Goal: Task Accomplishment & Management: Manage account settings

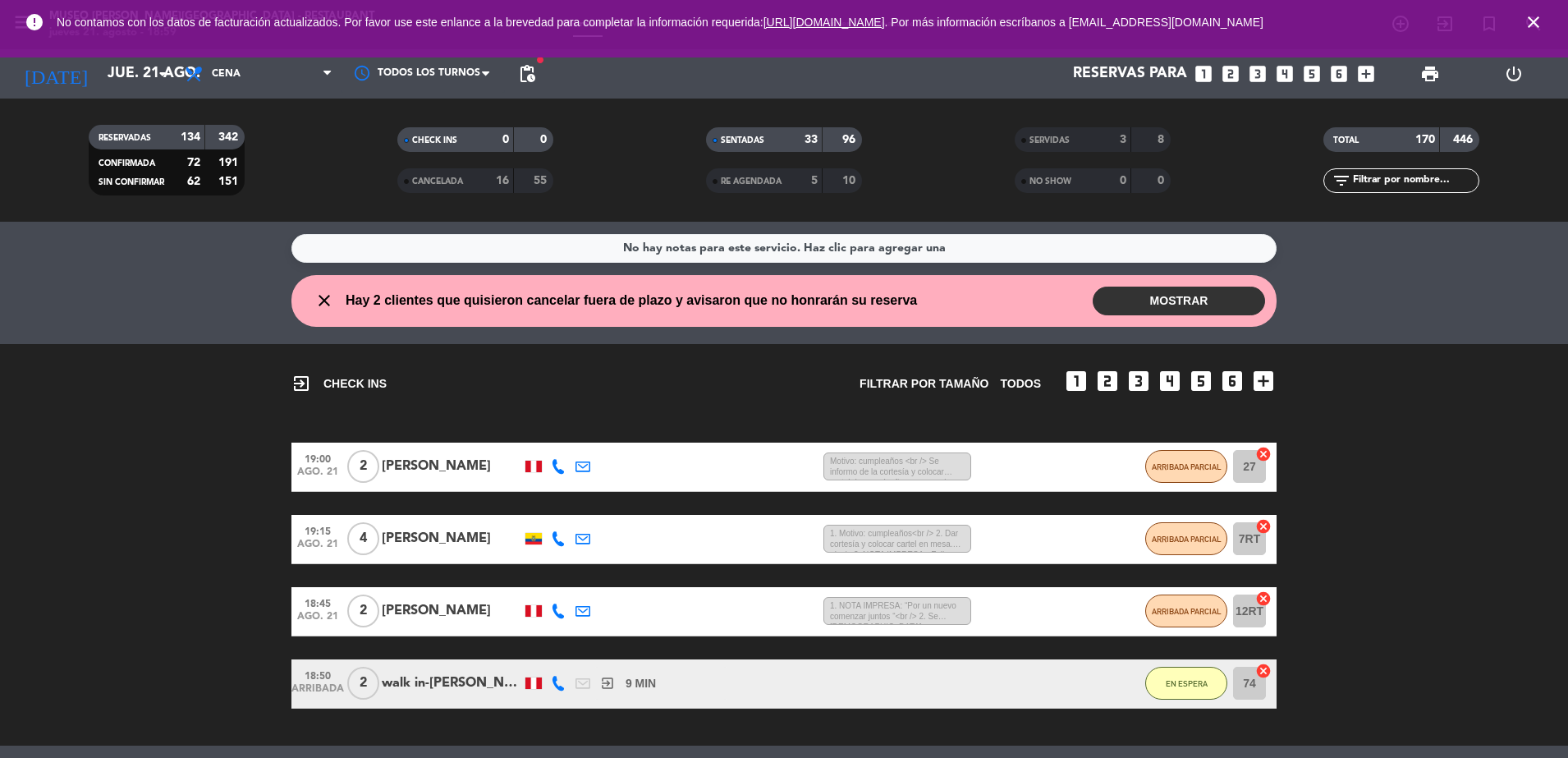
click at [1530, 32] on span "close" at bounding box center [1534, 22] width 45 height 45
click at [1530, 26] on icon "close" at bounding box center [1533, 22] width 20 height 20
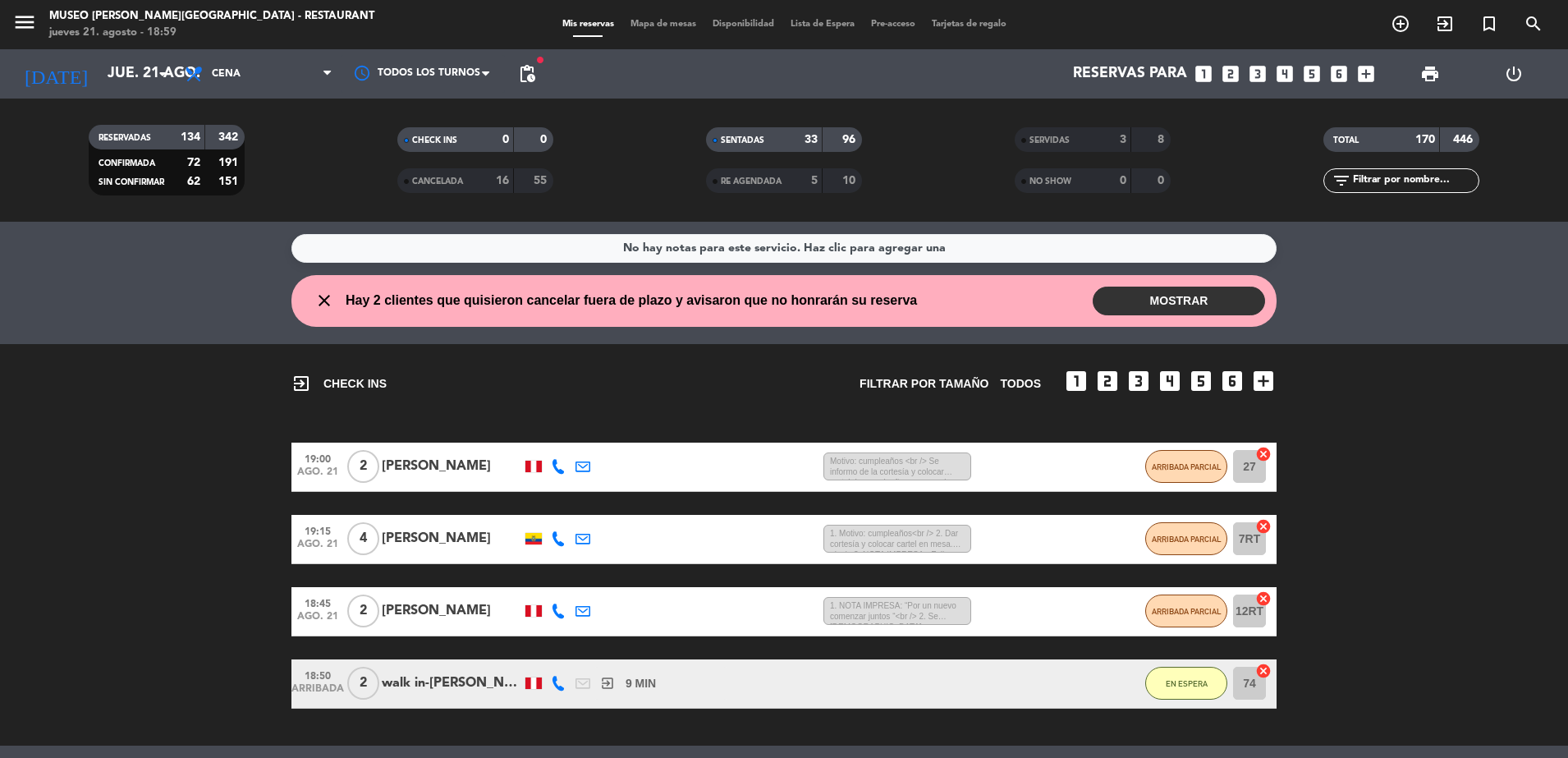
click at [665, 20] on span "Mapa de mesas" at bounding box center [664, 24] width 82 height 9
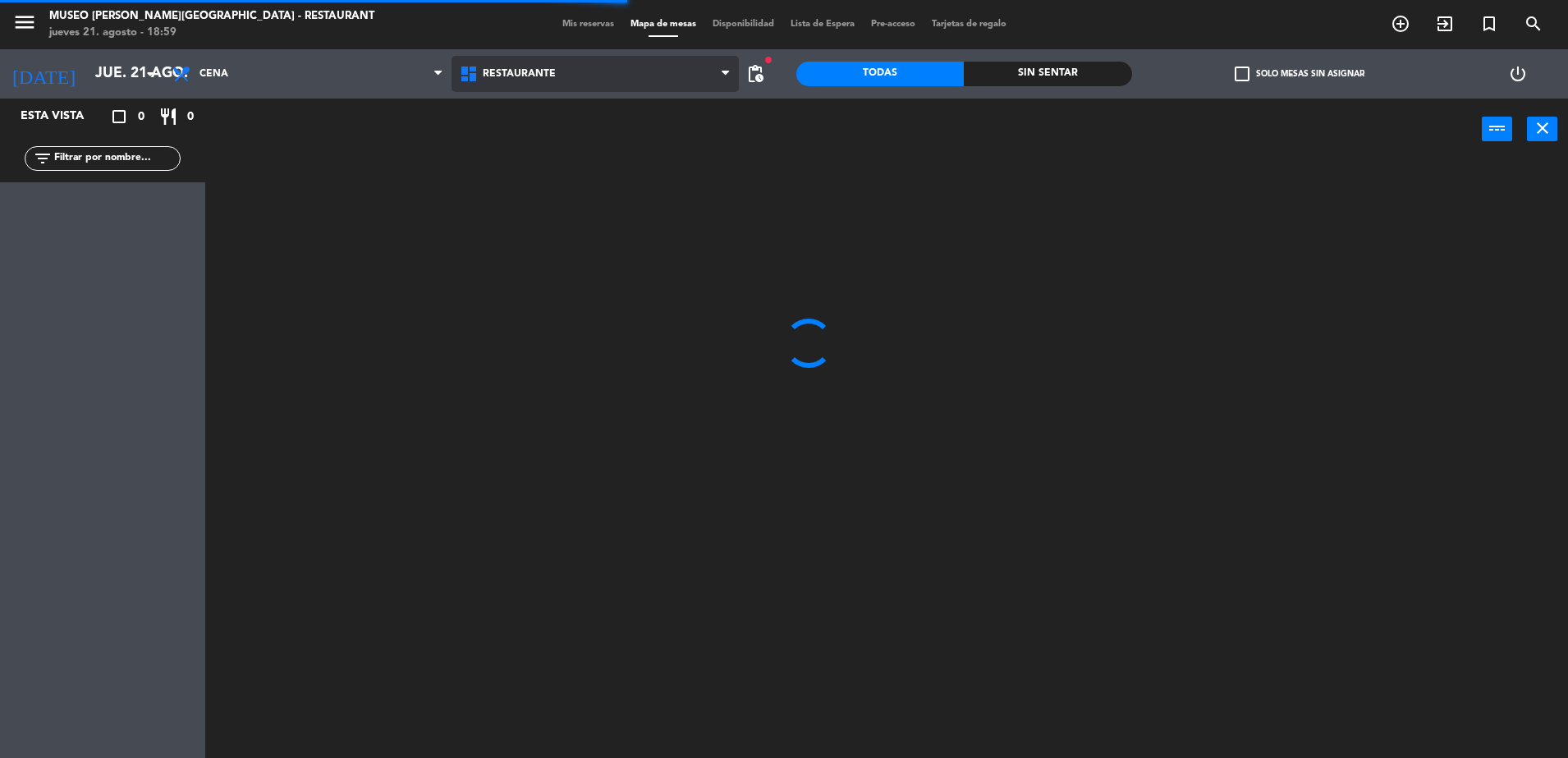
click at [496, 56] on span "Restaurante" at bounding box center [595, 74] width 288 height 36
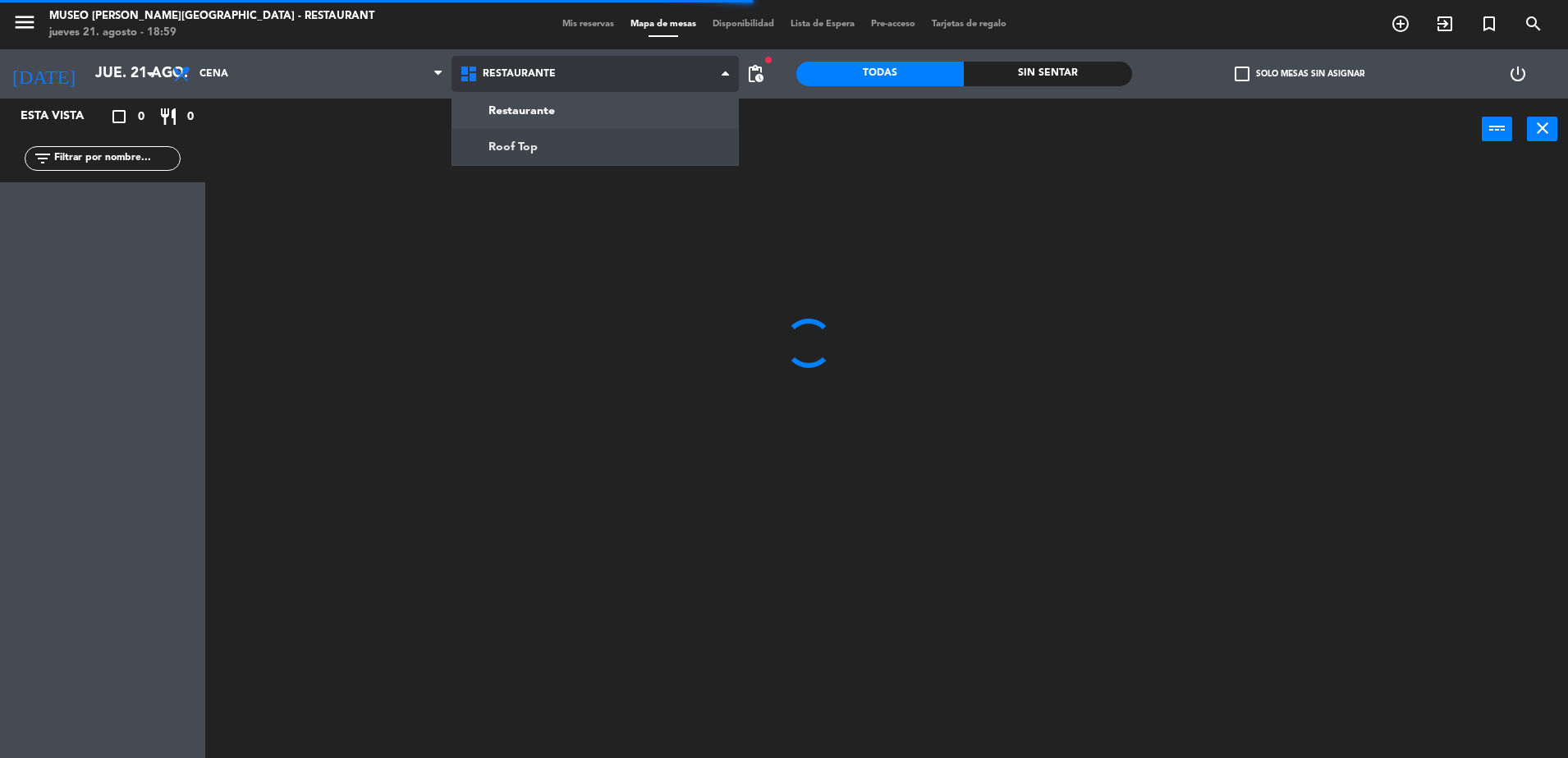
click at [533, 139] on ng-component "menu [GEOGRAPHIC_DATA][PERSON_NAME] - Restaurant [DATE] 21. agosto - 18:59 Mis …" at bounding box center [784, 381] width 1568 height 762
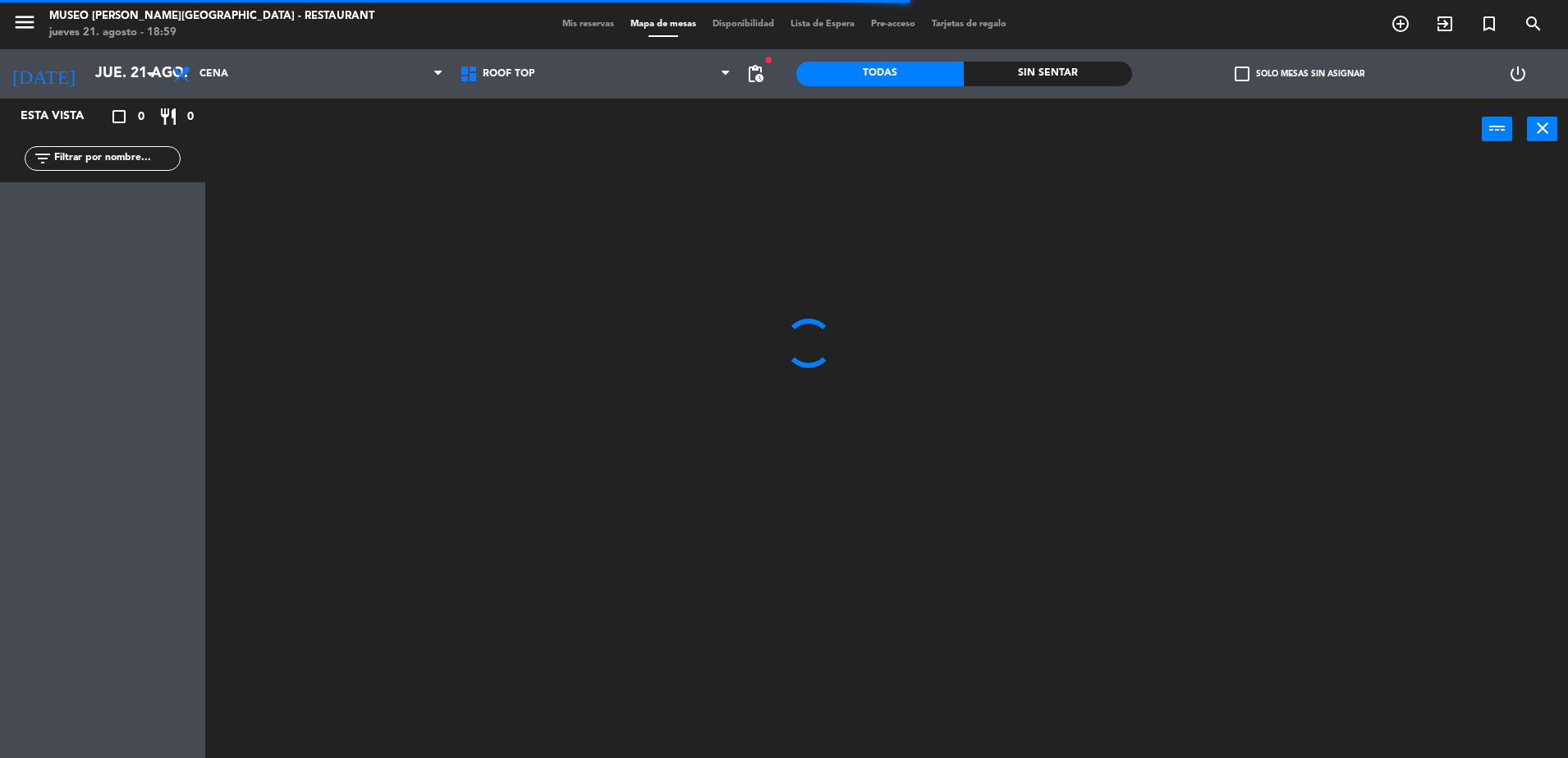
click at [115, 153] on input "text" at bounding box center [116, 158] width 128 height 18
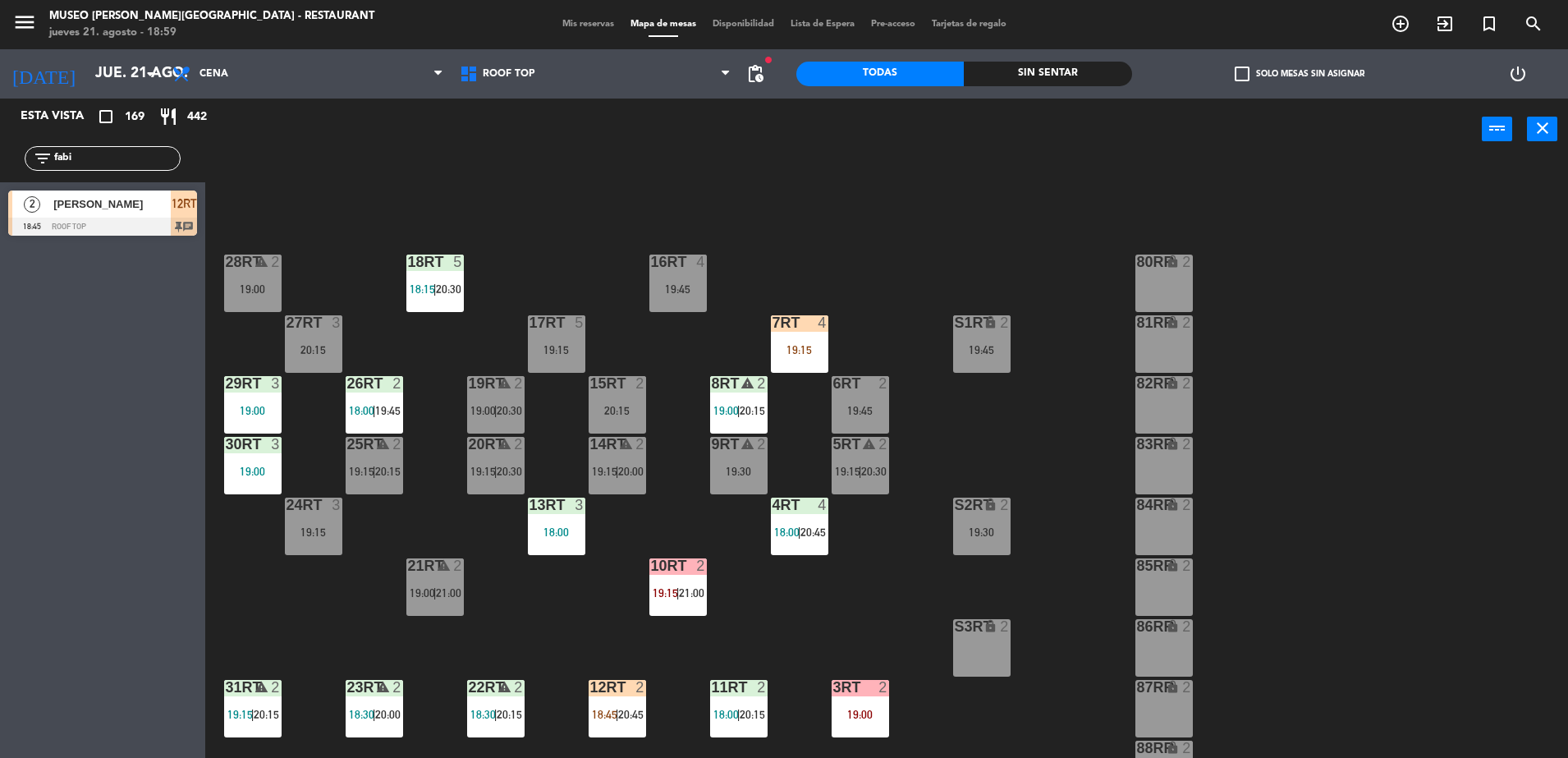
type input "fabi"
click at [129, 207] on span "[PERSON_NAME]" at bounding box center [111, 204] width 117 height 17
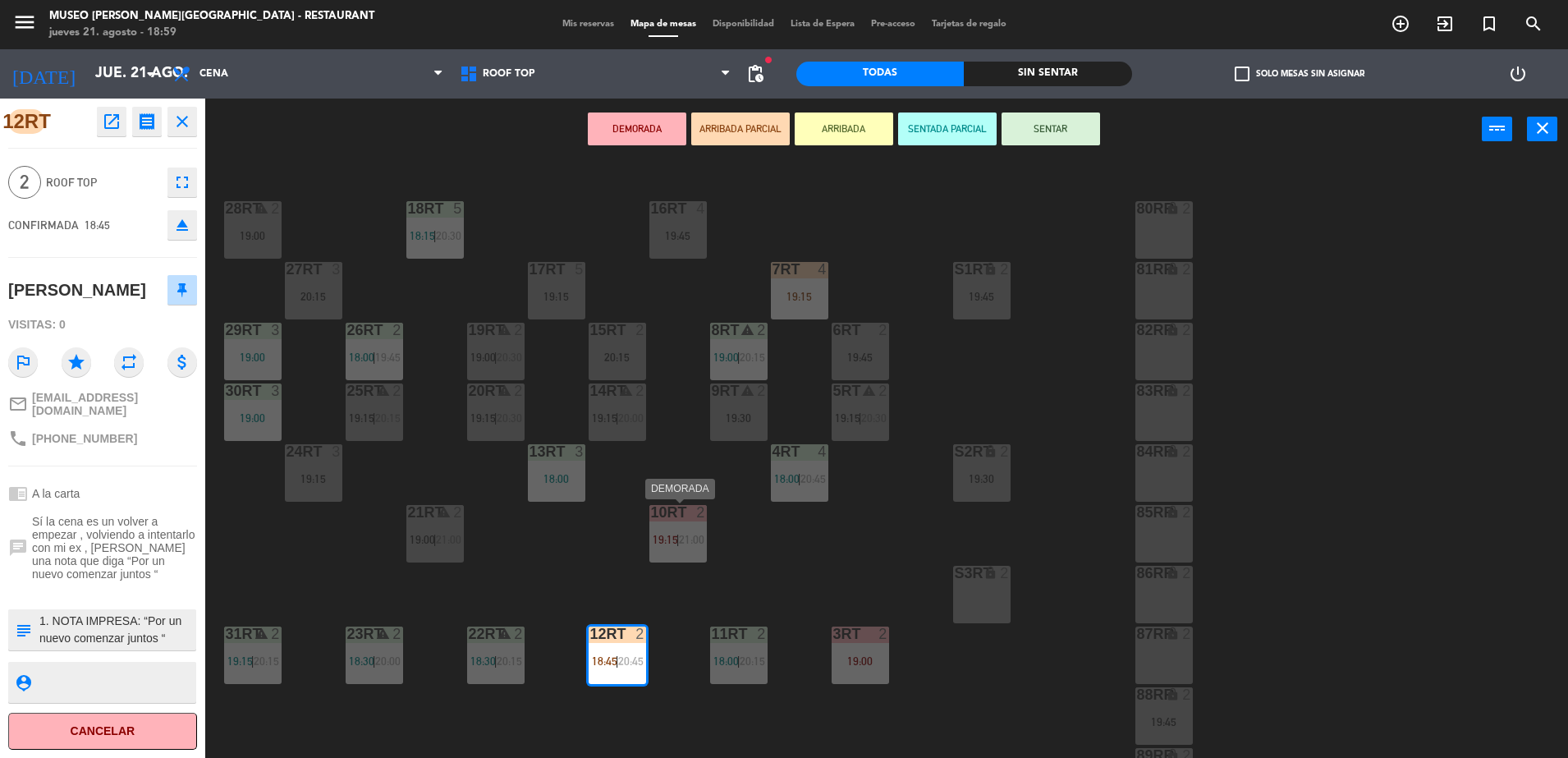
scroll to position [54, 0]
click at [613, 359] on div "20:15" at bounding box center [617, 356] width 57 height 11
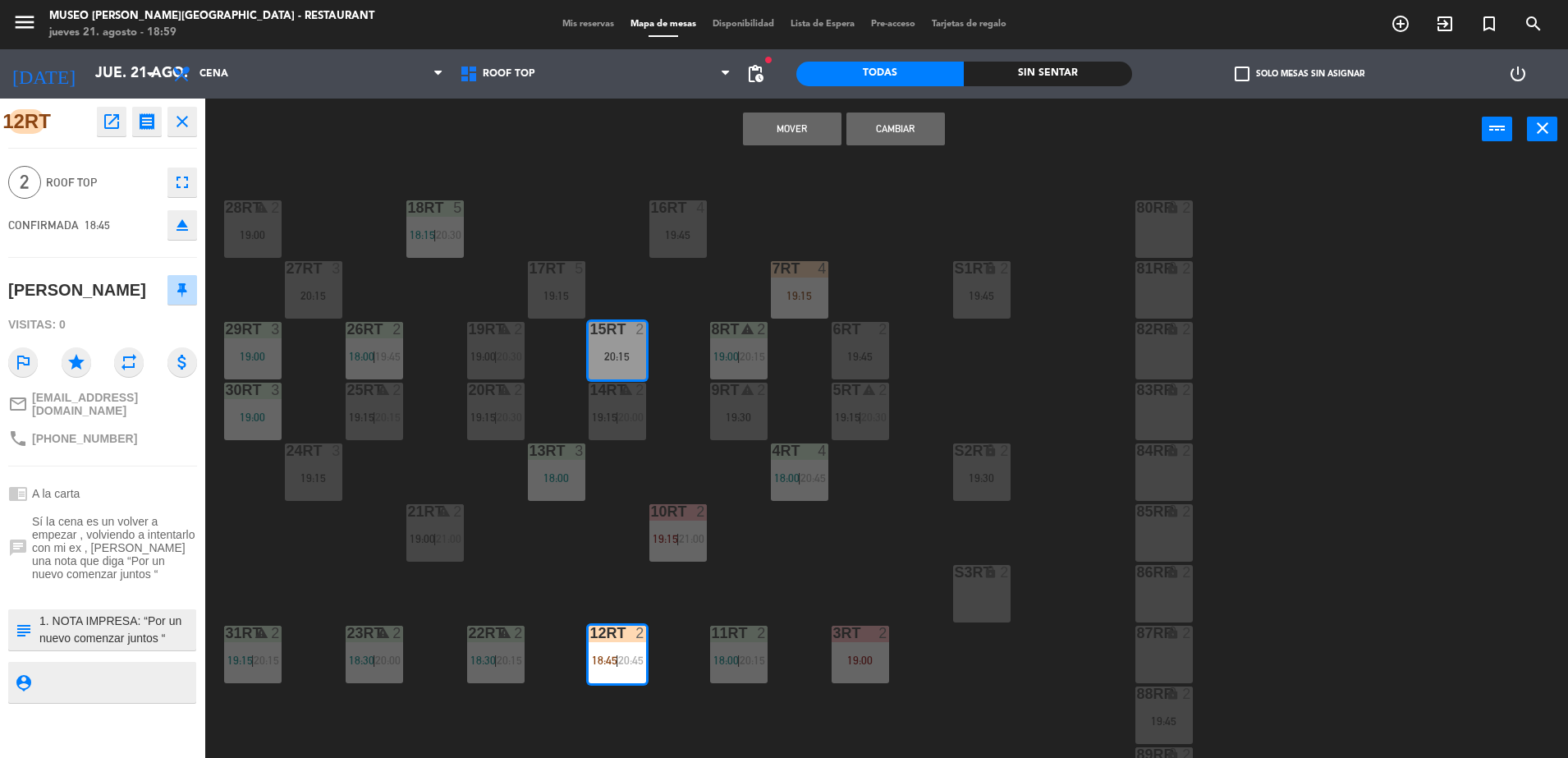
click at [806, 122] on button "Mover" at bounding box center [791, 129] width 98 height 32
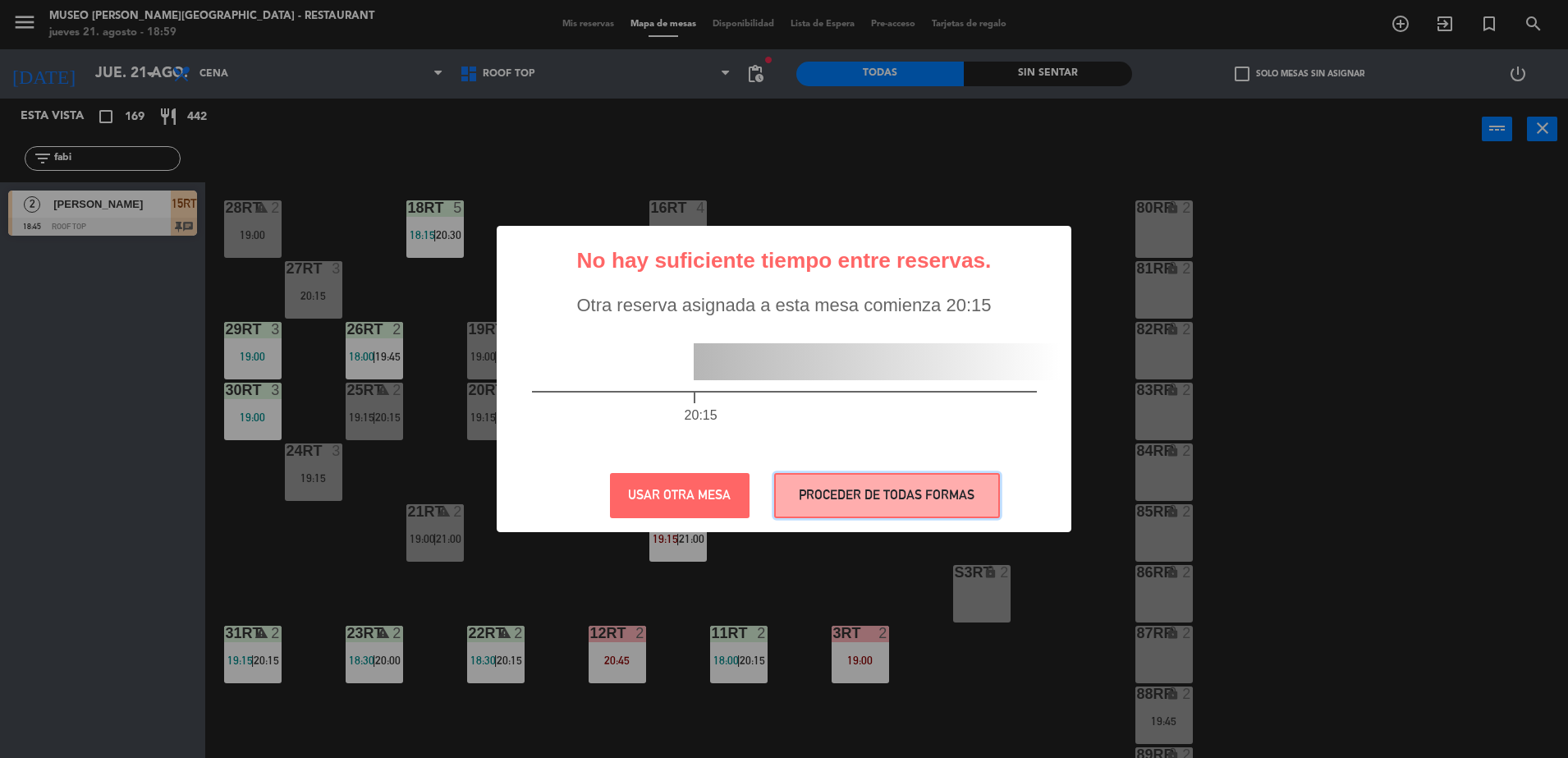
click at [903, 491] on button "PROCEDER DE TODAS FORMAS" at bounding box center [886, 495] width 226 height 45
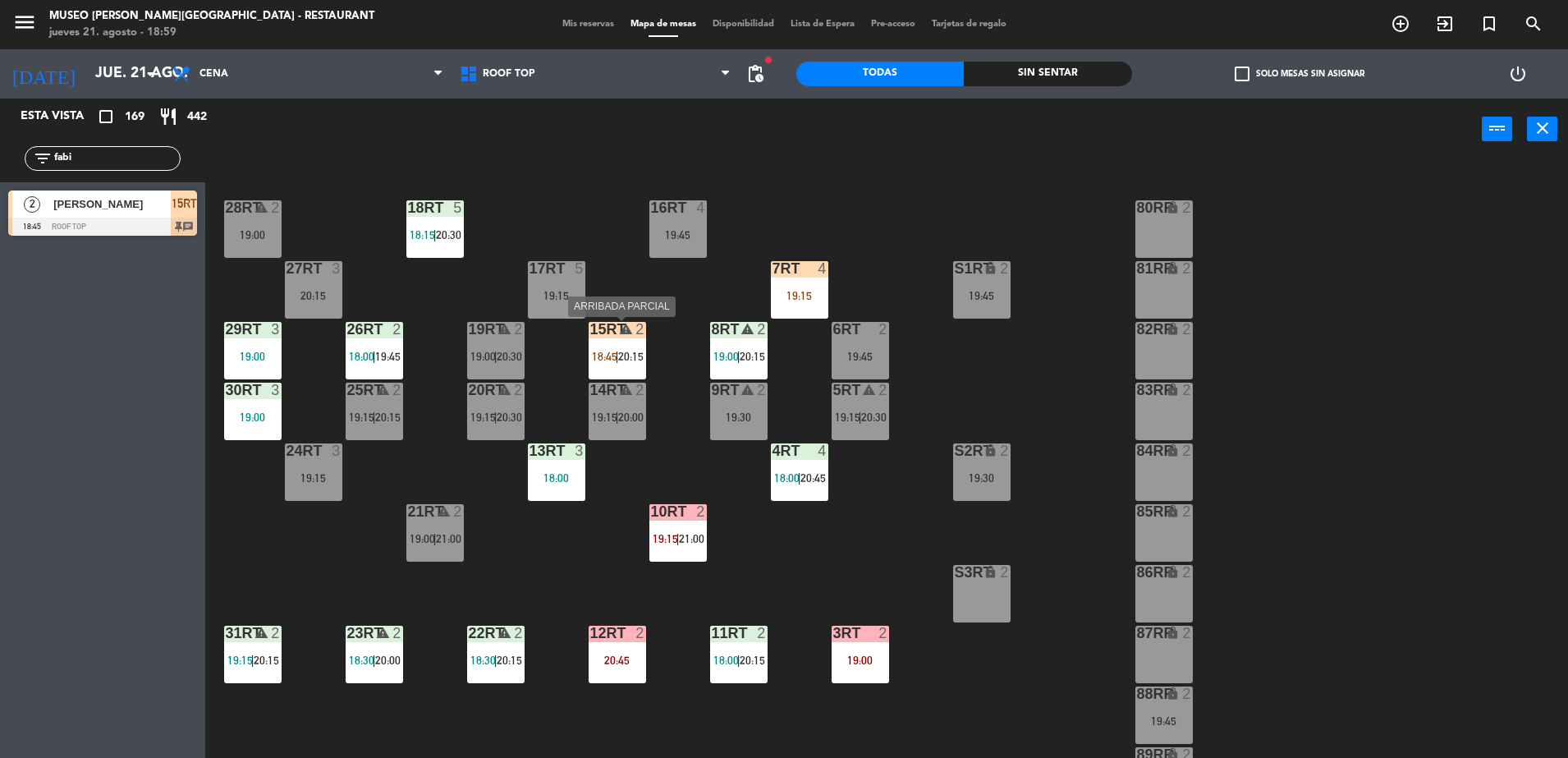
click at [644, 345] on div "15RT warning 2 18:45 | 20:15" at bounding box center [617, 350] width 57 height 57
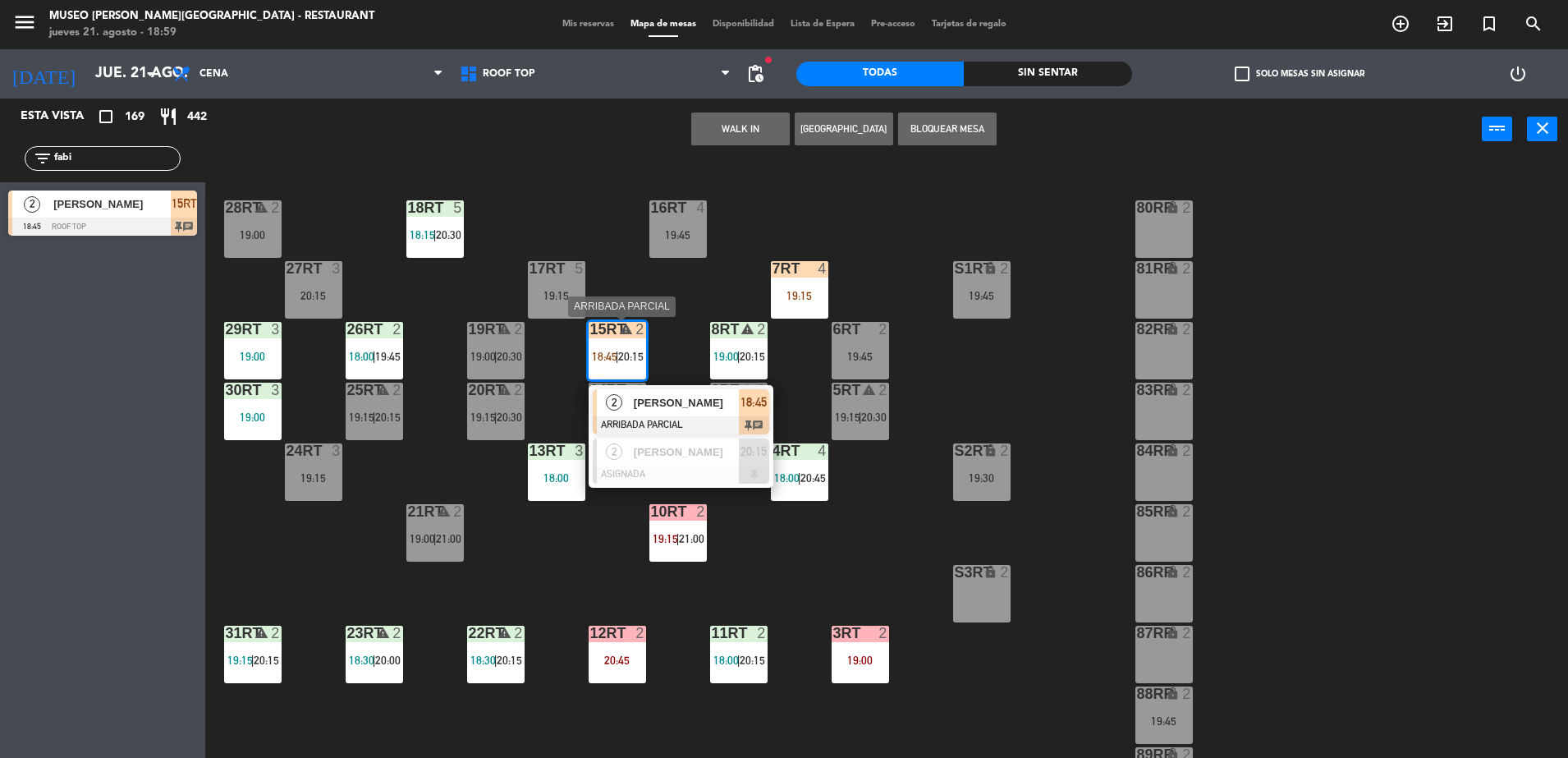
click at [667, 410] on span "[PERSON_NAME]" at bounding box center [686, 403] width 105 height 17
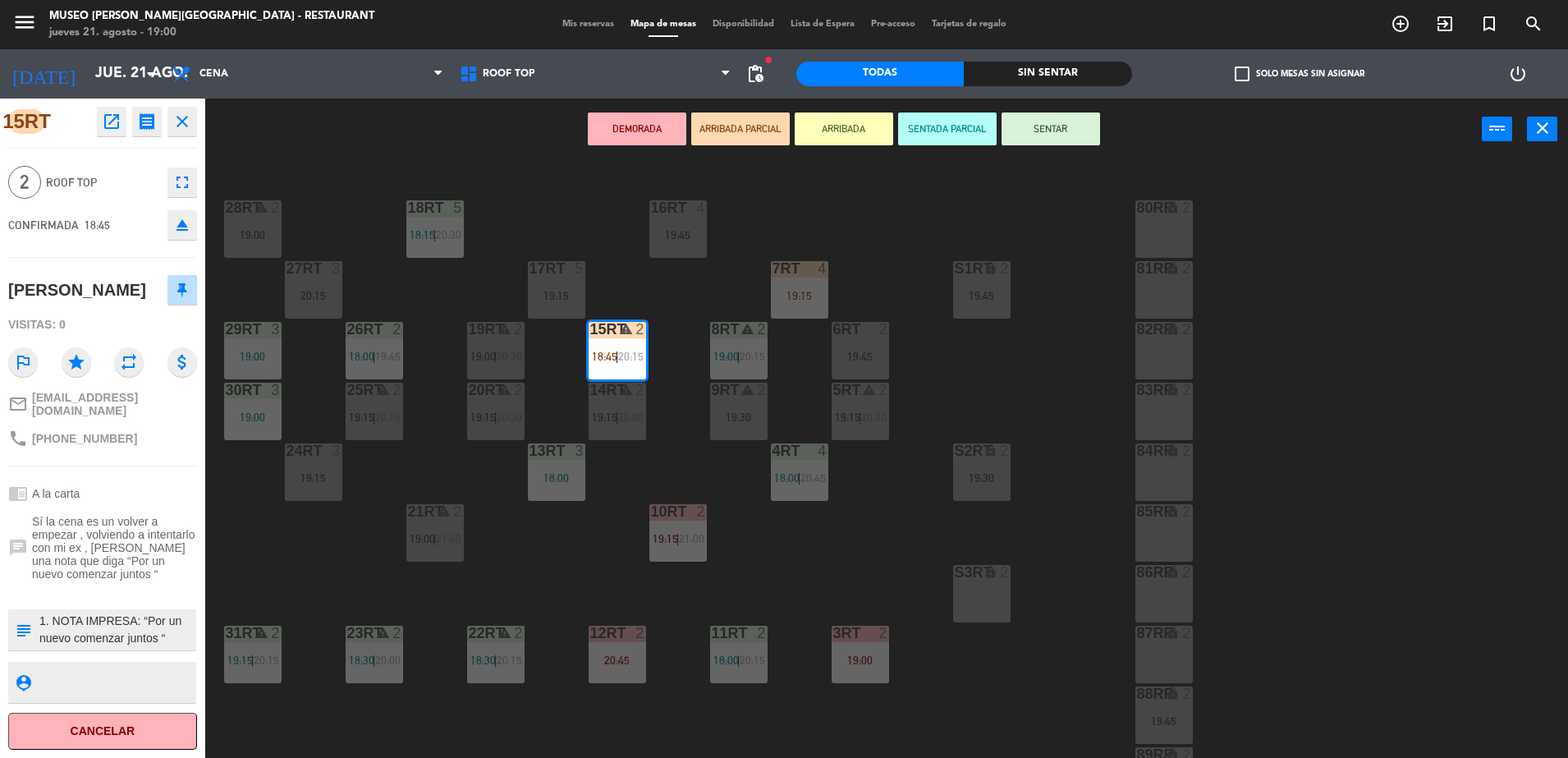
click at [46, 648] on textarea at bounding box center [116, 629] width 157 height 34
type textarea "m15RT 1. NOTA IMPRESA: “Por un nuevo comenzar juntos “ 2. Se [DEMOGRAPHIC_DATA]…"
click at [169, 504] on div "chrome_reader_mode A la carta" at bounding box center [103, 493] width 189 height 31
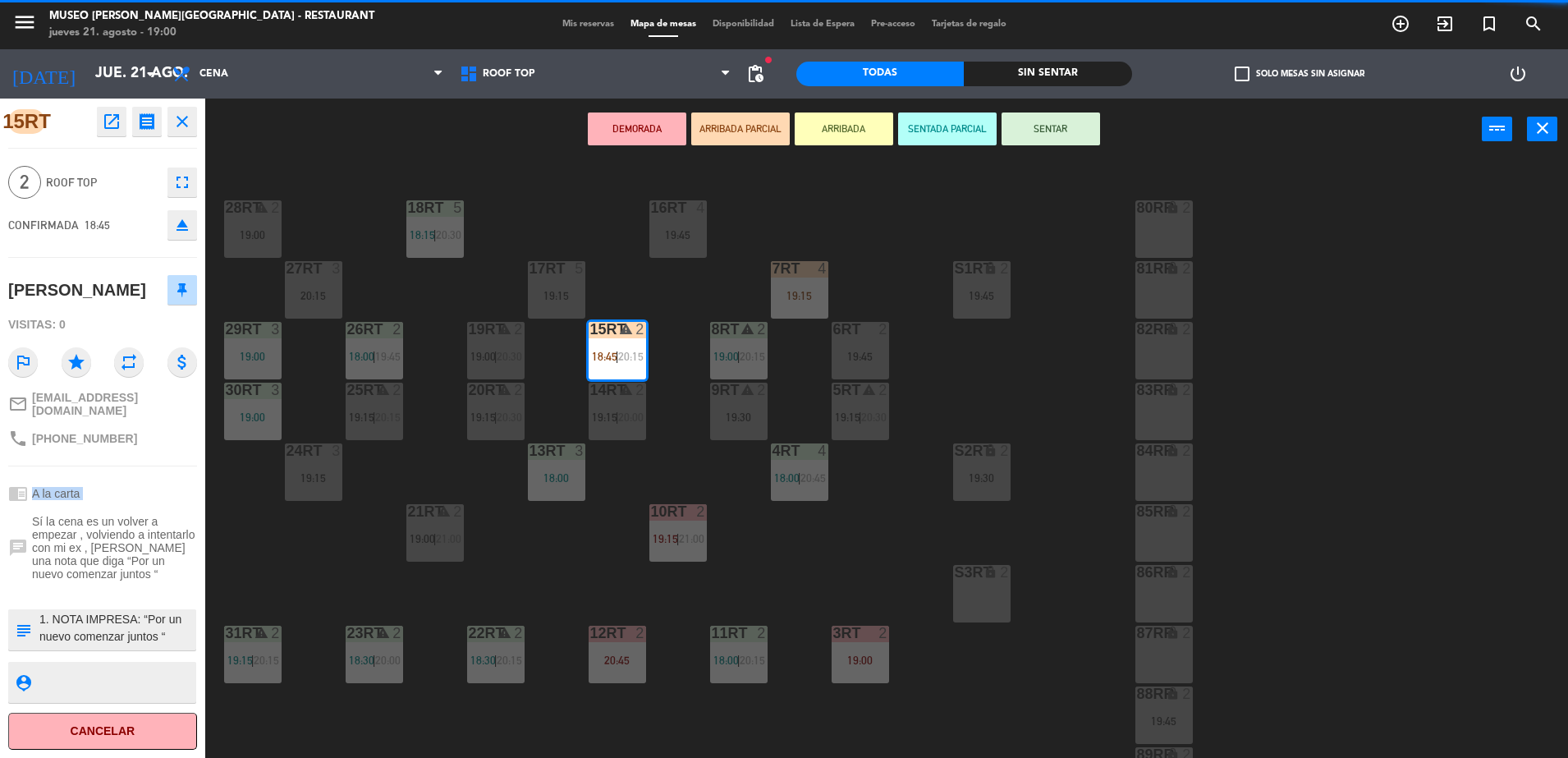
click at [169, 504] on div "chrome_reader_mode A la carta" at bounding box center [103, 493] width 189 height 31
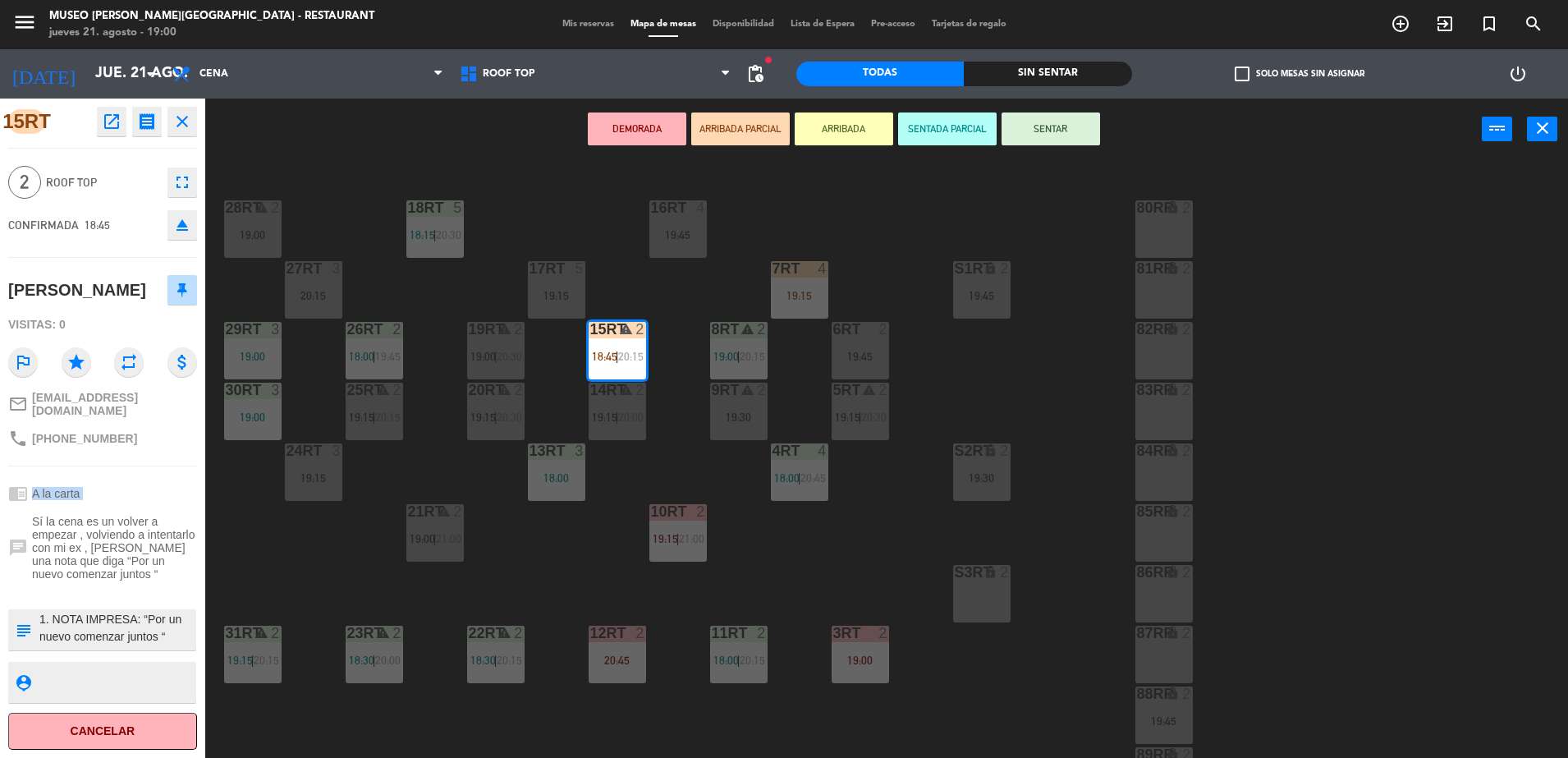
click at [169, 504] on div "chrome_reader_mode A la carta" at bounding box center [103, 493] width 189 height 31
click at [1071, 140] on button "SENTAR" at bounding box center [1050, 129] width 98 height 32
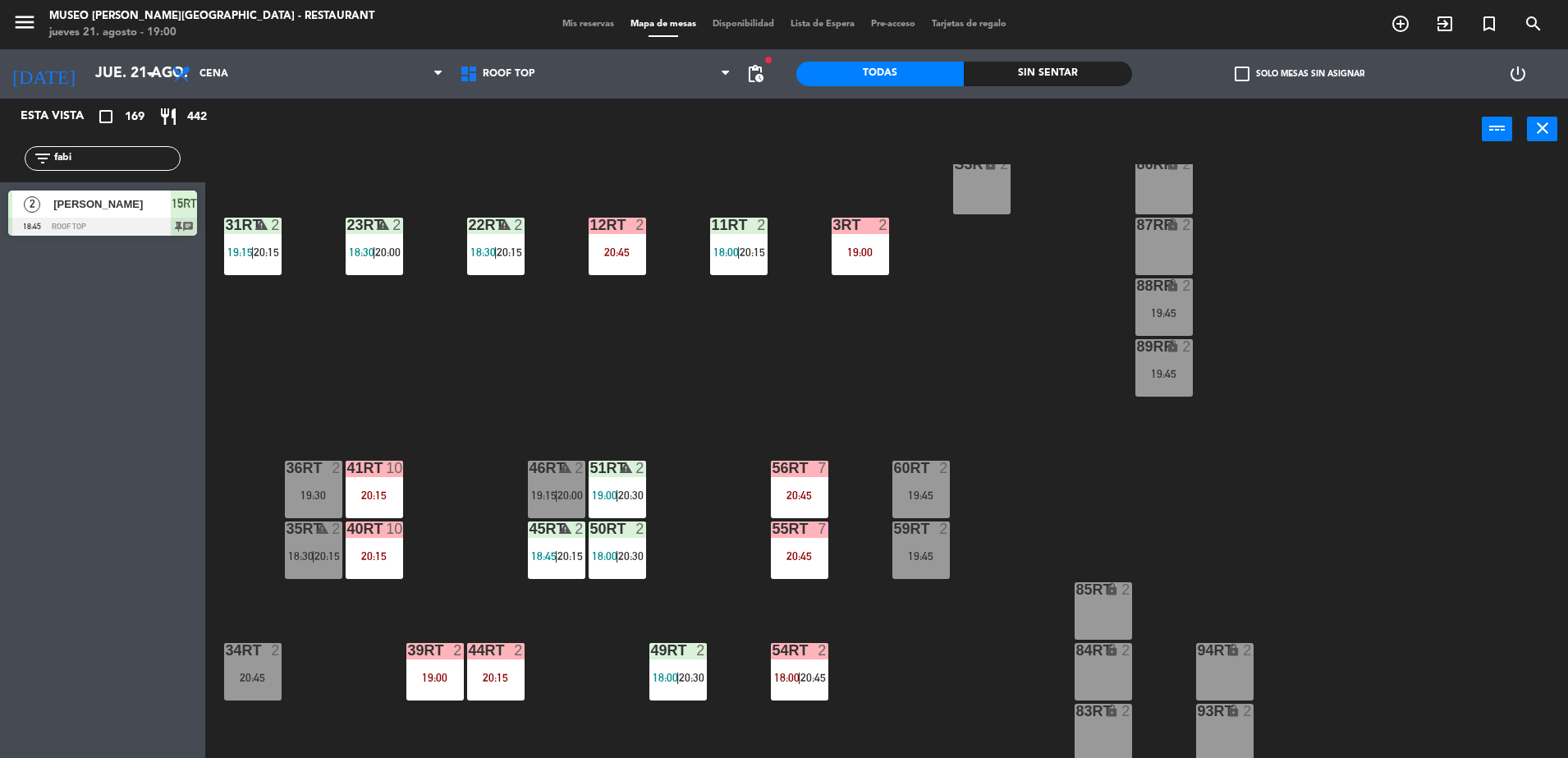
scroll to position [644, 0]
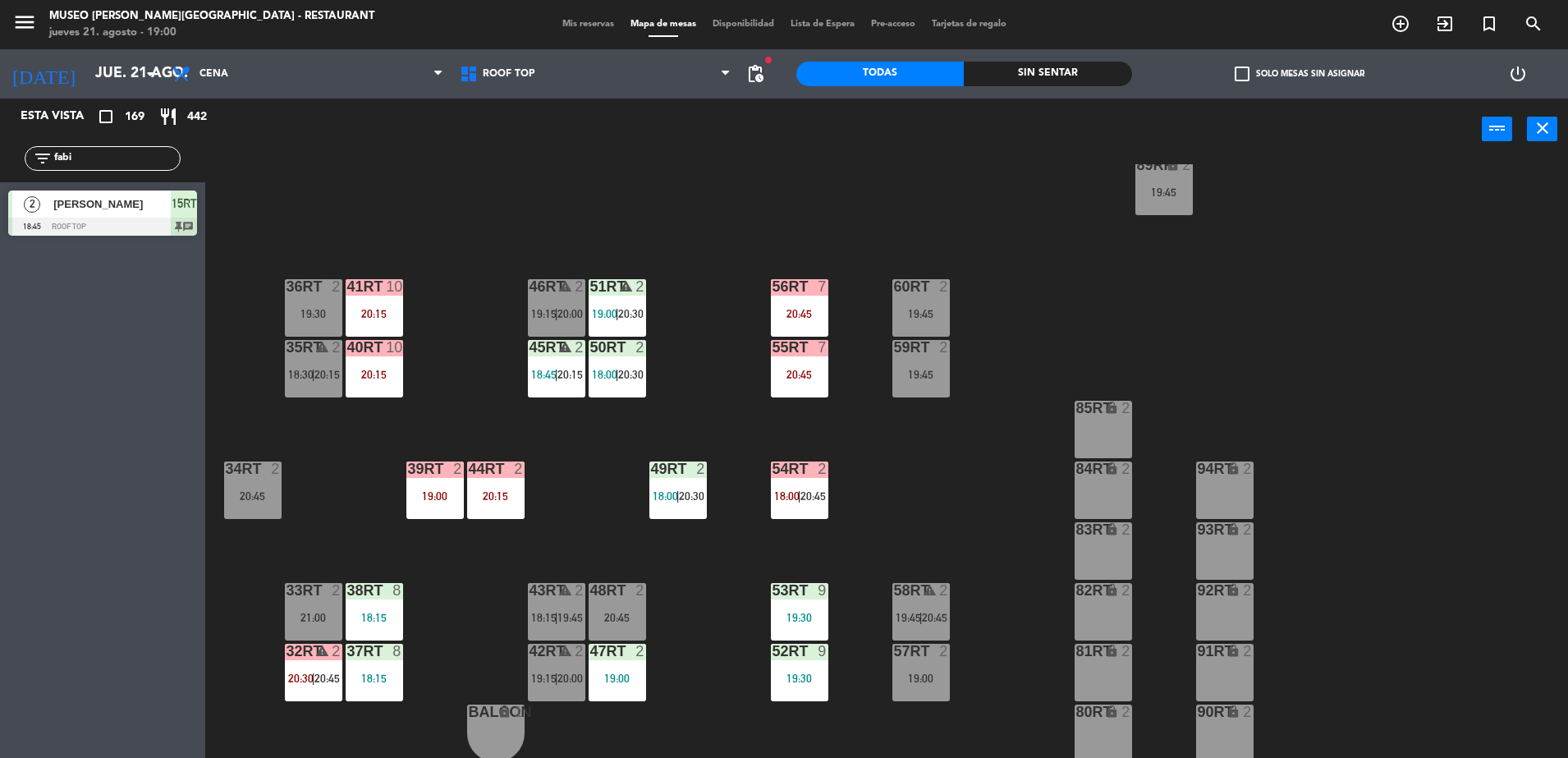
click at [558, 368] on span "|" at bounding box center [556, 374] width 3 height 13
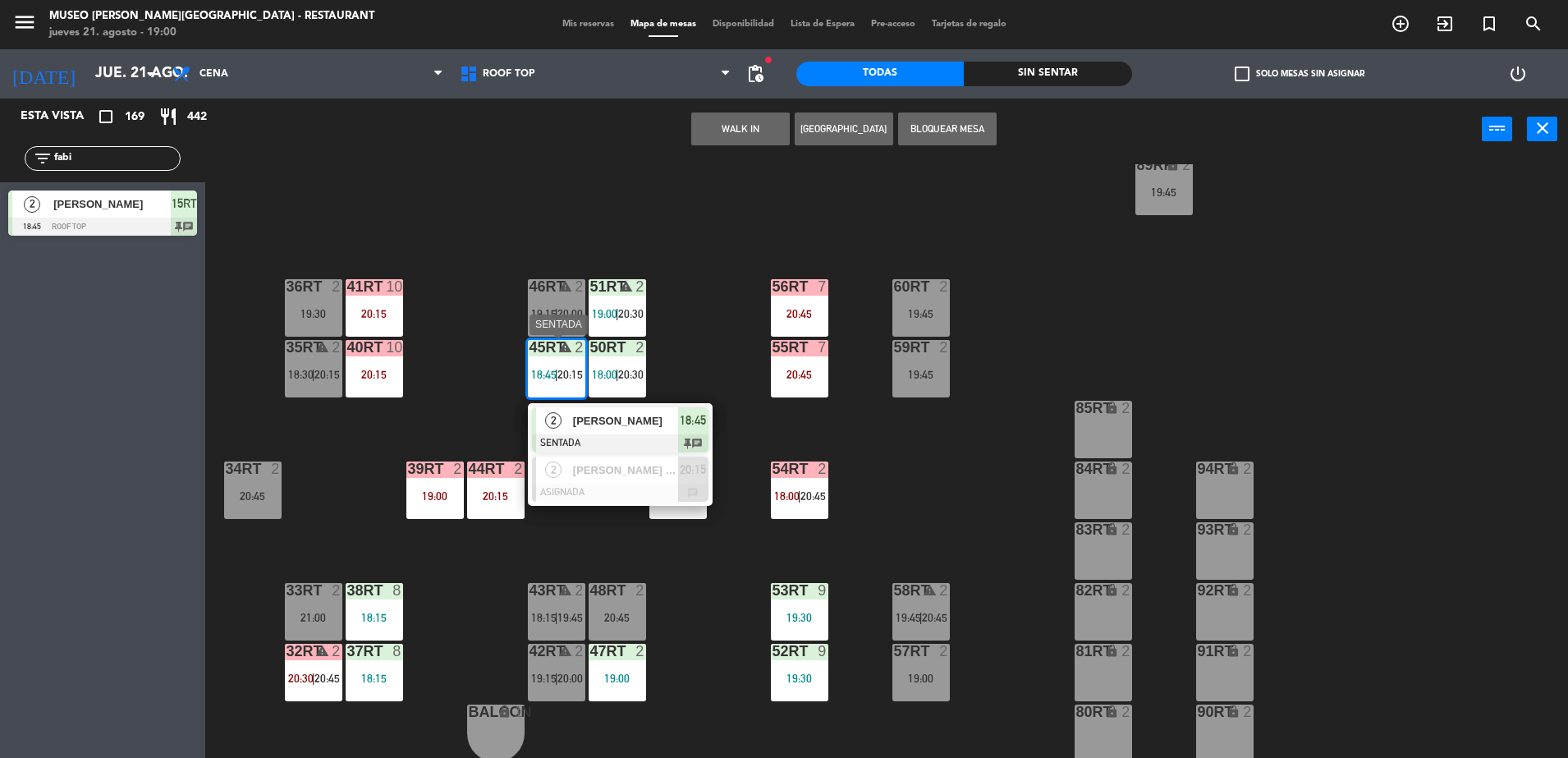
click at [604, 423] on span "[PERSON_NAME]" at bounding box center [625, 421] width 105 height 17
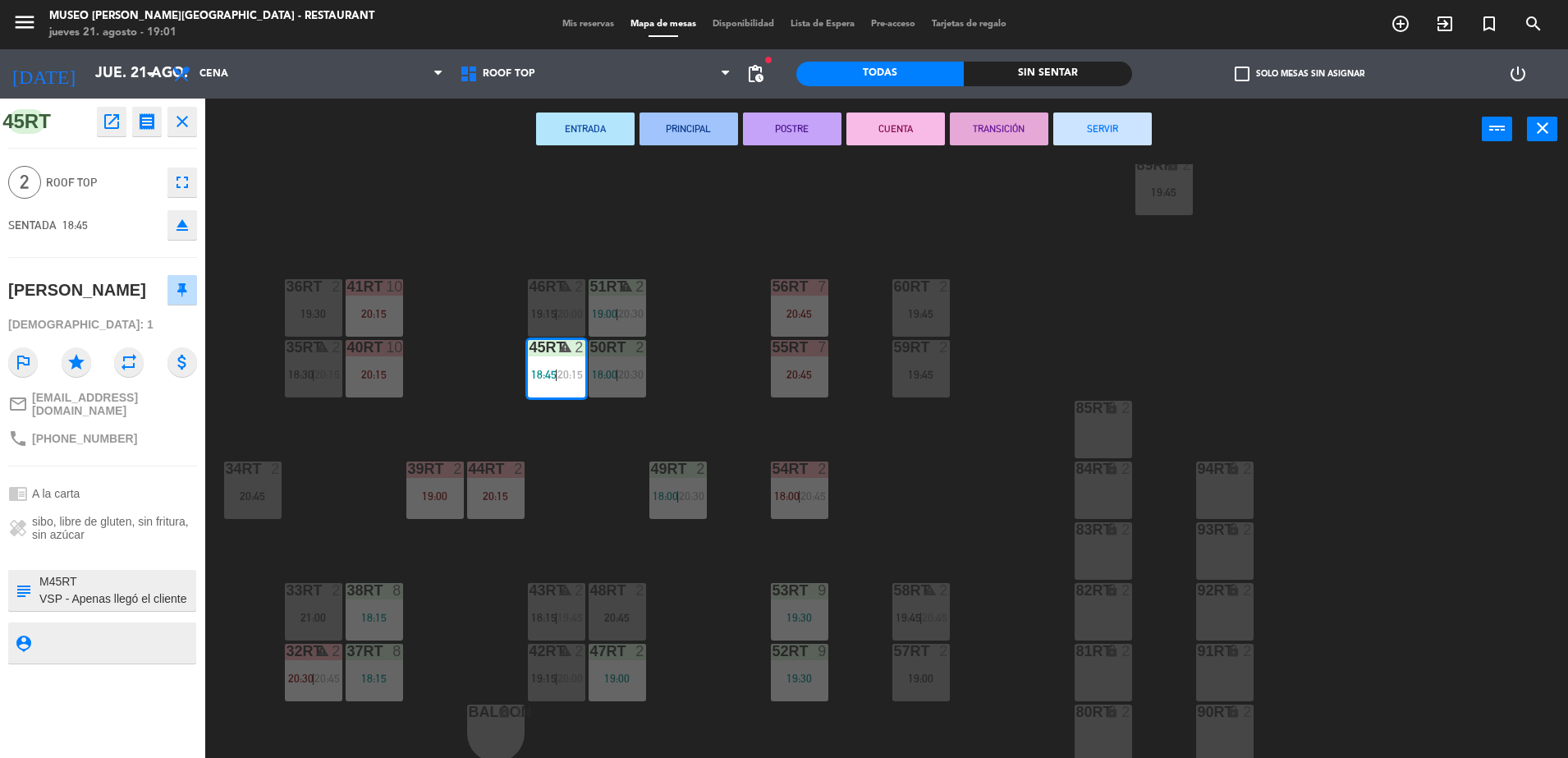
click at [116, 111] on icon "open_in_new" at bounding box center [111, 121] width 20 height 20
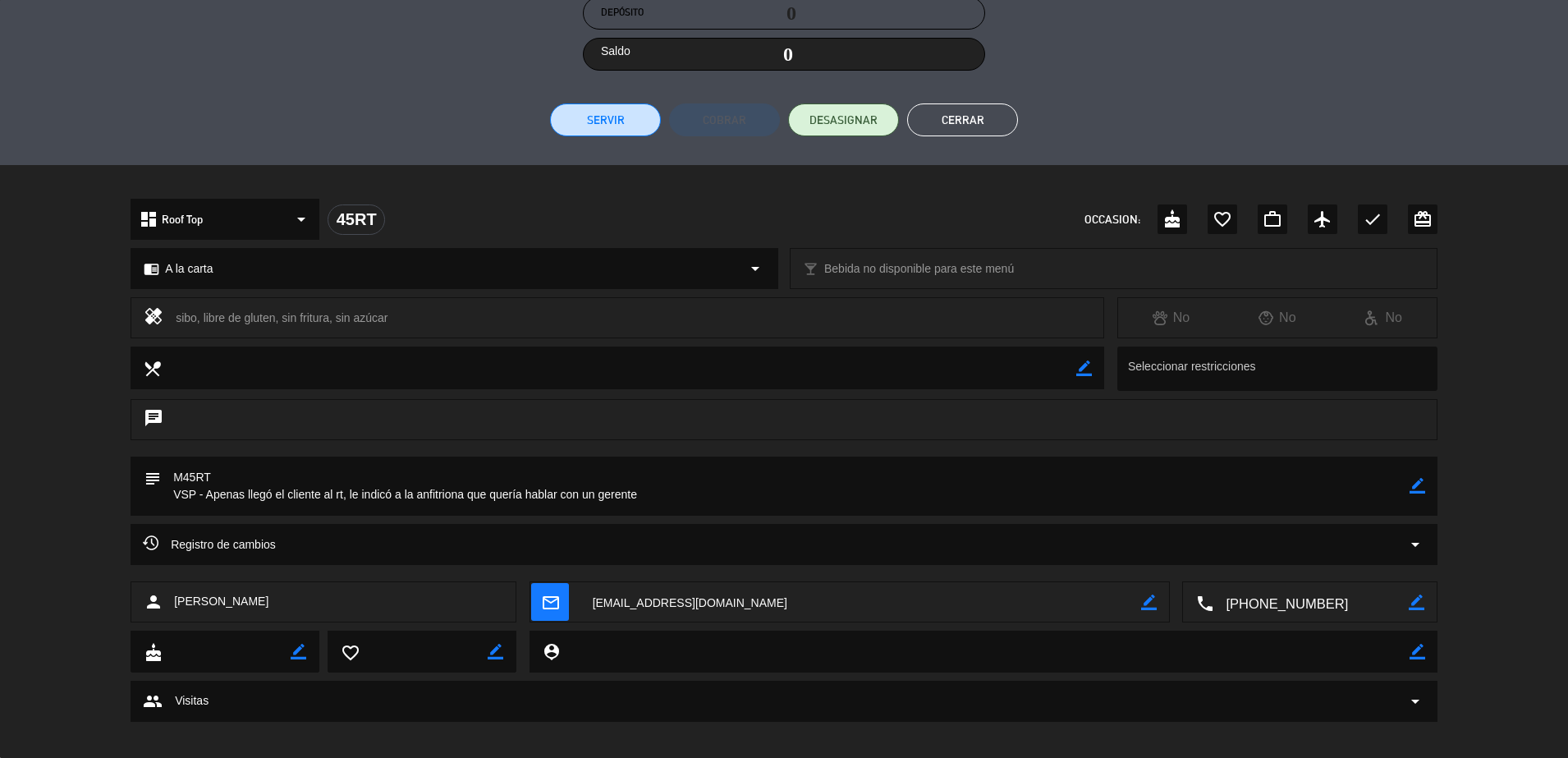
scroll to position [321, 0]
click at [1410, 483] on icon "border_color" at bounding box center [1418, 484] width 15 height 15
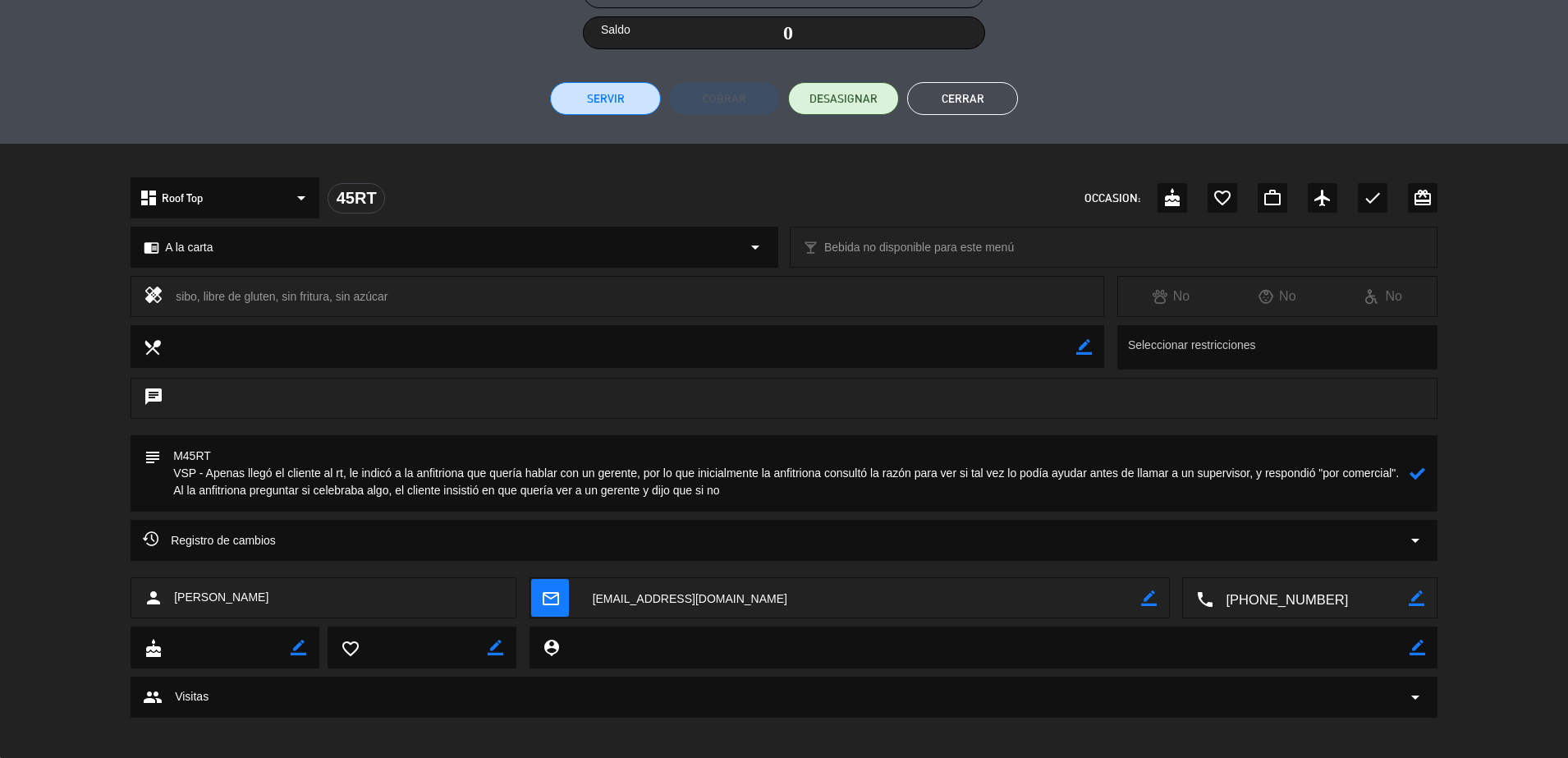
scroll to position [349, 0]
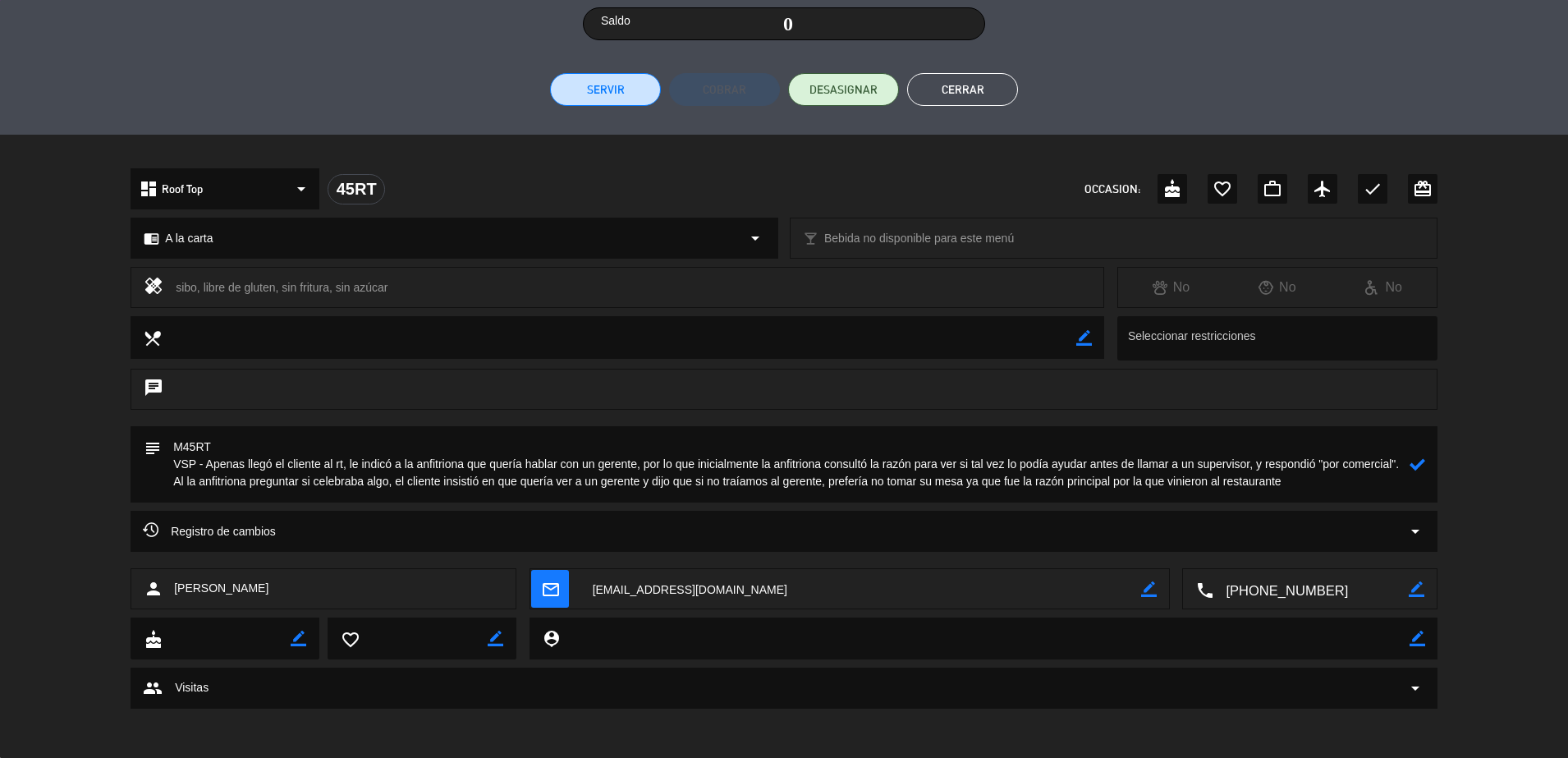
click at [1006, 479] on textarea at bounding box center [785, 465] width 1249 height 76
click at [1343, 486] on textarea at bounding box center [785, 465] width 1249 height 76
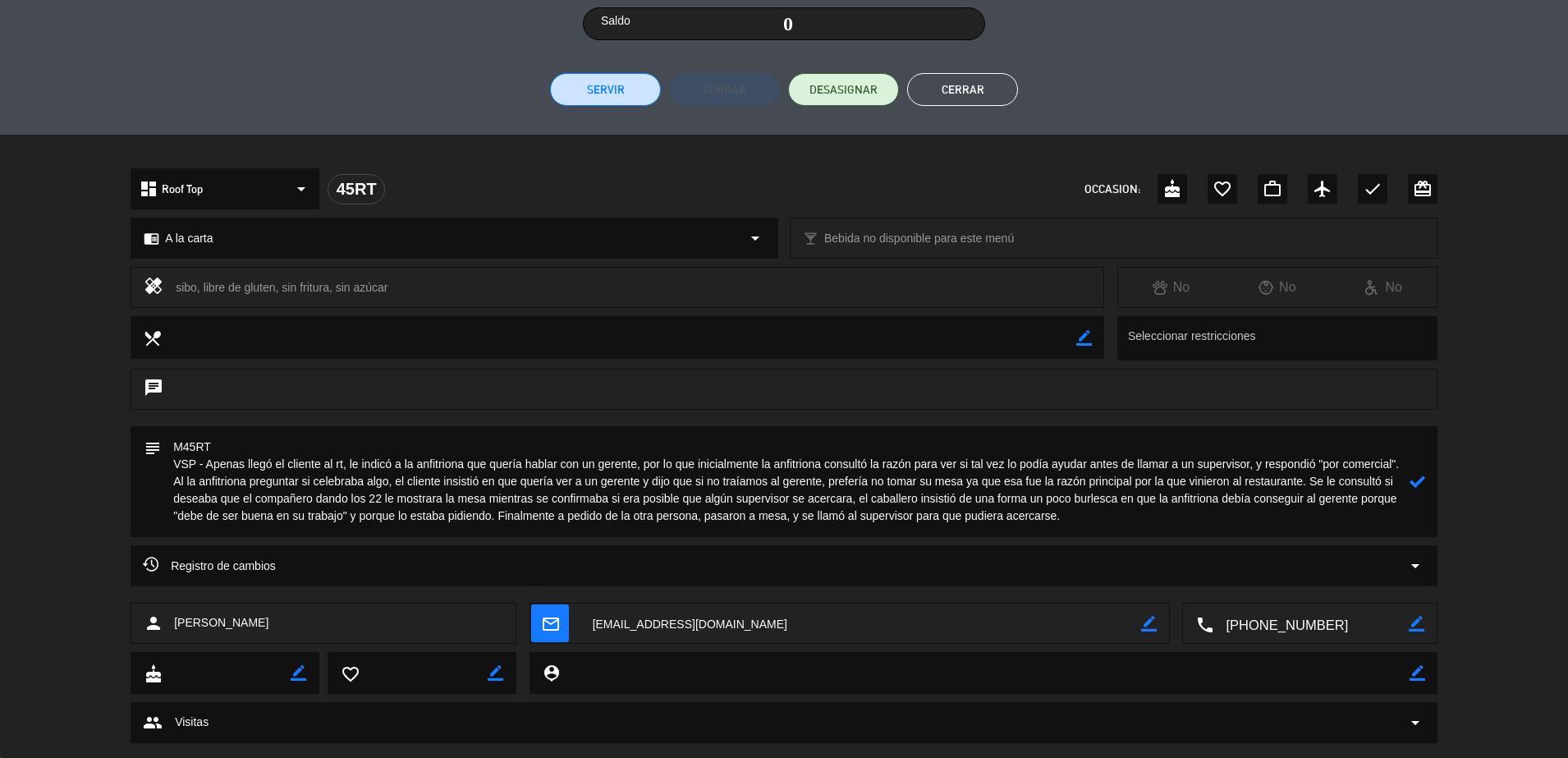
drag, startPoint x: 524, startPoint y: 512, endPoint x: 671, endPoint y: 507, distance: 147.1
click at [671, 507] on textarea at bounding box center [785, 482] width 1249 height 110
click at [696, 516] on textarea at bounding box center [785, 482] width 1249 height 110
type textarea "M45RT VSP - Apenas llegó el cliente al rt, le indicó a la anfitriona que quería…"
click at [1415, 485] on icon at bounding box center [1418, 482] width 15 height 15
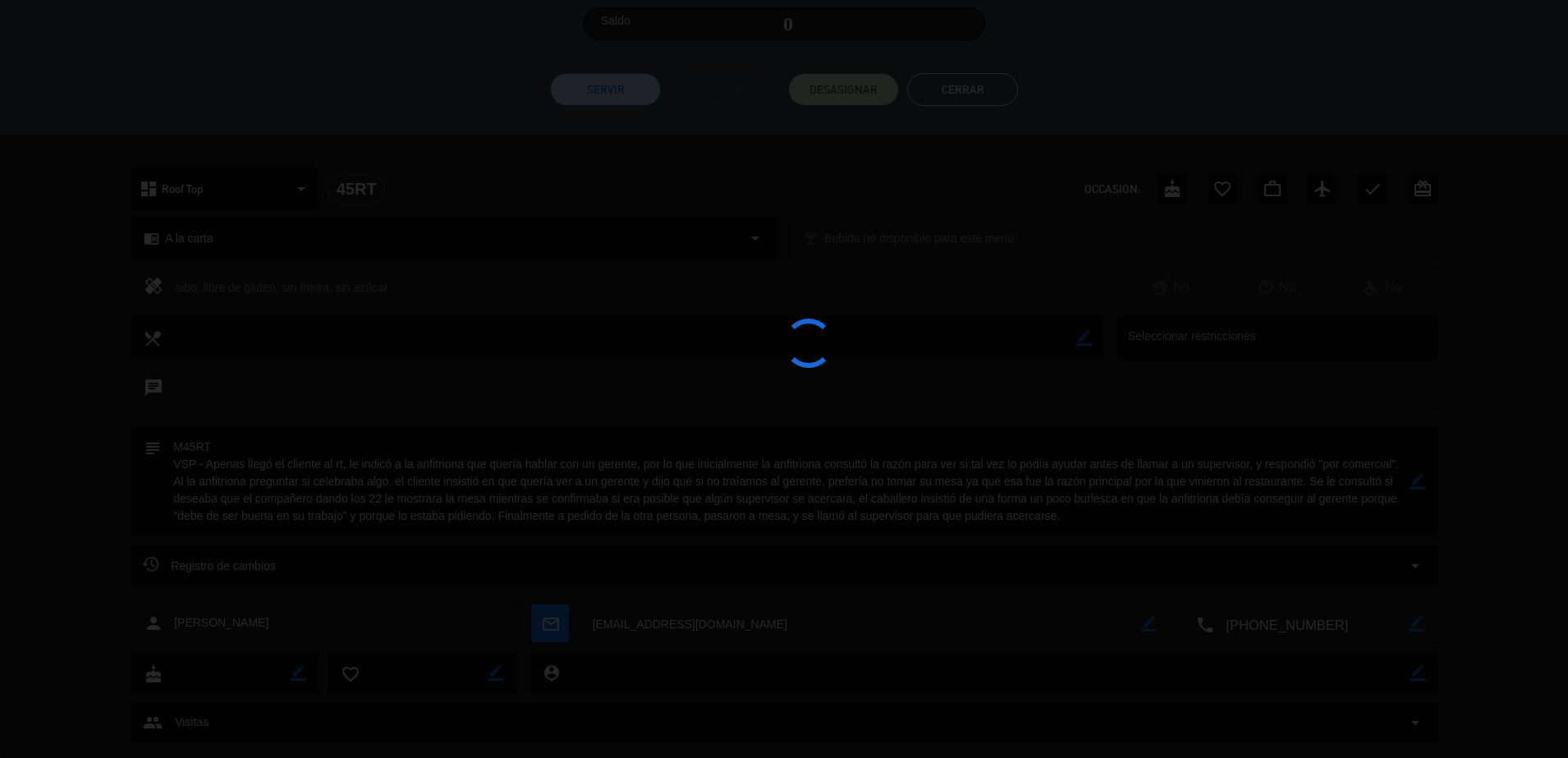
type textarea "M45RT <br /> VSP - Apenas llegó el cliente al rt, le indicó a la anfitriona que…"
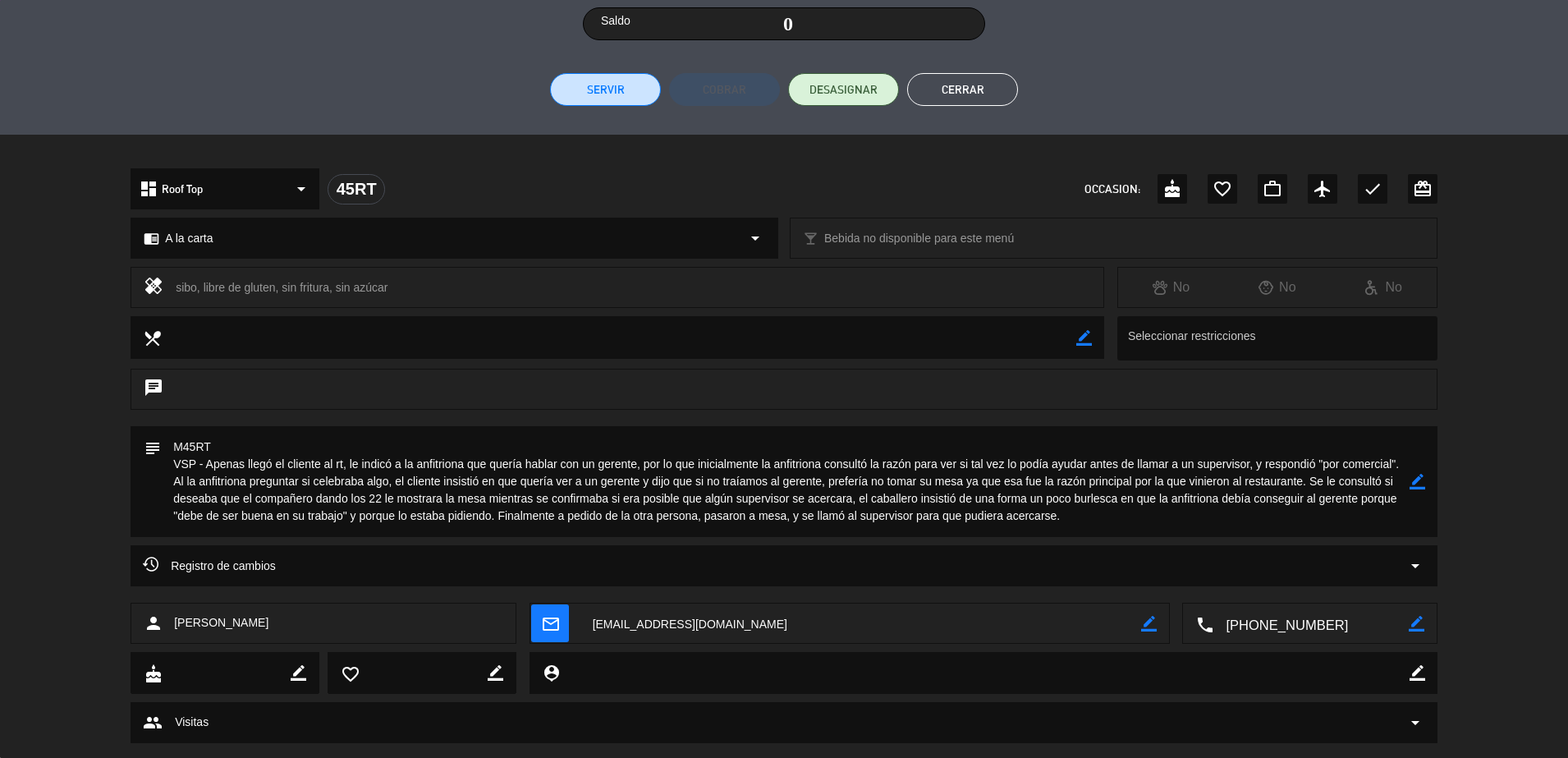
scroll to position [0, 0]
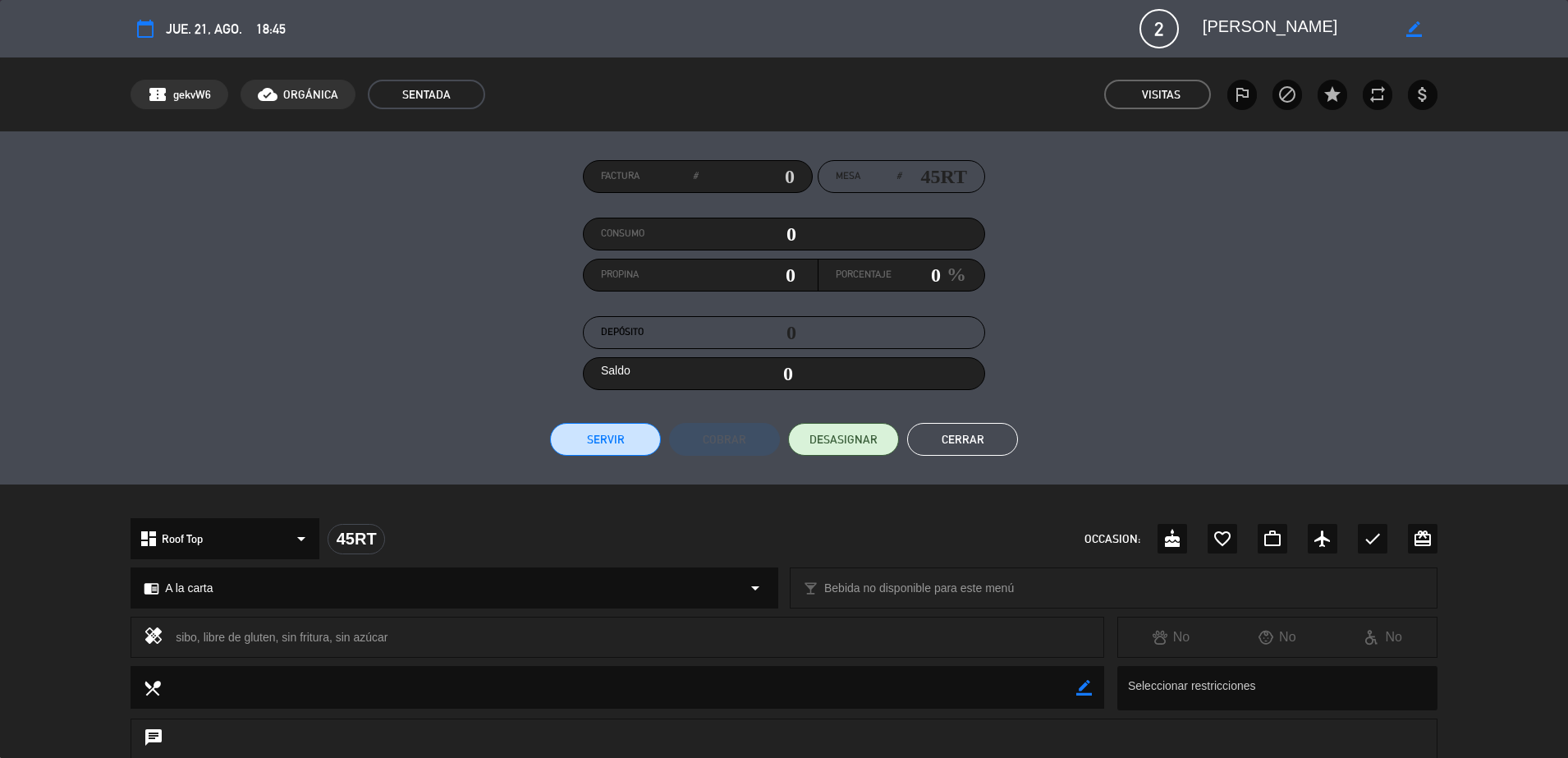
click at [981, 438] on button "Cerrar" at bounding box center [963, 439] width 110 height 32
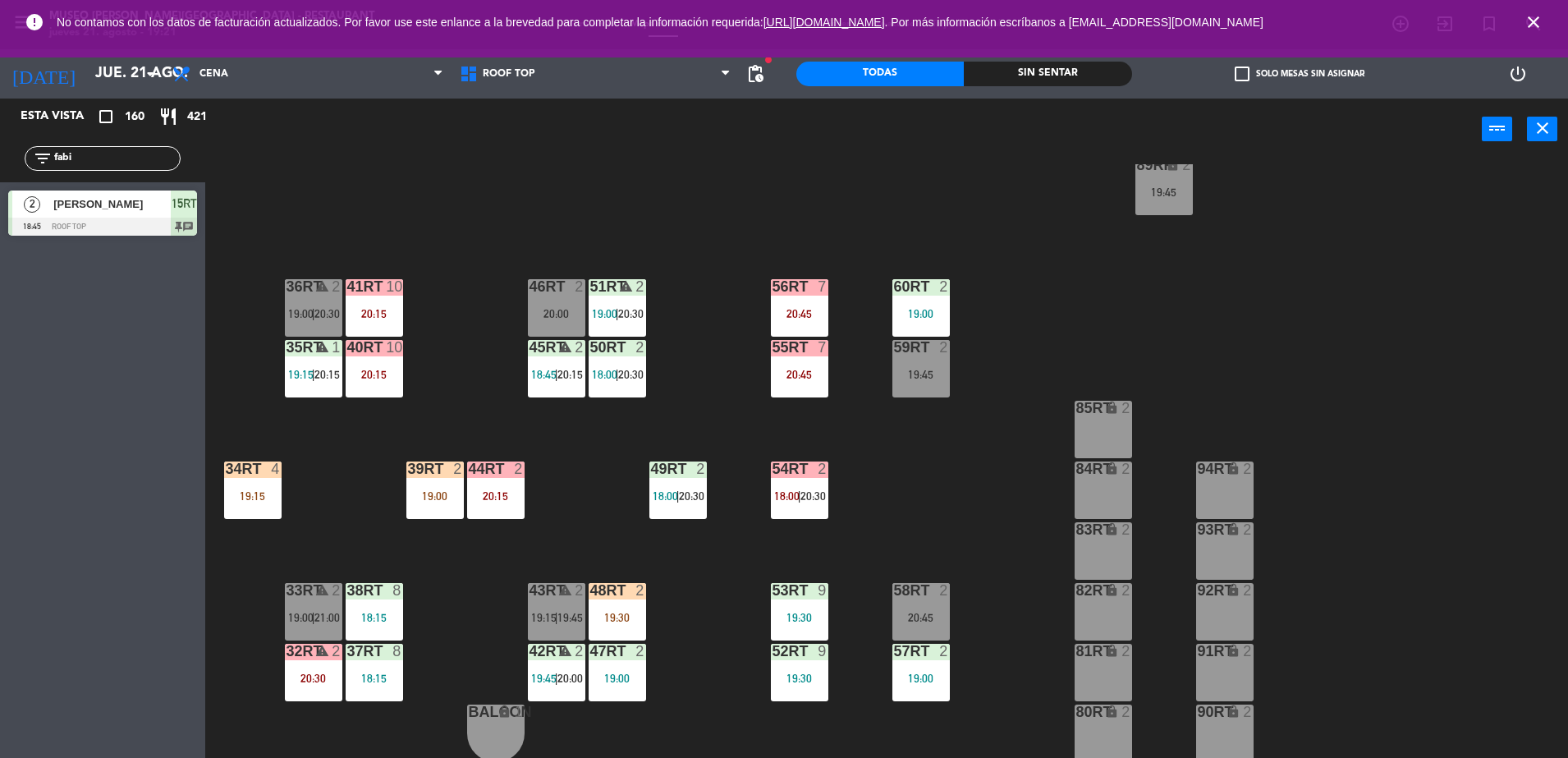
scroll to position [641, 0]
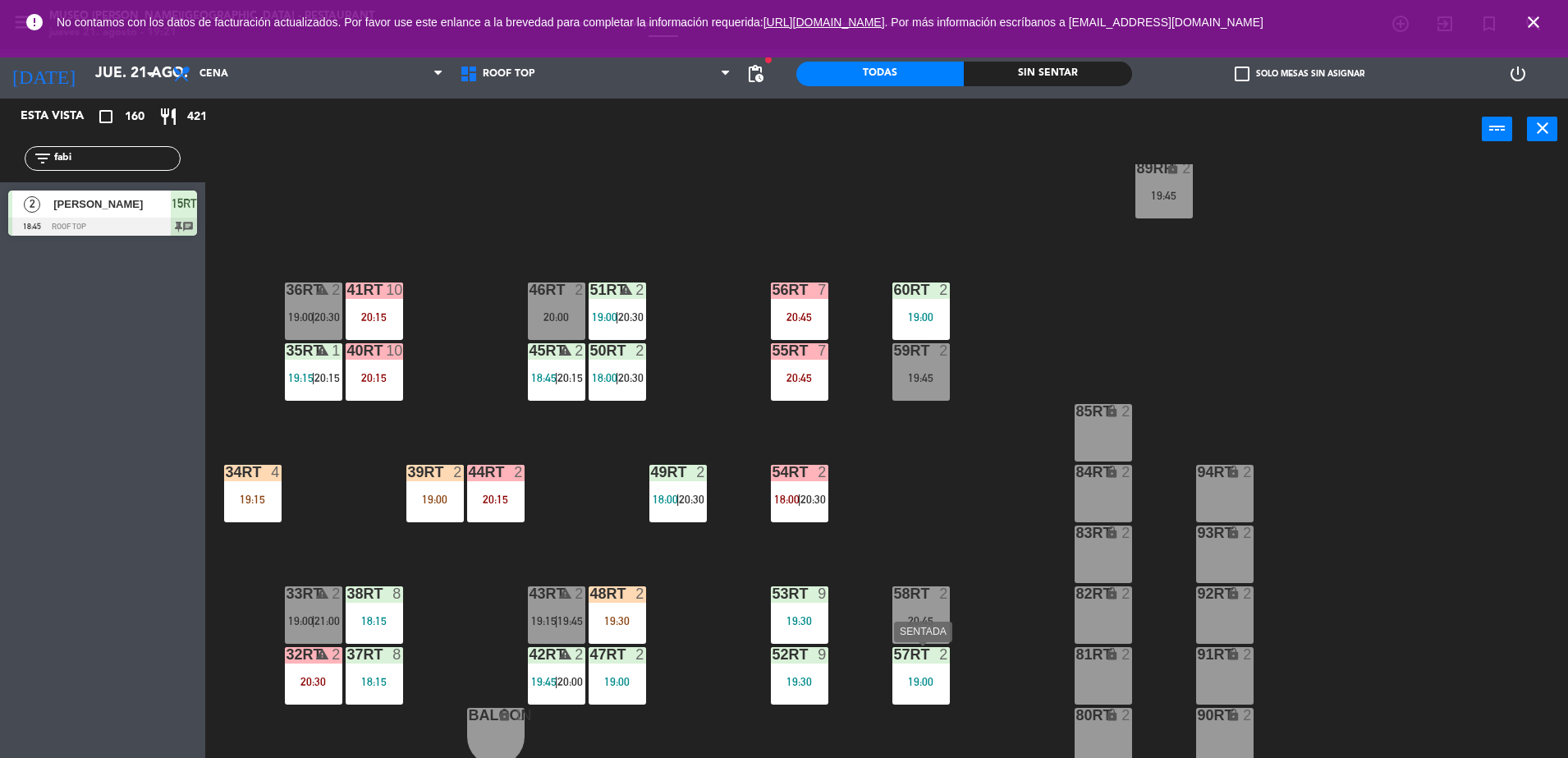
click at [926, 685] on div "19:00" at bounding box center [921, 682] width 57 height 11
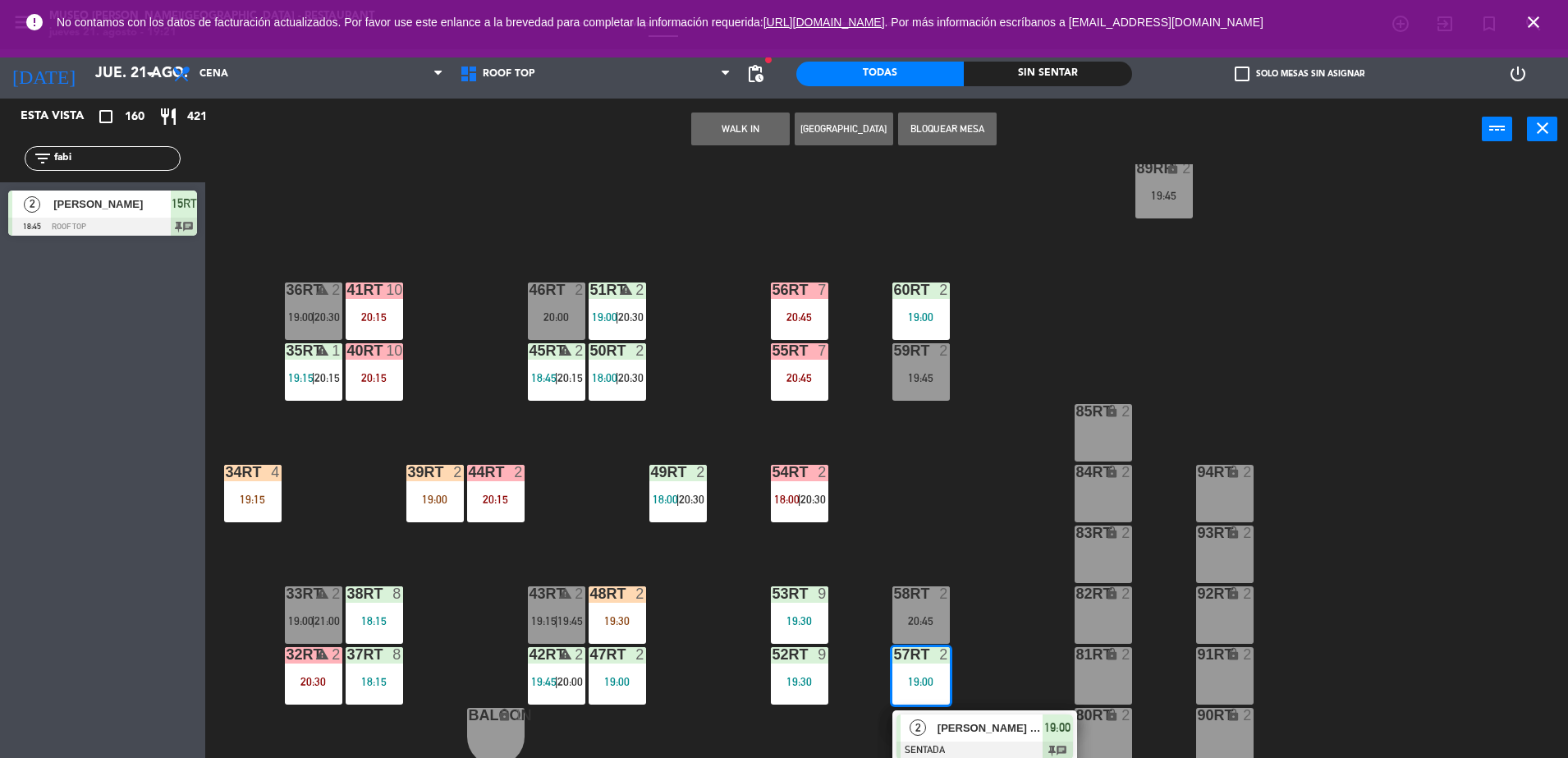
click at [949, 719] on div "2 [PERSON_NAME] X 2 / CONDOR TRAVEL SENTADA 19:00 chat" at bounding box center [984, 737] width 209 height 53
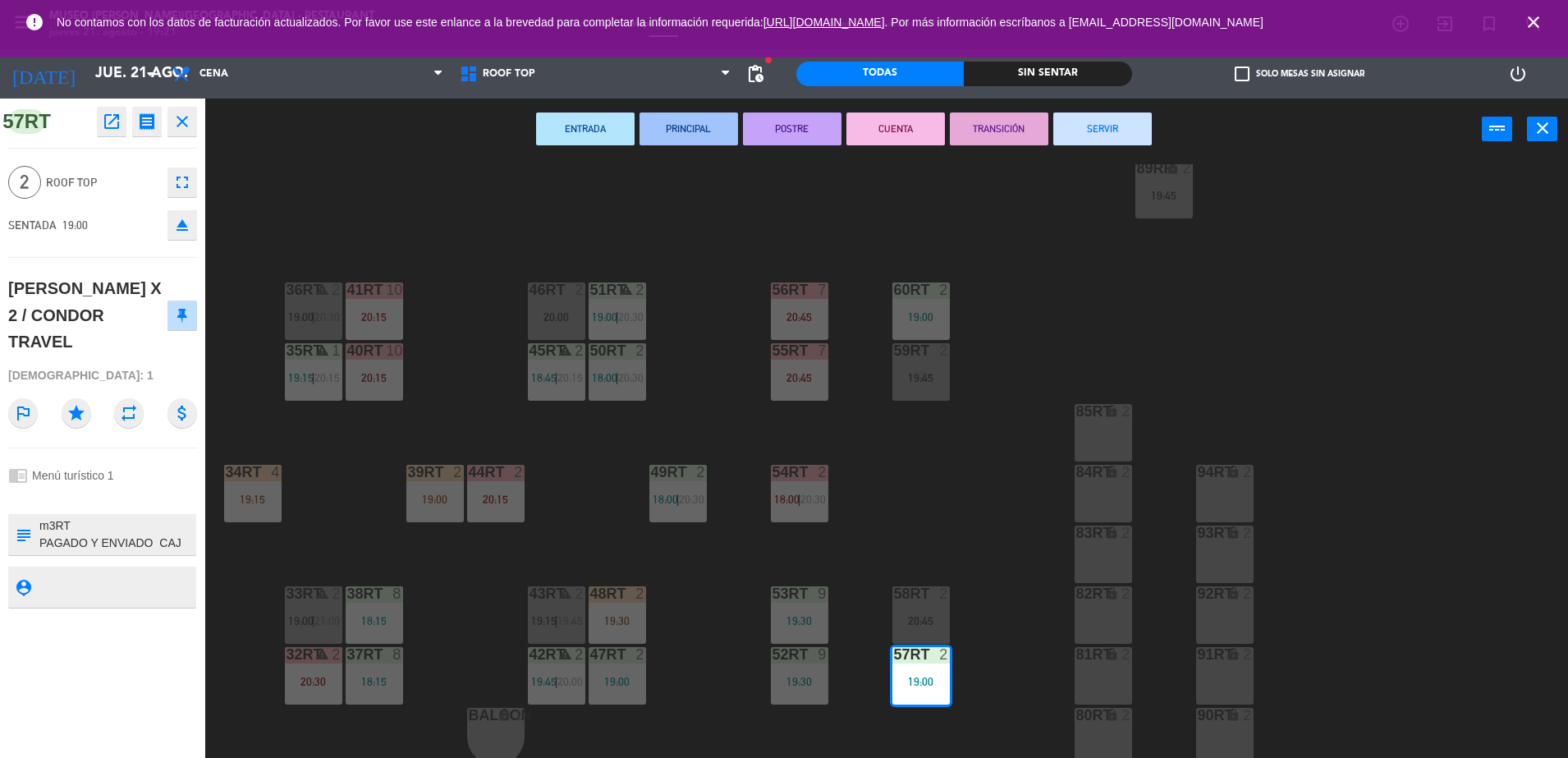
click at [54, 517] on textarea at bounding box center [116, 534] width 157 height 34
type textarea "m57RT PAGADO Y ENVIADO CAJ 16/8 Solicitud de Reserva: VIP***[PERSON_NAME] X 2 B…"
click at [190, 448] on hr at bounding box center [103, 448] width 189 height 1
click at [899, 536] on div "18RT 5 18:15 | 20:30 16RT 4 19:15 28RT 2 19:30 80RR lock 2 27RT 4 19:45 7RT 3 1…" at bounding box center [894, 463] width 1347 height 598
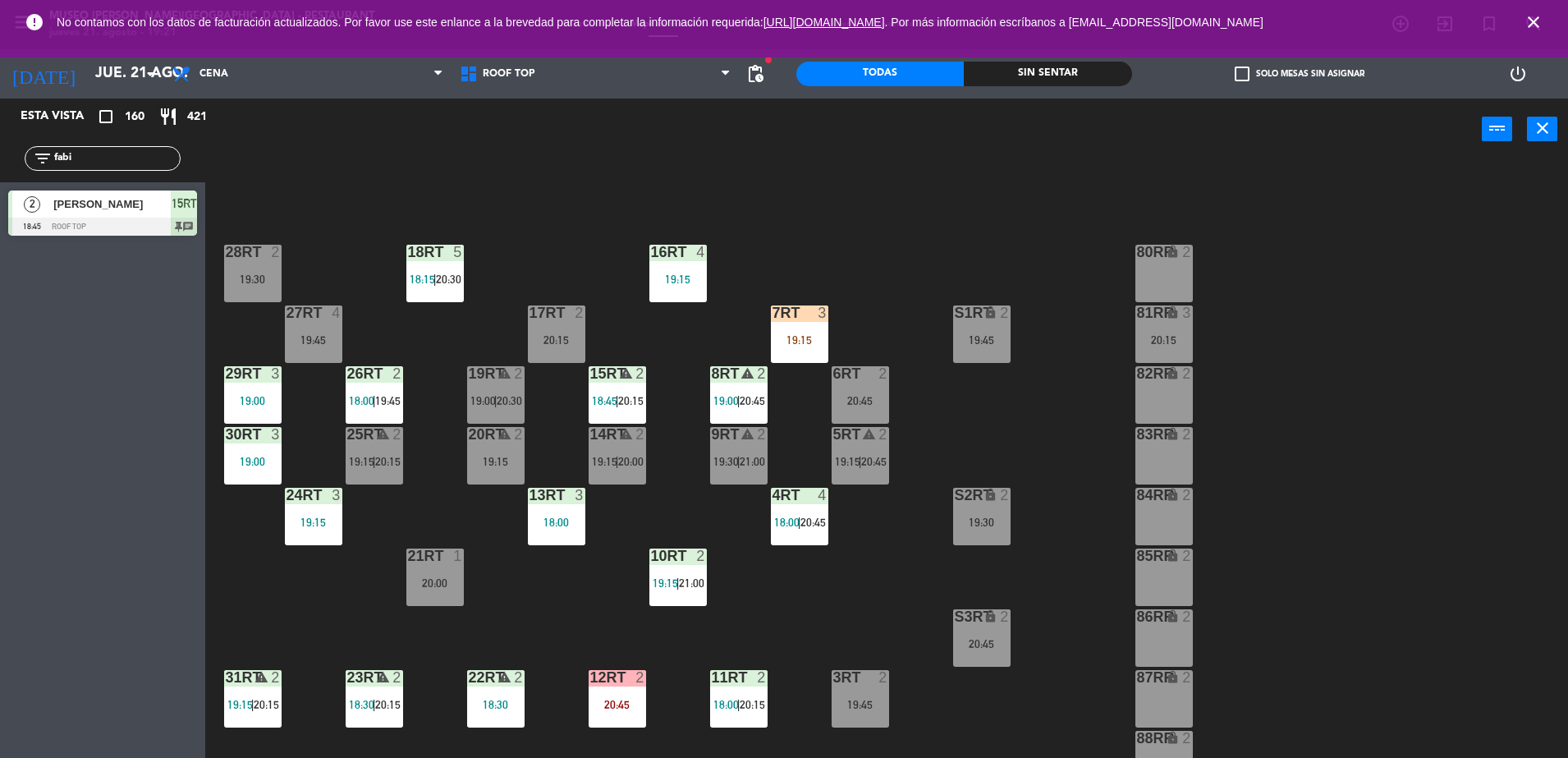
scroll to position [0, 0]
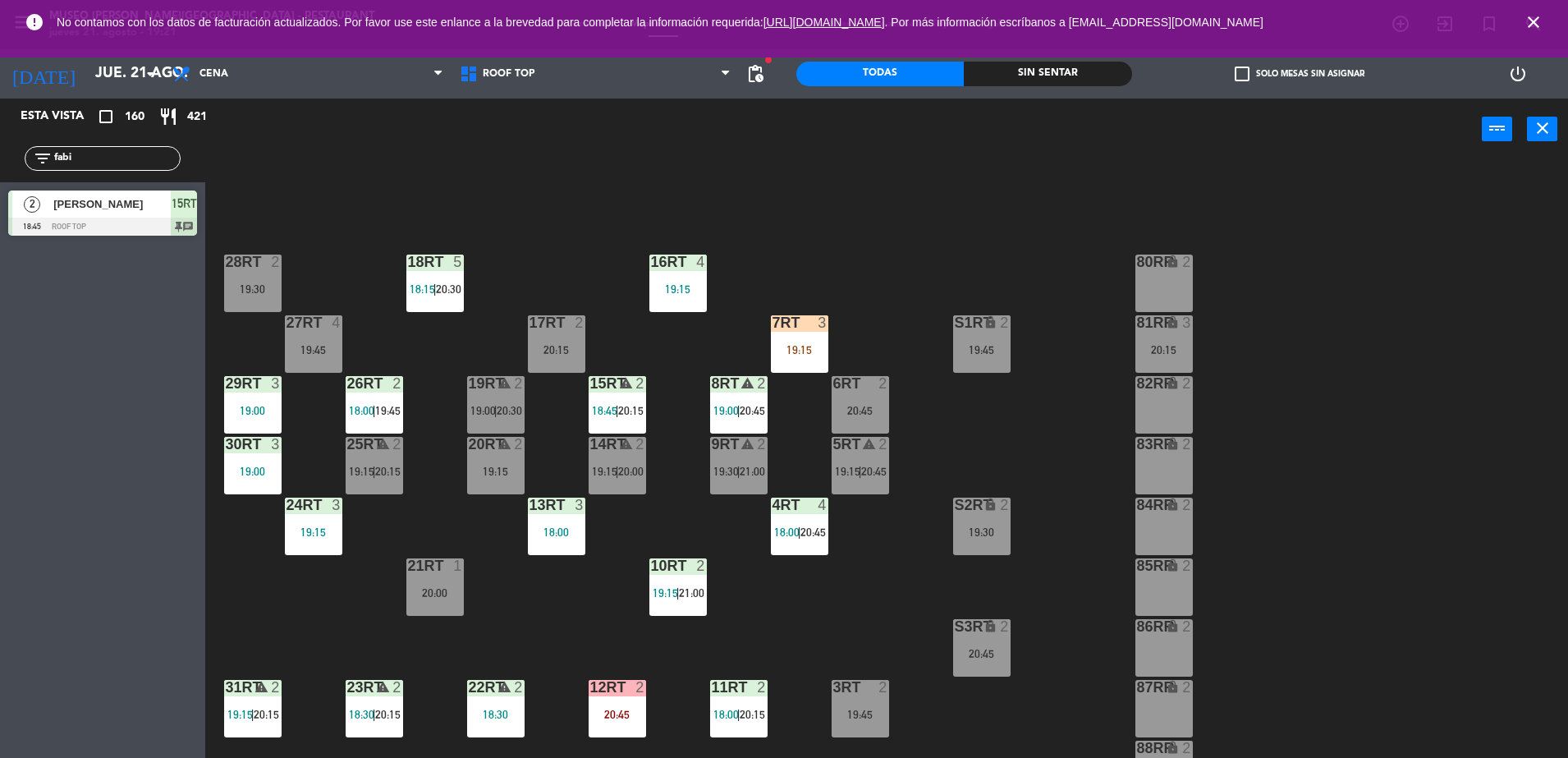
click at [130, 162] on input "fabi" at bounding box center [116, 158] width 128 height 18
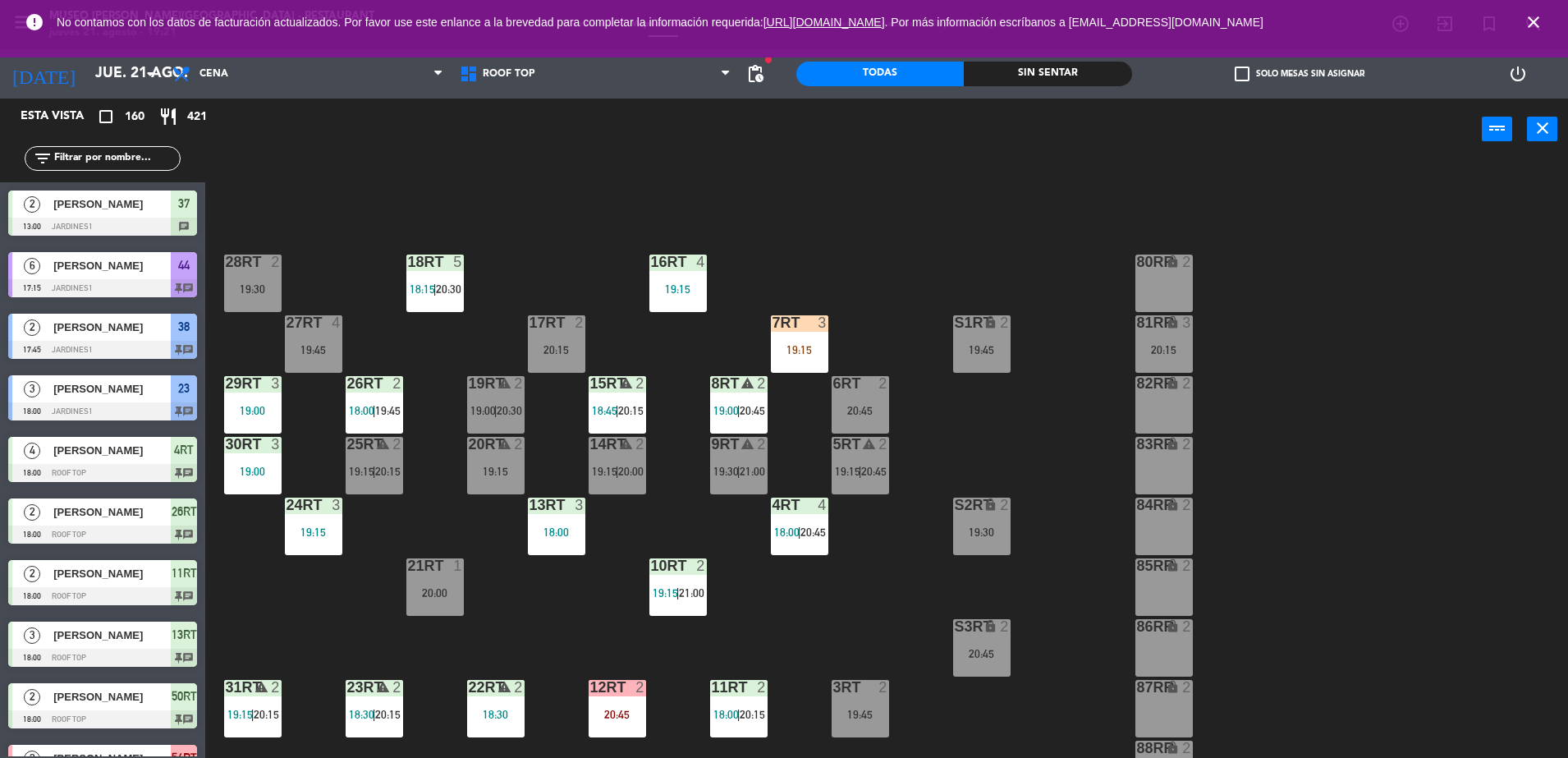
click at [814, 340] on div "7RT 3 19:15" at bounding box center [800, 344] width 57 height 57
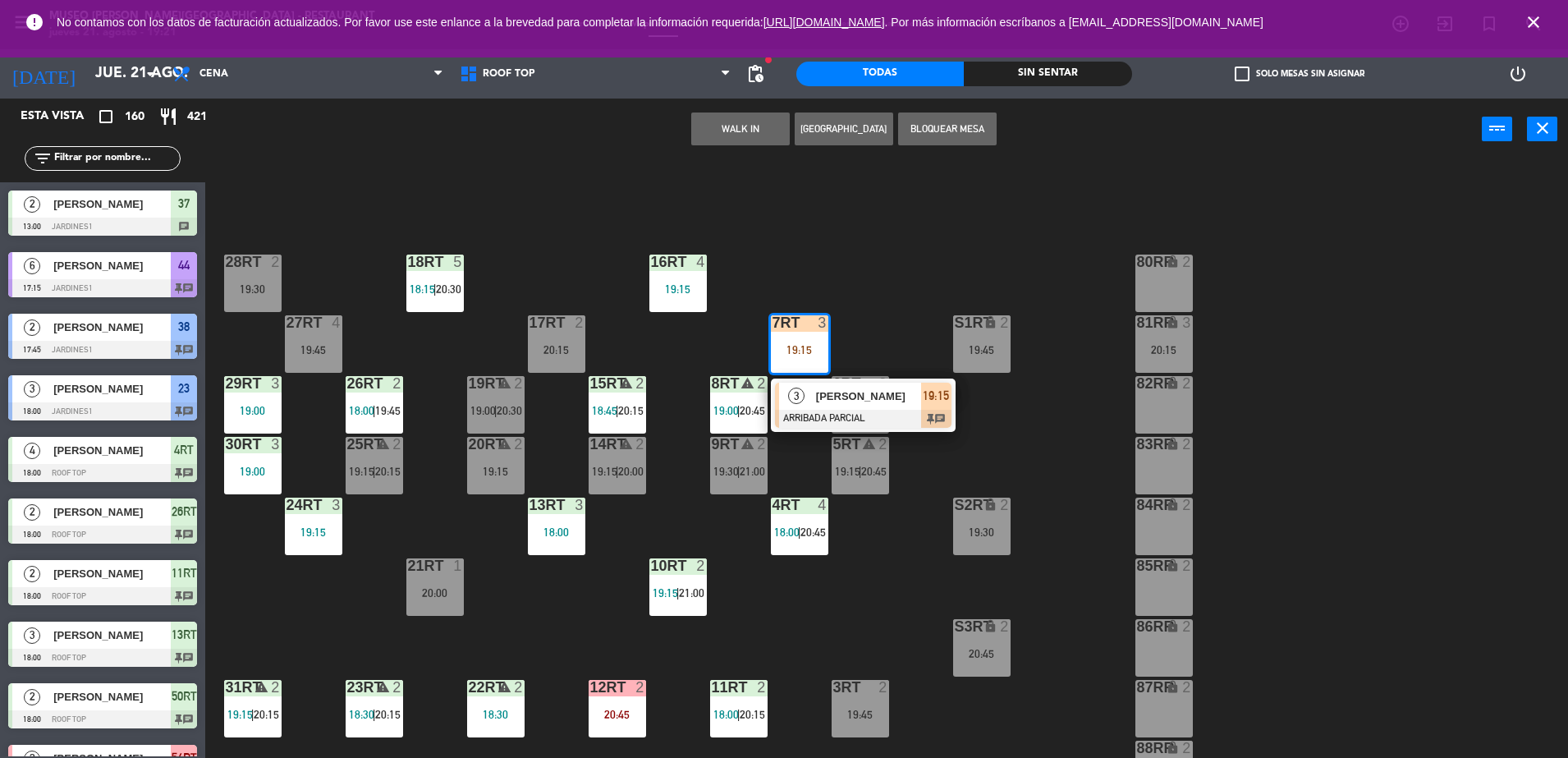
click at [843, 405] on div "[PERSON_NAME]" at bounding box center [867, 396] width 107 height 27
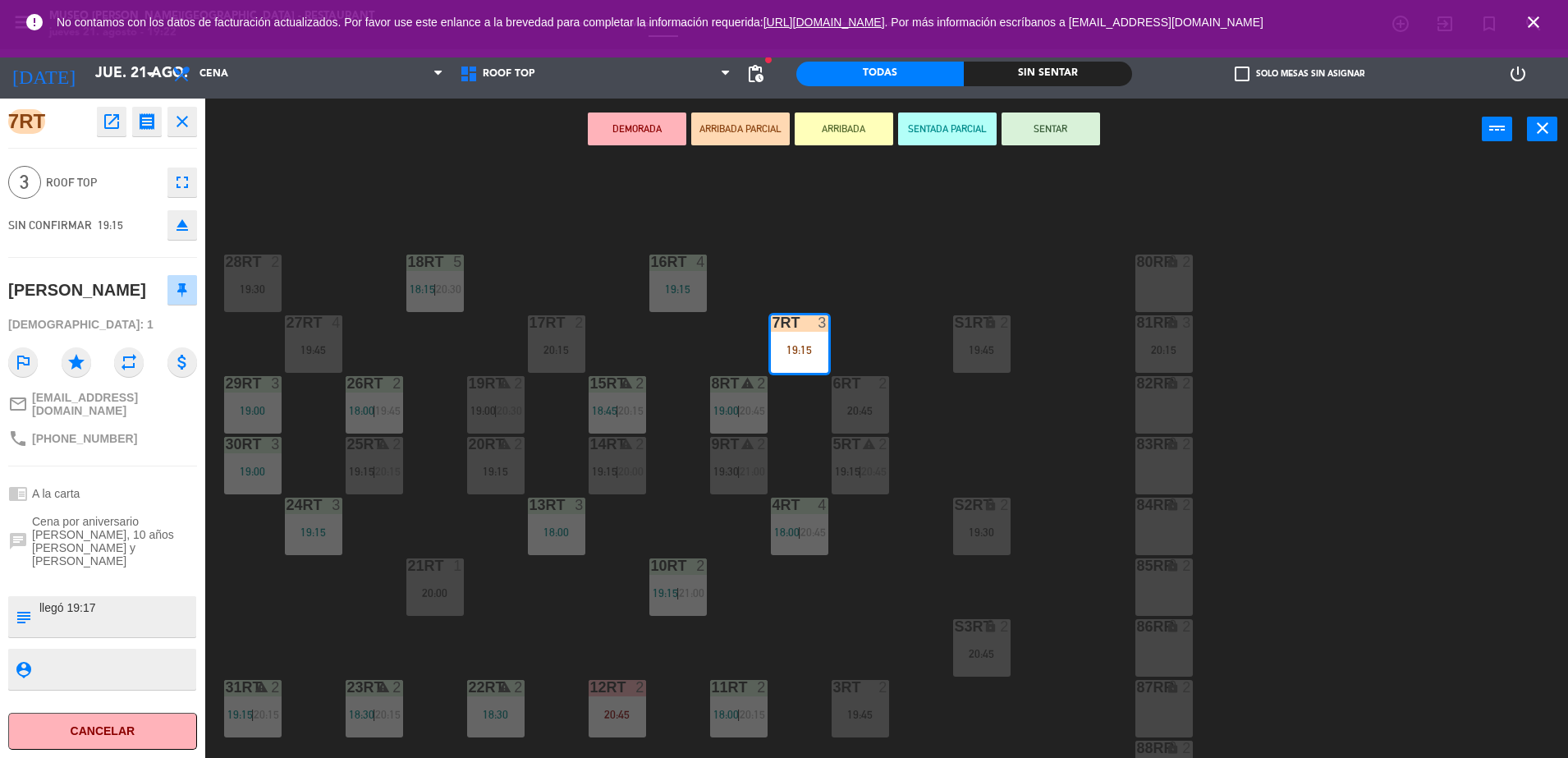
click at [35, 596] on div "subject" at bounding box center [23, 616] width 30 height 41
click at [42, 599] on textarea at bounding box center [116, 616] width 157 height 34
type textarea "m7rt llegó 19:17"
click at [109, 462] on div "7RT open_in_new receipt 7:15 PM [DATE] 3 personas [PERSON_NAME] 7RT EXPERIENCE …" at bounding box center [103, 428] width 206 height 659
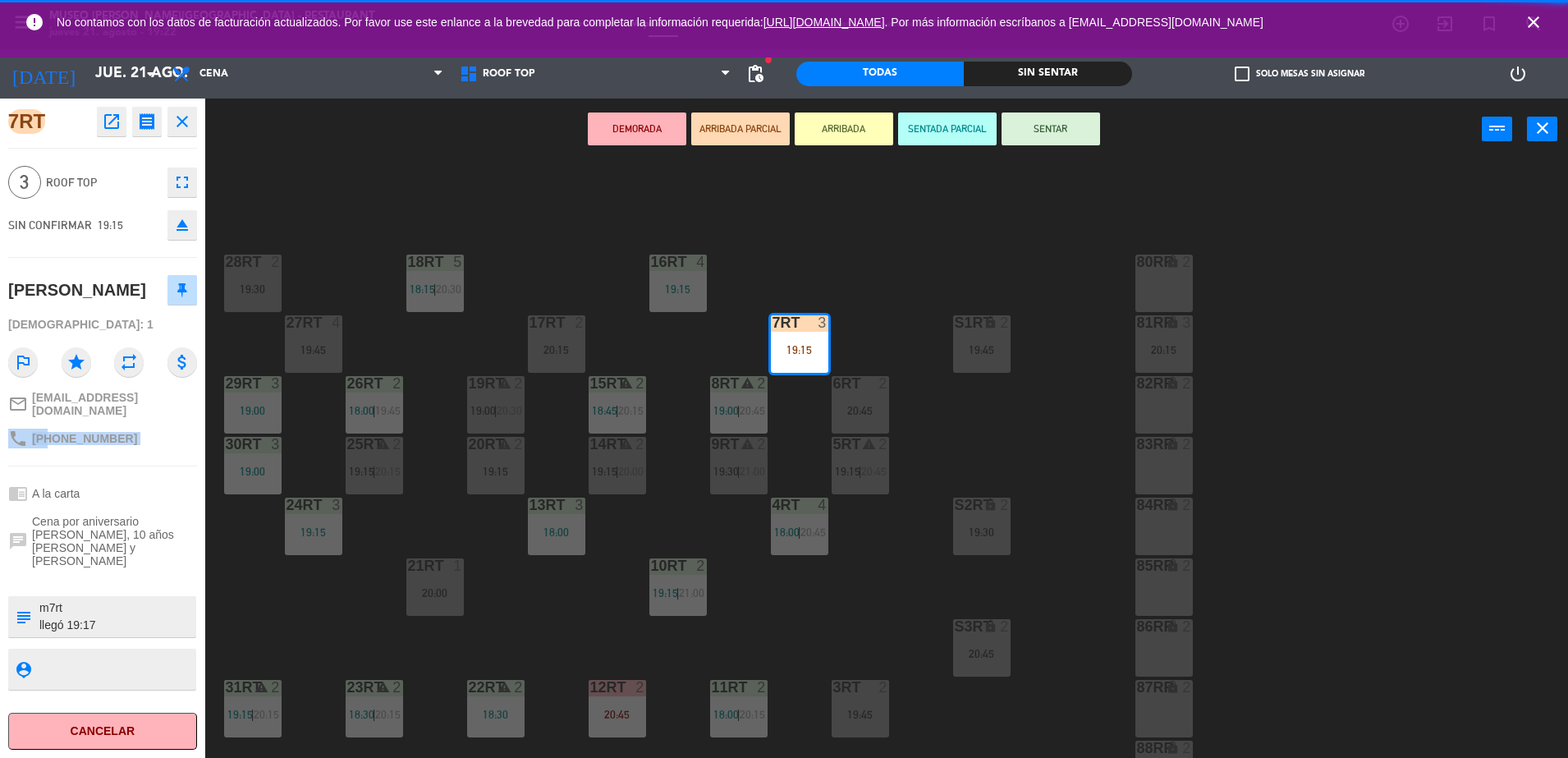
click at [109, 462] on div "7RT open_in_new receipt 7:15 PM [DATE] 3 personas [PERSON_NAME] 7RT EXPERIENCE …" at bounding box center [103, 428] width 206 height 659
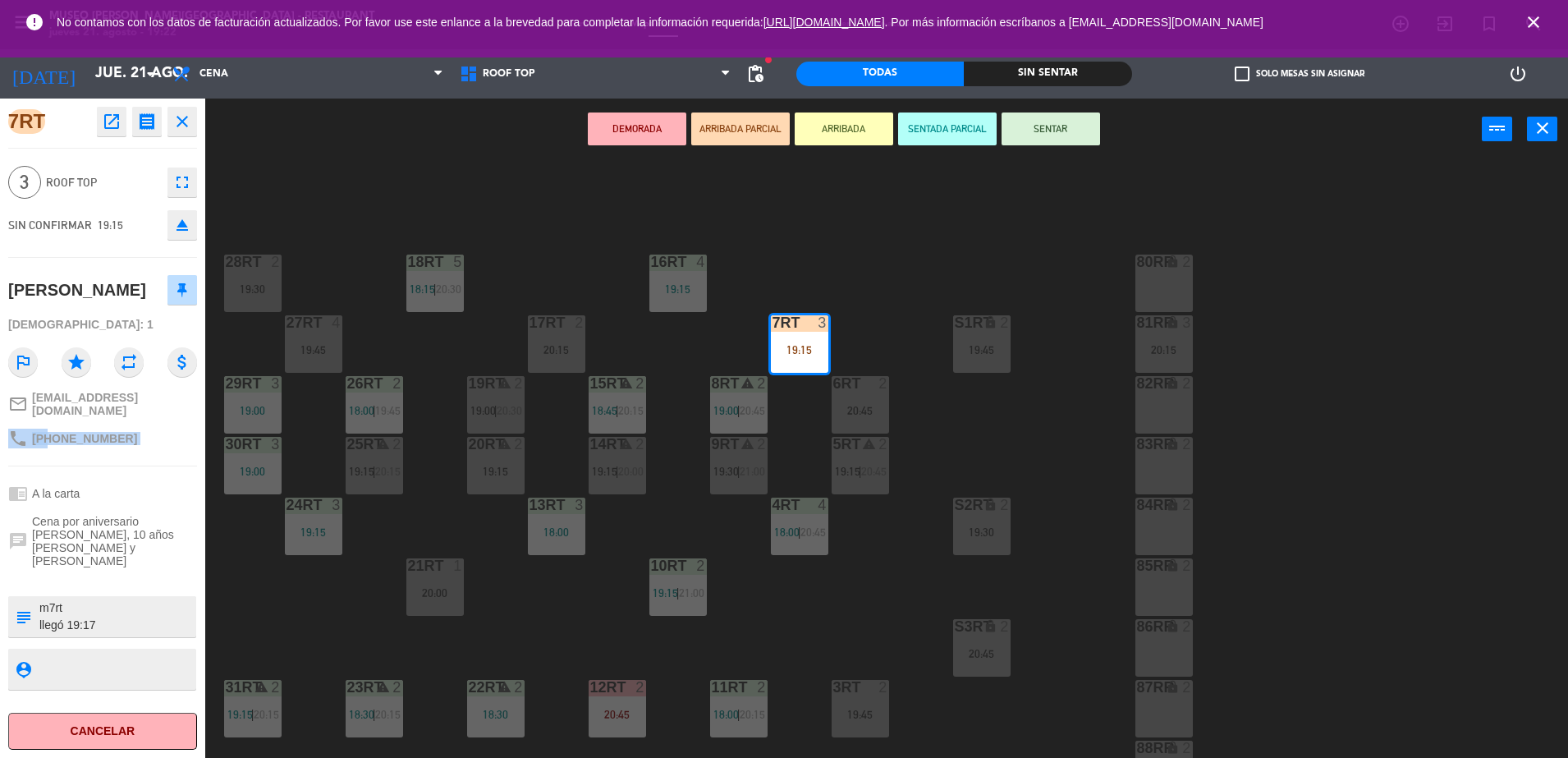
click at [1059, 116] on button "SENTAR" at bounding box center [1050, 129] width 98 height 32
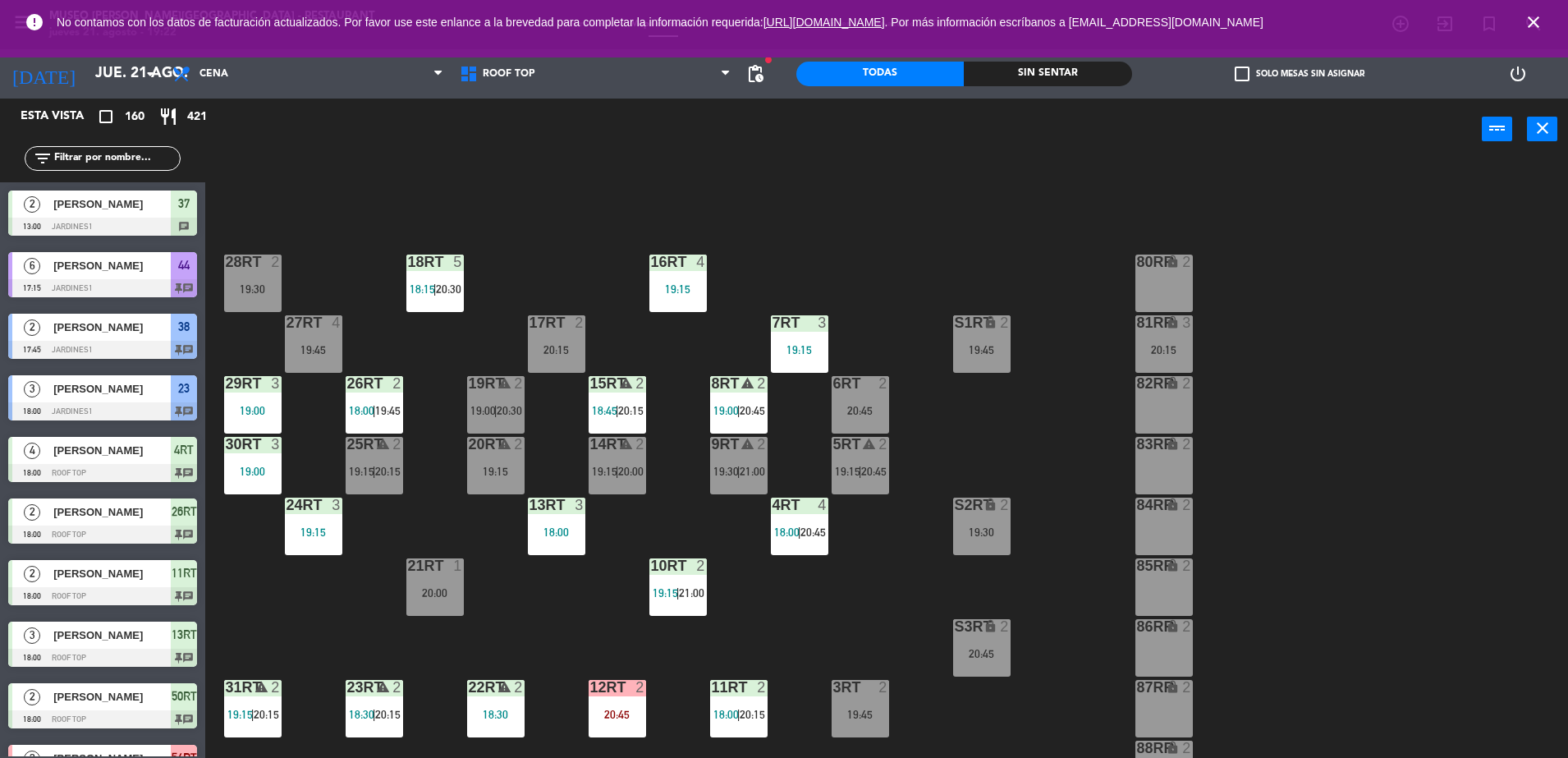
scroll to position [3210, 0]
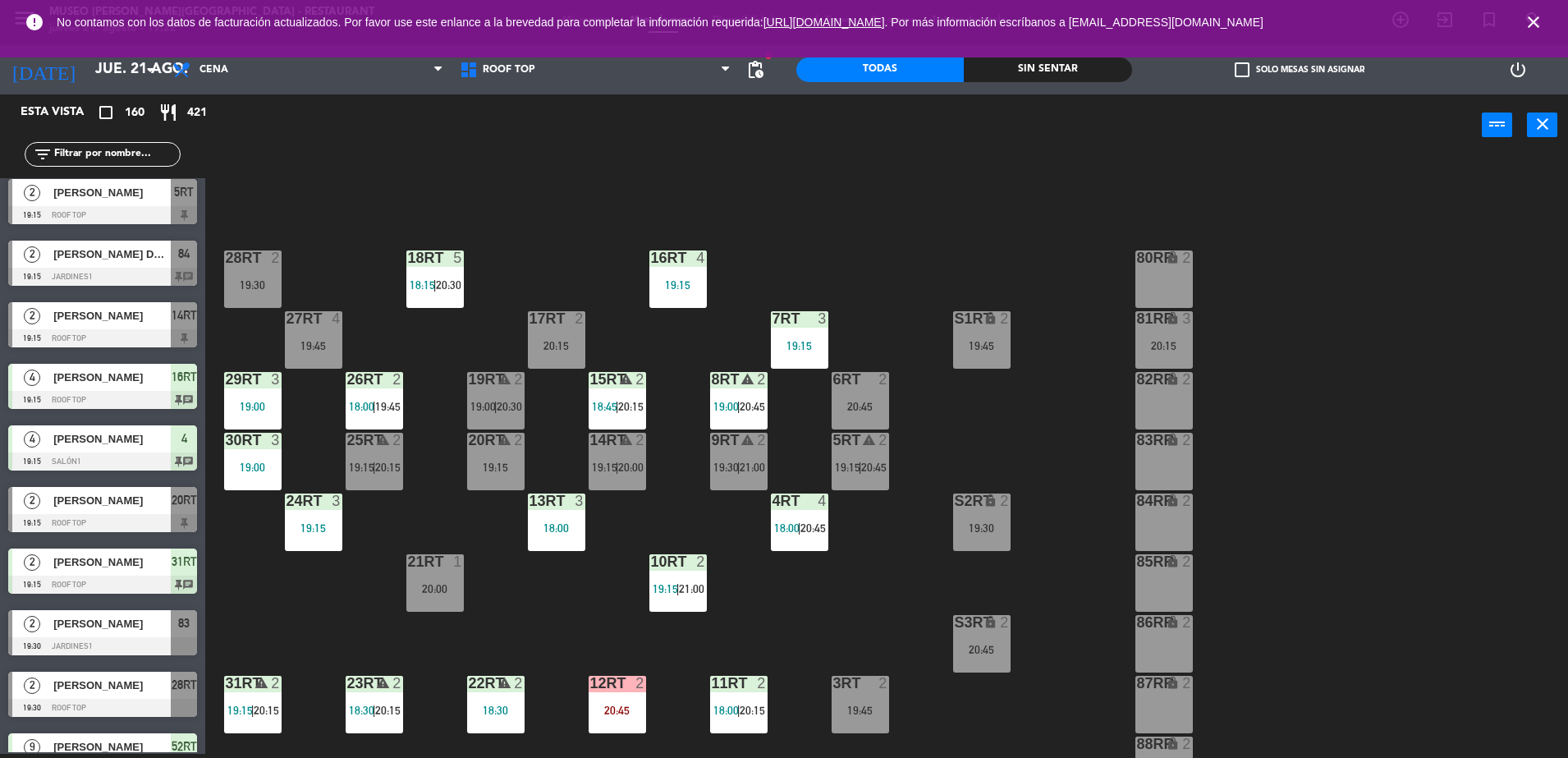
click at [63, 155] on input "text" at bounding box center [116, 154] width 128 height 18
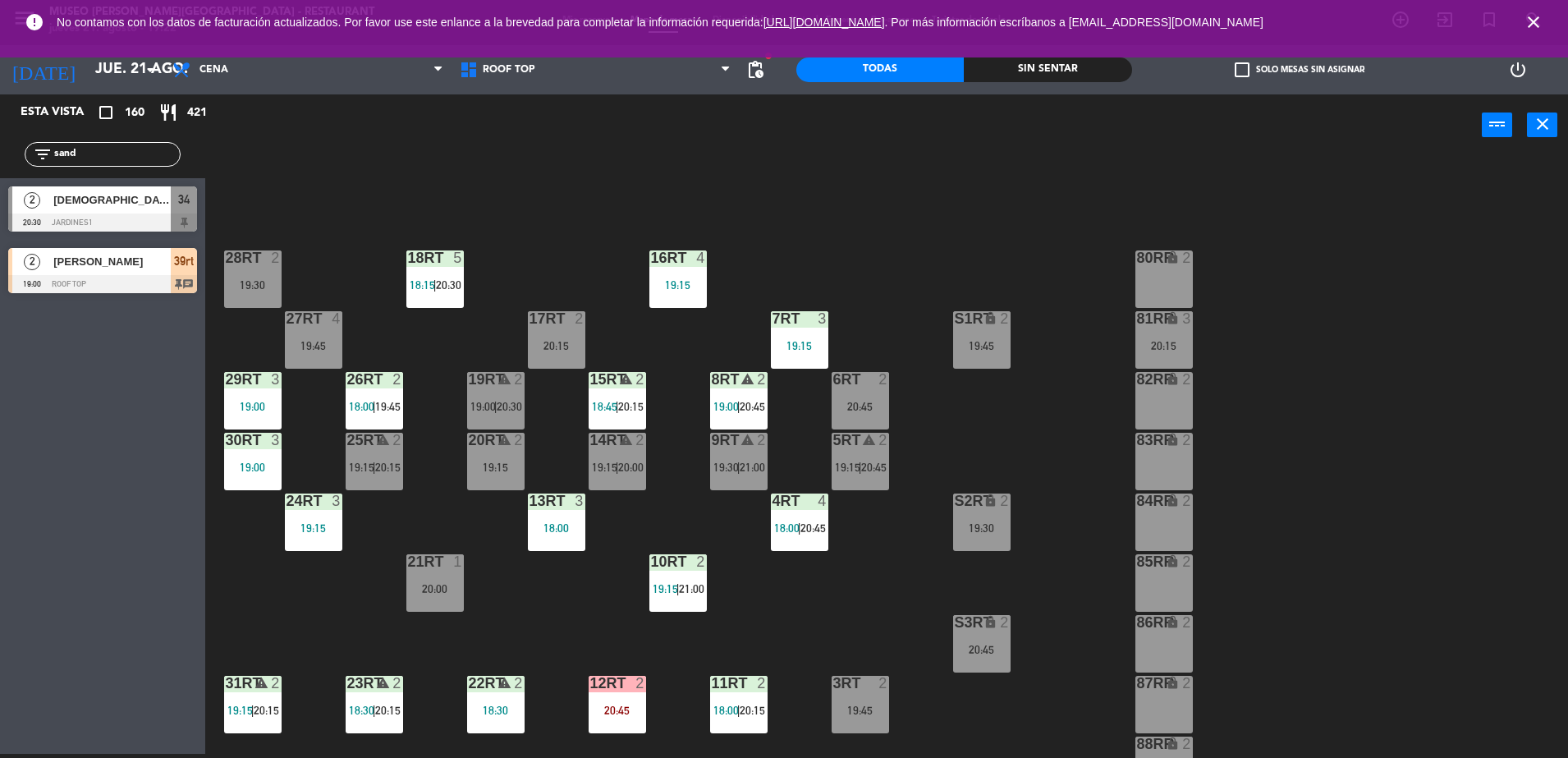
type input "sand"
click at [101, 271] on div "[PERSON_NAME]" at bounding box center [110, 261] width 119 height 27
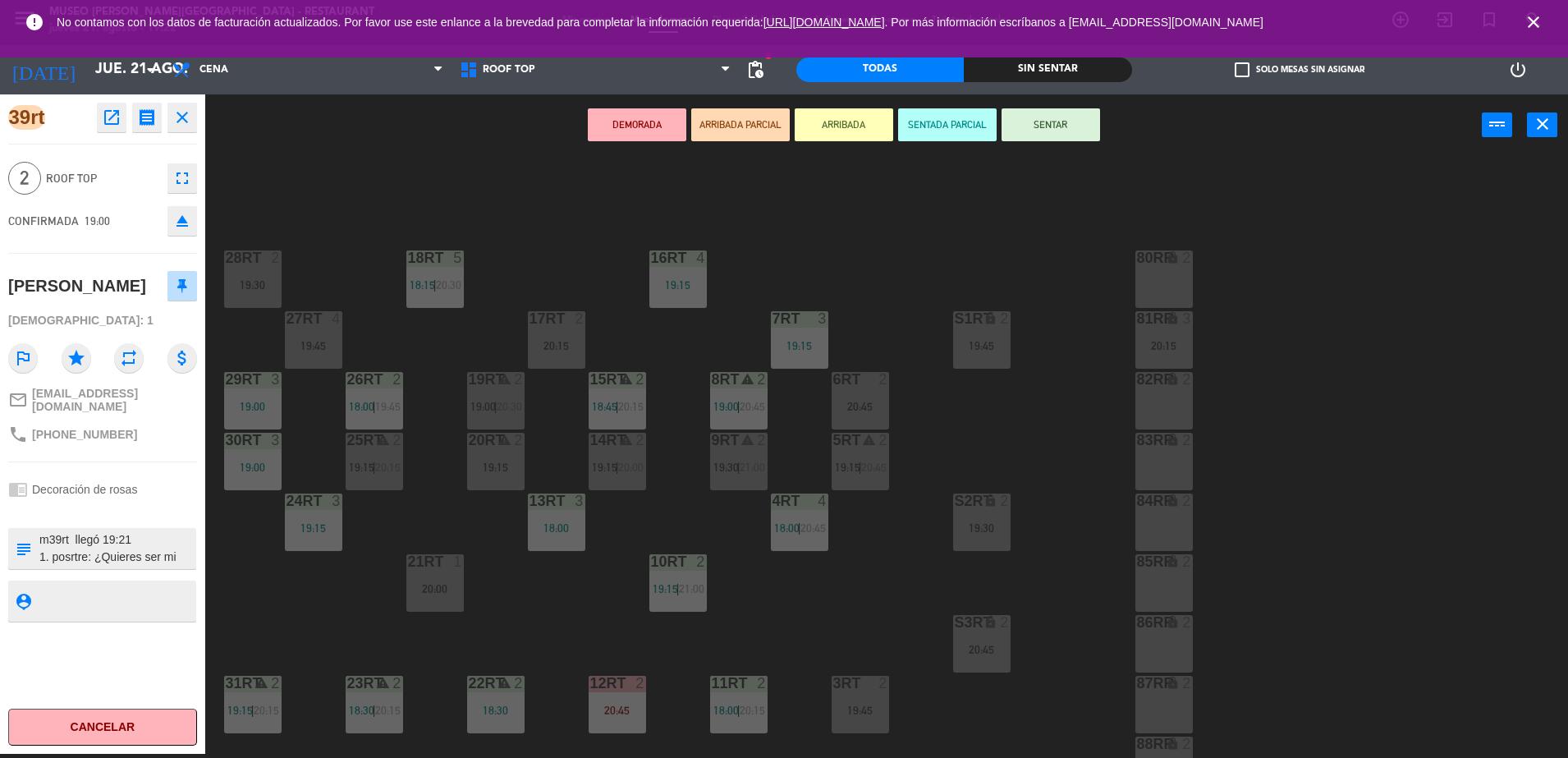
scroll to position [644, 0]
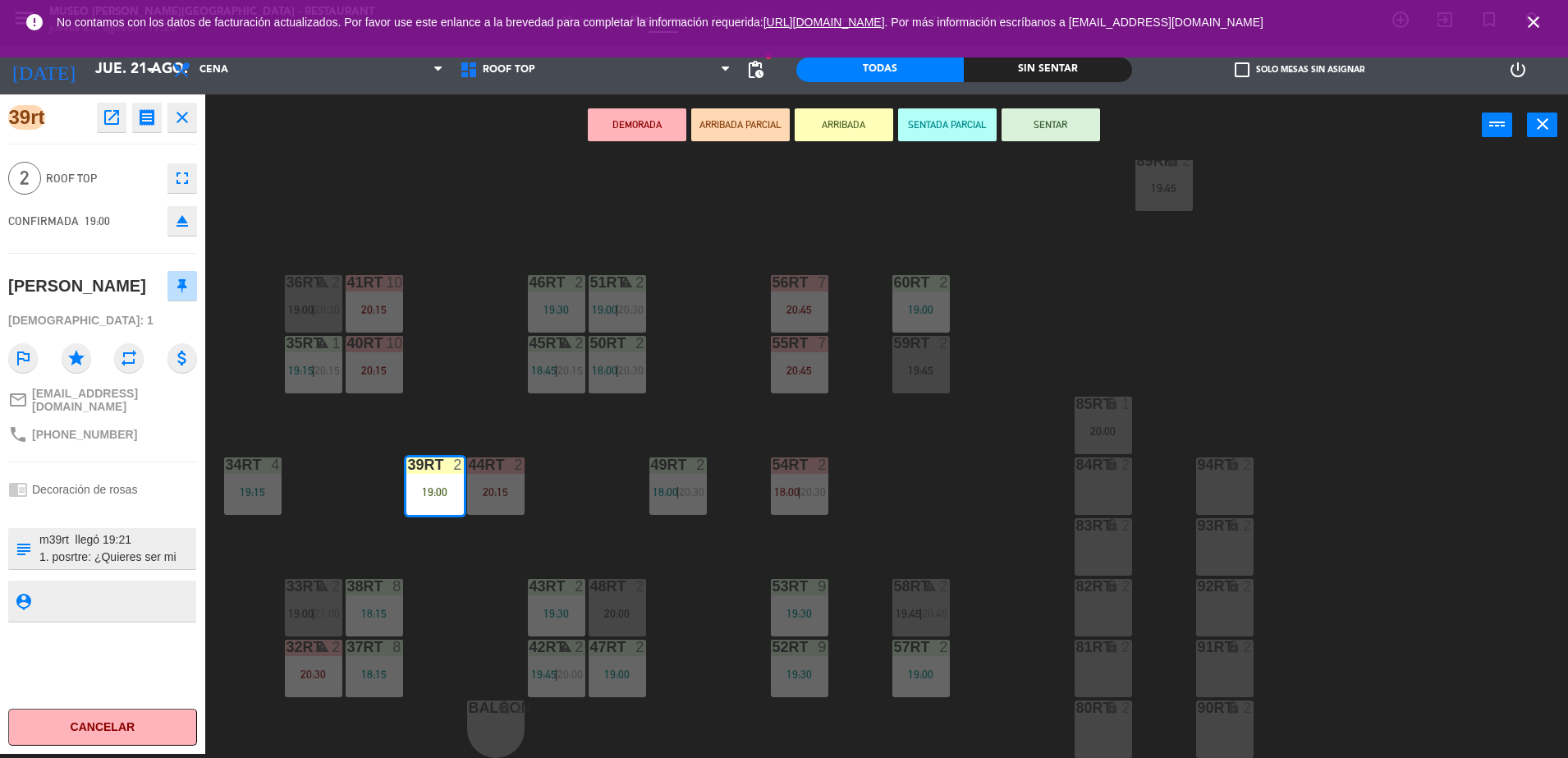
click at [459, 218] on div "18RT 5 18:15 | 20:30 16RT 4 19:15 28RT 2 80RR lock 2 27RT 4 19:45 7RT 3 19:15 S…" at bounding box center [894, 459] width 1347 height 598
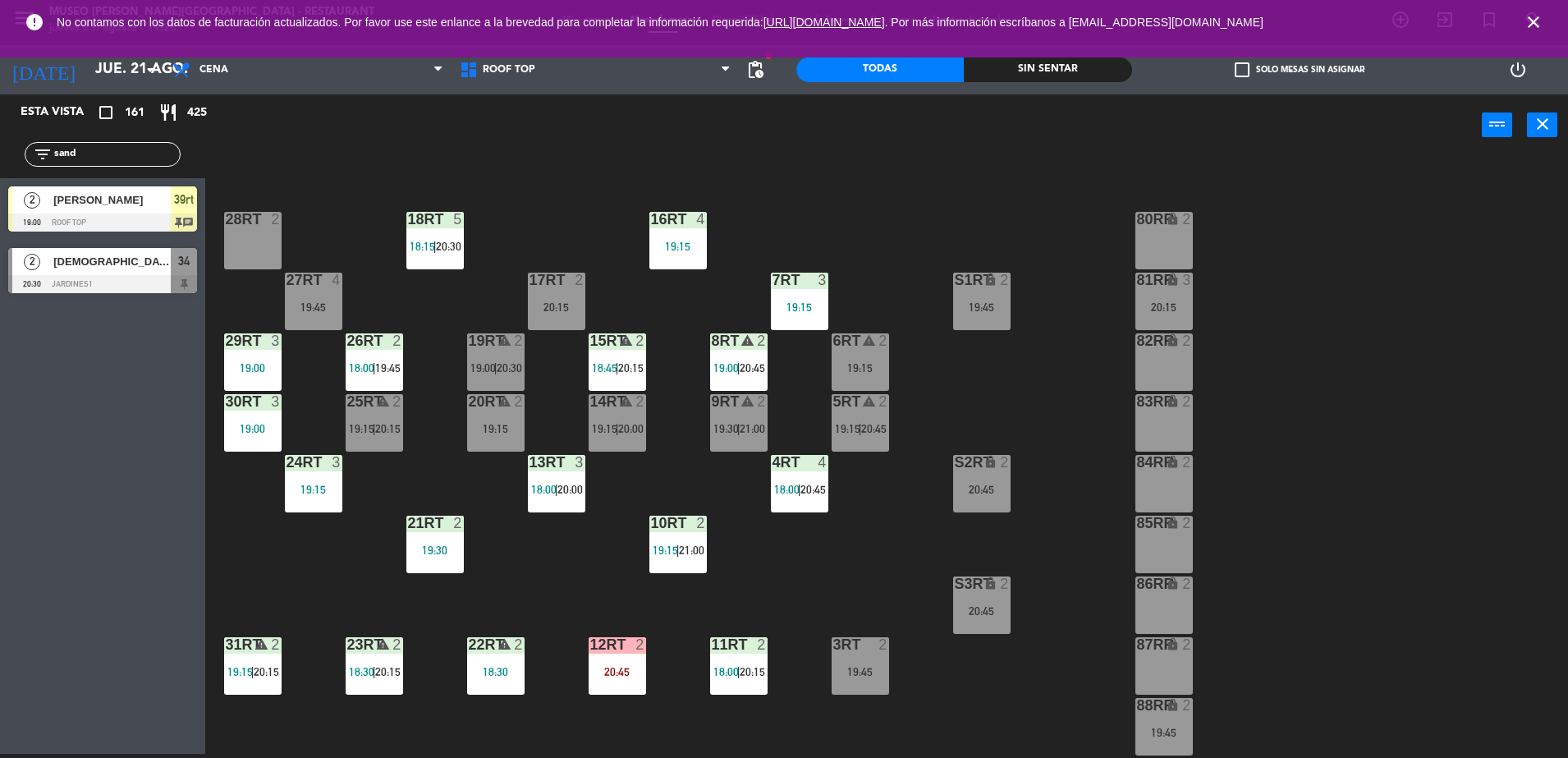
scroll to position [31, 0]
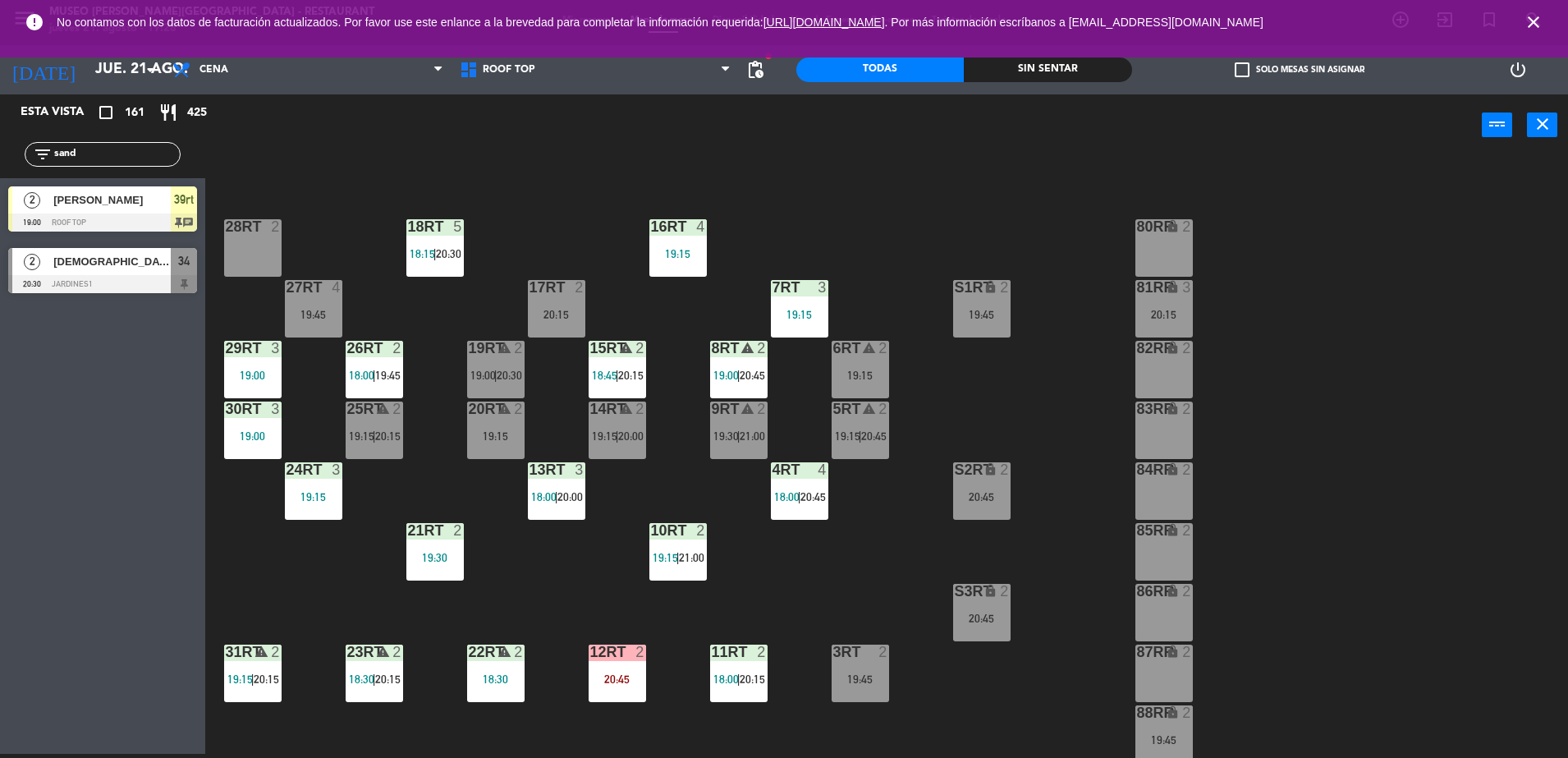
click at [318, 478] on div "24RT 3" at bounding box center [313, 469] width 57 height 16
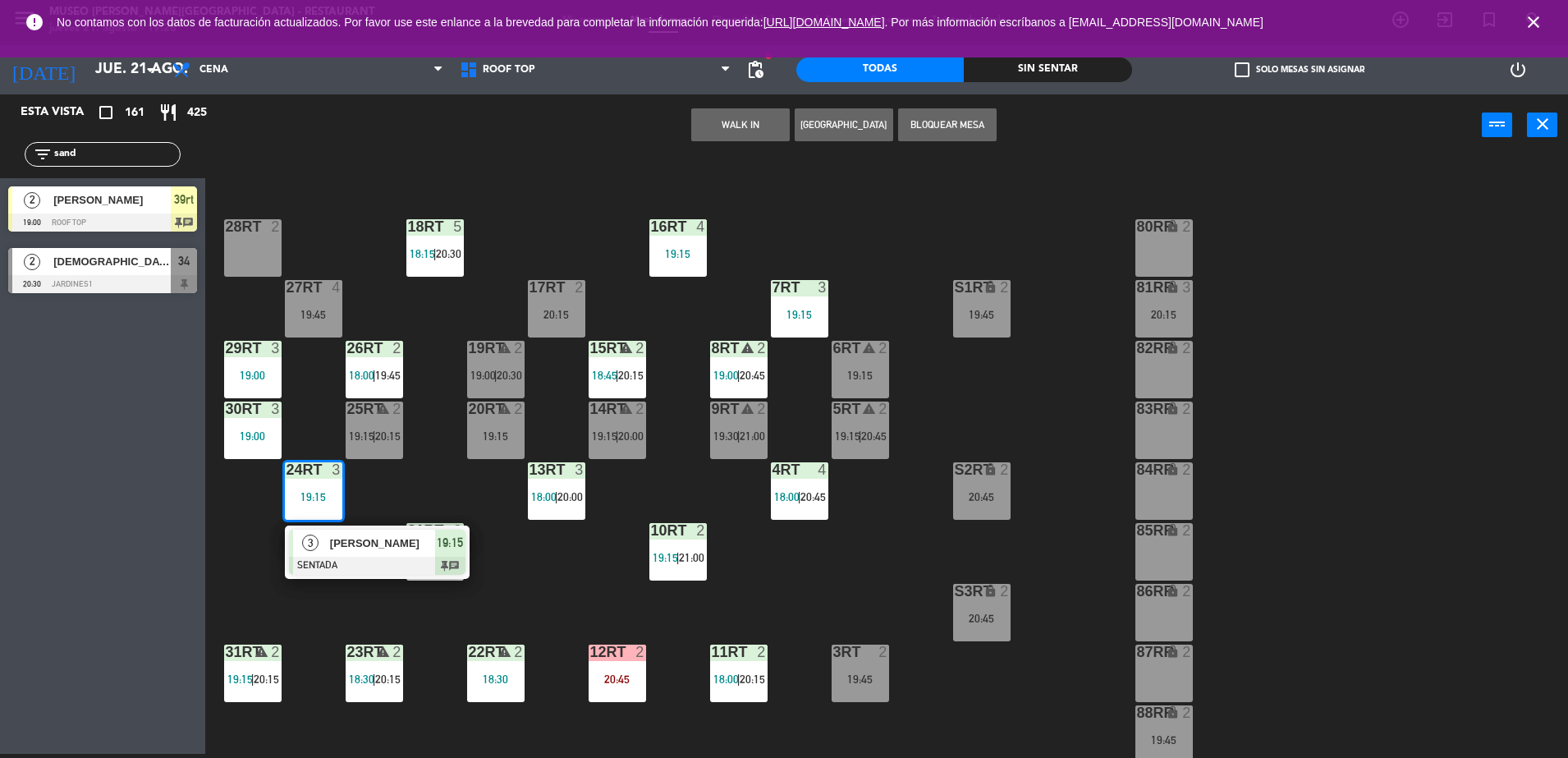
click at [361, 557] on div "3 [PERSON_NAME] SENTADA 19:15 chat" at bounding box center [377, 552] width 209 height 53
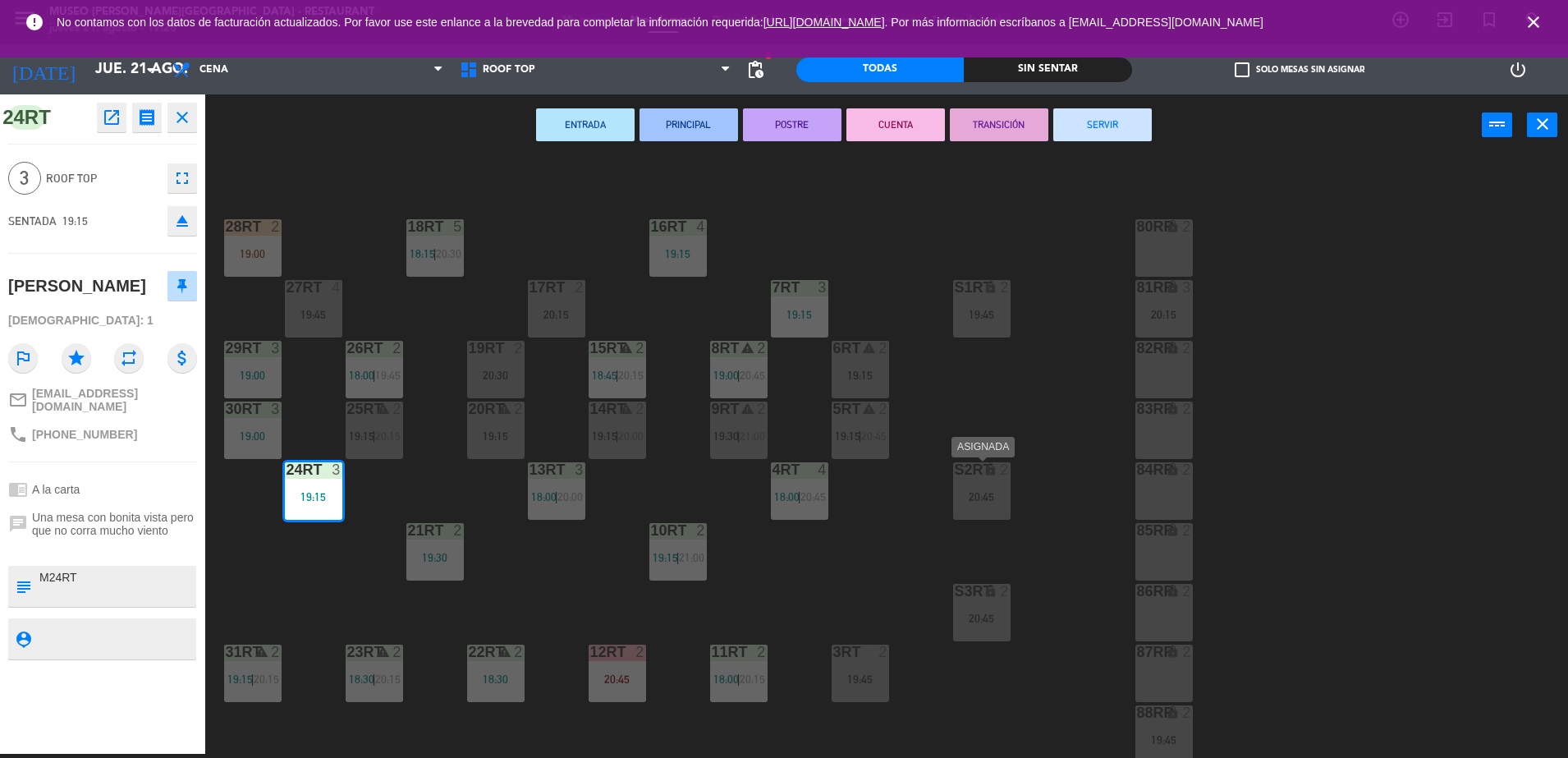
click at [972, 510] on div "S2RT lock 2 20:45" at bounding box center [982, 490] width 57 height 57
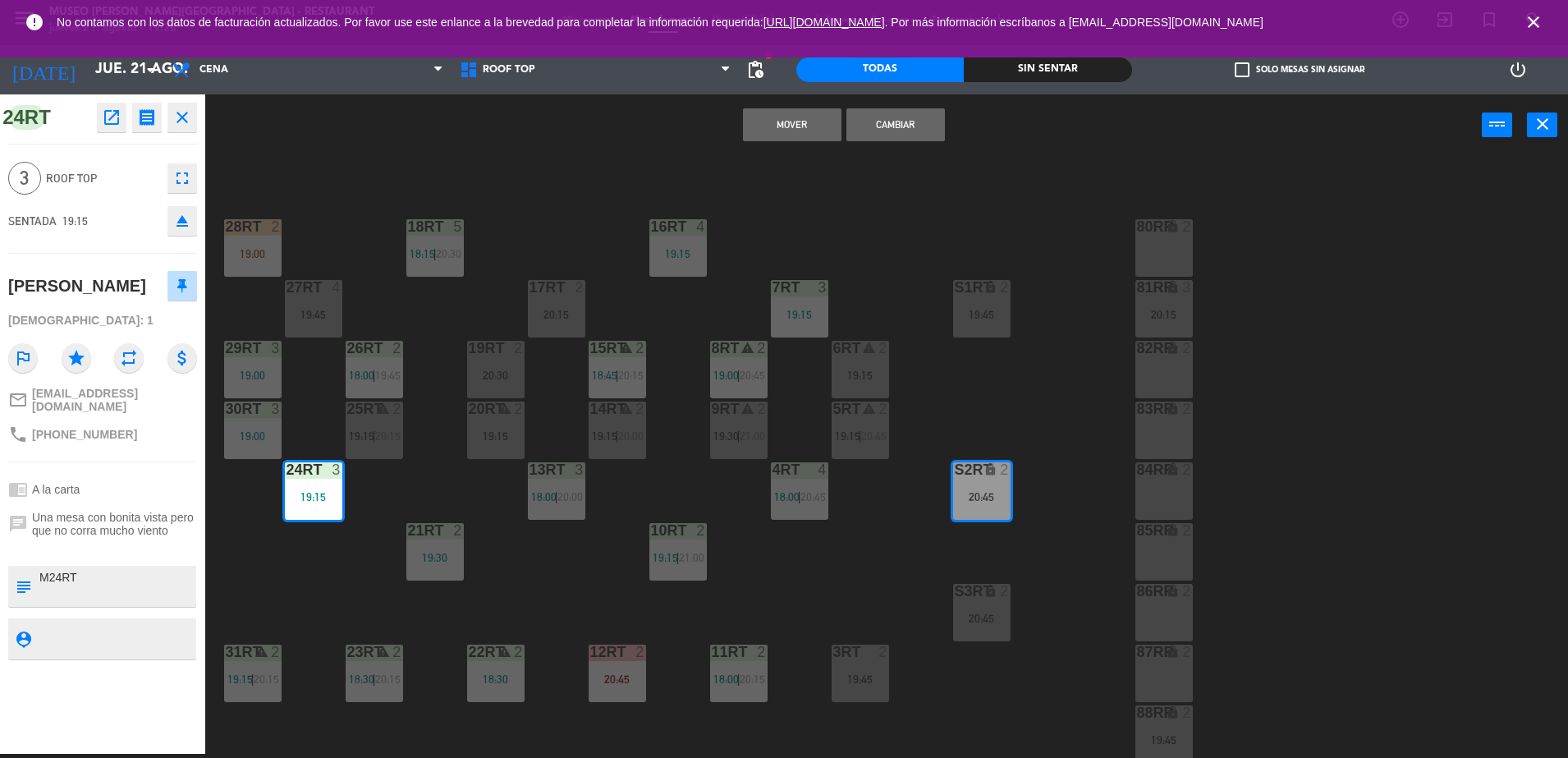
click at [903, 498] on div "18RT 5 18:15 | 20:30 16RT 4 19:15 28RT 2 19:00 80RR lock 2 27RT 4 19:45 7RT 3 1…" at bounding box center [894, 459] width 1347 height 598
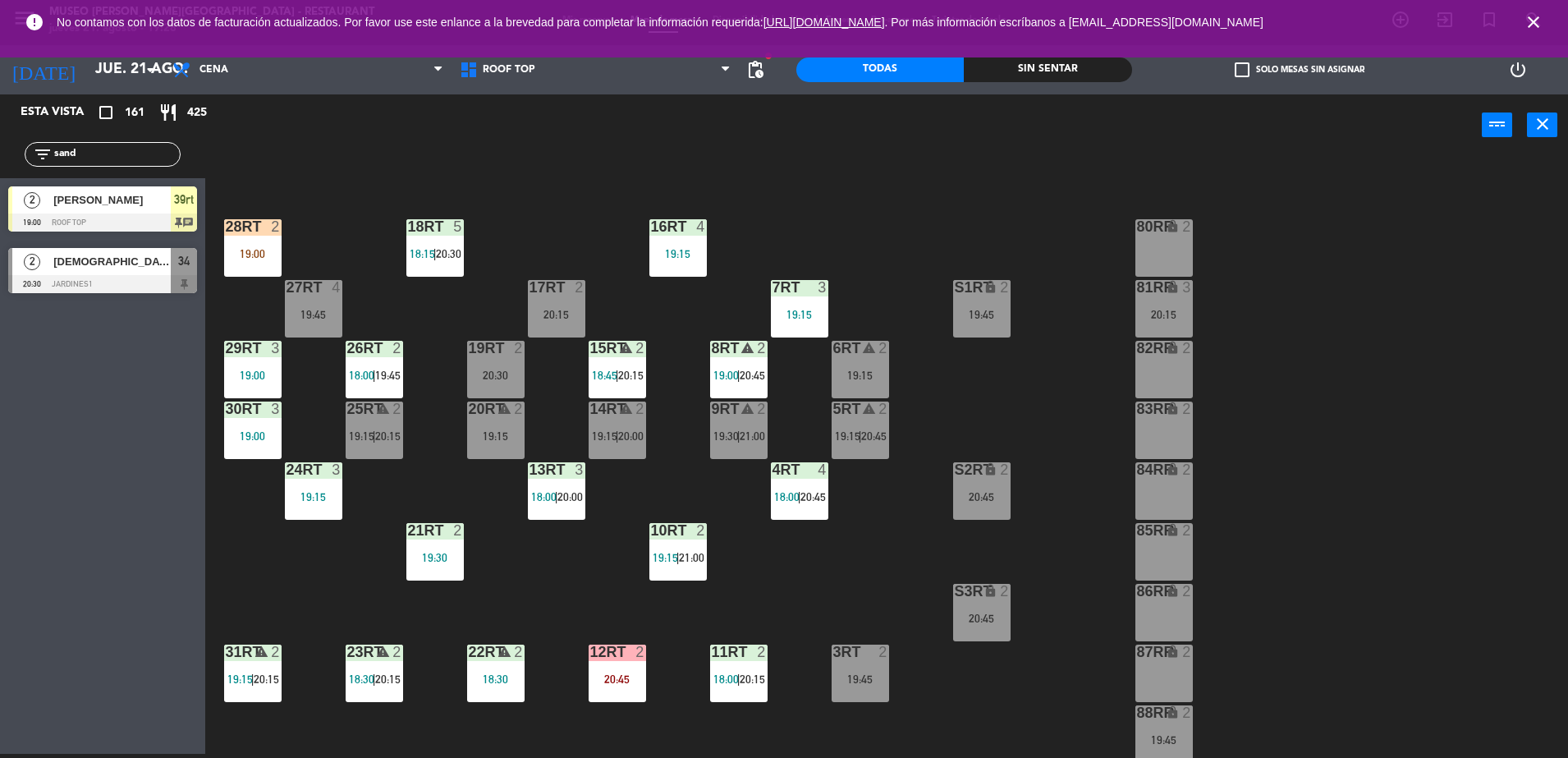
scroll to position [644, 0]
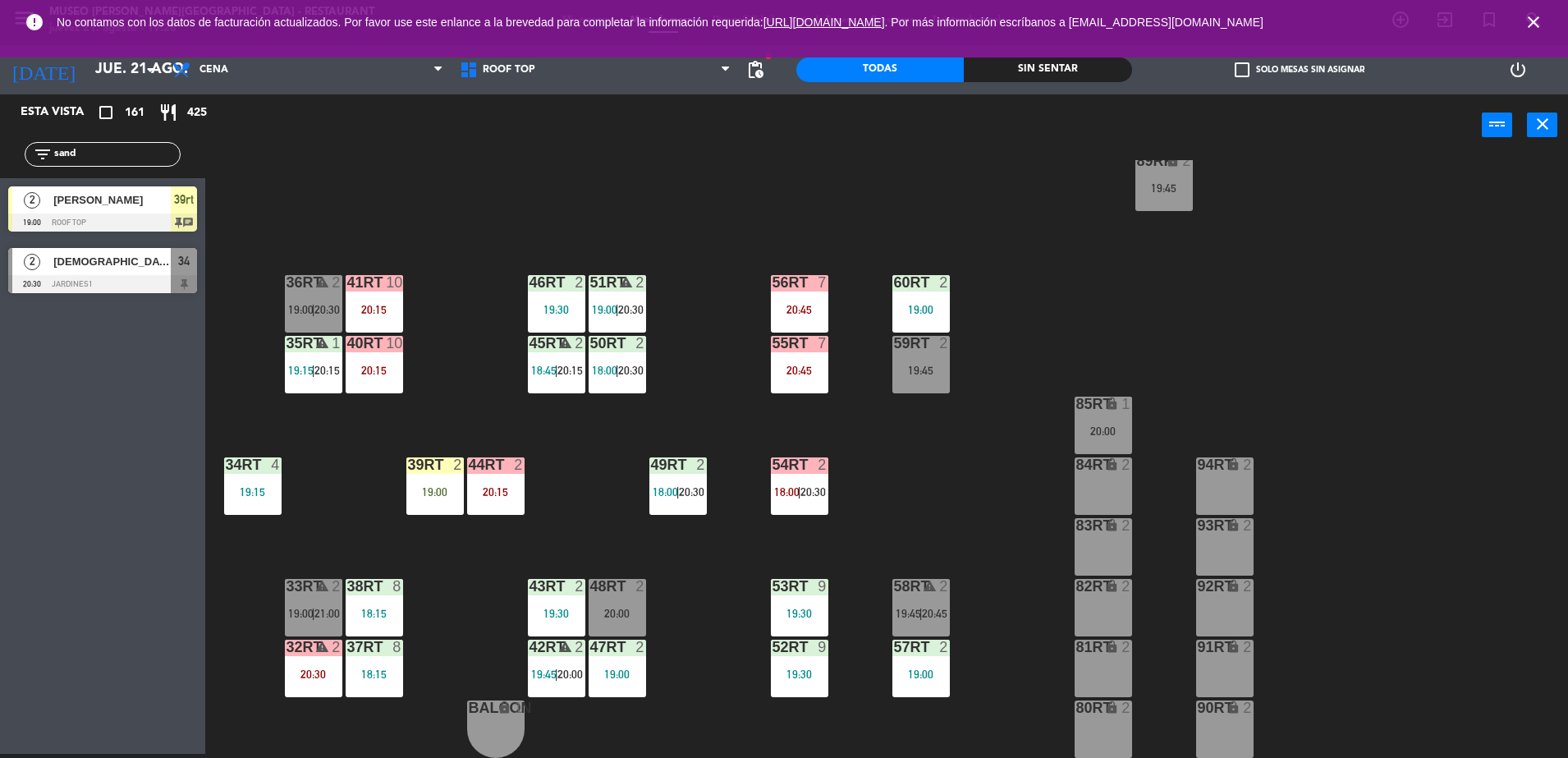
click at [448, 499] on div "39rt 2 19:00" at bounding box center [435, 486] width 57 height 57
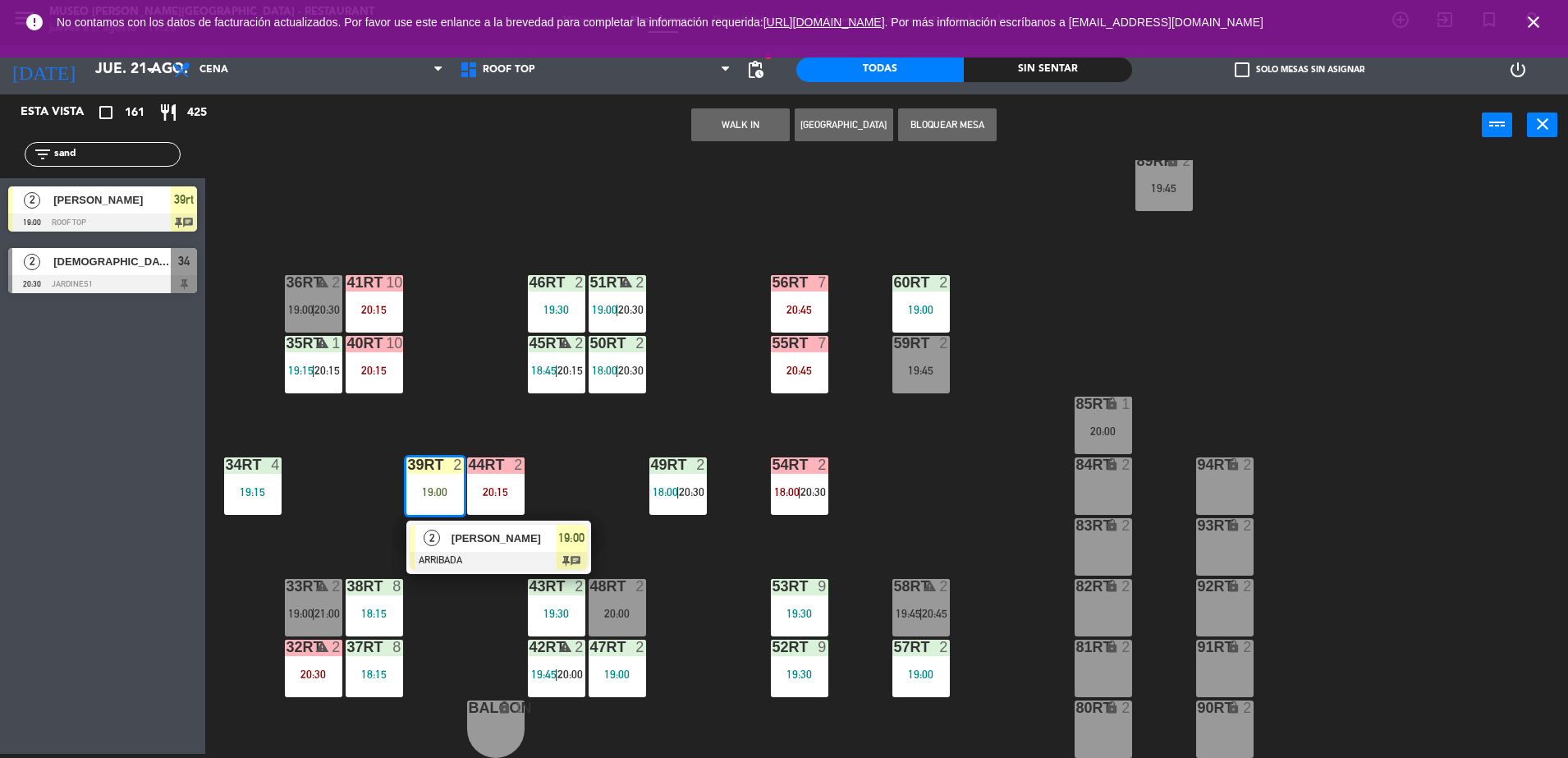
click at [478, 530] on span "[PERSON_NAME]" at bounding box center [504, 538] width 105 height 17
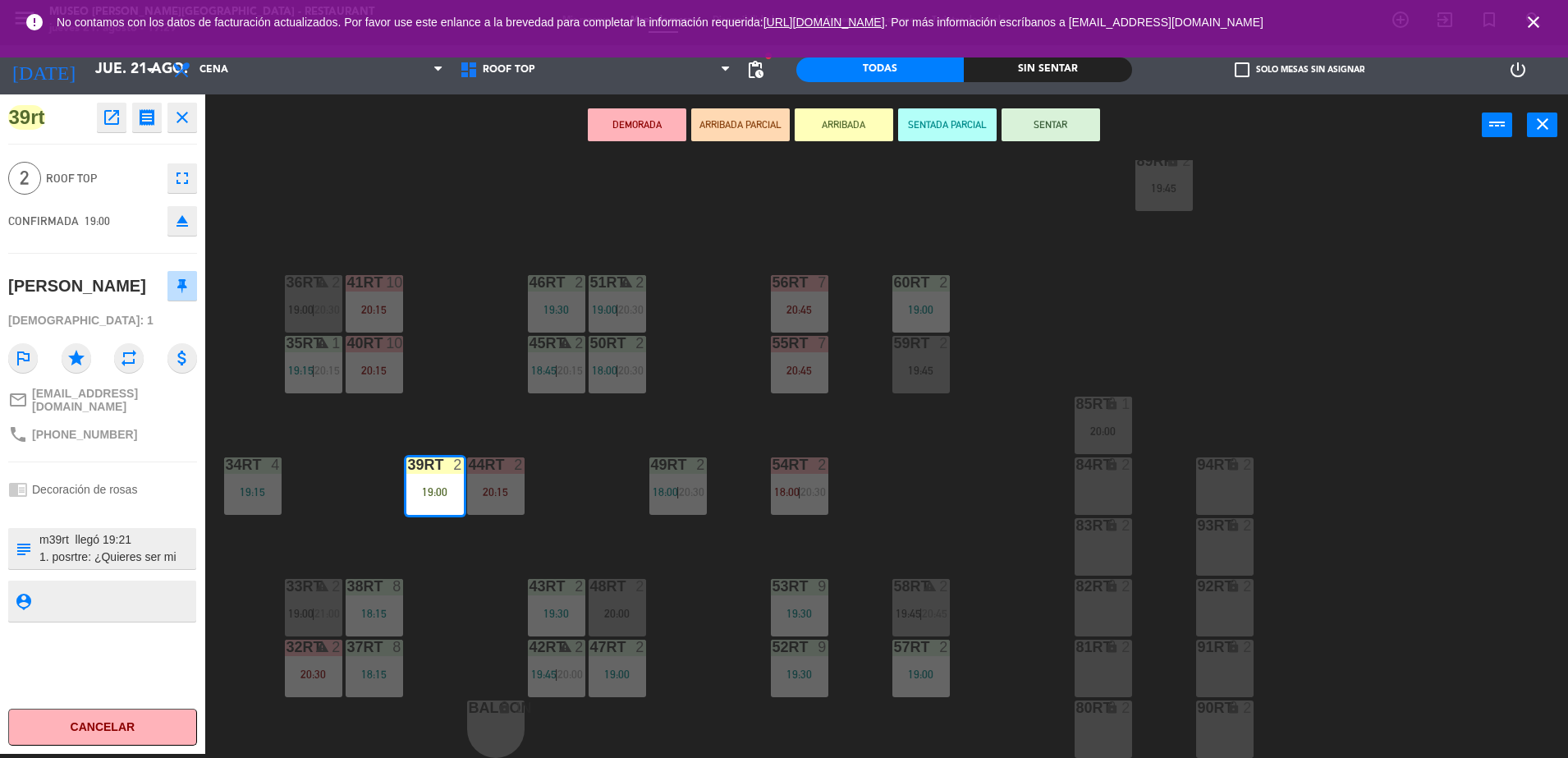
click at [109, 113] on icon "open_in_new" at bounding box center [111, 117] width 20 height 20
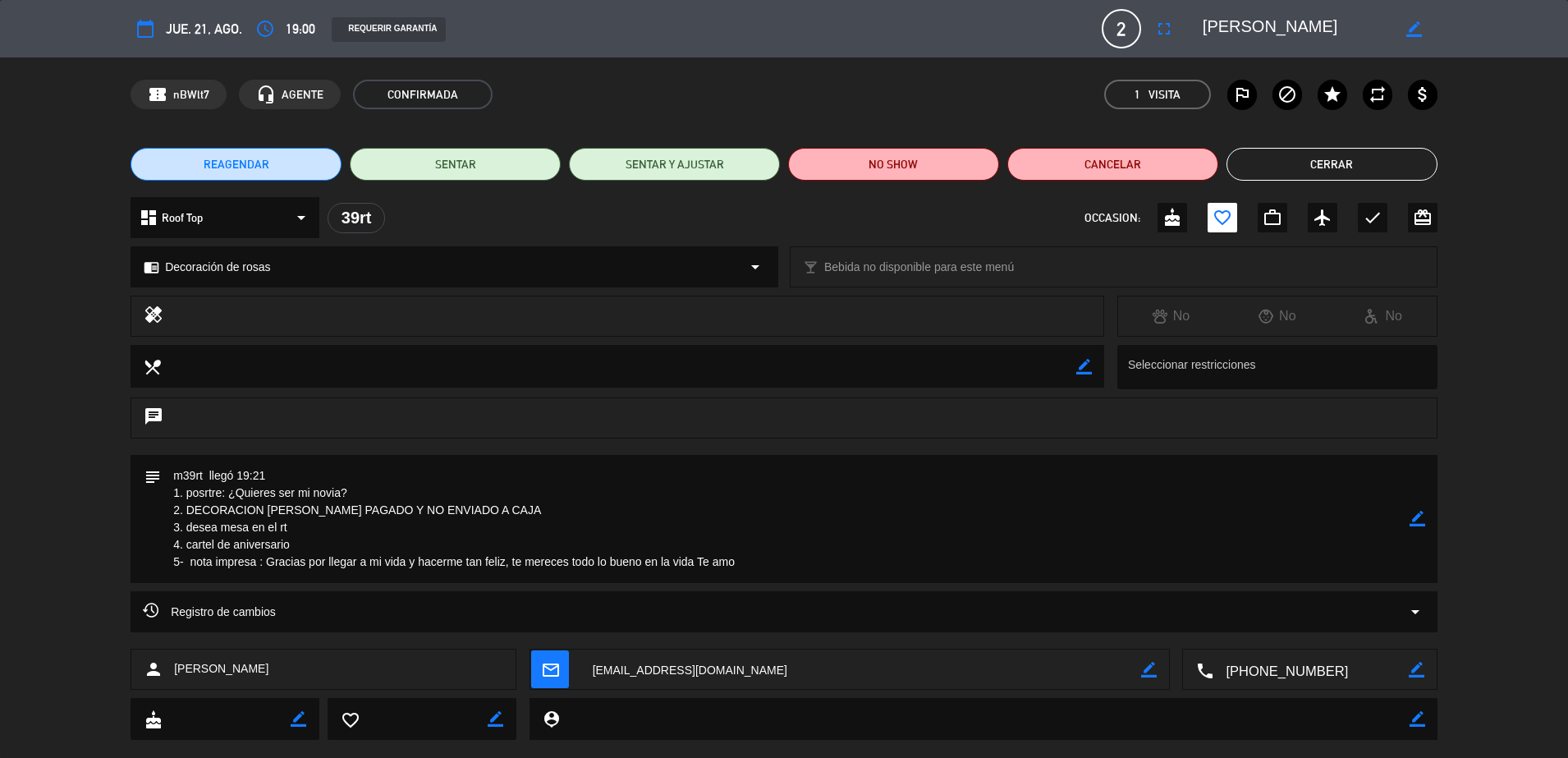
drag, startPoint x: 766, startPoint y: 553, endPoint x: 268, endPoint y: 574, distance: 498.4
click at [268, 574] on textarea at bounding box center [785, 519] width 1249 height 129
click at [1392, 158] on button "Cerrar" at bounding box center [1332, 164] width 211 height 32
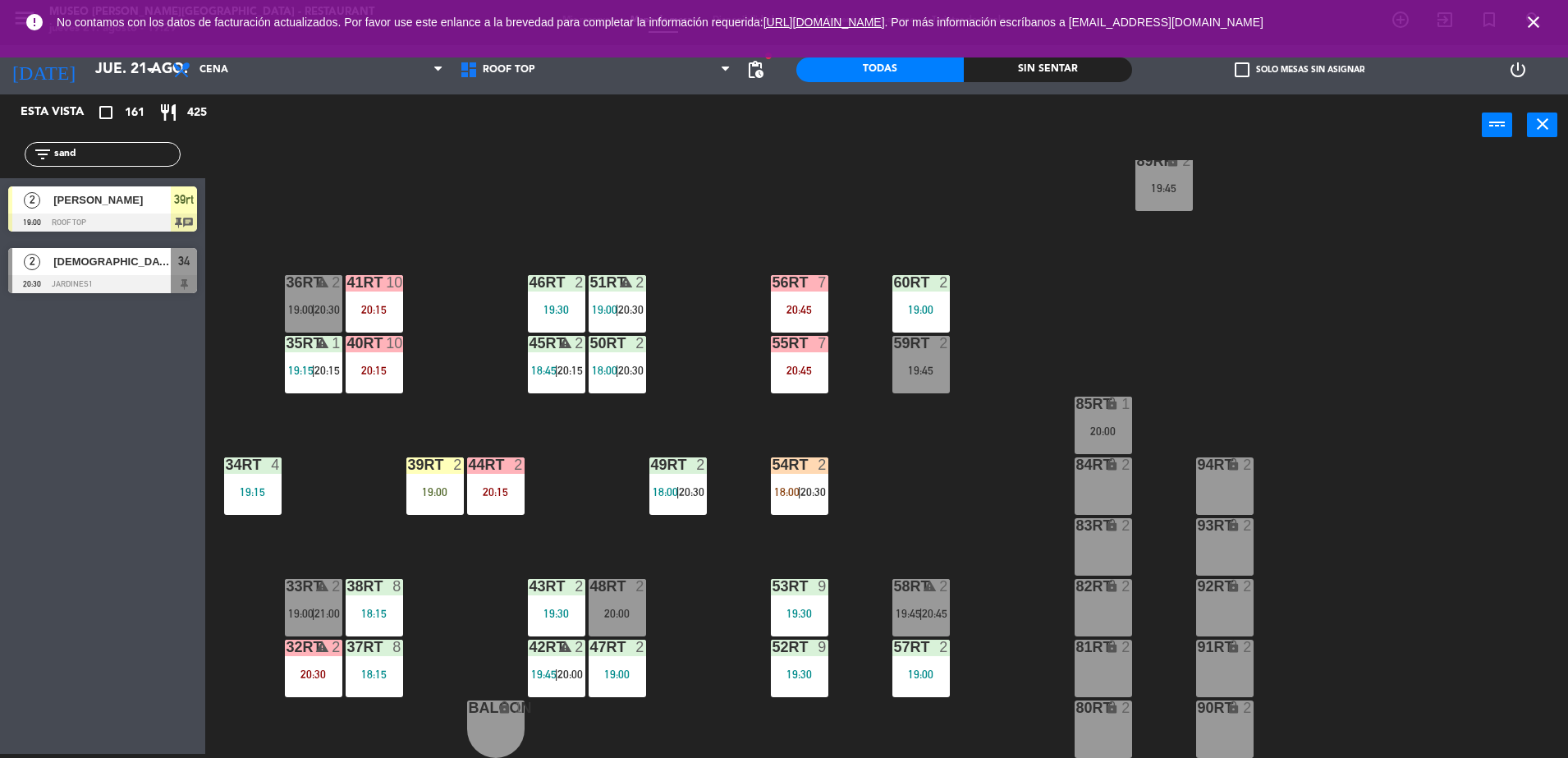
click at [129, 156] on input "sand" at bounding box center [116, 154] width 128 height 18
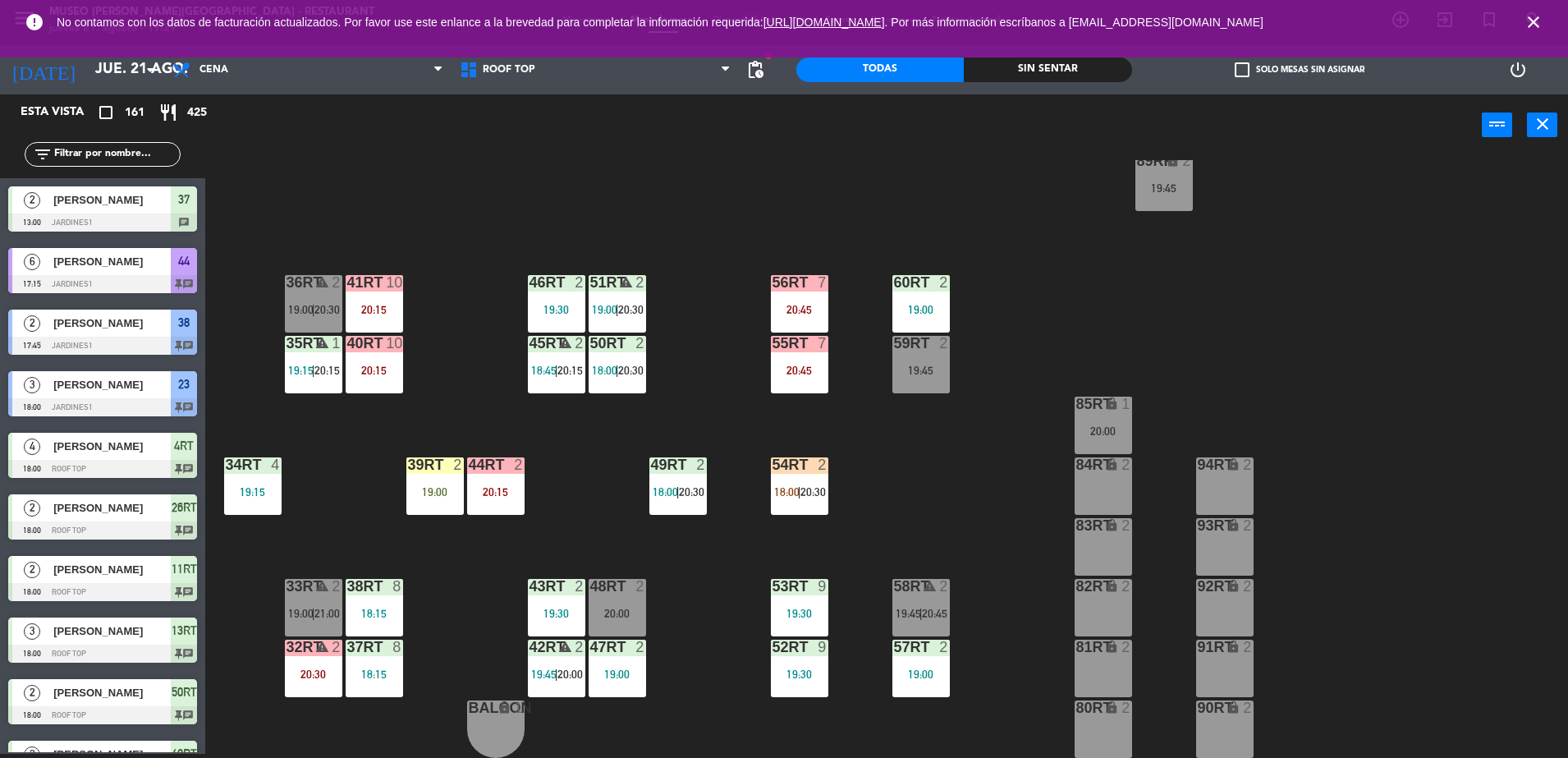
click at [1536, 18] on icon "close" at bounding box center [1533, 22] width 20 height 20
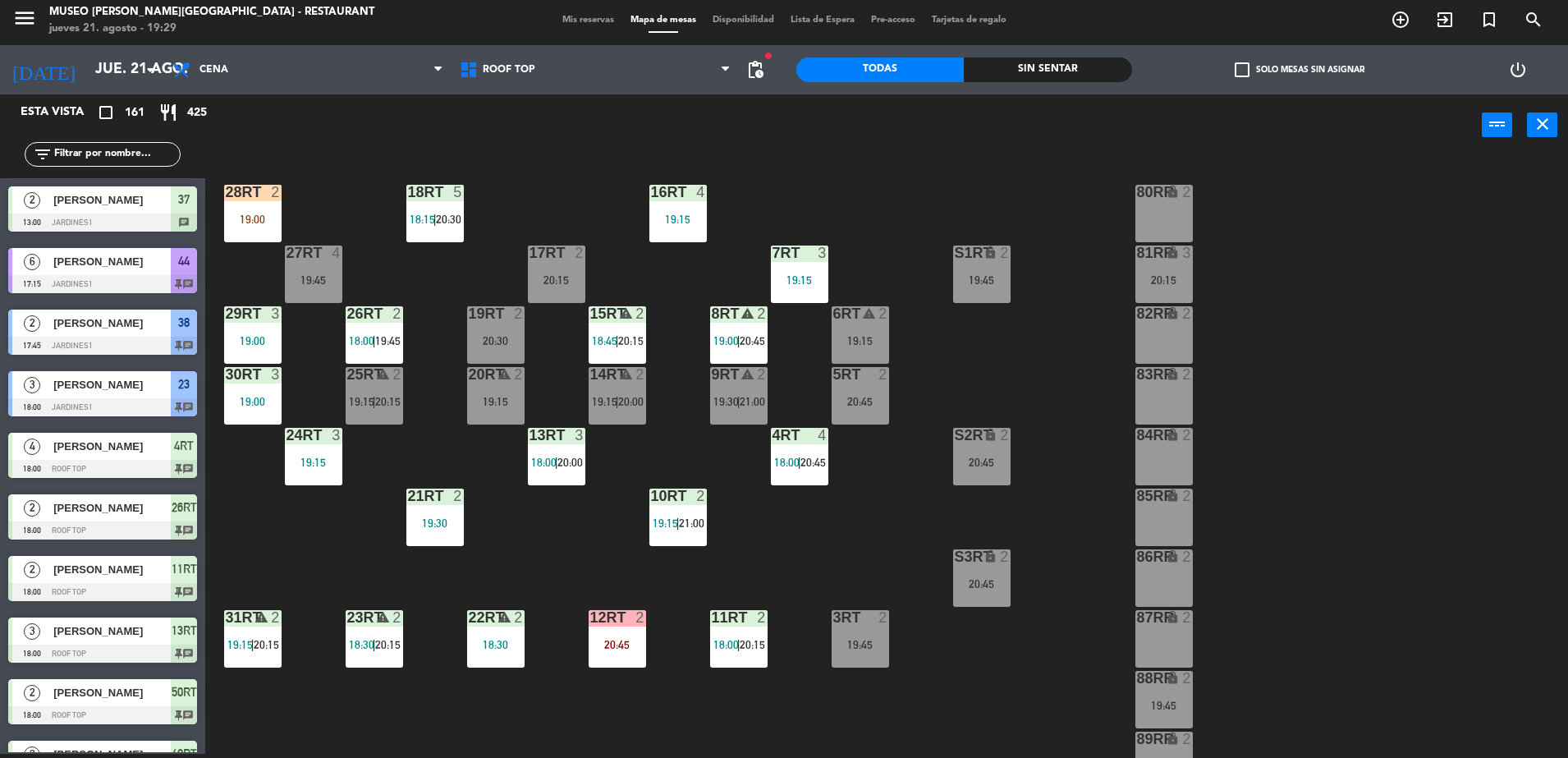
scroll to position [0, 0]
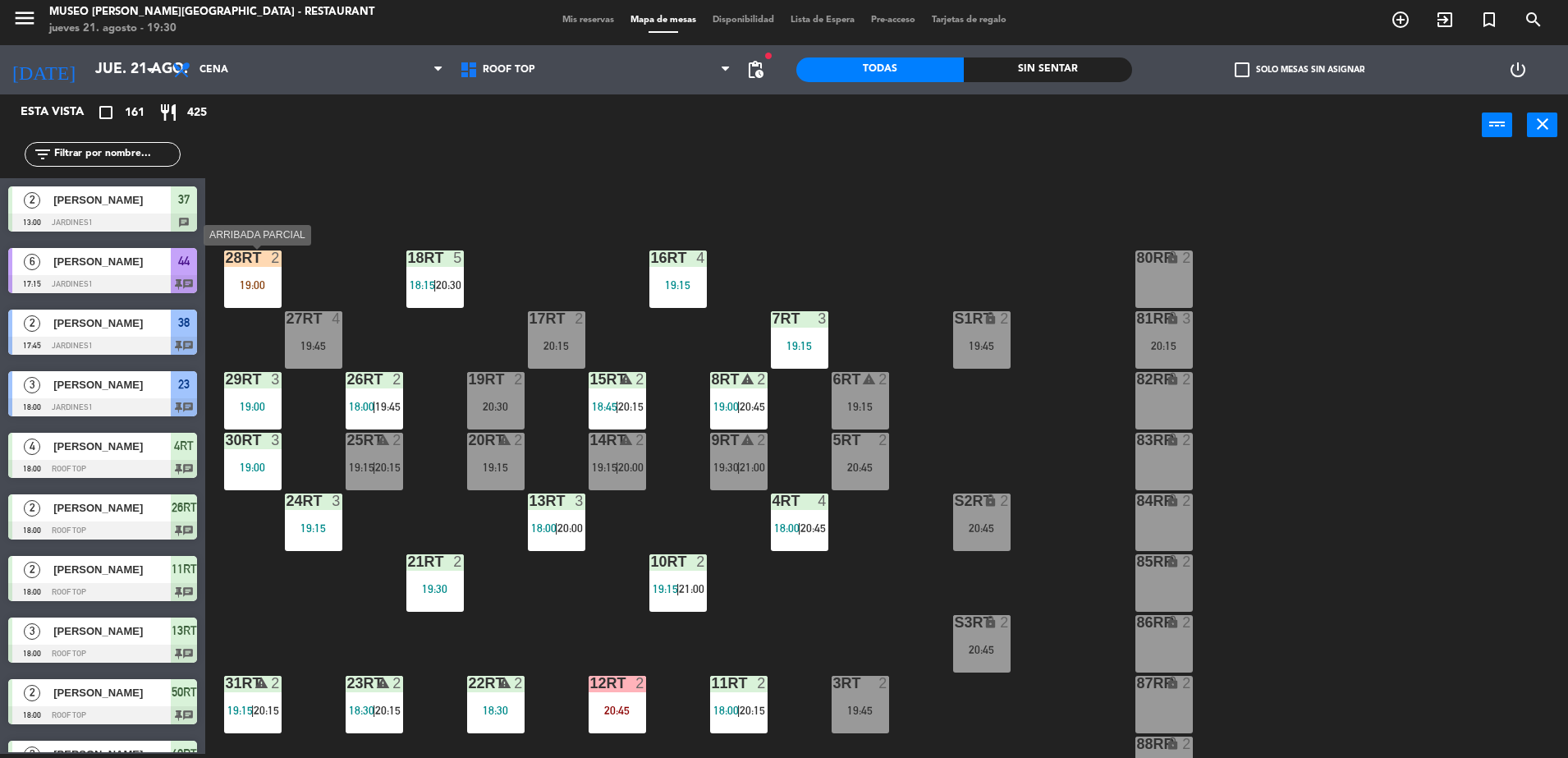
click at [265, 275] on div "28RT 2 19:00" at bounding box center [252, 279] width 57 height 57
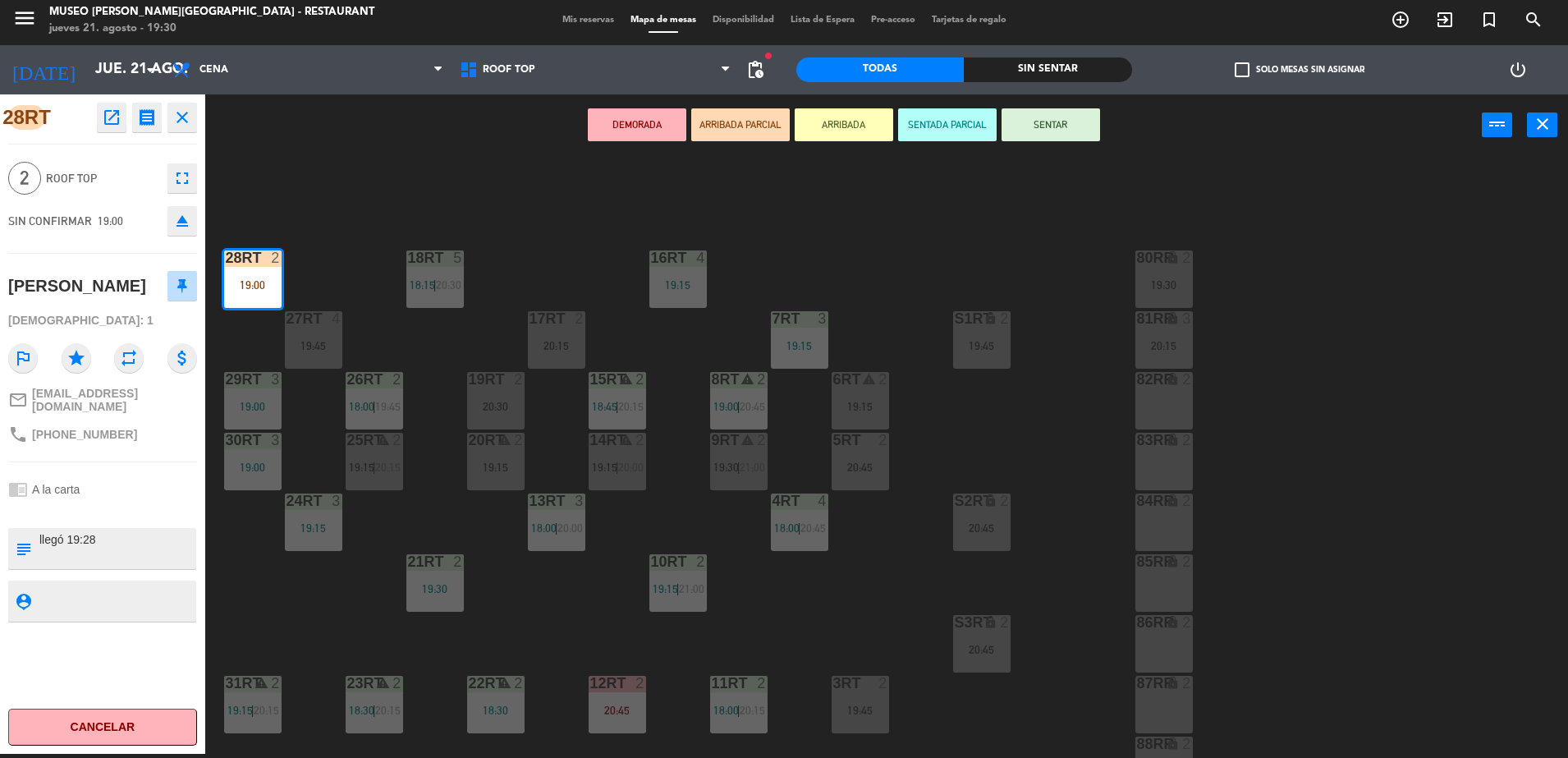
click at [367, 233] on div "18RT 5 18:15 | 20:30 16RT 4 19:15 28RT 2 19:00 80RR lock 2 19:30 27RT 4 19:45 7…" at bounding box center [894, 459] width 1347 height 598
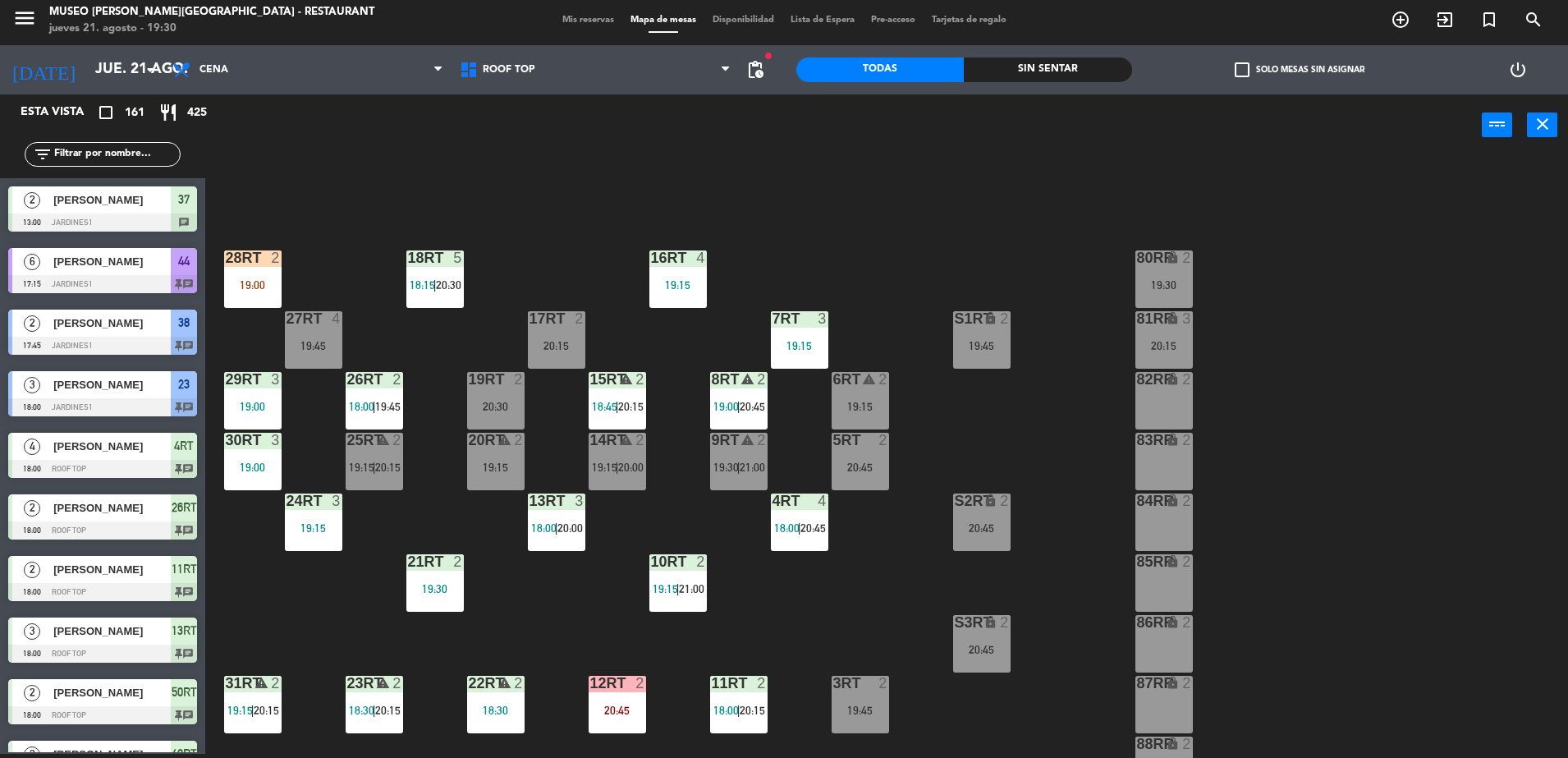
scroll to position [3293, 0]
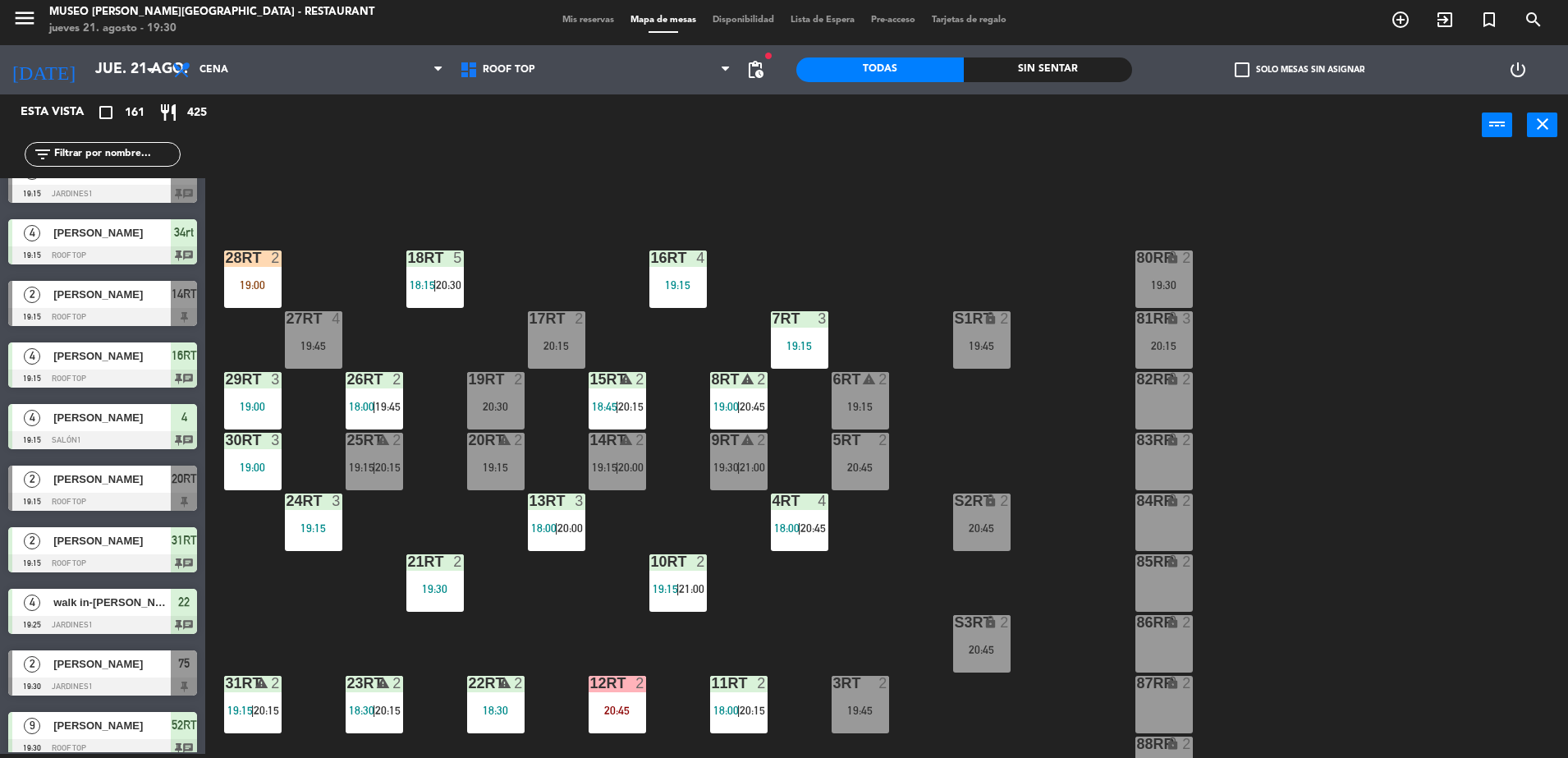
click at [103, 151] on input "text" at bounding box center [116, 154] width 128 height 18
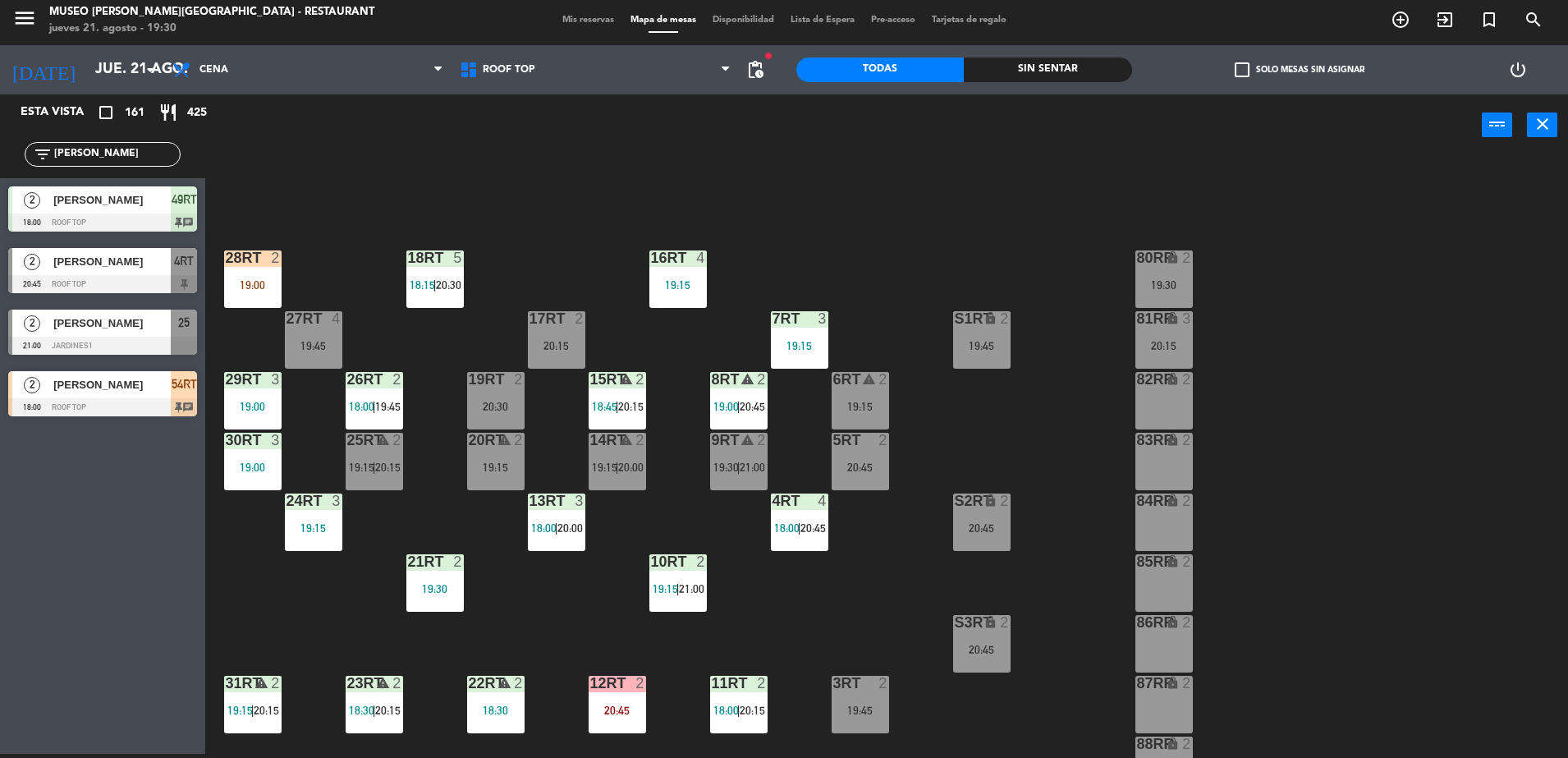
type input "[PERSON_NAME]"
click at [109, 390] on span "[PERSON_NAME]" at bounding box center [111, 385] width 117 height 17
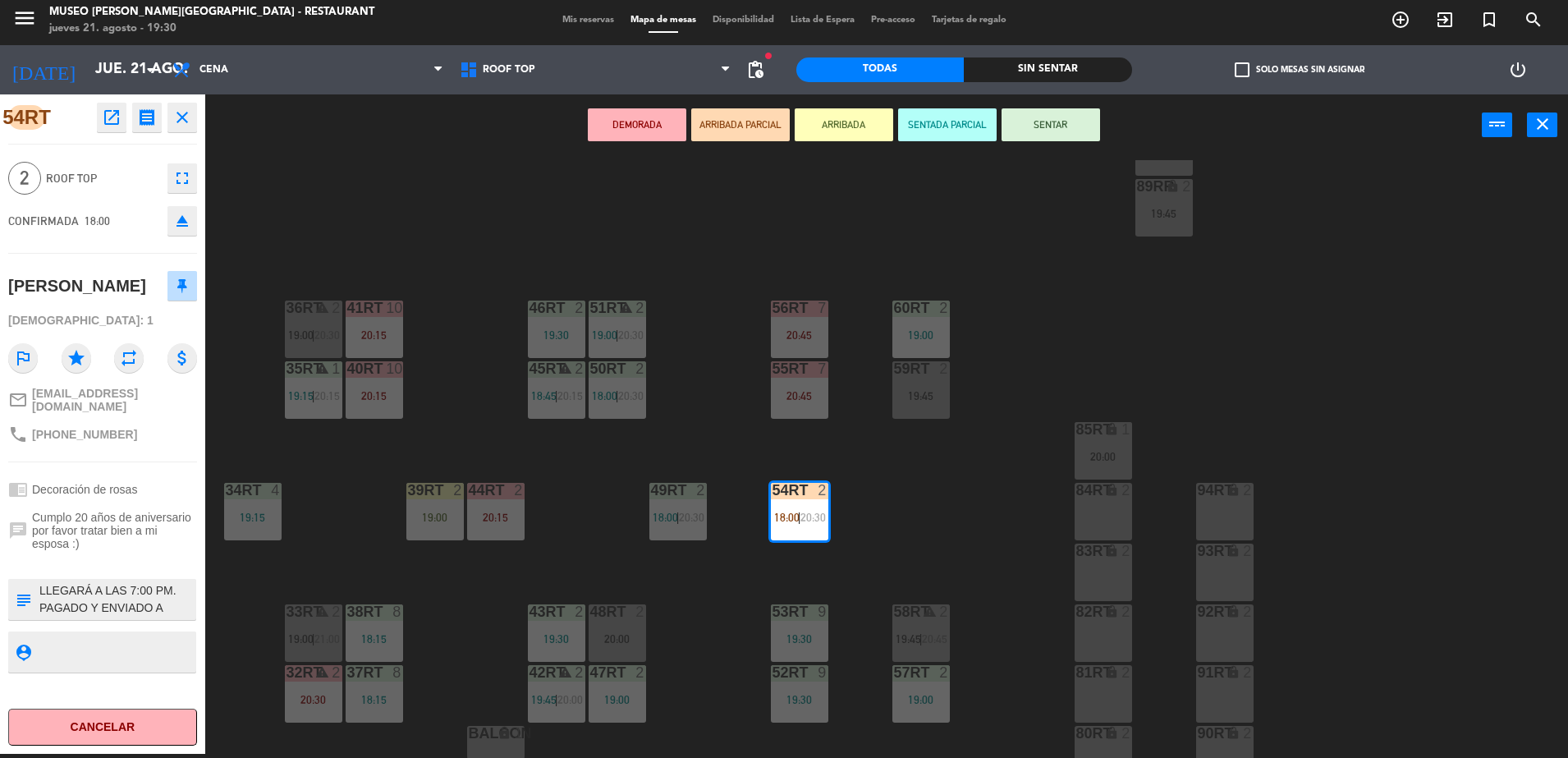
scroll to position [644, 0]
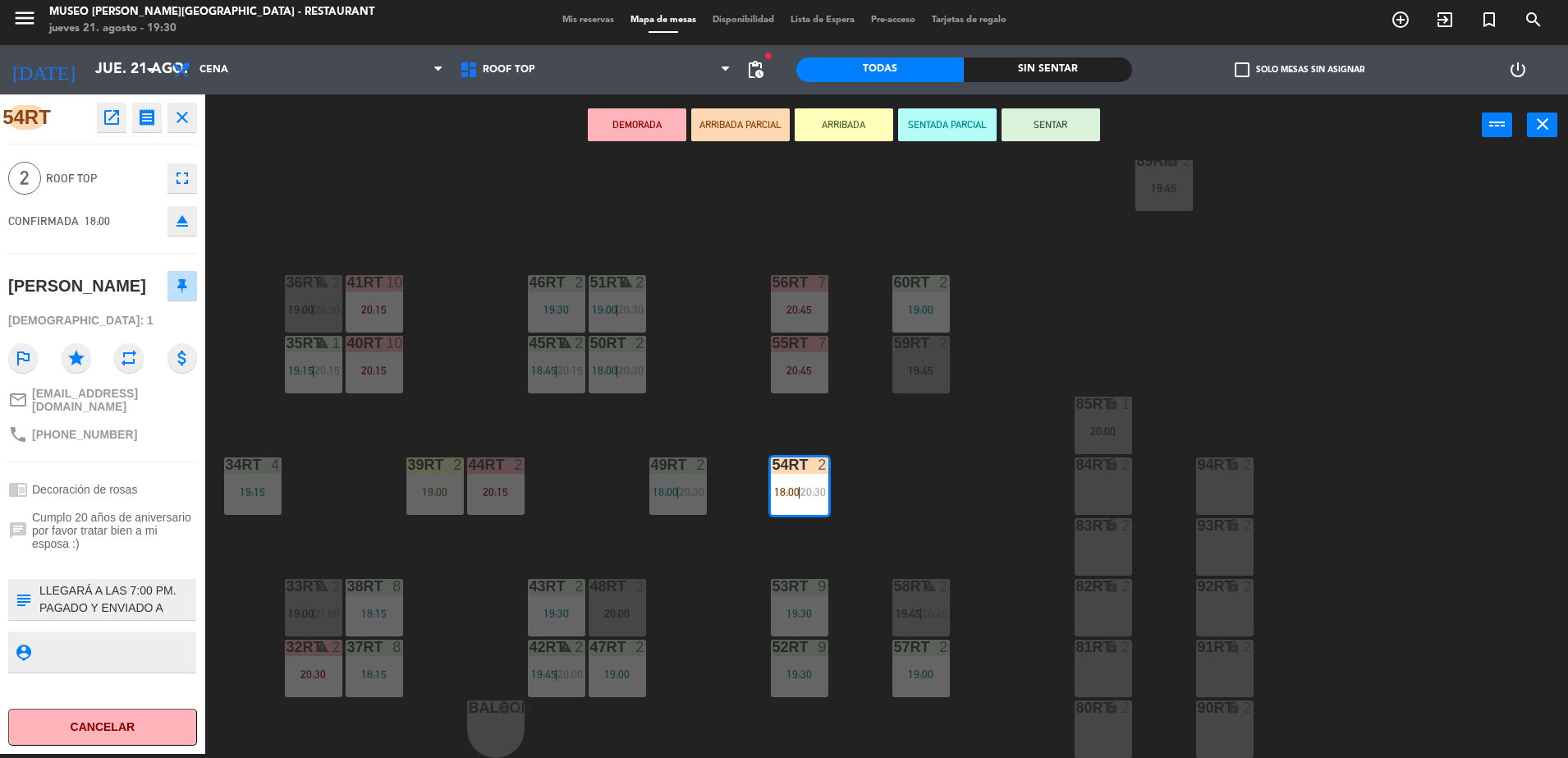
click at [164, 617] on textarea at bounding box center [116, 599] width 157 height 34
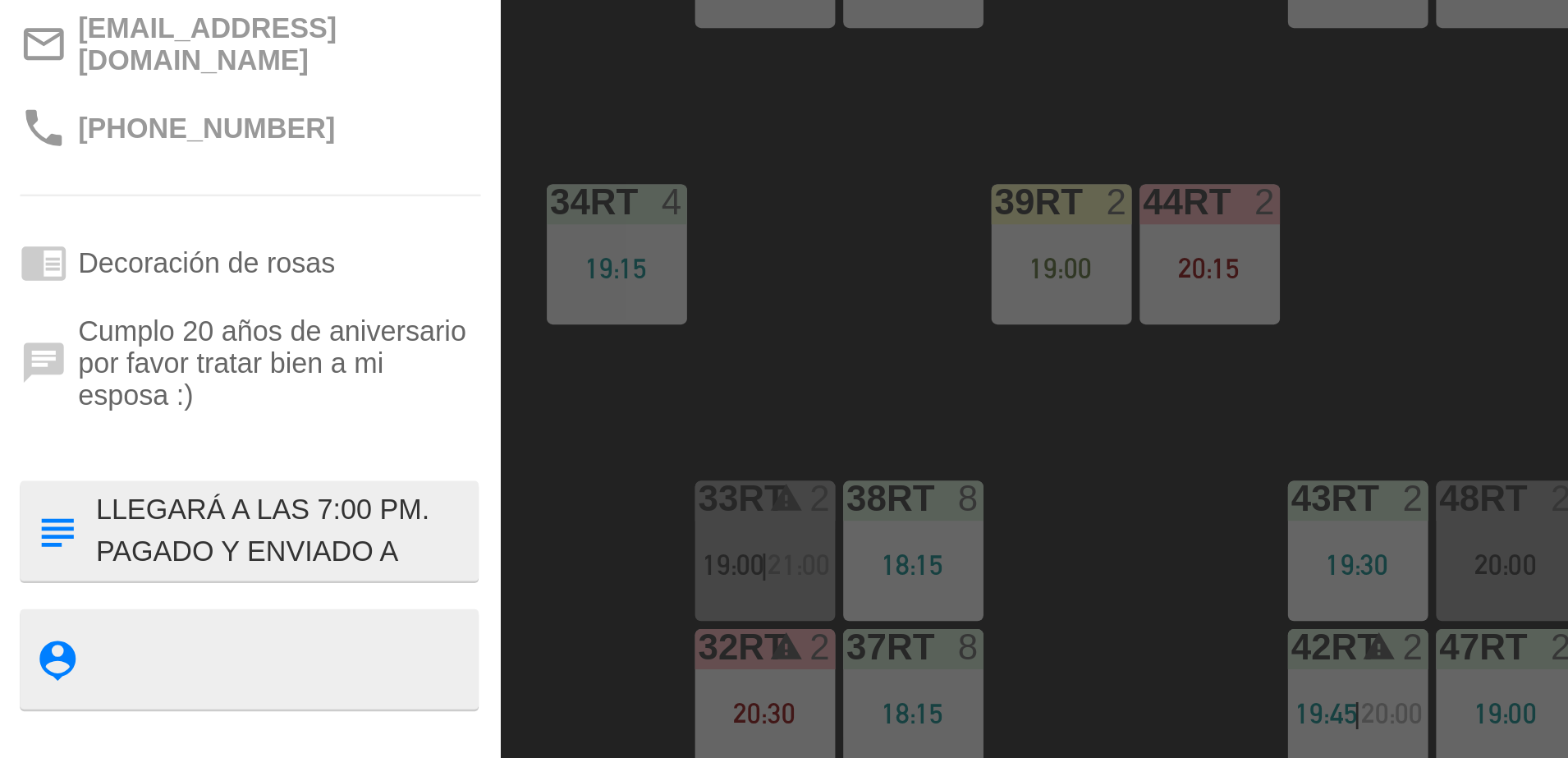
click at [156, 616] on textarea at bounding box center [116, 599] width 157 height 34
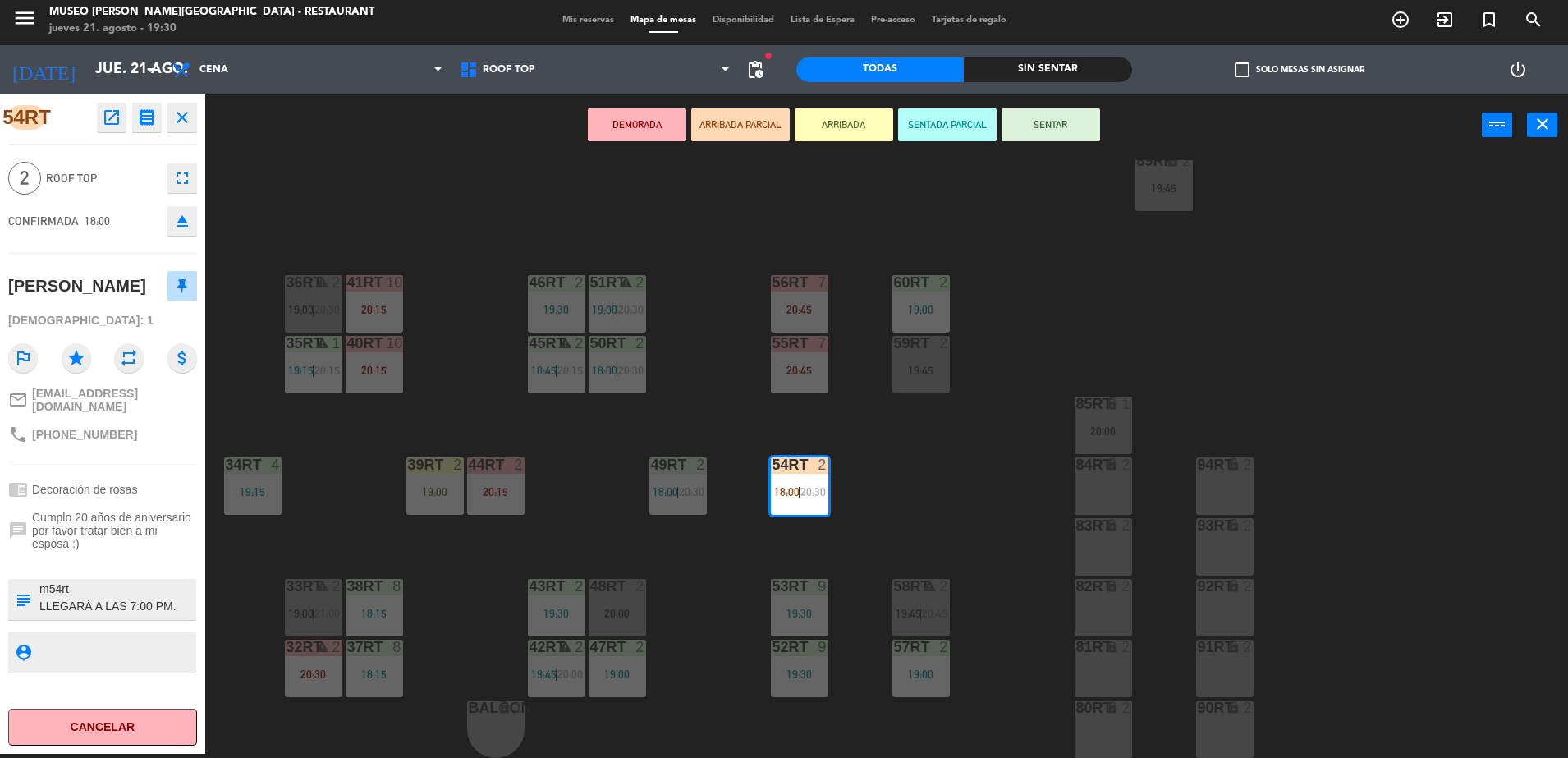
scroll to position [19, 0]
type textarea "m54rt LLEGARÁ A LAS 7:00 PM. PAGADO Y ENVIADO A CAJA 21/08. DECORACIÓN [PERSON_…"
click at [130, 214] on div "CONFIRMADA 18:00 eject" at bounding box center [103, 220] width 189 height 41
click at [328, 204] on div "18RT 5 18:15 | 20:30 16RT 4 19:15 28RT 2 19:00 80RR lock 2 19:30 27RT 4 19:45 7…" at bounding box center [894, 459] width 1347 height 598
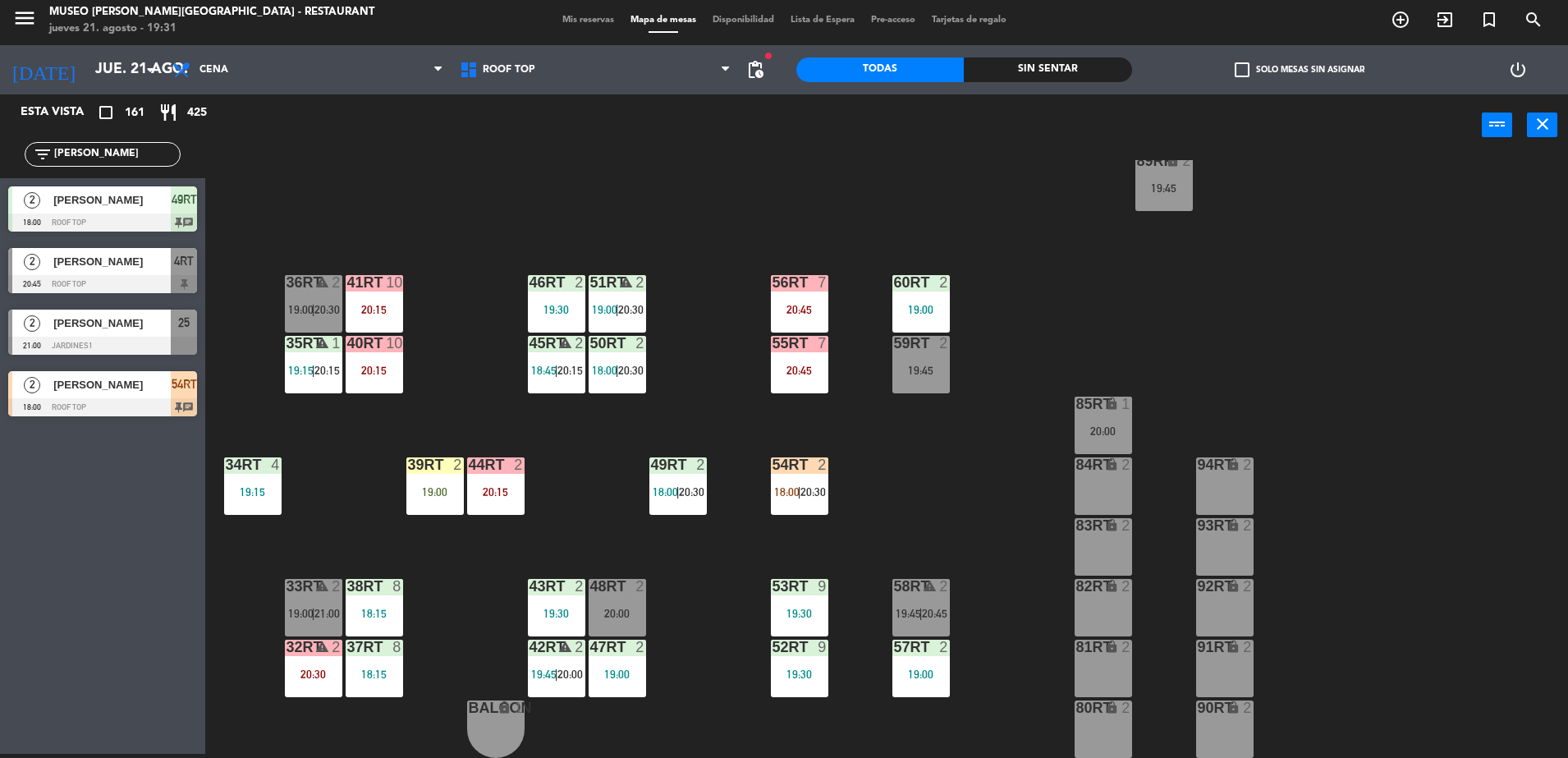
click at [78, 157] on input "[PERSON_NAME]" at bounding box center [116, 154] width 128 height 18
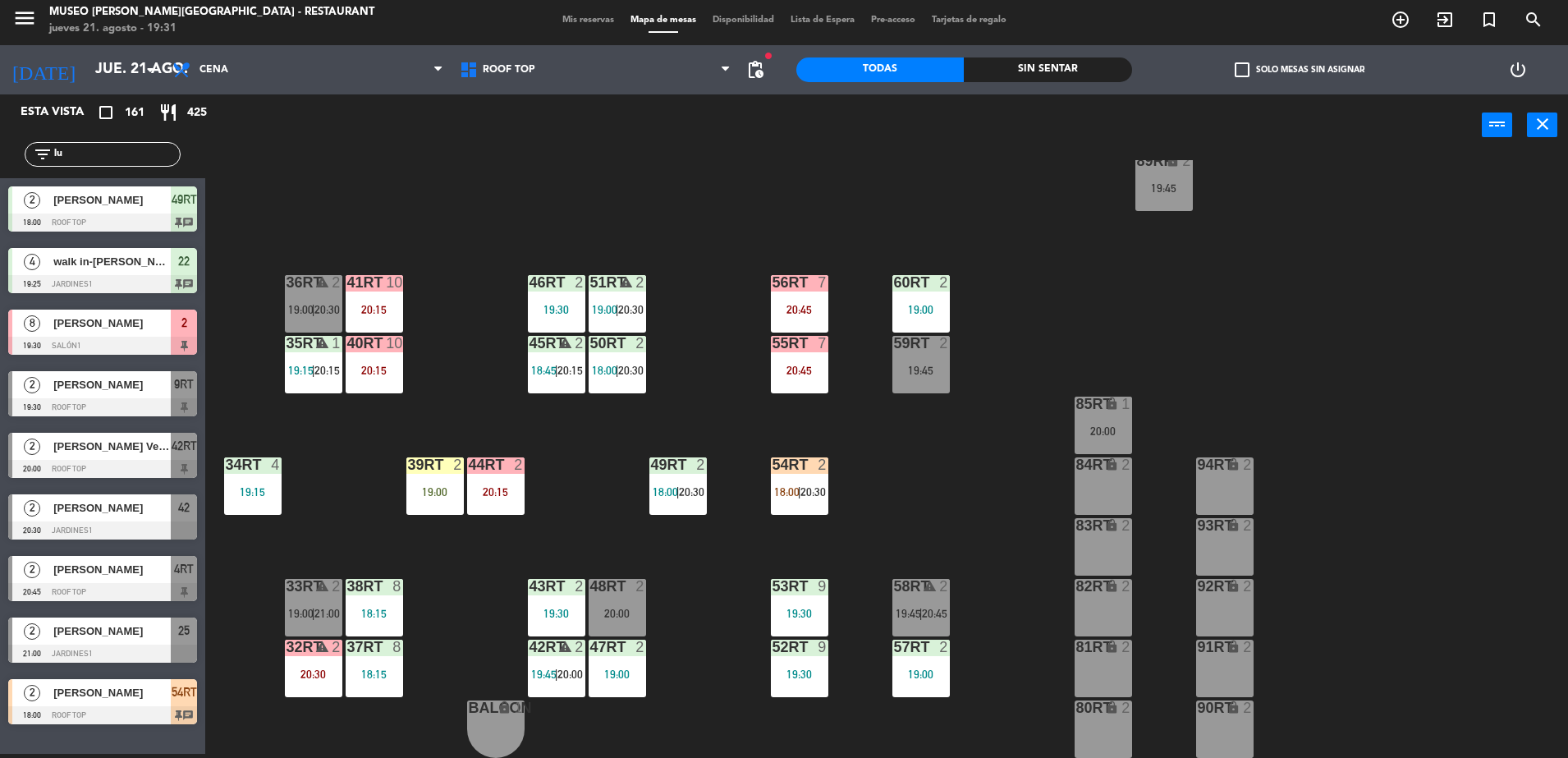
type input "l"
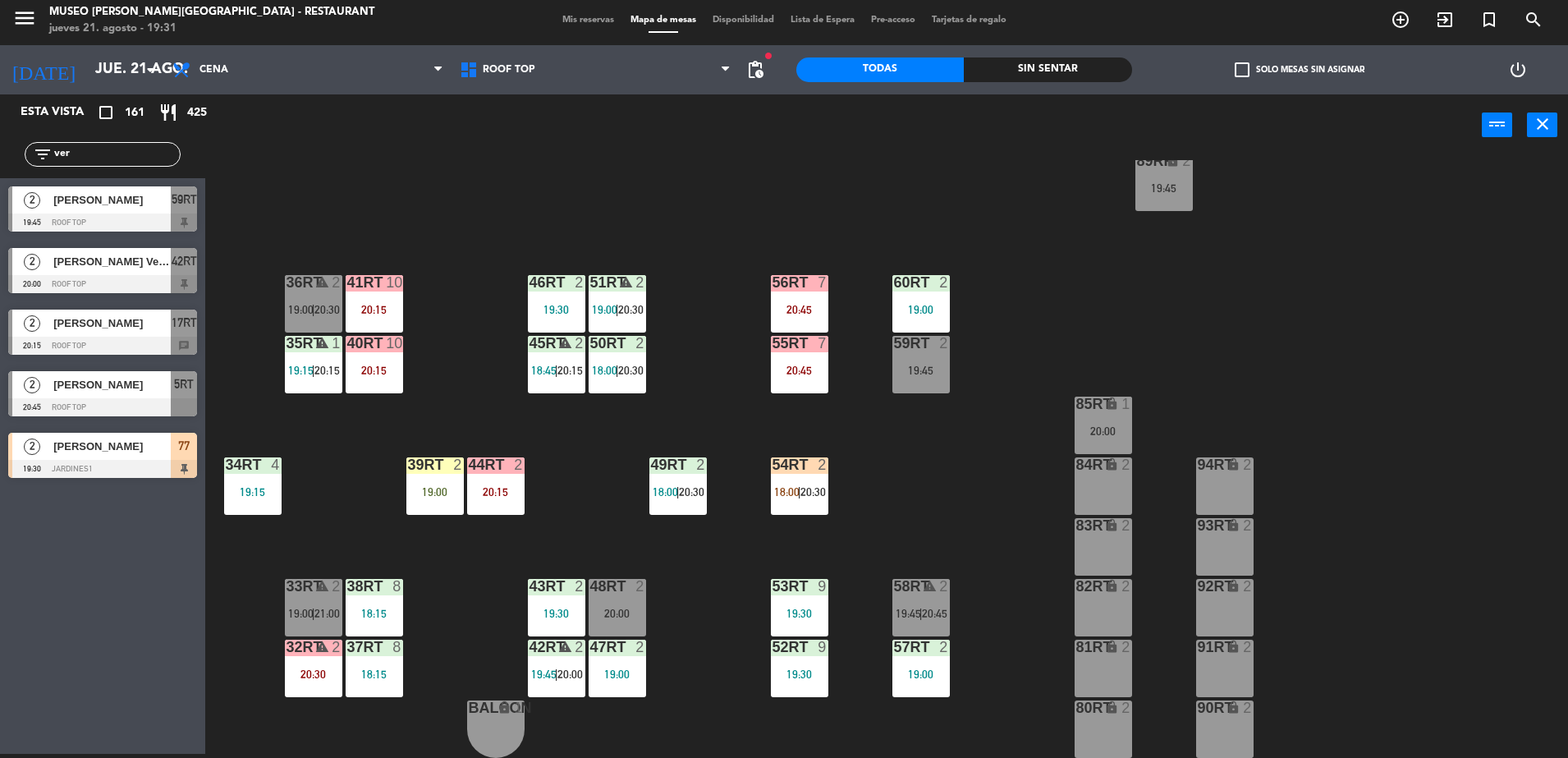
type input "ver"
click at [103, 461] on div at bounding box center [103, 469] width 189 height 18
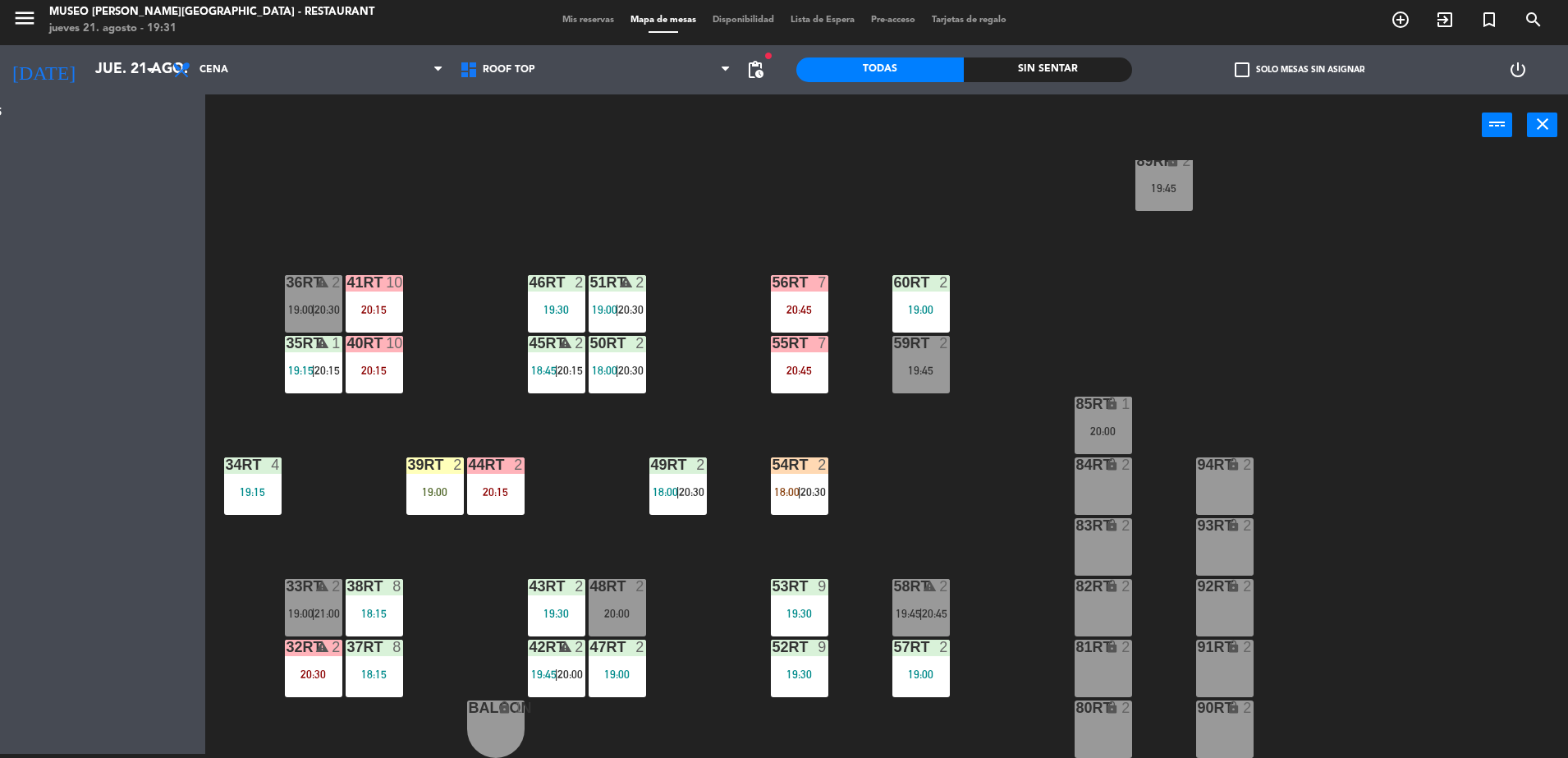
scroll to position [0, 0]
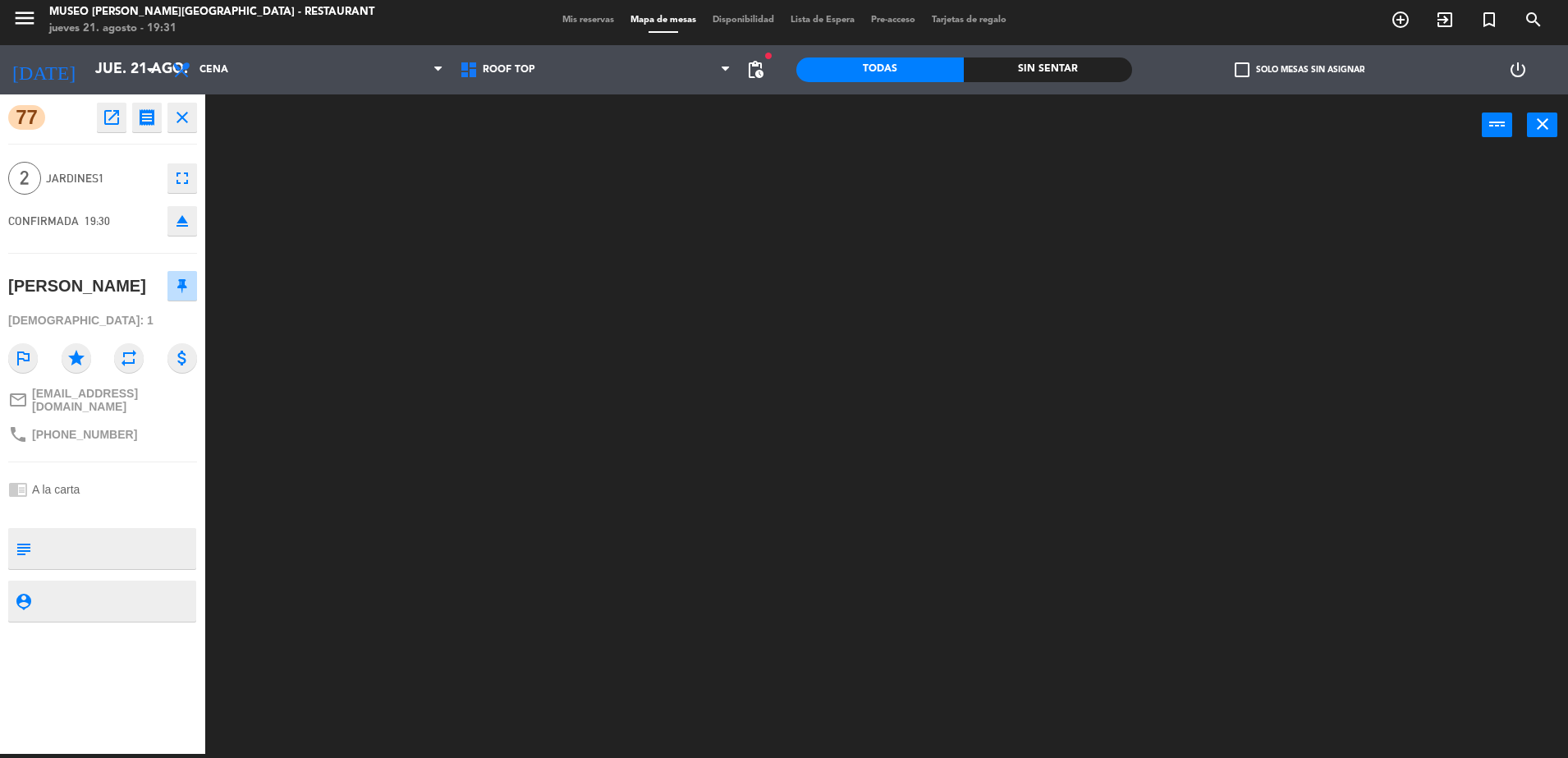
click at [383, 294] on div at bounding box center [894, 459] width 1347 height 598
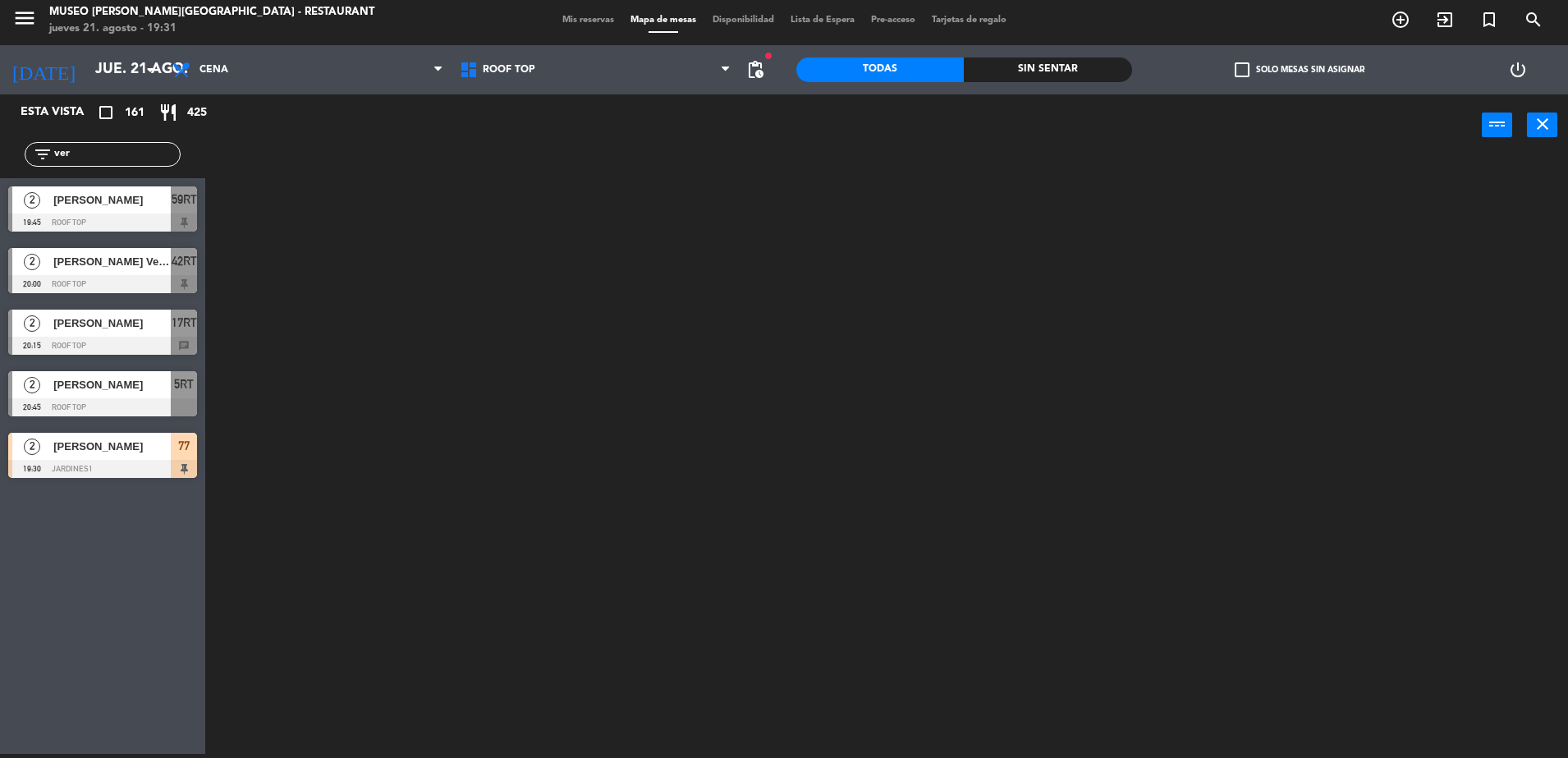
click at [81, 454] on span "[PERSON_NAME]" at bounding box center [111, 447] width 117 height 17
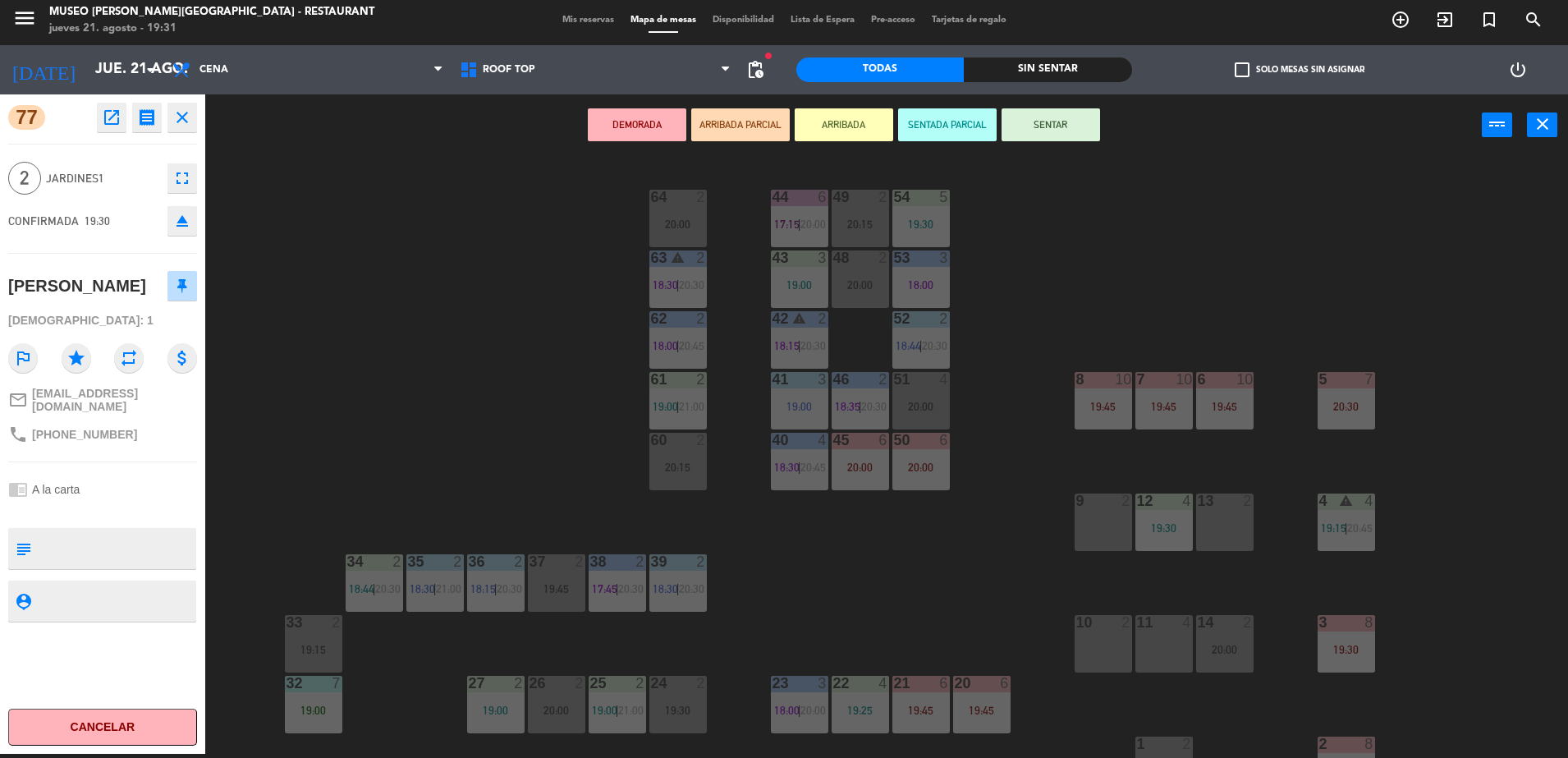
click at [389, 477] on div "44 6 17:15 | 20:00 49 2 20:15 54 5 19:30 64 2 20:00 48 2 20:00 53 3 18:00 63 wa…" at bounding box center [894, 459] width 1347 height 598
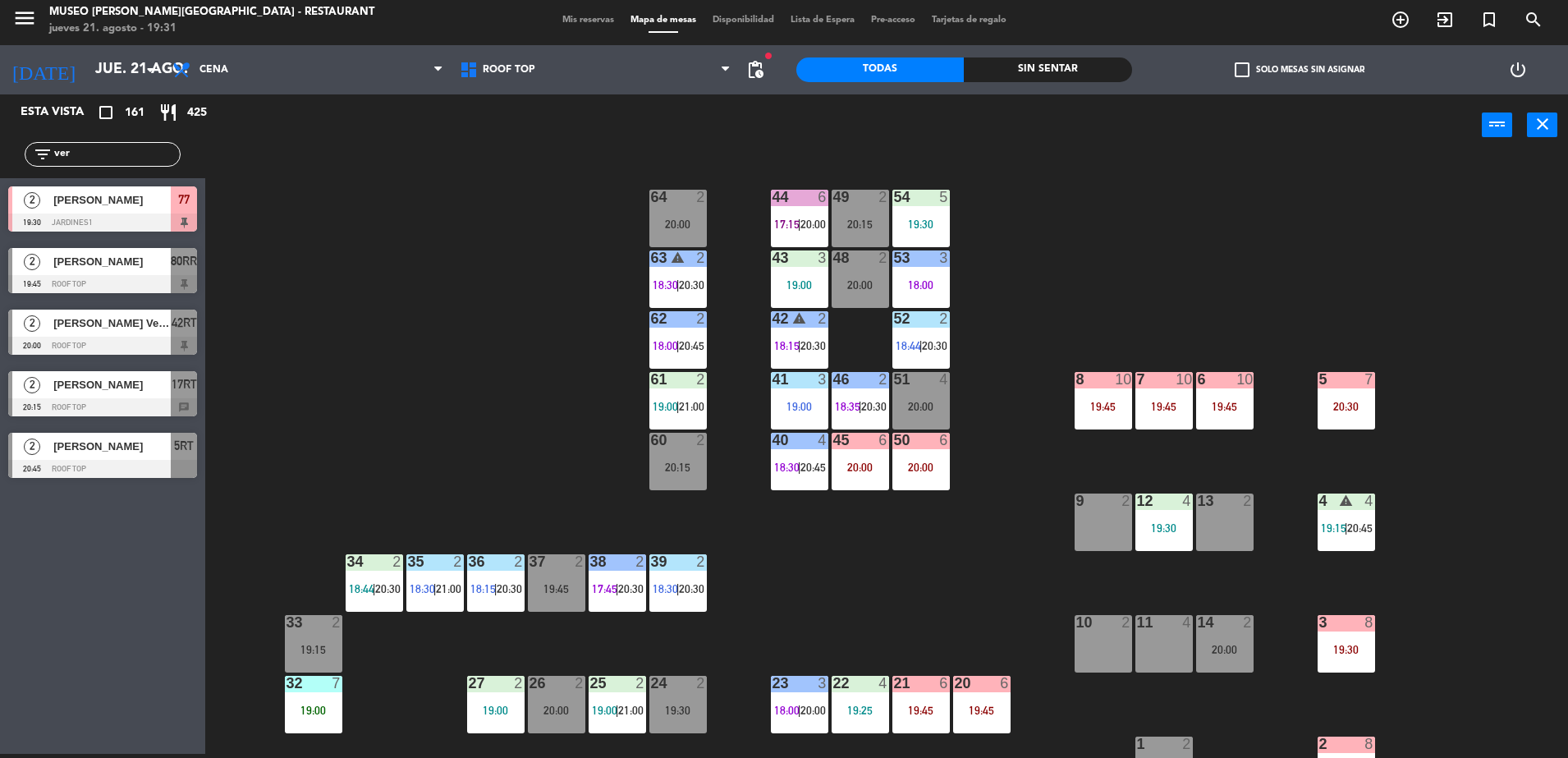
click at [624, 49] on div "Restaurante Roof Top Roof Top Restaurante Roof Top" at bounding box center [595, 70] width 288 height 50
click at [630, 87] on span "Roof Top" at bounding box center [595, 70] width 288 height 36
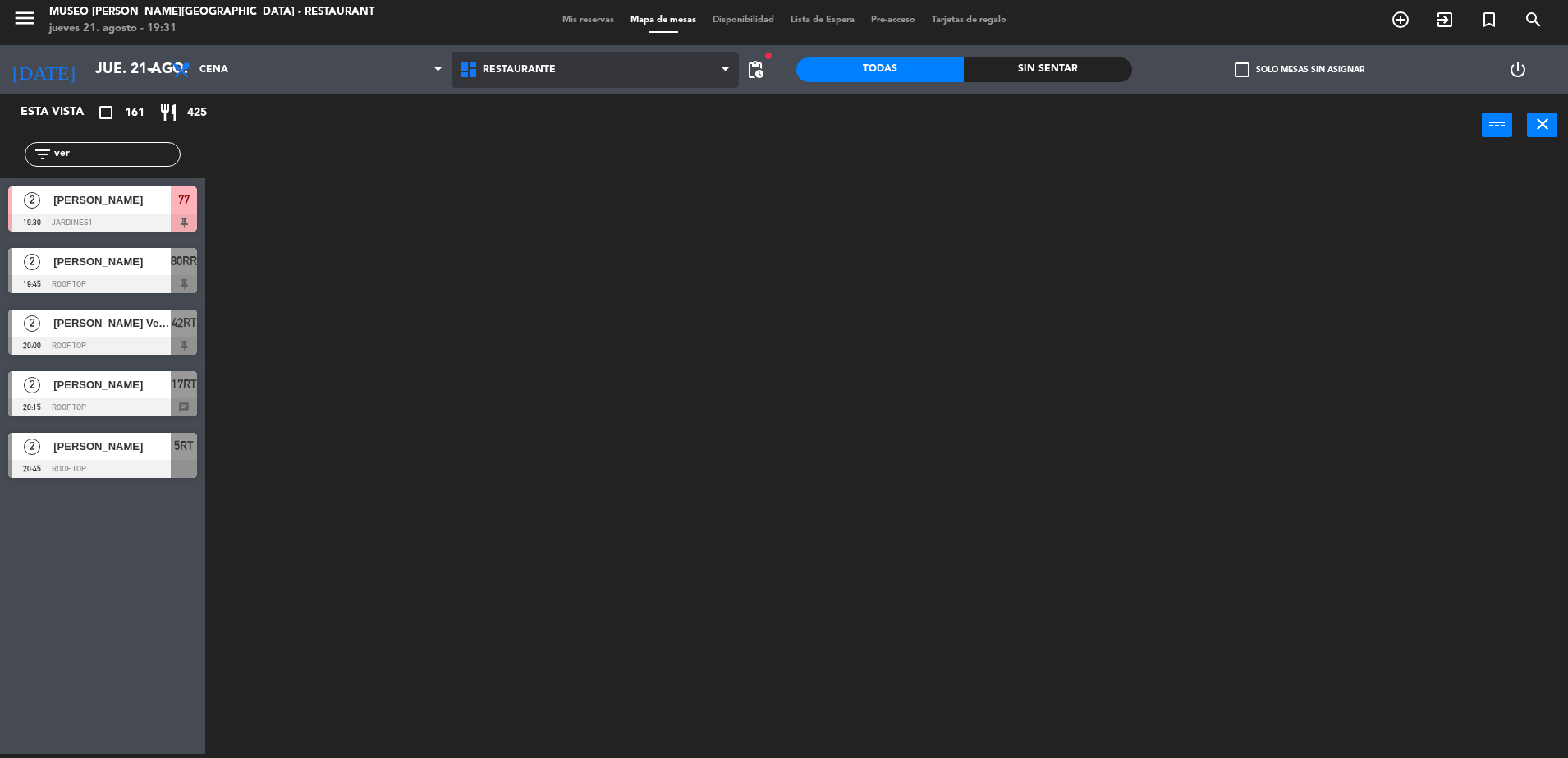
click at [565, 107] on ng-component "menu [GEOGRAPHIC_DATA][PERSON_NAME] - Restaurant [DATE] 21. agosto - 19:31 Mis …" at bounding box center [784, 377] width 1568 height 762
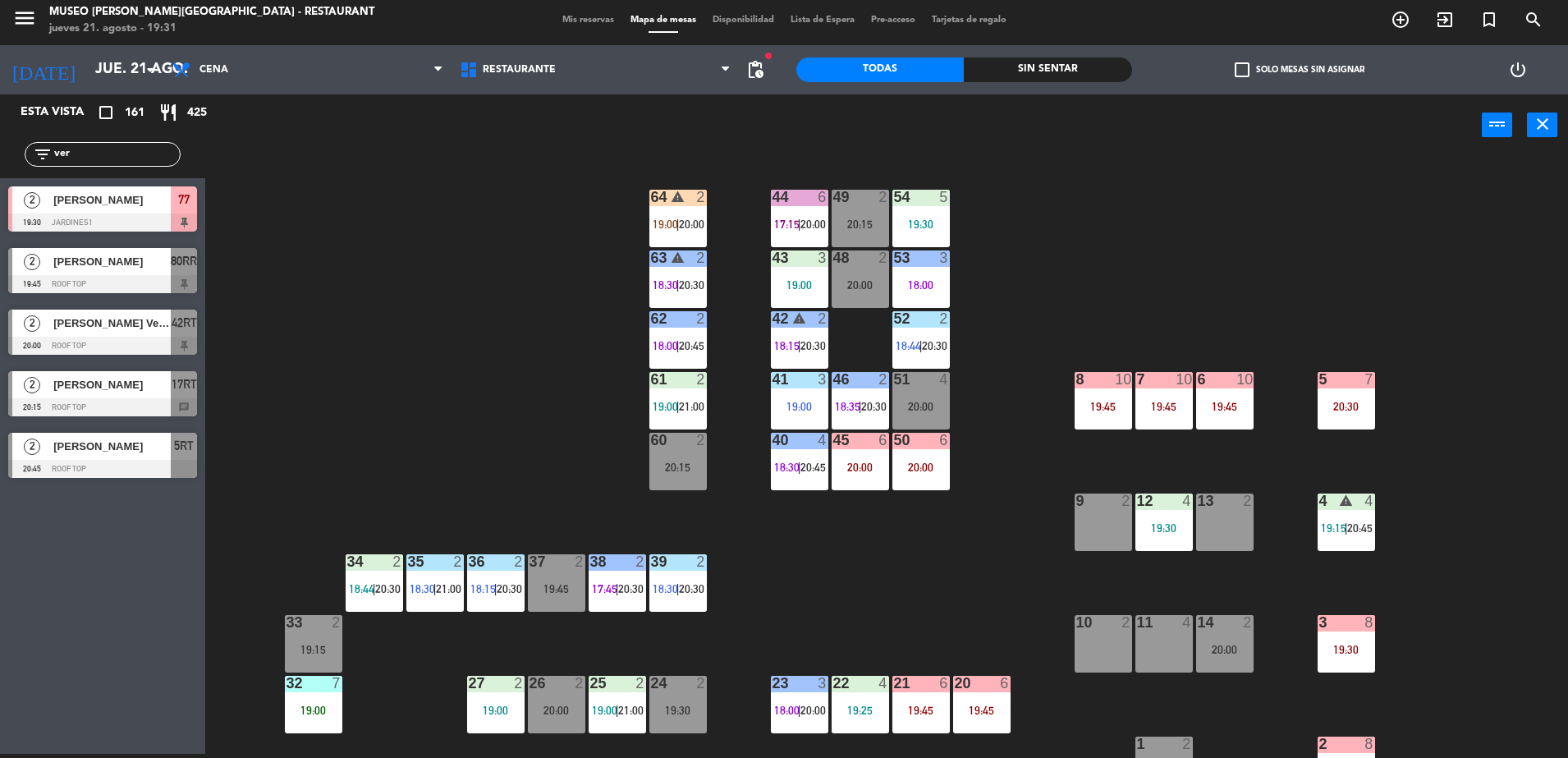
click at [349, 249] on div "44 6 17:15 | 20:00 49 2 20:15 54 5 19:30 64 warning 2 19:00 | 20:00 48 2 20:00 …" at bounding box center [894, 459] width 1347 height 598
click at [286, 235] on div "44 6 17:15 | 20:00 49 2 20:15 54 5 19:30 64 warning 2 19:00 | 20:00 48 2 20:00 …" at bounding box center [894, 459] width 1347 height 598
drag, startPoint x: 109, startPoint y: 154, endPoint x: 0, endPoint y: 150, distance: 109.1
click at [0, 150] on html "close × Museo [PERSON_NAME] Café - Restaurant × chrome_reader_mode Listado de R…" at bounding box center [784, 379] width 1568 height 758
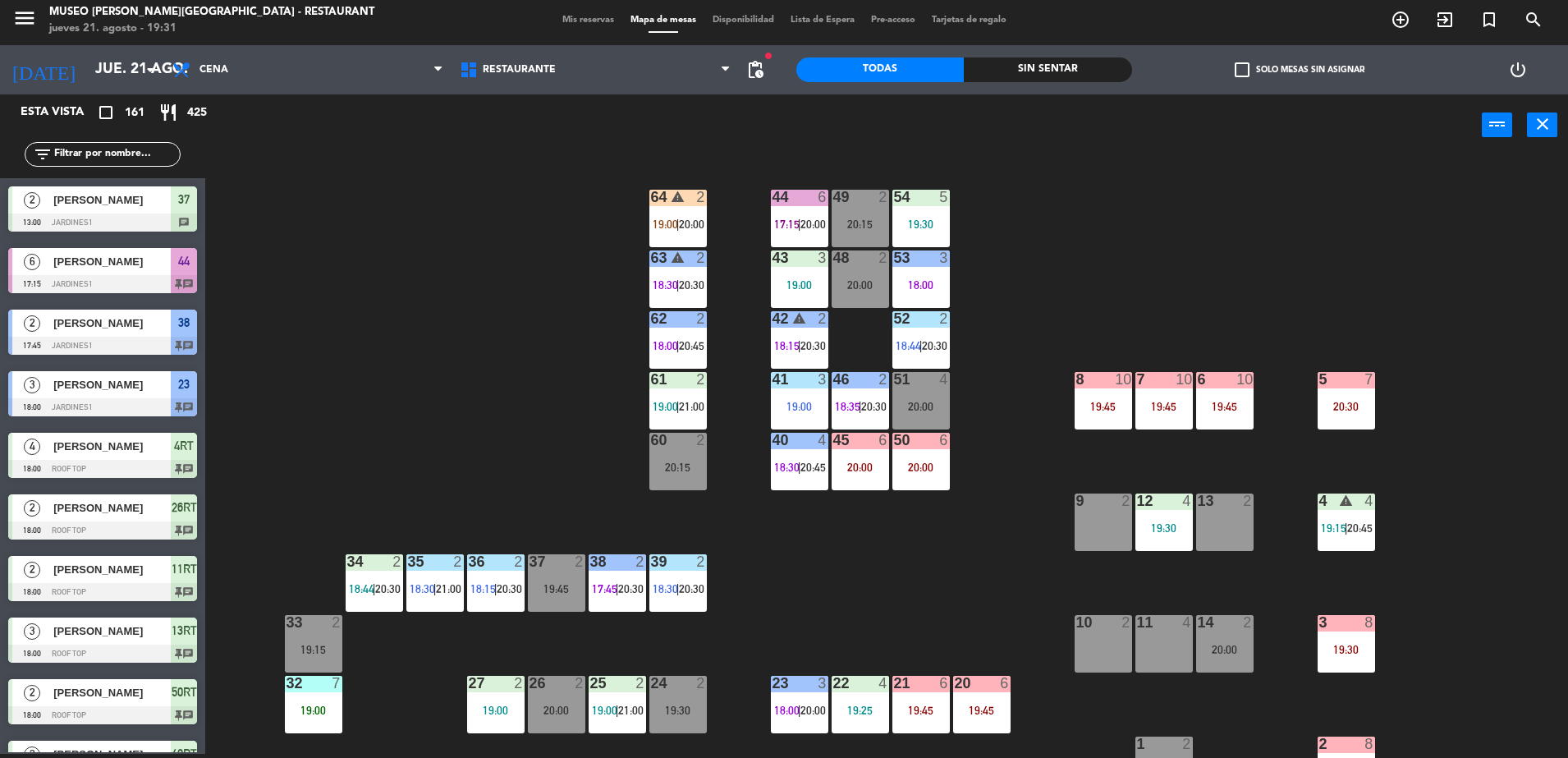
click at [160, 157] on input "text" at bounding box center [116, 154] width 128 height 18
click at [585, 84] on span "Restaurante" at bounding box center [595, 70] width 288 height 36
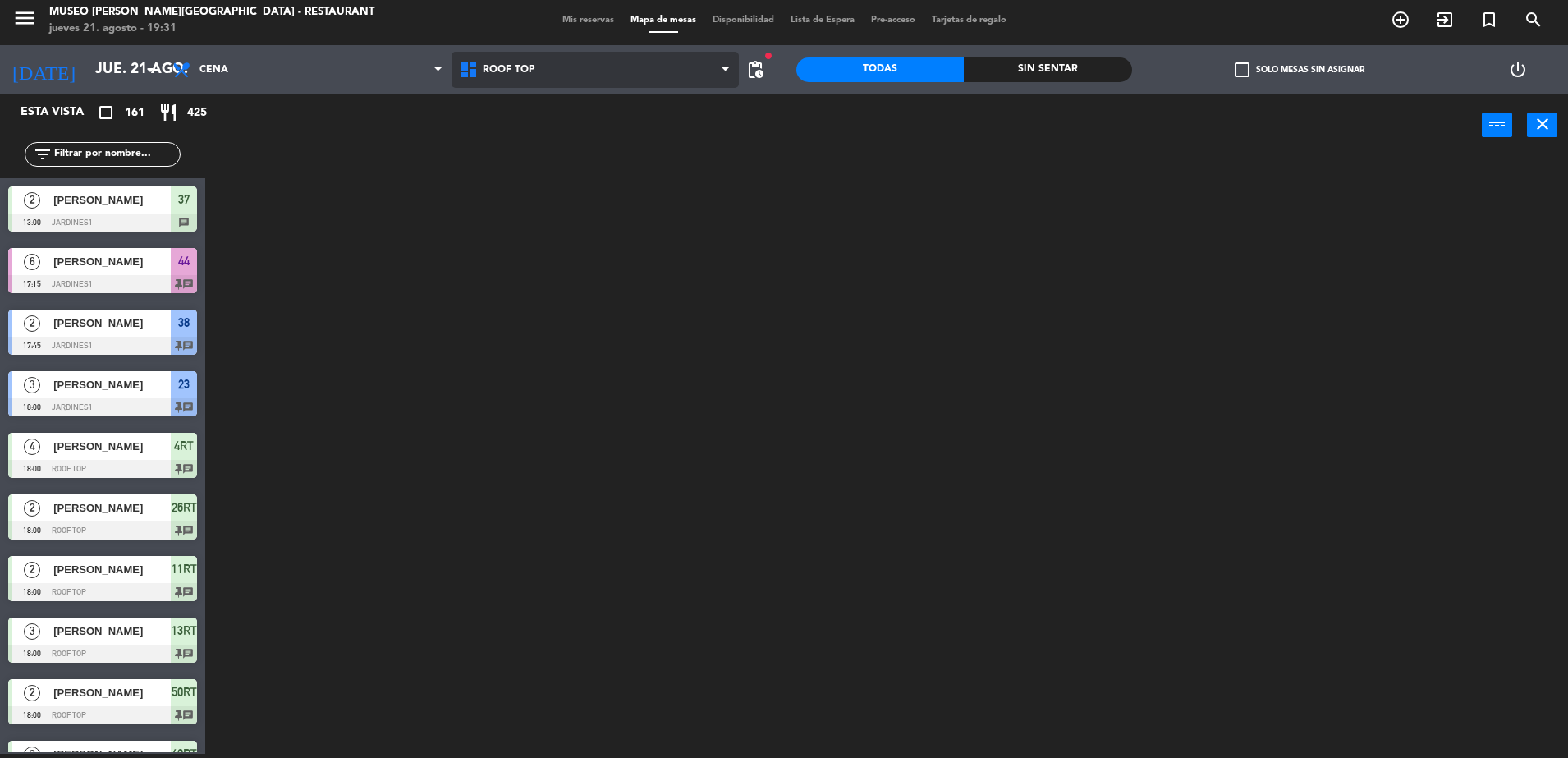
click at [577, 141] on ng-component "menu [GEOGRAPHIC_DATA][PERSON_NAME] - Restaurant [DATE] 21. agosto - 19:31 Mis …" at bounding box center [784, 377] width 1568 height 762
click at [141, 146] on input "text" at bounding box center [116, 154] width 128 height 18
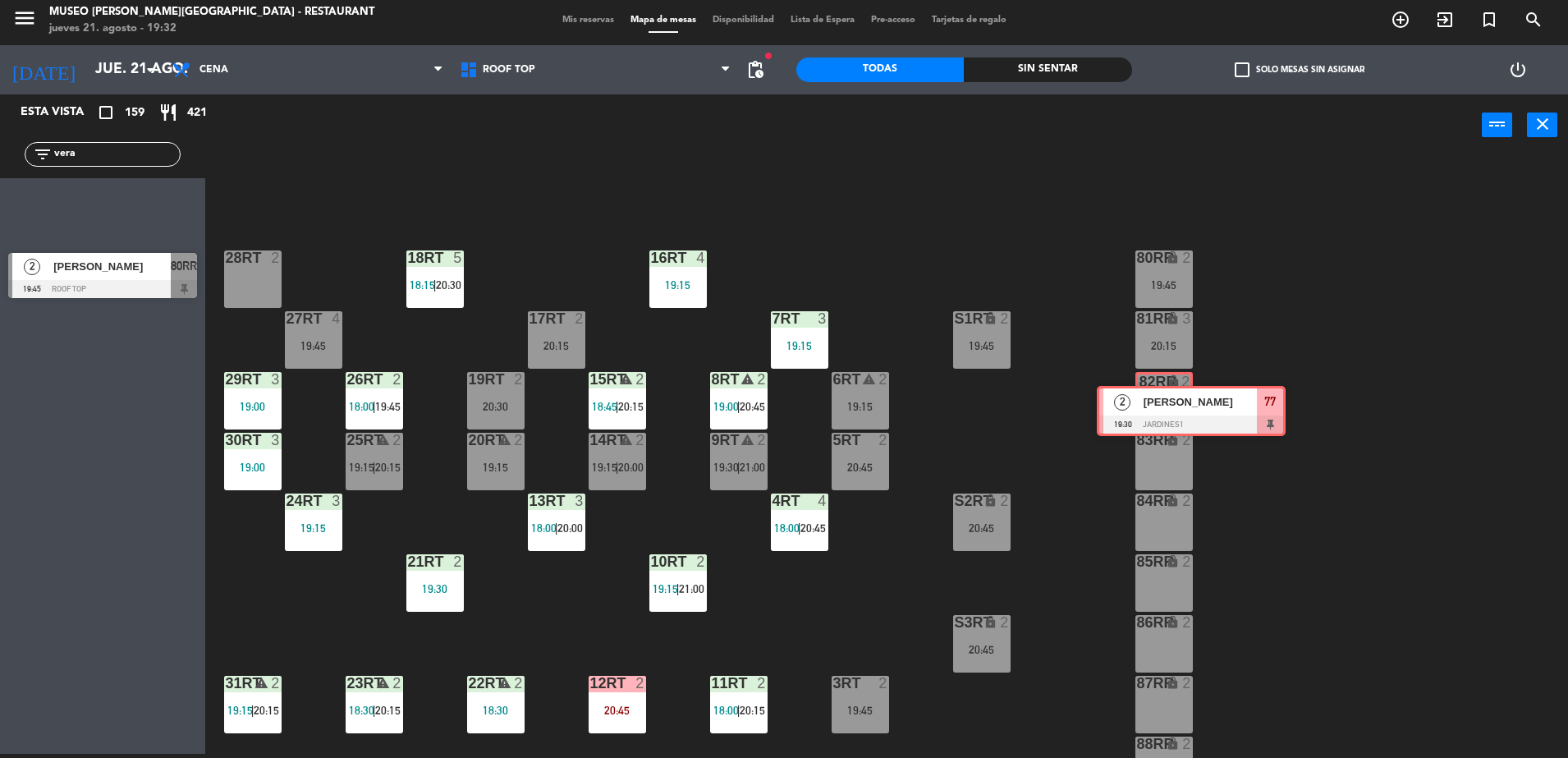
drag, startPoint x: 69, startPoint y: 215, endPoint x: 1159, endPoint y: 413, distance: 1107.8
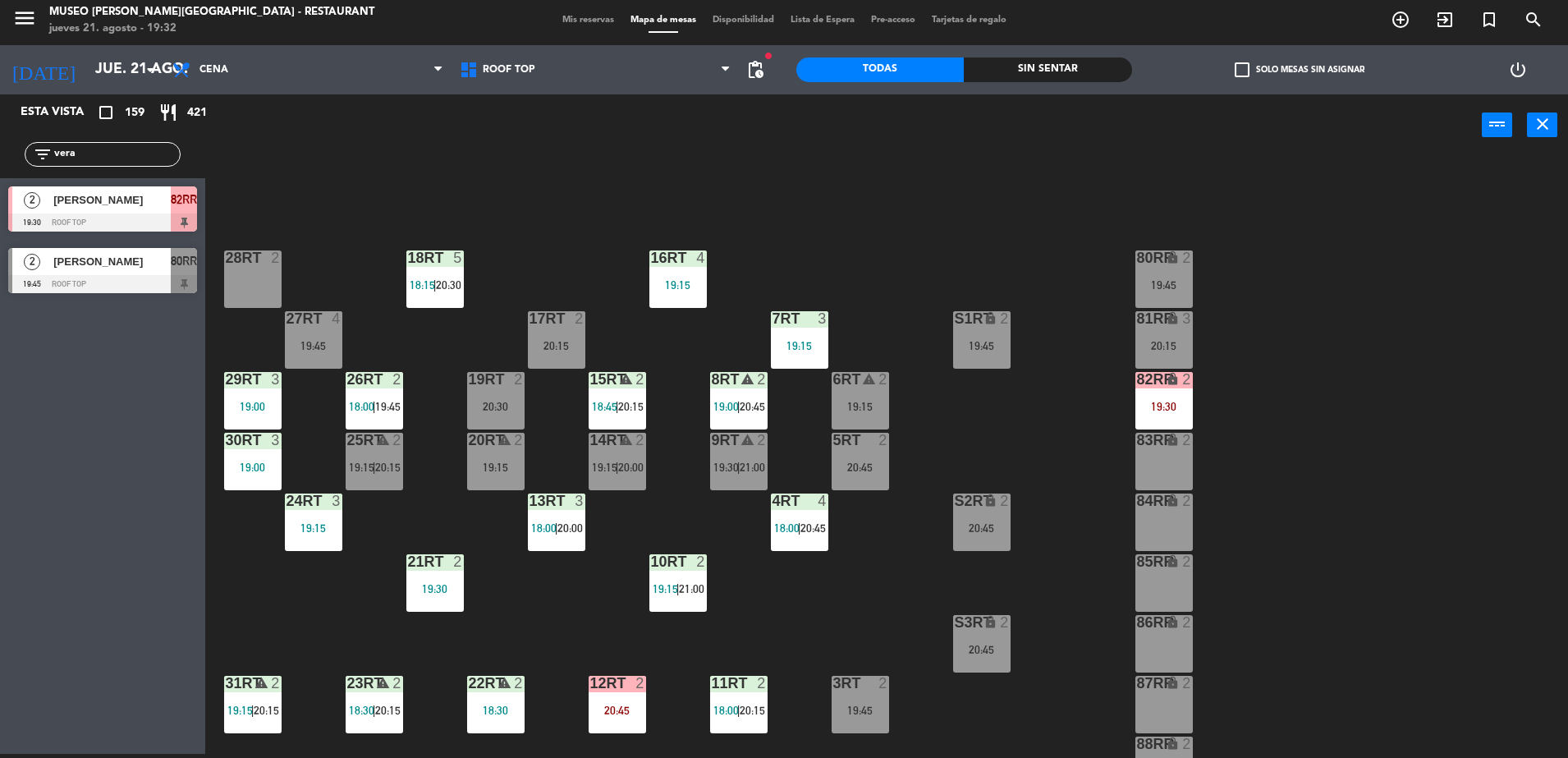
drag, startPoint x: 109, startPoint y: 152, endPoint x: 0, endPoint y: 136, distance: 110.2
click at [0, 135] on html "close × Museo [PERSON_NAME] Café - Restaurant × chrome_reader_mode Listado de R…" at bounding box center [784, 379] width 1568 height 758
type input "casta"
click at [121, 207] on span "[PERSON_NAME]" at bounding box center [111, 200] width 117 height 17
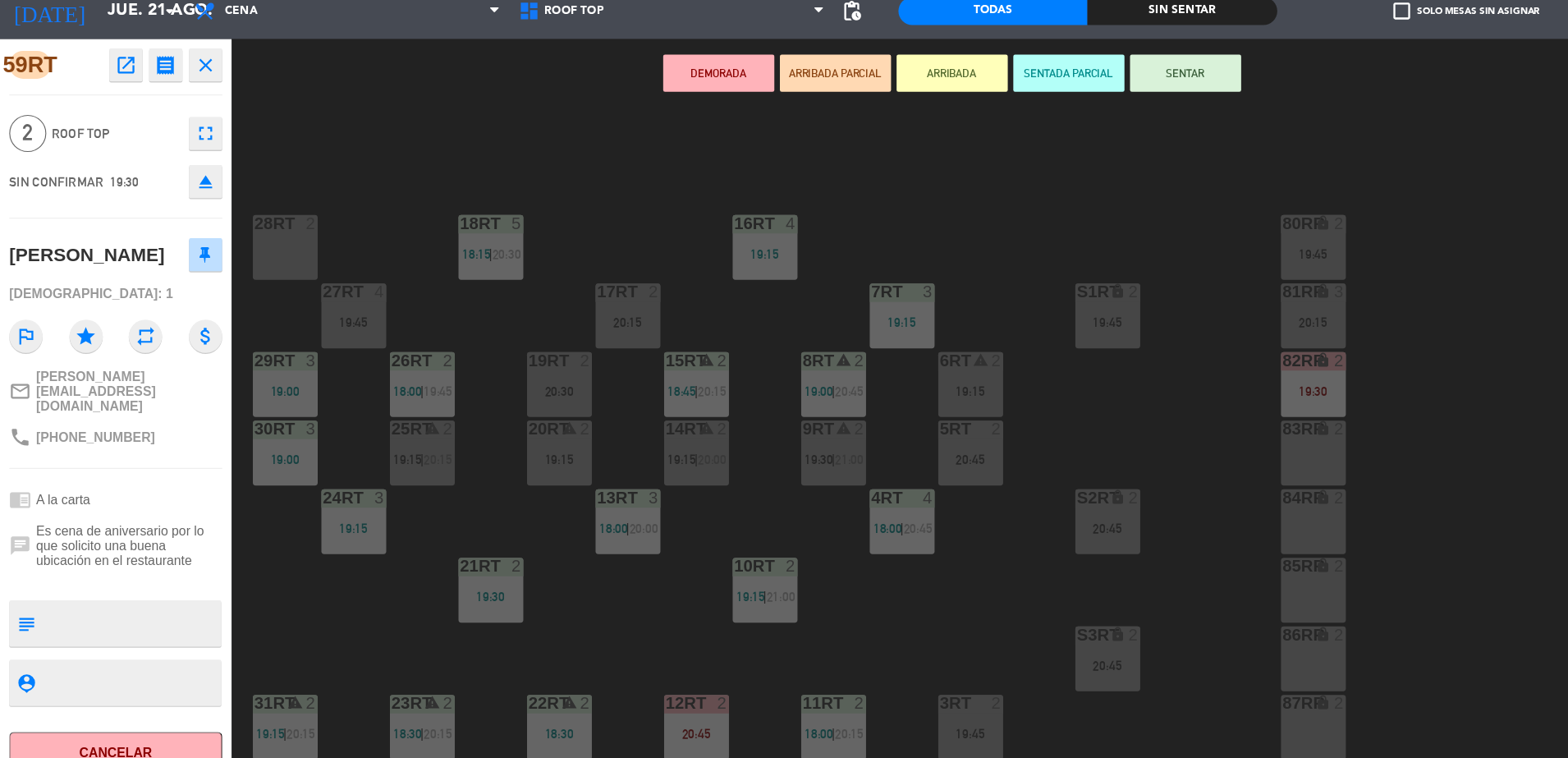
scroll to position [644, 0]
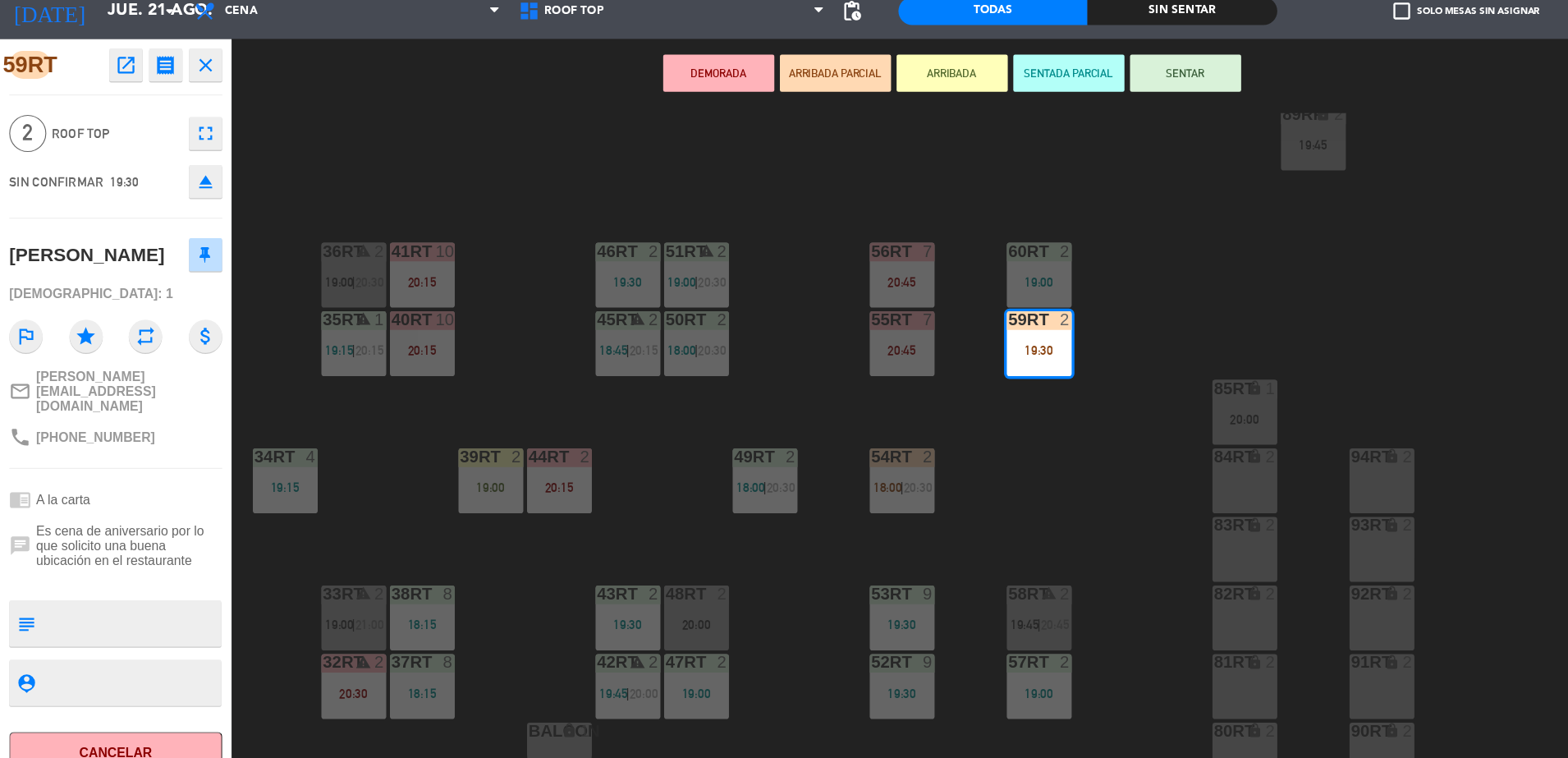
click at [146, 595] on textarea at bounding box center [116, 612] width 157 height 34
type textarea "m59rt"
click at [999, 530] on div "18RT 5 18:15 | 20:30 16RT 4 19:15 28RT 2 80RR lock 2 19:45 27RT 4 19:45 7RT 3 1…" at bounding box center [894, 459] width 1347 height 598
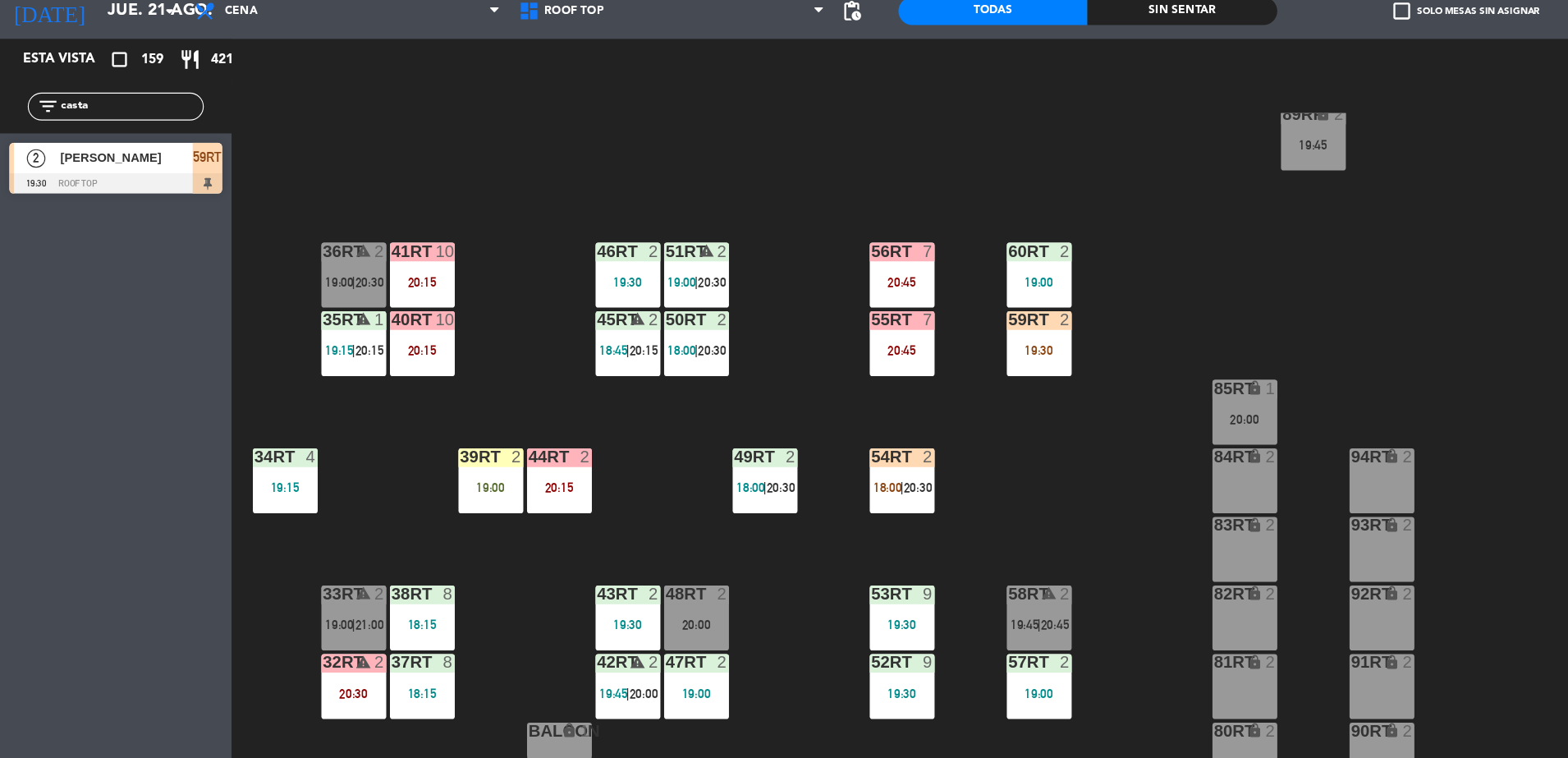
click at [934, 295] on div "60RT 2 19:00" at bounding box center [921, 304] width 57 height 57
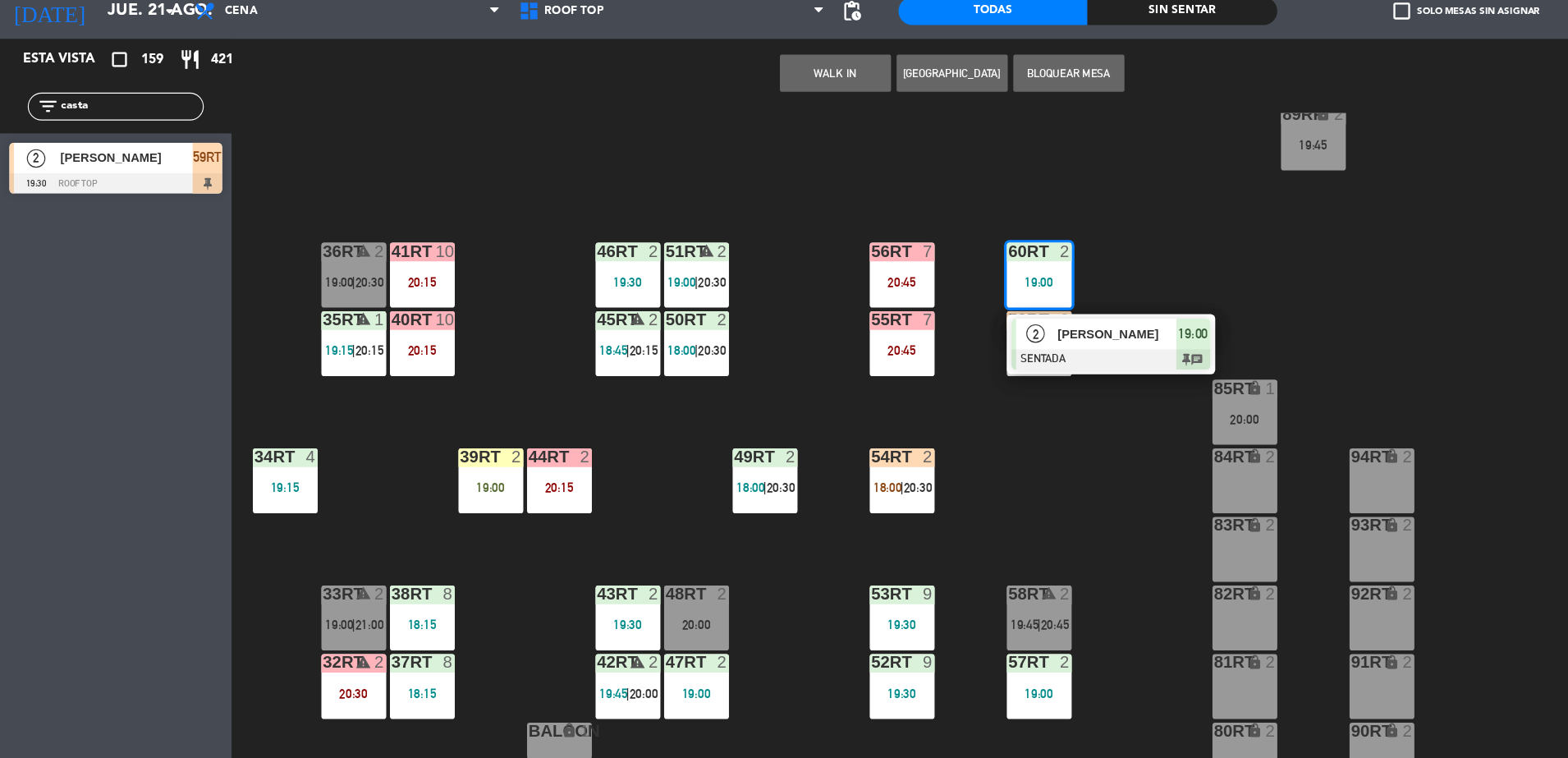
click at [957, 353] on span "[PERSON_NAME]" at bounding box center [990, 356] width 105 height 17
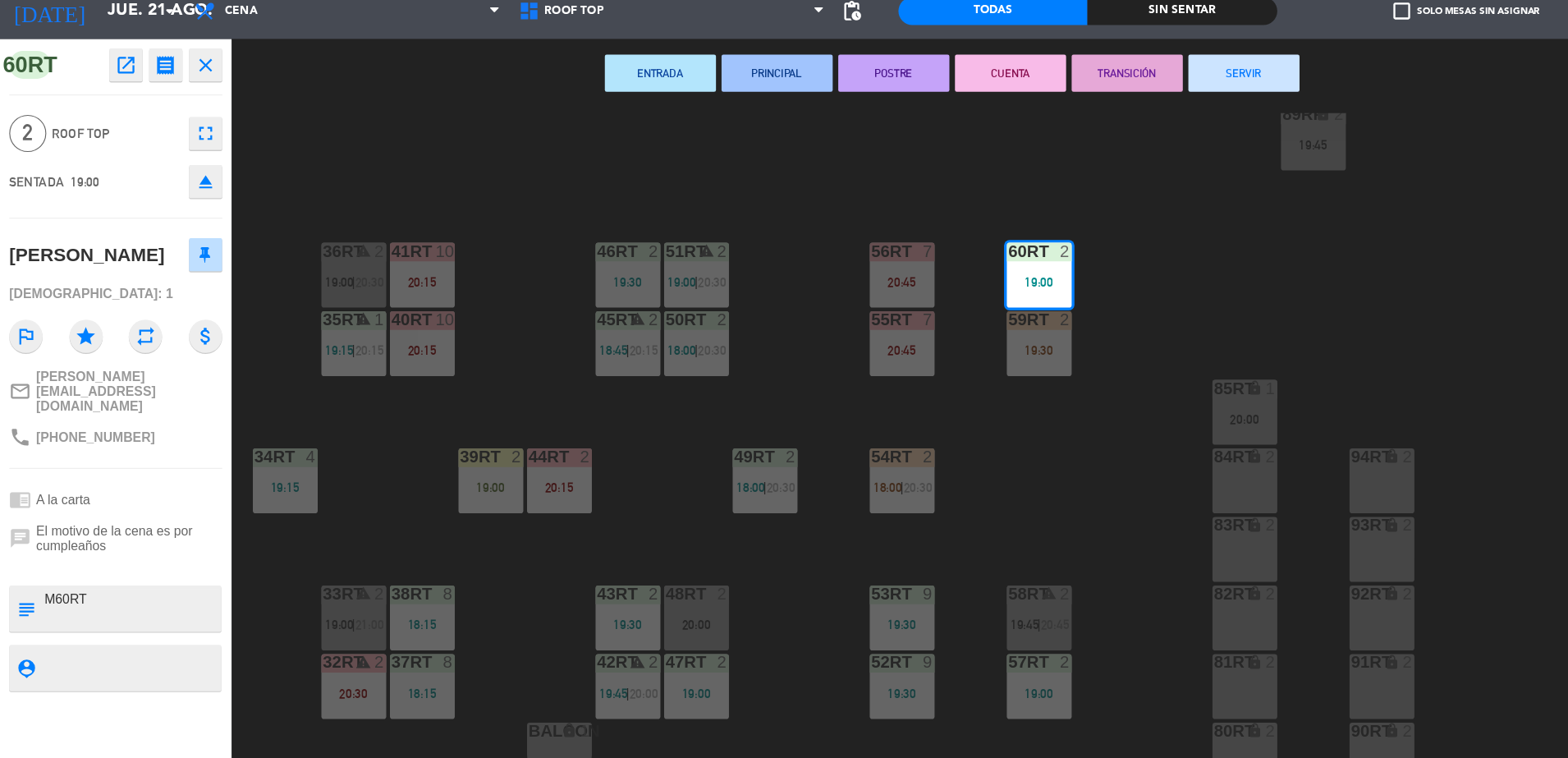
click at [908, 367] on div "19:30" at bounding box center [921, 370] width 57 height 11
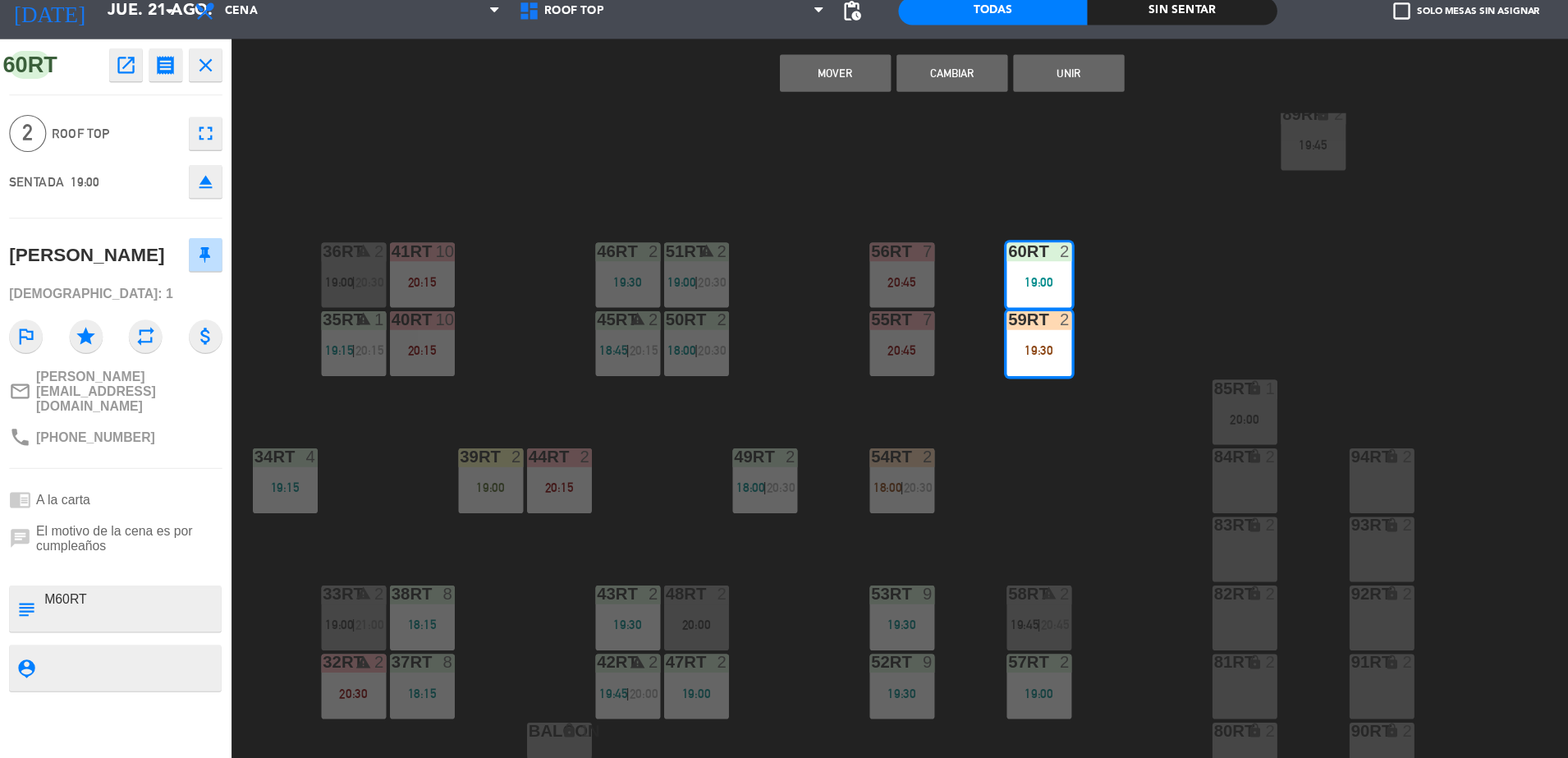
click at [851, 125] on button "Cambiar" at bounding box center [844, 125] width 98 height 32
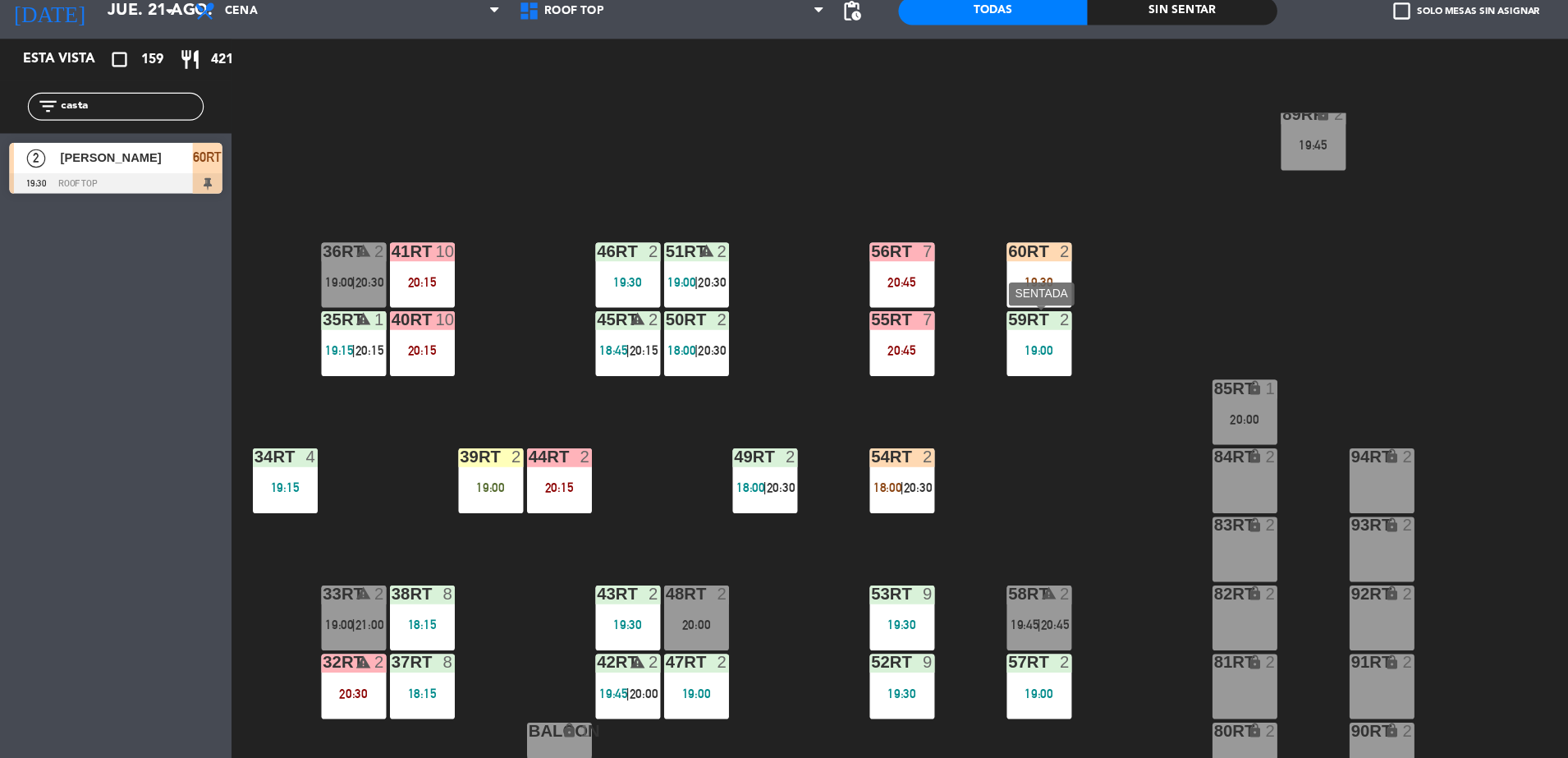
click at [940, 381] on div "59RT 2 19:00" at bounding box center [921, 365] width 57 height 57
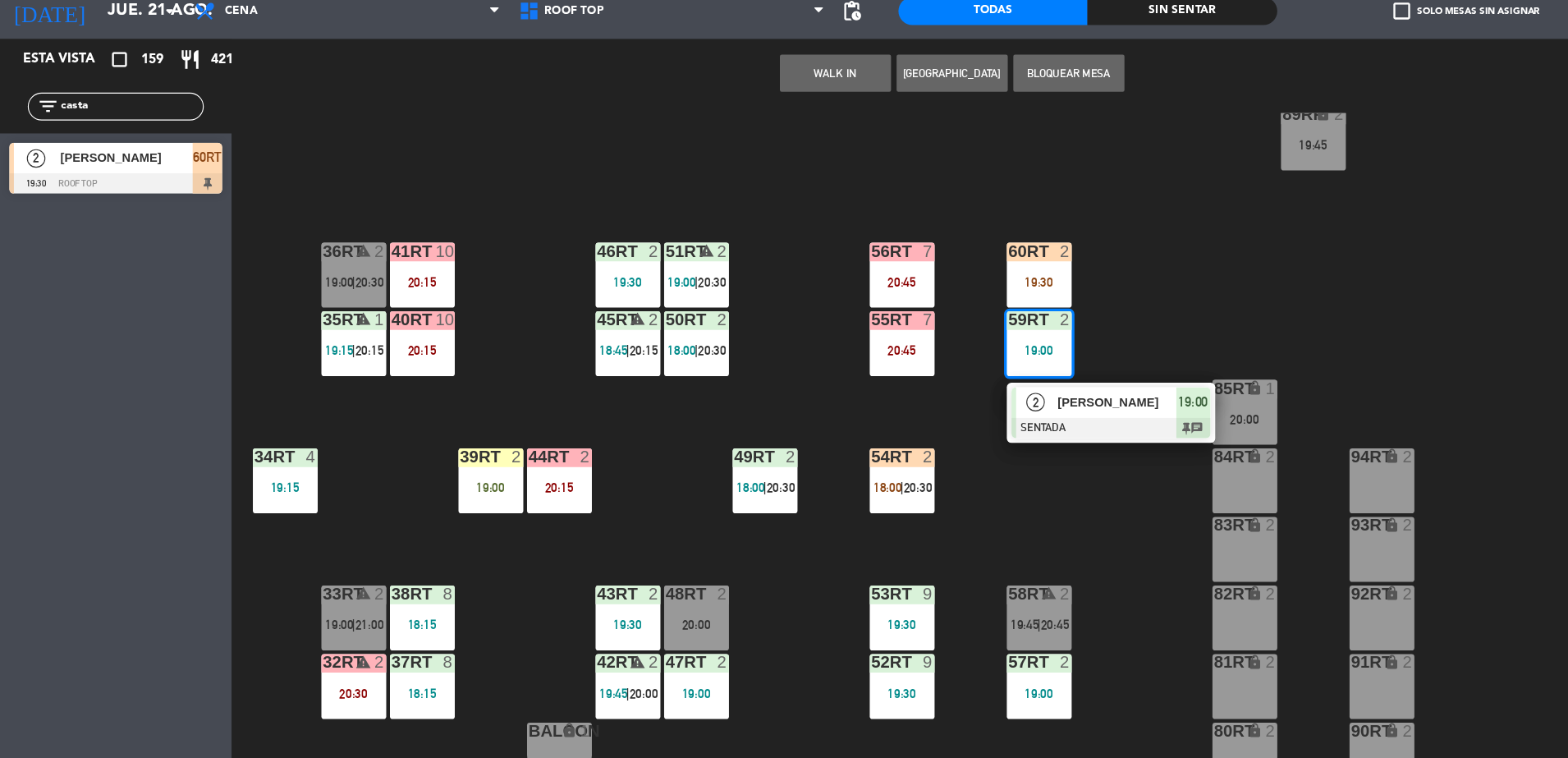
click at [966, 434] on div at bounding box center [984, 439] width 176 height 18
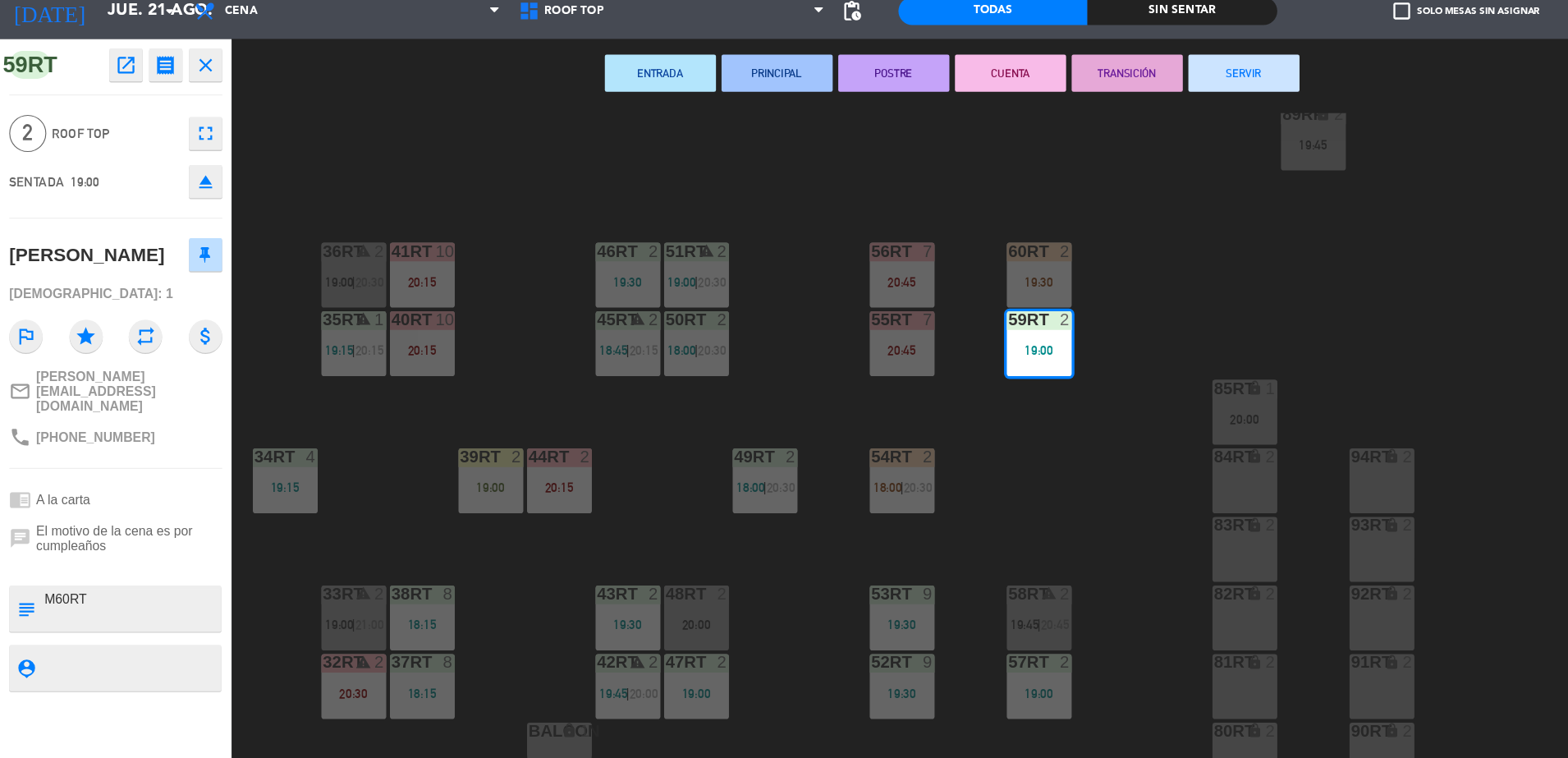
click at [1017, 371] on div "18RT 5 18:15 | 20:30 16RT 4 19:15 28RT 2 80RR lock 2 19:45 27RT 4 19:45 7RT 3 1…" at bounding box center [894, 459] width 1347 height 598
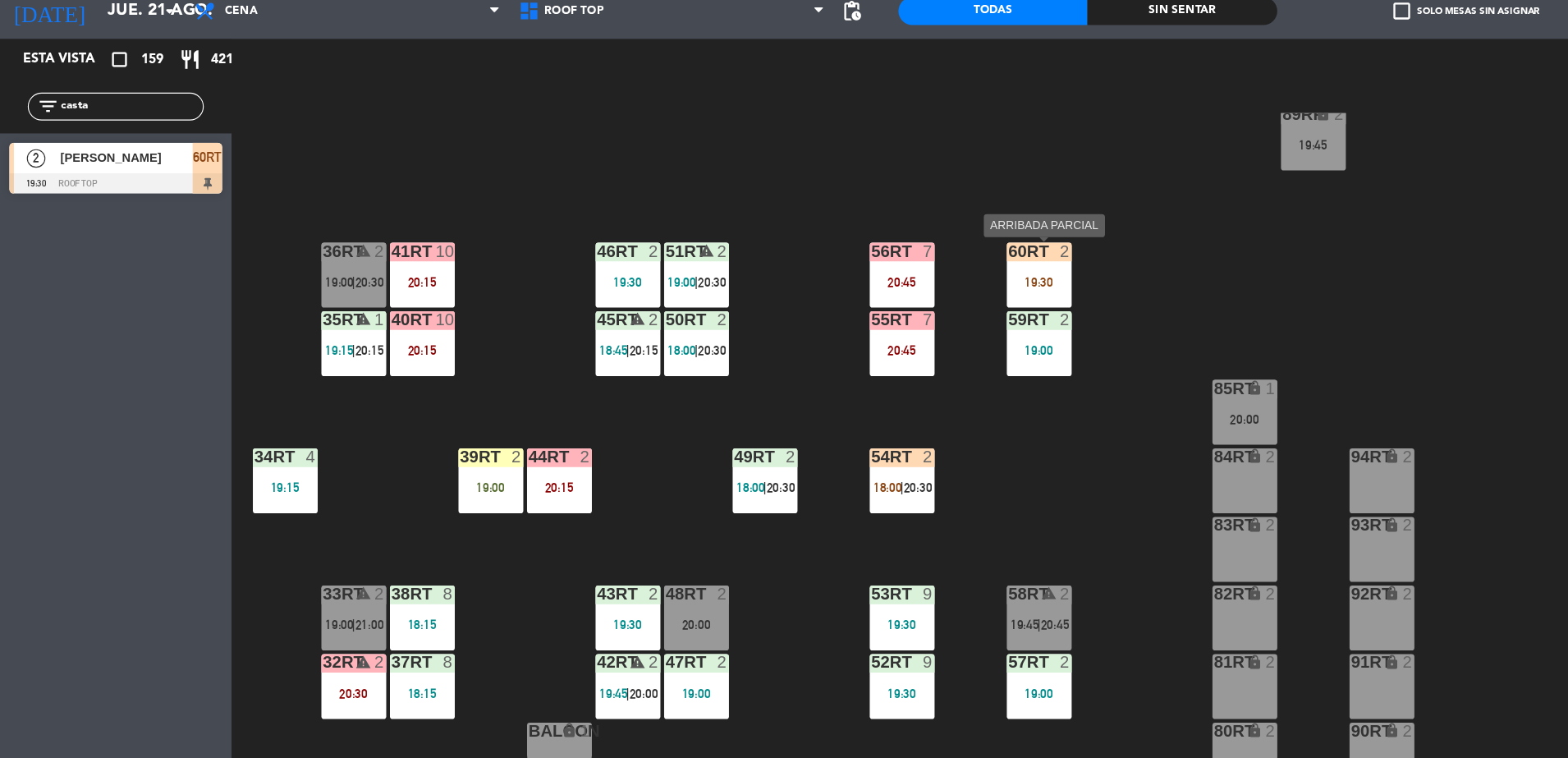
click at [945, 318] on div "60RT 2 19:30" at bounding box center [921, 304] width 57 height 57
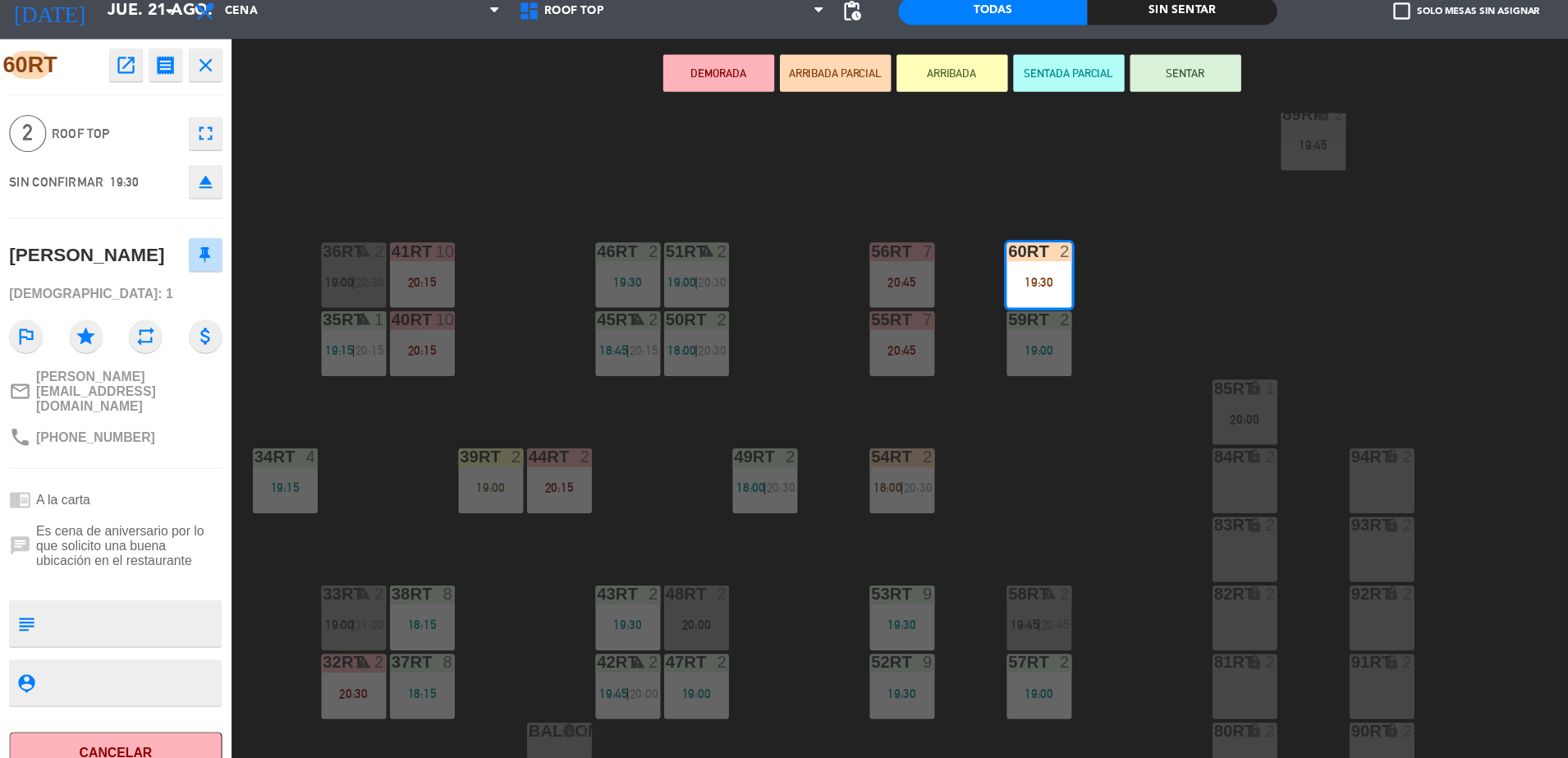
click at [969, 447] on div "18RT 5 18:15 | 20:30 16RT 4 19:15 28RT 2 80RR lock 2 19:45 27RT 4 19:45 7RT 3 1…" at bounding box center [894, 459] width 1347 height 598
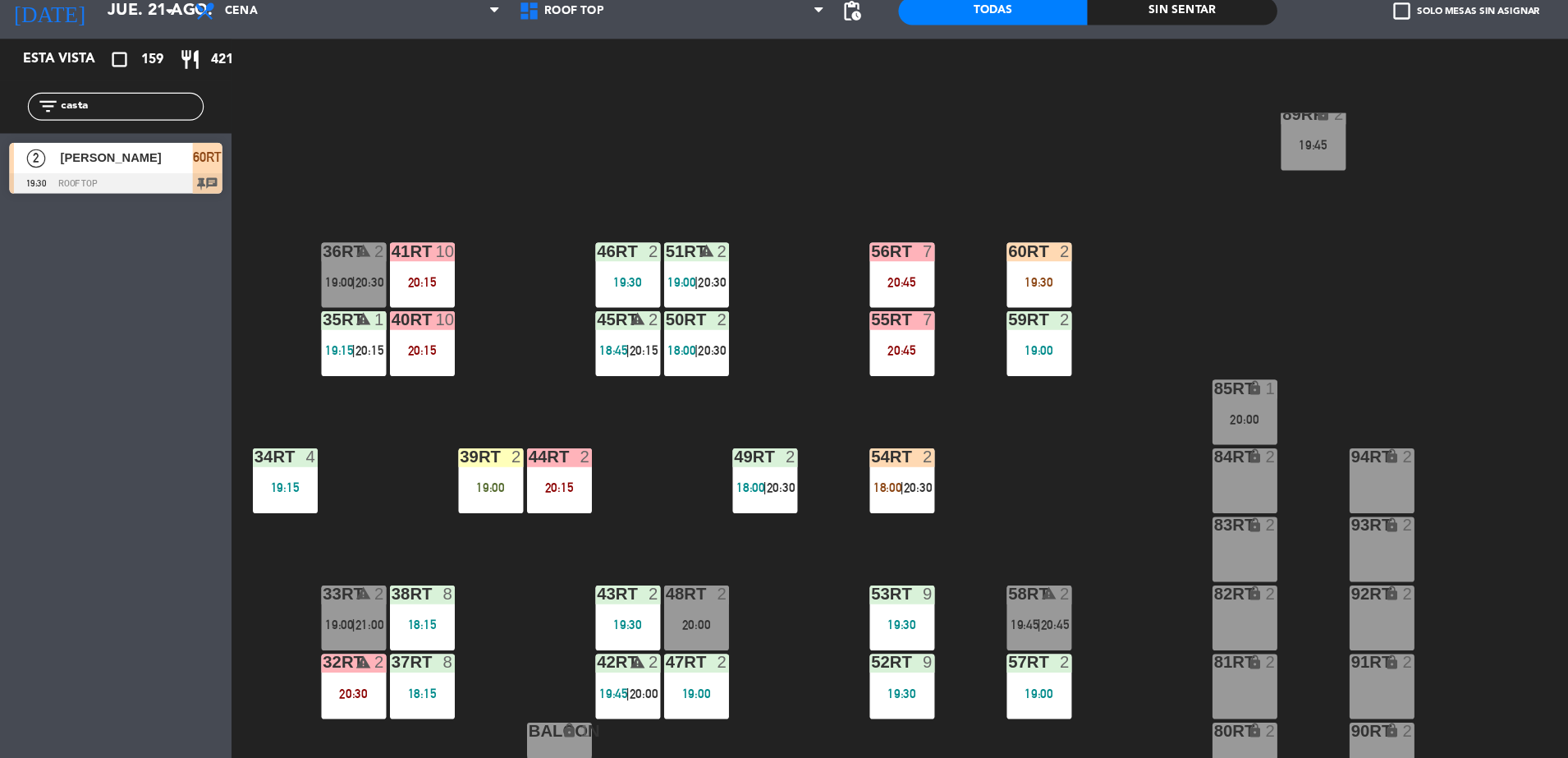
drag, startPoint x: 969, startPoint y: 447, endPoint x: 955, endPoint y: 450, distance: 14.3
click at [955, 450] on div "18RT 5 18:15 | 20:30 16RT 4 19:15 28RT 2 80RR lock 2 19:45 27RT 4 19:45 7RT 3 1…" at bounding box center [894, 459] width 1347 height 598
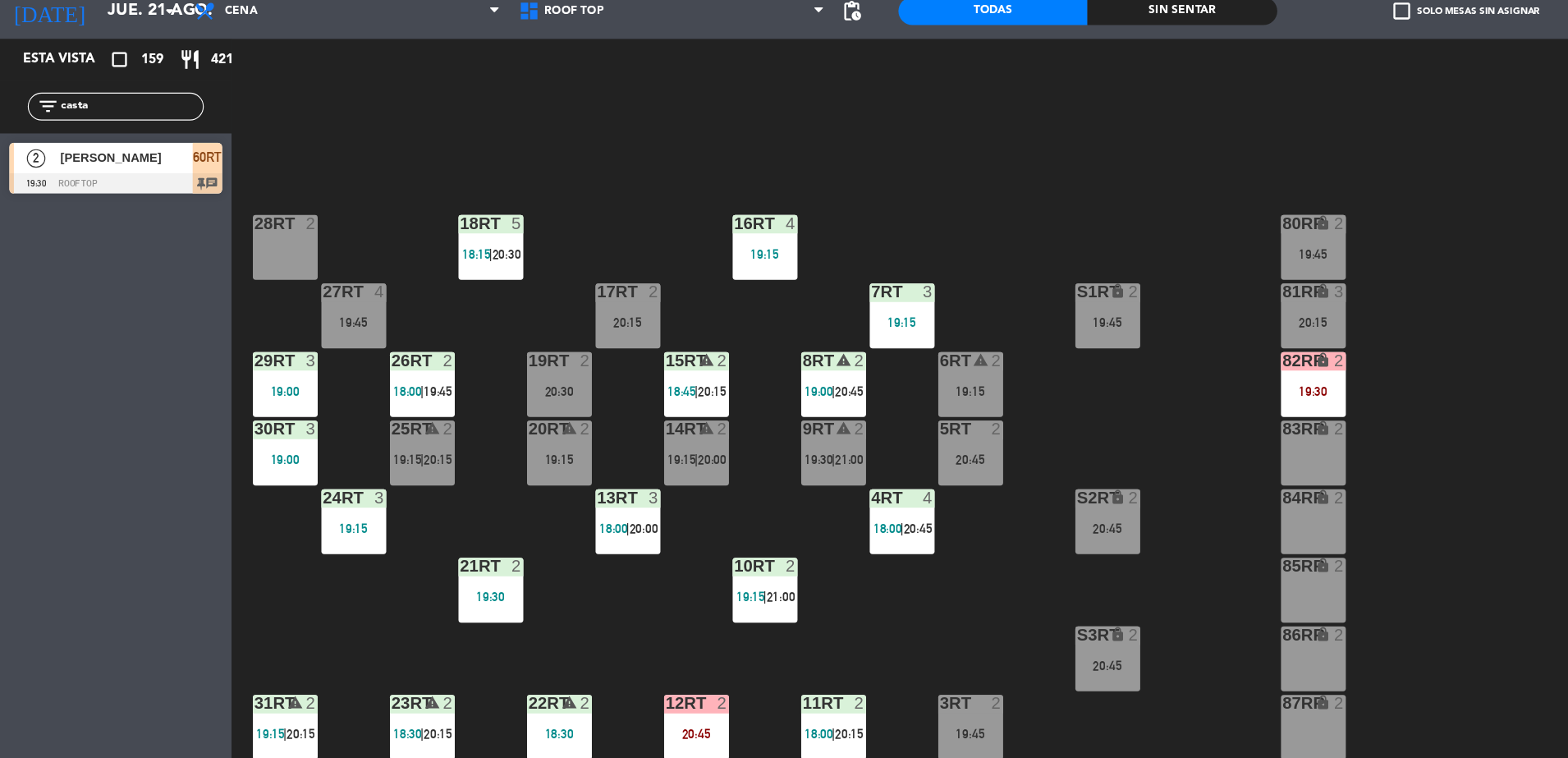
click at [1170, 387] on div "lock" at bounding box center [1163, 380] width 27 height 15
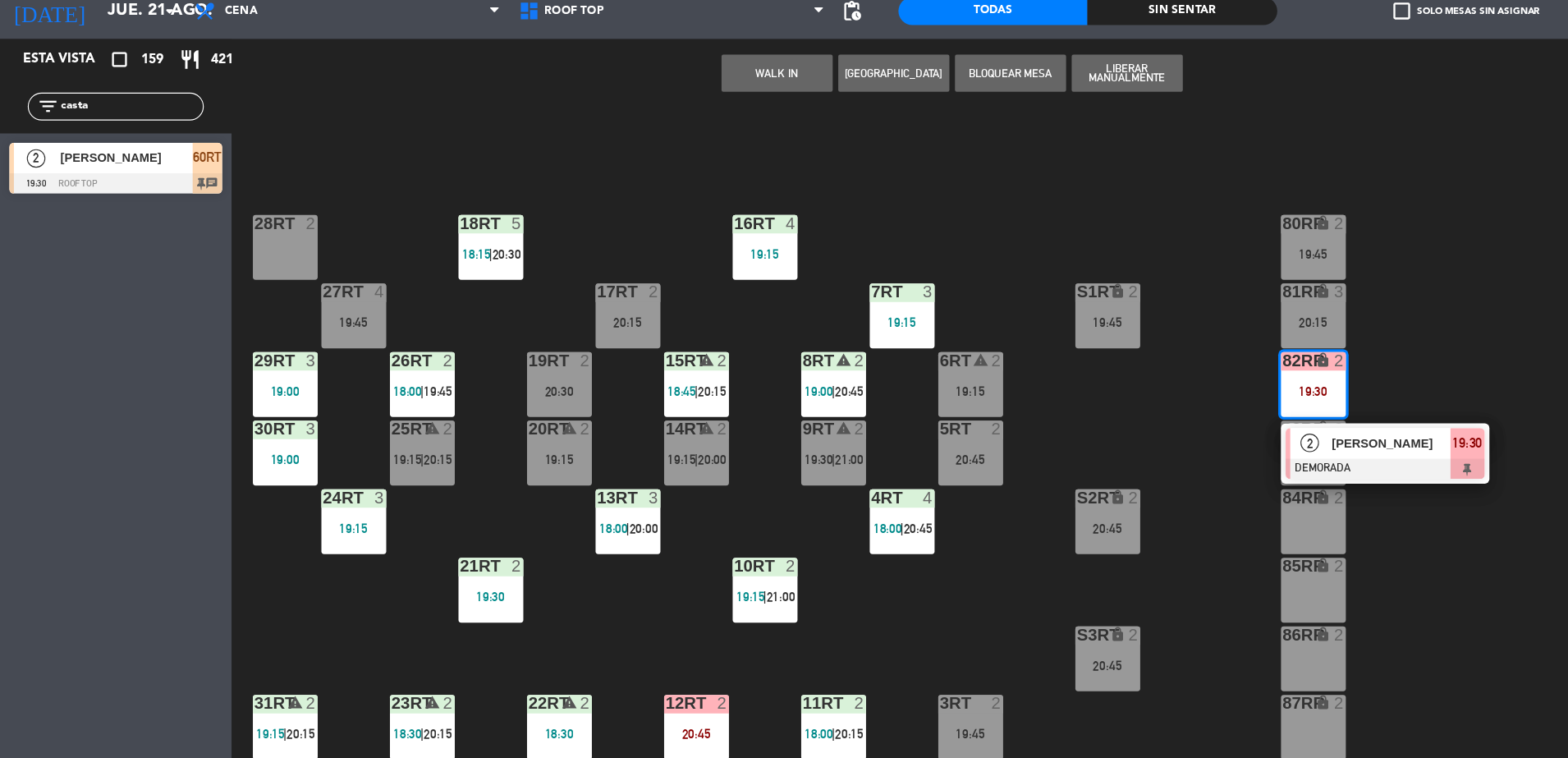
click at [1180, 426] on div "82RR lock 2 19:30" at bounding box center [1164, 401] width 57 height 57
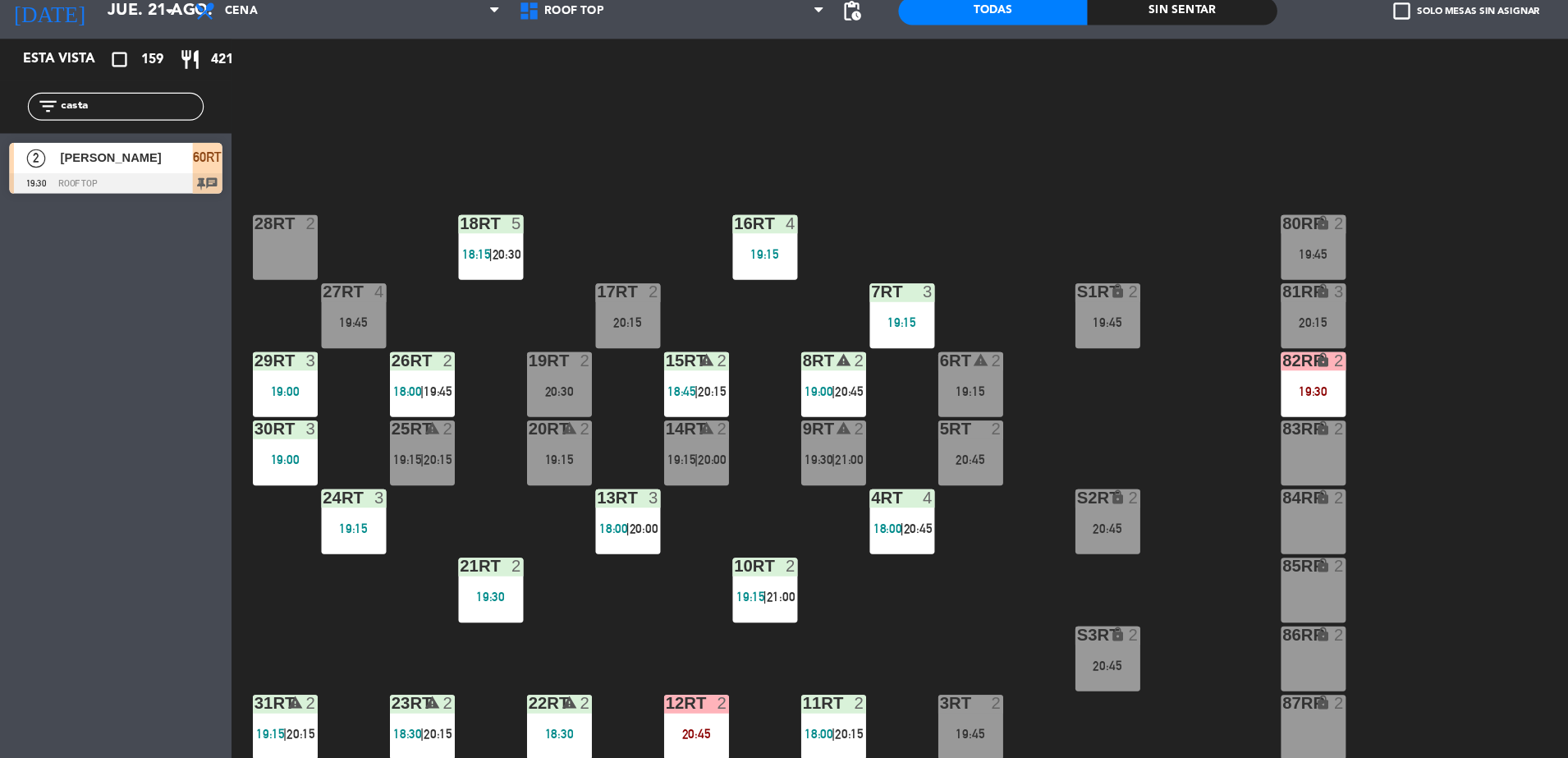
click at [1175, 427] on div "82RR lock 2 19:30" at bounding box center [1164, 401] width 57 height 57
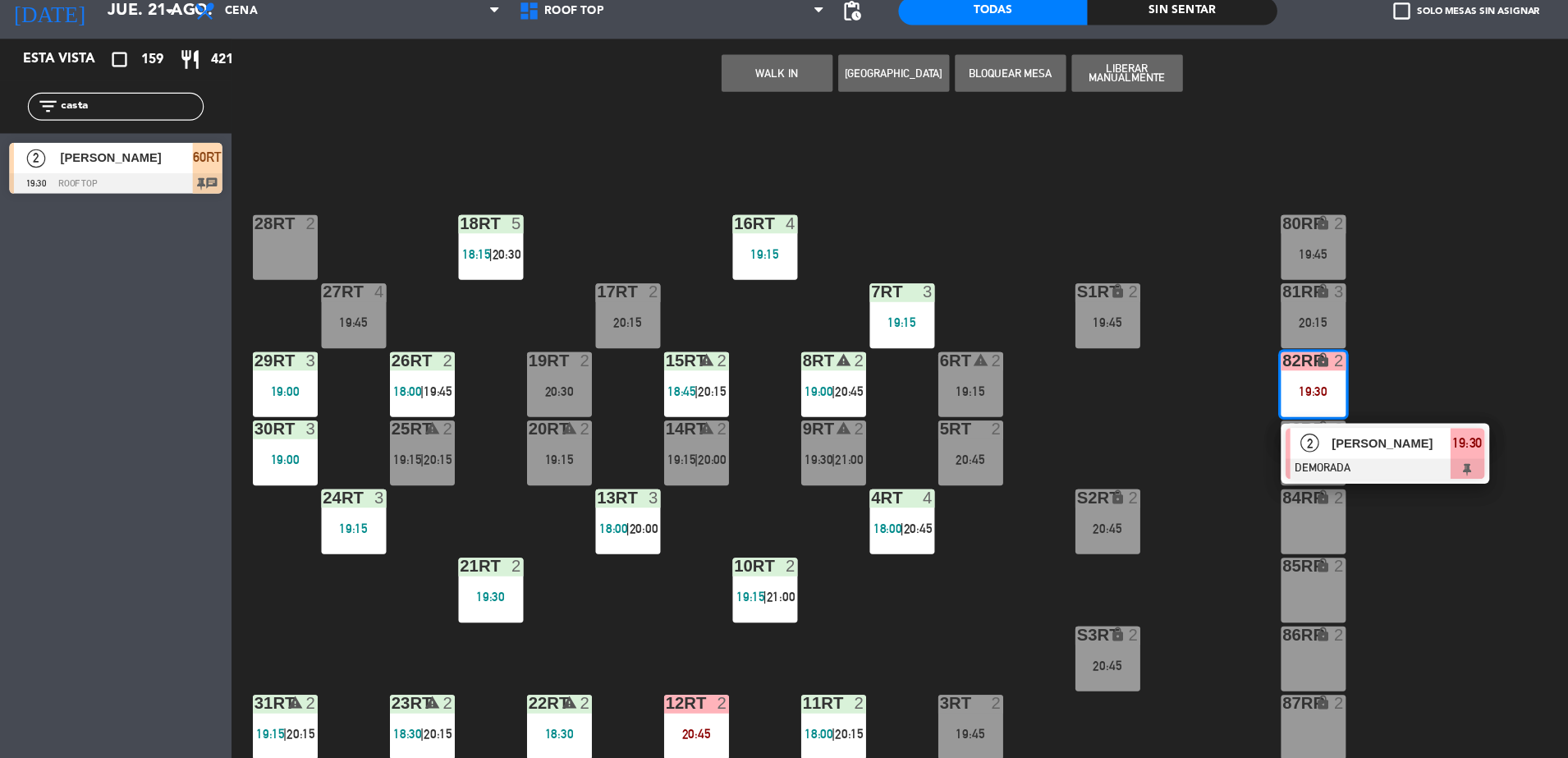
click at [1184, 468] on div at bounding box center [1227, 475] width 176 height 18
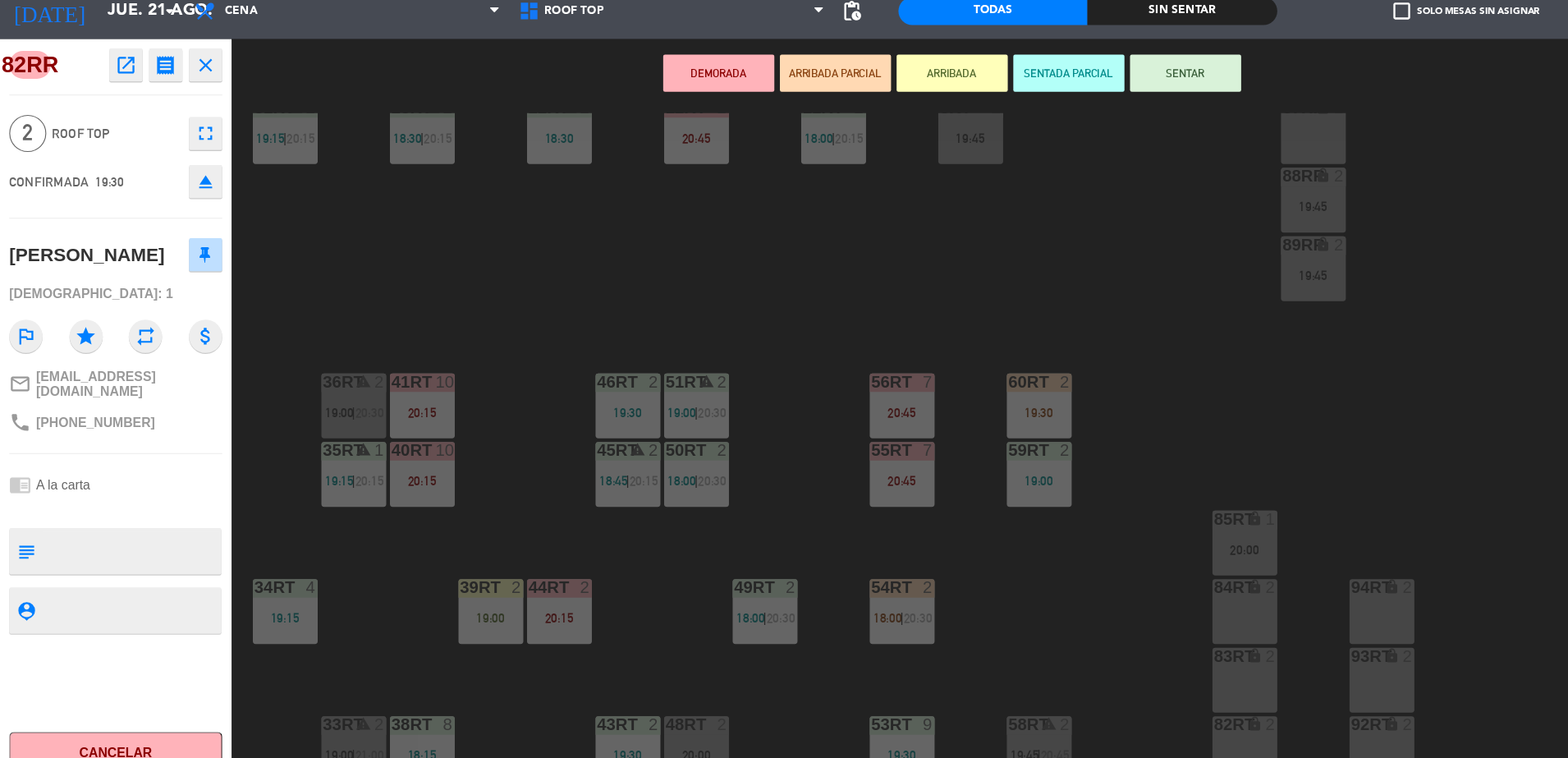
scroll to position [644, 0]
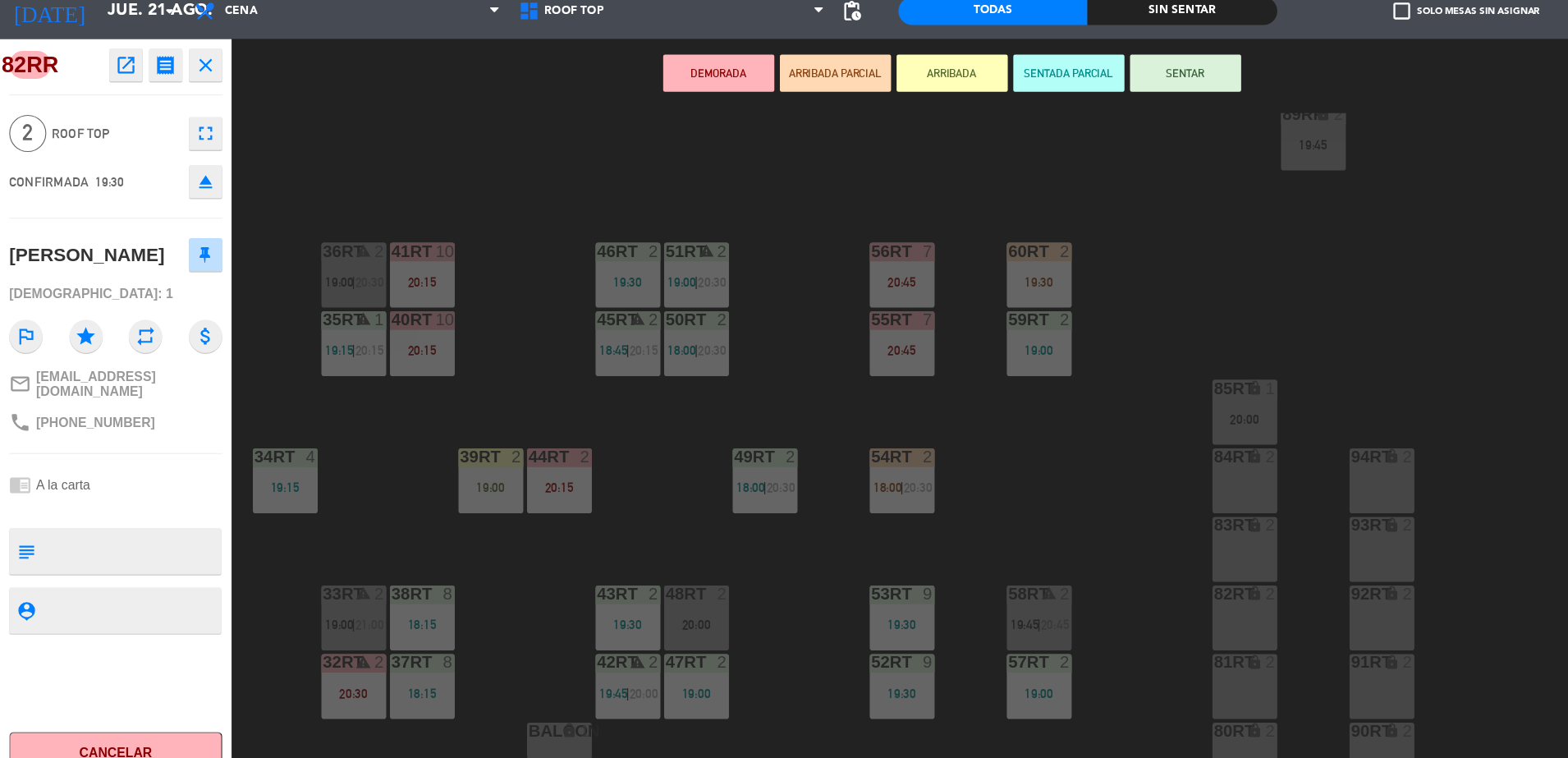
click at [965, 429] on div "18RT 5 18:15 | 20:30 16RT 4 19:15 28RT 2 80RR lock 2 19:45 27RT 4 19:45 7RT 3 1…" at bounding box center [894, 459] width 1347 height 598
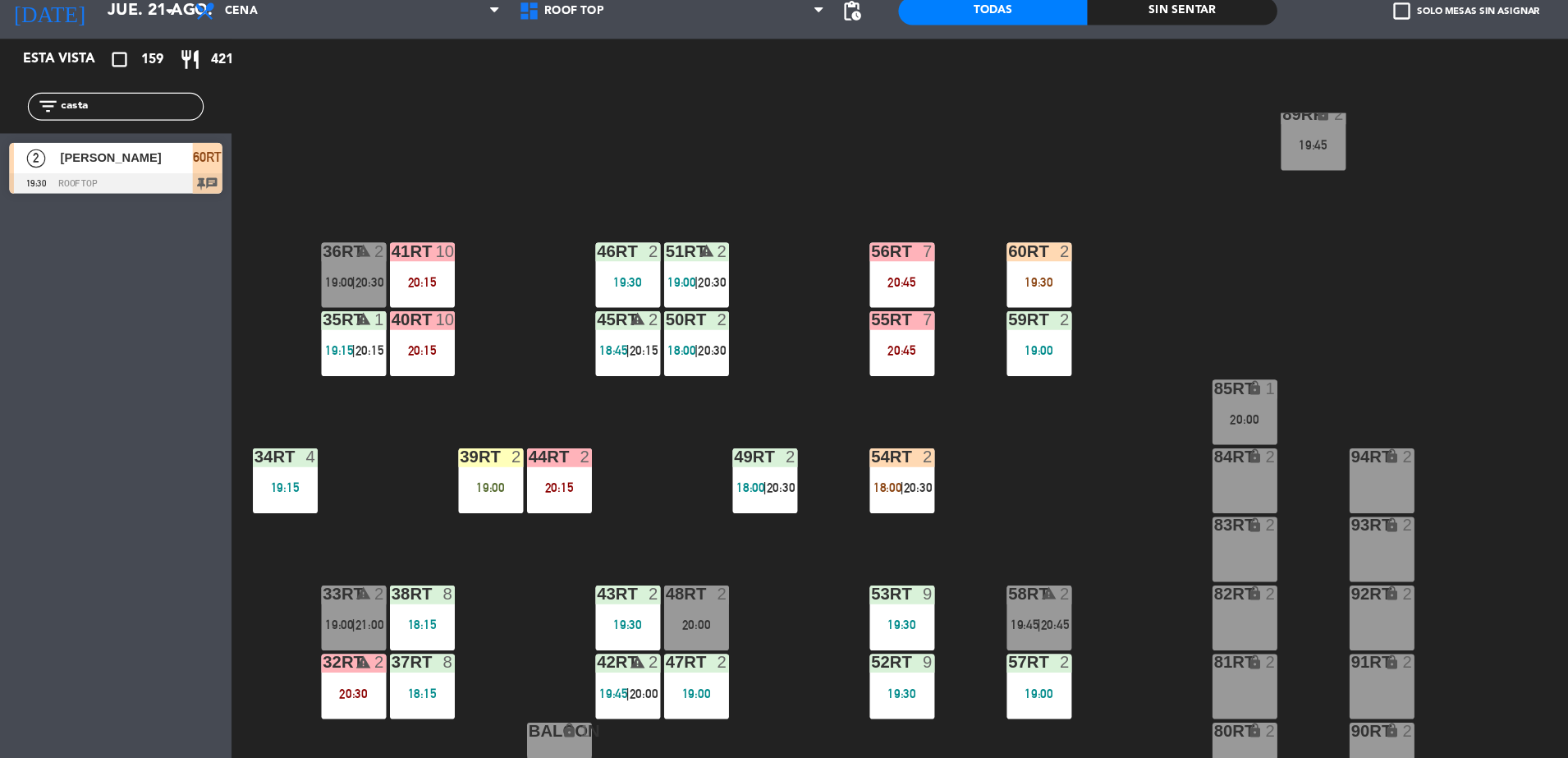
click at [916, 376] on div "19:00" at bounding box center [921, 370] width 57 height 11
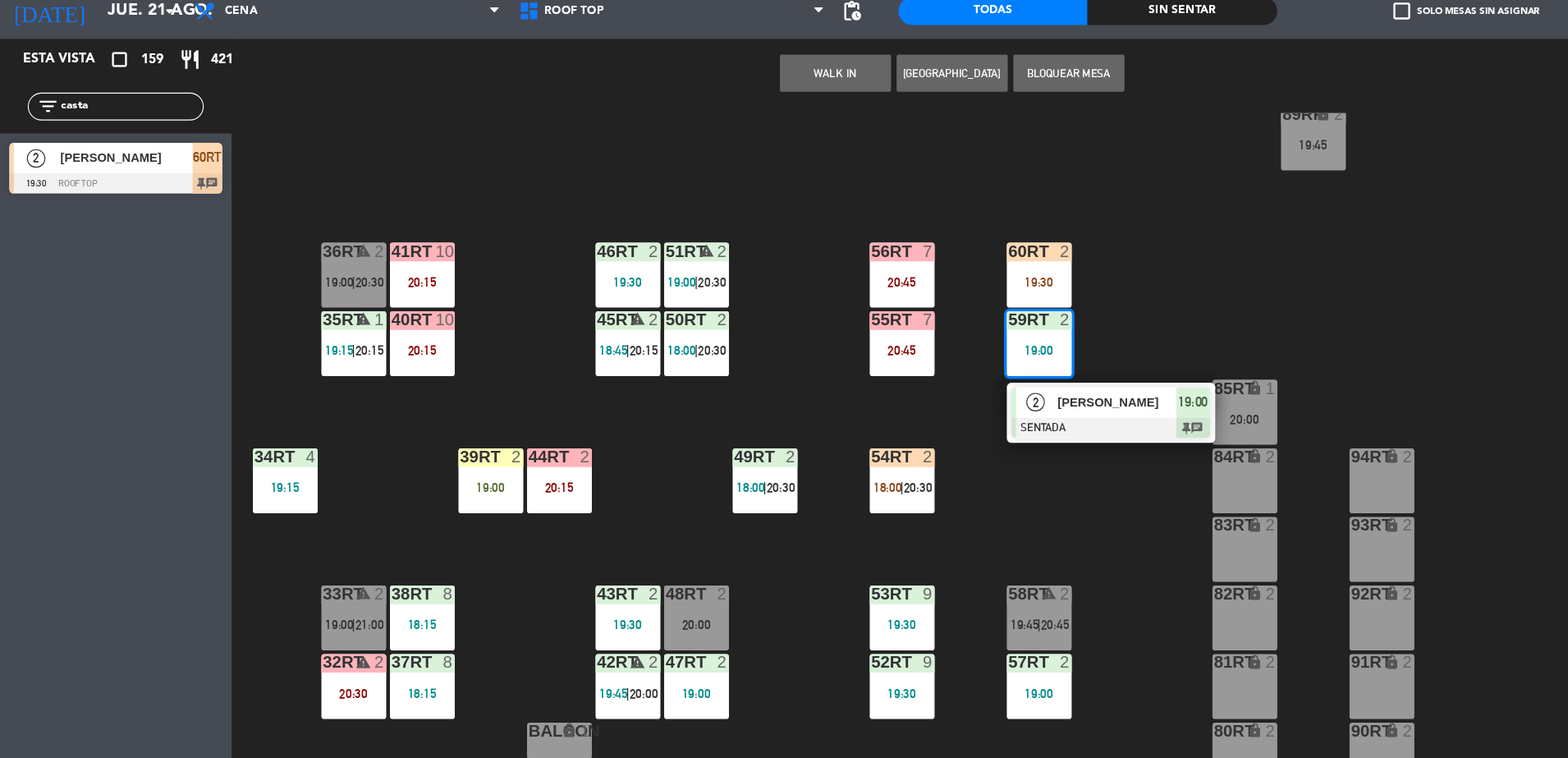
click at [935, 432] on div at bounding box center [984, 439] width 176 height 18
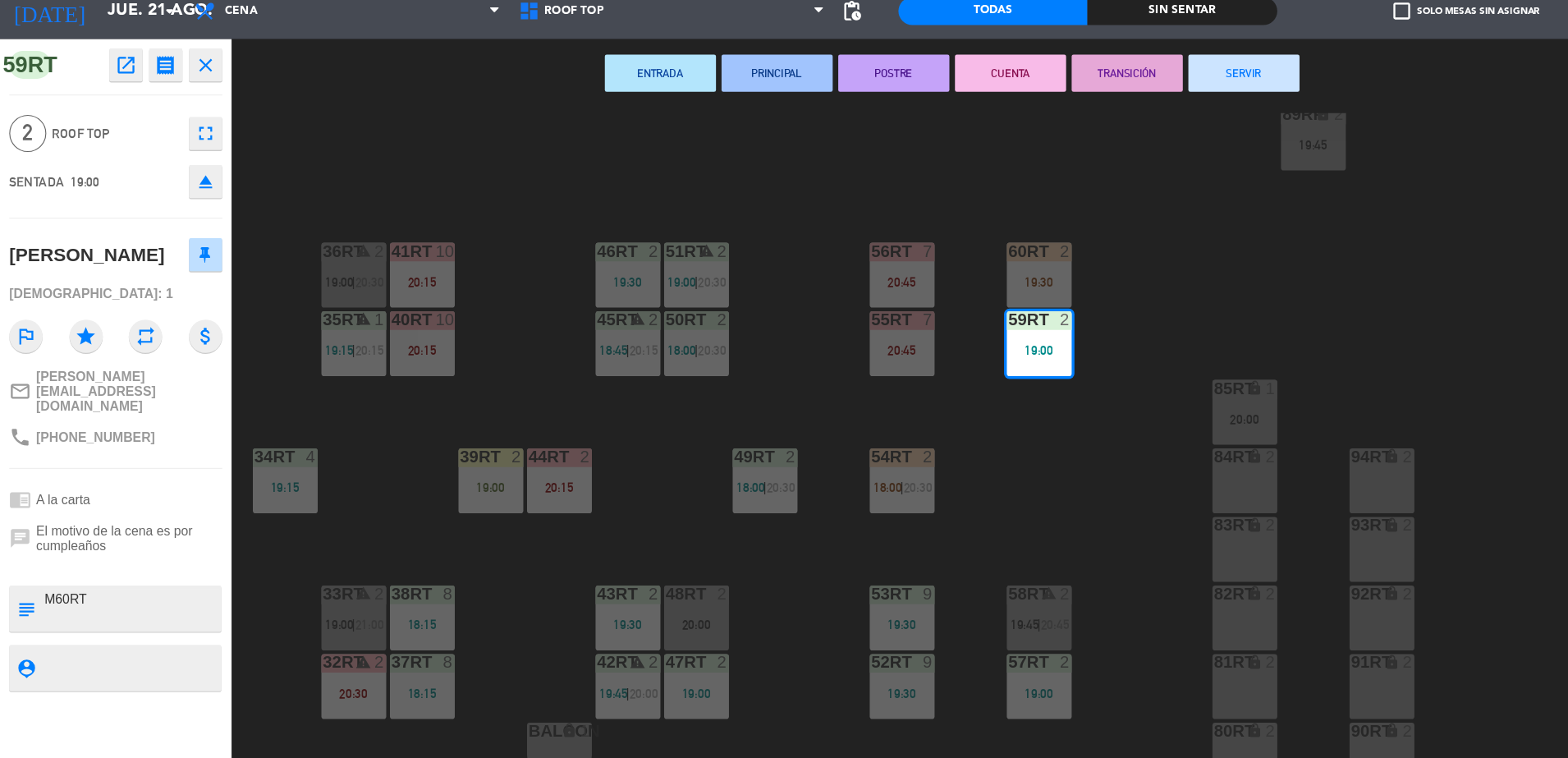
click at [1023, 344] on div "18RT 5 18:15 | 20:30 16RT 4 19:15 28RT 2 80RR lock 2 19:45 27RT 4 19:45 7RT 3 1…" at bounding box center [894, 459] width 1347 height 598
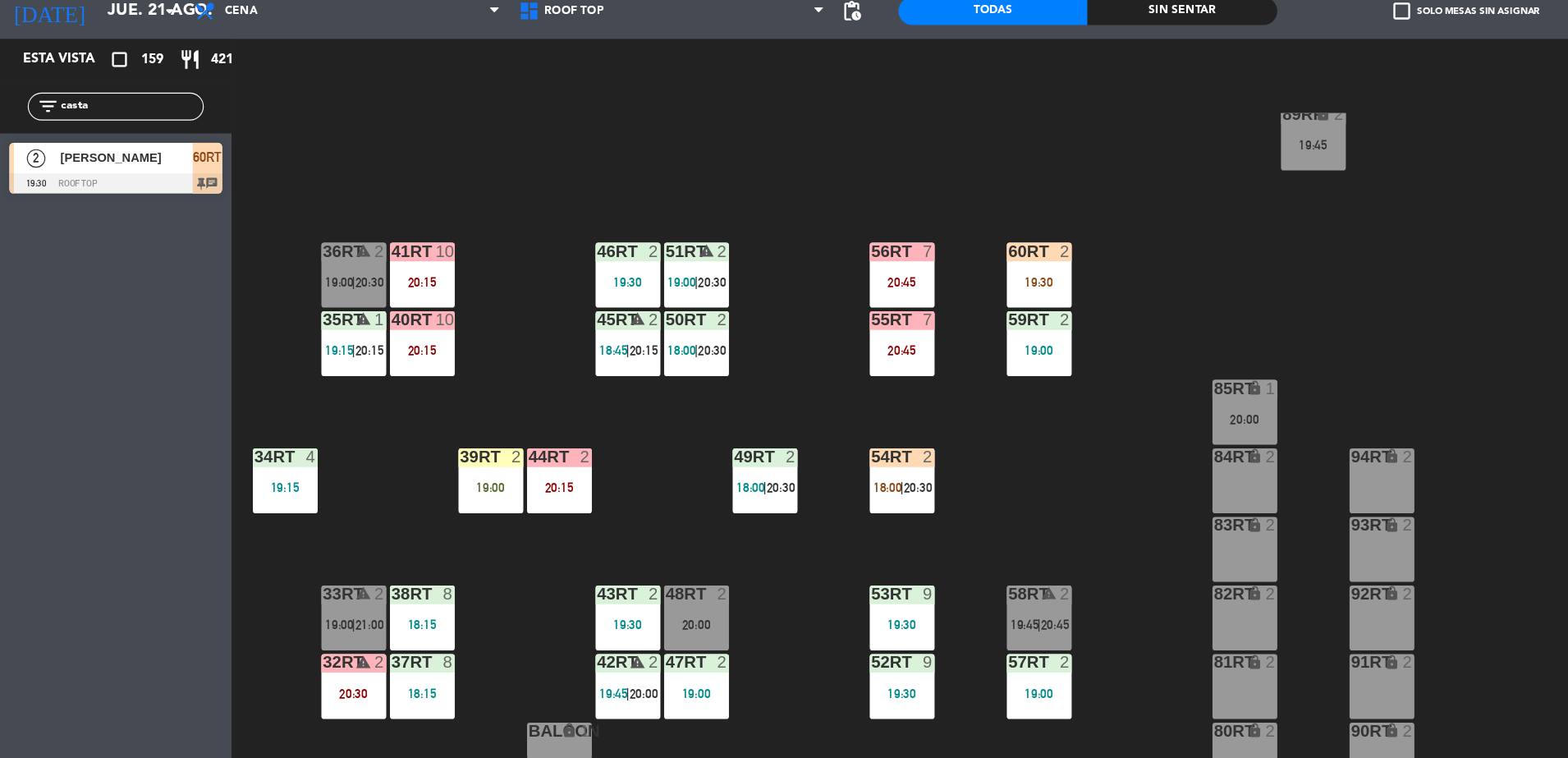
click at [922, 379] on div "59RT 2 19:00" at bounding box center [921, 365] width 57 height 57
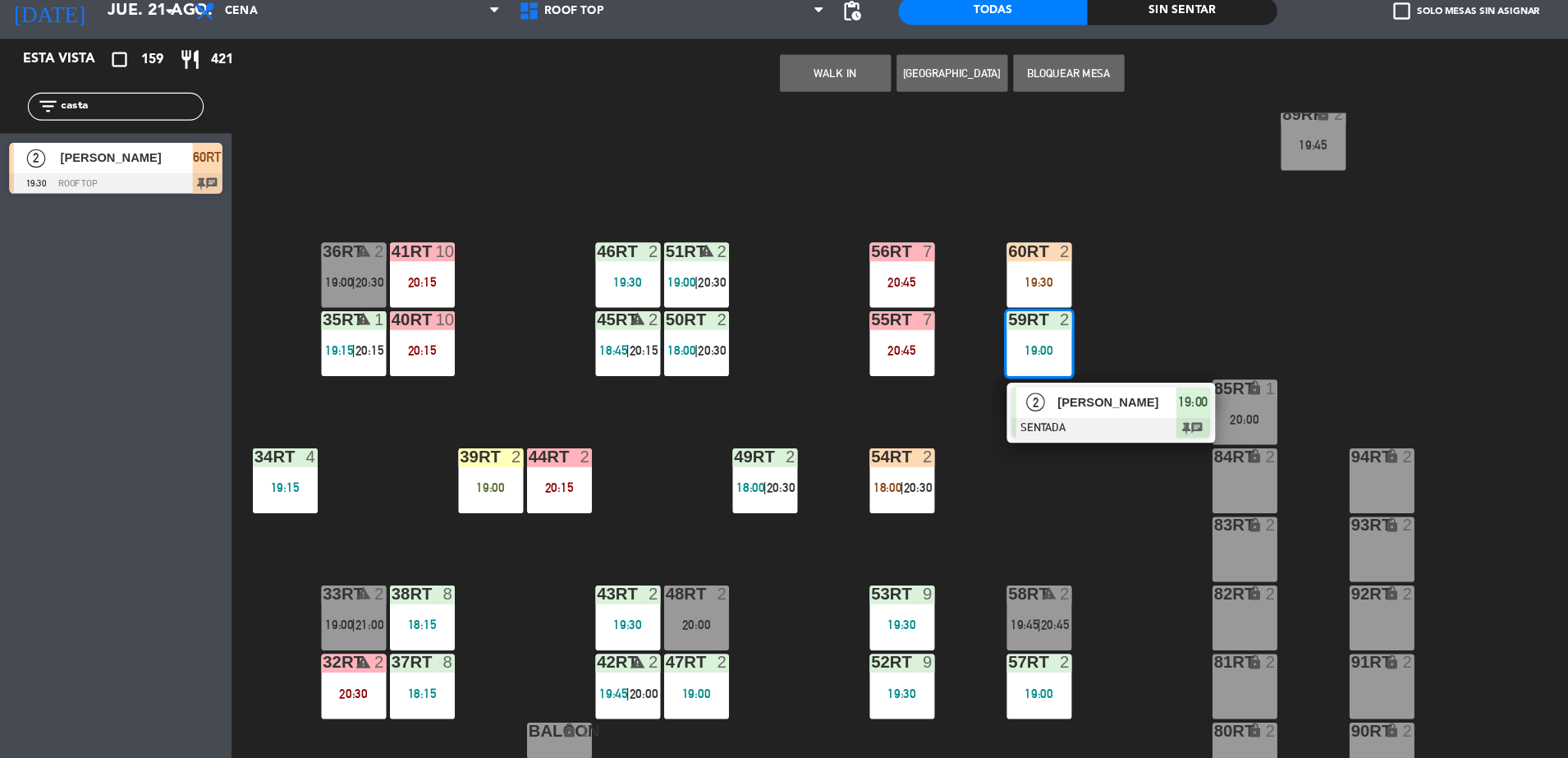
click at [943, 427] on div "[PERSON_NAME]" at bounding box center [989, 416] width 107 height 27
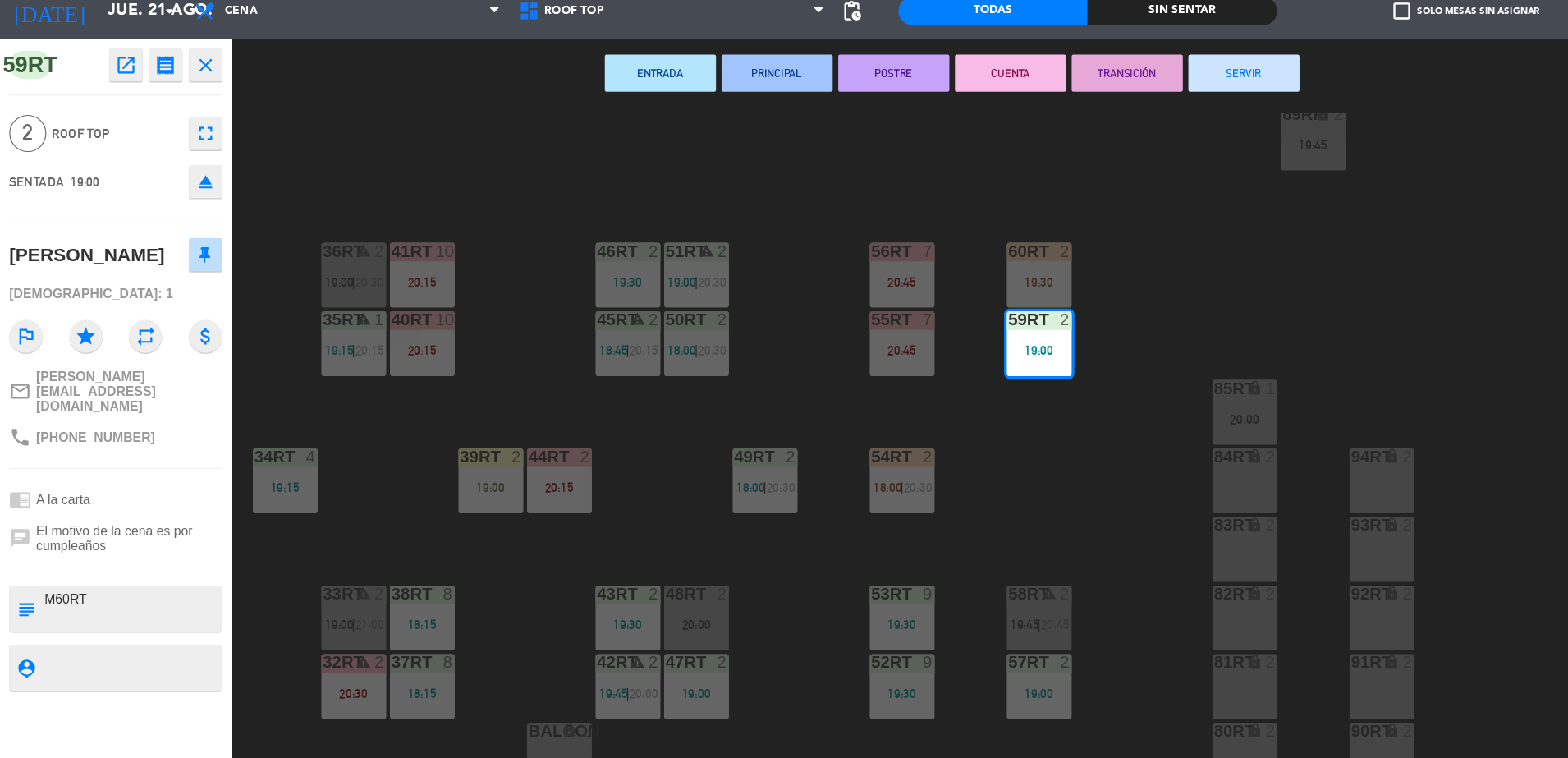
drag, startPoint x: 943, startPoint y: 427, endPoint x: 927, endPoint y: 469, distance: 44.9
click at [927, 469] on div "18RT 5 18:15 | 20:30 16RT 4 19:15 28RT 2 80RR lock 2 19:45 27RT 4 19:45 7RT 3 1…" at bounding box center [894, 459] width 1347 height 598
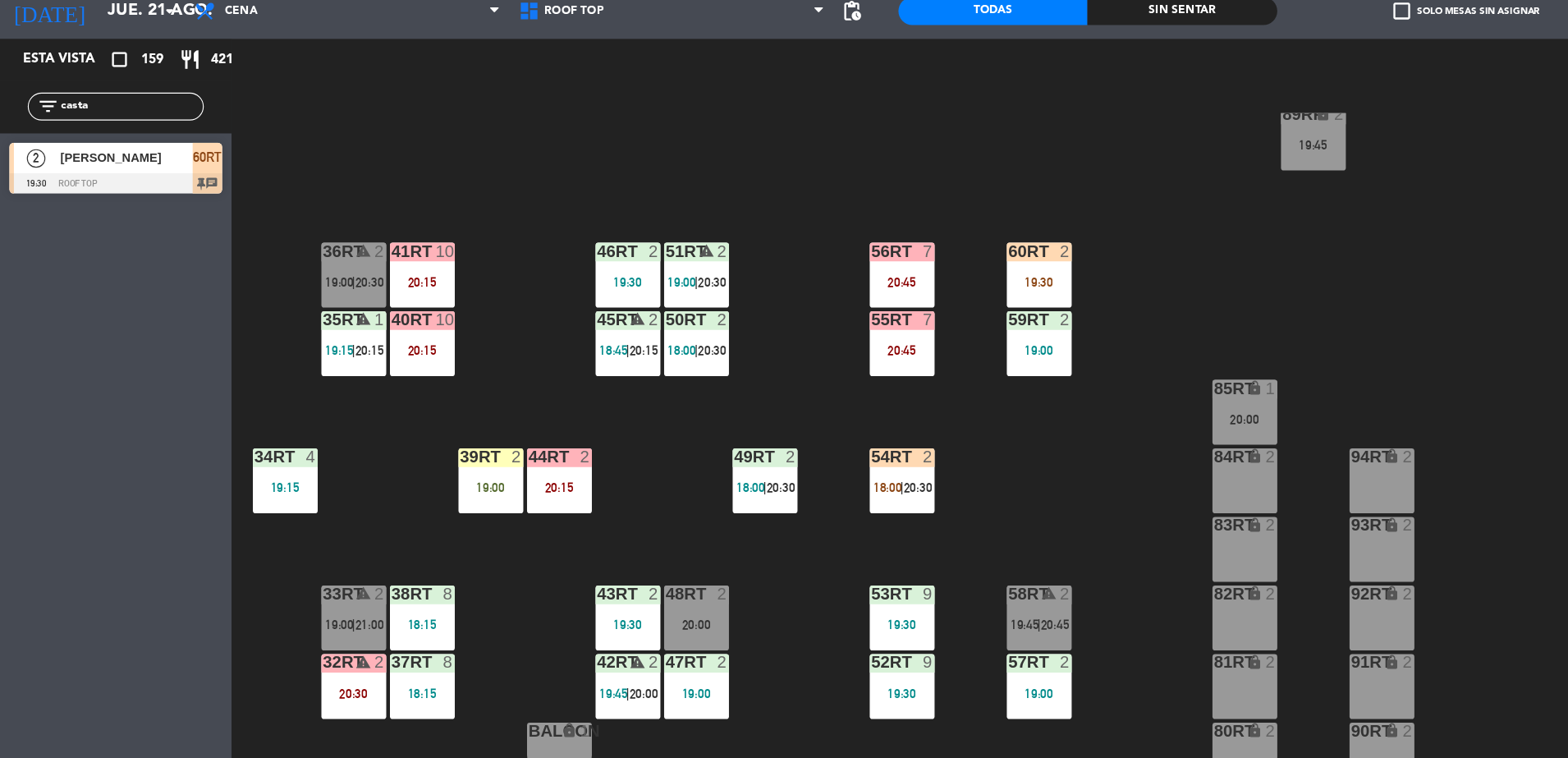
click at [919, 391] on div "59RT 2 19:00" at bounding box center [921, 365] width 57 height 57
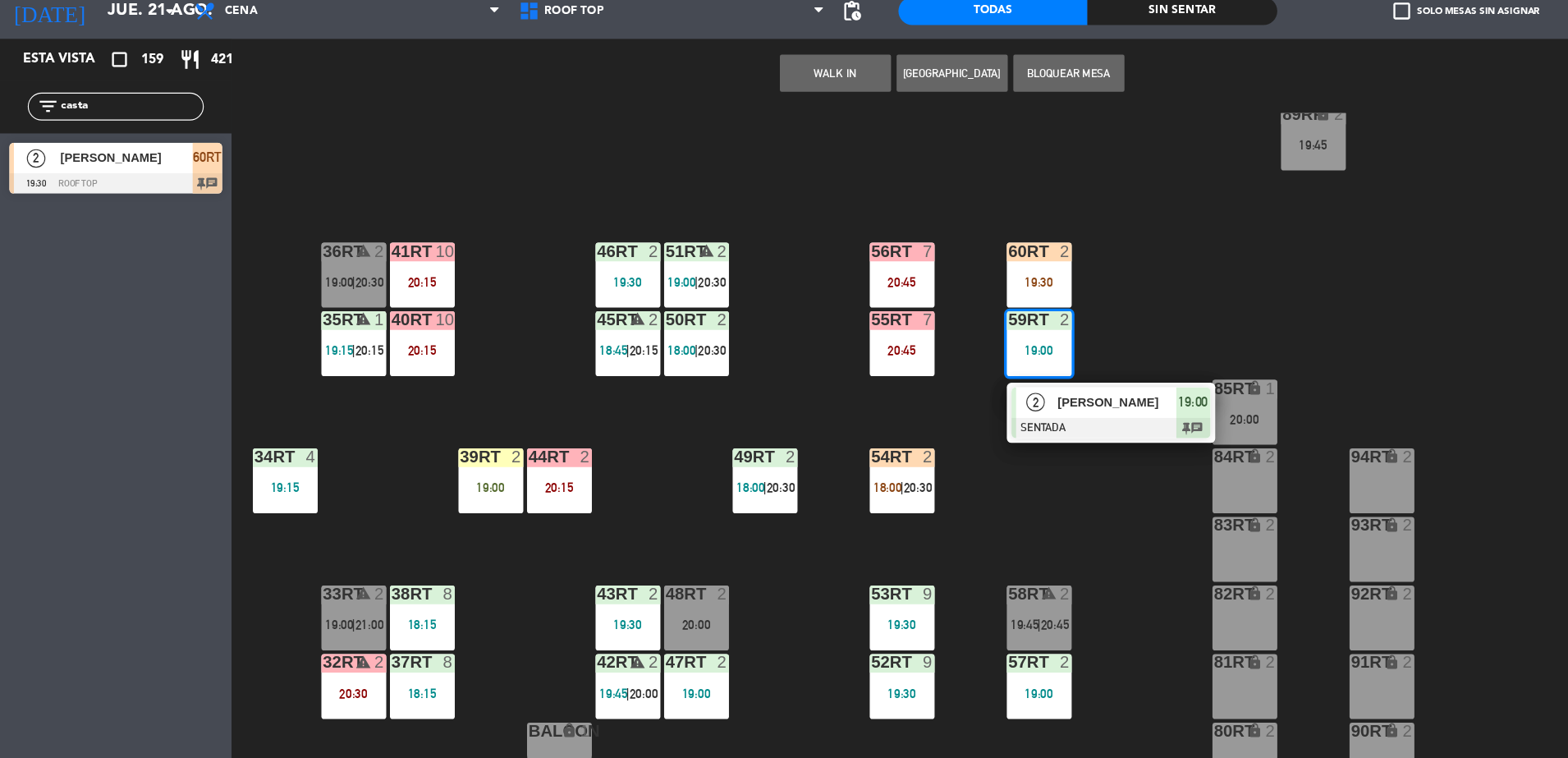
click at [933, 427] on div "2" at bounding box center [918, 416] width 35 height 27
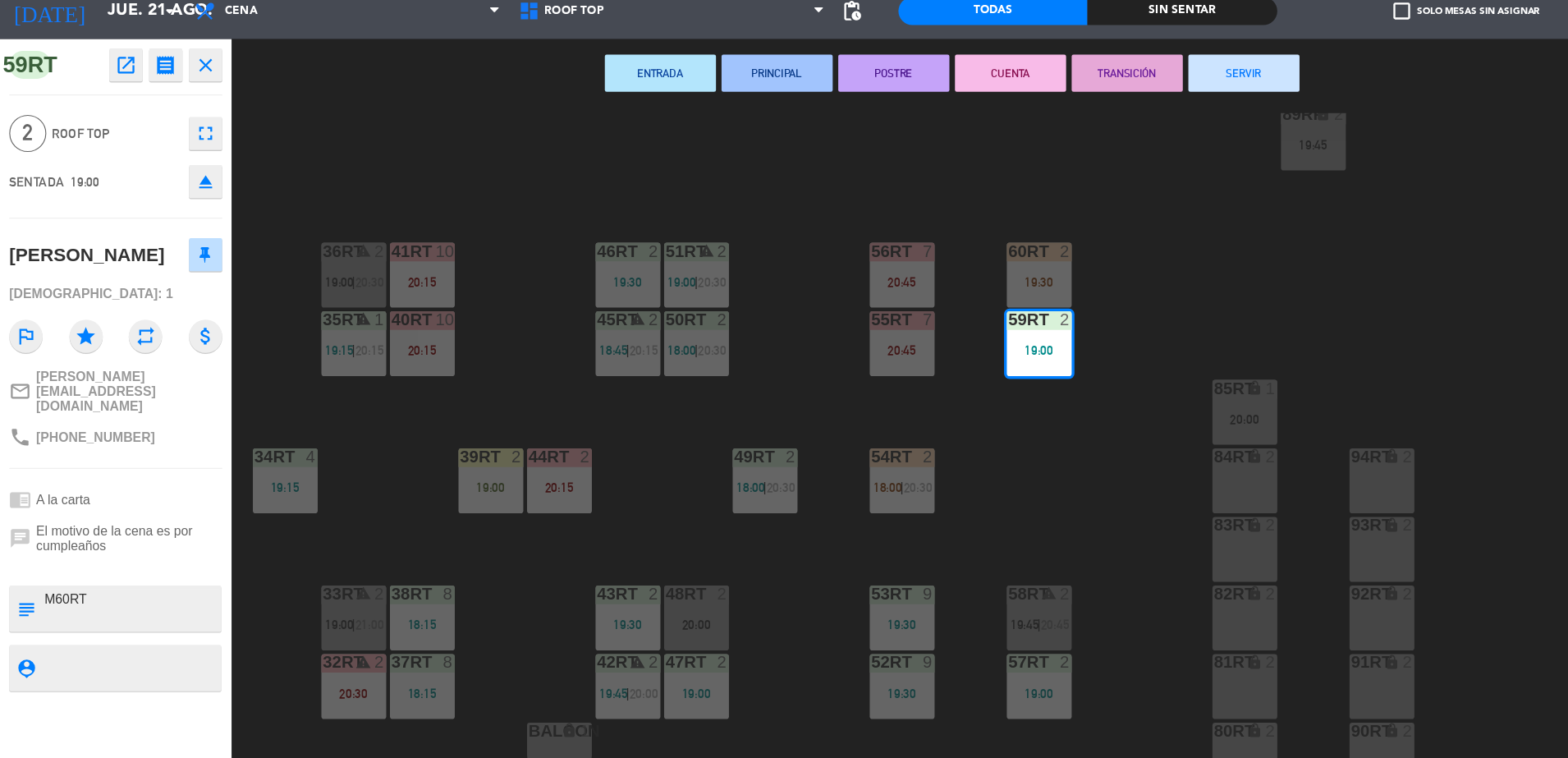
click at [1022, 361] on div "18RT 5 18:15 | 20:30 16RT 4 19:15 28RT 2 80RR lock 2 19:45 27RT 4 19:45 7RT 3 1…" at bounding box center [894, 459] width 1347 height 598
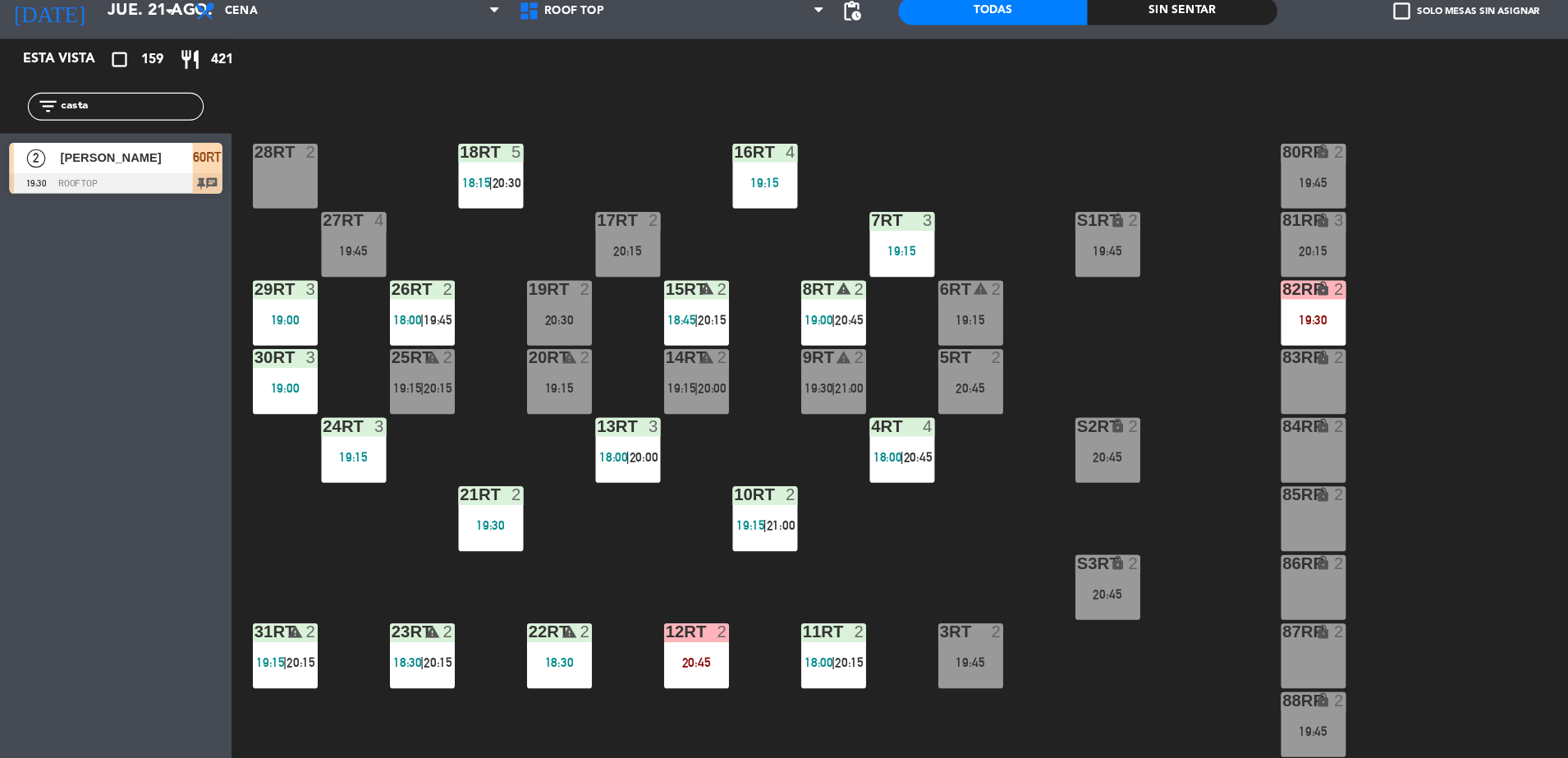
scroll to position [0, 0]
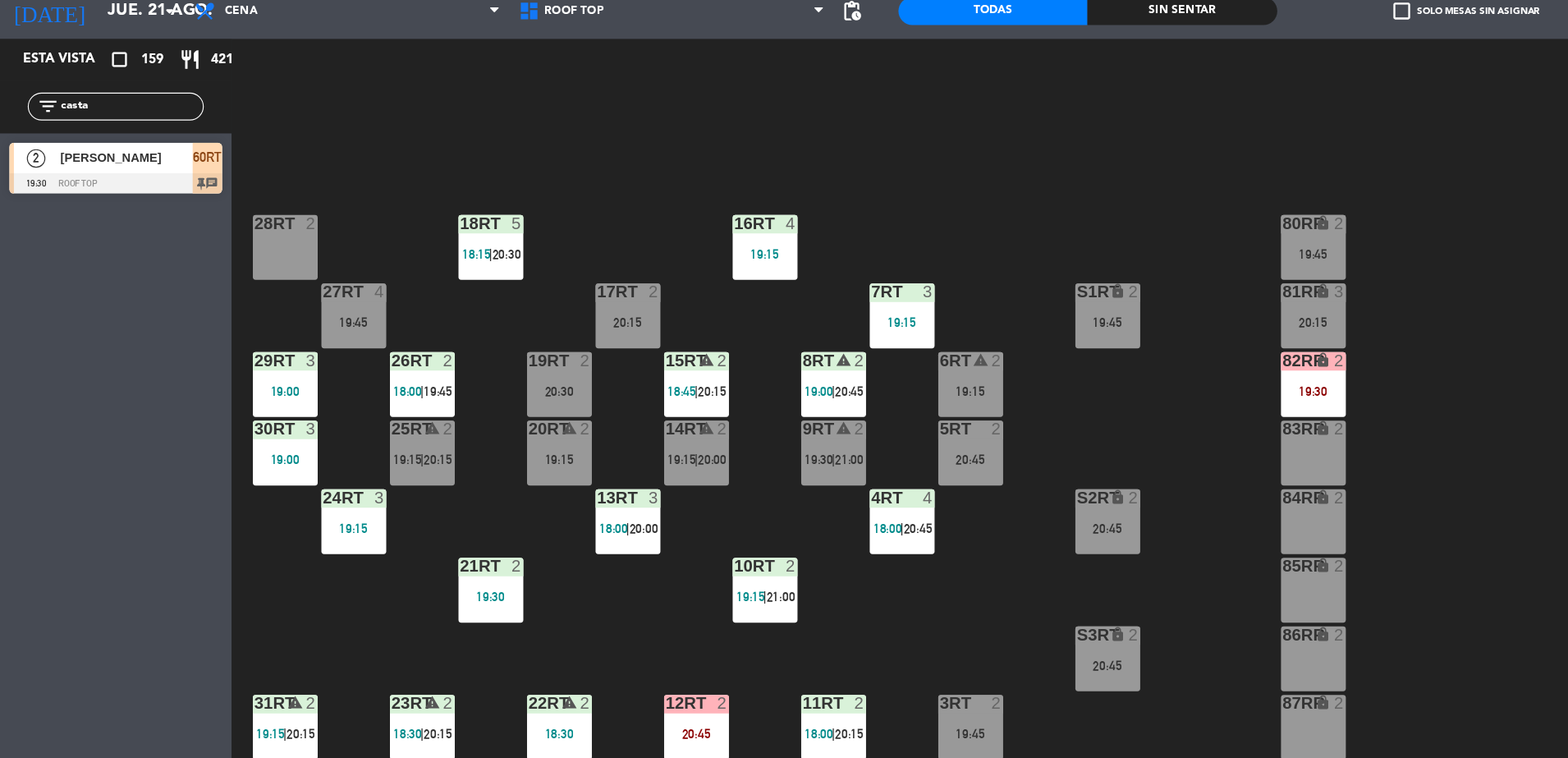
click at [1141, 405] on div "19:30" at bounding box center [1164, 407] width 57 height 11
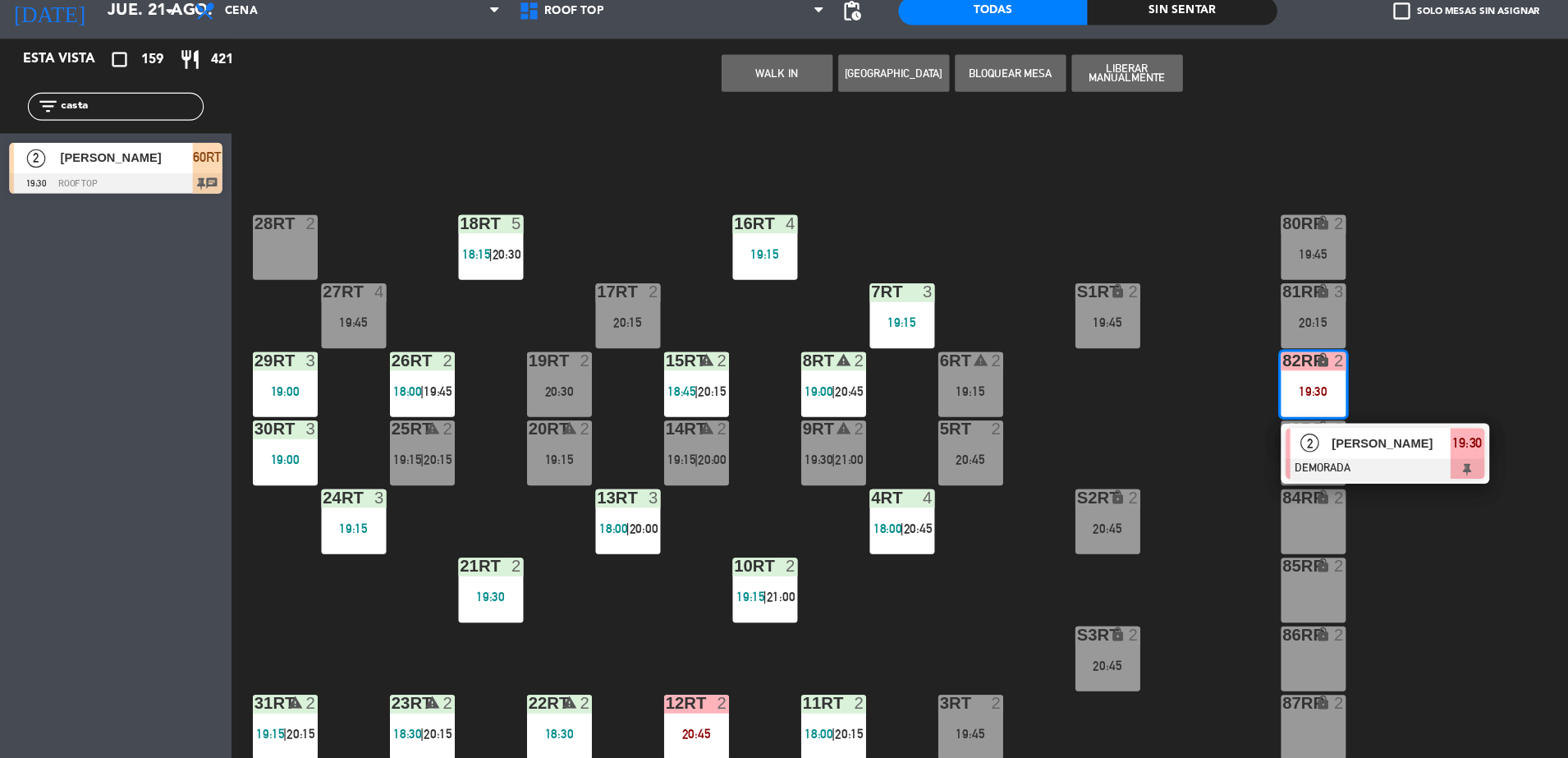
click at [1159, 459] on span "2" at bounding box center [1161, 452] width 16 height 16
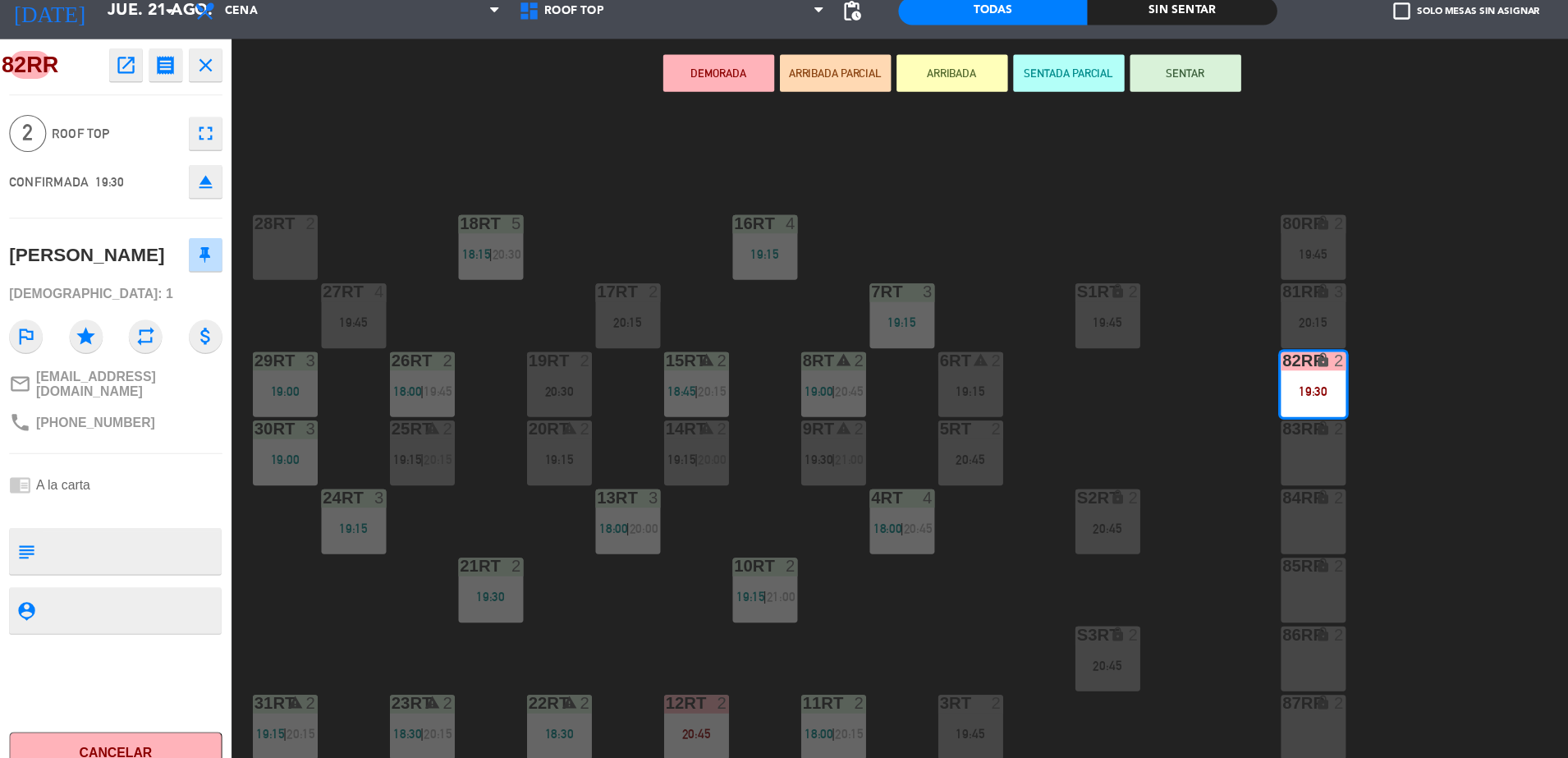
click at [737, 130] on button "ARRIBADA PARCIAL" at bounding box center [740, 125] width 98 height 32
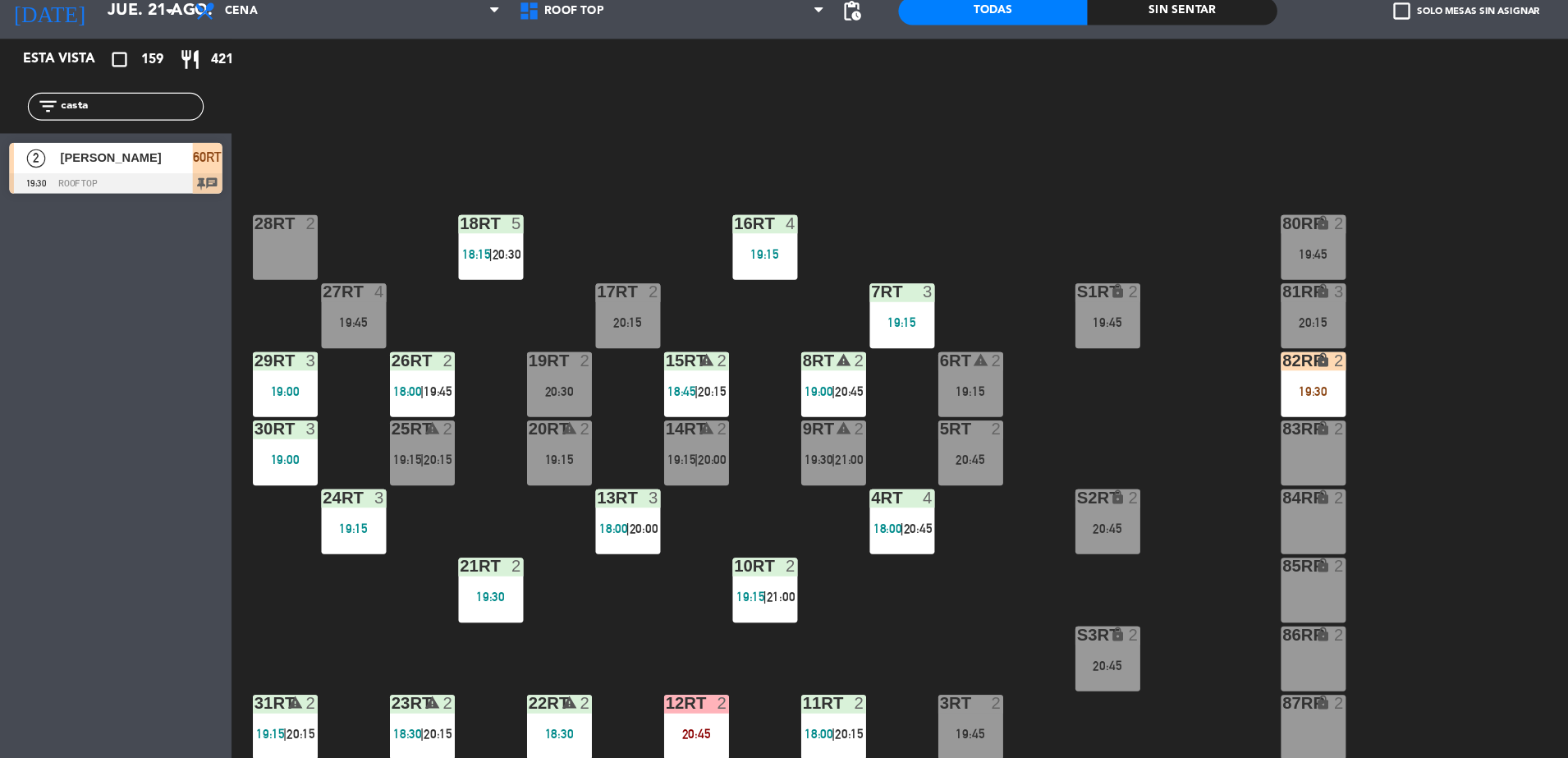
click at [1153, 496] on div "lock" at bounding box center [1163, 501] width 27 height 15
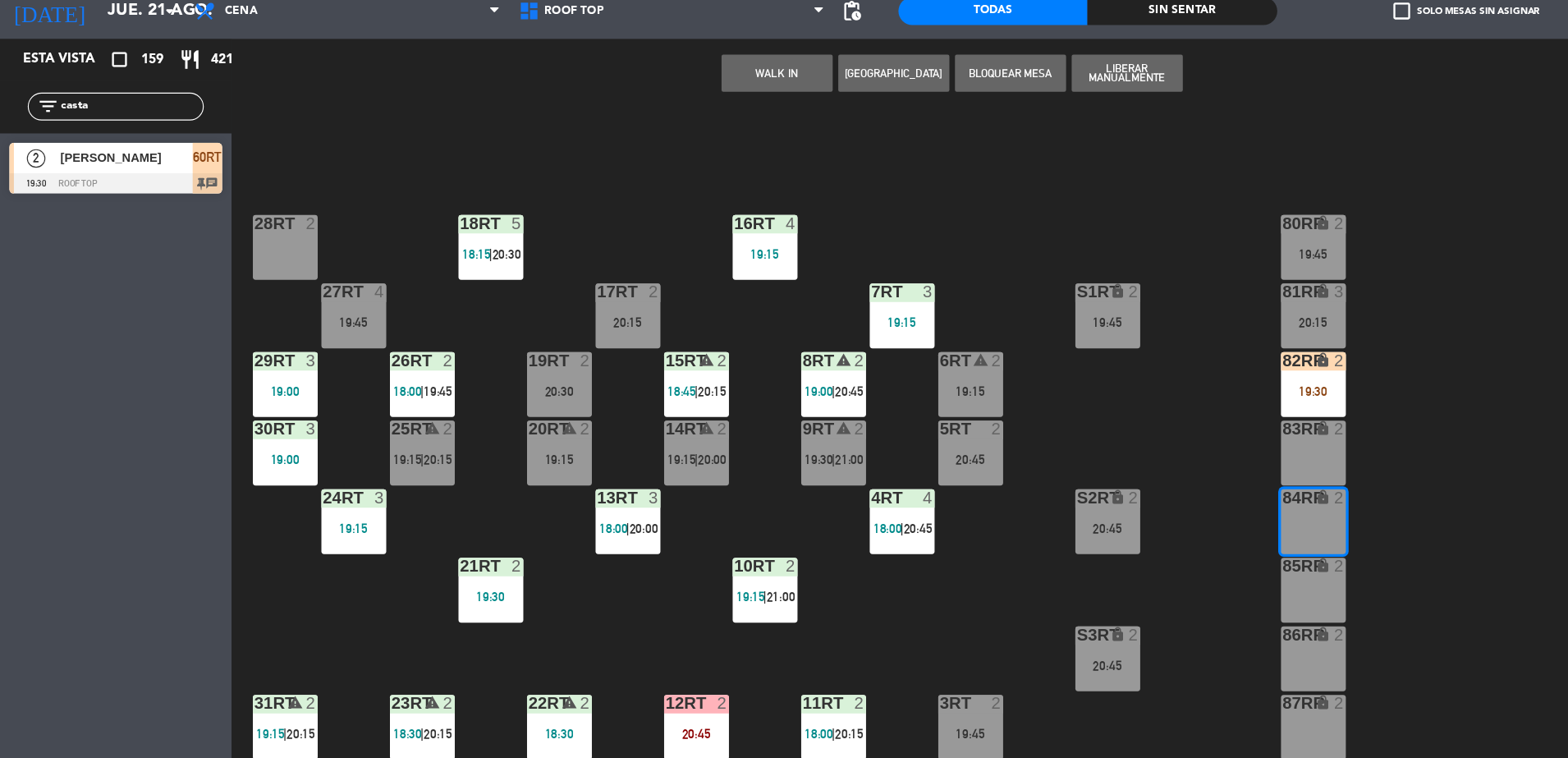
click at [1082, 498] on div "18RT 5 18:15 | 20:30 16RT 4 19:15 28RT 2 80RR lock 2 19:45 27RT 4 19:45 7RT 3 1…" at bounding box center [894, 459] width 1347 height 598
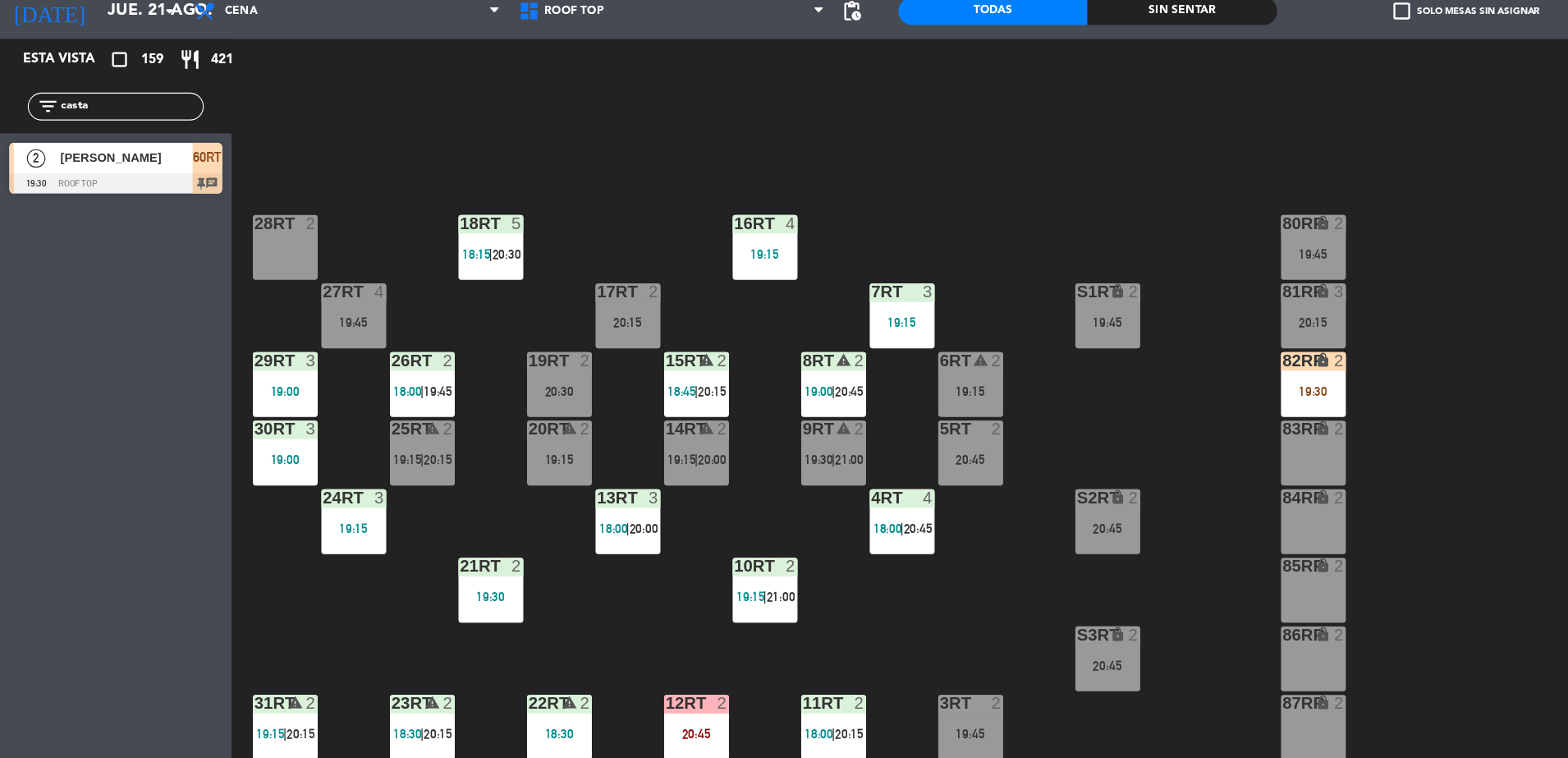
drag, startPoint x: 1078, startPoint y: 503, endPoint x: 1078, endPoint y: 511, distance: 8.0
click at [1078, 511] on div "18RT 5 18:15 | 20:30 16RT 4 19:15 28RT 2 80RR lock 2 19:45 27RT 4 19:45 7RT 3 1…" at bounding box center [894, 459] width 1347 height 598
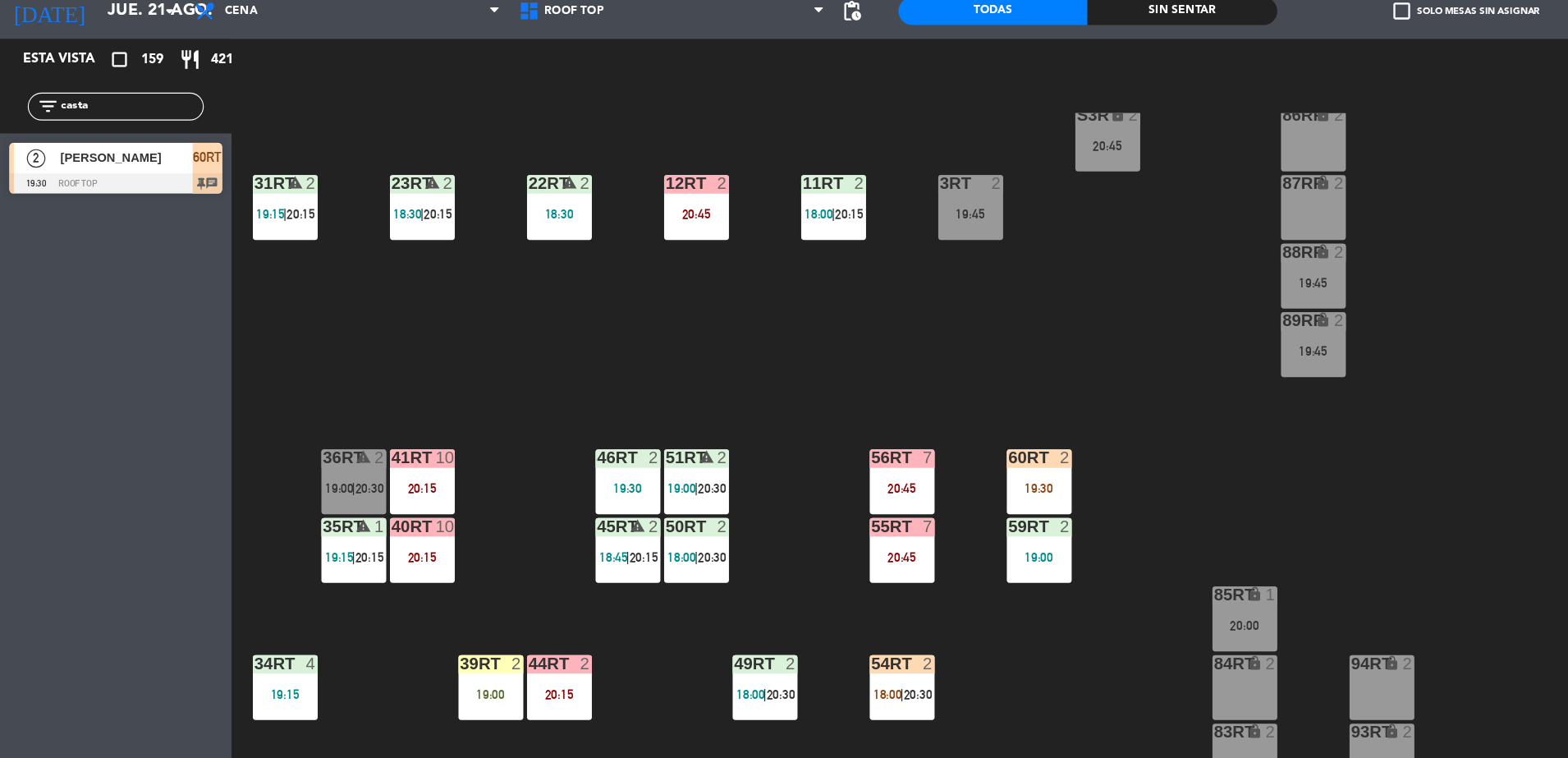
scroll to position [489, 0]
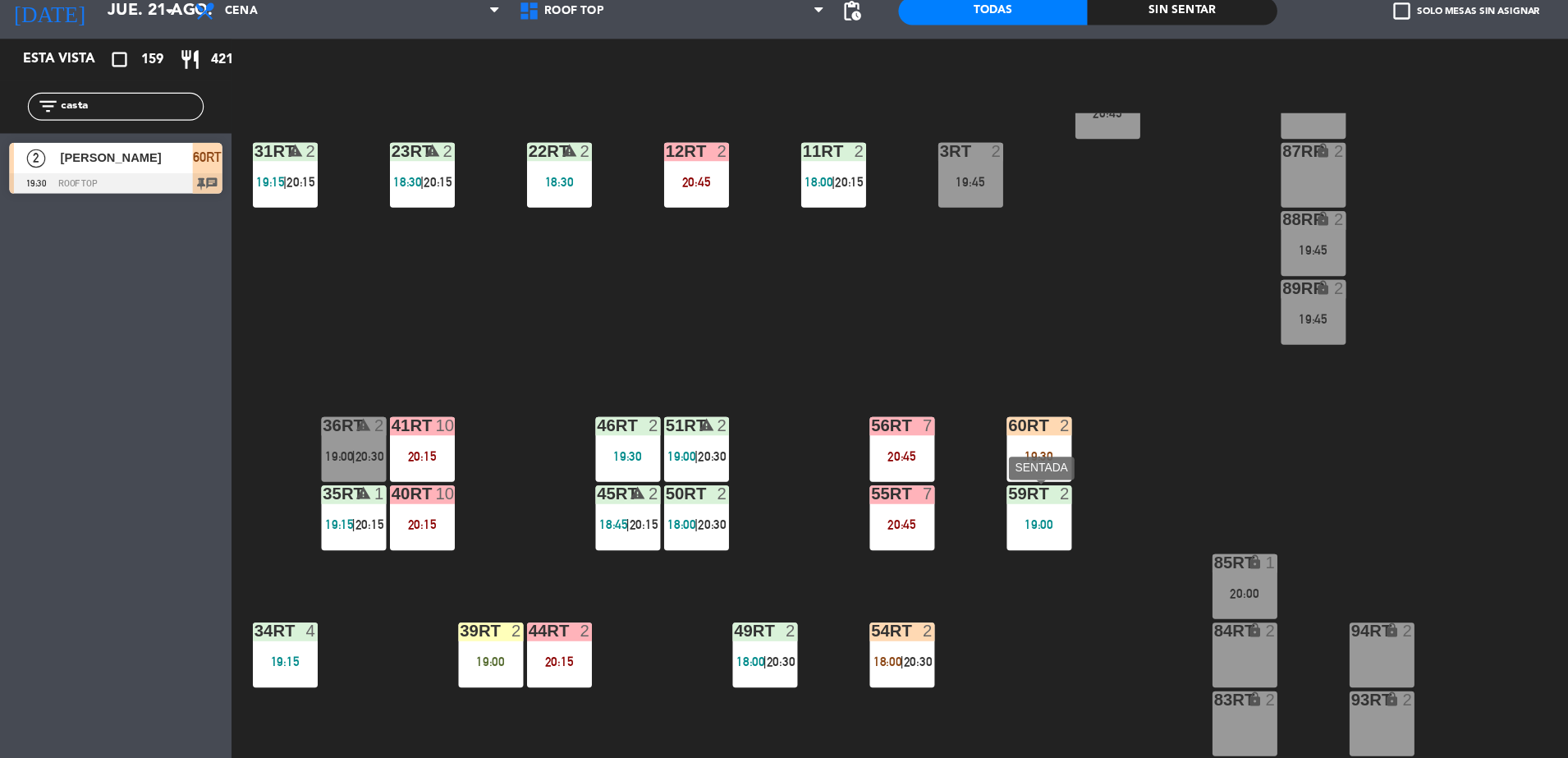
click at [950, 583] on div "18RT 5 18:15 | 20:30 16RT 4 19:15 28RT 2 80RR lock 2 19:45 27RT 4 19:45 7RT 3 1…" at bounding box center [894, 459] width 1347 height 598
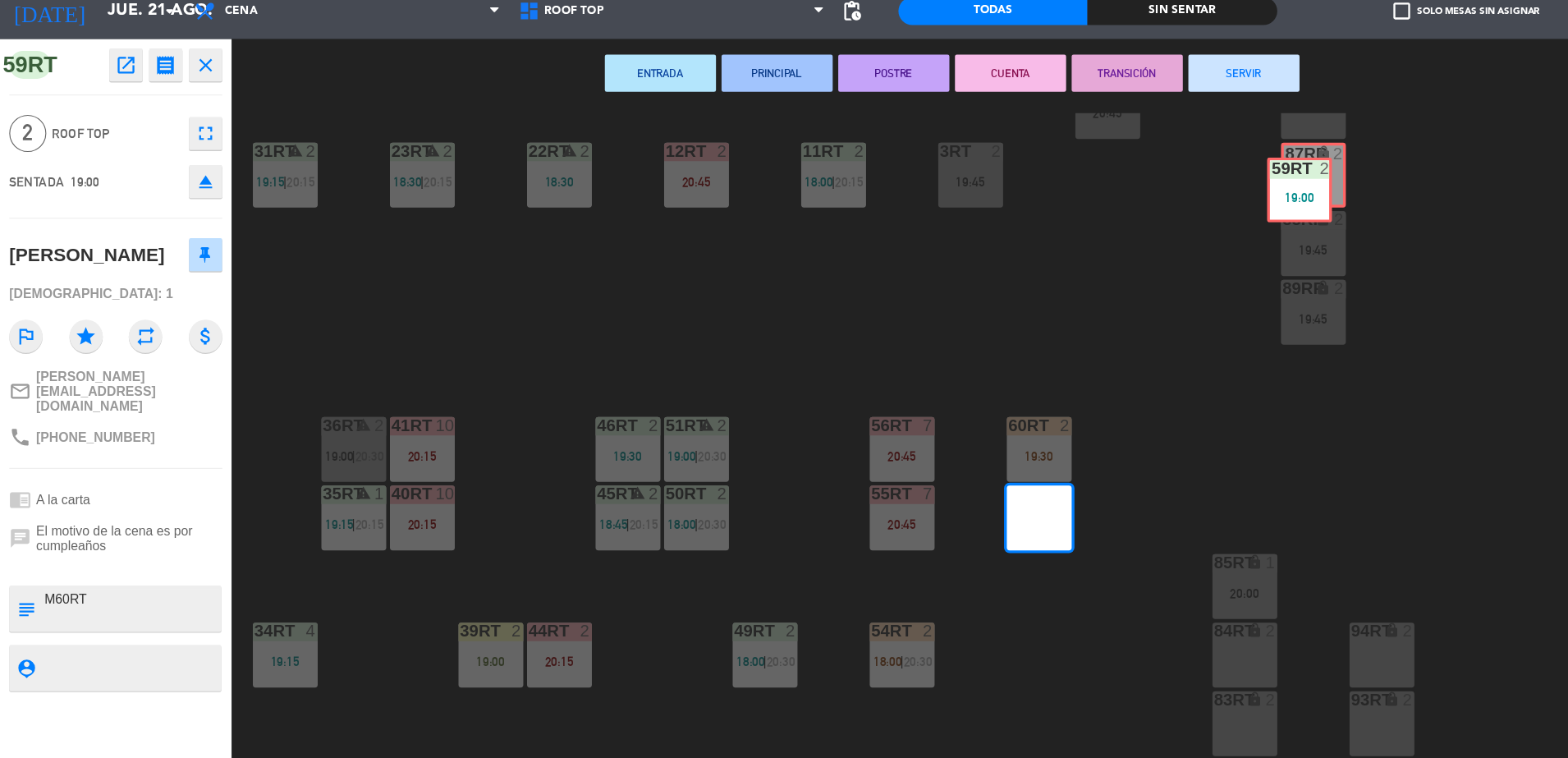
drag, startPoint x: 918, startPoint y: 518, endPoint x: 1155, endPoint y: 217, distance: 383.1
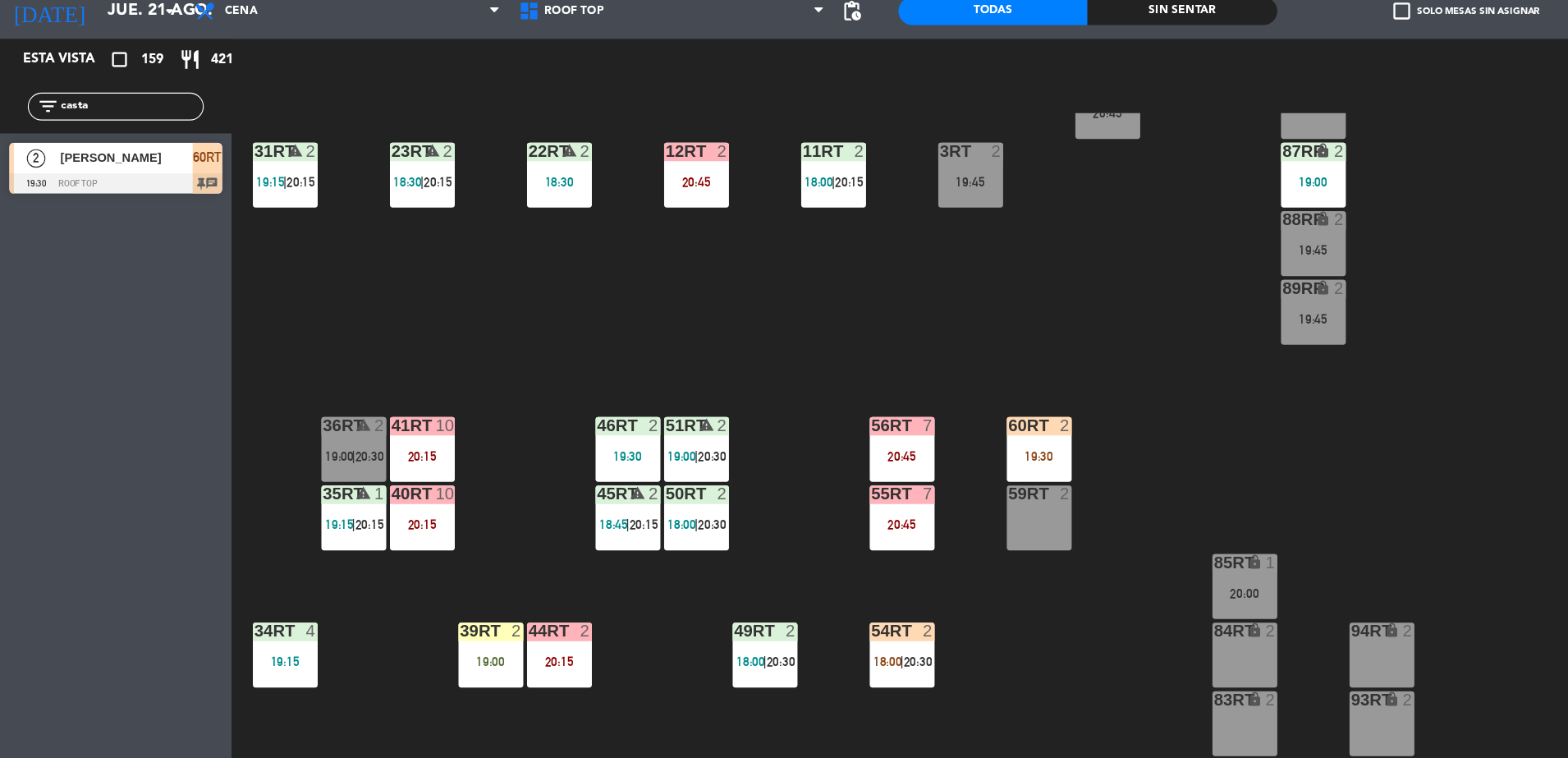
click at [1053, 308] on div "18RT 5 18:15 | 20:30 16RT 4 19:15 28RT 2 80RR lock 2 19:45 27RT 4 19:45 7RT 3 1…" at bounding box center [894, 459] width 1347 height 598
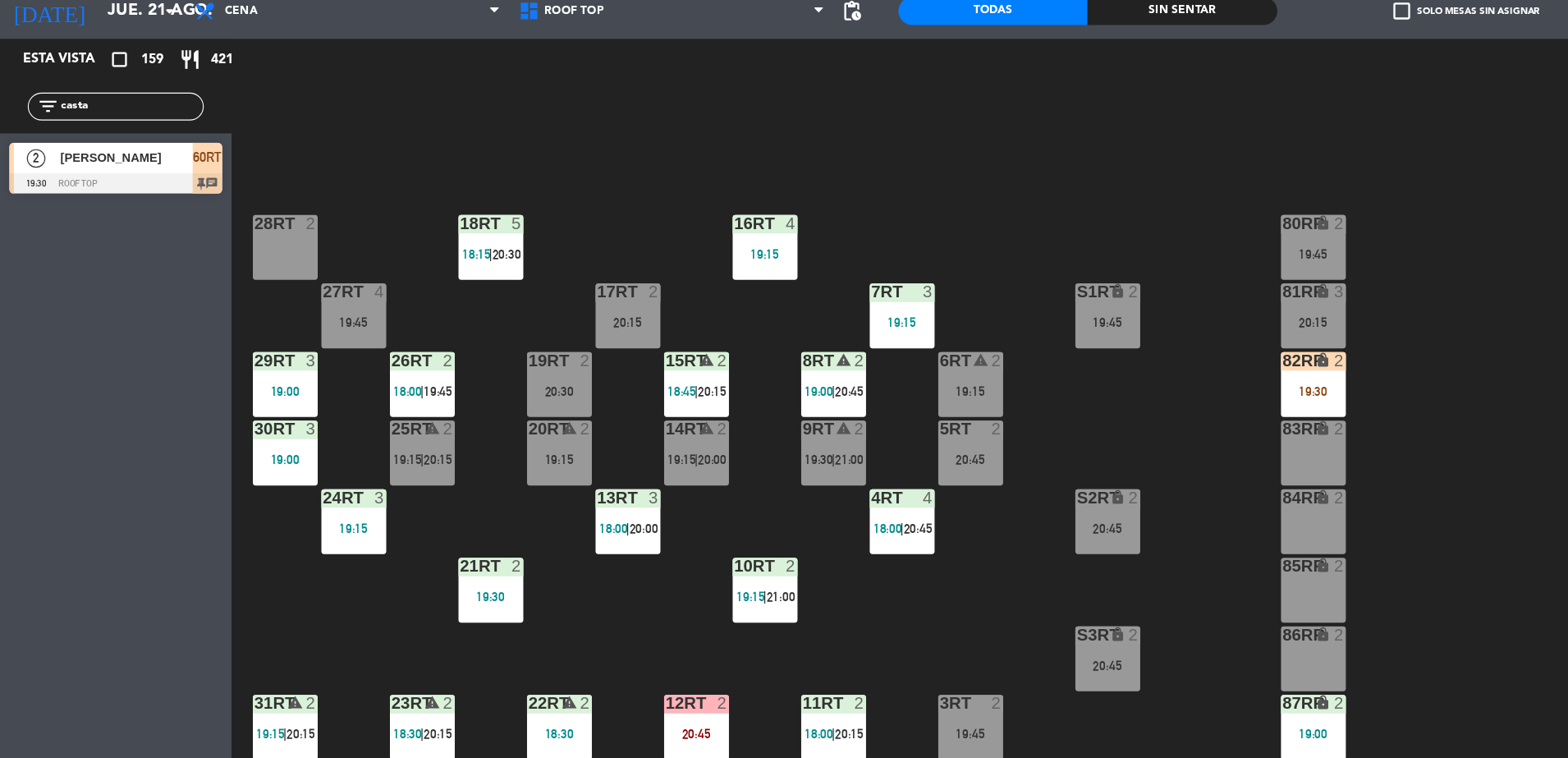
click at [1159, 393] on div "82RR lock 2 19:30" at bounding box center [1164, 401] width 57 height 57
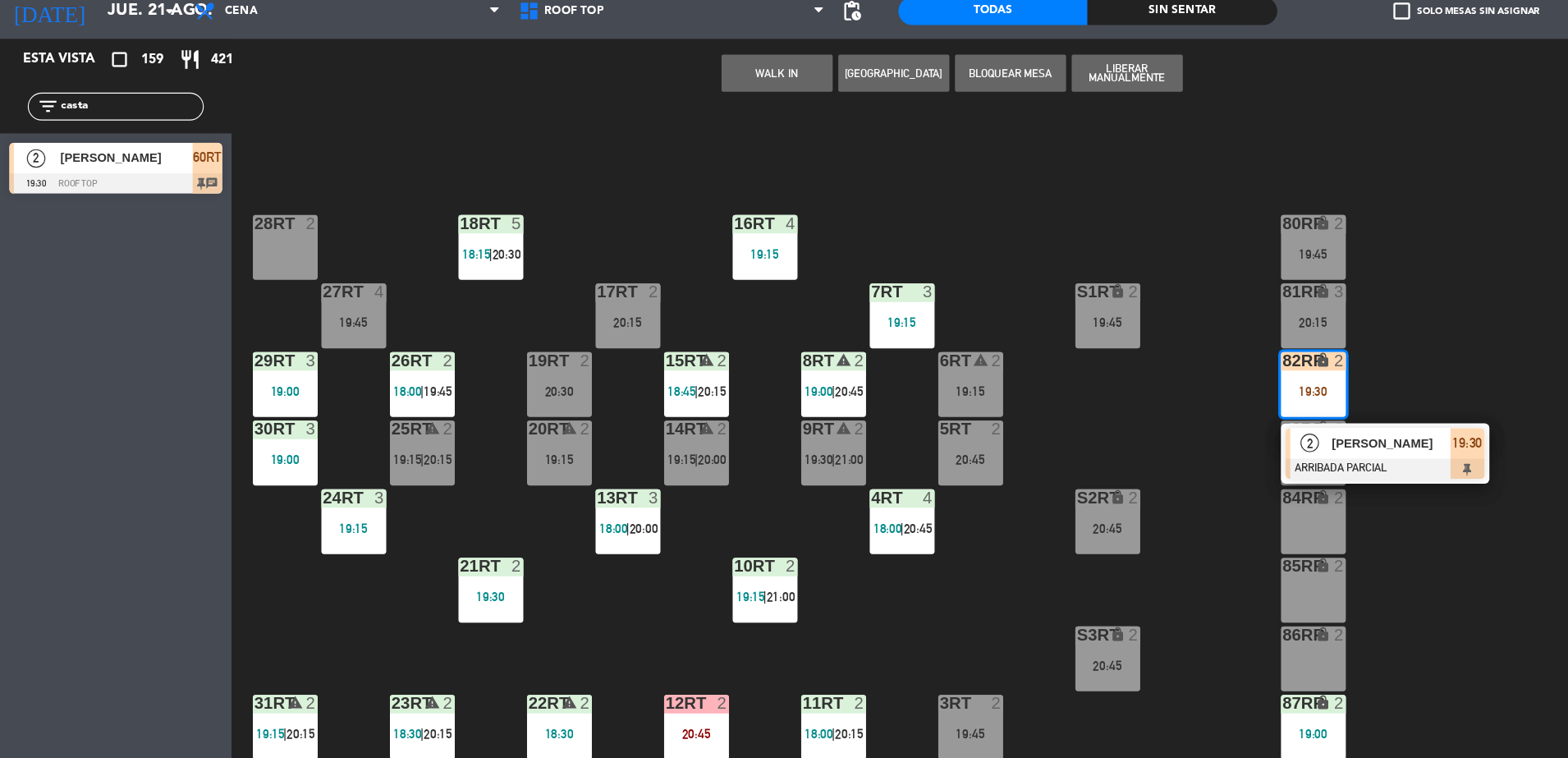
click at [1195, 454] on span "[PERSON_NAME]" at bounding box center [1233, 453] width 105 height 17
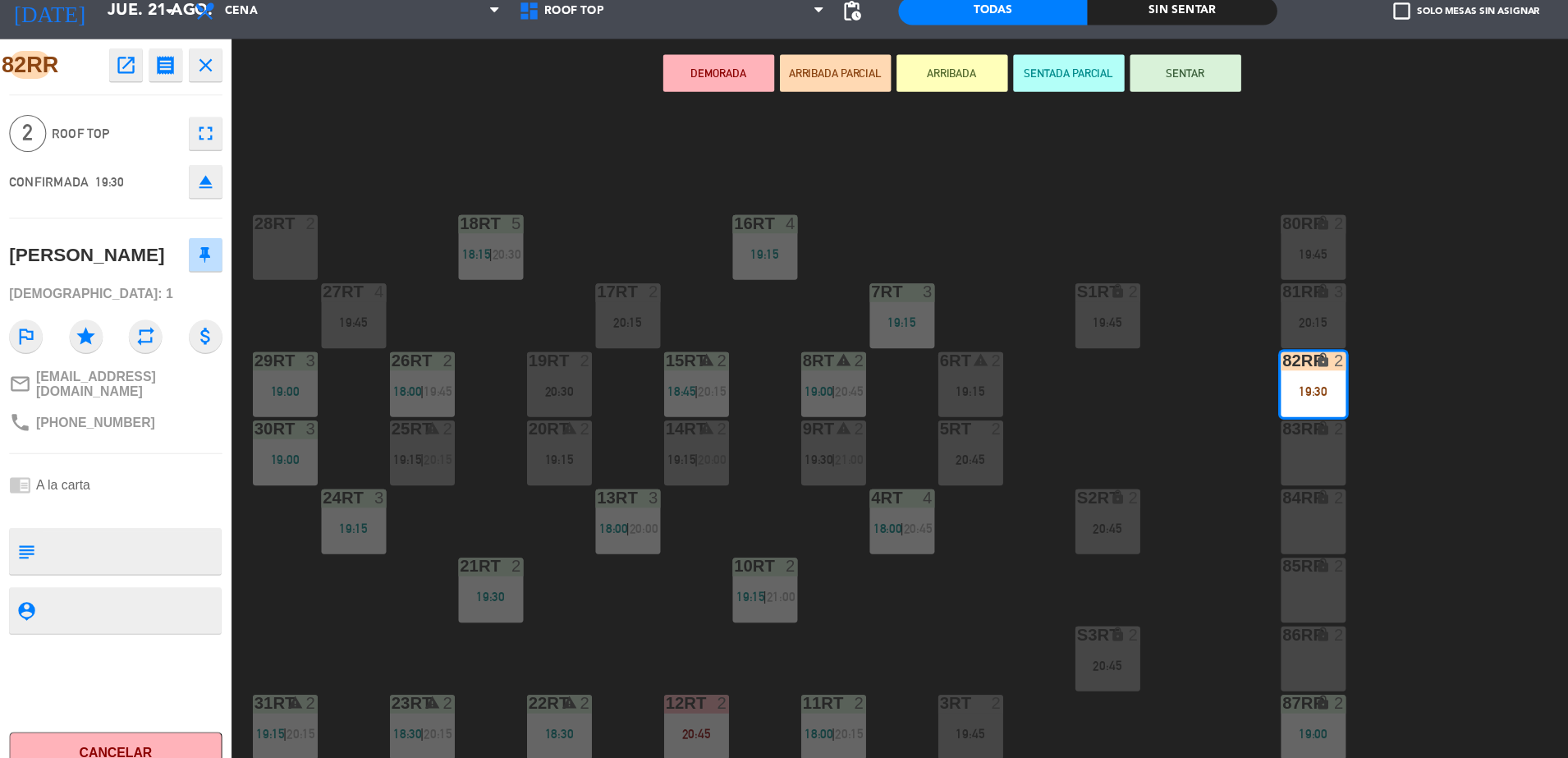
scroll to position [644, 0]
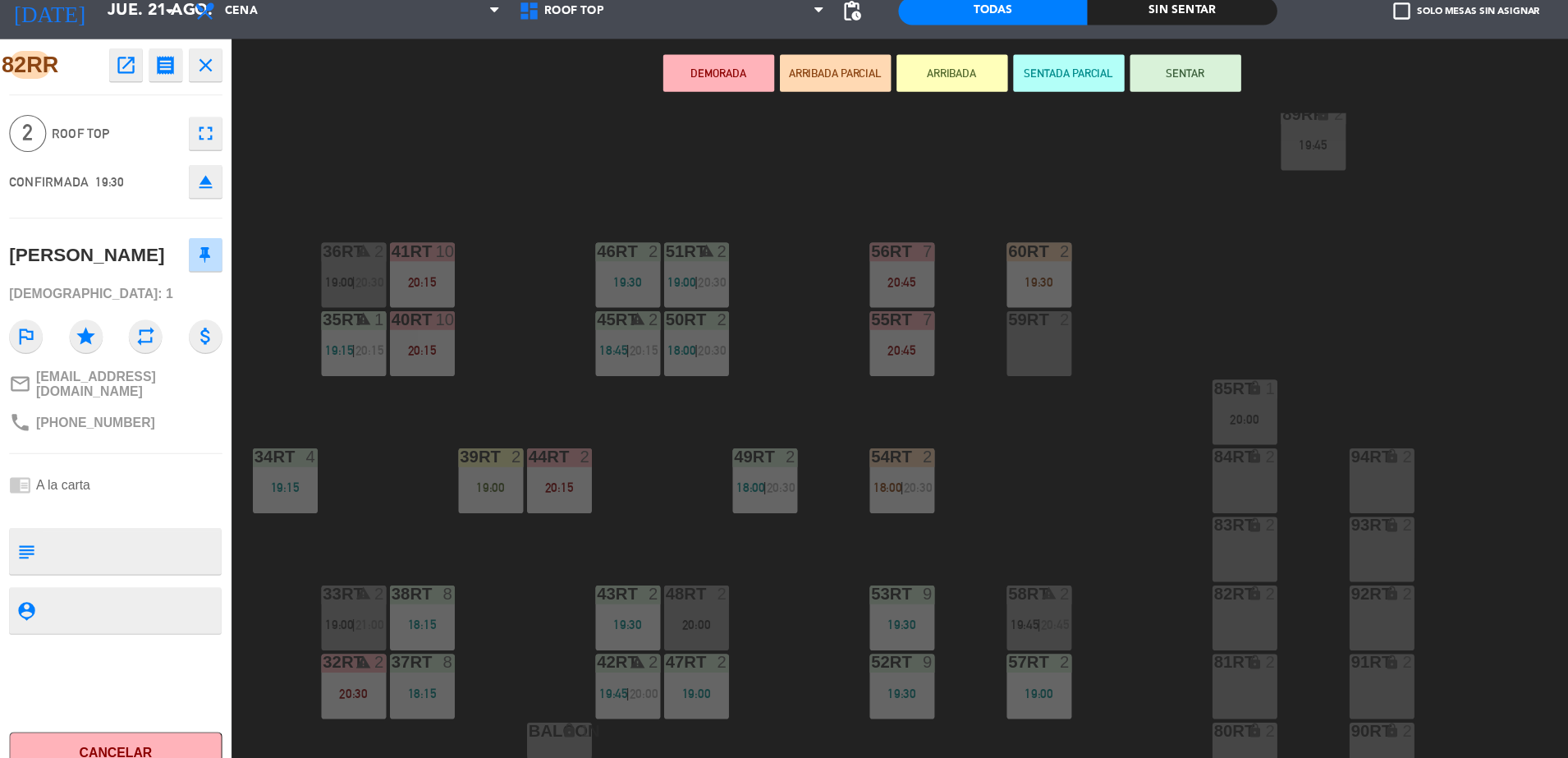
click at [917, 380] on div "59RT 2" at bounding box center [921, 365] width 57 height 57
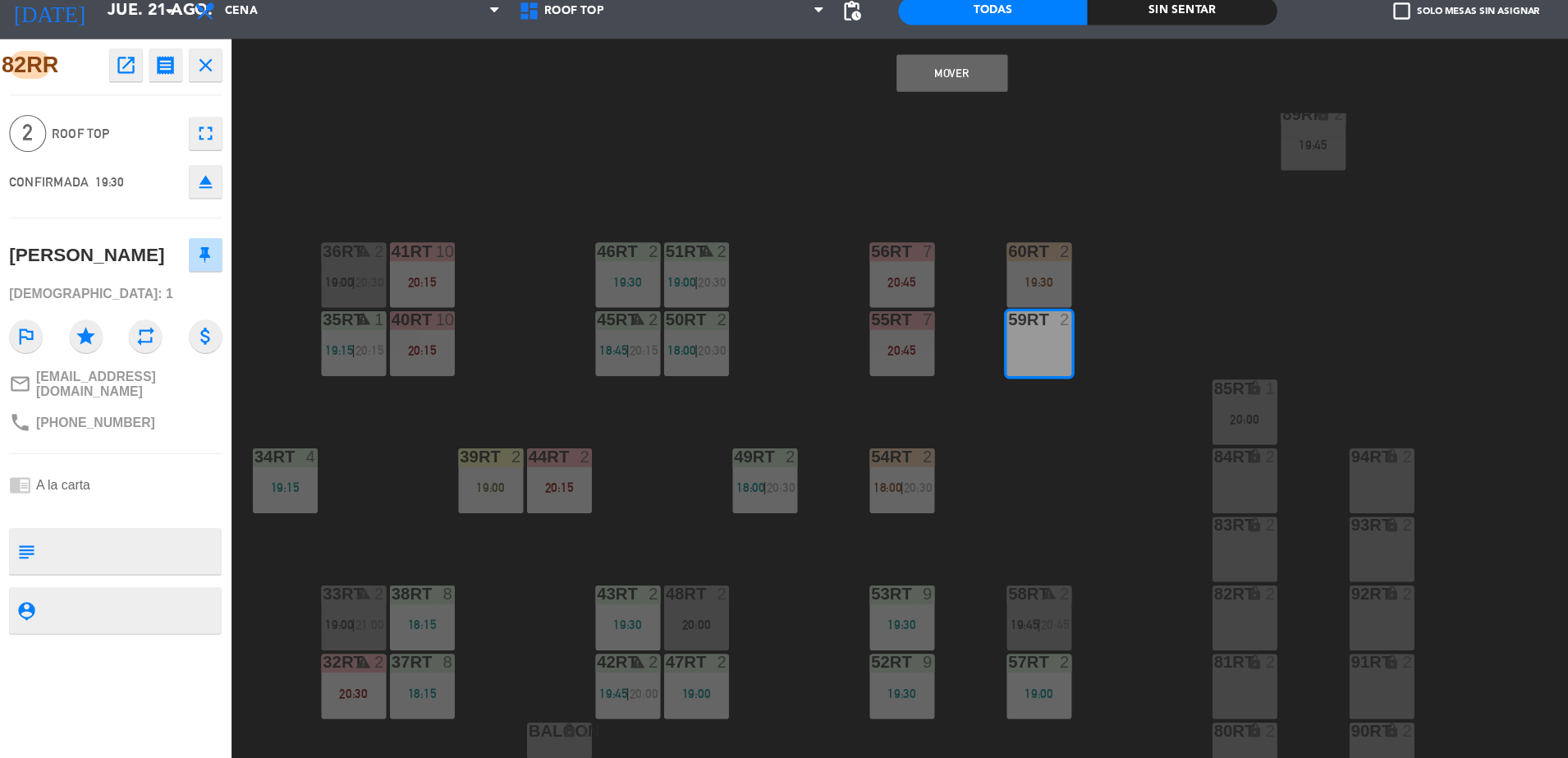
click at [844, 132] on button "Mover" at bounding box center [844, 125] width 98 height 32
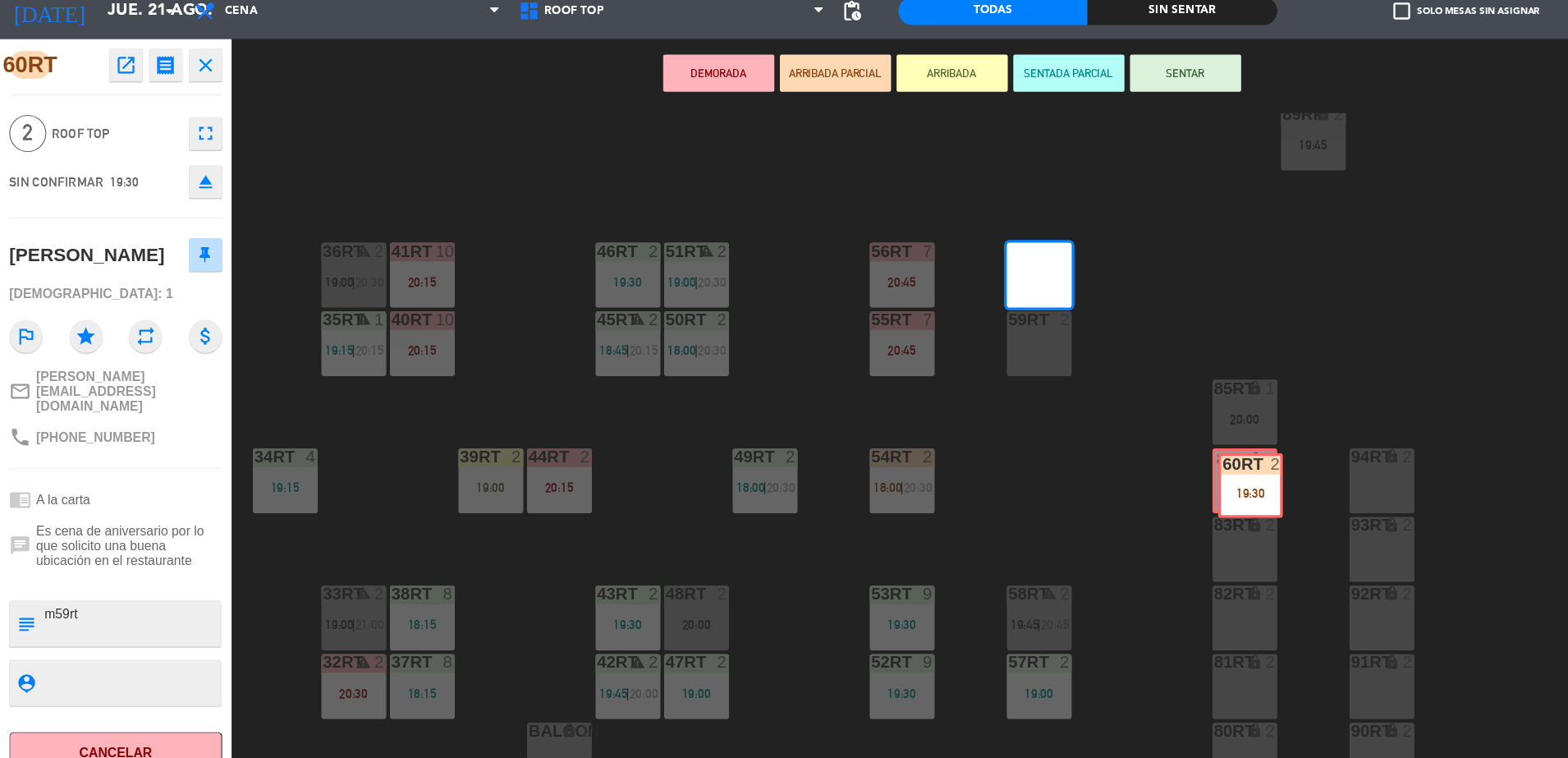
drag, startPoint x: 923, startPoint y: 295, endPoint x: 1110, endPoint y: 480, distance: 263.0
click at [1110, 480] on div "18RT 5 18:15 | 20:30 16RT 4 19:15 28RT 2 80RR lock 2 19:45 27RT 4 19:45 7RT 3 1…" at bounding box center [894, 459] width 1347 height 598
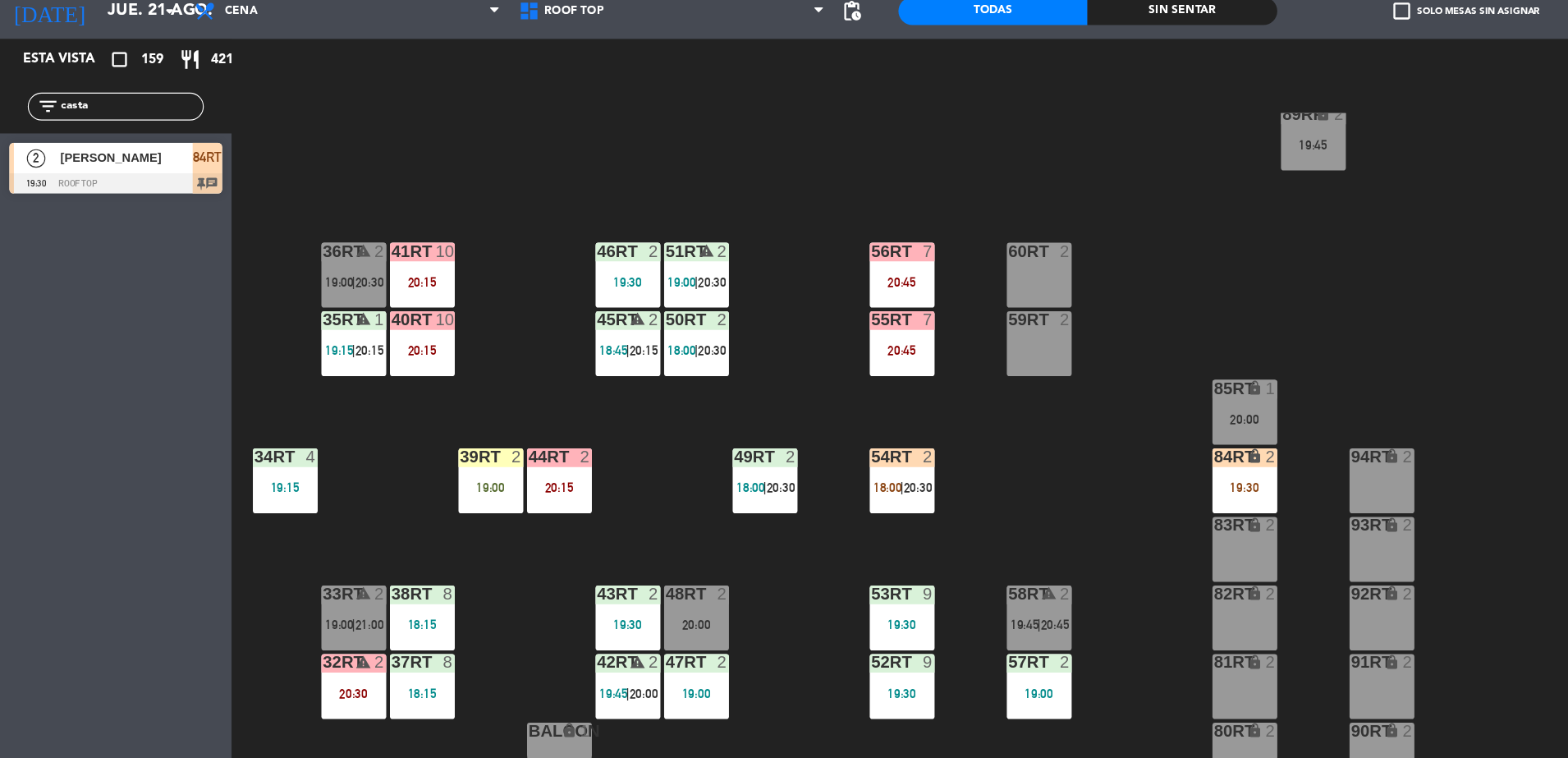
click at [1003, 439] on div "18RT 5 18:15 | 20:30 16RT 4 19:15 28RT 2 80RR lock 2 19:45 27RT 4 19:45 7RT 3 1…" at bounding box center [894, 459] width 1347 height 598
click at [177, 213] on div at bounding box center [103, 222] width 189 height 18
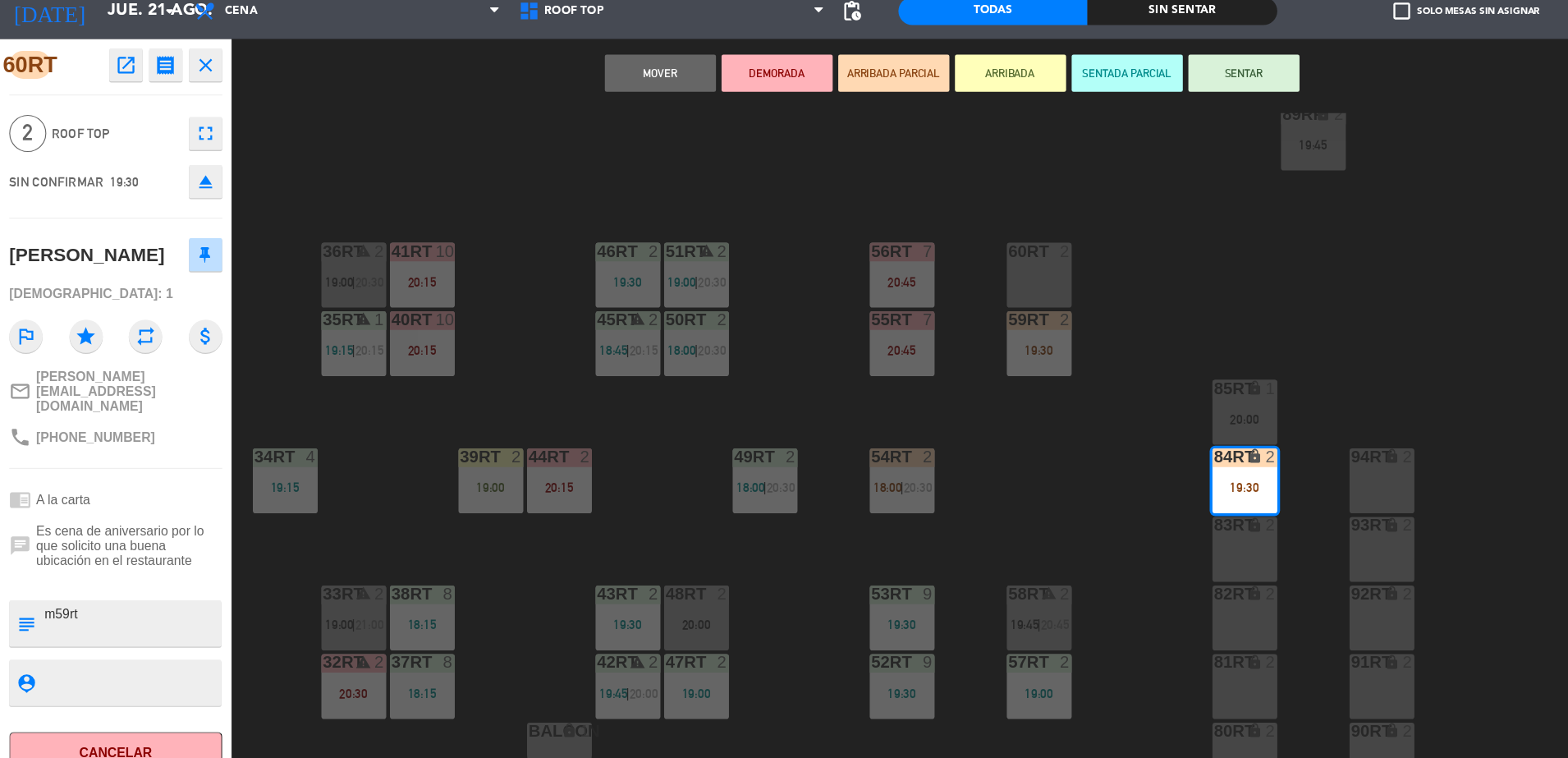
click at [905, 305] on div "60RT 2" at bounding box center [921, 304] width 57 height 57
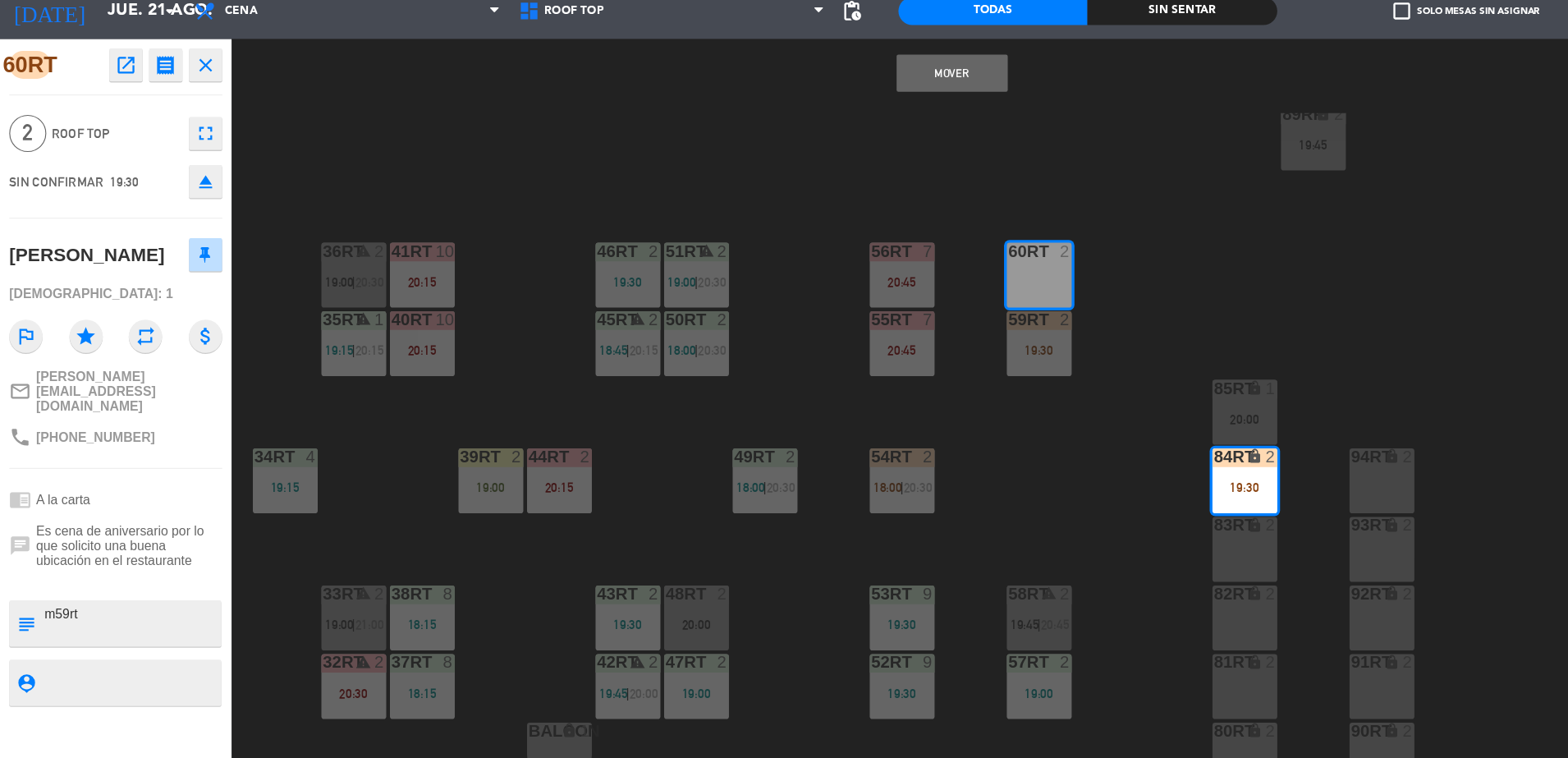
click at [843, 121] on button "Mover" at bounding box center [844, 125] width 98 height 32
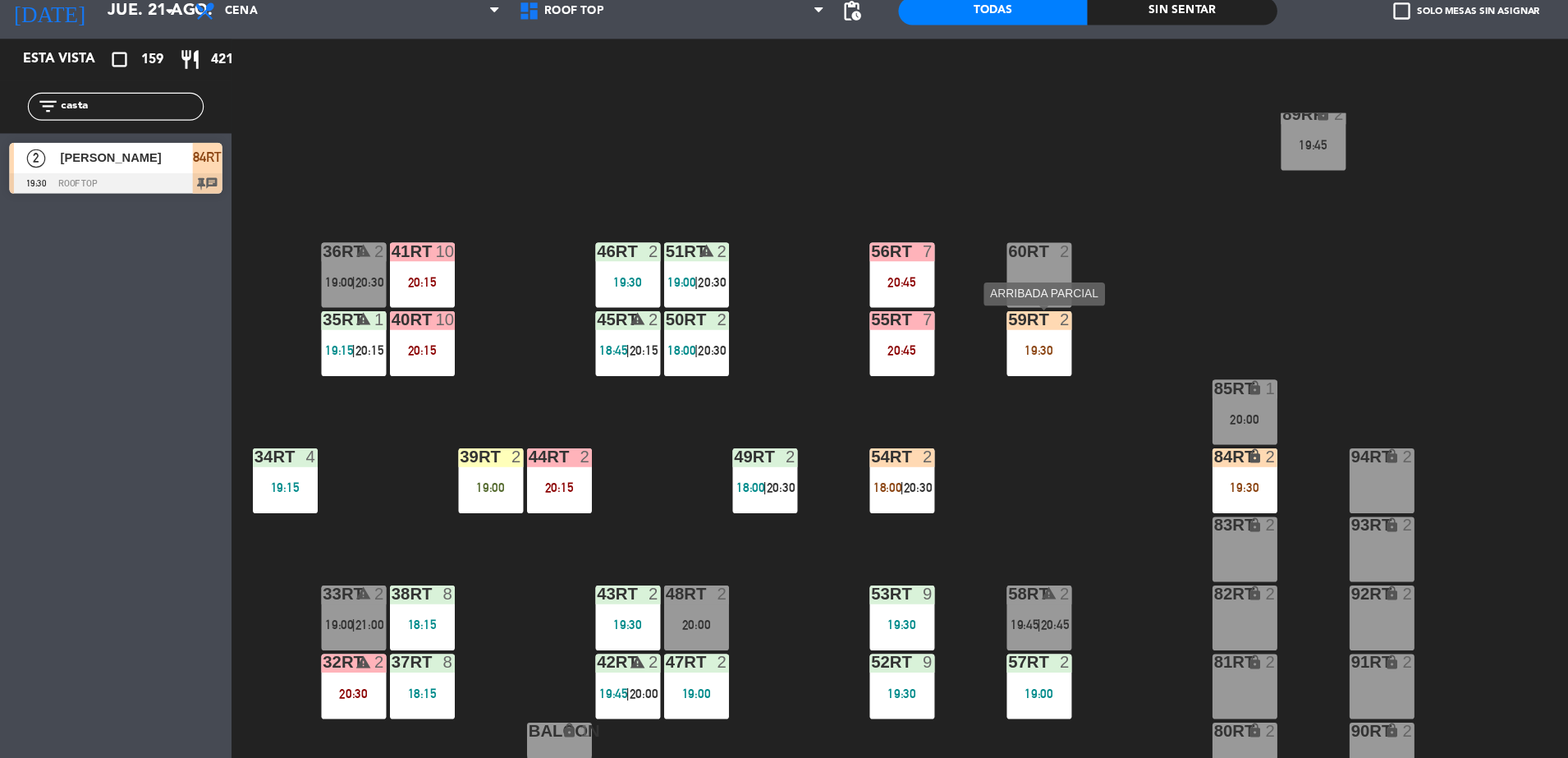
click at [914, 378] on div "59RT 2 19:30" at bounding box center [921, 365] width 57 height 57
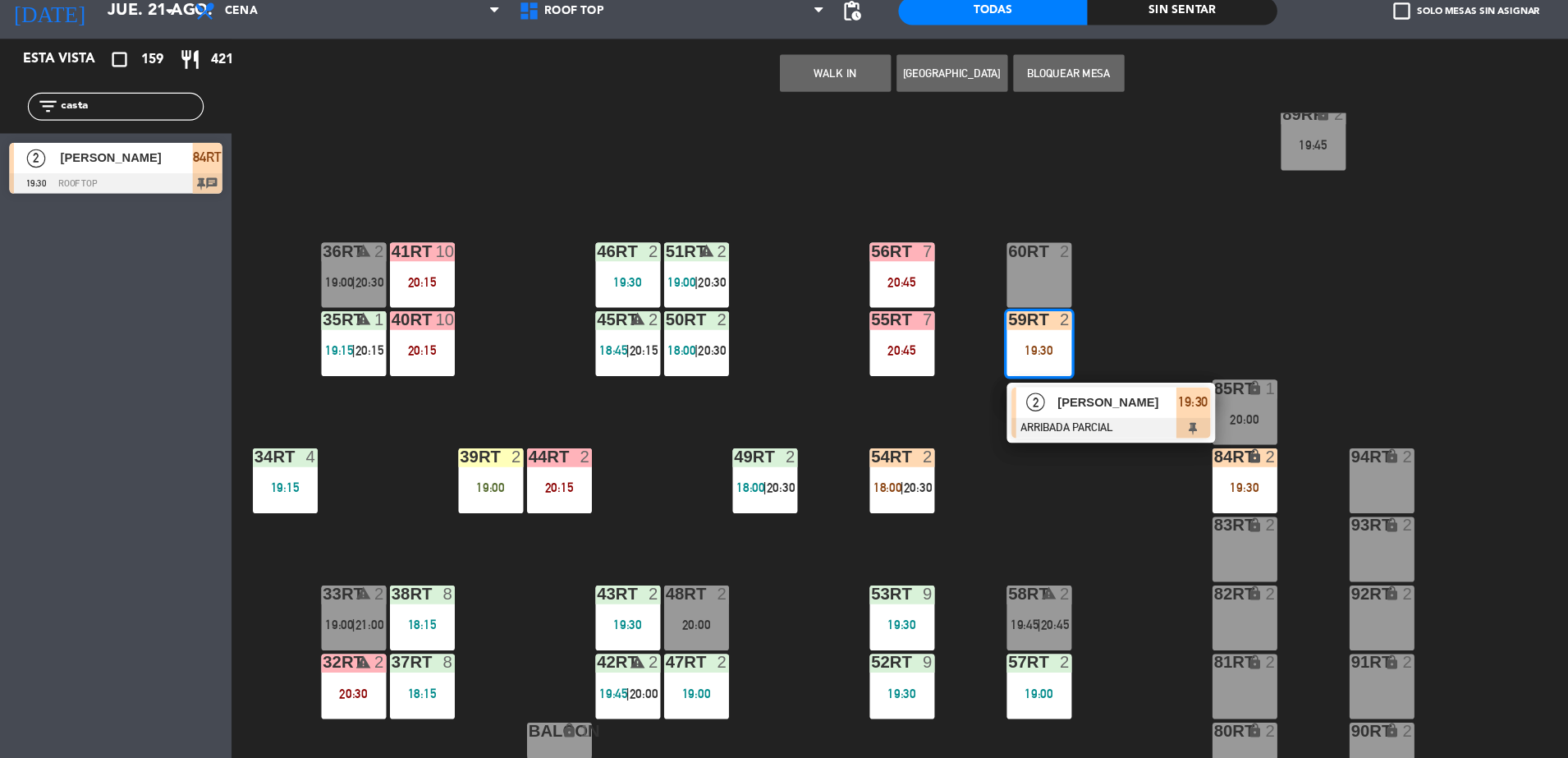
click at [927, 423] on div "2" at bounding box center [918, 416] width 35 height 27
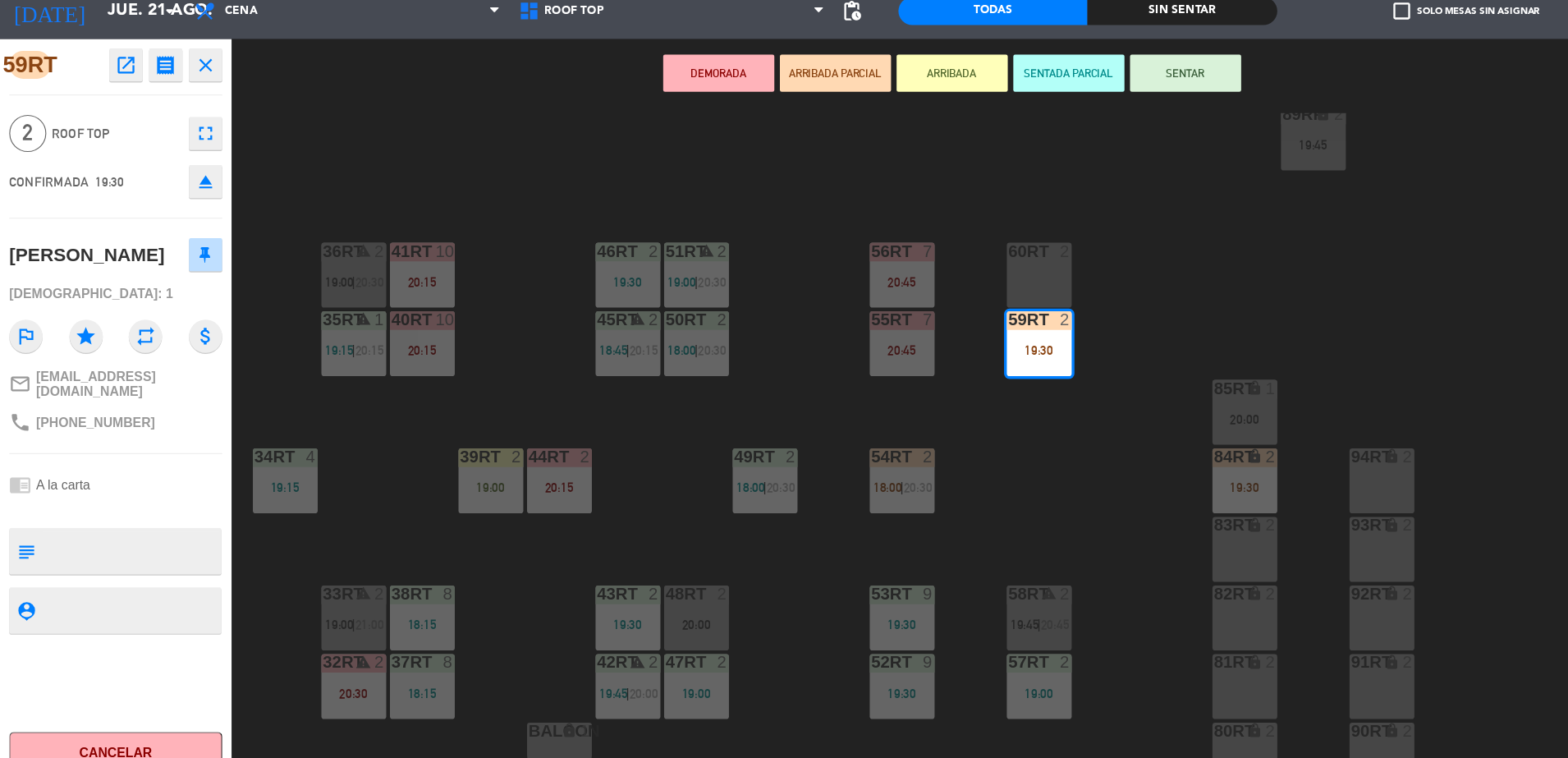
click at [50, 550] on textarea at bounding box center [116, 549] width 157 height 34
type textarea "m59rt"
click at [117, 231] on div "CONFIRMADA 19:30 eject" at bounding box center [103, 220] width 189 height 41
click at [1028, 125] on button "SENTAR" at bounding box center [1050, 125] width 98 height 32
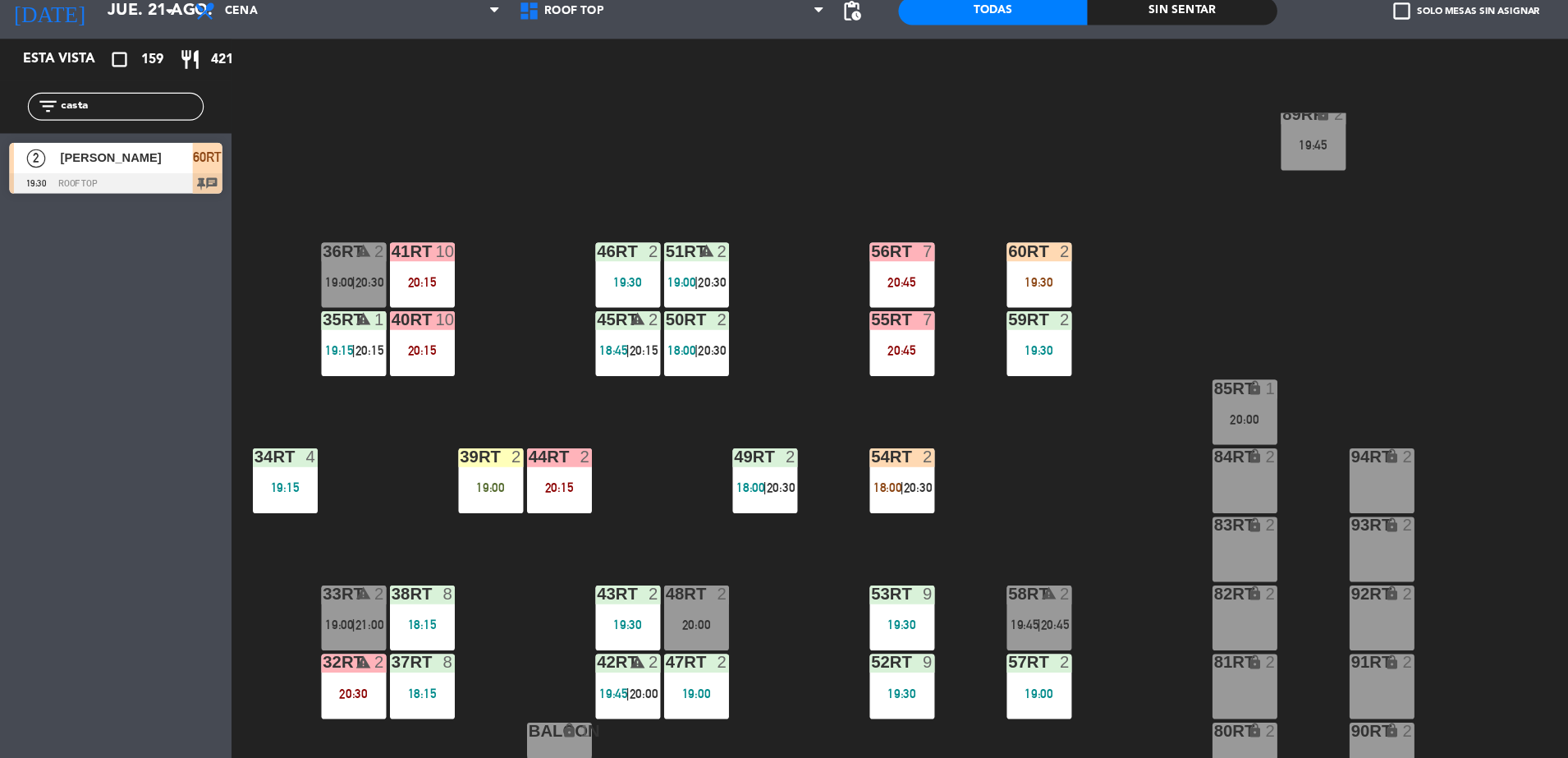
click at [1012, 242] on div "18RT 5 18:15 | 20:30 16RT 4 19:15 28RT 2 80RR lock 2 19:45 27RT 4 19:45 7RT 3 1…" at bounding box center [894, 459] width 1347 height 598
click at [1022, 416] on div "18RT 5 18:15 | 20:30 16RT 4 19:15 28RT 2 80RR lock 2 19:45 27RT 4 19:45 7RT 3 1…" at bounding box center [894, 459] width 1347 height 598
click at [938, 303] on div "19:30" at bounding box center [921, 309] width 57 height 12
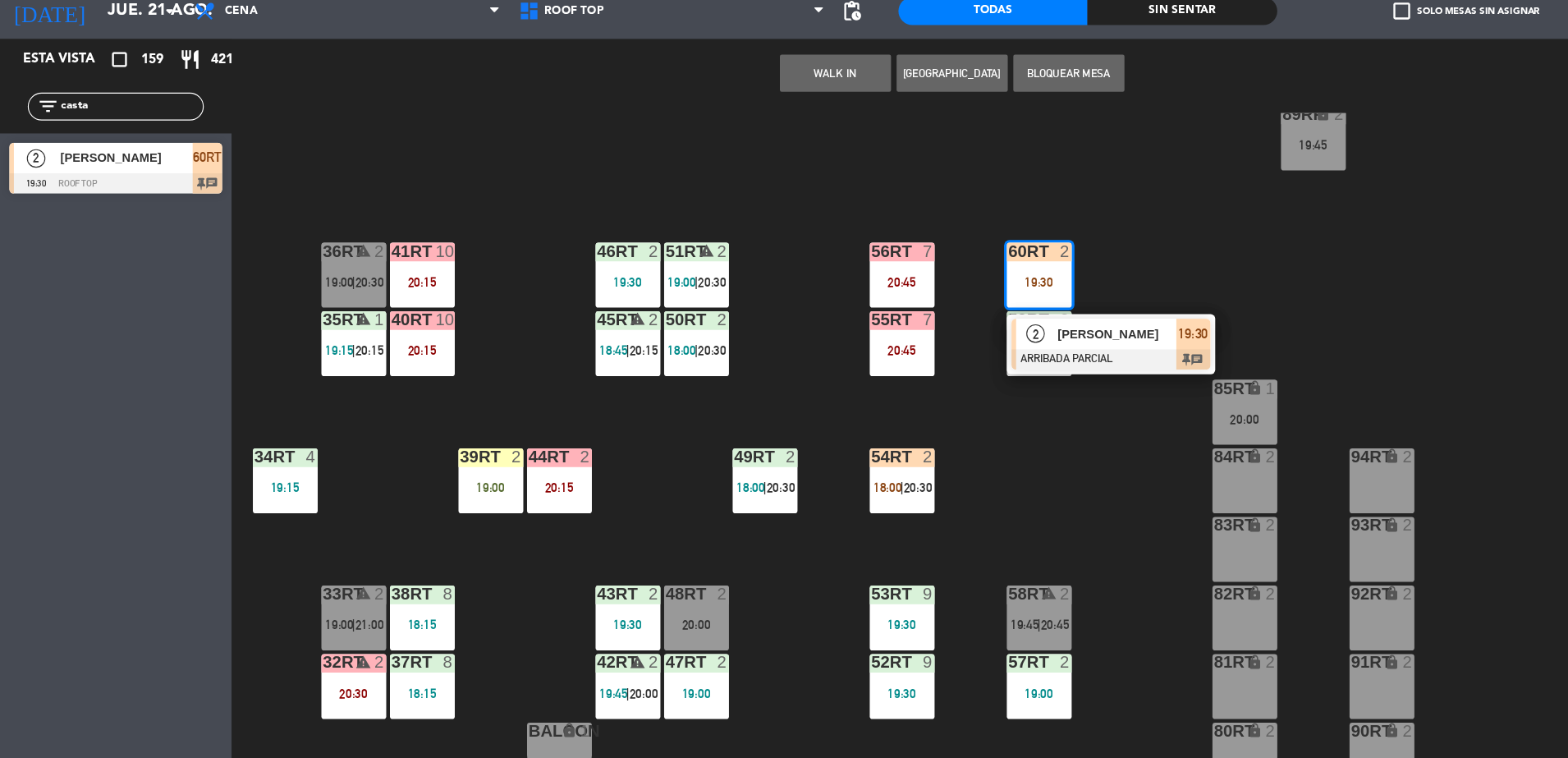
click at [950, 365] on div "[PERSON_NAME]" at bounding box center [989, 356] width 107 height 27
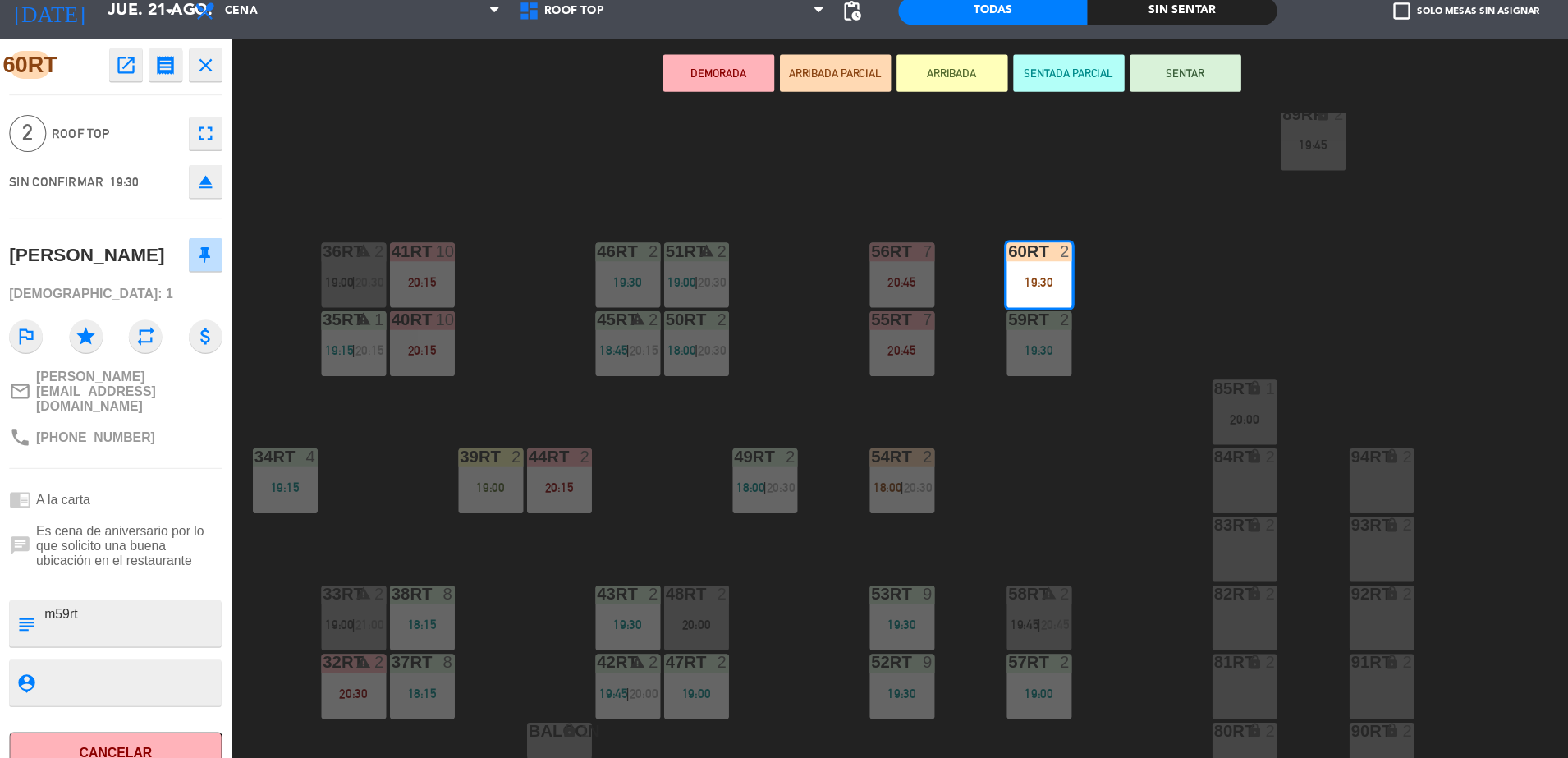
click at [100, 595] on textarea at bounding box center [116, 612] width 157 height 34
type textarea "m"
type textarea "m60rt"
click at [139, 176] on span "Roof Top" at bounding box center [102, 179] width 113 height 19
click at [1025, 223] on div "18RT 5 18:15 | 20:30 16RT 4 19:15 28RT 2 80RR lock 2 19:45 27RT 4 19:45 7RT 3 1…" at bounding box center [894, 459] width 1347 height 598
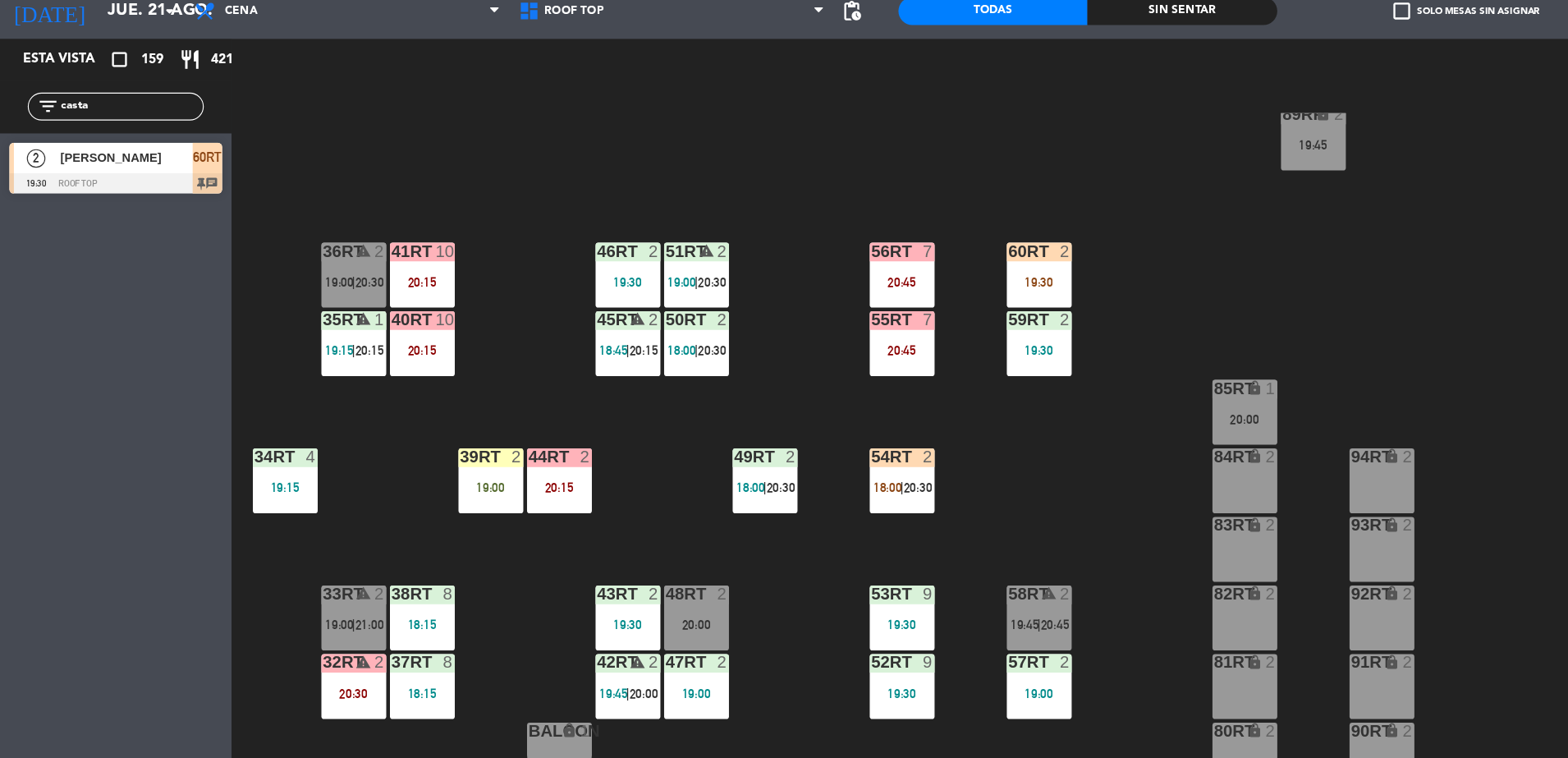
click at [937, 380] on div "59RT 2 19:30" at bounding box center [921, 365] width 57 height 57
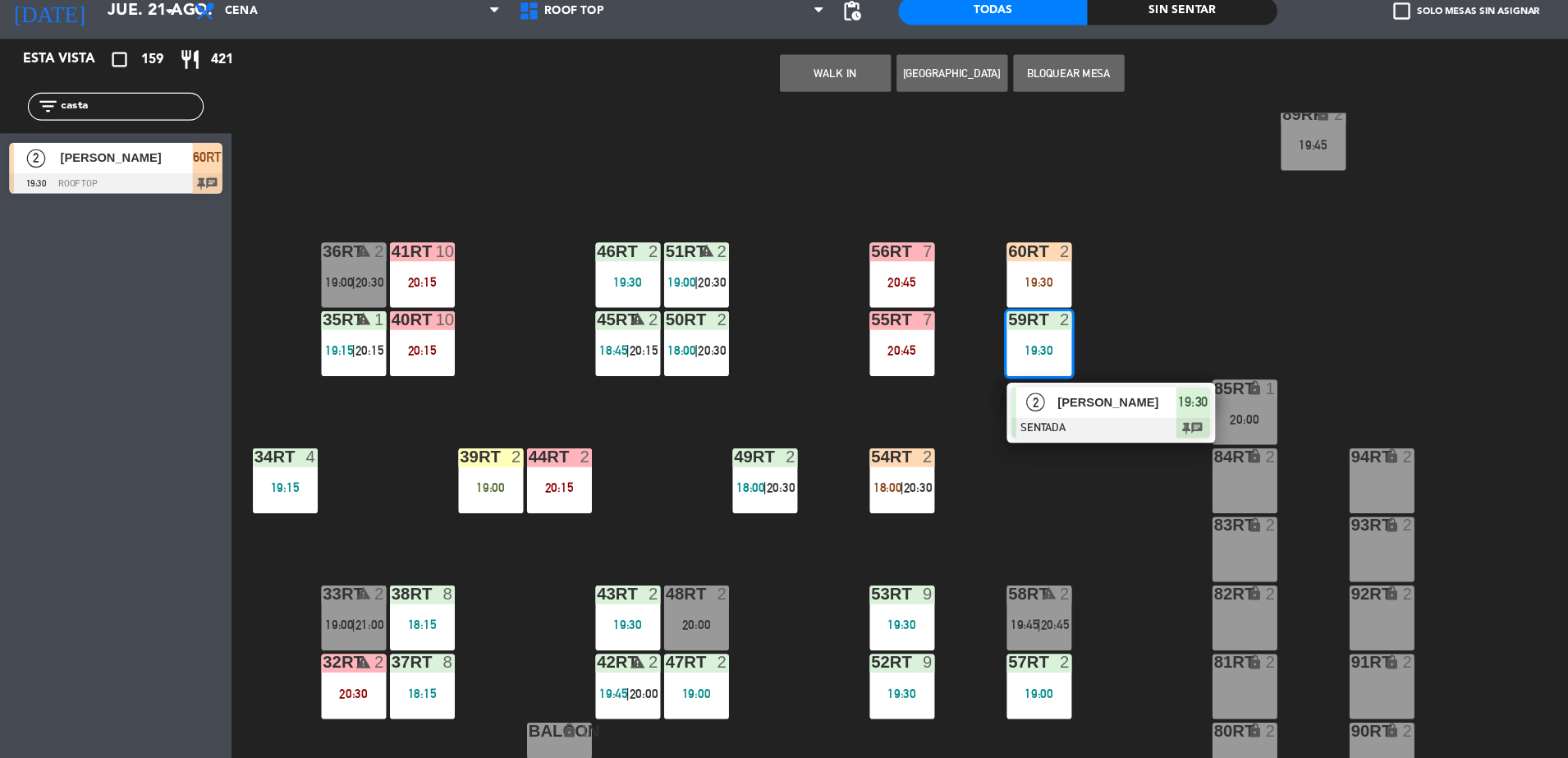
click at [938, 406] on div "[PERSON_NAME]" at bounding box center [989, 416] width 107 height 27
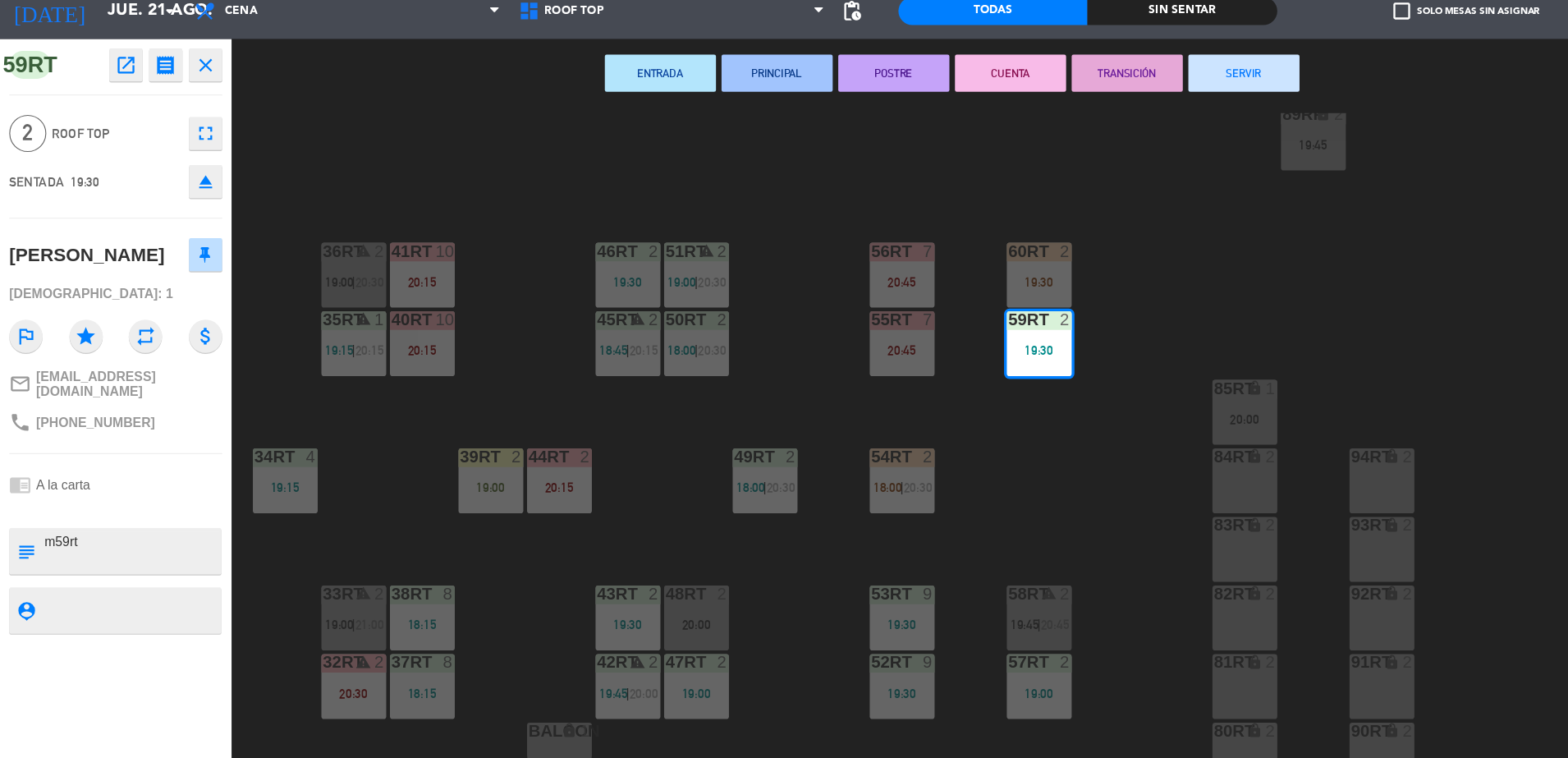
click at [1028, 361] on div "18RT 5 18:15 | 20:30 16RT 4 19:15 28RT 2 80RR lock 2 19:45 27RT 4 19:45 7RT 3 1…" at bounding box center [894, 459] width 1347 height 598
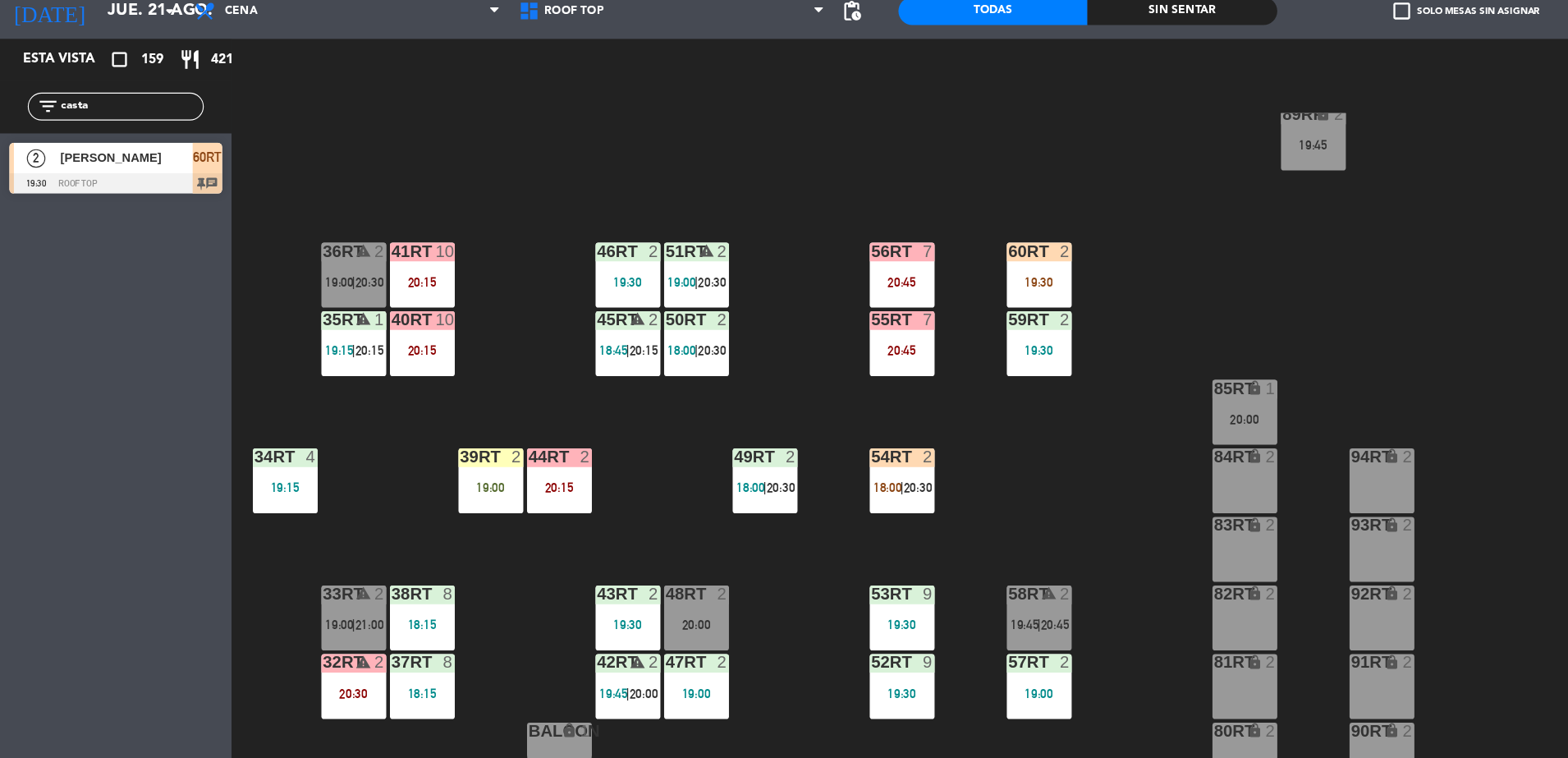
click at [929, 311] on div "19:30" at bounding box center [921, 309] width 57 height 11
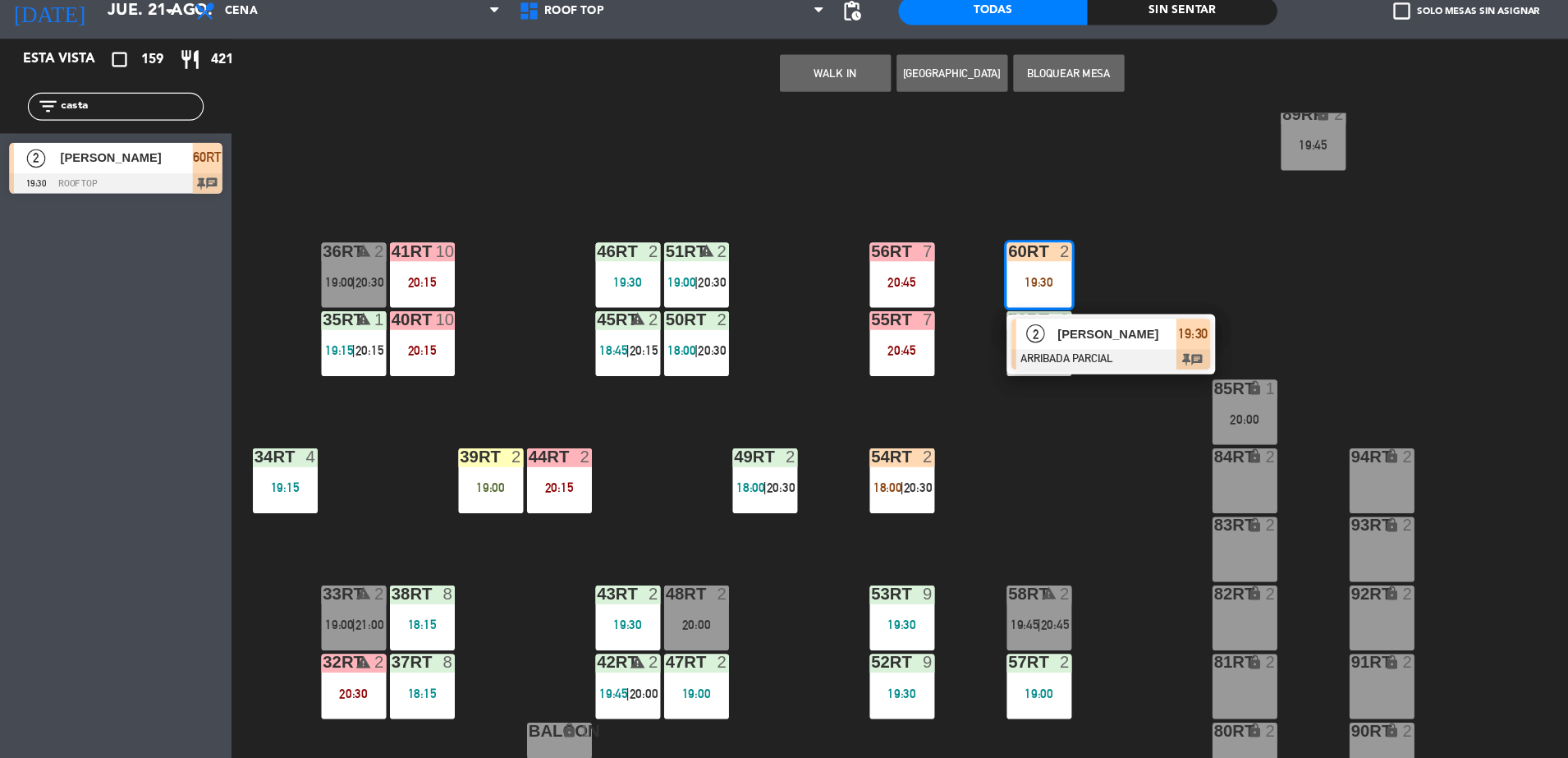
click at [941, 372] on div at bounding box center [984, 378] width 176 height 18
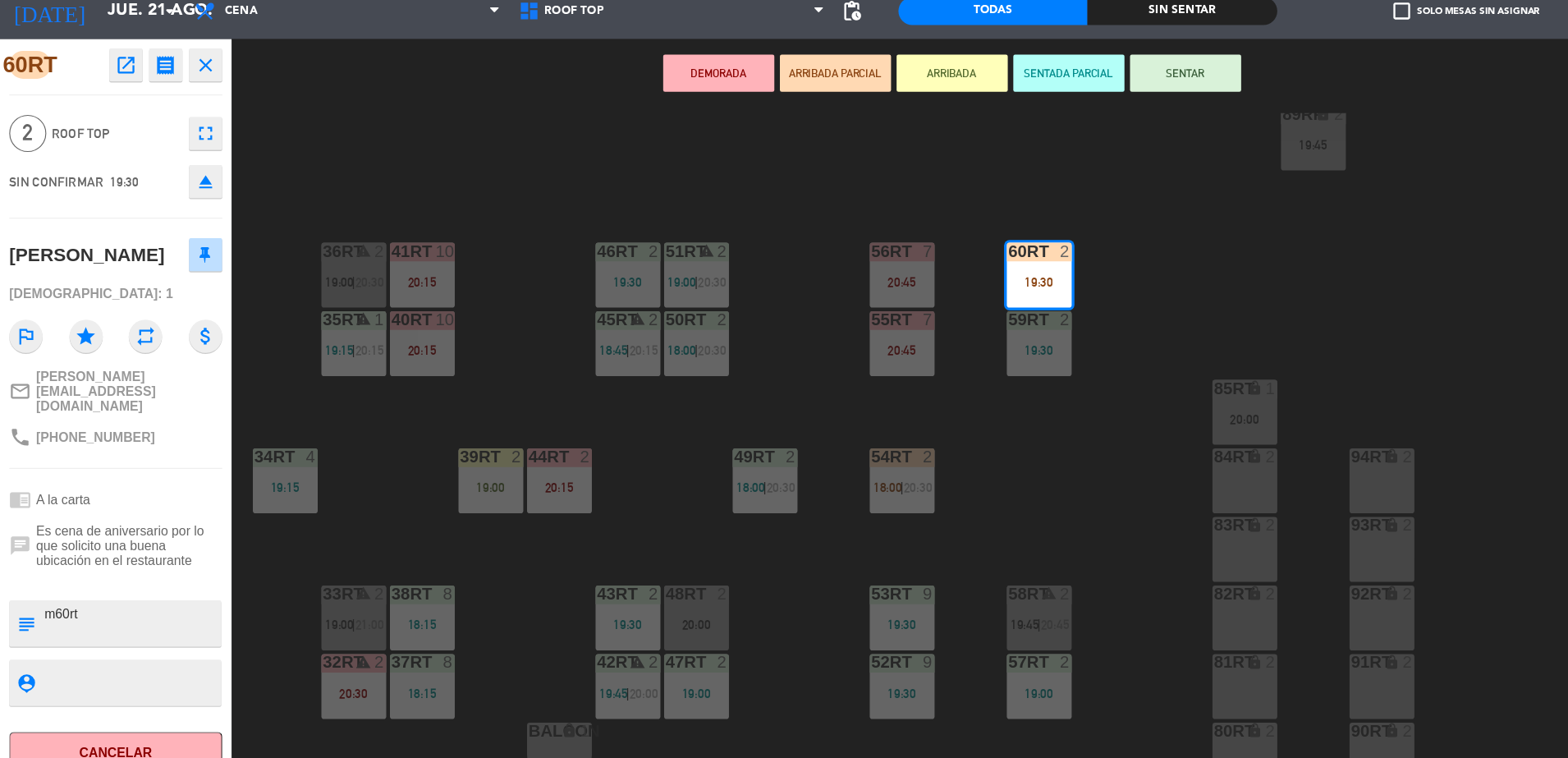
click at [346, 469] on div "18RT 5 18:15 | 20:30 16RT 4 19:15 28RT 2 80RR lock 2 19:45 27RT 4 19:45 7RT 3 1…" at bounding box center [894, 459] width 1347 height 598
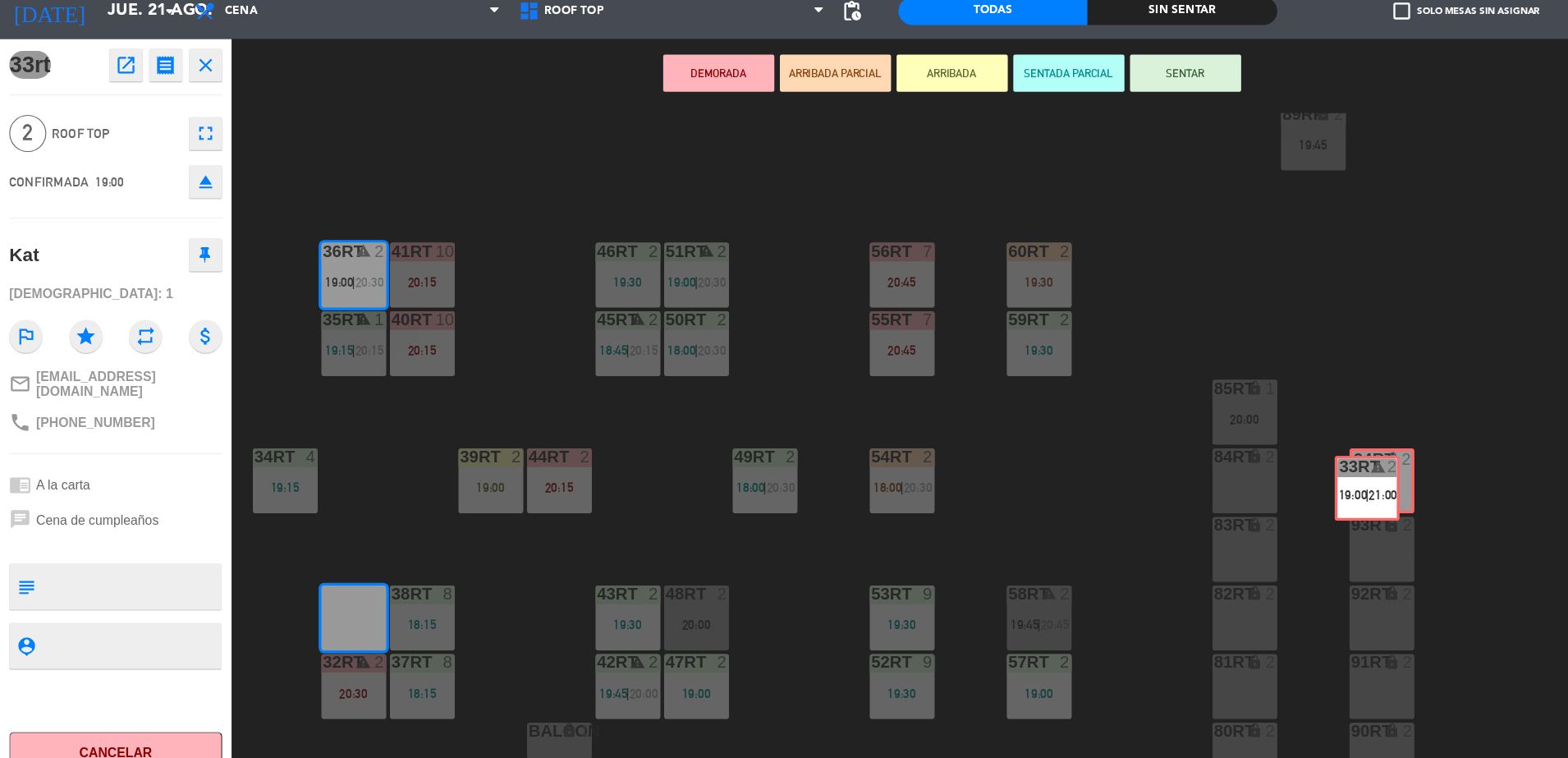
drag, startPoint x: 319, startPoint y: 588, endPoint x: 1225, endPoint y: 473, distance: 913.3
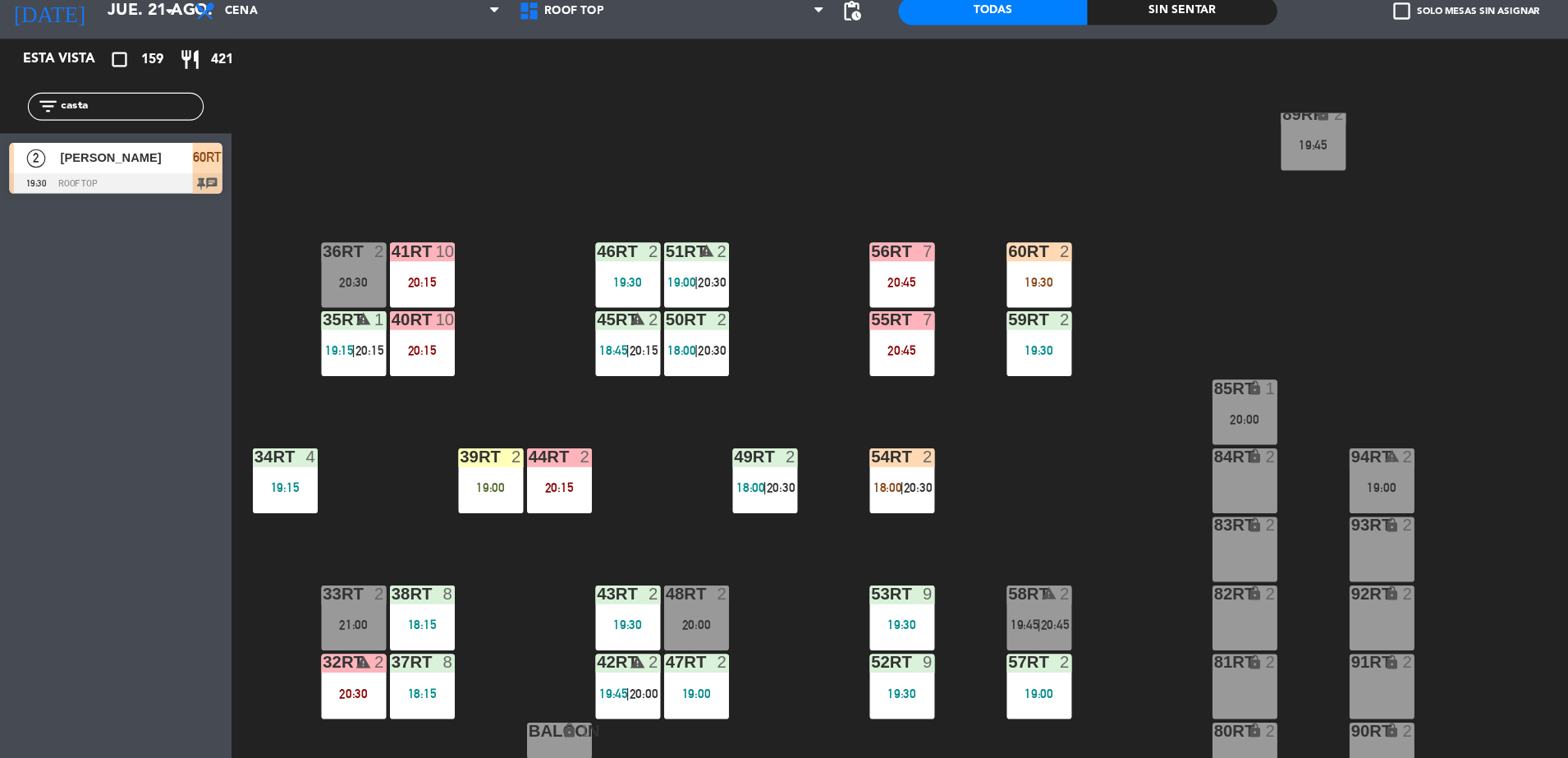
click at [917, 315] on div "19:30" at bounding box center [921, 309] width 57 height 11
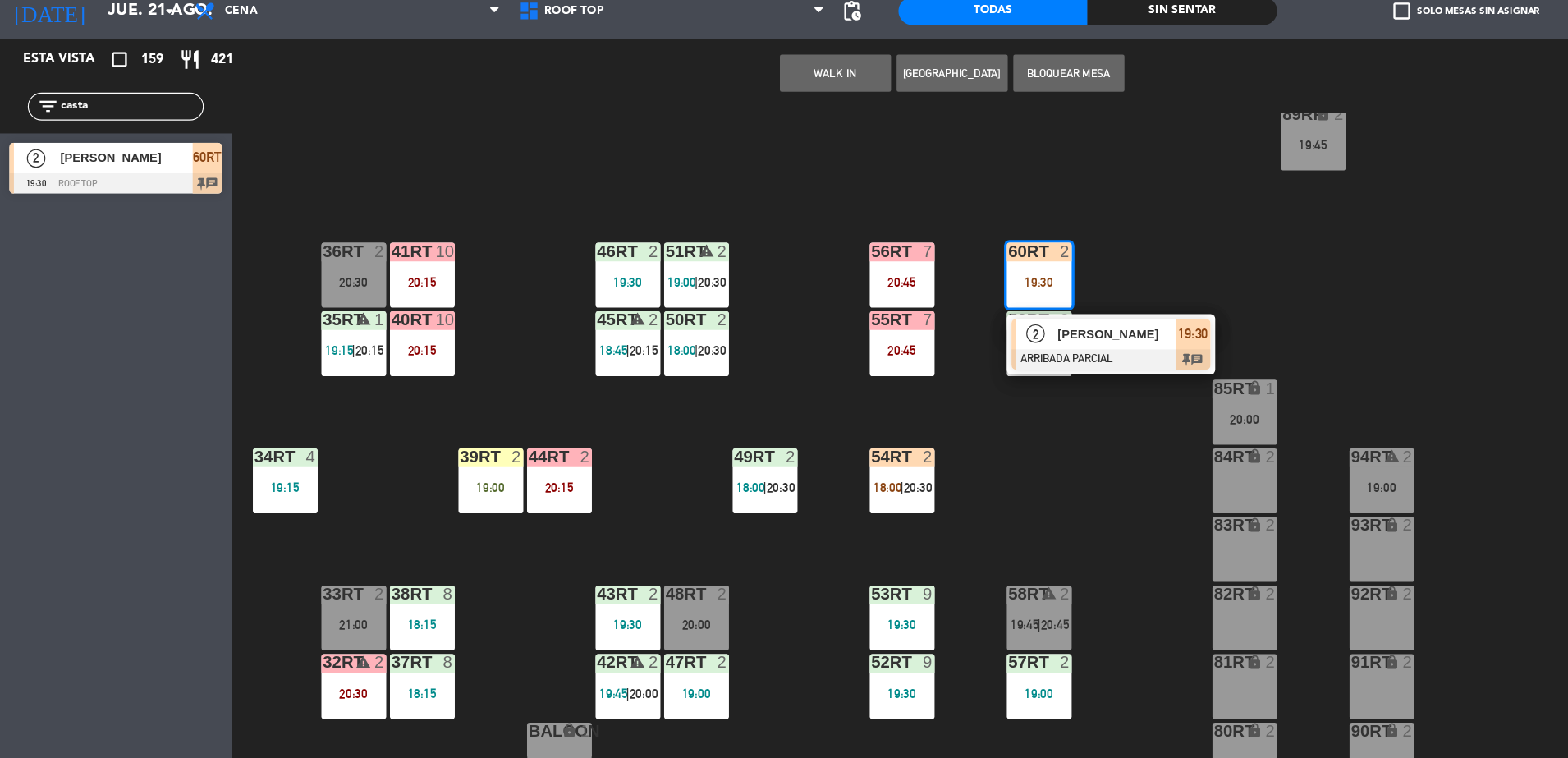
click at [921, 361] on span "2" at bounding box center [917, 355] width 16 height 16
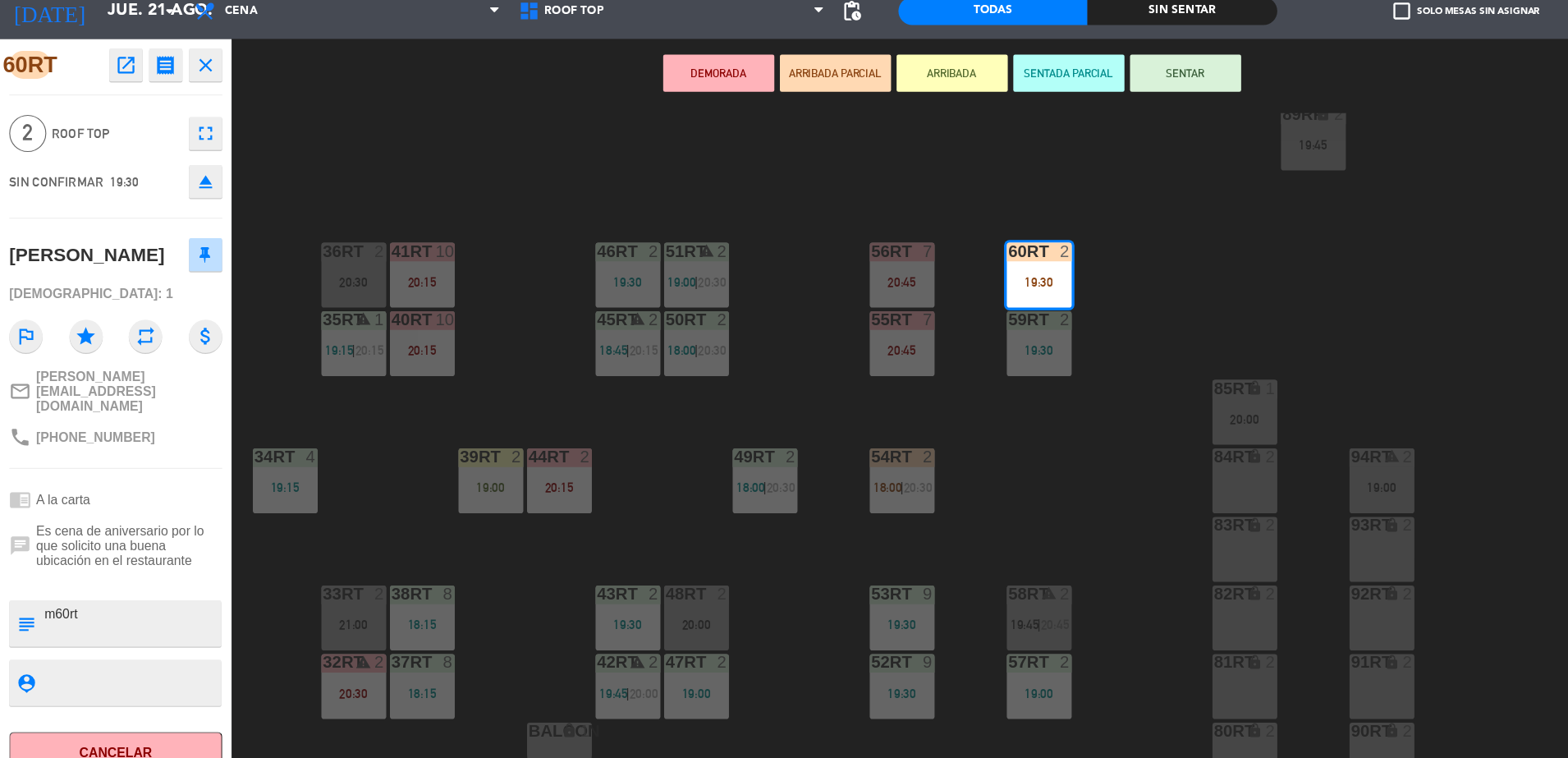
click at [317, 619] on div "21:00" at bounding box center [313, 613] width 57 height 11
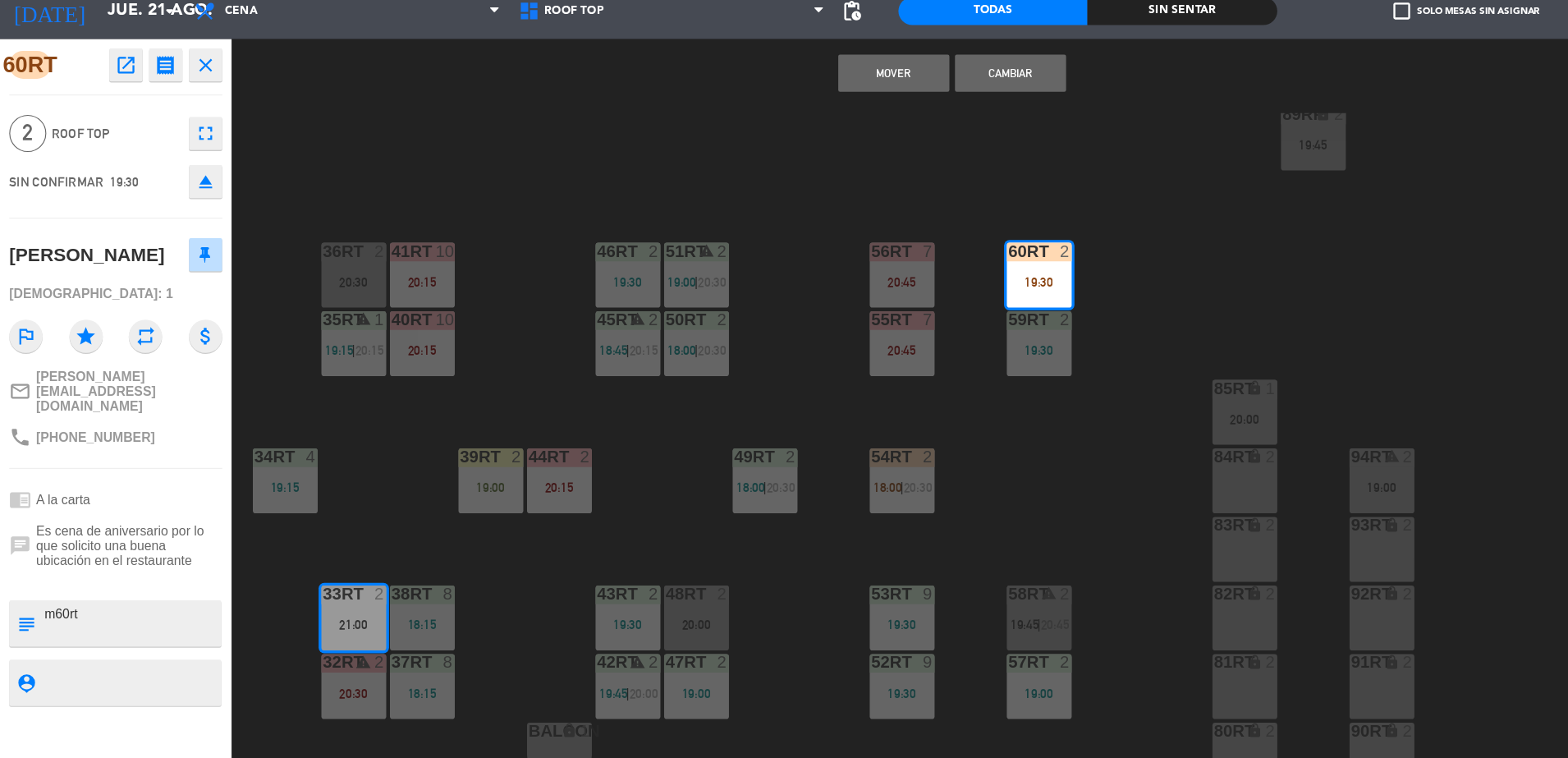
click at [777, 128] on button "Mover" at bounding box center [791, 125] width 98 height 32
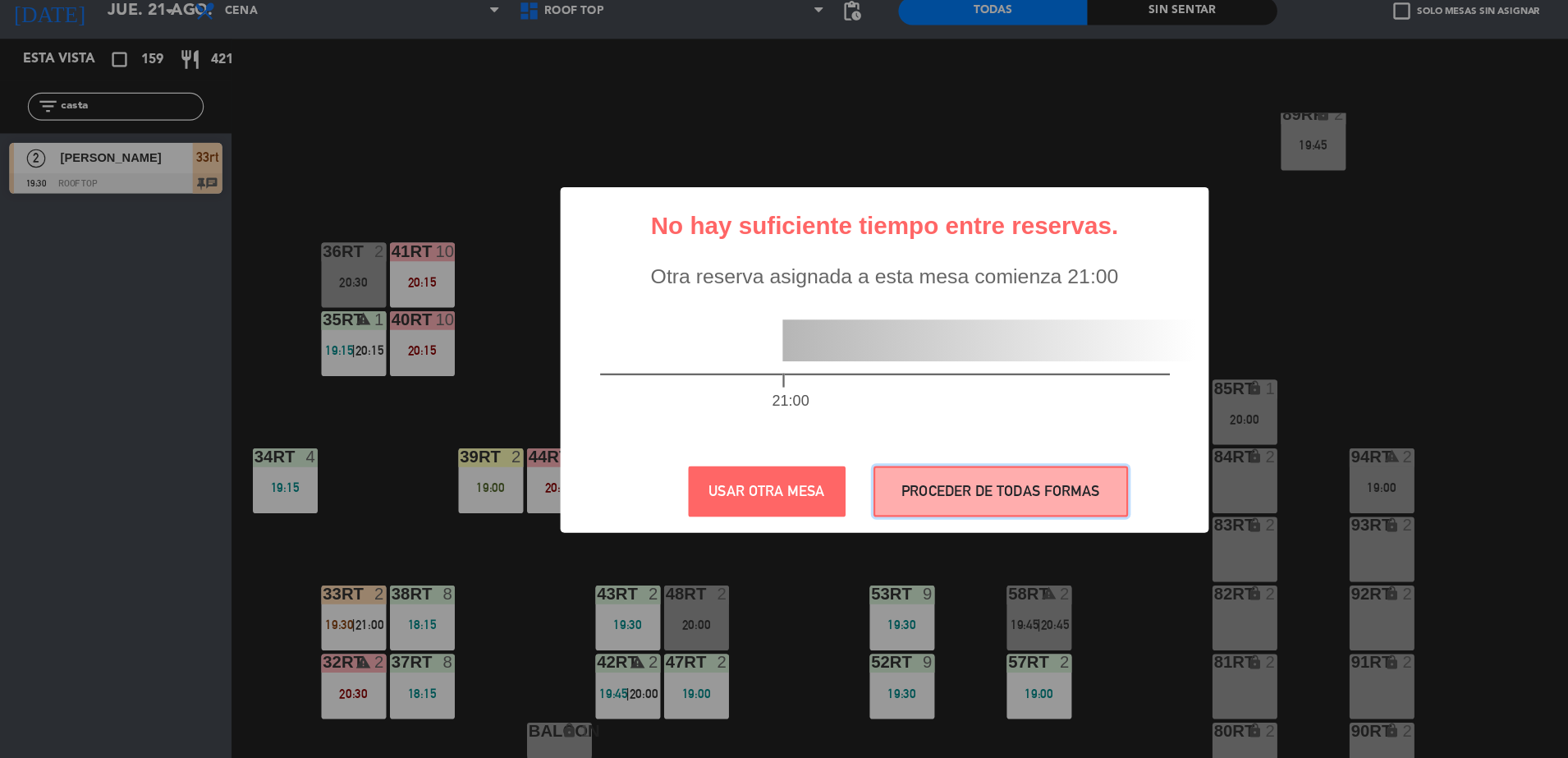
click at [850, 509] on button "PROCEDER DE TODAS FORMAS" at bounding box center [886, 495] width 226 height 45
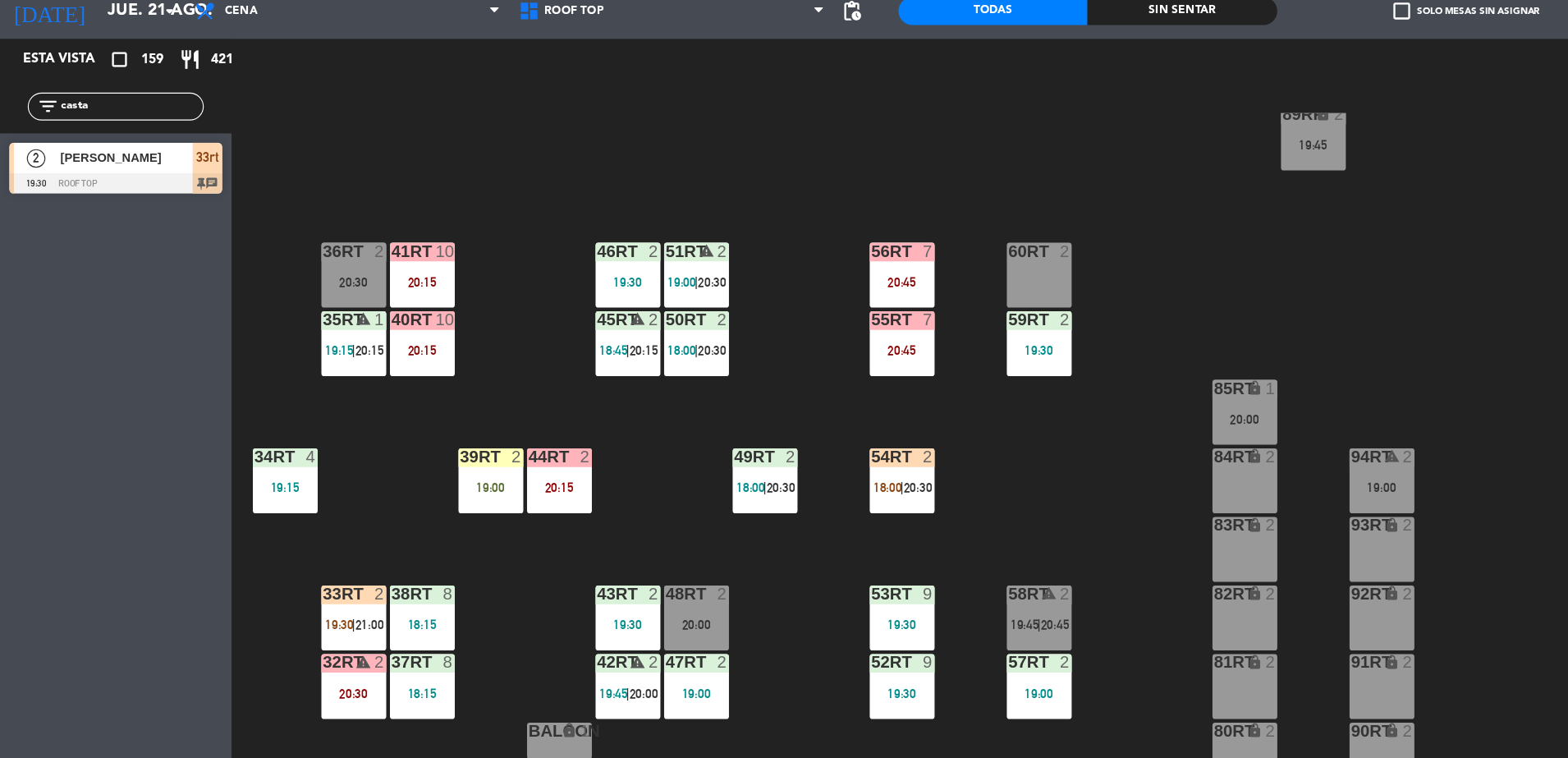
click at [331, 610] on span "21:00" at bounding box center [327, 613] width 26 height 13
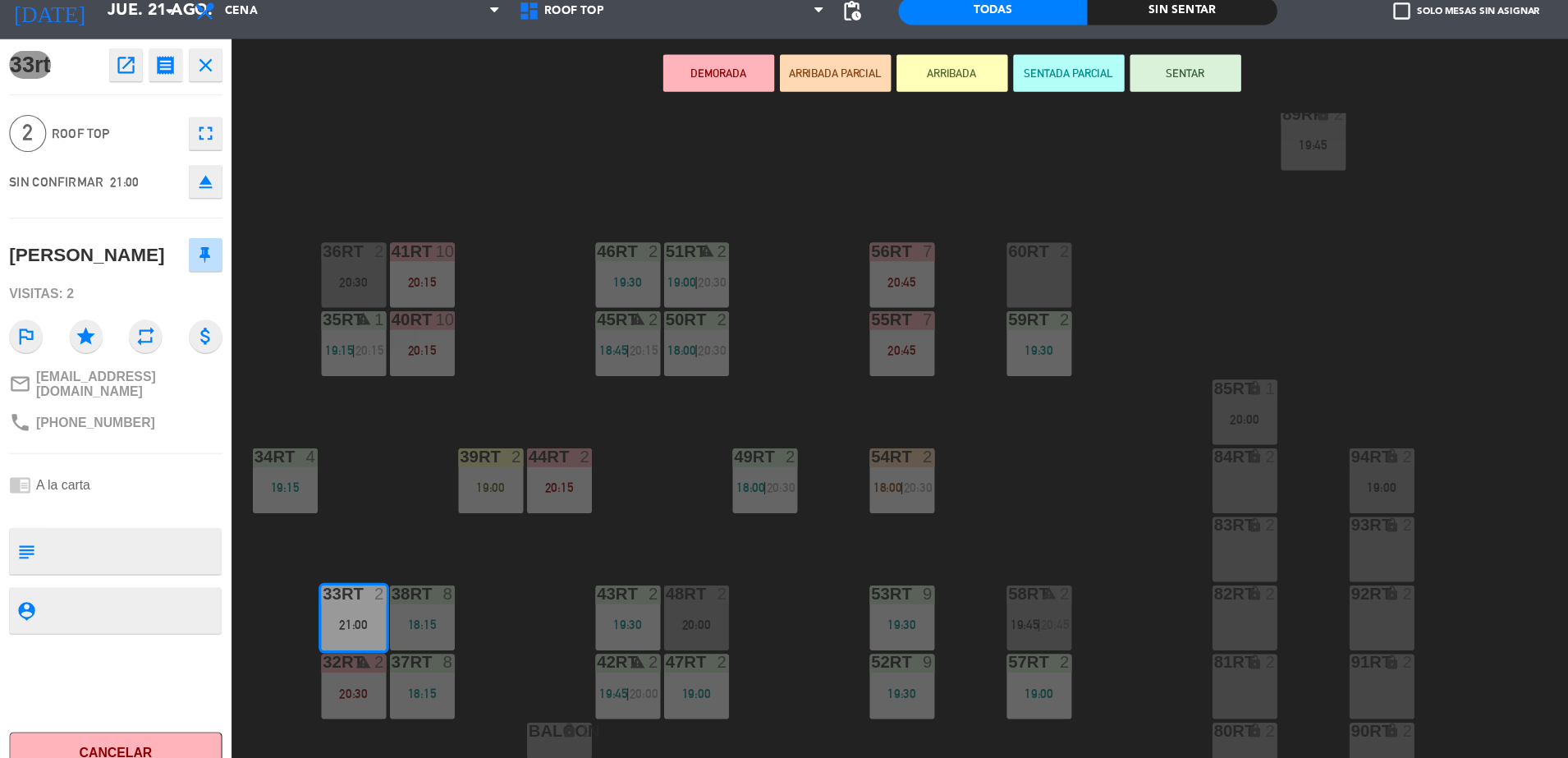
click at [447, 546] on div "18RT 5 18:15 | 20:30 16RT 4 19:15 28RT 2 80RR lock 2 19:45 27RT 4 19:45 7RT 3 1…" at bounding box center [894, 459] width 1347 height 598
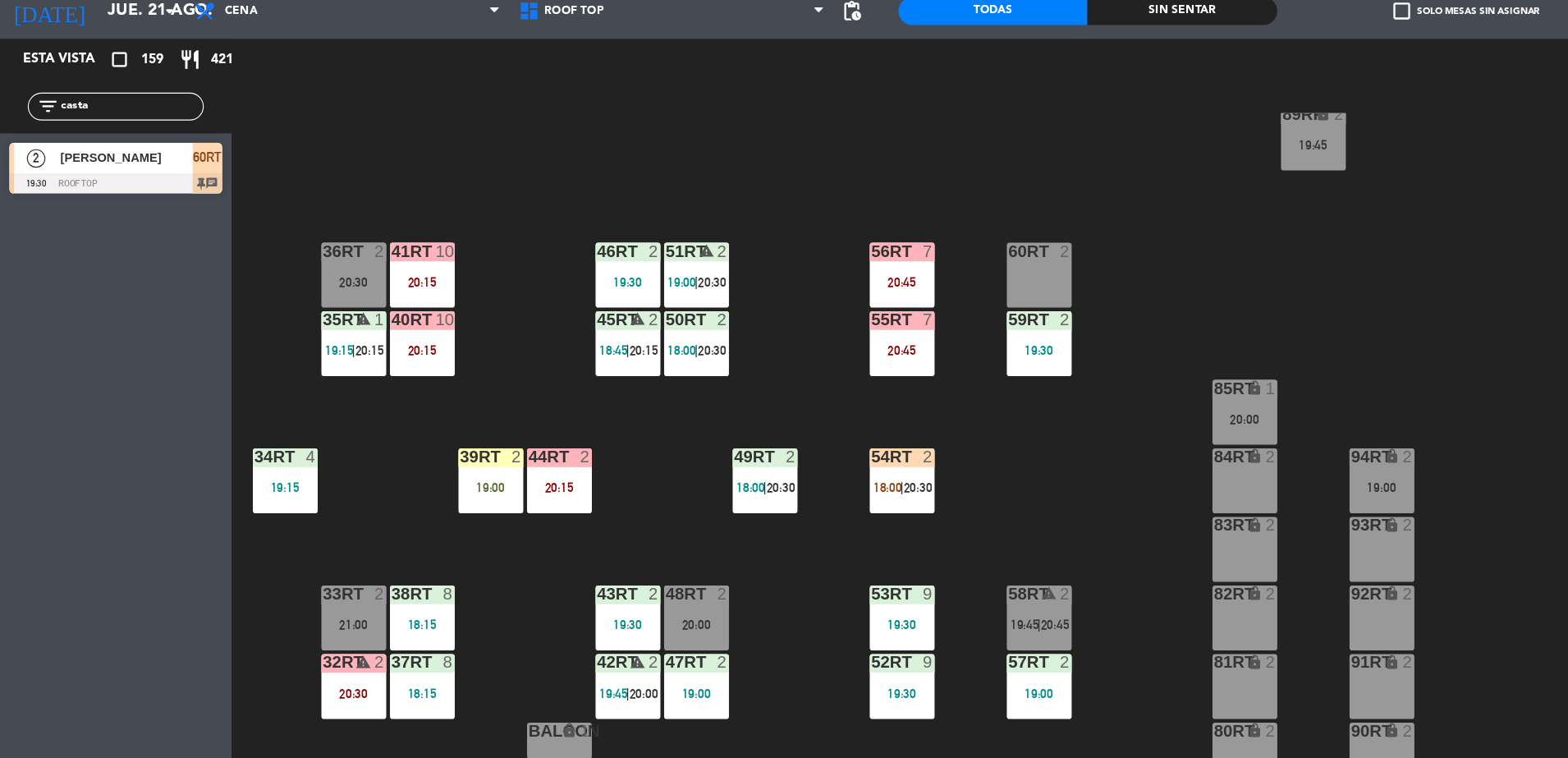
click at [68, 207] on span "[PERSON_NAME]" at bounding box center [111, 200] width 117 height 17
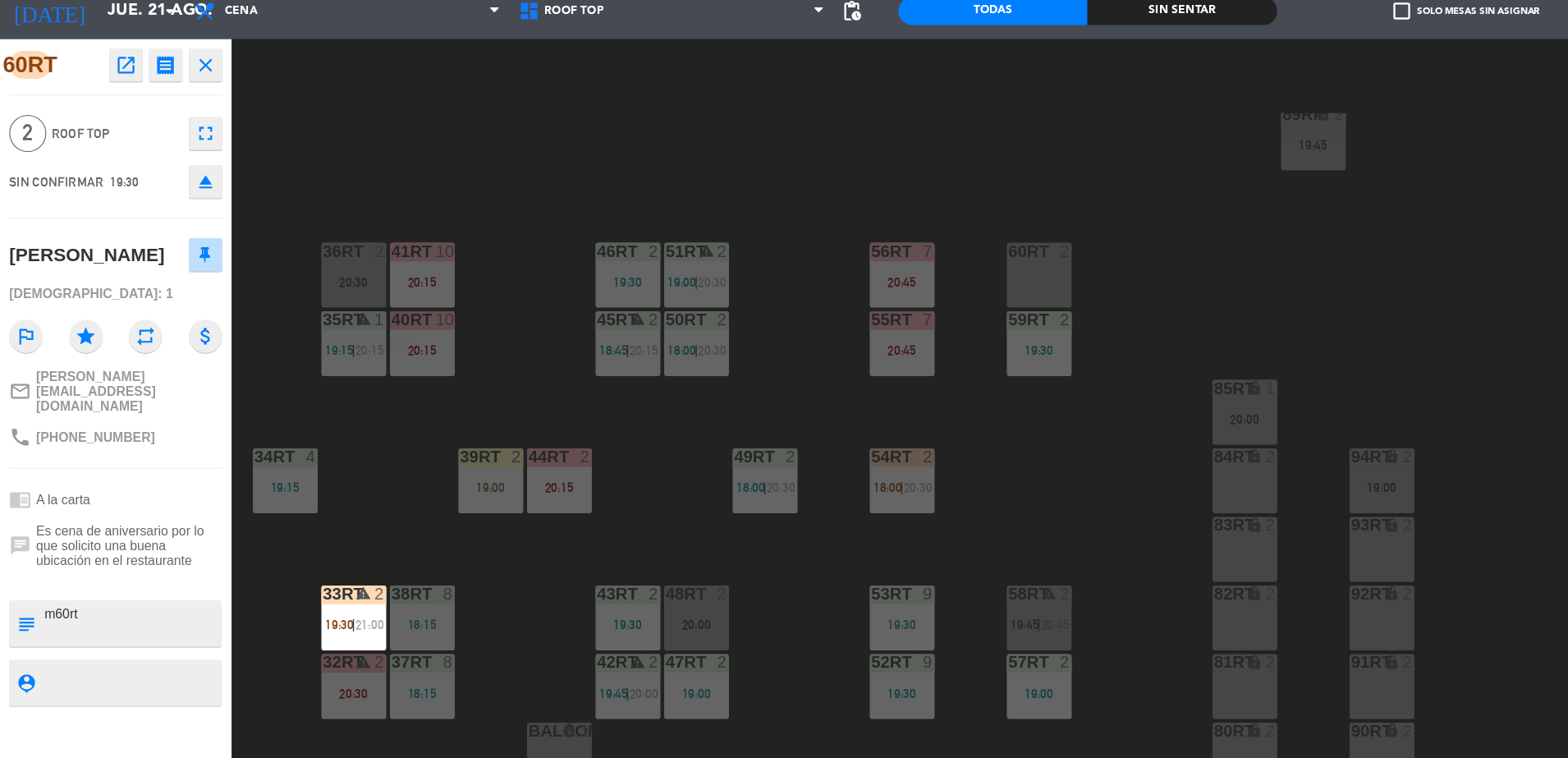
drag, startPoint x: 93, startPoint y: 582, endPoint x: 0, endPoint y: 570, distance: 93.8
click at [0, 571] on html "close × Museo [PERSON_NAME] Café - Restaurant × chrome_reader_mode Listado de R…" at bounding box center [784, 379] width 1568 height 758
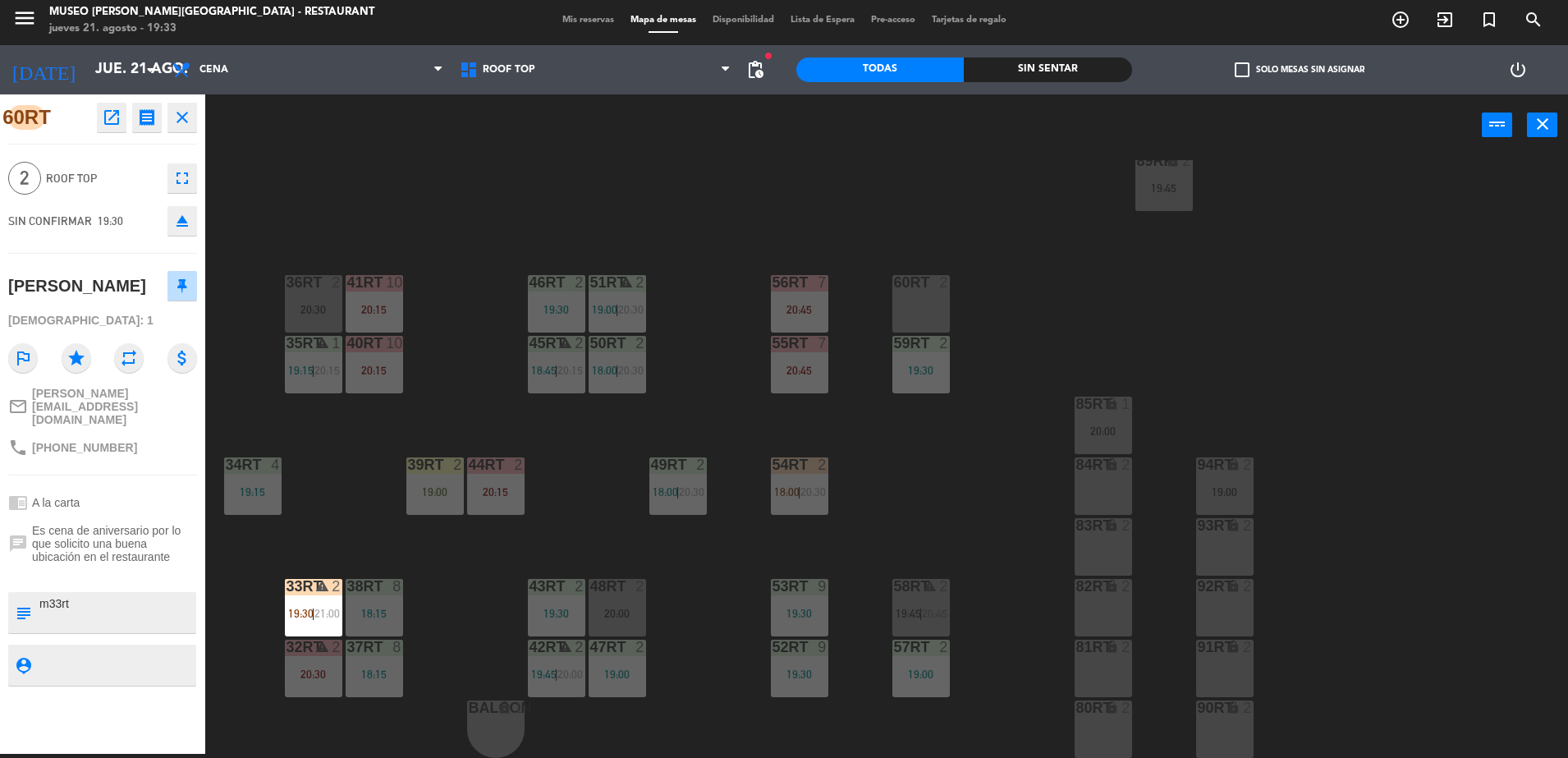
type textarea "m33rt"
click at [115, 256] on div "60RT open_in_new receipt 7:30 PM [DATE] 2 personas [PERSON_NAME] 60RT EXPERIENC…" at bounding box center [103, 424] width 206 height 659
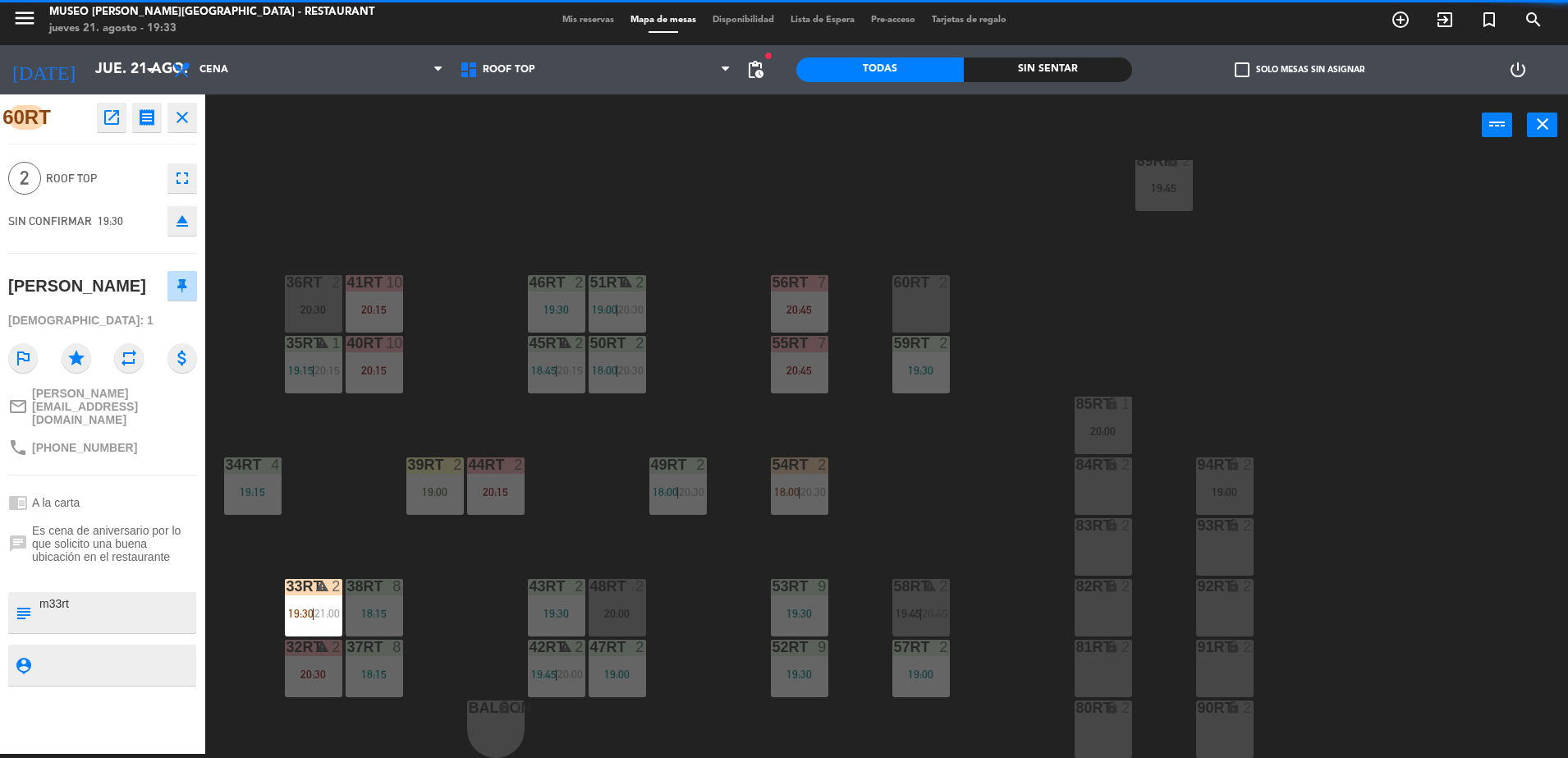
click at [641, 192] on div "18RT 5 18:15 | 20:30 16RT 4 19:15 28RT 2 80RR lock 2 19:45 27RT 4 19:45 7RT 3 1…" at bounding box center [894, 459] width 1347 height 598
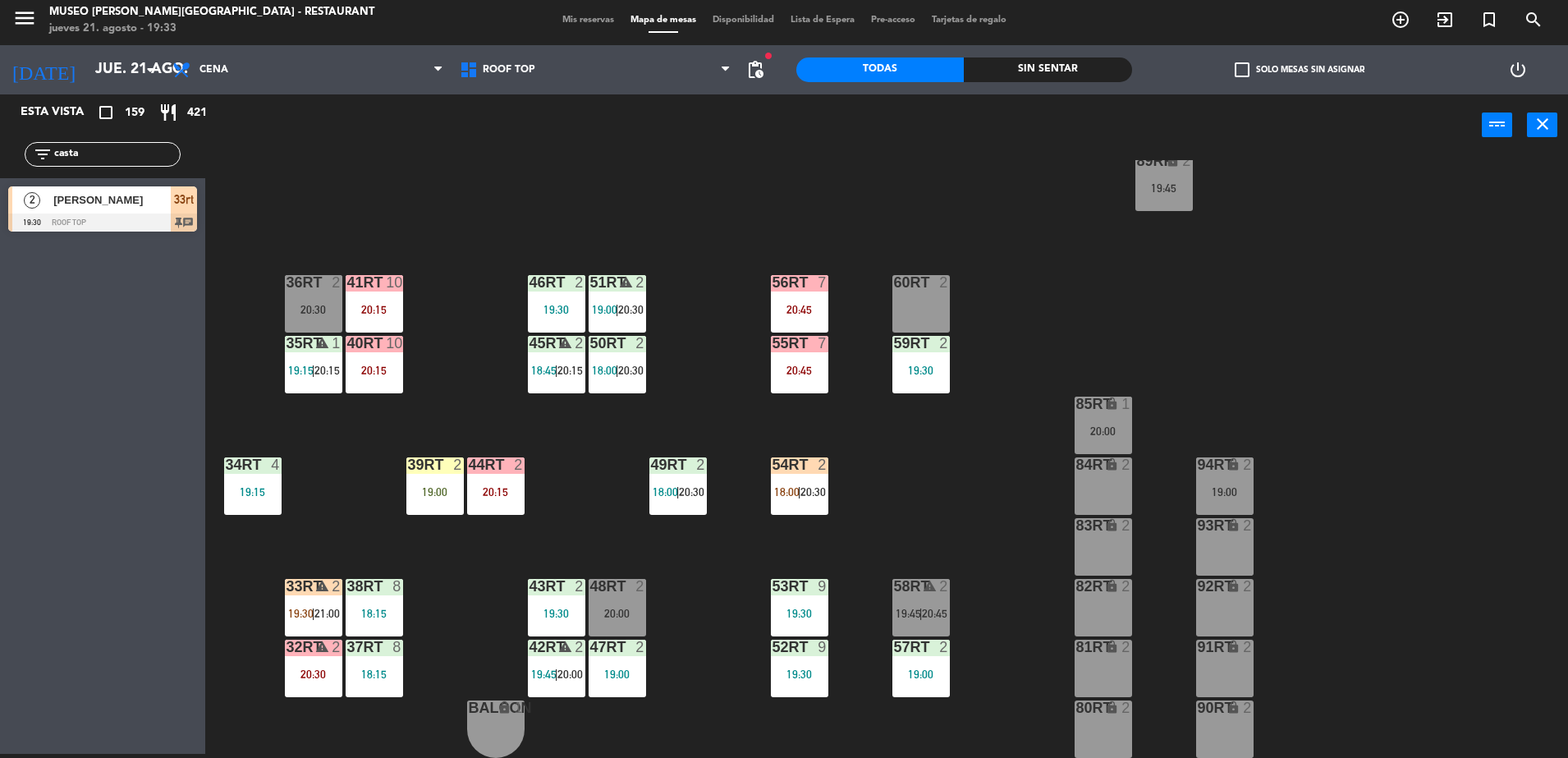
click at [74, 214] on div at bounding box center [103, 222] width 189 height 18
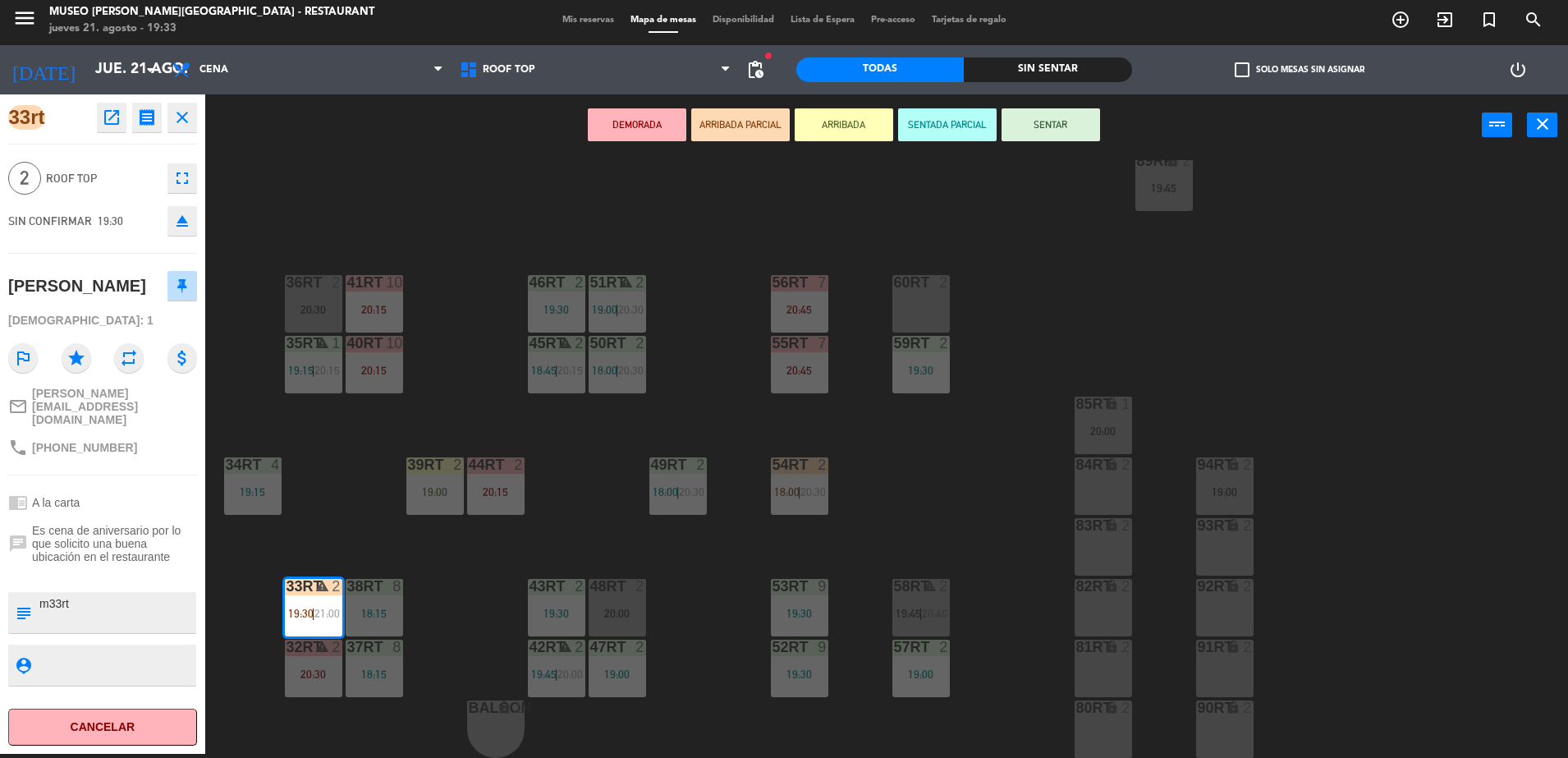
click at [1038, 123] on button "SENTAR" at bounding box center [1050, 125] width 98 height 32
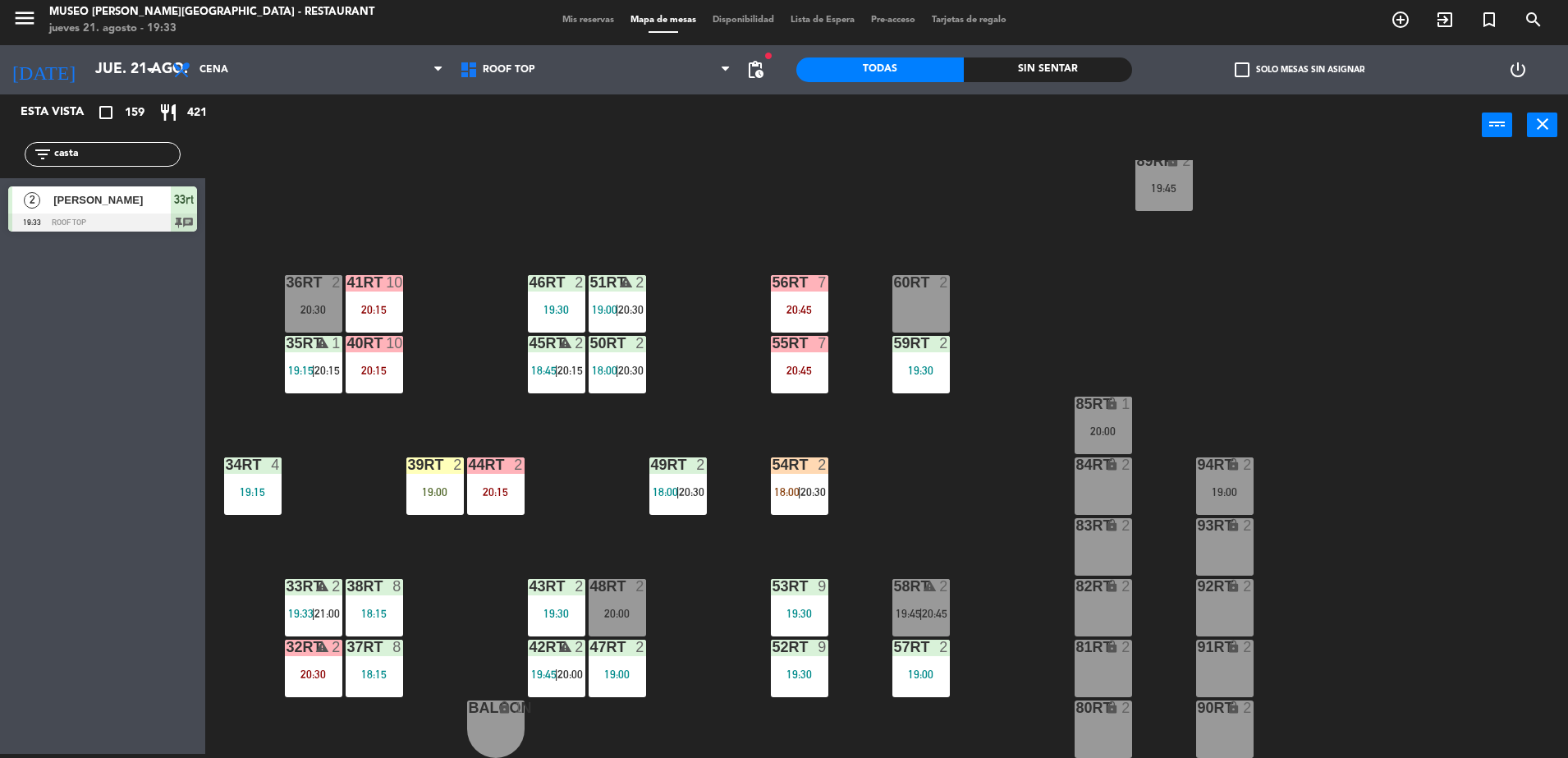
drag, startPoint x: 109, startPoint y: 146, endPoint x: 0, endPoint y: 145, distance: 109.0
click at [0, 145] on html "close × Museo [PERSON_NAME] Café - Restaurant × chrome_reader_mode Listado de R…" at bounding box center [784, 379] width 1568 height 758
type input "avalo"
click at [98, 208] on span "[PERSON_NAME]" at bounding box center [111, 200] width 117 height 17
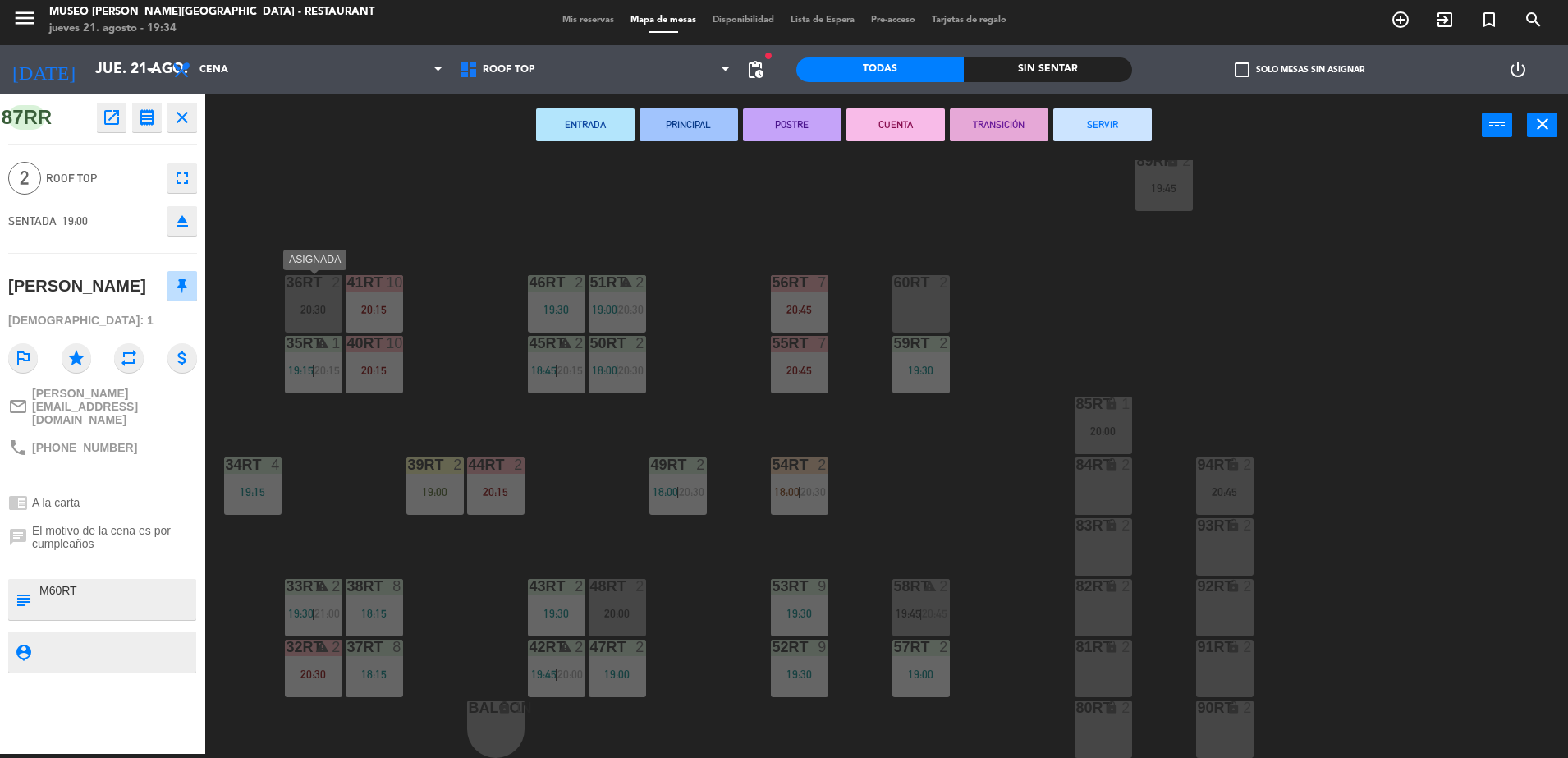
click at [297, 308] on div "20:30" at bounding box center [313, 309] width 57 height 11
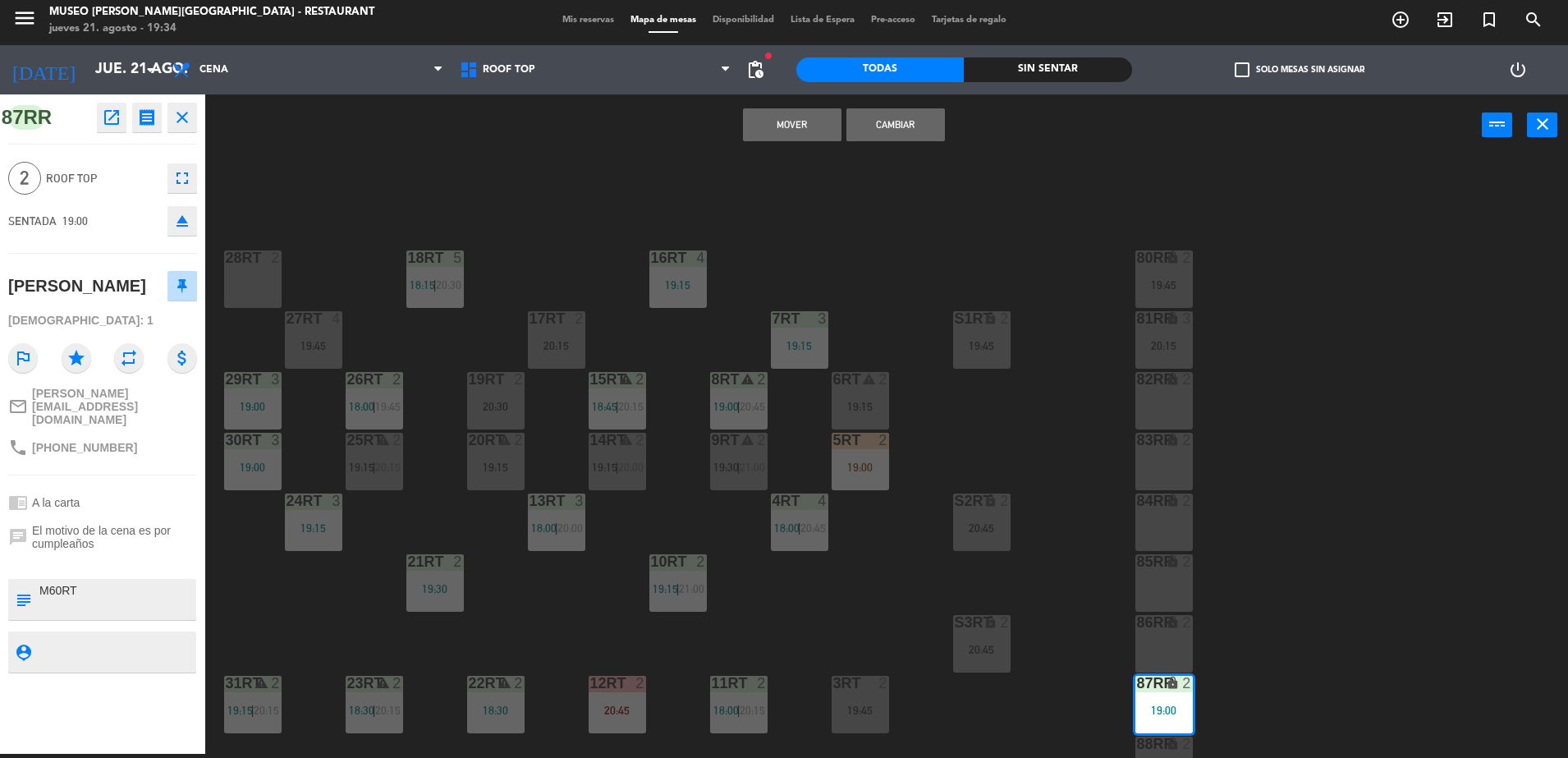
click at [881, 609] on div "18RT 5 18:15 | 20:30 16RT 4 19:15 28RT 2 80RR lock 2 19:45 27RT 4 19:45 7RT 3 1…" at bounding box center [894, 459] width 1347 height 598
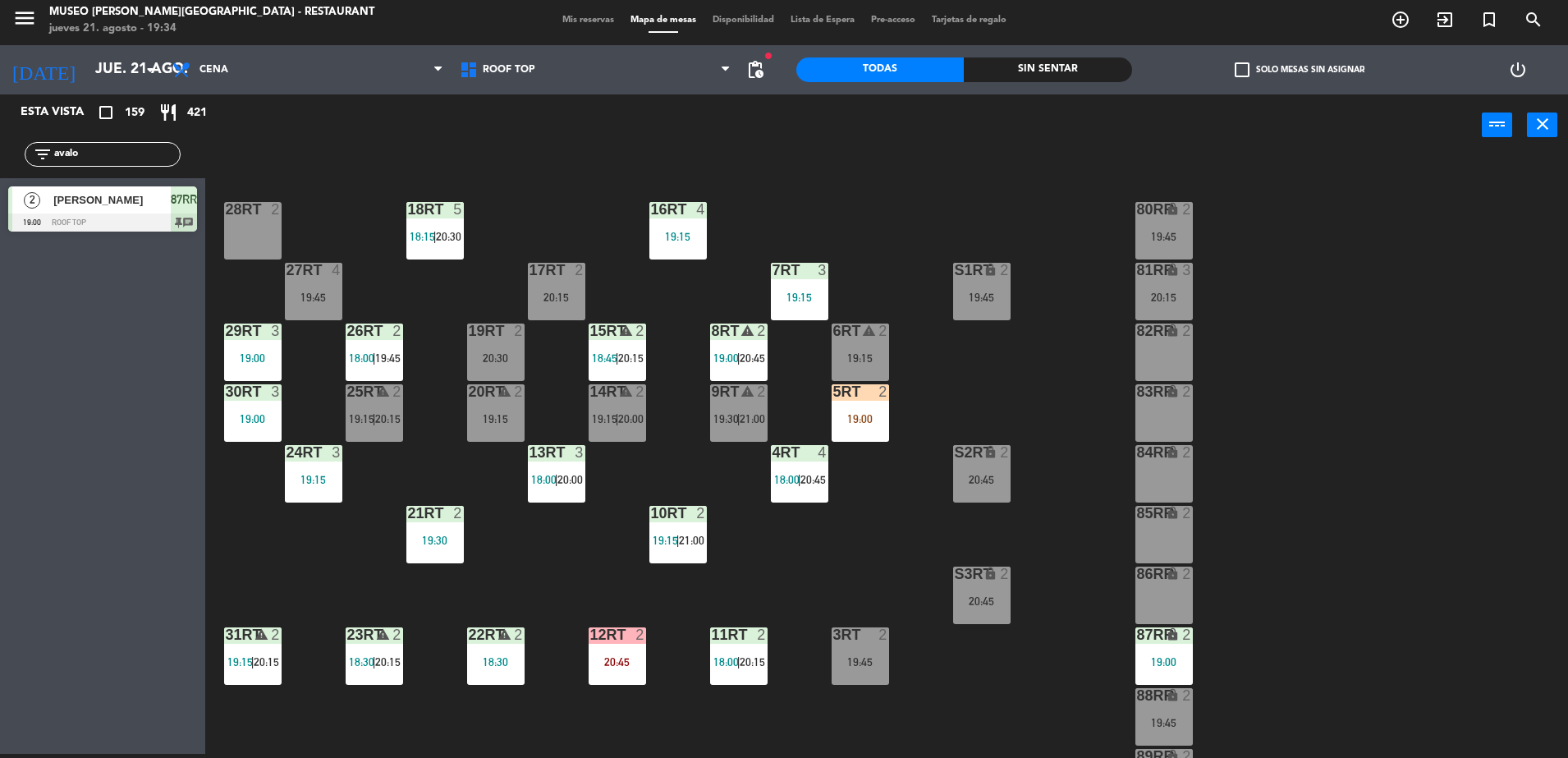
scroll to position [52, 0]
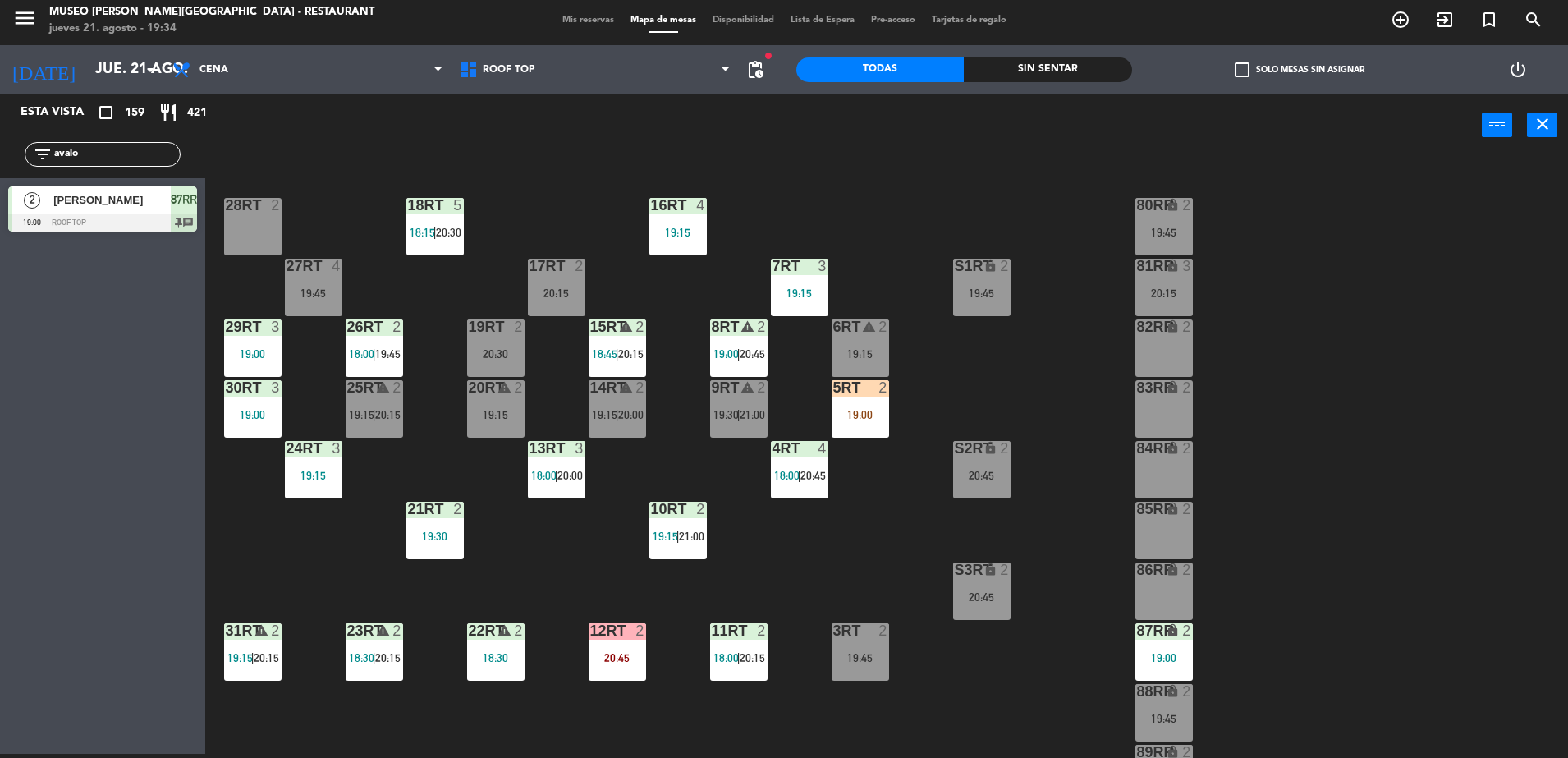
click at [115, 206] on span "[PERSON_NAME]" at bounding box center [111, 200] width 117 height 17
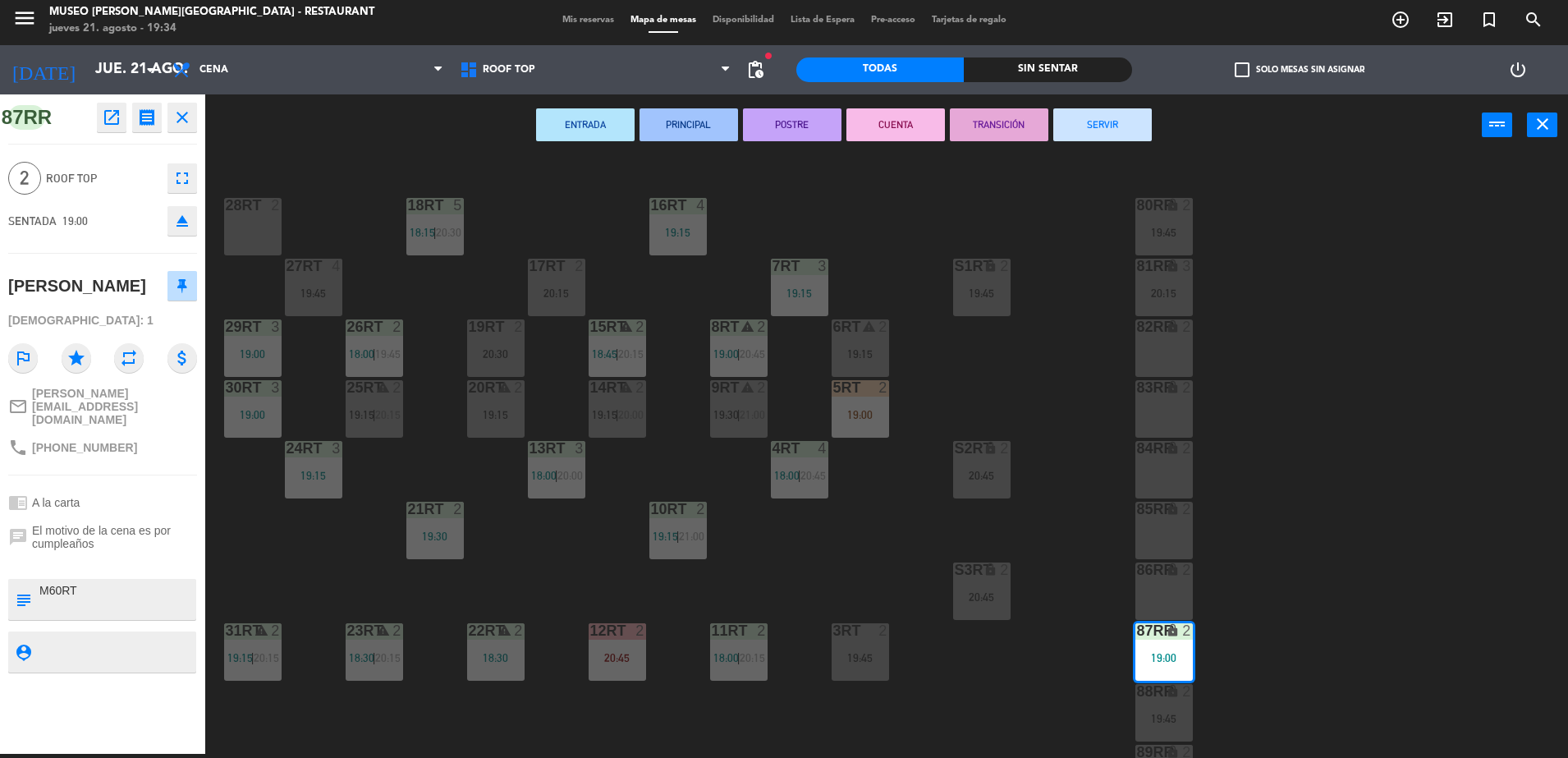
click at [253, 241] on div "28RT 2" at bounding box center [252, 227] width 57 height 57
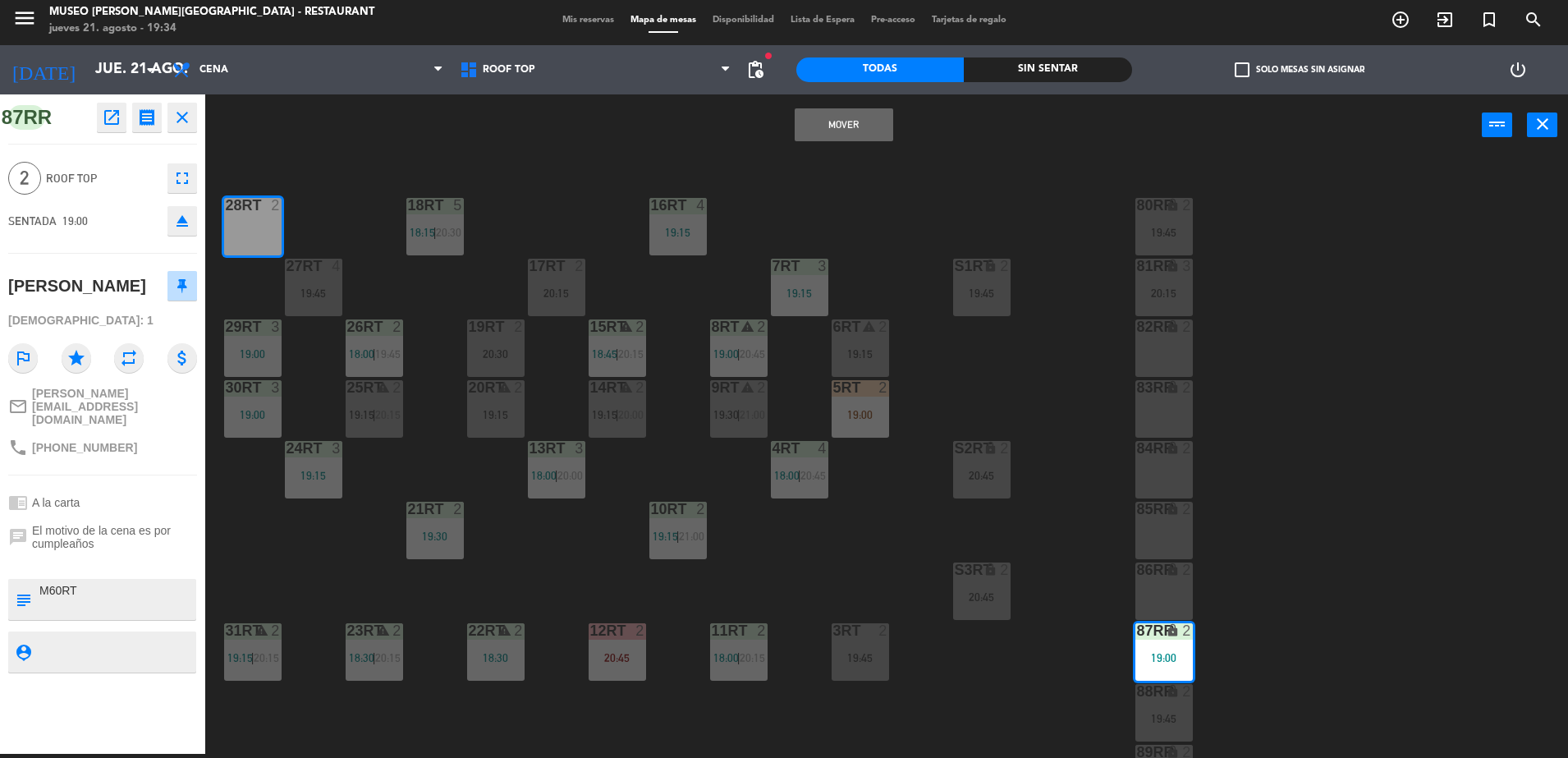
click at [843, 133] on button "Mover" at bounding box center [844, 125] width 98 height 32
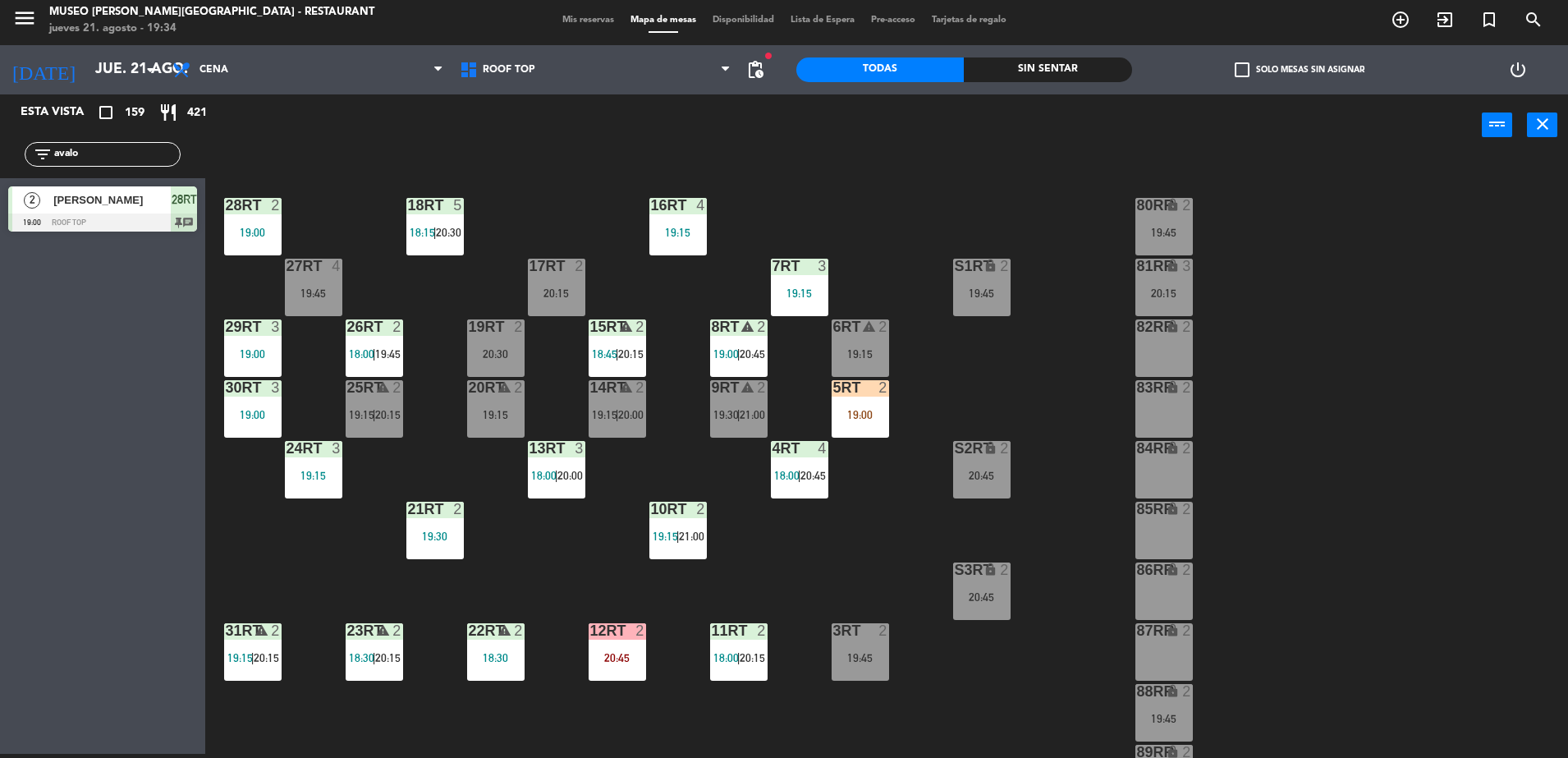
click at [245, 247] on div "28RT 2 19:00" at bounding box center [252, 227] width 57 height 57
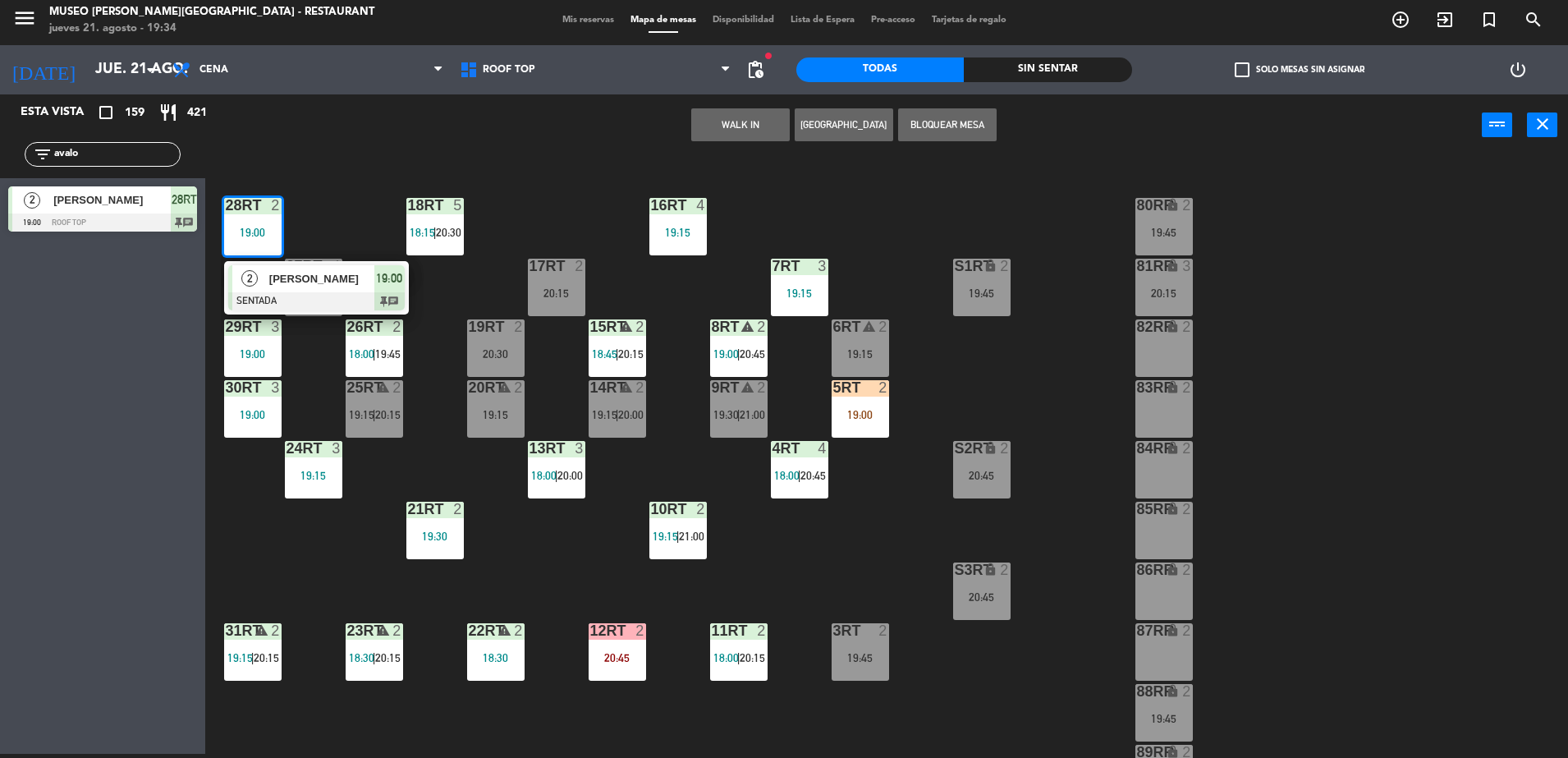
click at [268, 292] on div at bounding box center [316, 301] width 176 height 18
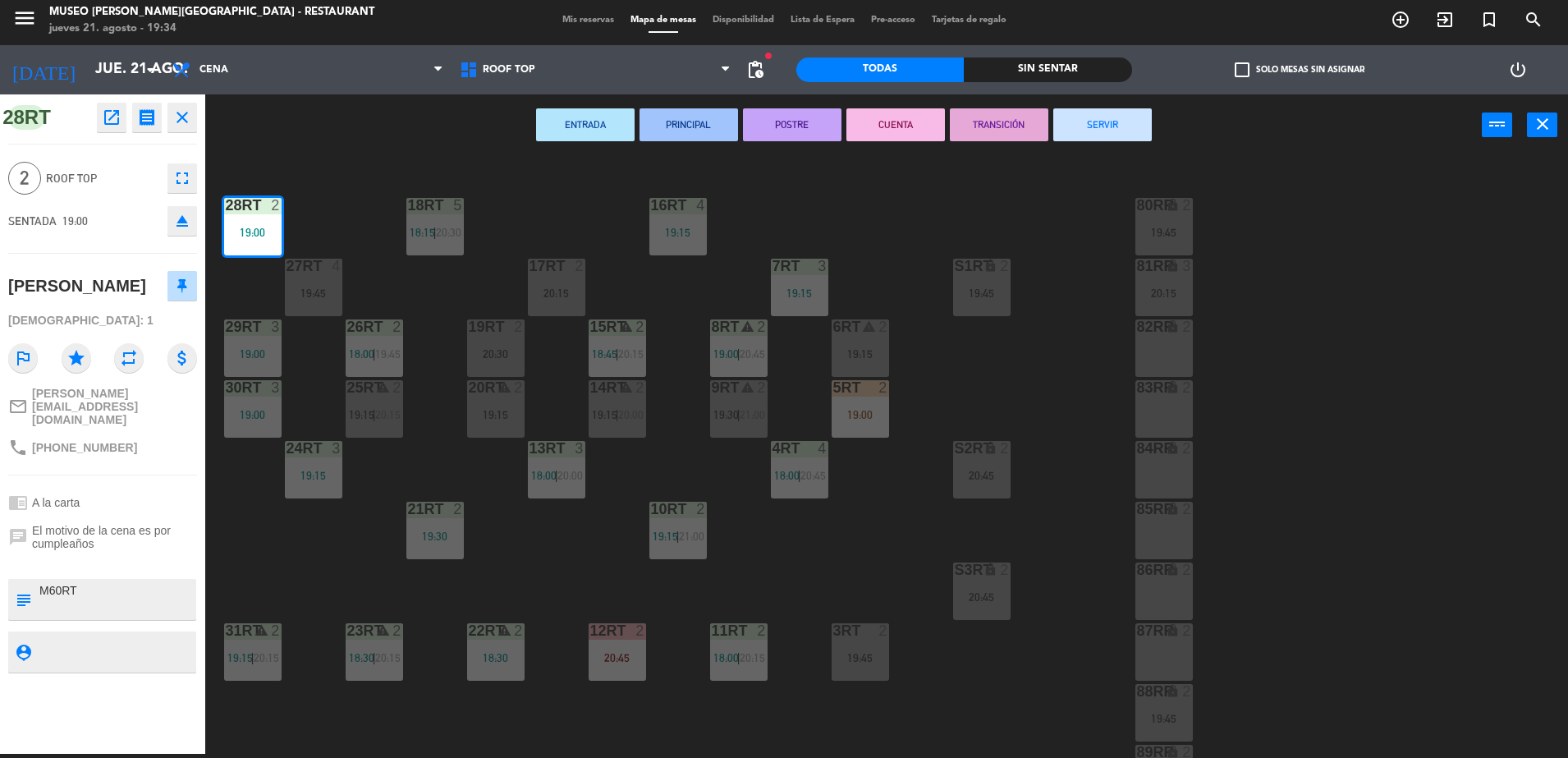
drag, startPoint x: 139, startPoint y: 571, endPoint x: 0, endPoint y: 552, distance: 140.3
click at [0, 553] on html "close × Museo [PERSON_NAME] Café - Restaurant × chrome_reader_mode Listado de R…" at bounding box center [784, 379] width 1568 height 758
type textarea "m28rt"
click at [88, 208] on div "SENTADA 19:00 eject" at bounding box center [103, 220] width 189 height 41
click at [1024, 192] on div "18RT 5 18:15 | 20:30 16RT 4 19:15 28RT 2 19:00 80RR lock 2 19:45 27RT 4 19:45 7…" at bounding box center [894, 459] width 1347 height 598
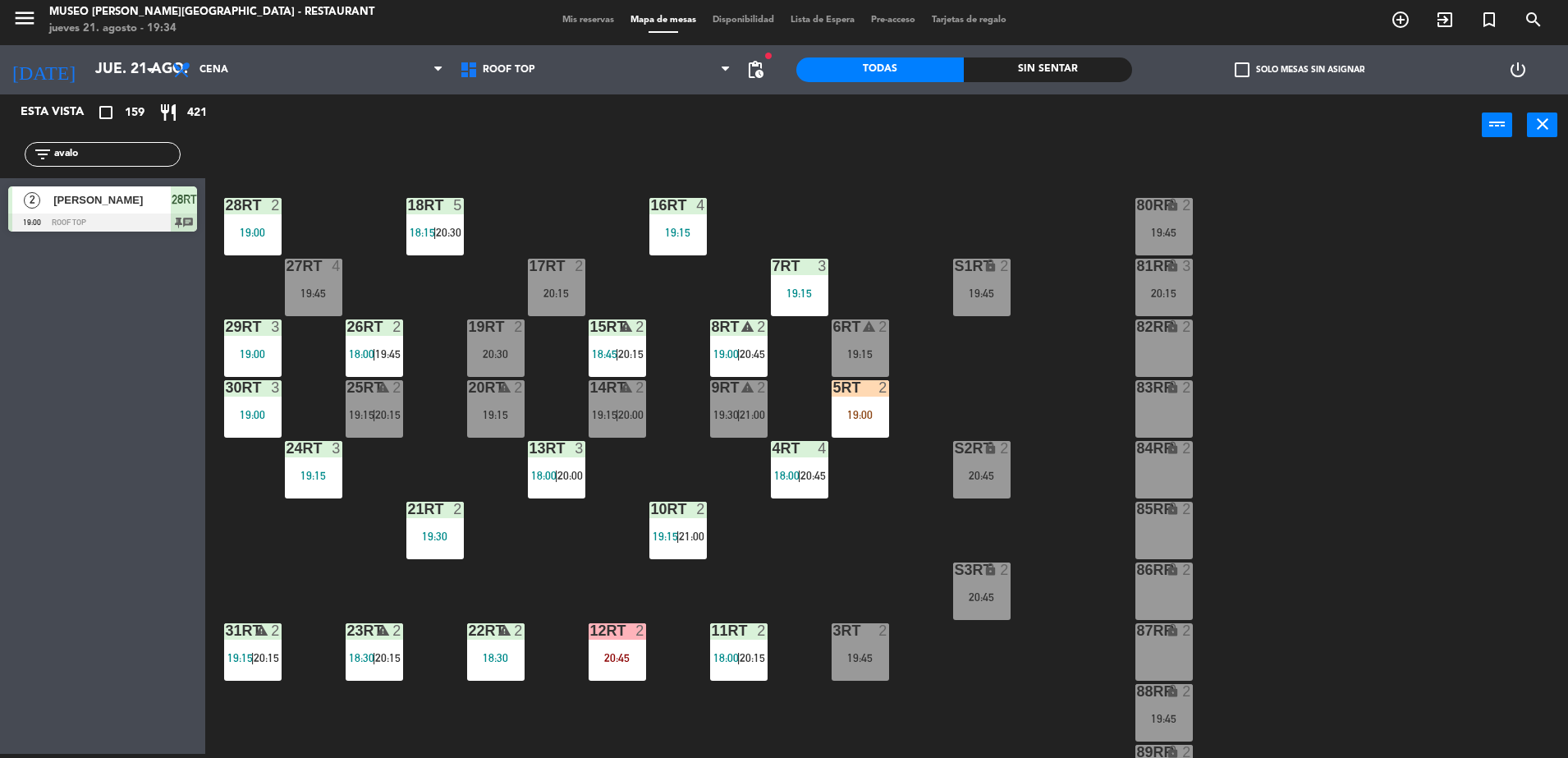
click at [470, 287] on div "18RT 5 18:15 | 20:30 16RT 4 19:15 28RT 2 19:00 80RR lock 2 19:45 27RT 4 19:45 7…" at bounding box center [894, 459] width 1347 height 598
click at [253, 243] on div "28RT 2 19:00" at bounding box center [252, 227] width 57 height 57
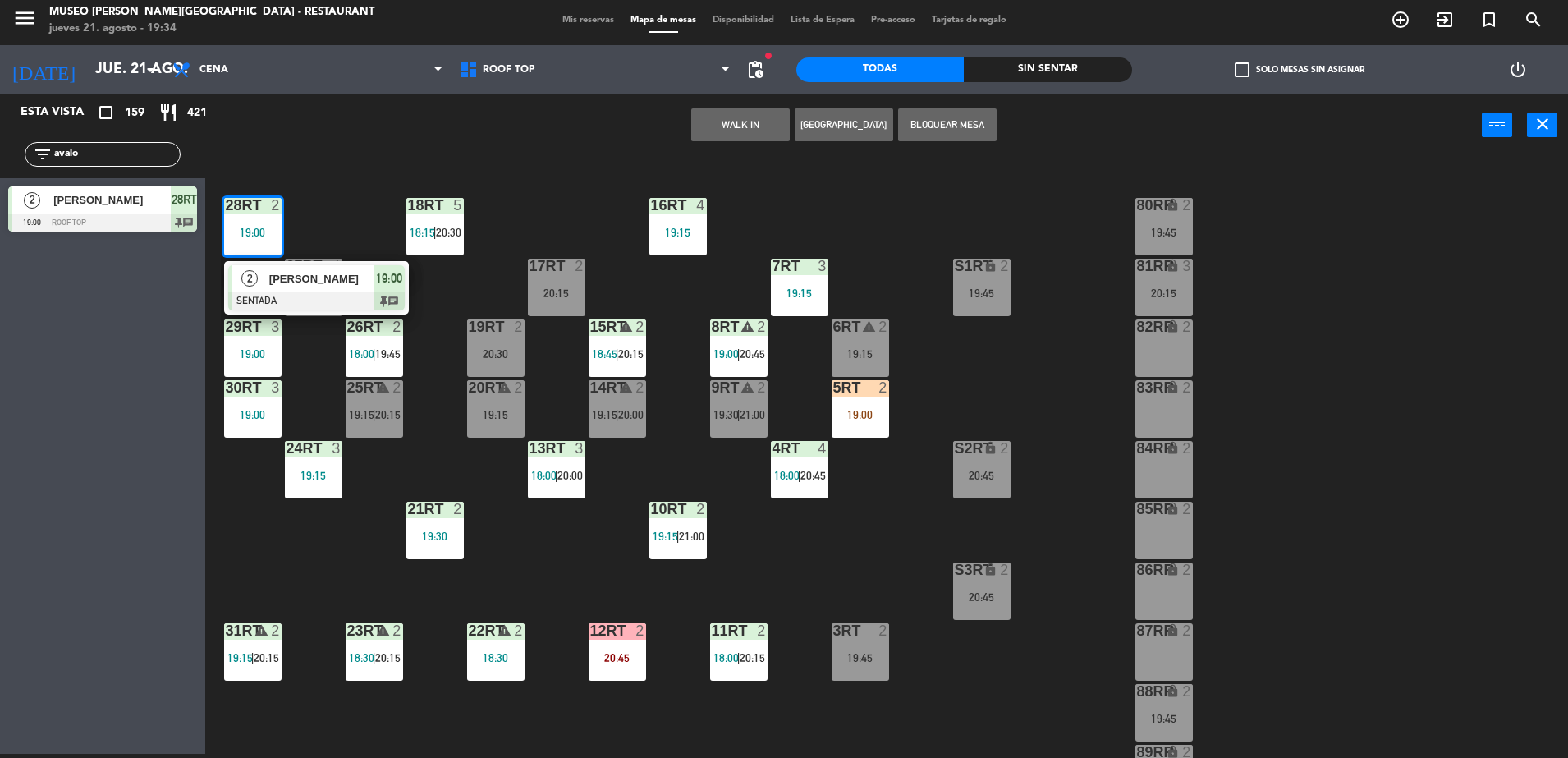
click at [271, 297] on div at bounding box center [316, 301] width 176 height 18
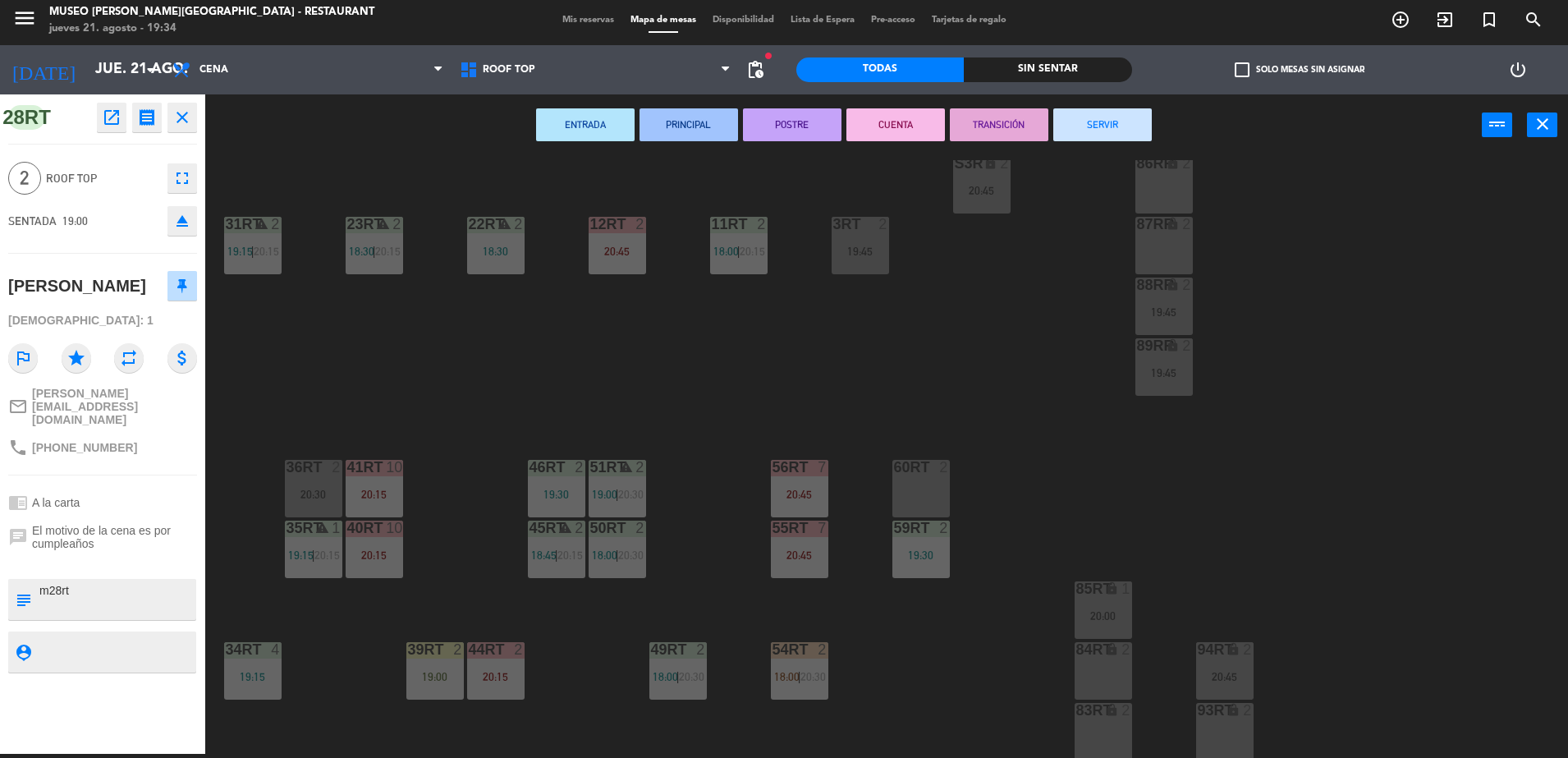
scroll to position [644, 0]
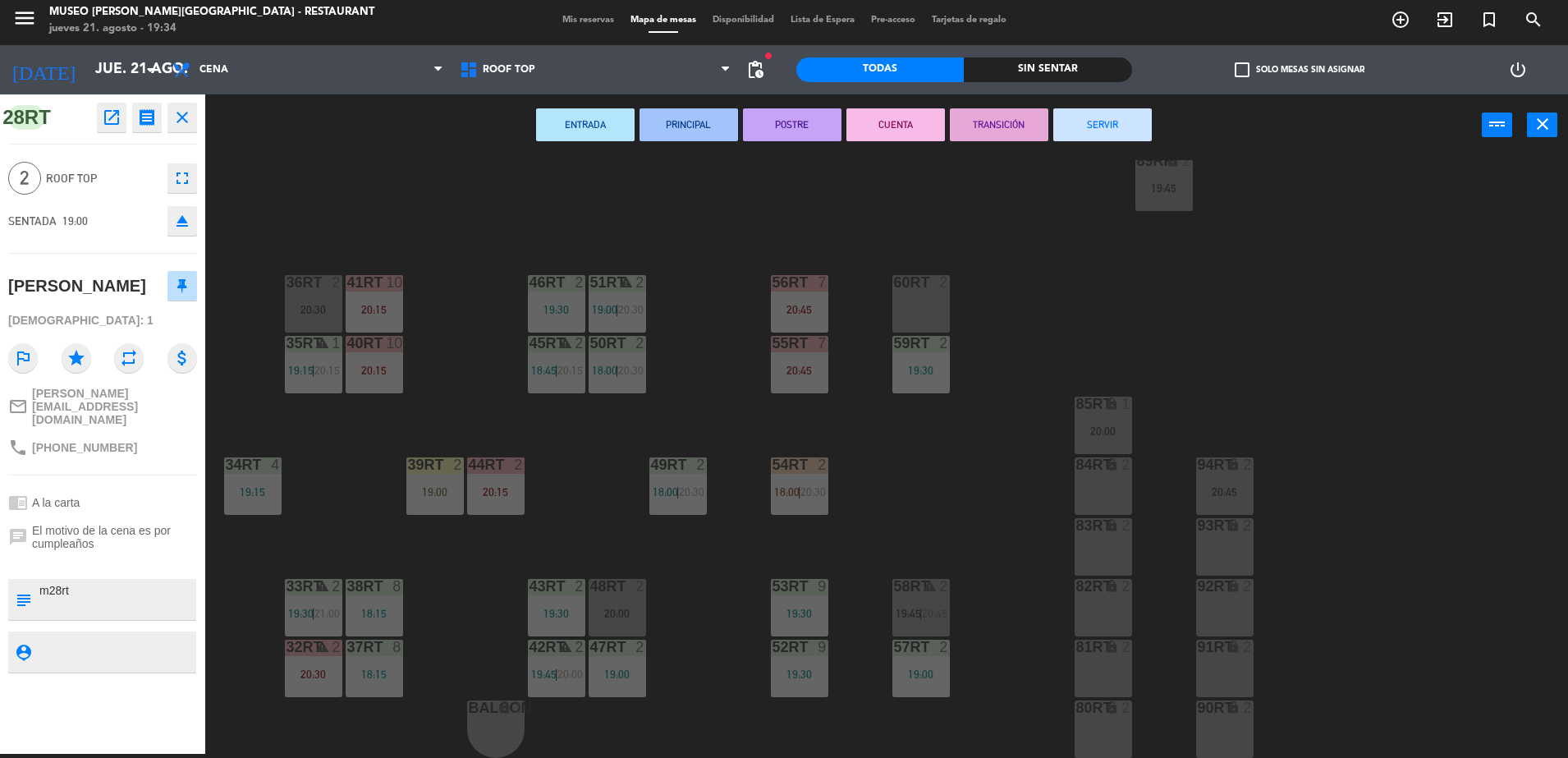
click at [933, 318] on div "60RT 2" at bounding box center [921, 304] width 57 height 57
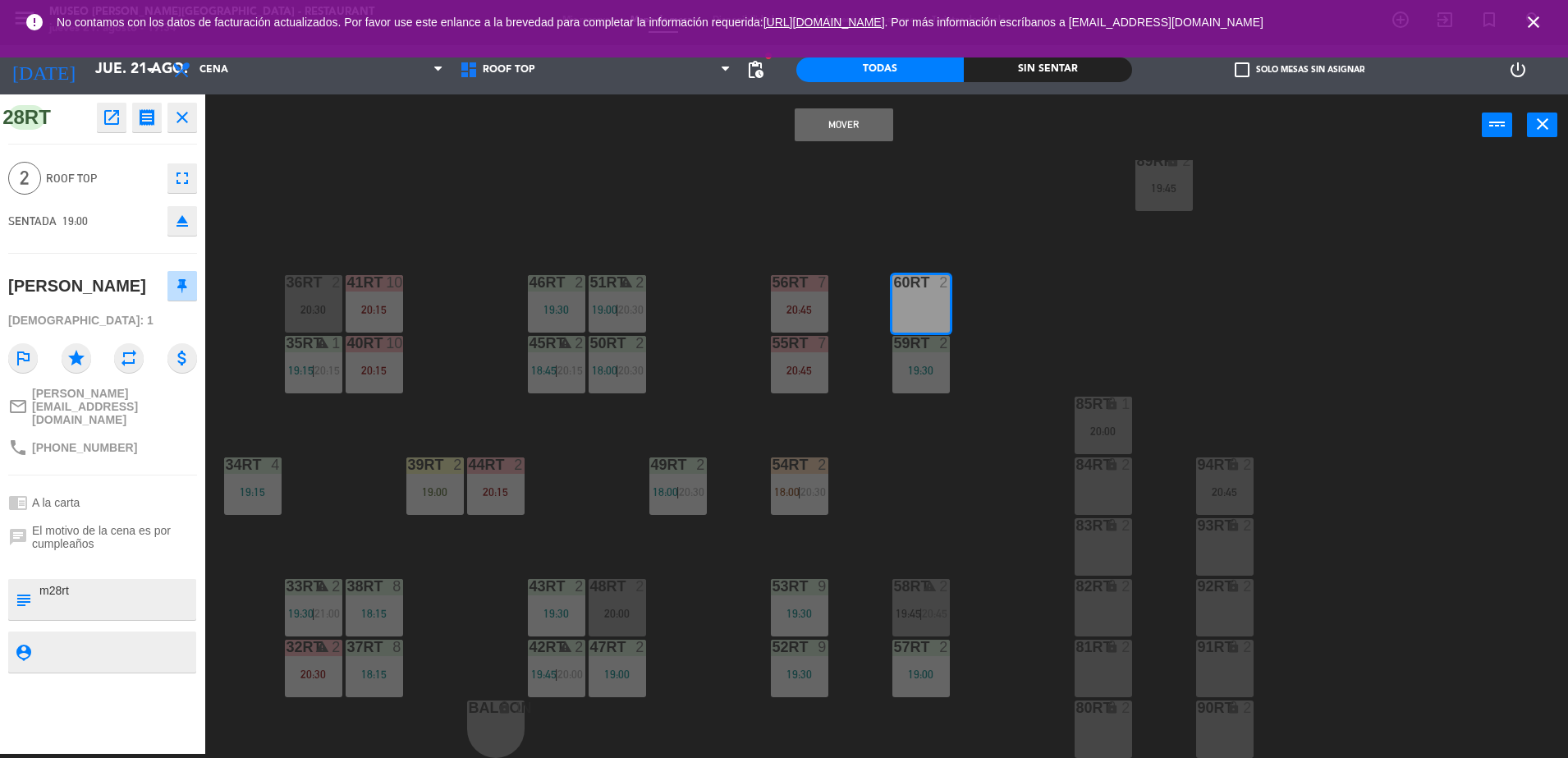
click at [871, 113] on button "Mover" at bounding box center [844, 125] width 98 height 32
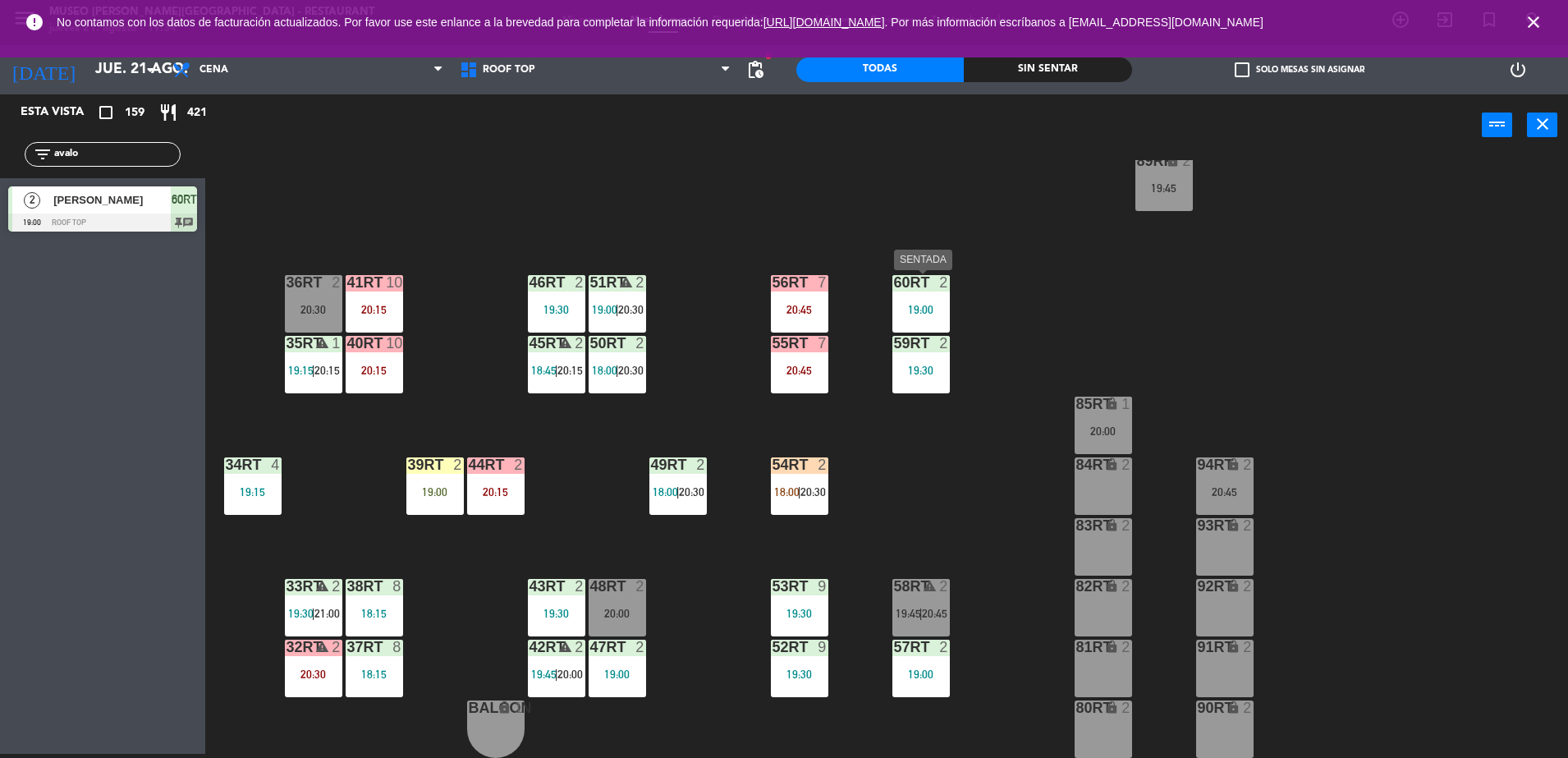
click at [919, 312] on div "19:00" at bounding box center [921, 309] width 57 height 11
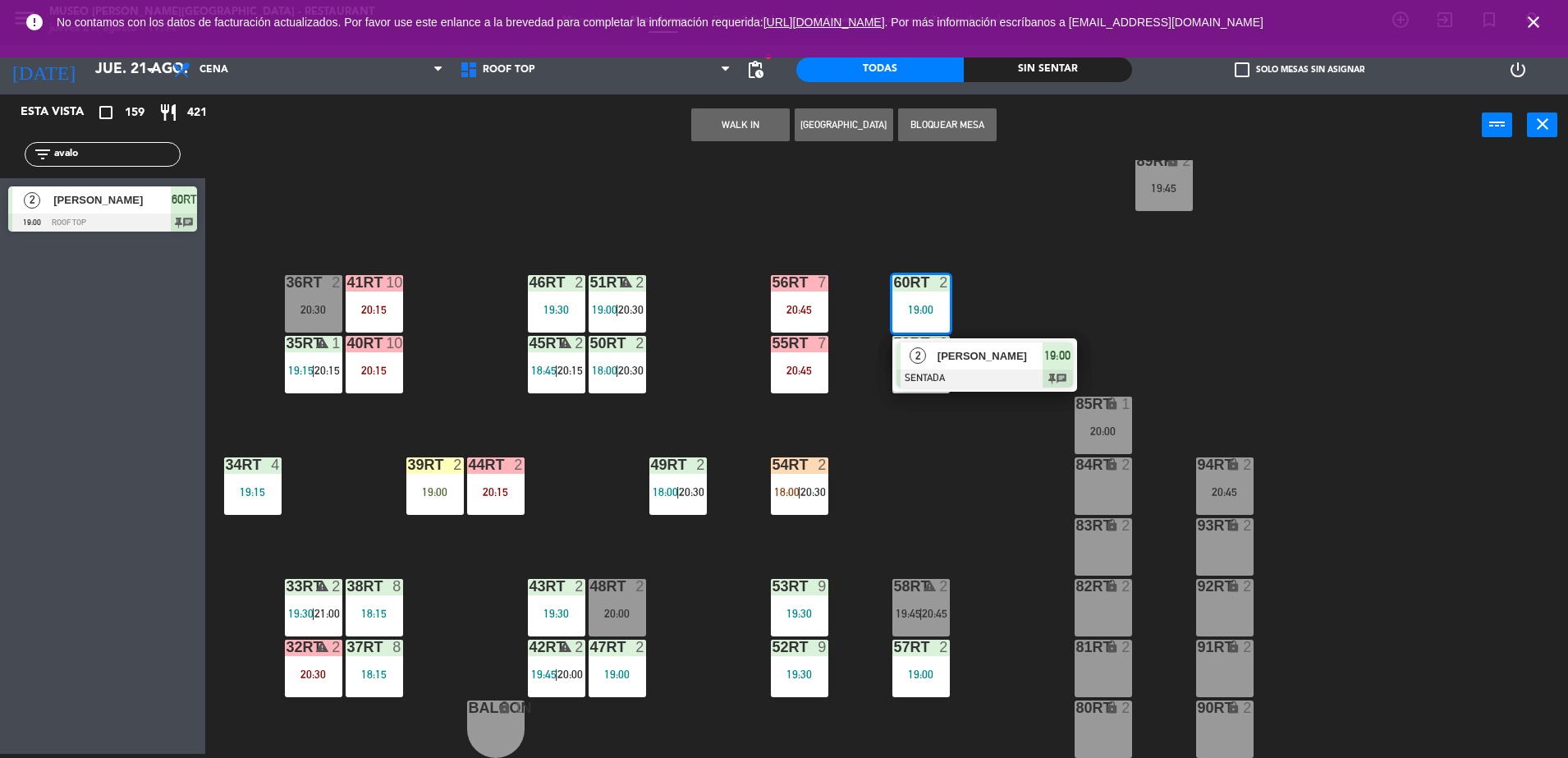
click at [927, 354] on div "2" at bounding box center [918, 356] width 35 height 27
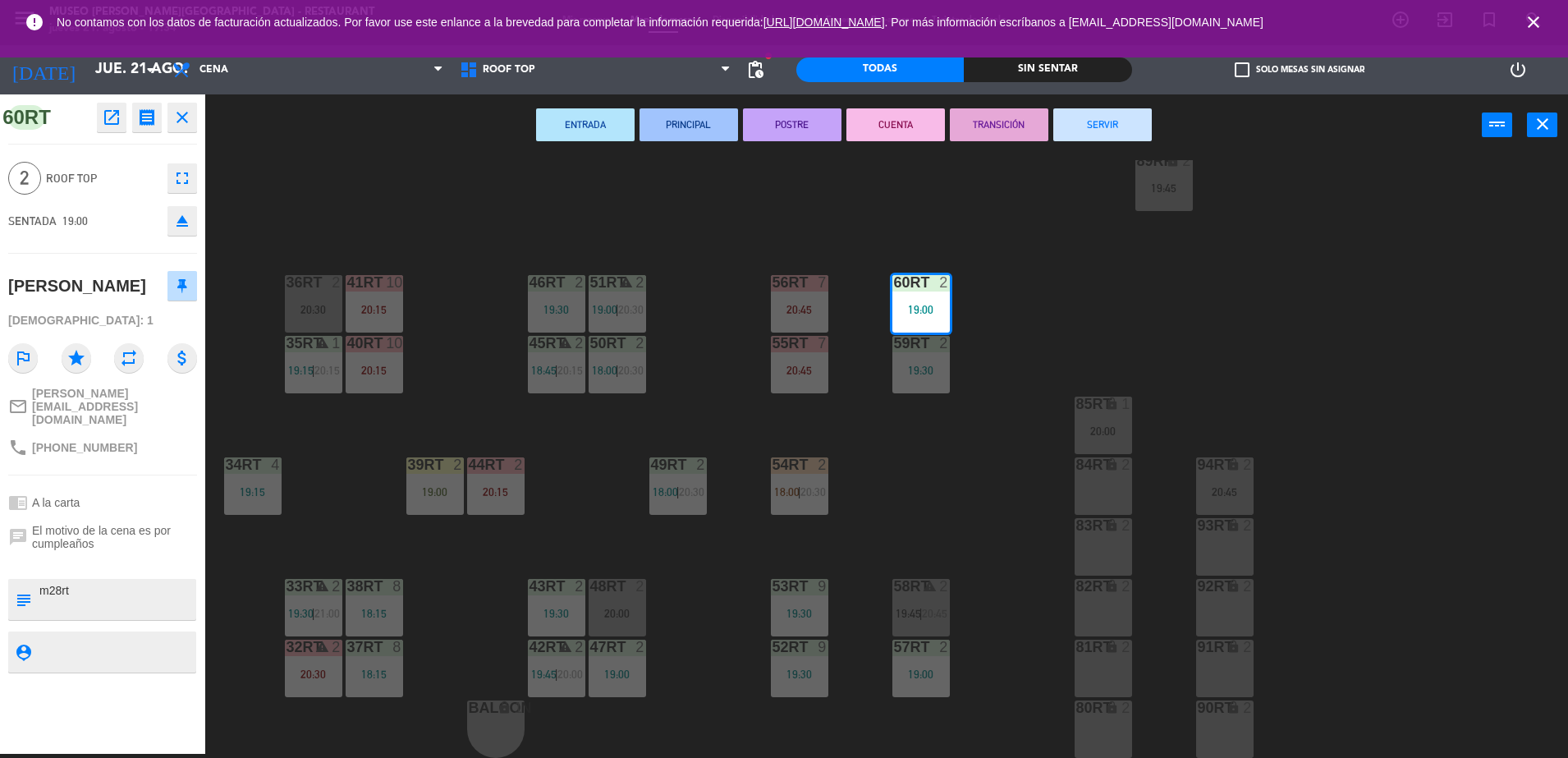
drag, startPoint x: 110, startPoint y: 588, endPoint x: 17, endPoint y: 600, distance: 93.8
click at [17, 600] on div "60RT open_in_new receipt 7:00 PM [DATE] 2 personas [PERSON_NAME] 60RT EXPERIENC…" at bounding box center [103, 424] width 206 height 659
type textarea "m60rt"
click at [125, 179] on span "Roof Top" at bounding box center [102, 179] width 113 height 19
click at [651, 251] on div "18RT 5 18:15 | 20:30 16RT 4 19:15 28RT 2 80RR lock 2 19:45 27RT 4 19:45 7RT 3 1…" at bounding box center [894, 459] width 1347 height 598
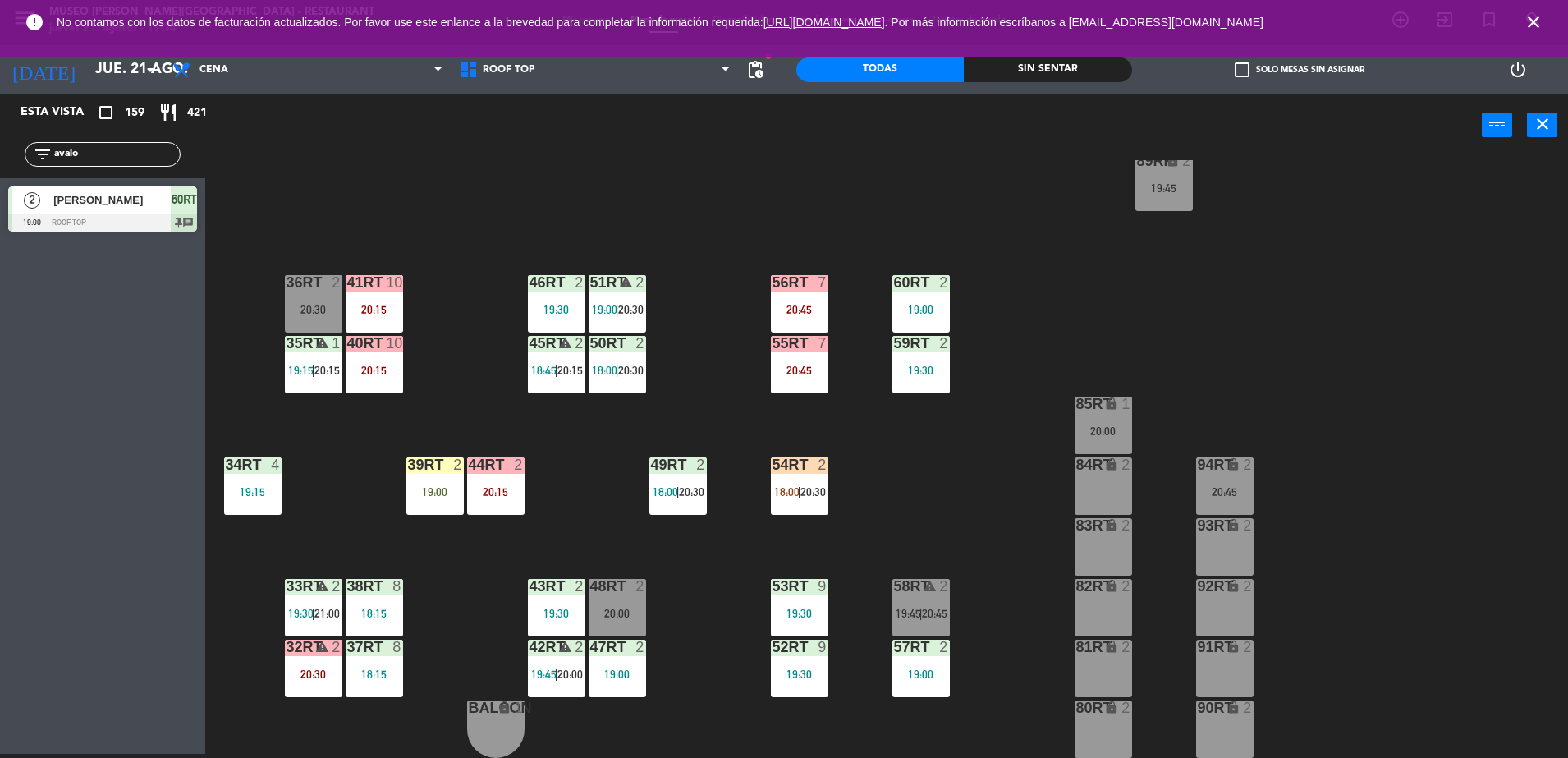
click at [818, 501] on div "54RT 2 18:00 | 20:30" at bounding box center [800, 486] width 57 height 57
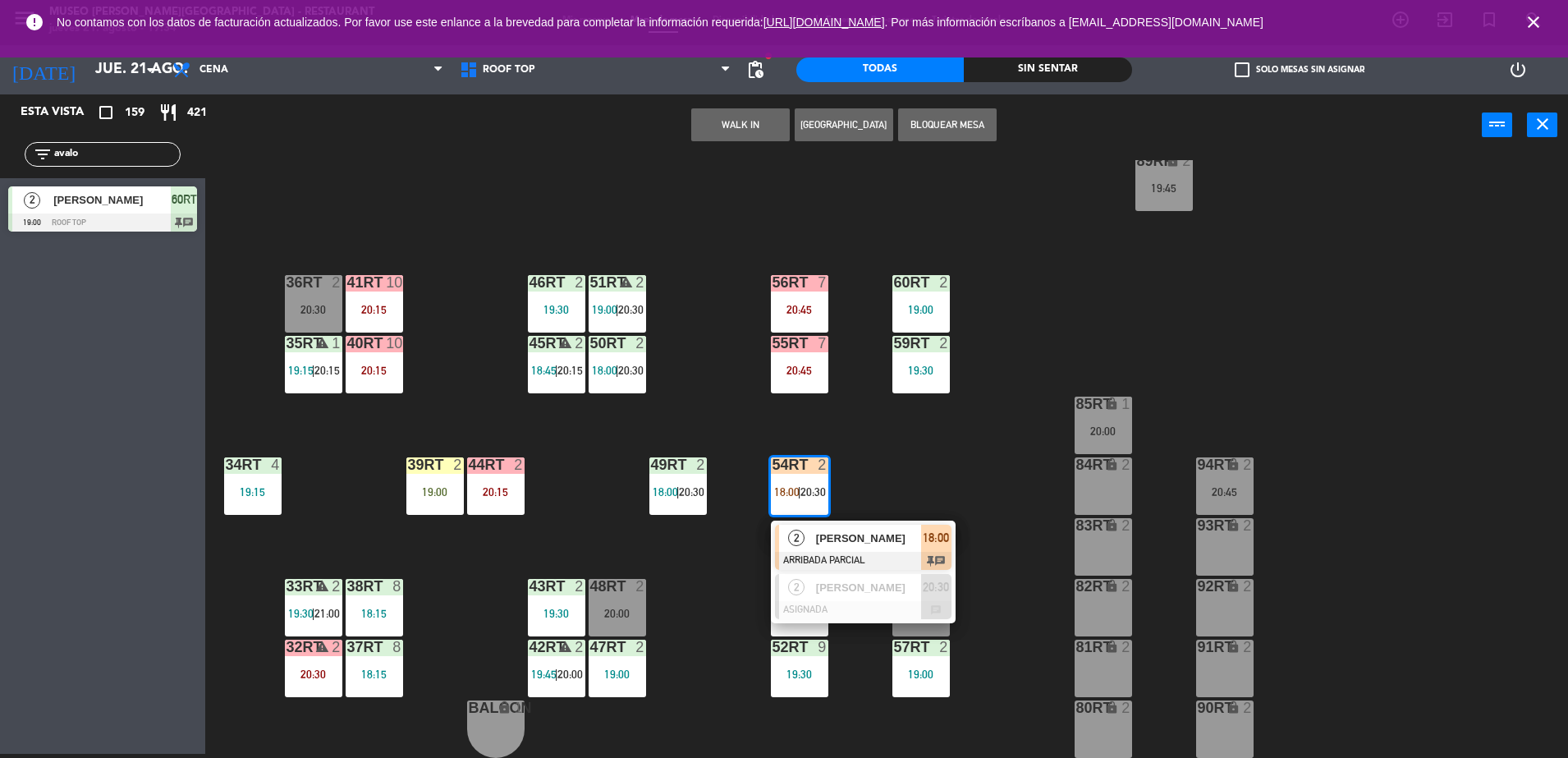
click at [824, 544] on span "[PERSON_NAME]" at bounding box center [868, 538] width 105 height 17
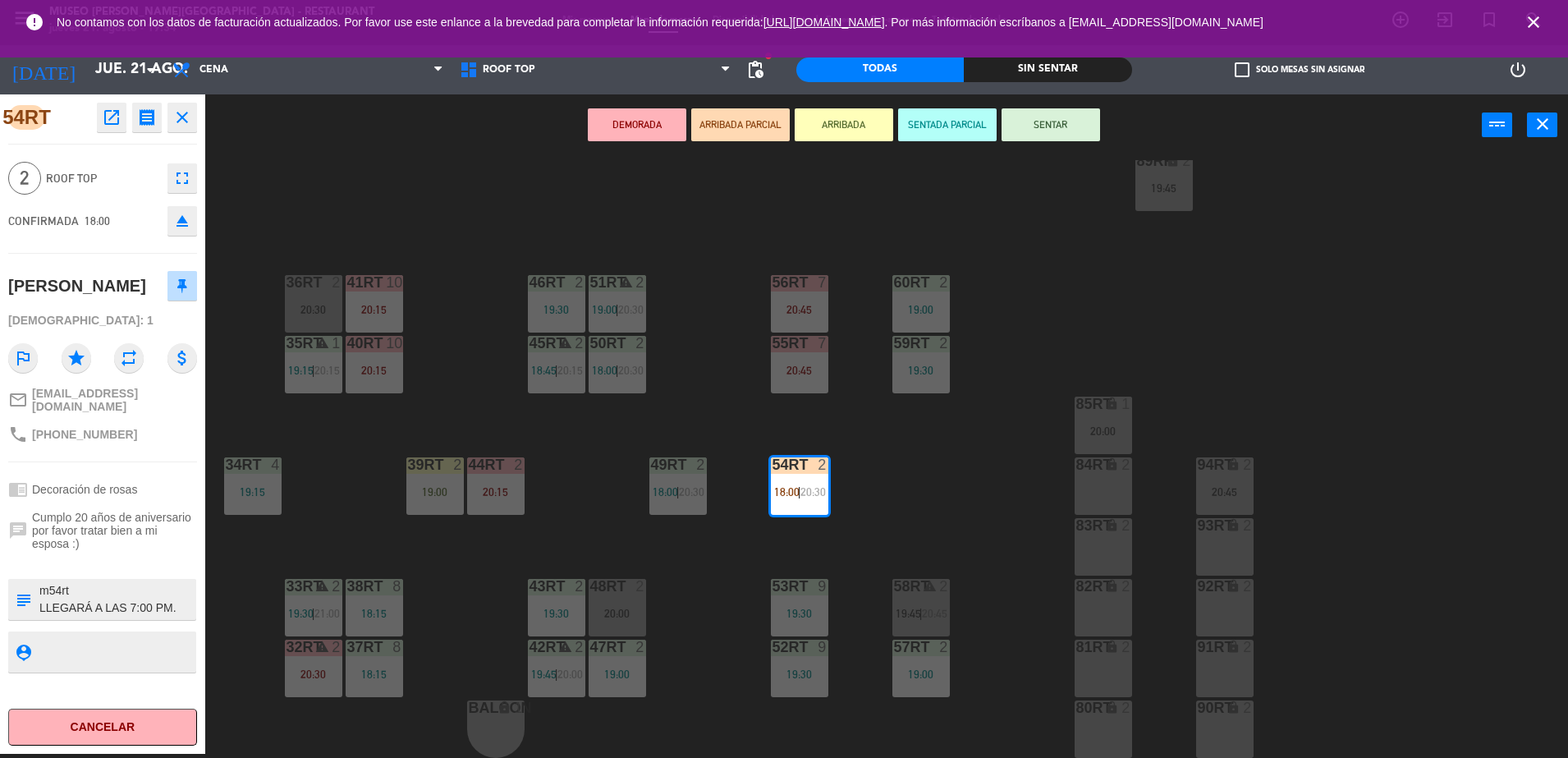
click at [1036, 129] on button "SENTAR" at bounding box center [1050, 125] width 98 height 32
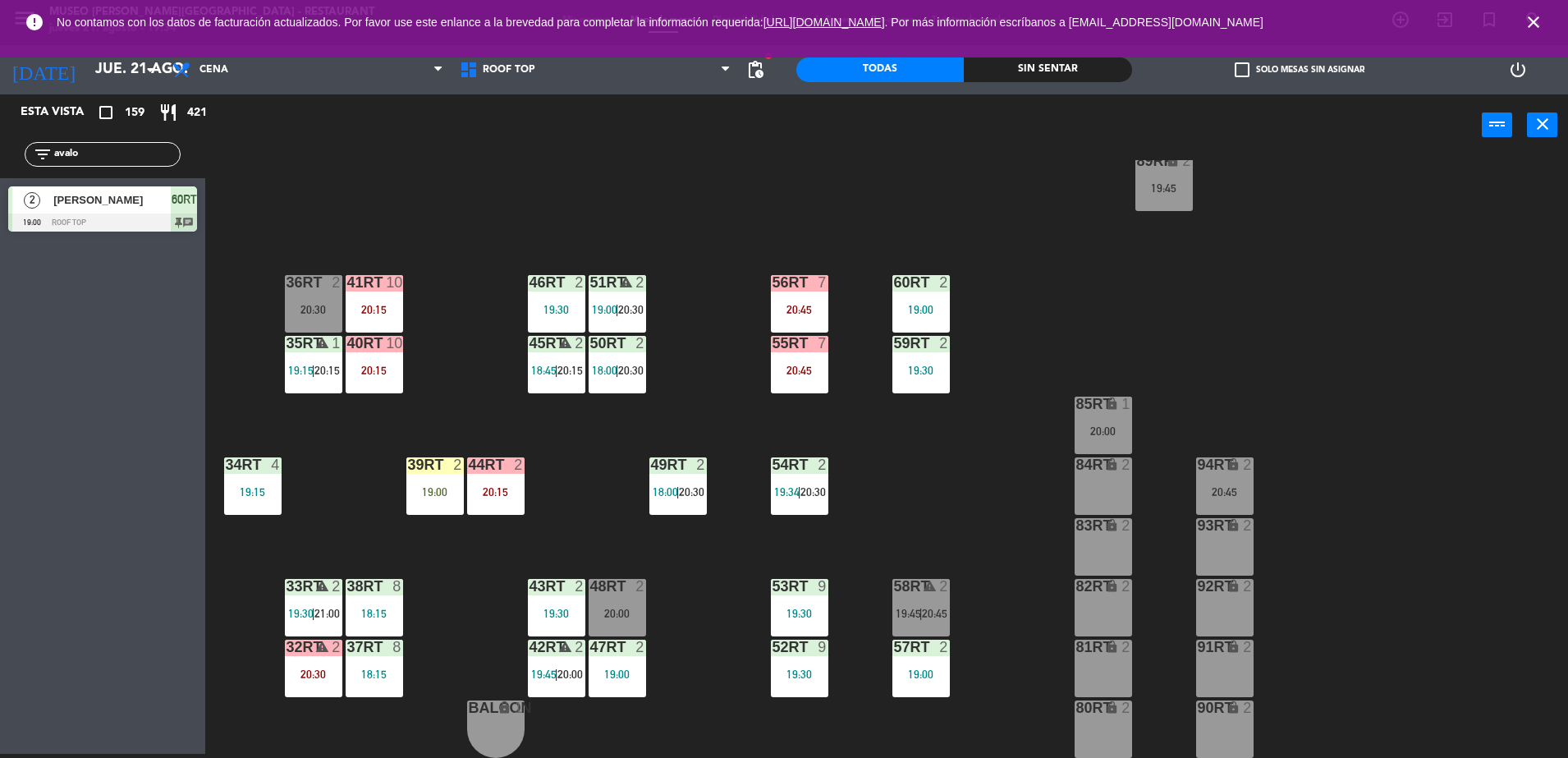
click at [999, 376] on div "18RT 5 18:15 | 20:30 16RT 4 19:15 28RT 2 80RR lock 2 19:45 27RT 4 19:45 7RT 3 1…" at bounding box center [894, 459] width 1347 height 598
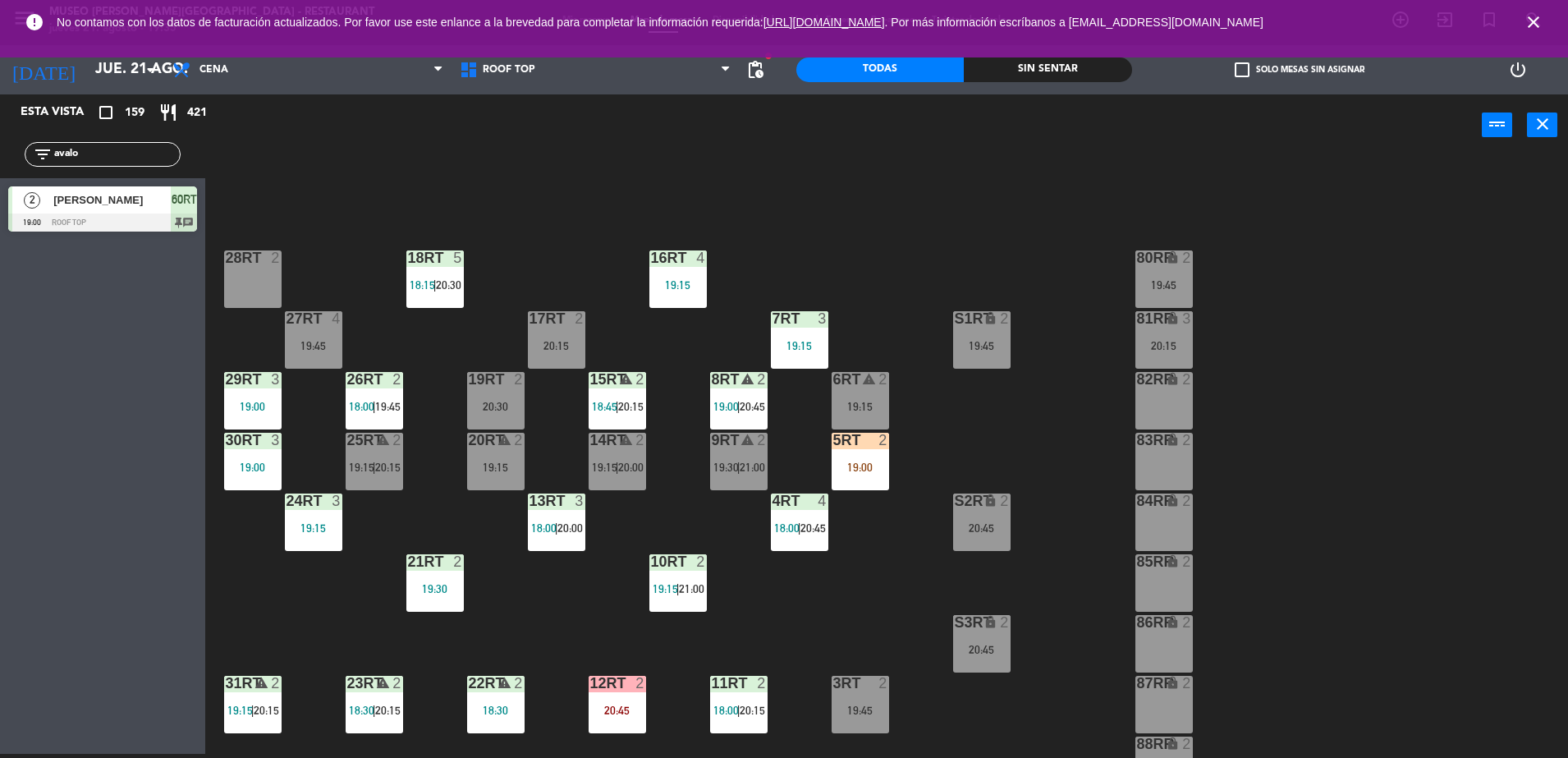
click at [859, 482] on div "5RT 2 19:00" at bounding box center [861, 461] width 57 height 57
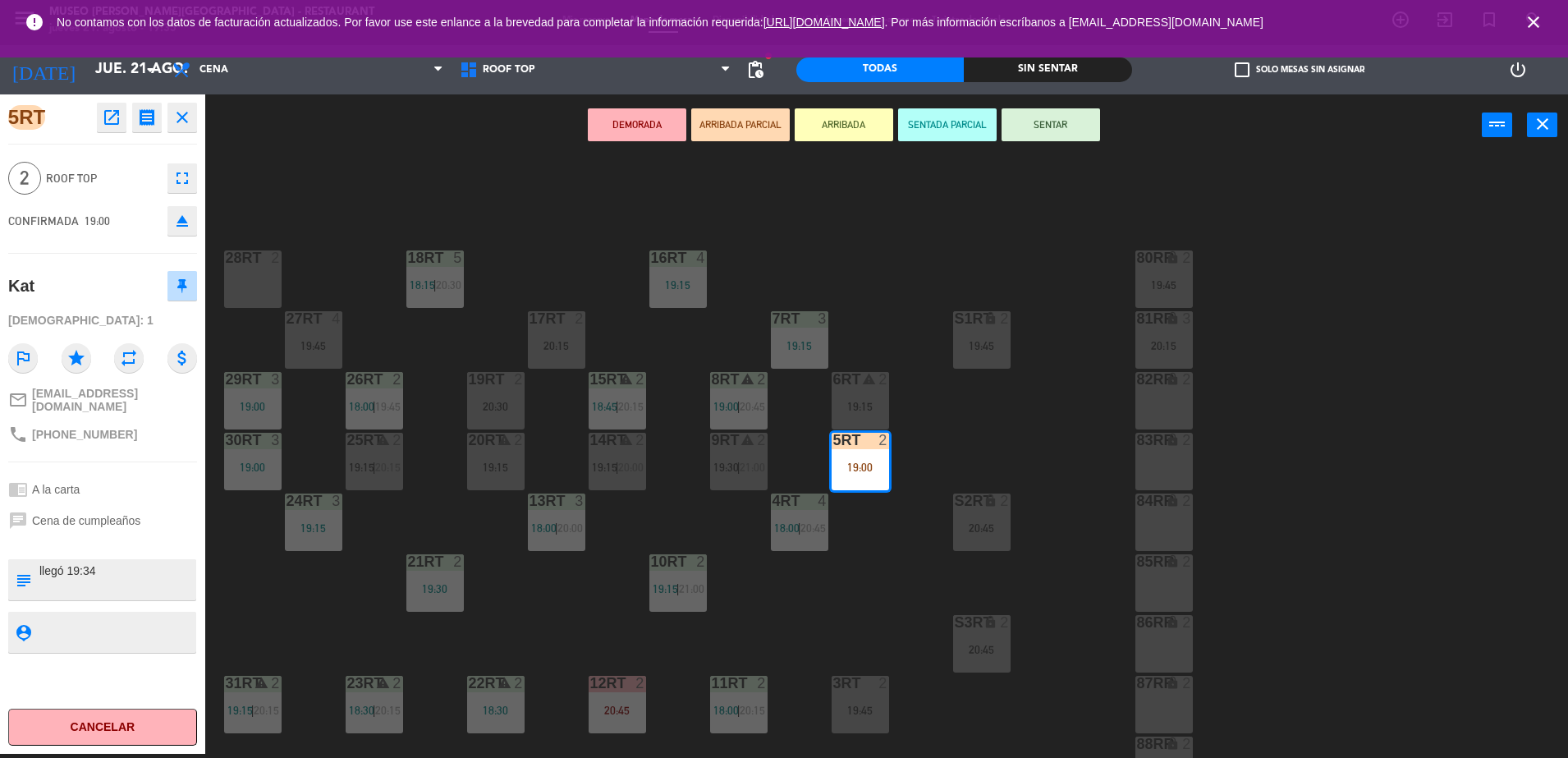
click at [861, 525] on div "18RT 5 18:15 | 20:30 16RT 4 19:15 28RT 2 80RR lock 2 19:45 27RT 4 19:45 7RT 3 1…" at bounding box center [894, 459] width 1347 height 598
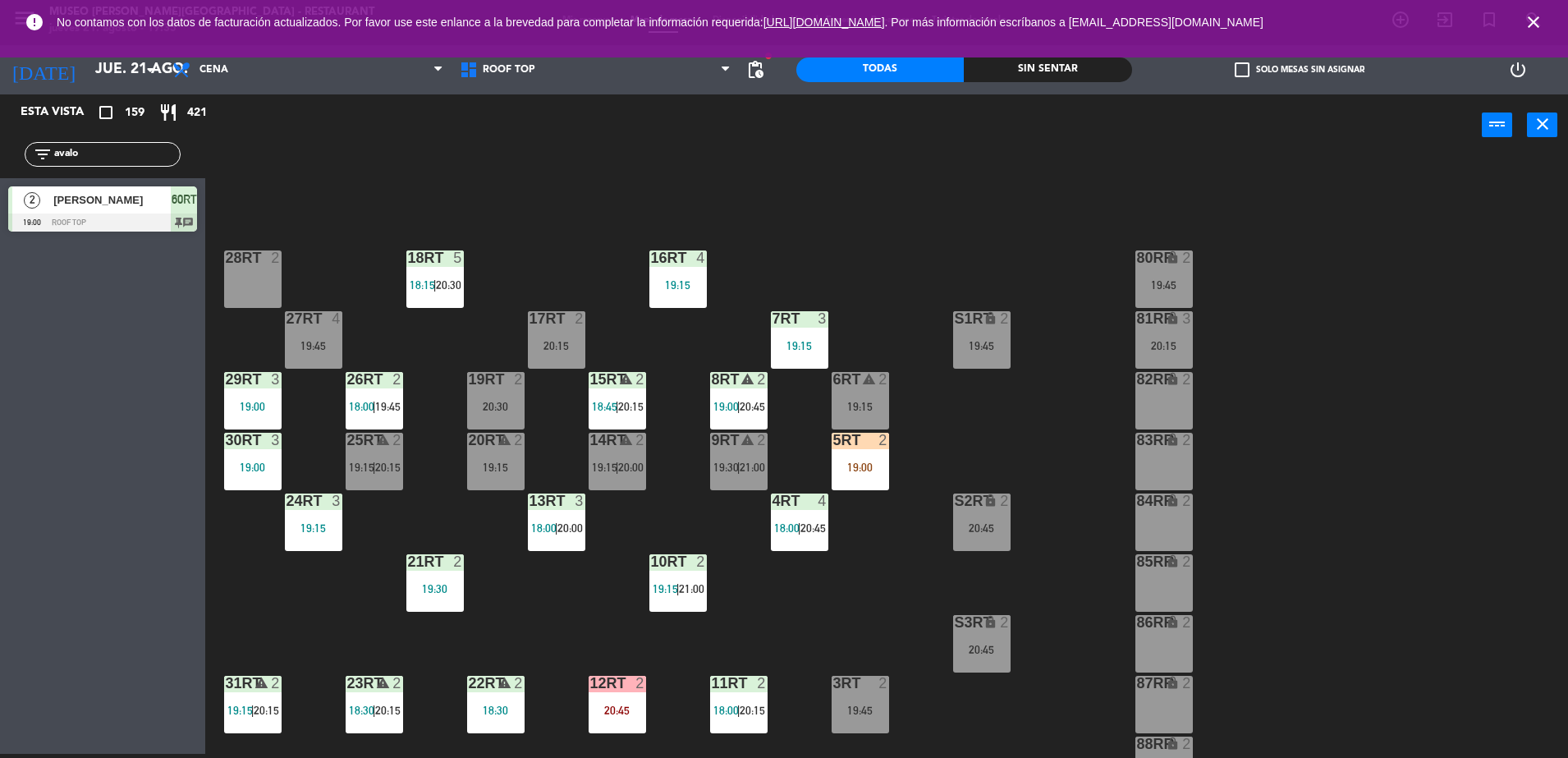
click at [880, 468] on div "19:00" at bounding box center [861, 468] width 57 height 11
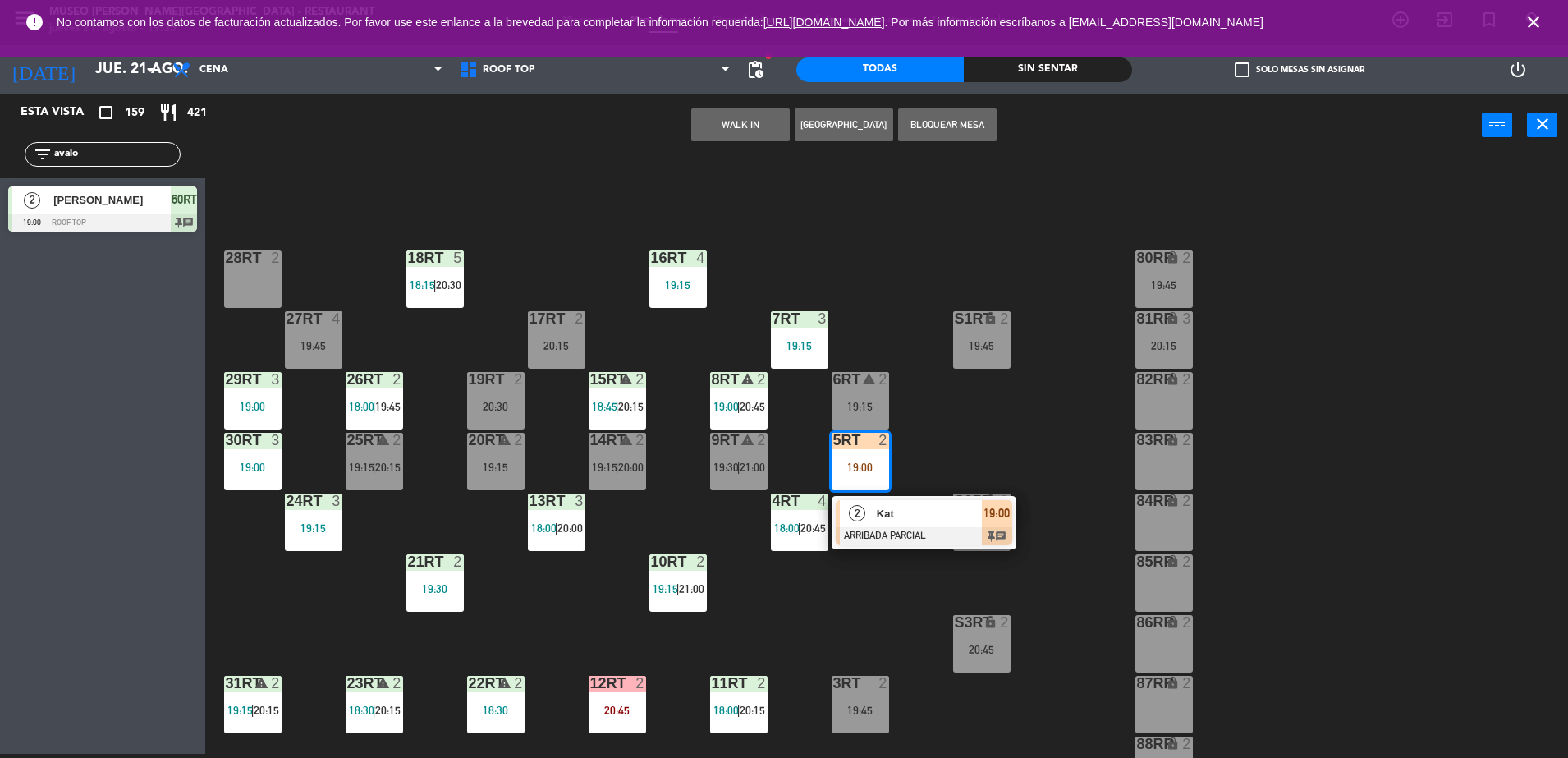
click at [887, 490] on div "5RT 2 19:00 2 Kat ARRIBADA PARCIAL 19:00 chat" at bounding box center [861, 461] width 57 height 57
click at [867, 532] on div at bounding box center [923, 536] width 176 height 18
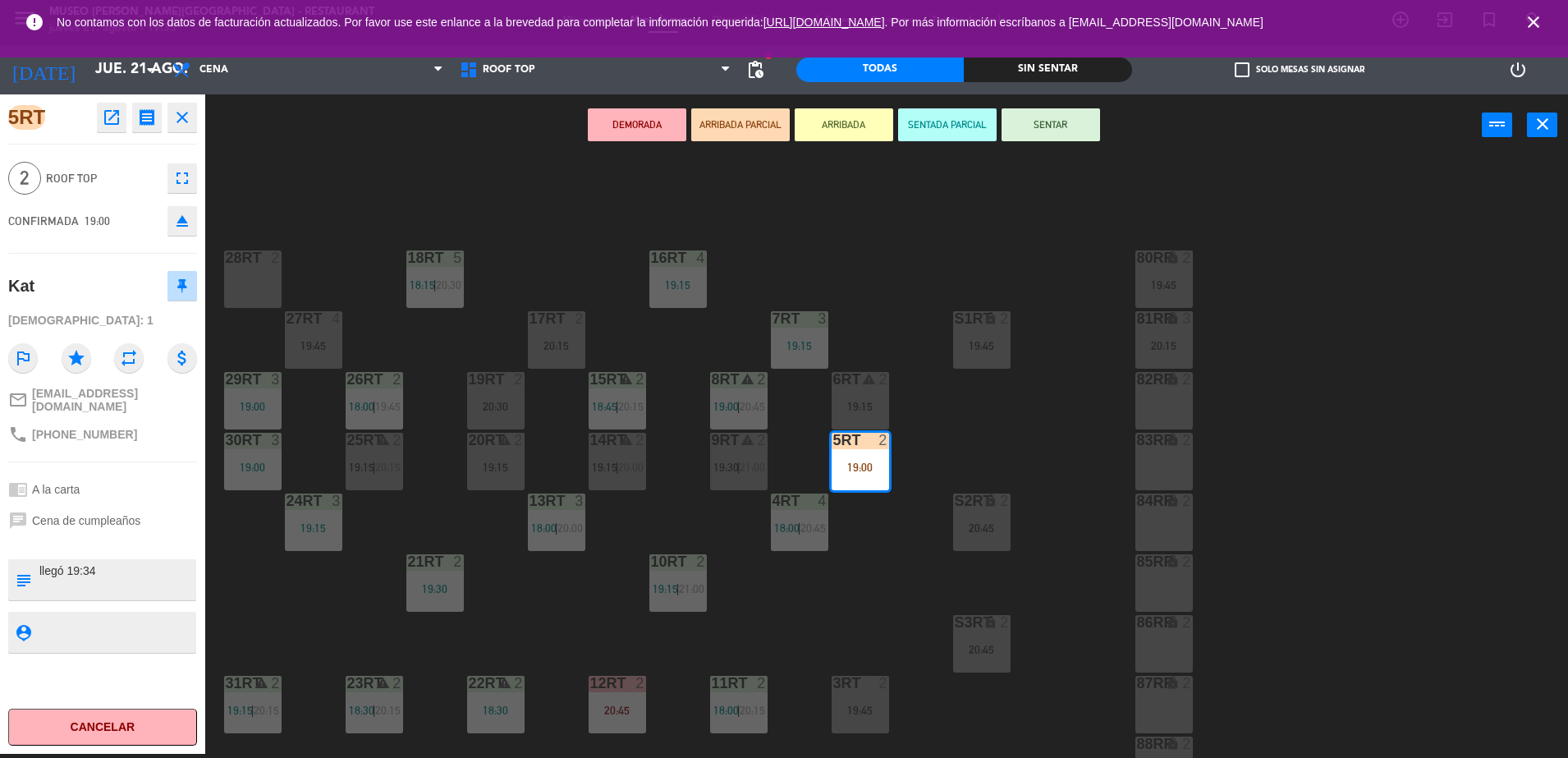
click at [165, 575] on textarea at bounding box center [116, 580] width 157 height 34
drag, startPoint x: 138, startPoint y: 565, endPoint x: 0, endPoint y: 534, distance: 141.4
click at [0, 534] on html "close × Museo [PERSON_NAME] Café - Restaurant × chrome_reader_mode Listado de R…" at bounding box center [784, 379] width 1568 height 758
type textarea "M5RT llegó 19:34"
click at [129, 224] on div "CONFIRMADA 19:00 eject" at bounding box center [103, 220] width 189 height 41
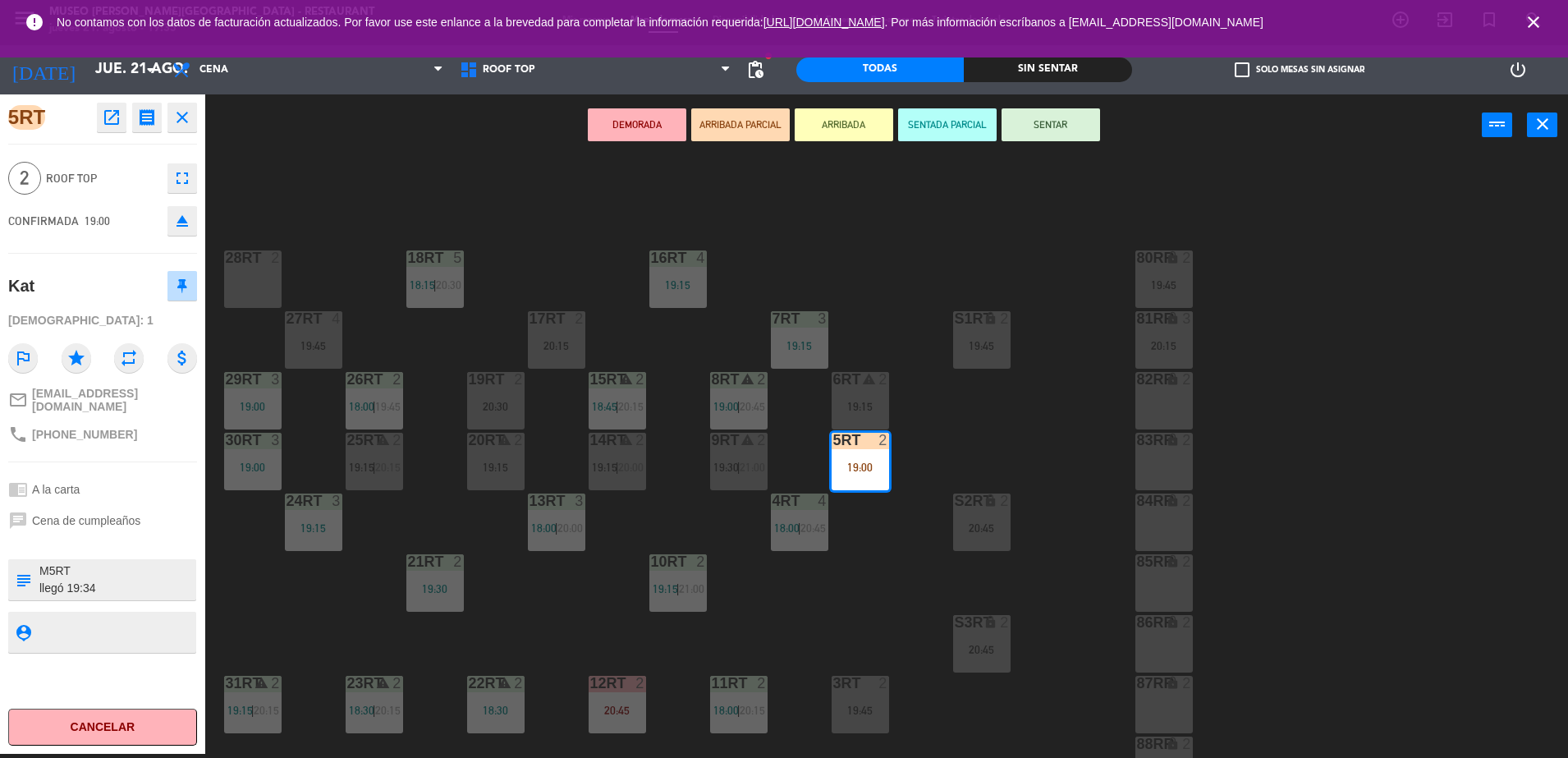
click at [1059, 125] on button "SENTAR" at bounding box center [1050, 125] width 98 height 32
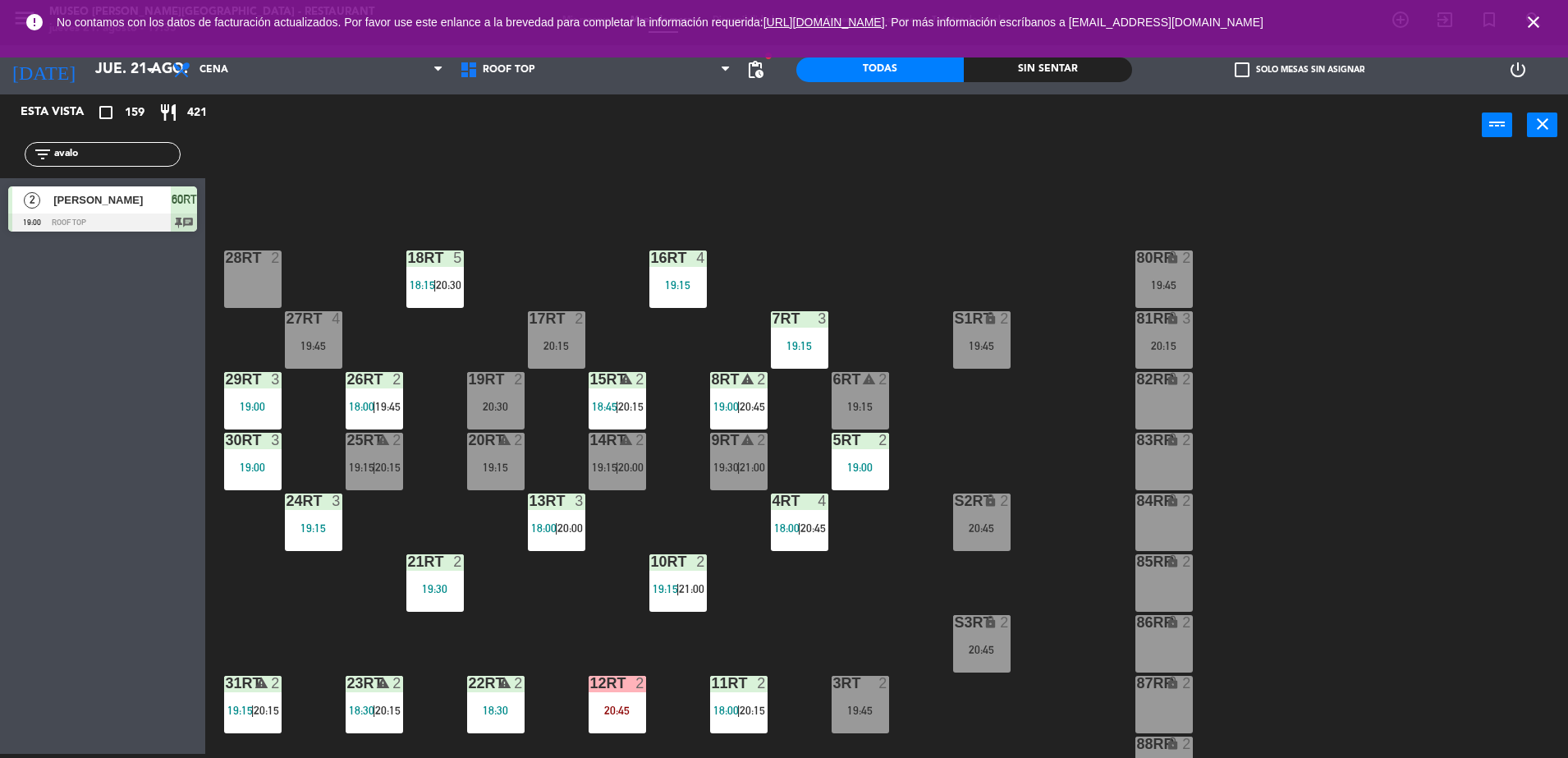
click at [934, 200] on div "18RT 5 18:15 | 20:30 16RT 4 19:15 28RT 2 80RR lock 2 19:45 27RT 4 19:45 7RT 3 1…" at bounding box center [894, 459] width 1347 height 598
click at [504, 586] on div "18RT 5 18:15 | 20:30 16RT 4 19:15 28RT 2 80RR lock 2 19:45 27RT 4 19:45 7RT 3 1…" at bounding box center [894, 459] width 1347 height 598
click at [446, 599] on div "21RT 2 19:30" at bounding box center [435, 583] width 57 height 57
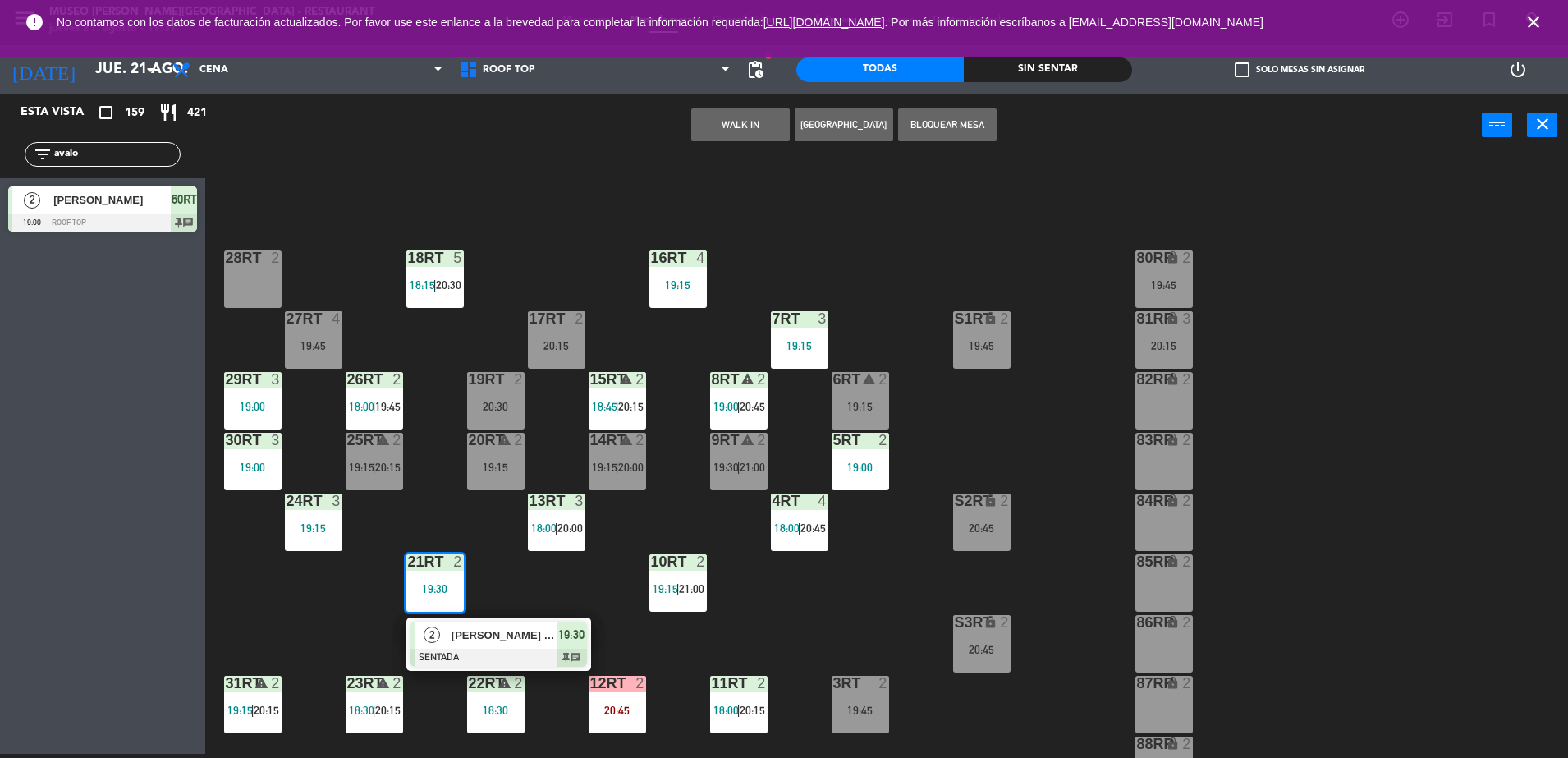
click at [466, 653] on div at bounding box center [498, 657] width 176 height 18
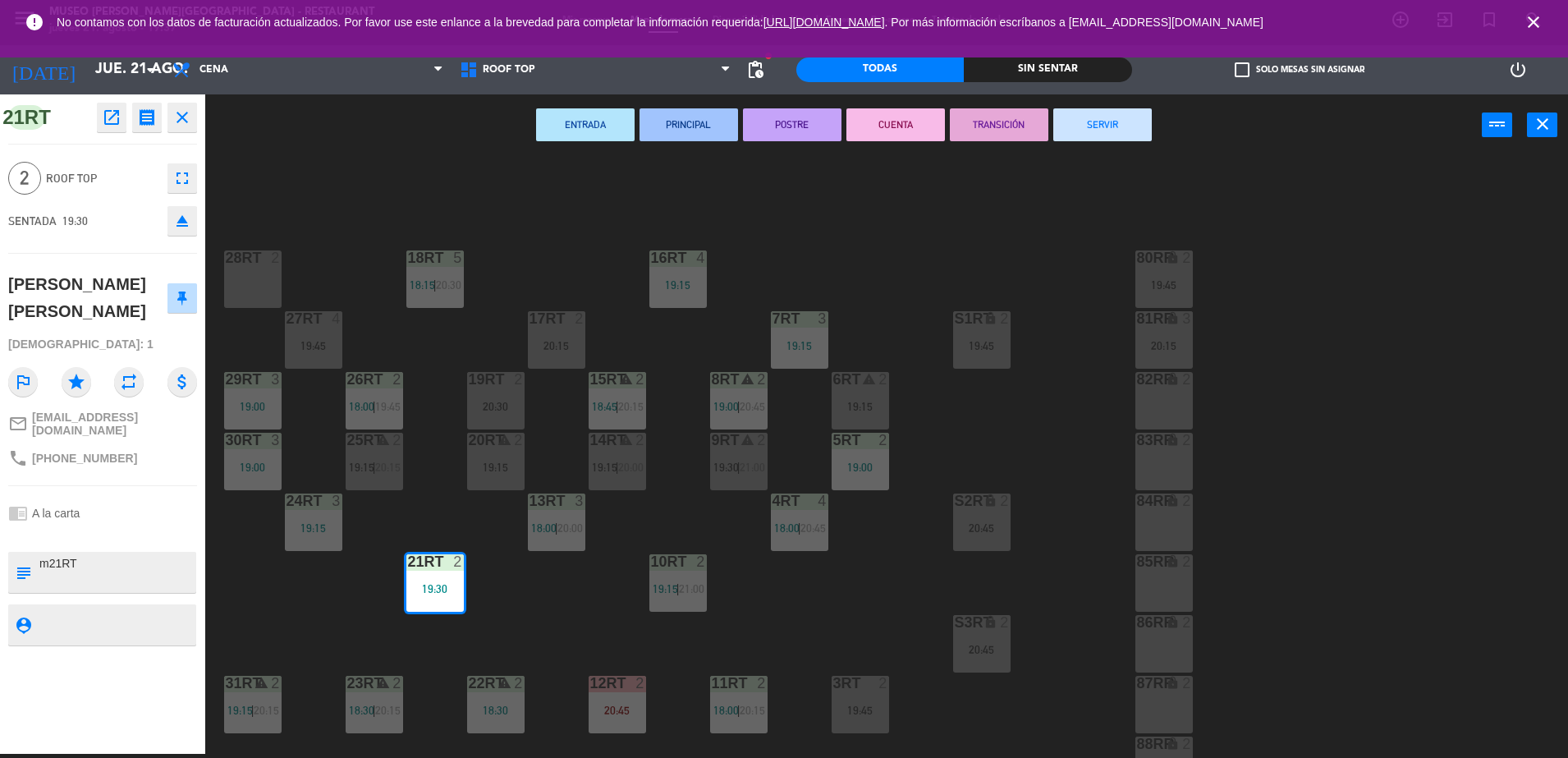
click at [586, 588] on div "18RT 5 18:15 | 20:30 16RT 4 19:15 28RT 2 80RR lock 2 19:45 27RT 4 19:45 7RT 3 1…" at bounding box center [894, 459] width 1347 height 598
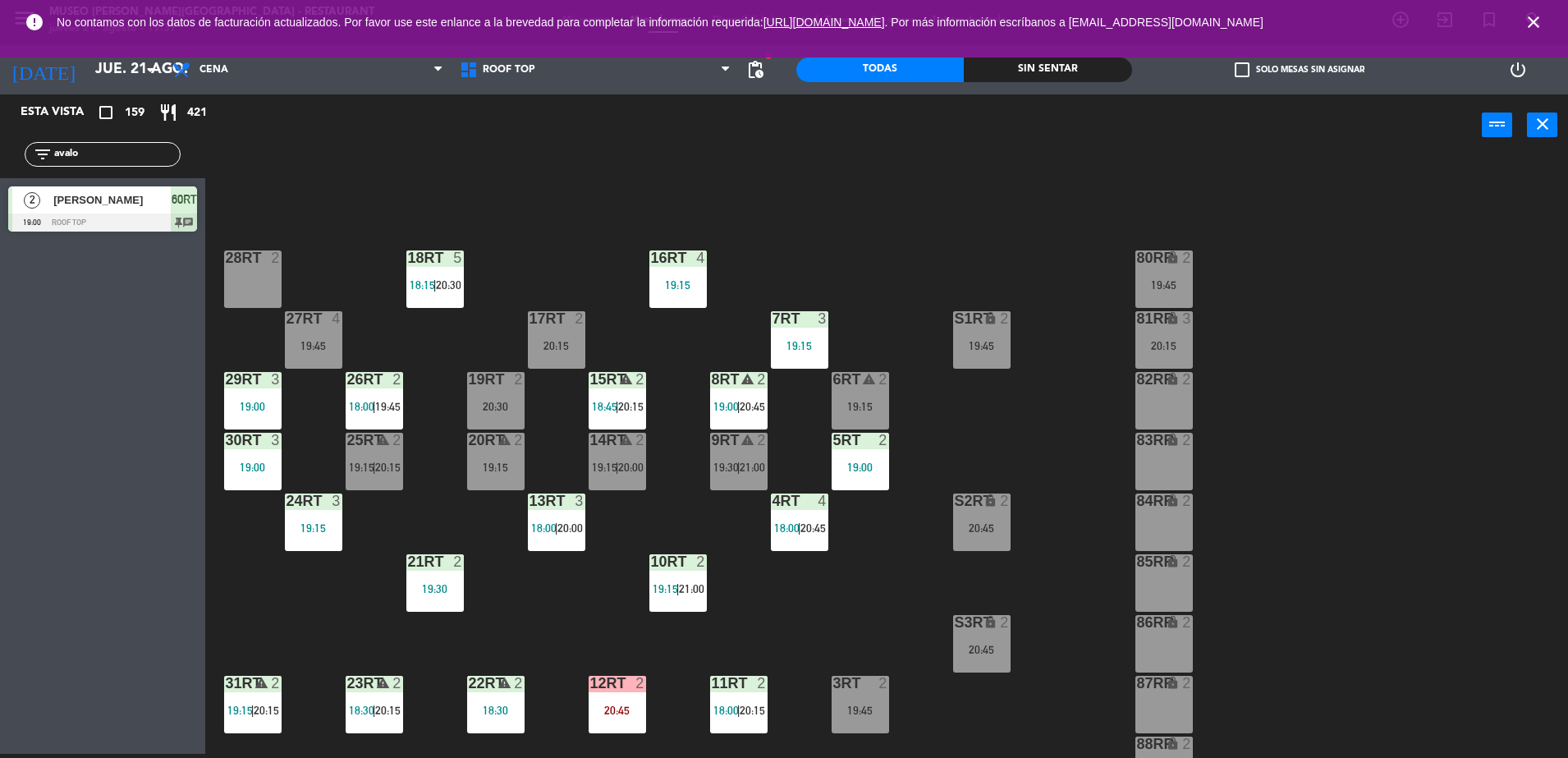
click at [504, 485] on div "20RT warning 2 19:15" at bounding box center [496, 461] width 57 height 57
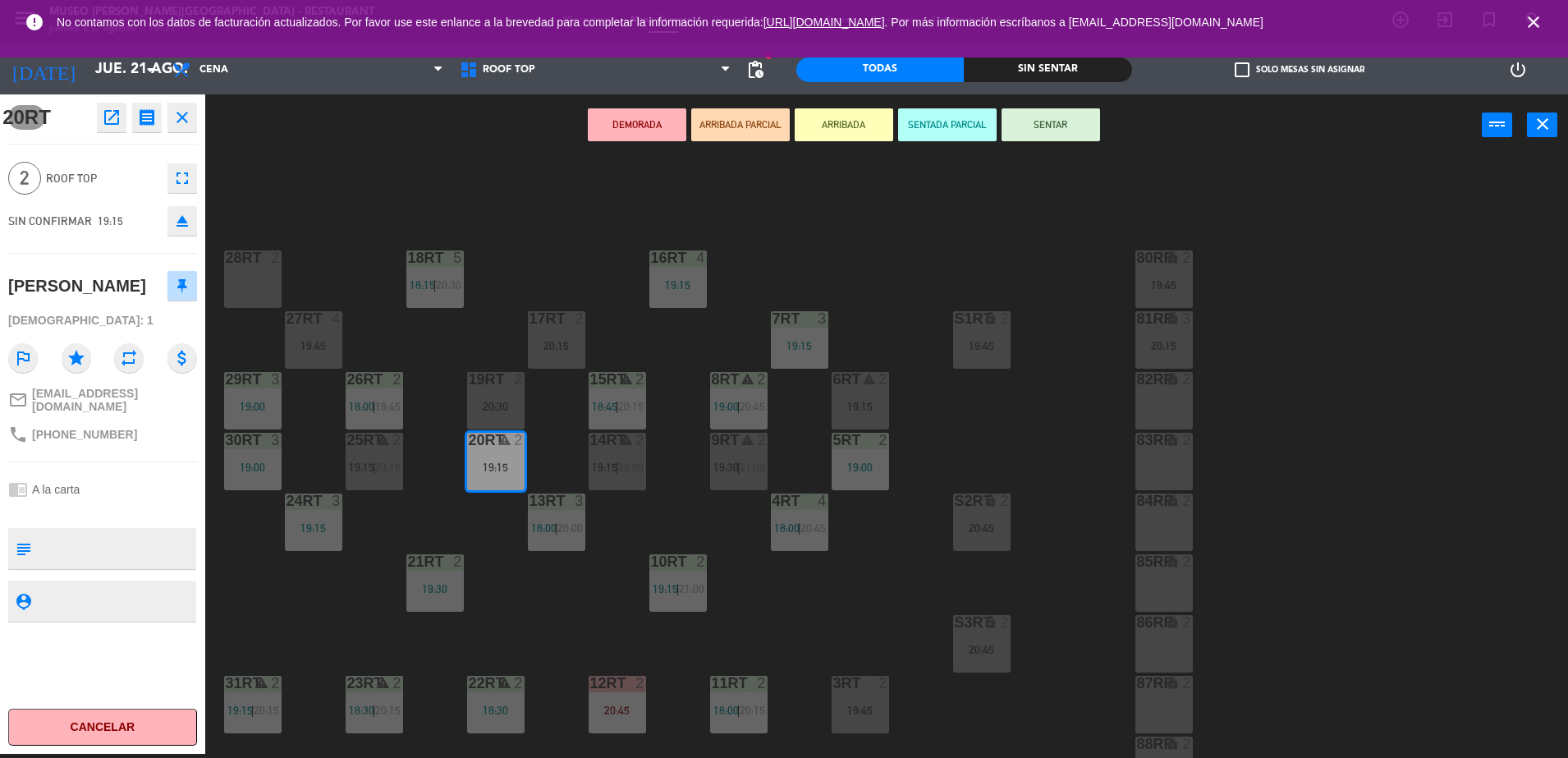
click at [469, 545] on div "18RT 5 18:15 | 20:30 16RT 4 19:15 28RT 2 80RR lock 2 19:45 27RT 4 19:45 7RT 3 1…" at bounding box center [894, 459] width 1347 height 598
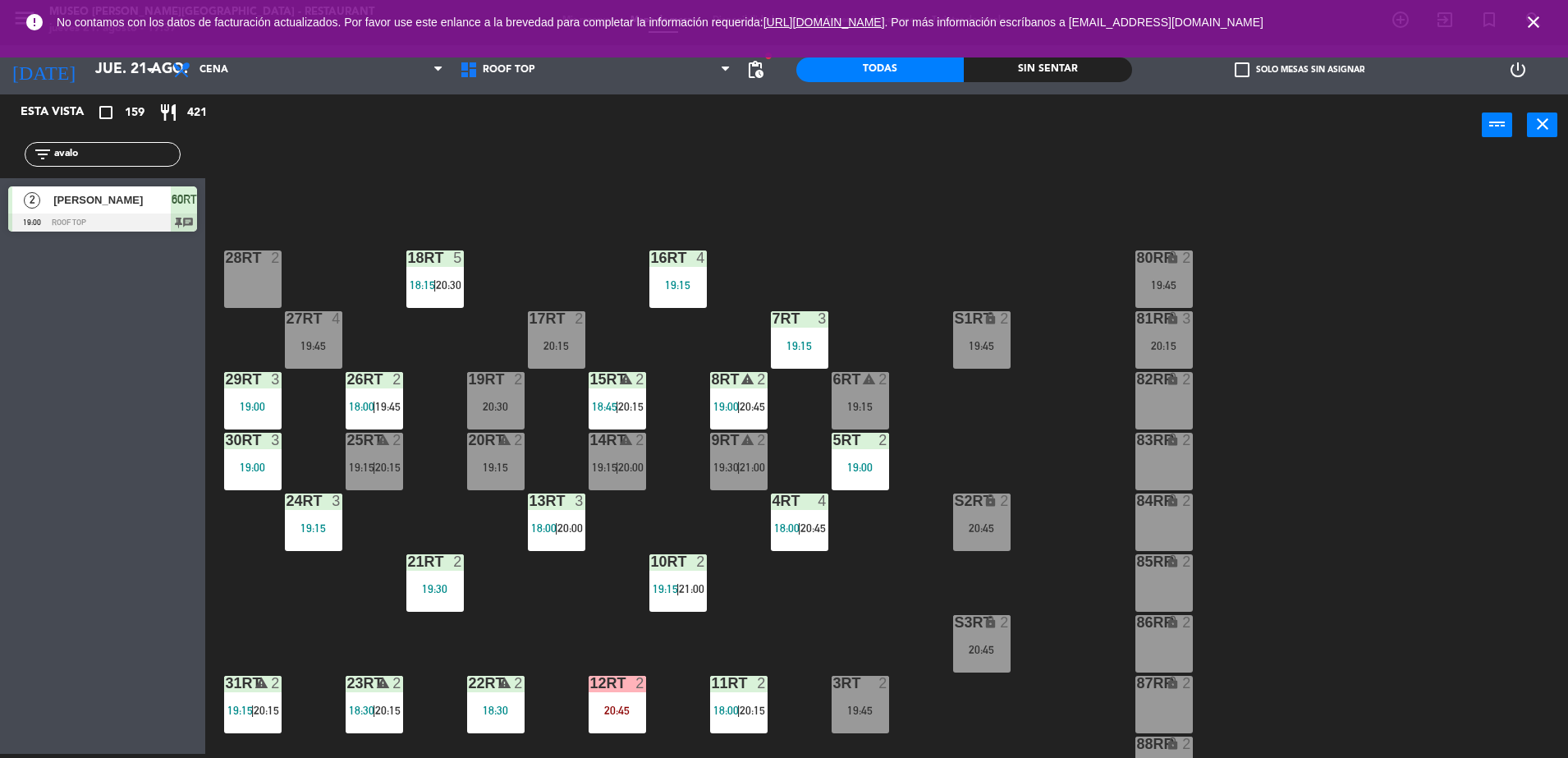
click at [448, 594] on div "21RT 2 19:30" at bounding box center [435, 583] width 57 height 57
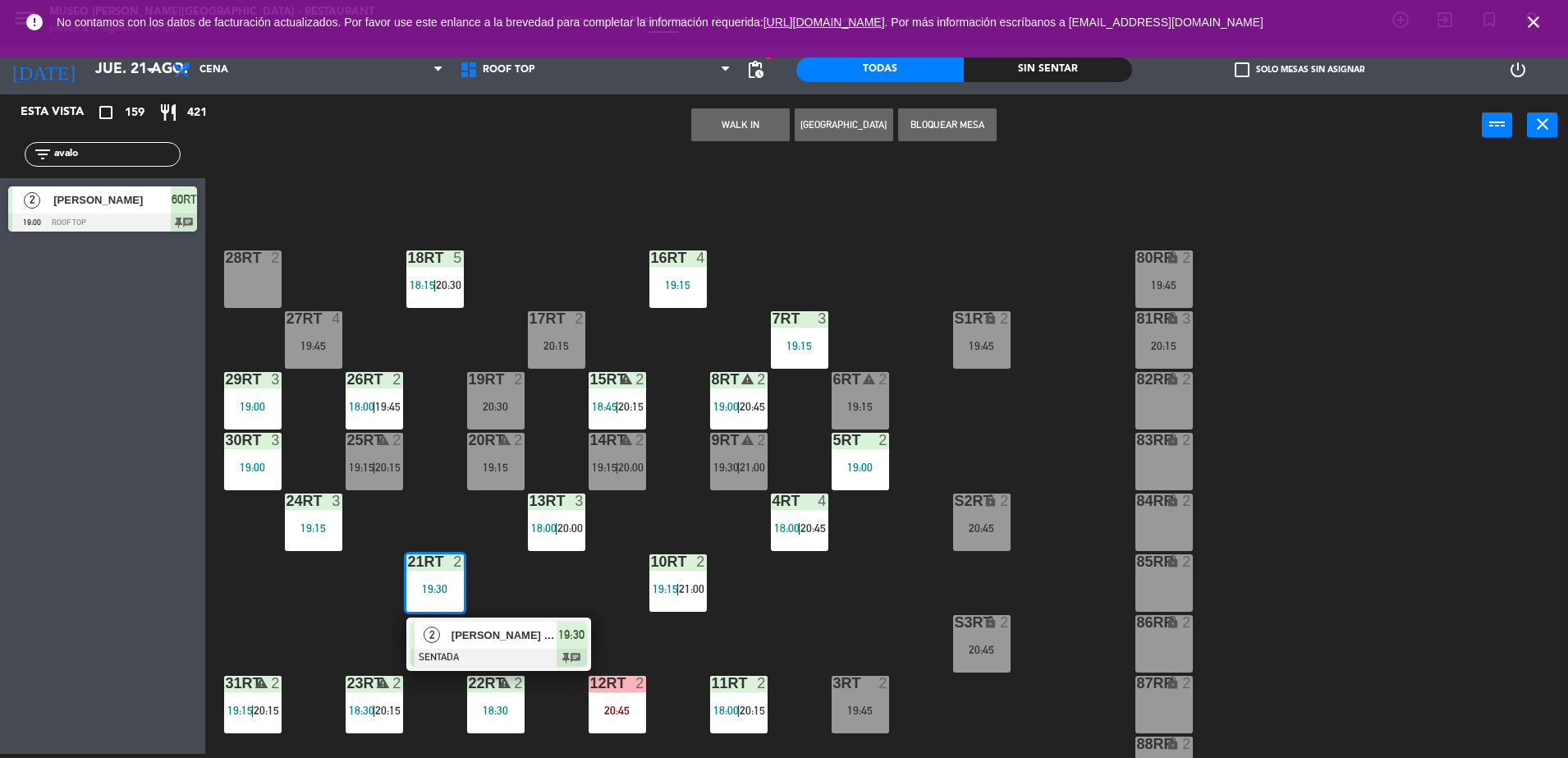
click at [464, 638] on span "[PERSON_NAME] [PERSON_NAME]" at bounding box center [504, 635] width 105 height 17
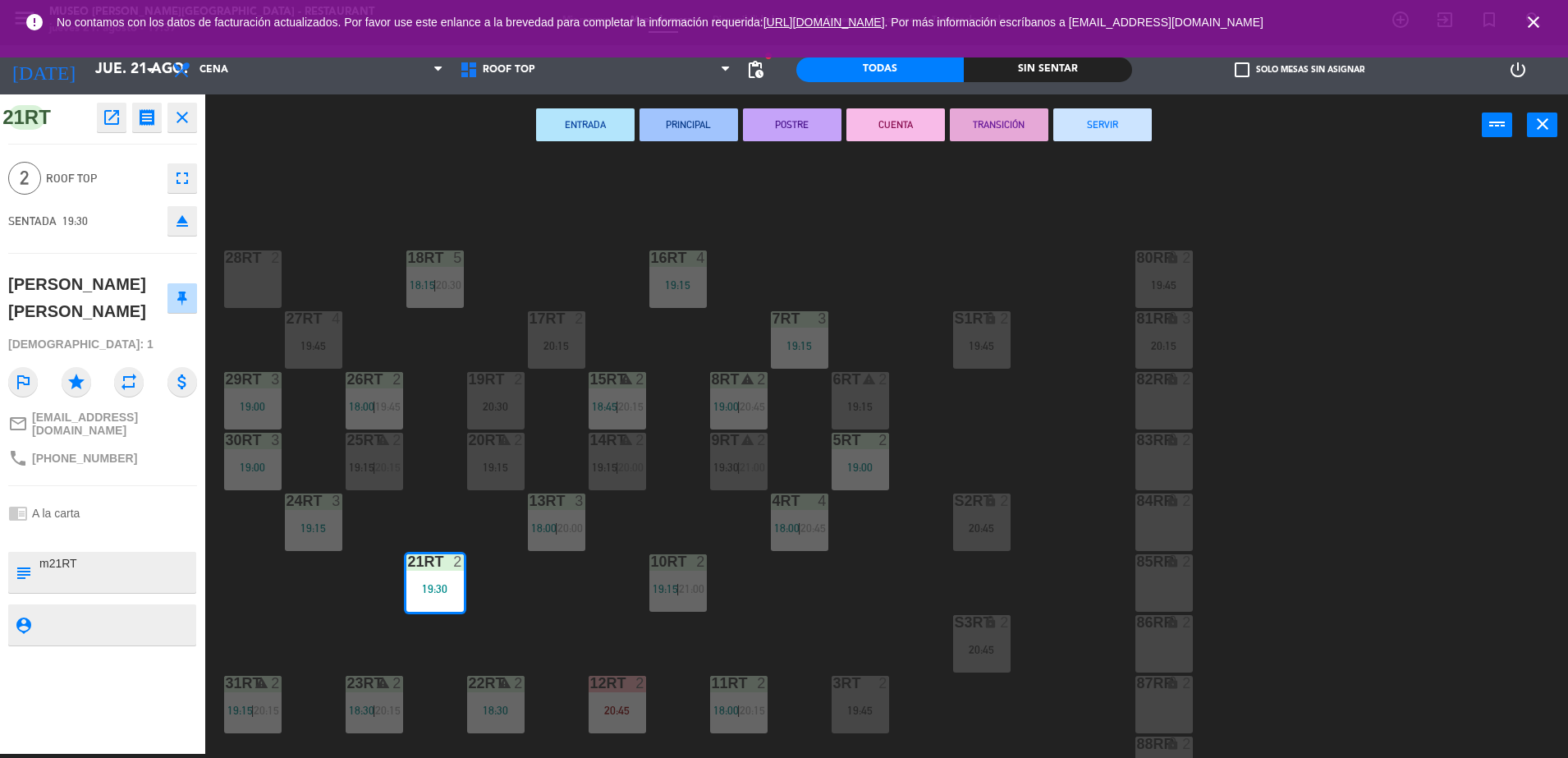
click at [500, 478] on div "20RT warning 2 19:15" at bounding box center [496, 461] width 57 height 57
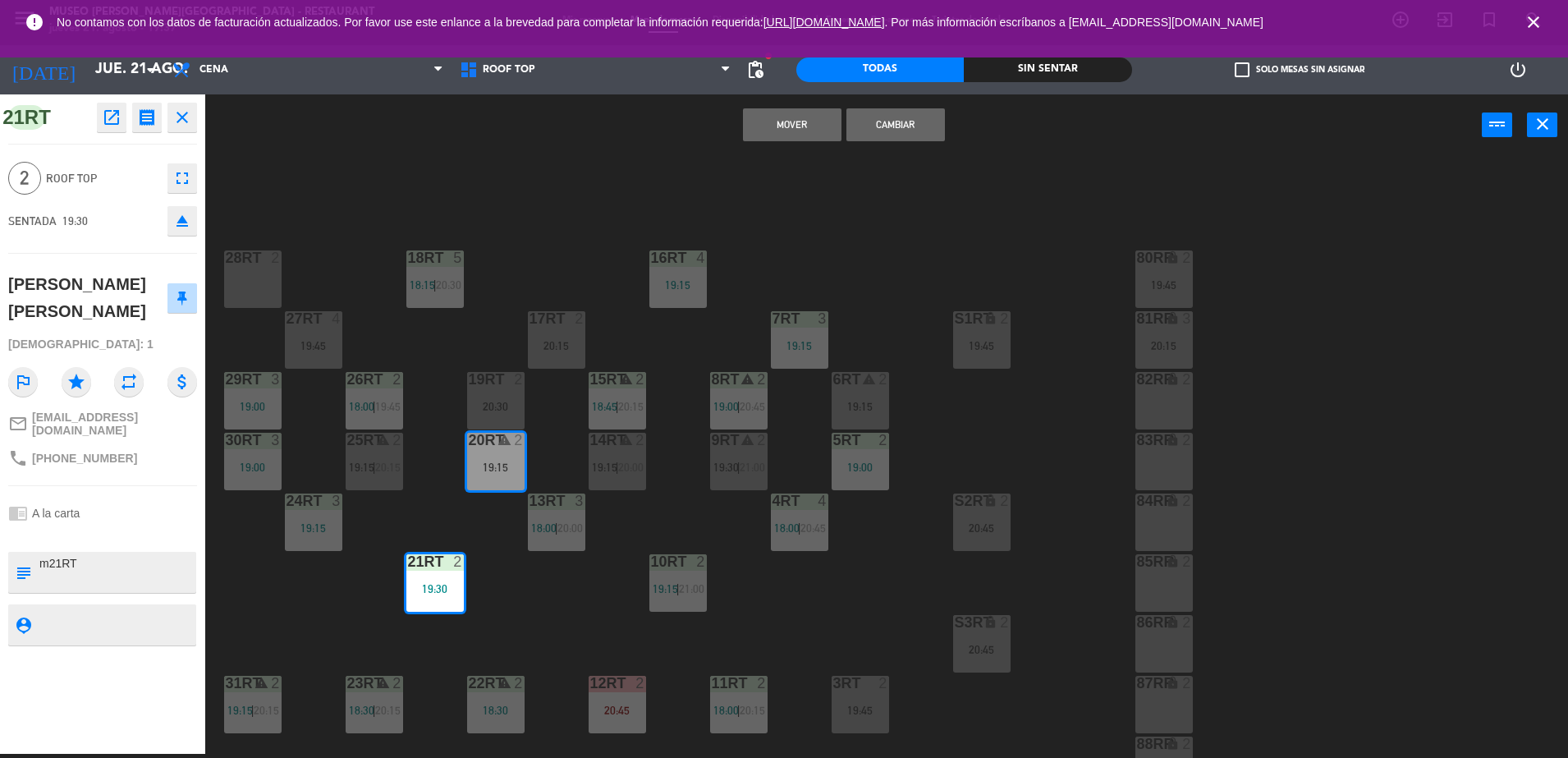
click at [914, 129] on button "Cambiar" at bounding box center [895, 125] width 98 height 32
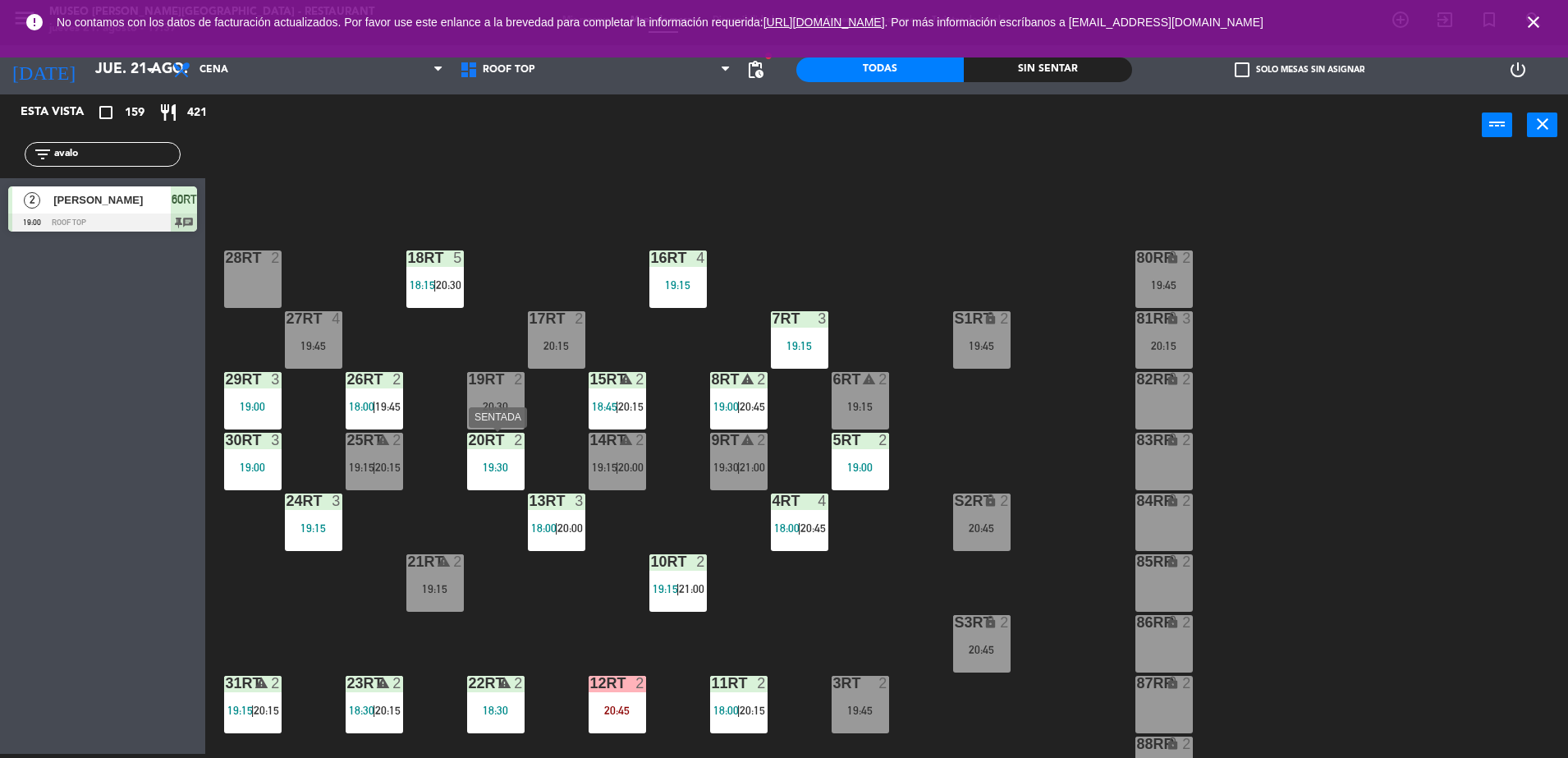
click at [496, 467] on div "19:30" at bounding box center [496, 468] width 57 height 11
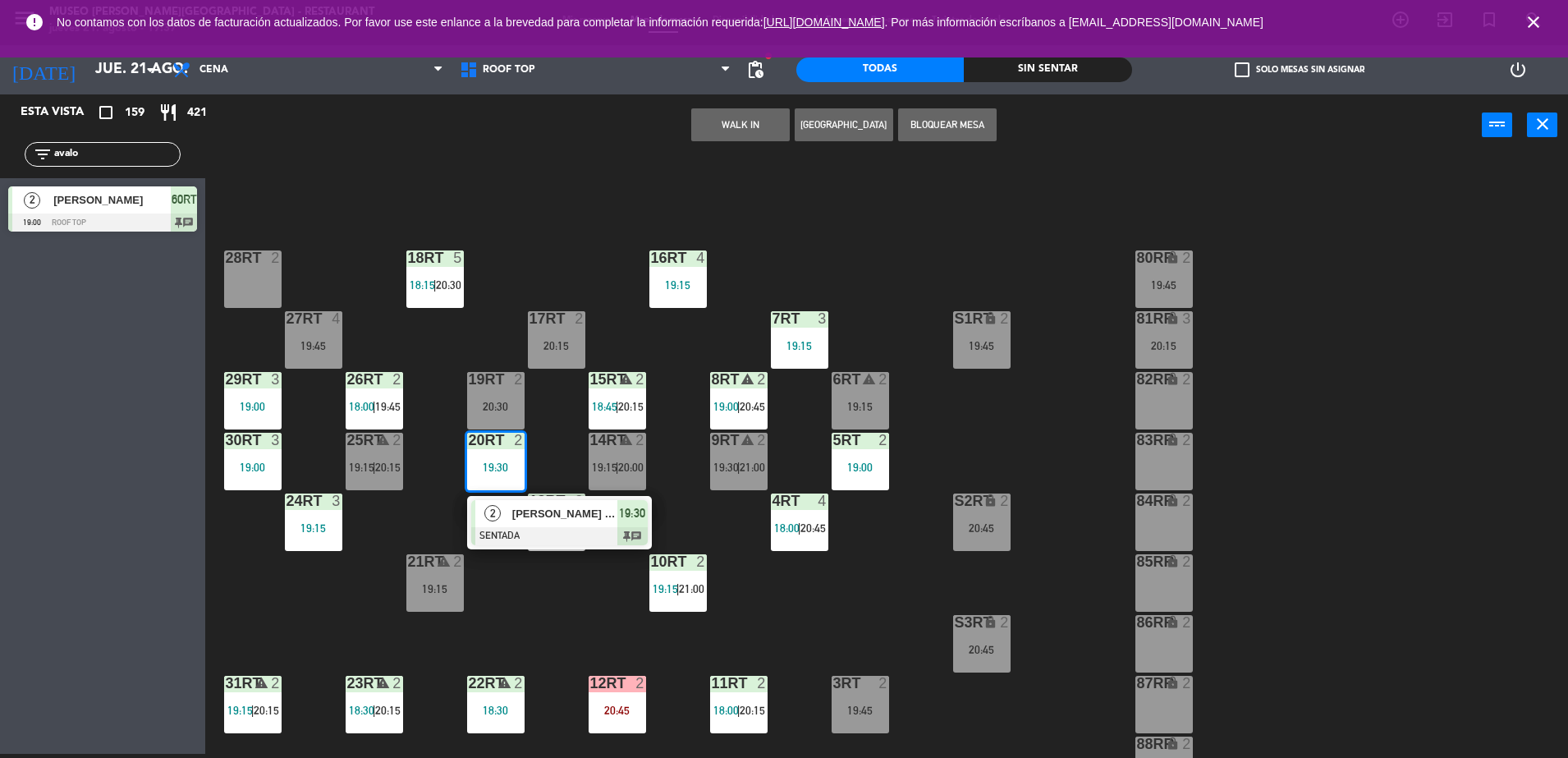
click at [504, 522] on div "2" at bounding box center [492, 513] width 35 height 27
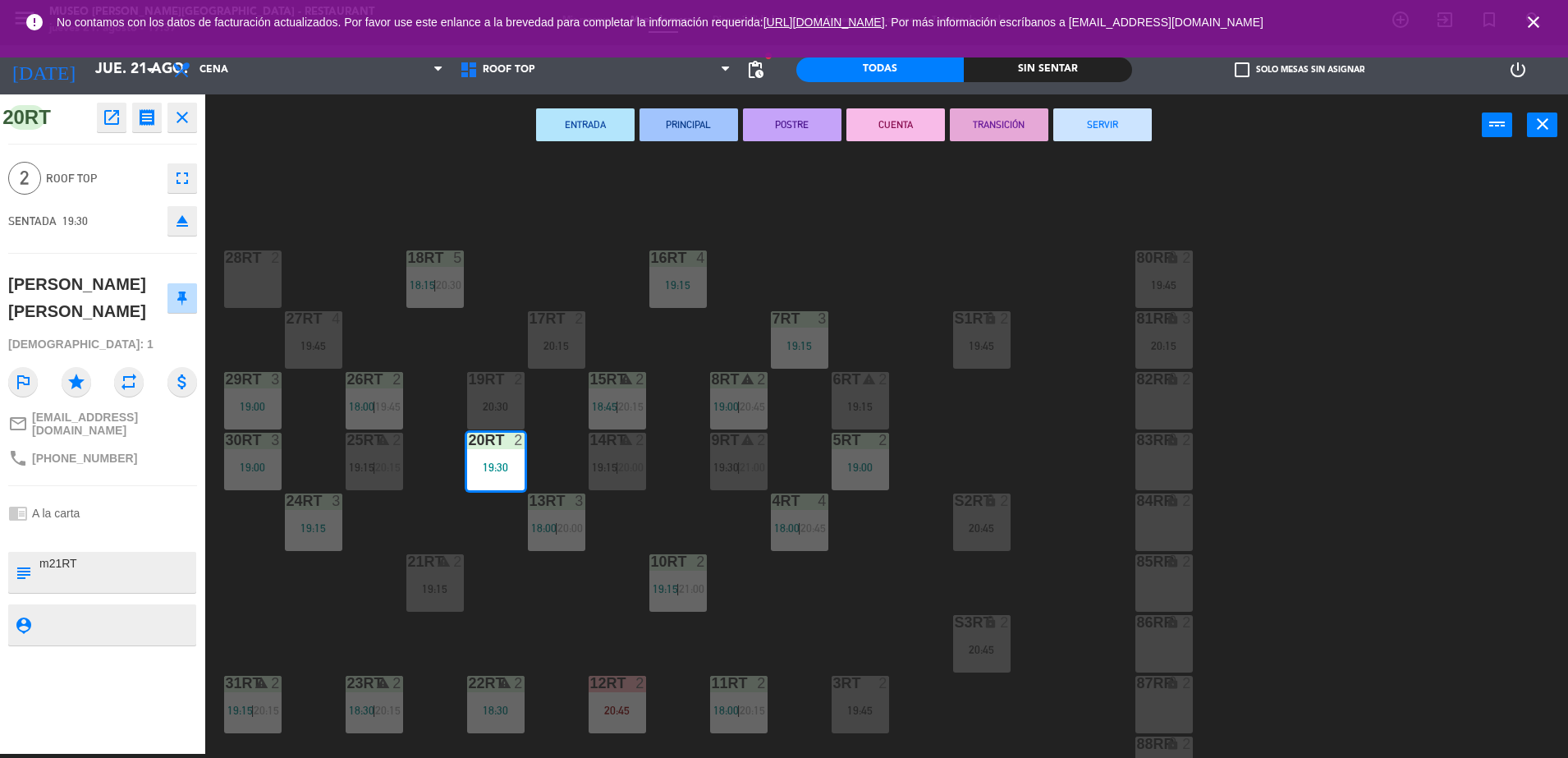
drag, startPoint x: 169, startPoint y: 559, endPoint x: 0, endPoint y: 641, distance: 187.8
click at [0, 641] on html "close × Museo [PERSON_NAME] Café - Restaurant × chrome_reader_mode Listado de R…" at bounding box center [784, 379] width 1568 height 758
type textarea "M20RT"
click at [91, 210] on div "SENTADA 19:30 eject" at bounding box center [103, 220] width 189 height 41
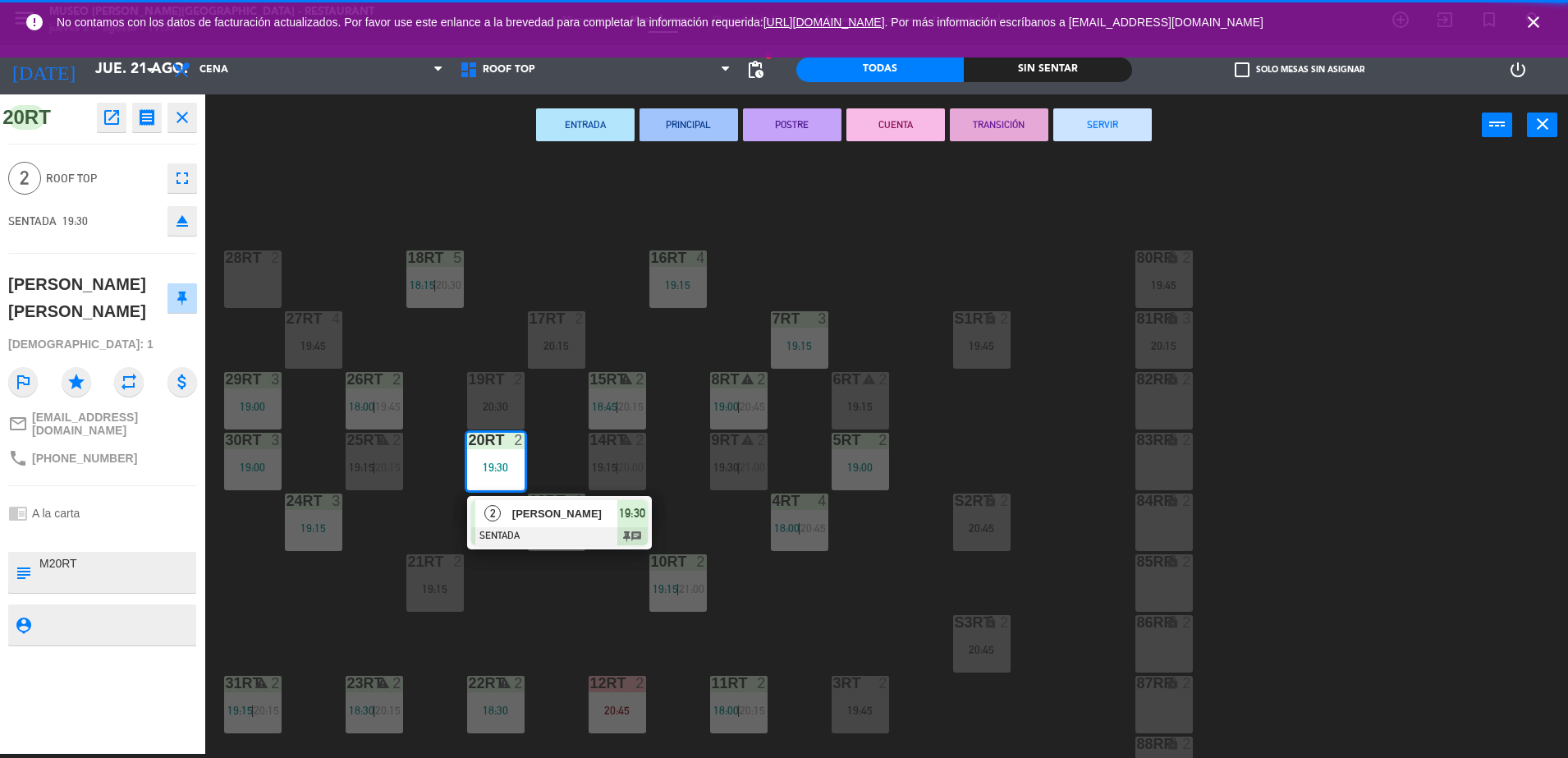
click at [303, 180] on div "18RT 5 18:15 | 20:30 16RT 4 19:15 28RT 2 80RR lock 2 19:45 27RT 4 19:45 7RT 3 1…" at bounding box center [894, 459] width 1347 height 598
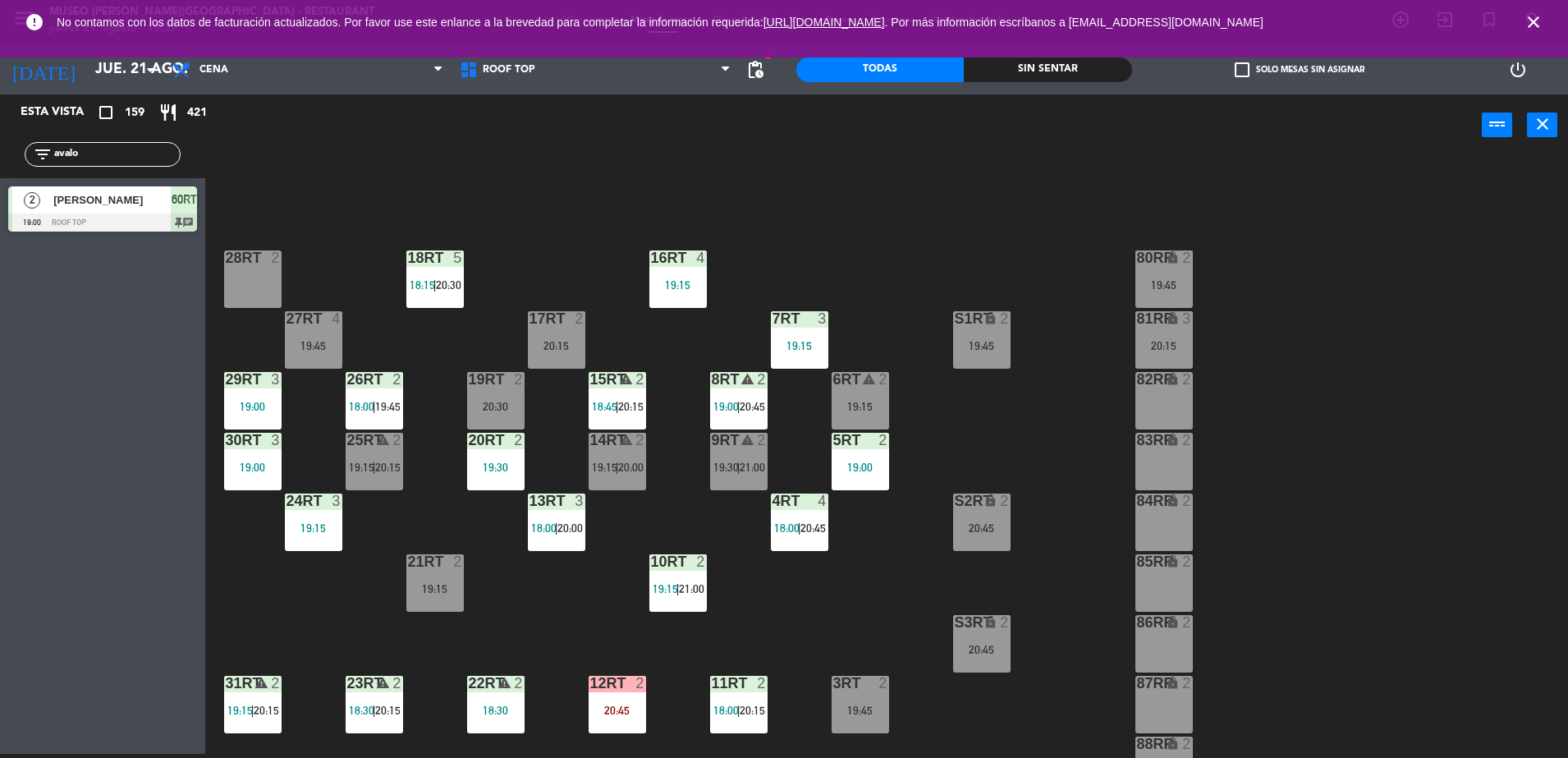
click at [498, 471] on div "19:30" at bounding box center [496, 468] width 57 height 11
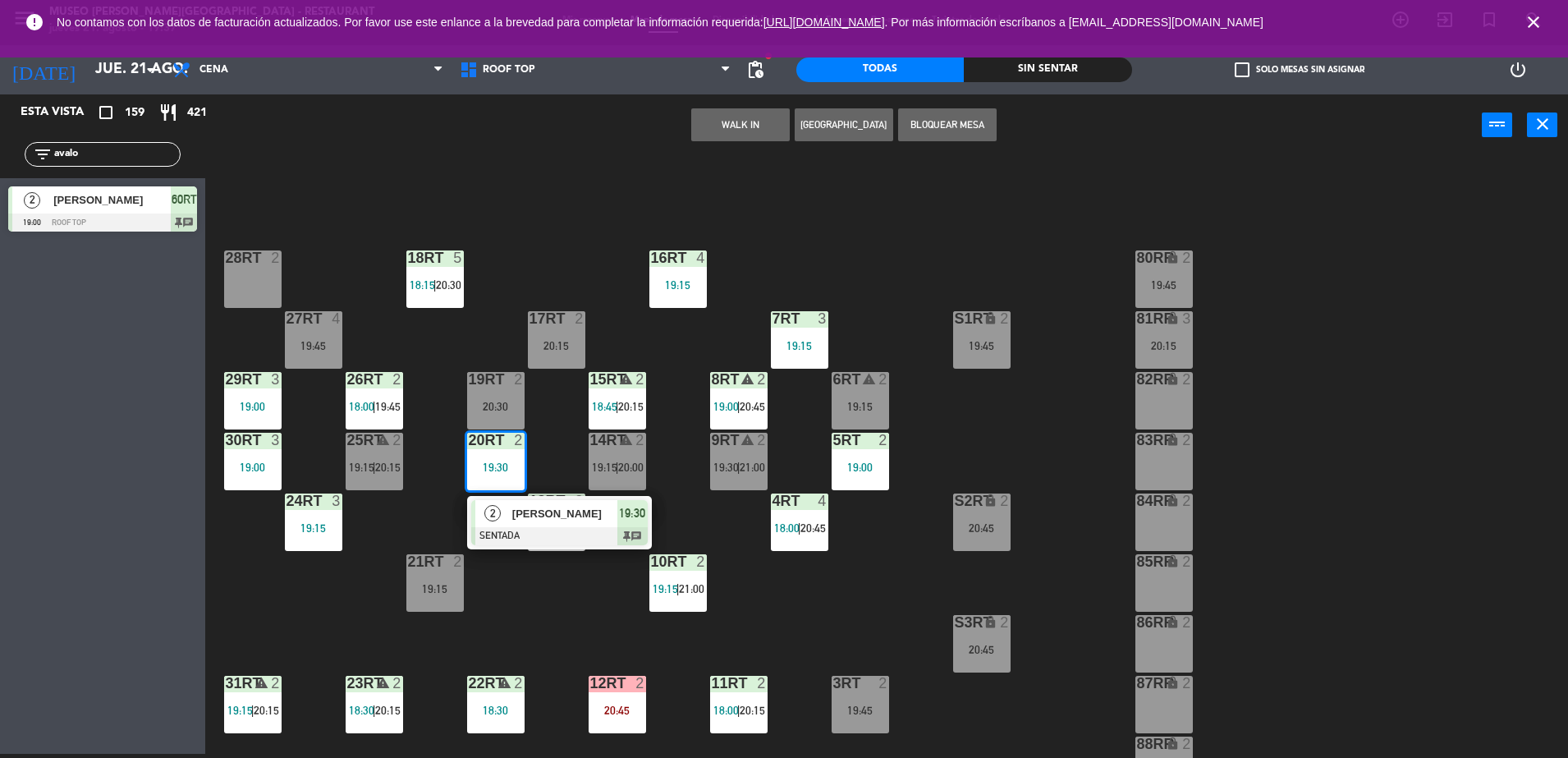
click at [499, 518] on div "2" at bounding box center [492, 513] width 35 height 27
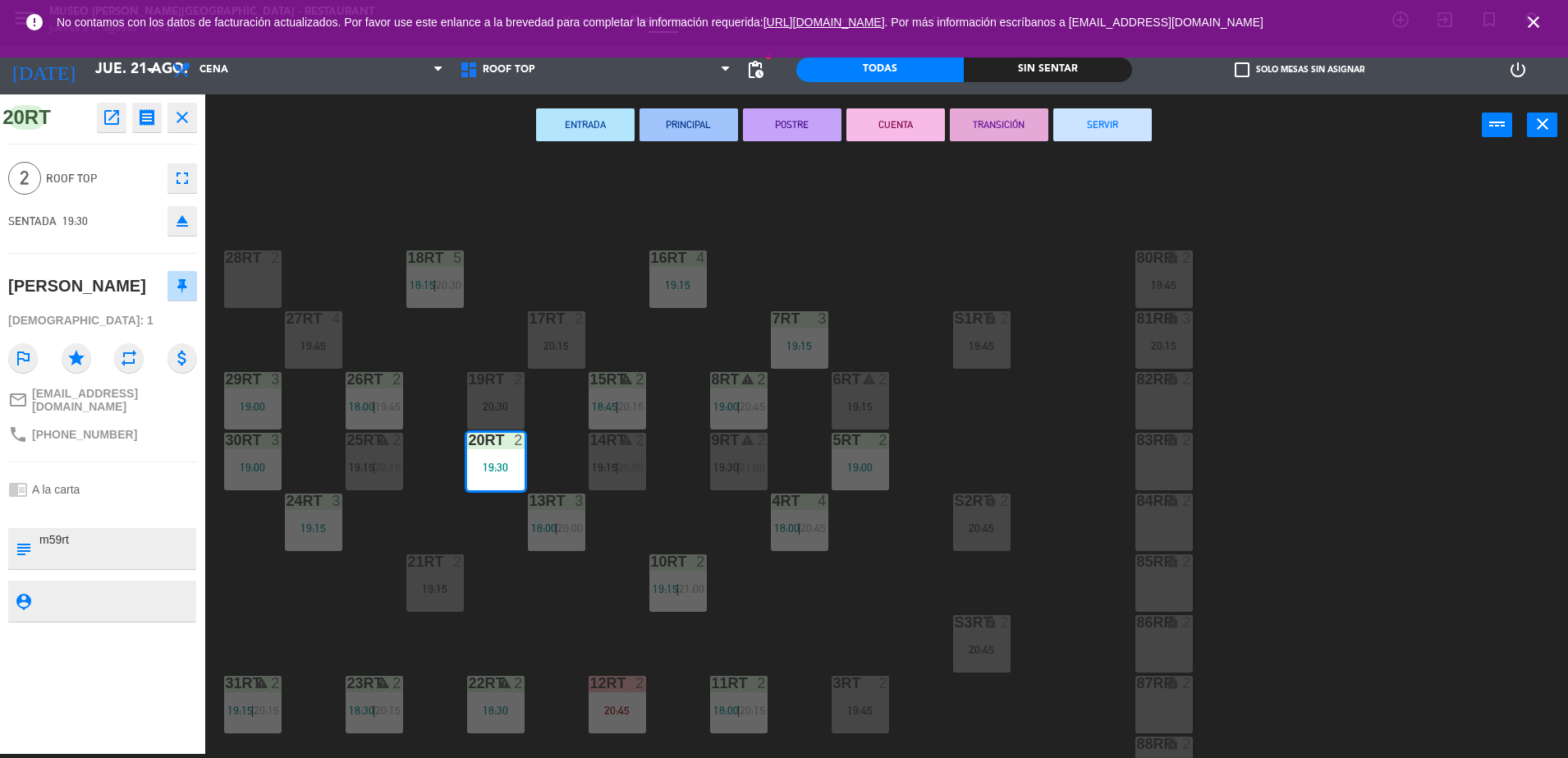
click at [451, 511] on div "18RT 5 18:15 | 20:30 16RT 4 19:15 28RT 2 80RR lock 2 19:45 27RT 4 19:45 7RT 3 1…" at bounding box center [894, 459] width 1347 height 598
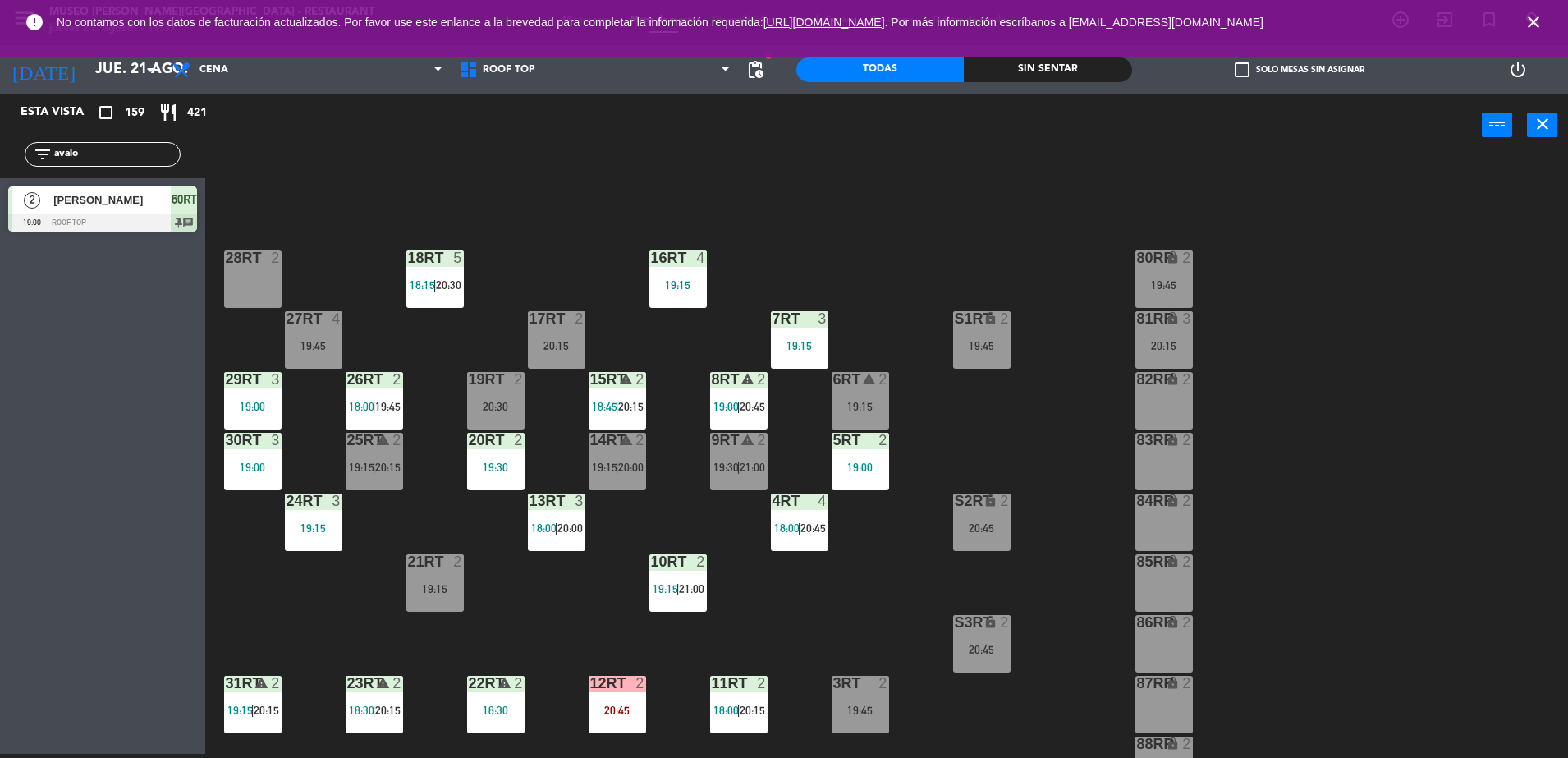
click at [444, 617] on div "18RT 5 18:15 | 20:30 16RT 4 19:15 28RT 2 80RR lock 2 19:45 27RT 4 19:45 7RT 3 1…" at bounding box center [894, 459] width 1347 height 598
click at [451, 593] on div "19:15" at bounding box center [435, 588] width 57 height 11
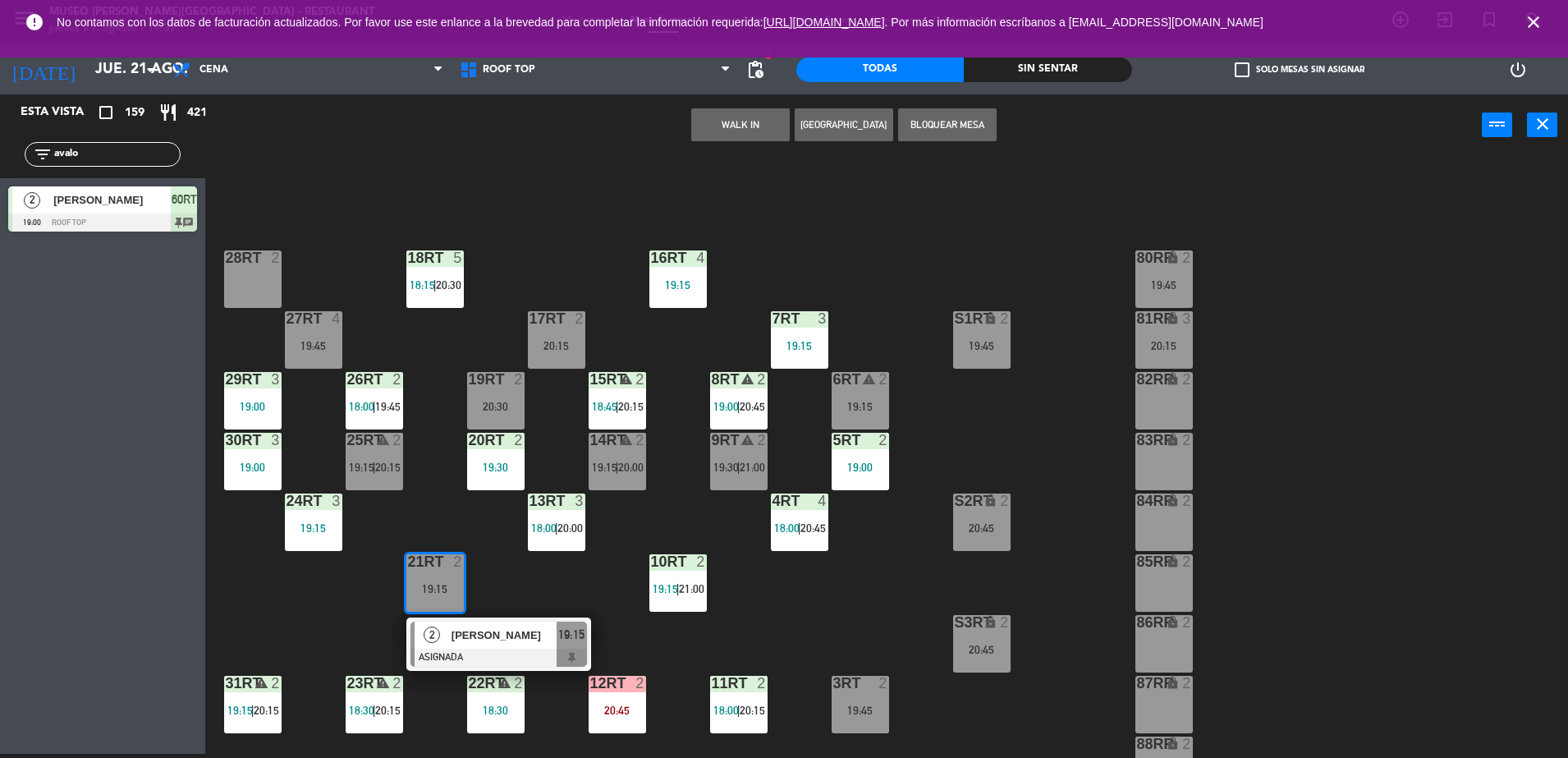
click at [472, 629] on span "[PERSON_NAME]" at bounding box center [504, 635] width 105 height 17
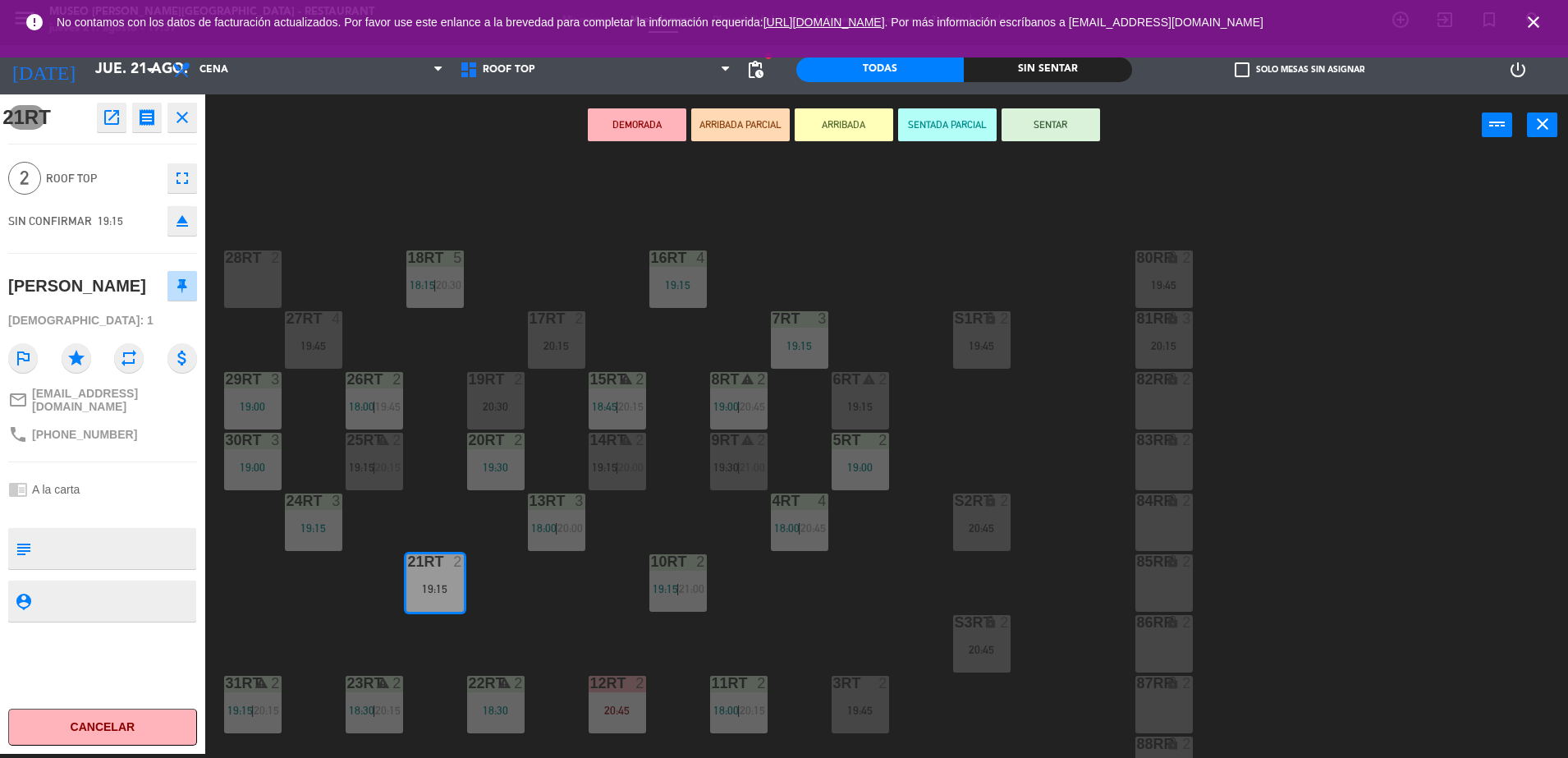
click at [497, 517] on div "18RT 5 18:15 | 20:30 16RT 4 19:15 28RT 2 80RR lock 2 19:45 27RT 4 19:45 7RT 3 1…" at bounding box center [894, 459] width 1347 height 598
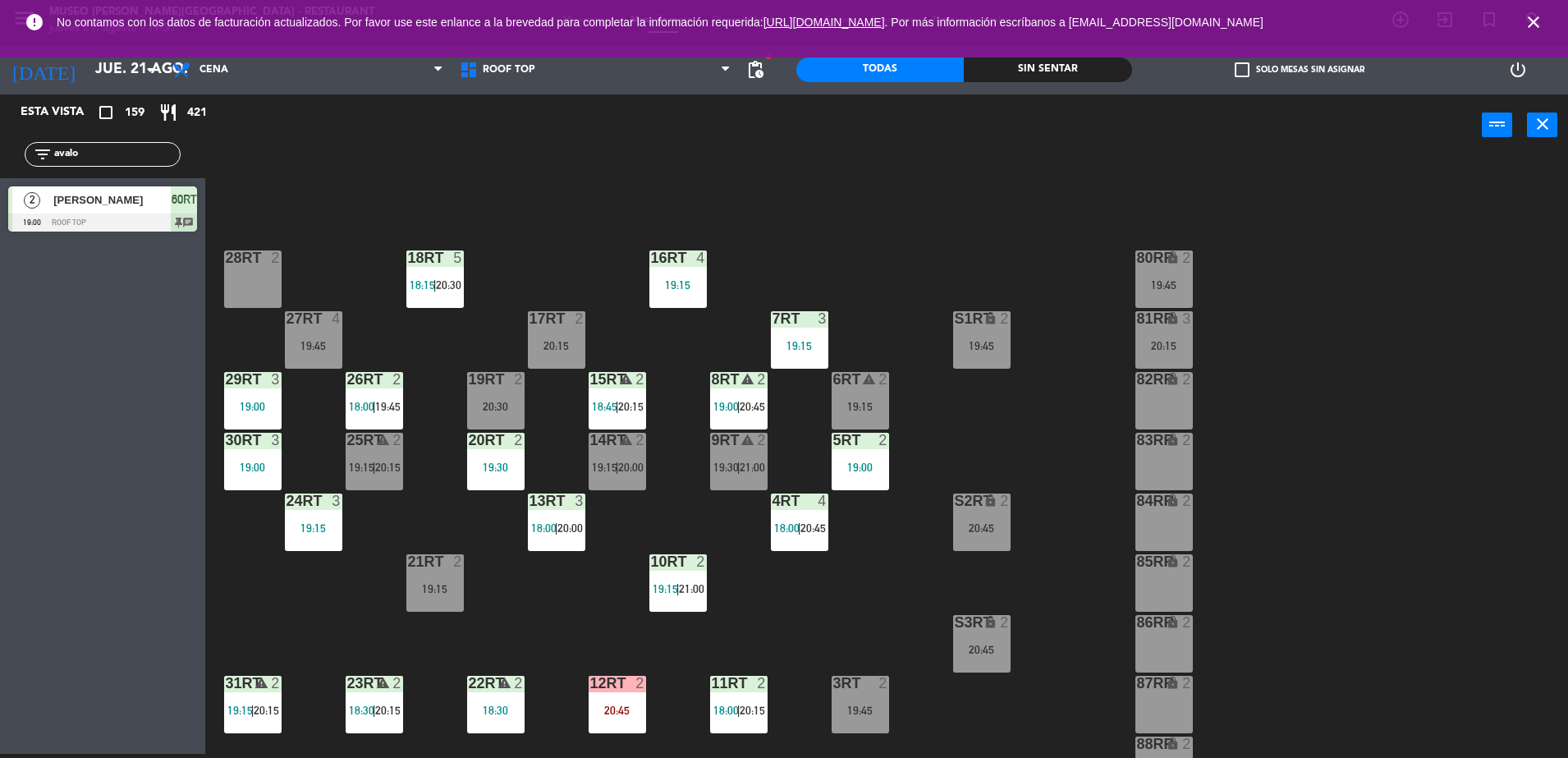
click at [506, 462] on div "19:30" at bounding box center [496, 468] width 57 height 11
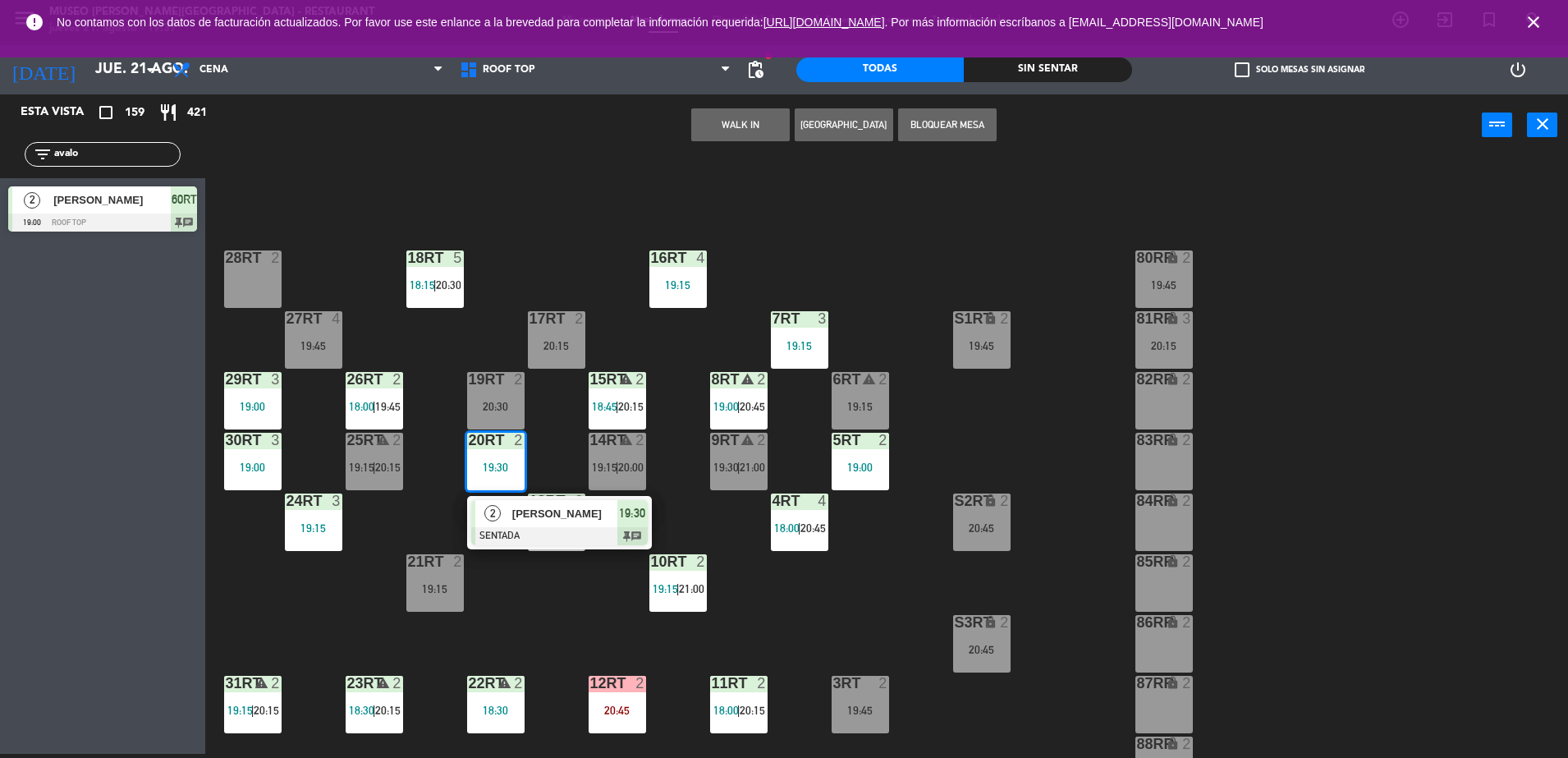
click at [511, 529] on div at bounding box center [559, 536] width 176 height 18
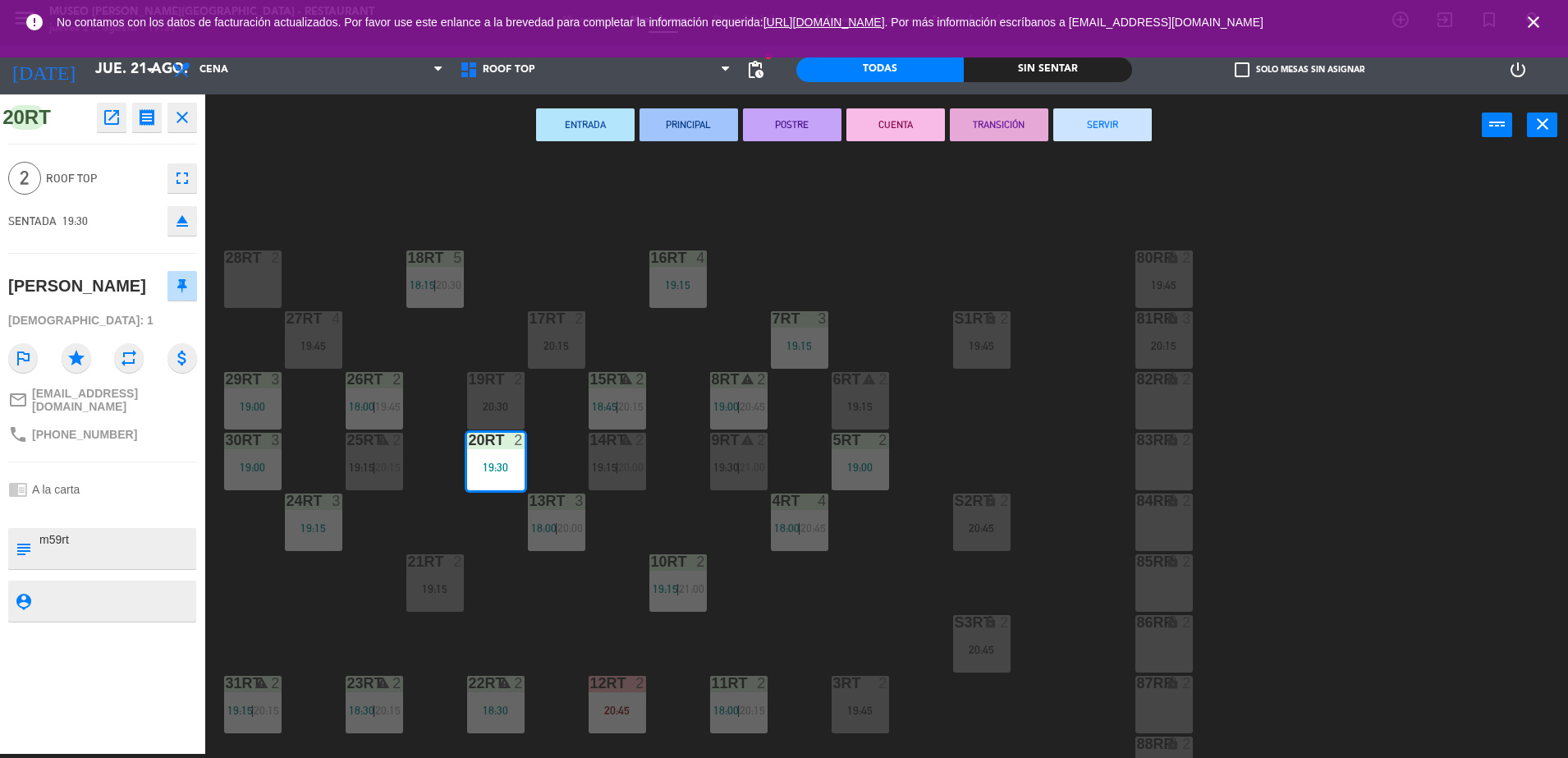
drag, startPoint x: 173, startPoint y: 539, endPoint x: 30, endPoint y: 601, distance: 155.9
click at [30, 601] on div "20RT open_in_new receipt 7:30 PM [DATE] 2 personas [PERSON_NAME] 20RT EXPERIENC…" at bounding box center [103, 424] width 206 height 659
type textarea "M20RT"
click at [93, 254] on div "20RT open_in_new receipt 7:30 PM [DATE] 2 personas [PERSON_NAME] 20RT EXPERIENC…" at bounding box center [103, 424] width 206 height 659
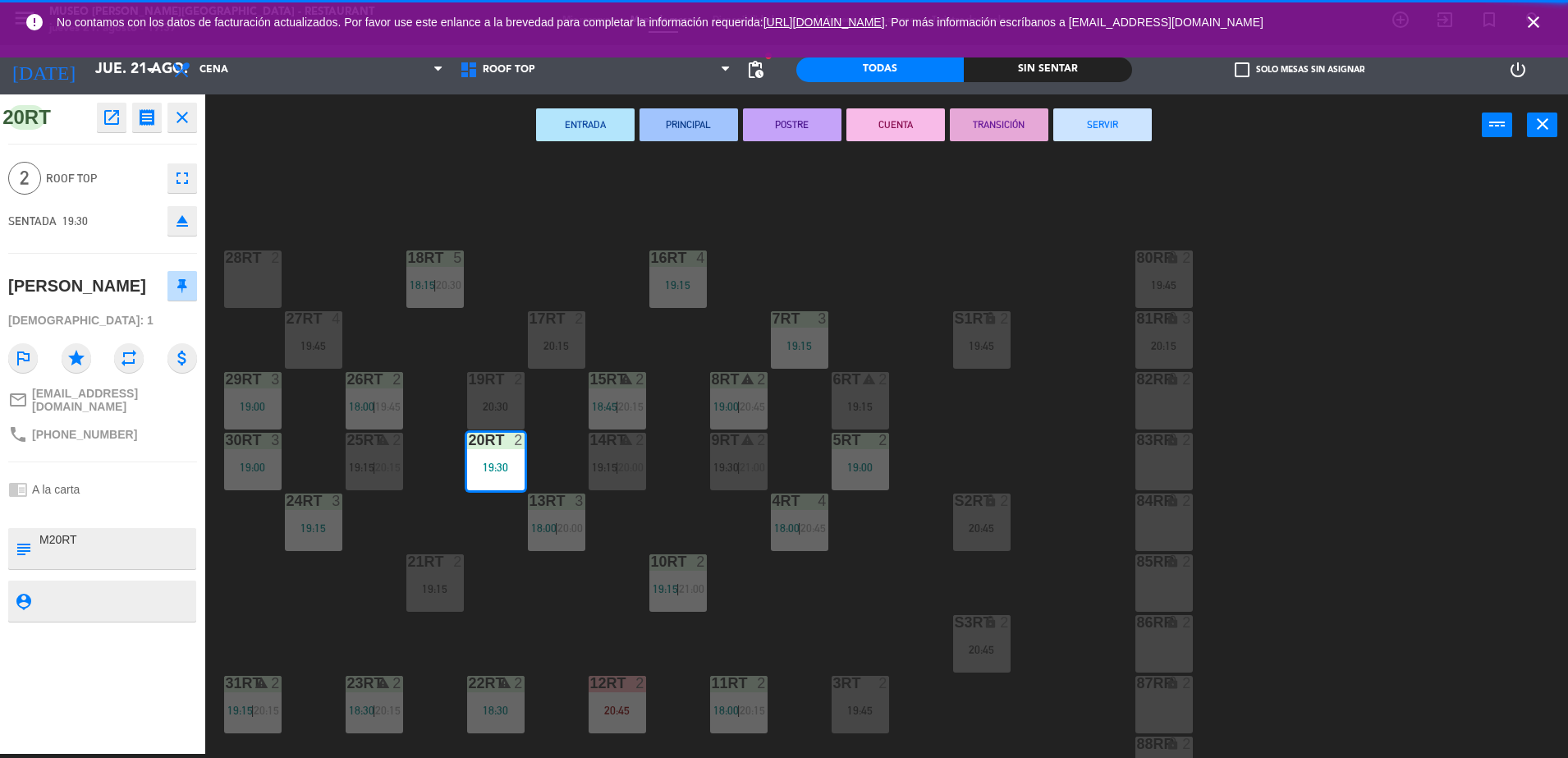
click at [414, 234] on div "18RT 5 18:15 | 20:30 16RT 4 19:15 28RT 2 80RR lock 2 19:45 27RT 4 19:45 7RT 3 1…" at bounding box center [894, 459] width 1347 height 598
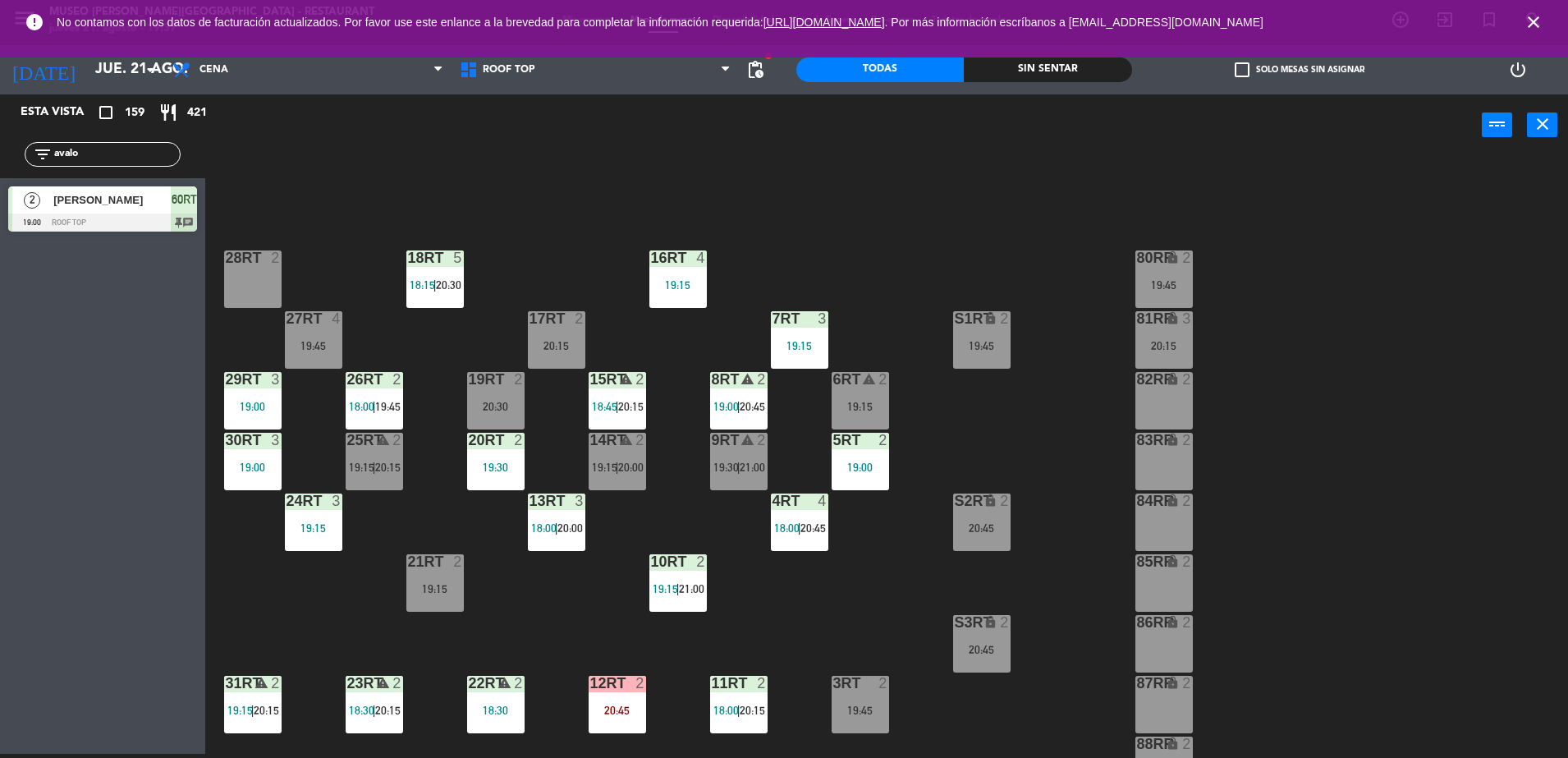
click at [454, 289] on span "20:30" at bounding box center [448, 285] width 26 height 13
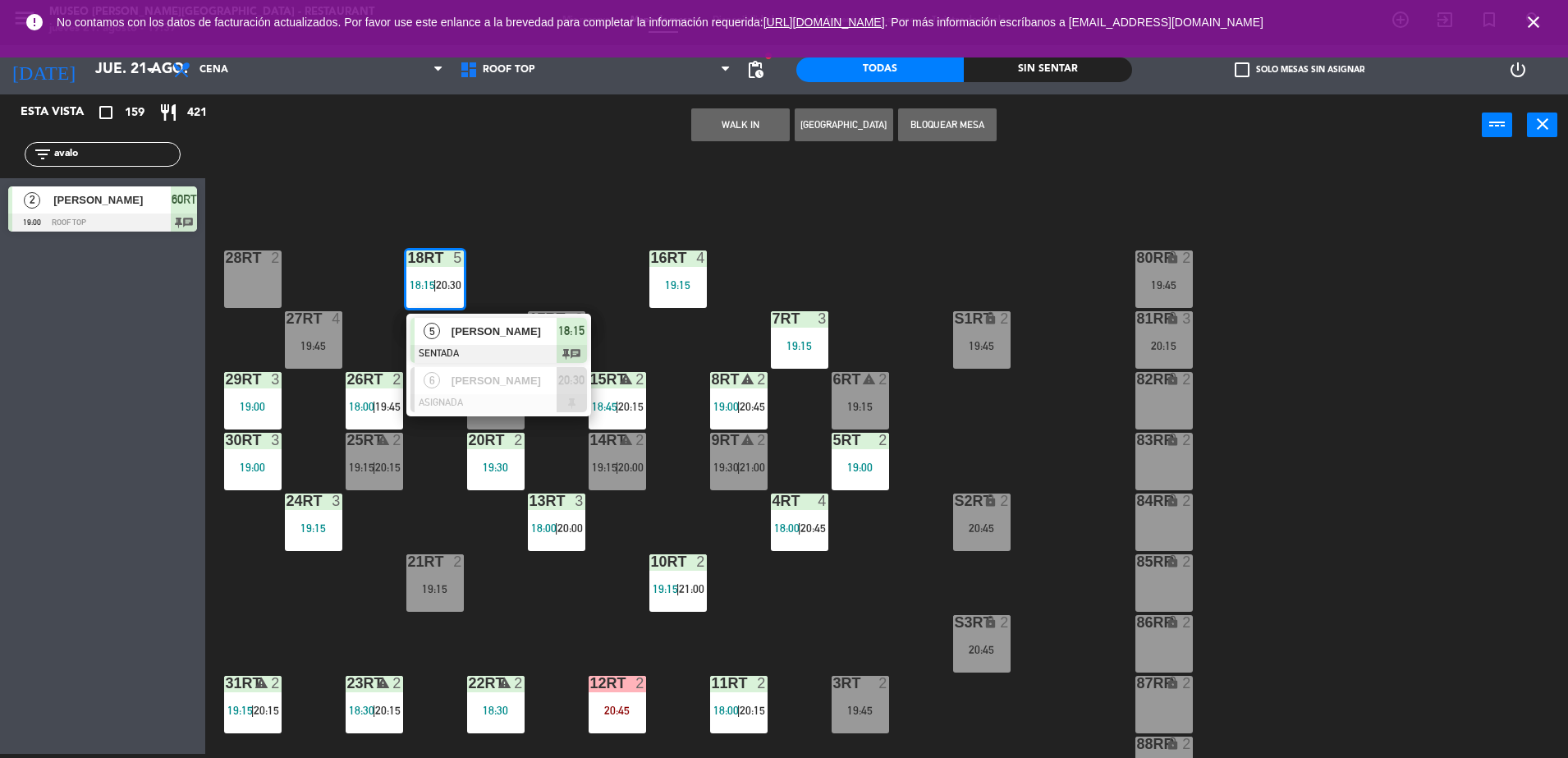
click at [460, 348] on div at bounding box center [498, 353] width 176 height 18
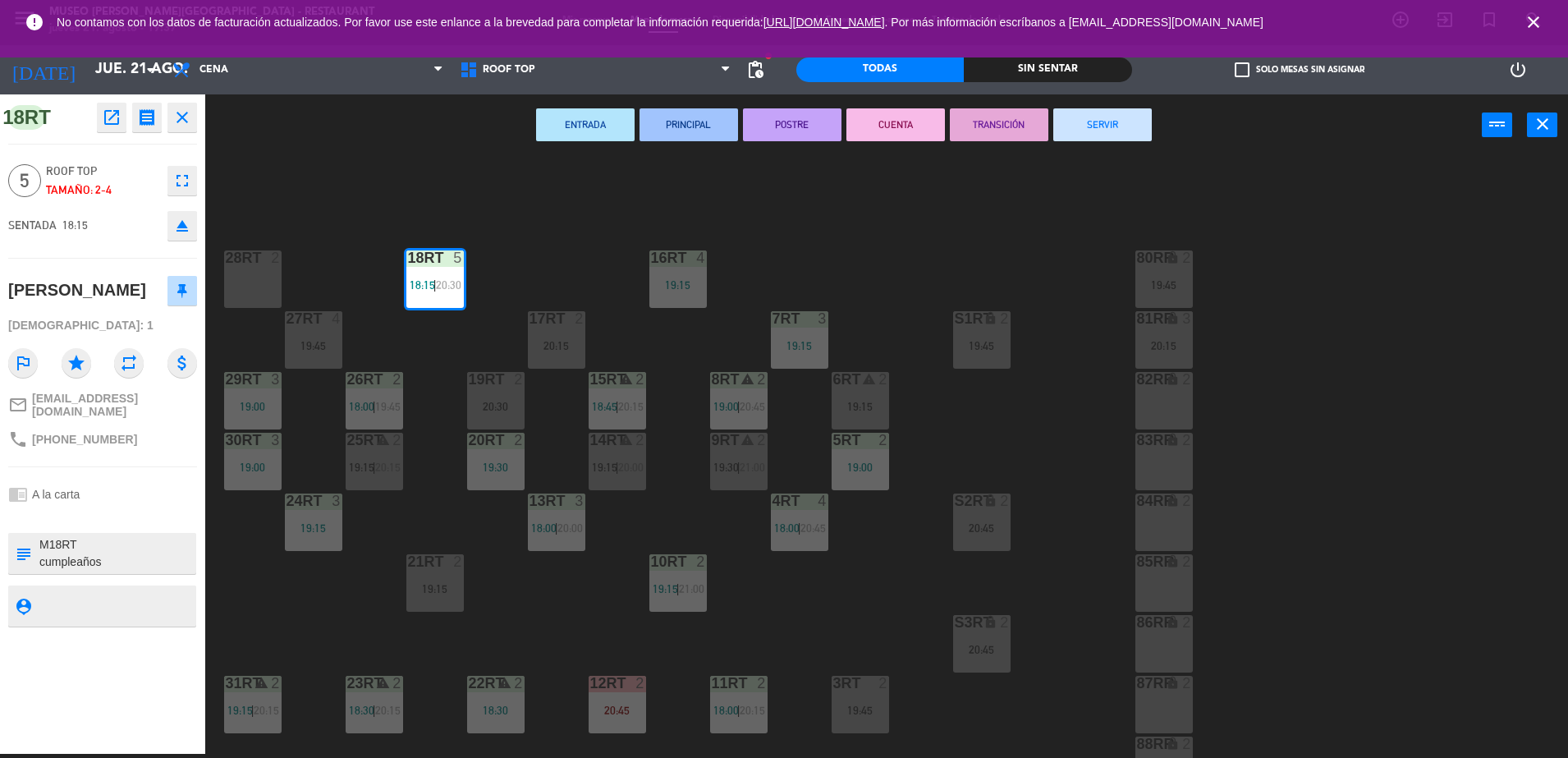
click at [460, 348] on div "18RT 5 18:15 | 20:30 16RT 4 19:15 28RT 2 80RR lock 2 19:45 27RT 4 19:45 7RT 3 1…" at bounding box center [894, 459] width 1347 height 598
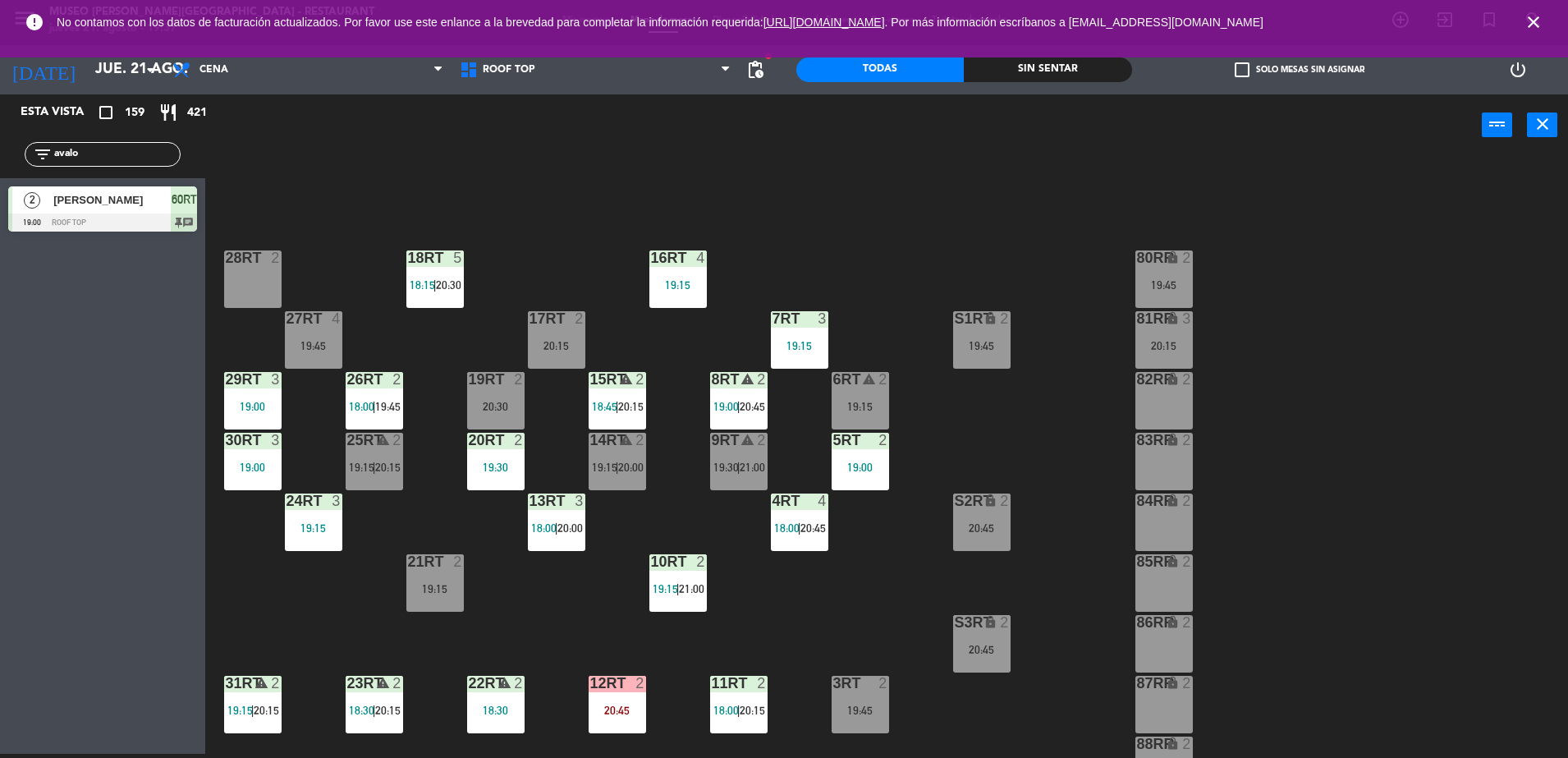
scroll to position [69, 0]
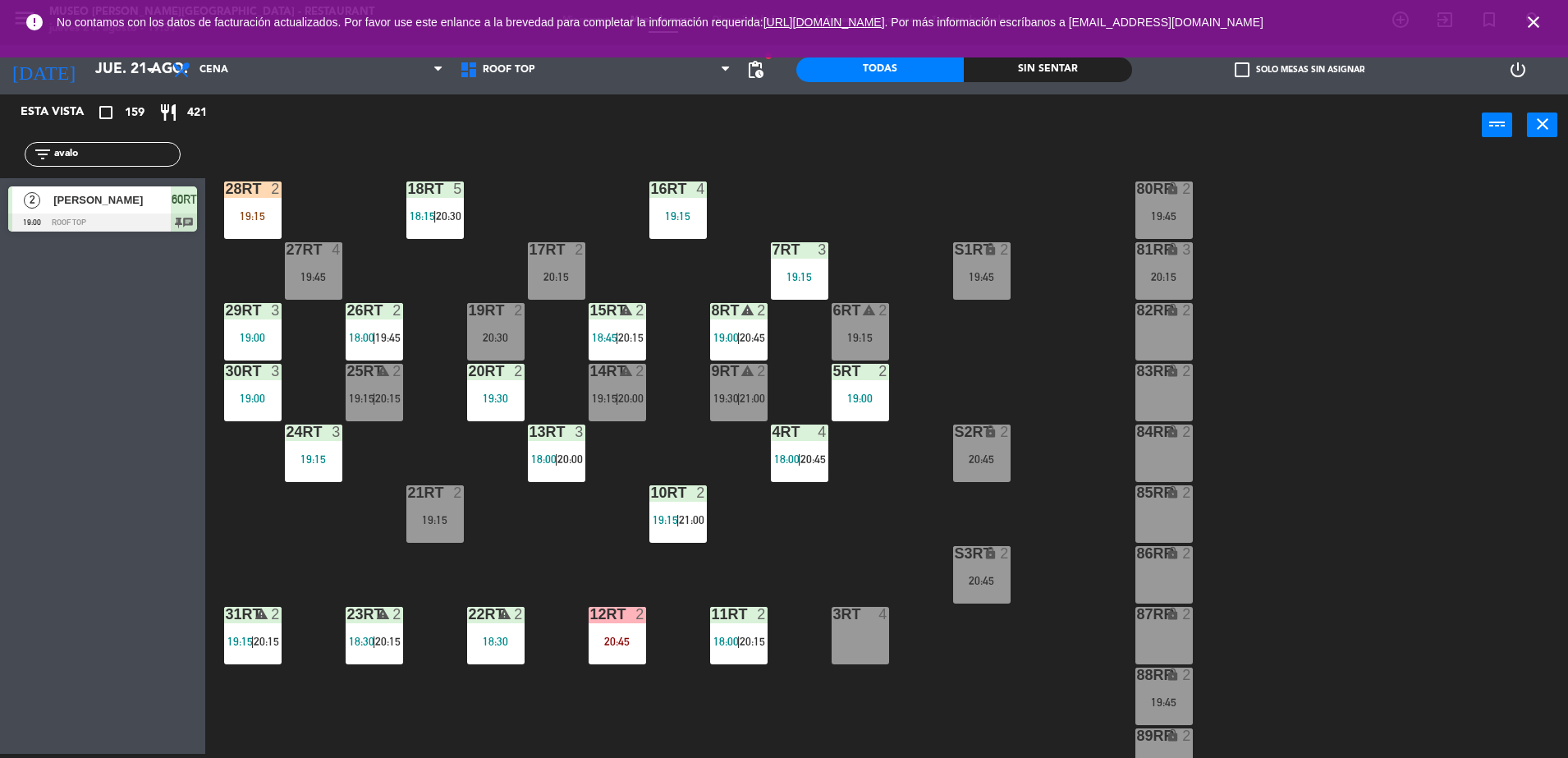
click at [112, 152] on input "avalo" at bounding box center [116, 154] width 128 height 18
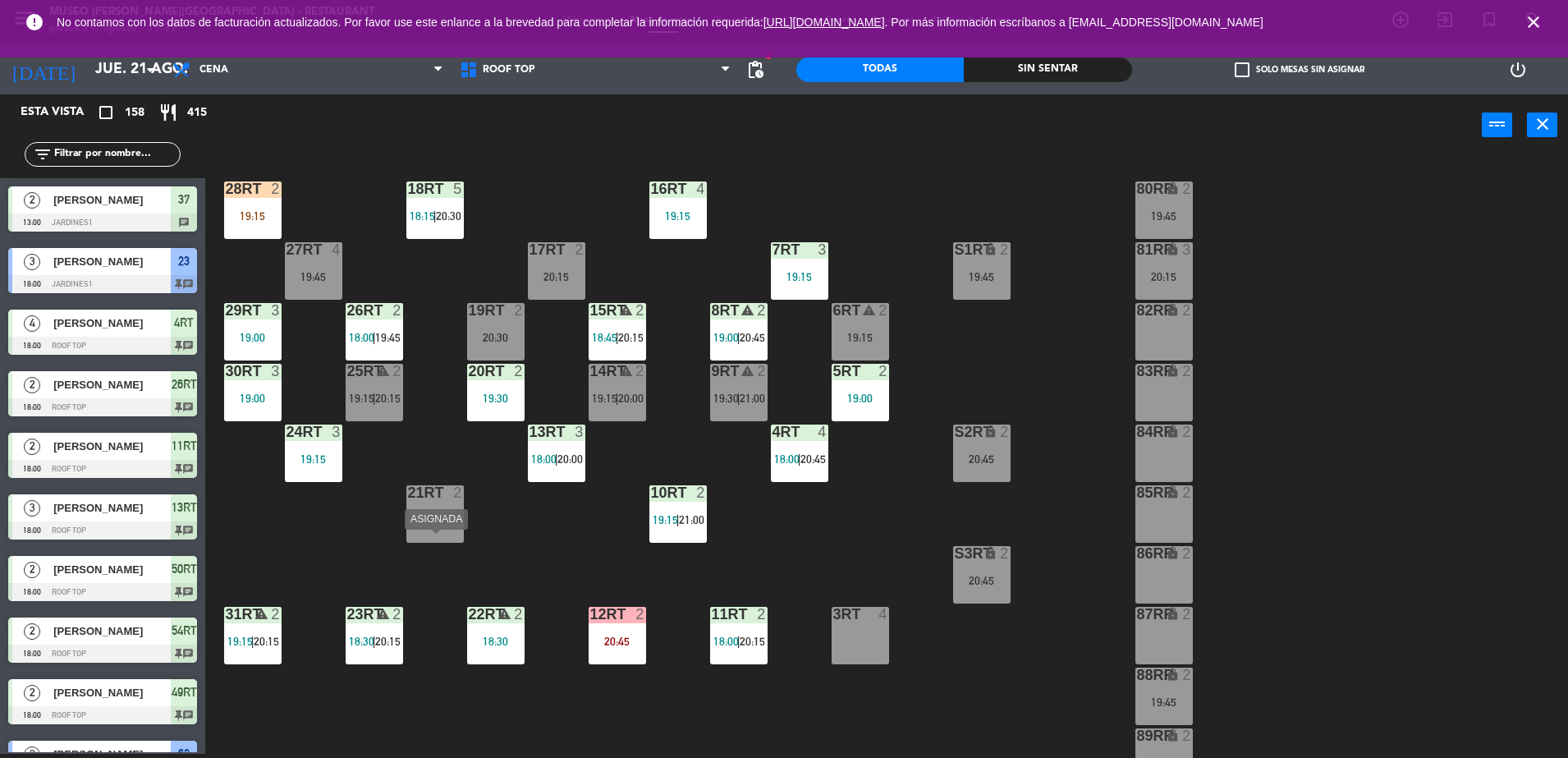
scroll to position [0, 0]
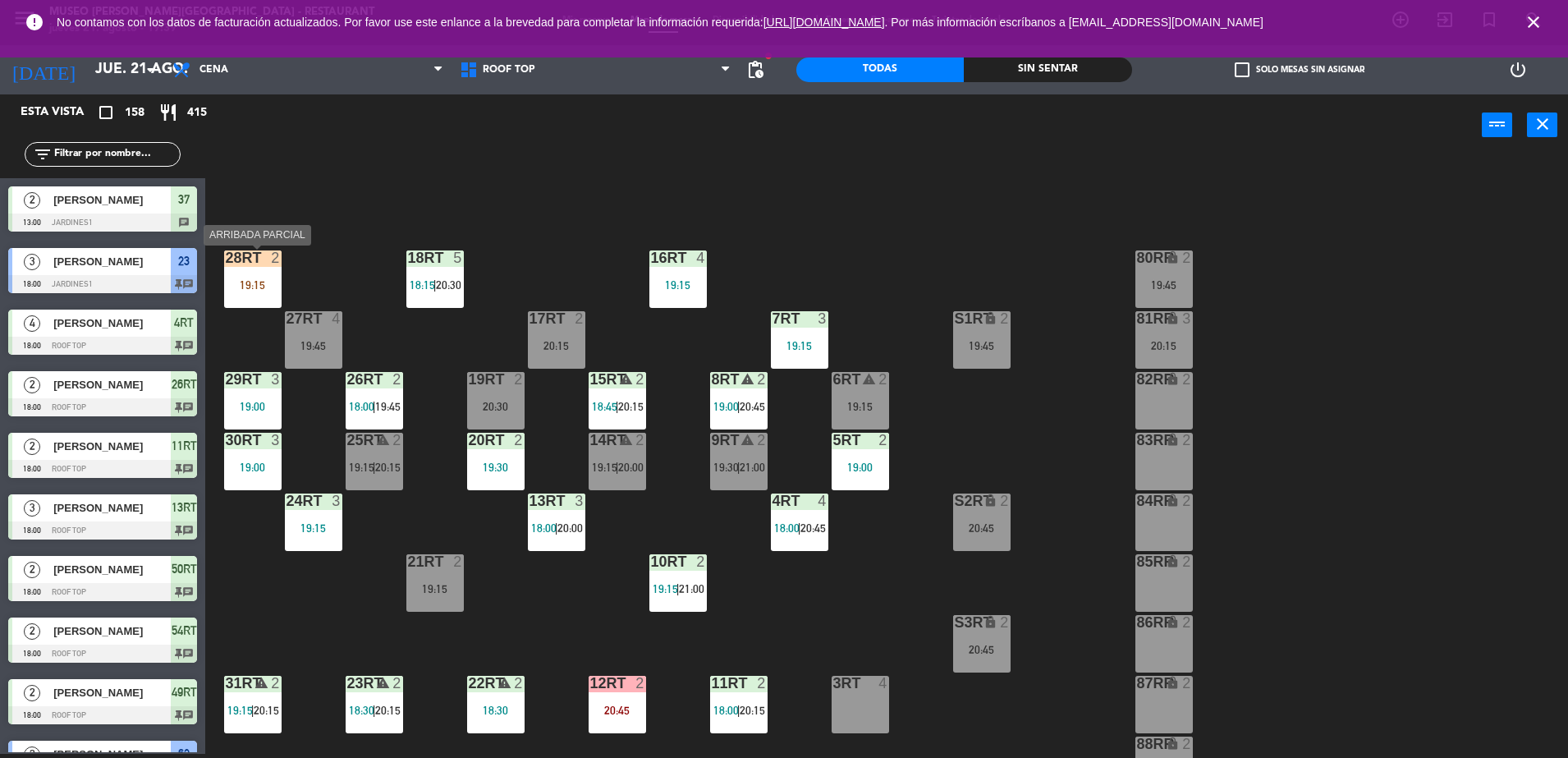
click at [248, 273] on div "28RT 2 19:15" at bounding box center [252, 279] width 57 height 57
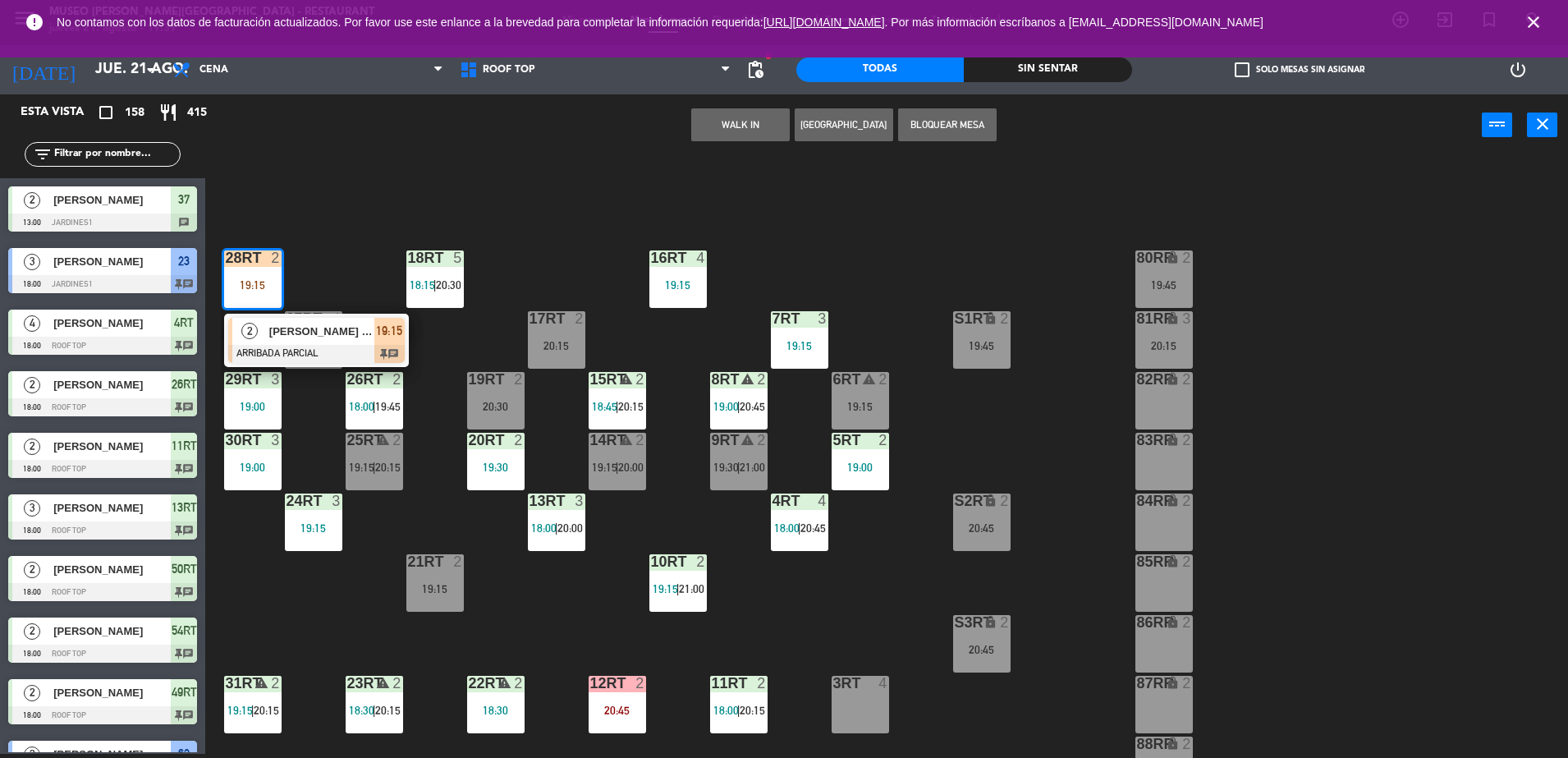
click at [289, 335] on span "[PERSON_NAME] DE LA [PERSON_NAME]" at bounding box center [322, 331] width 105 height 17
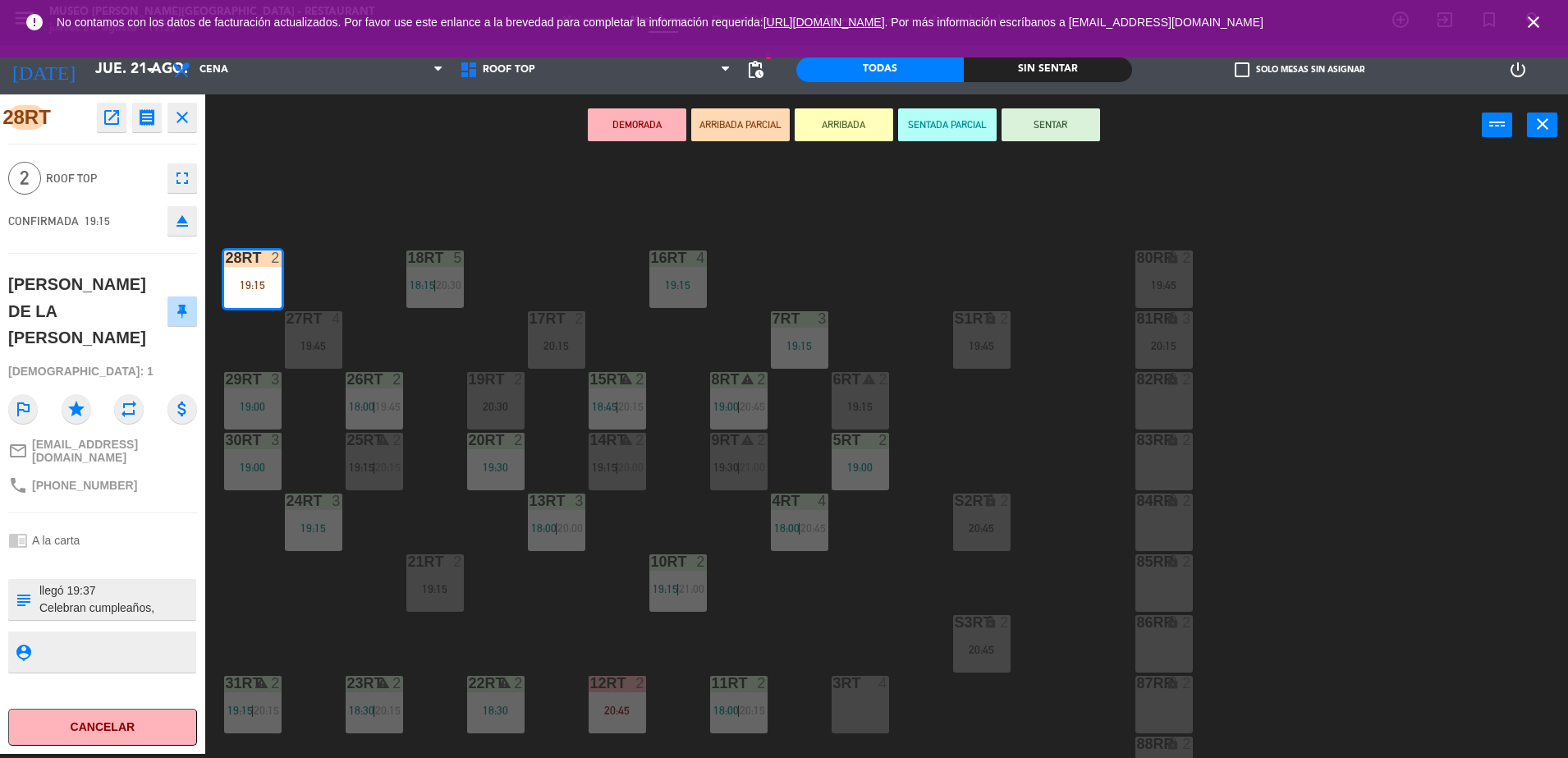
click at [374, 250] on div "18RT 5 18:15 | 20:30 16RT 4 19:15 28RT 2 19:15 80RR lock 2 19:45 27RT 4 19:45 7…" at bounding box center [894, 459] width 1347 height 598
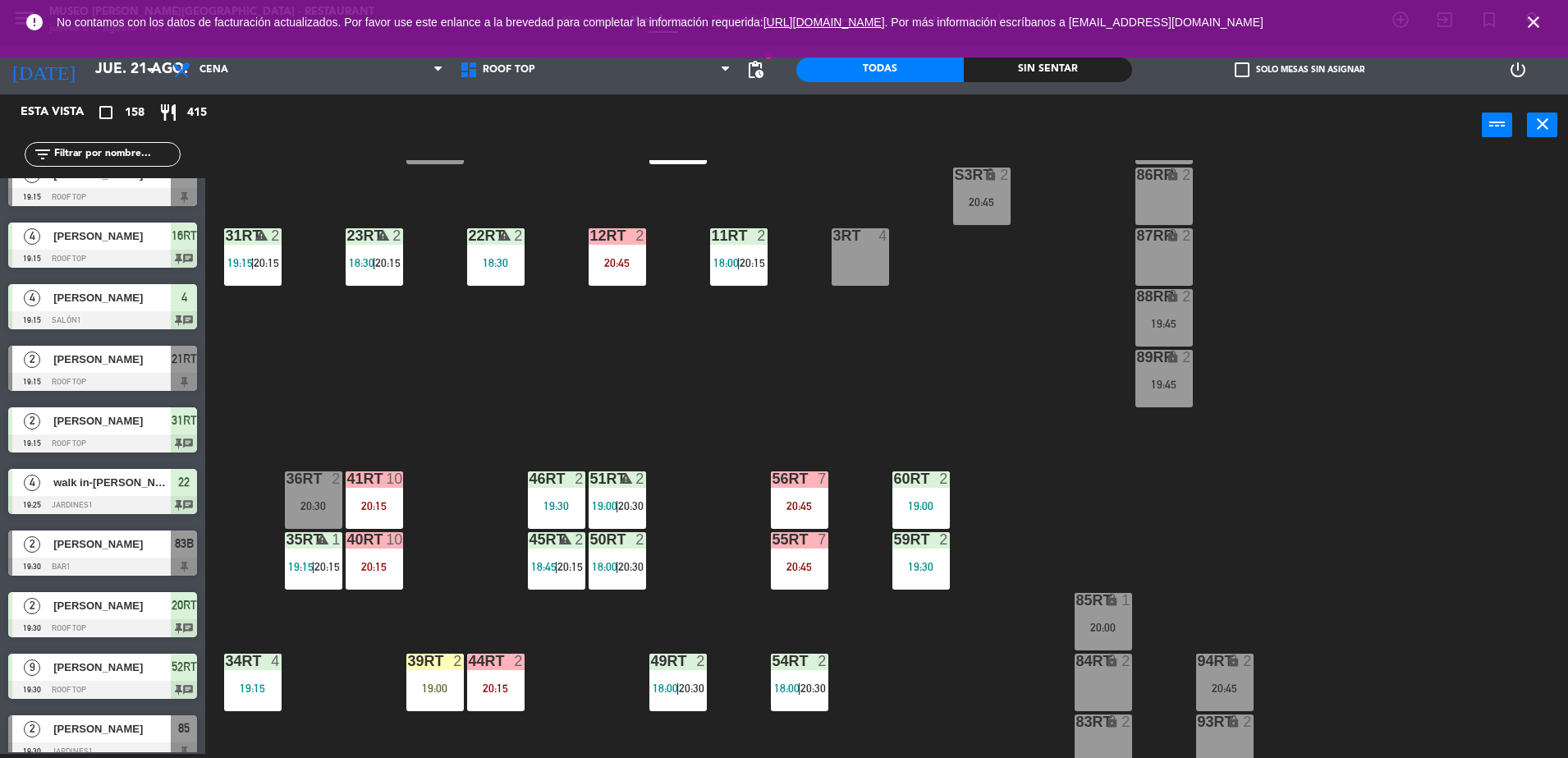
scroll to position [430, 0]
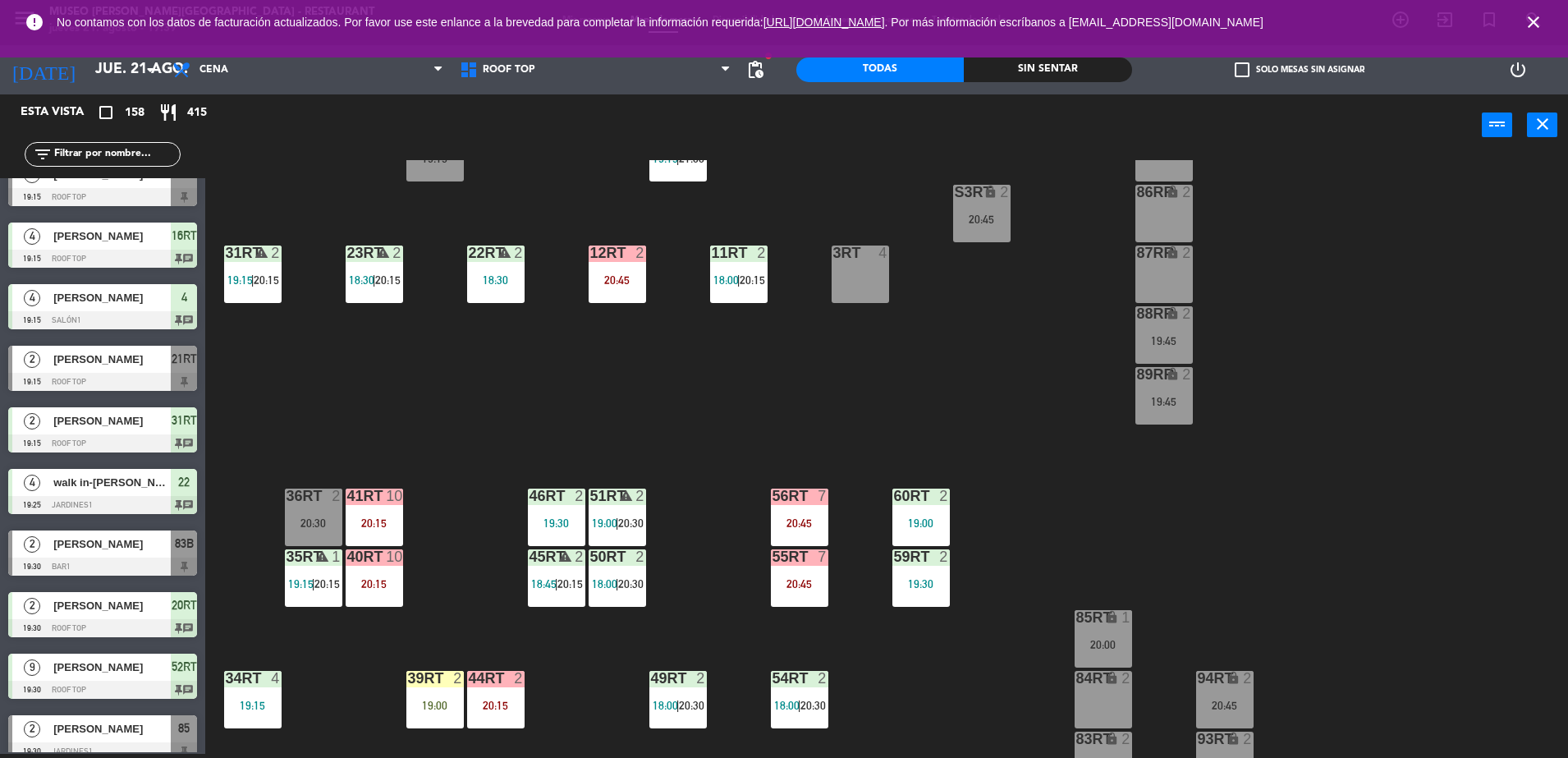
click at [604, 301] on div "12RT 2 20:45" at bounding box center [617, 274] width 57 height 57
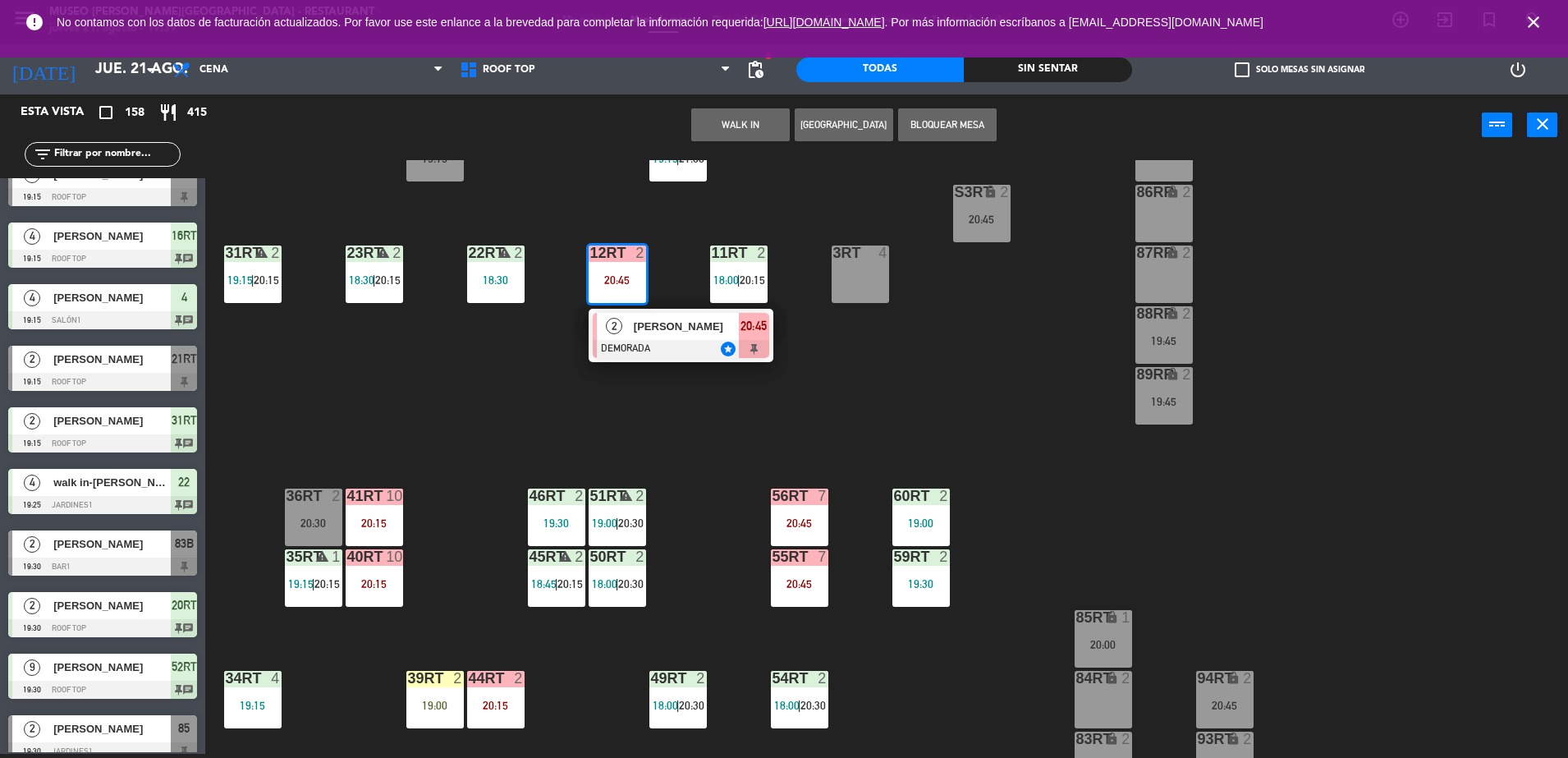
click at [620, 325] on span "2" at bounding box center [613, 326] width 16 height 16
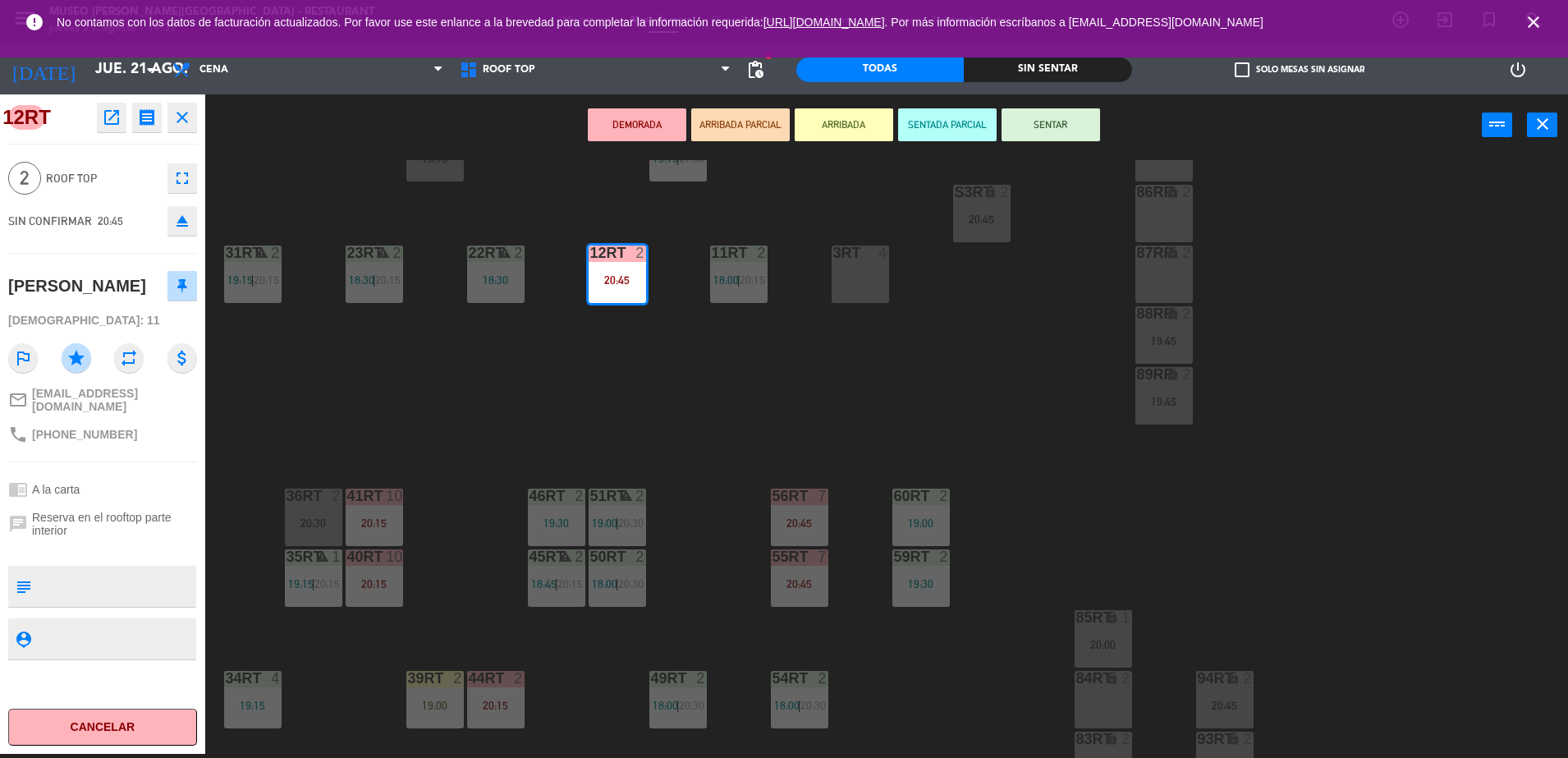
click at [568, 372] on div "18RT 5 18:15 | 20:30 16RT 4 19:15 28RT 2 19:15 80RR lock 2 19:45 27RT 4 19:45 7…" at bounding box center [894, 459] width 1347 height 598
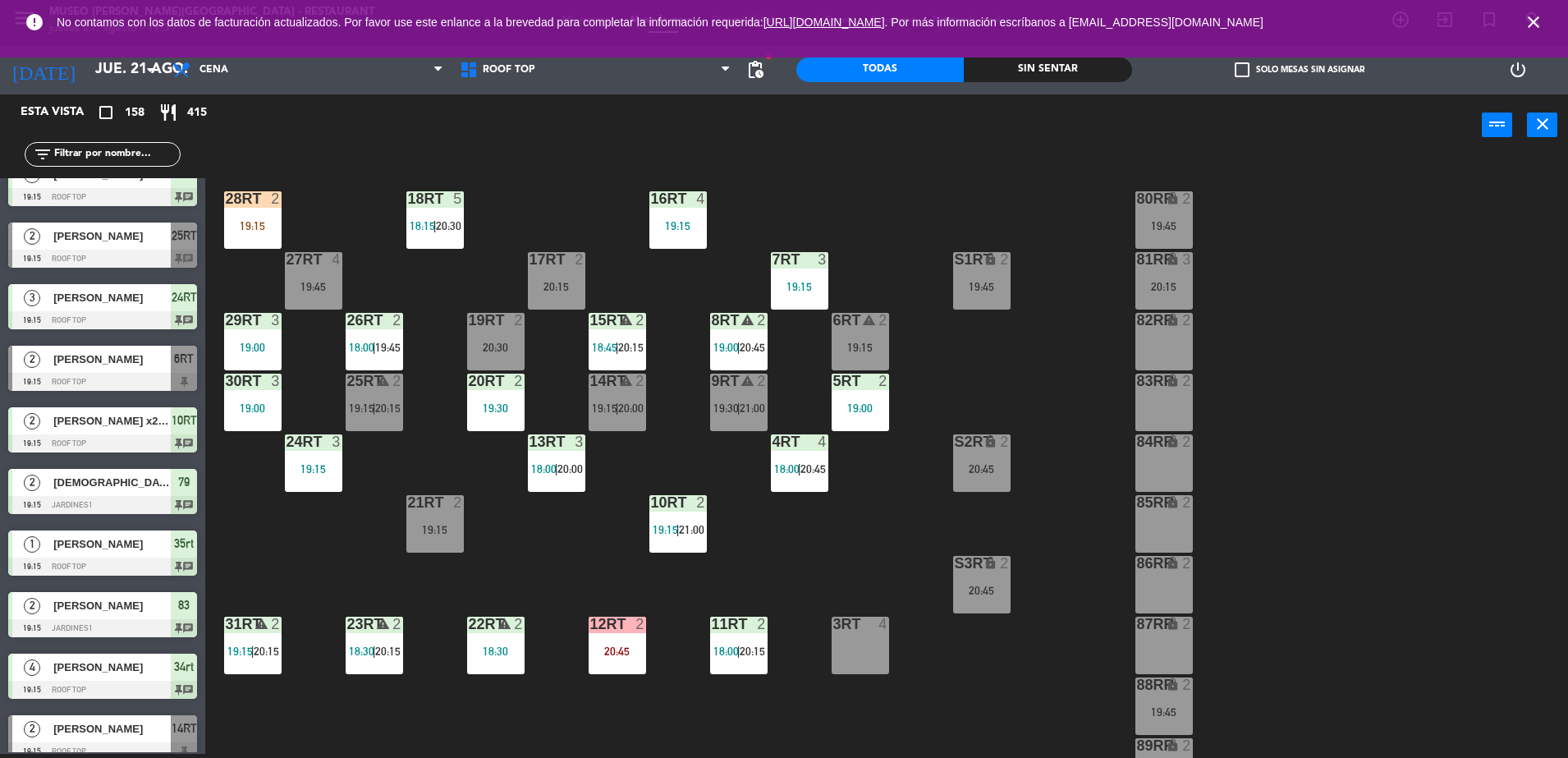
scroll to position [59, 0]
click at [973, 283] on div "19:45" at bounding box center [982, 287] width 57 height 11
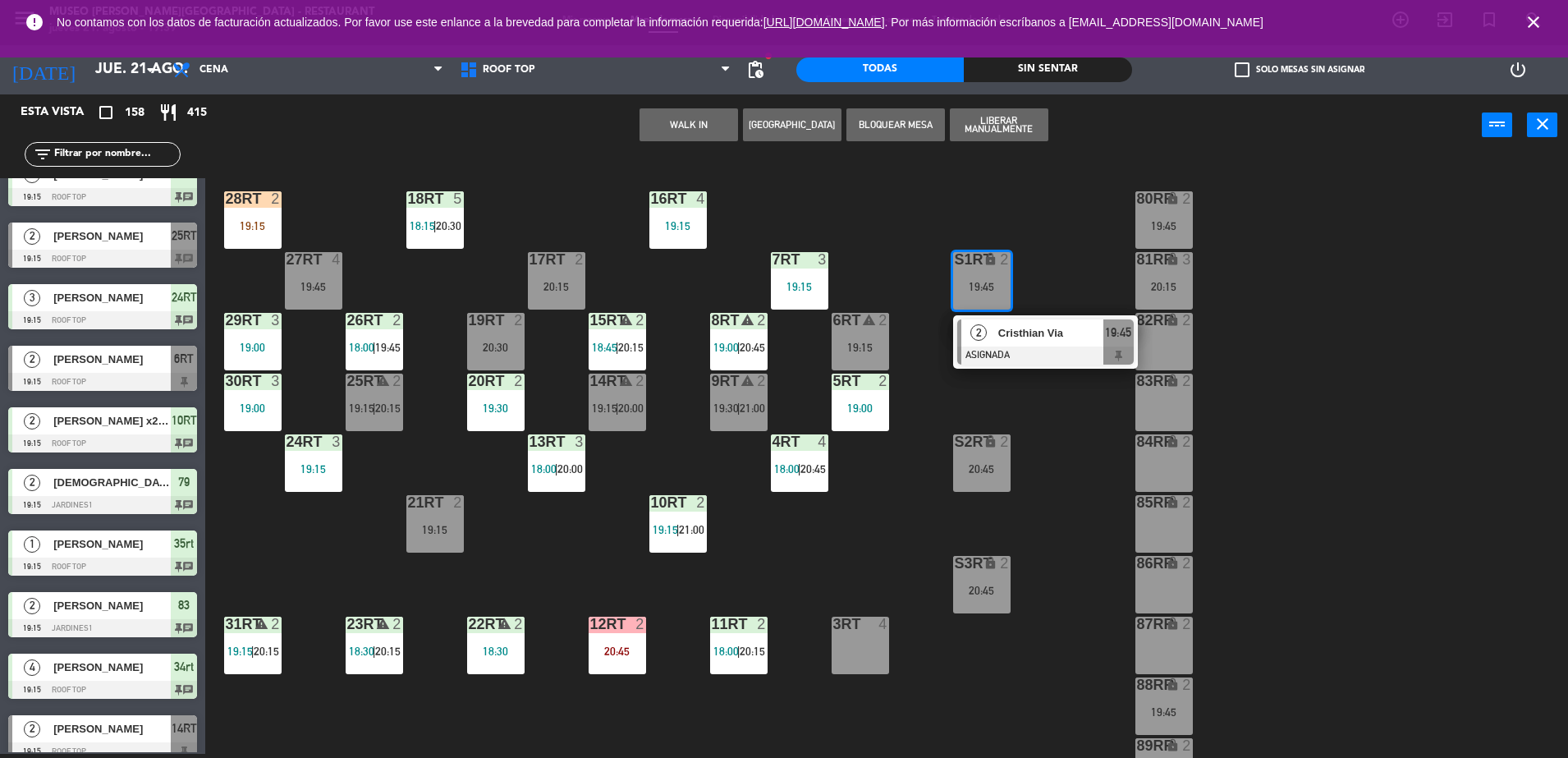
click at [1017, 351] on div "2 [PERSON_NAME] Via ASIGNADA 19:45" at bounding box center [1045, 342] width 209 height 53
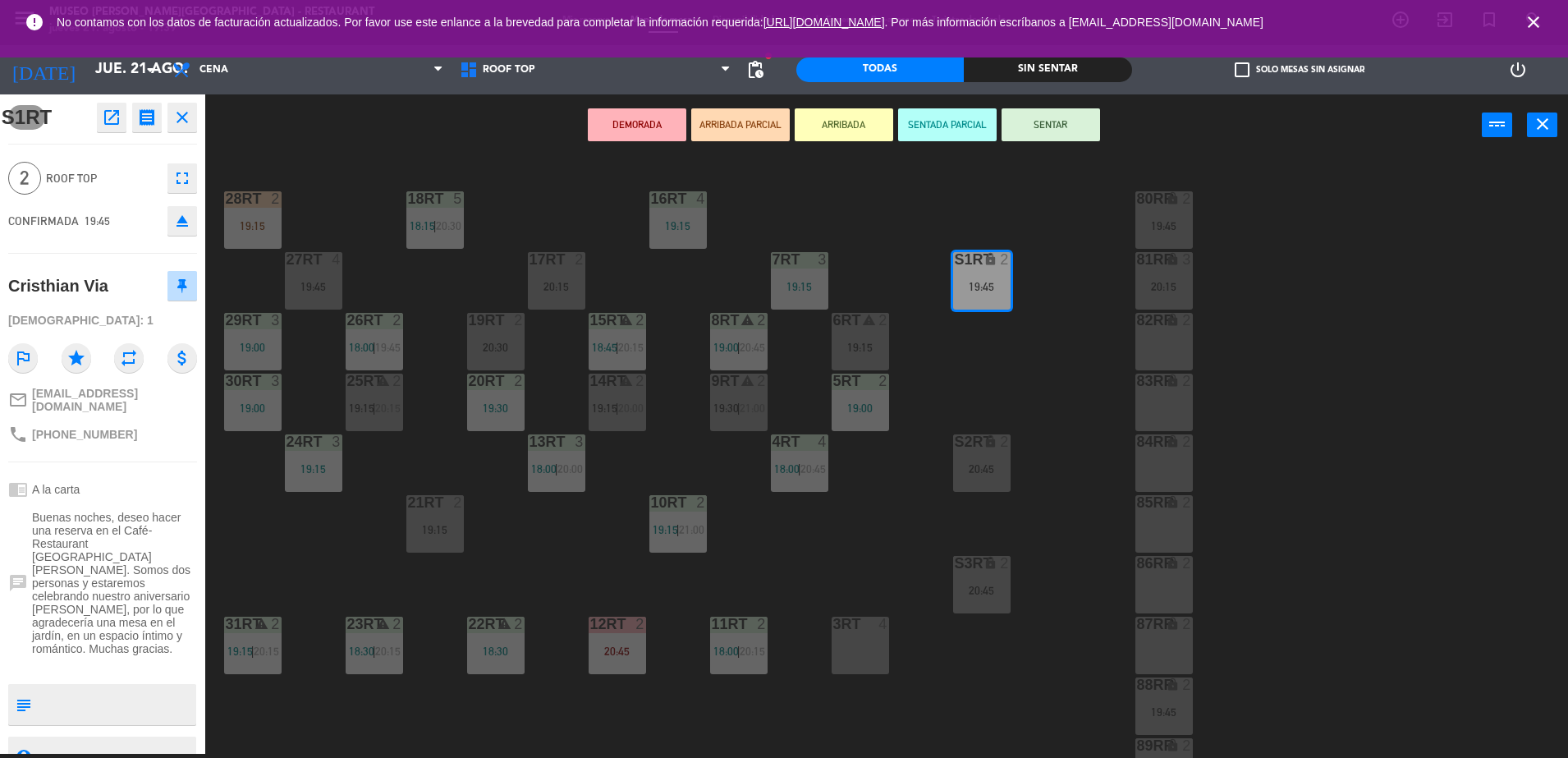
click at [880, 658] on div "3RT 4" at bounding box center [861, 646] width 57 height 57
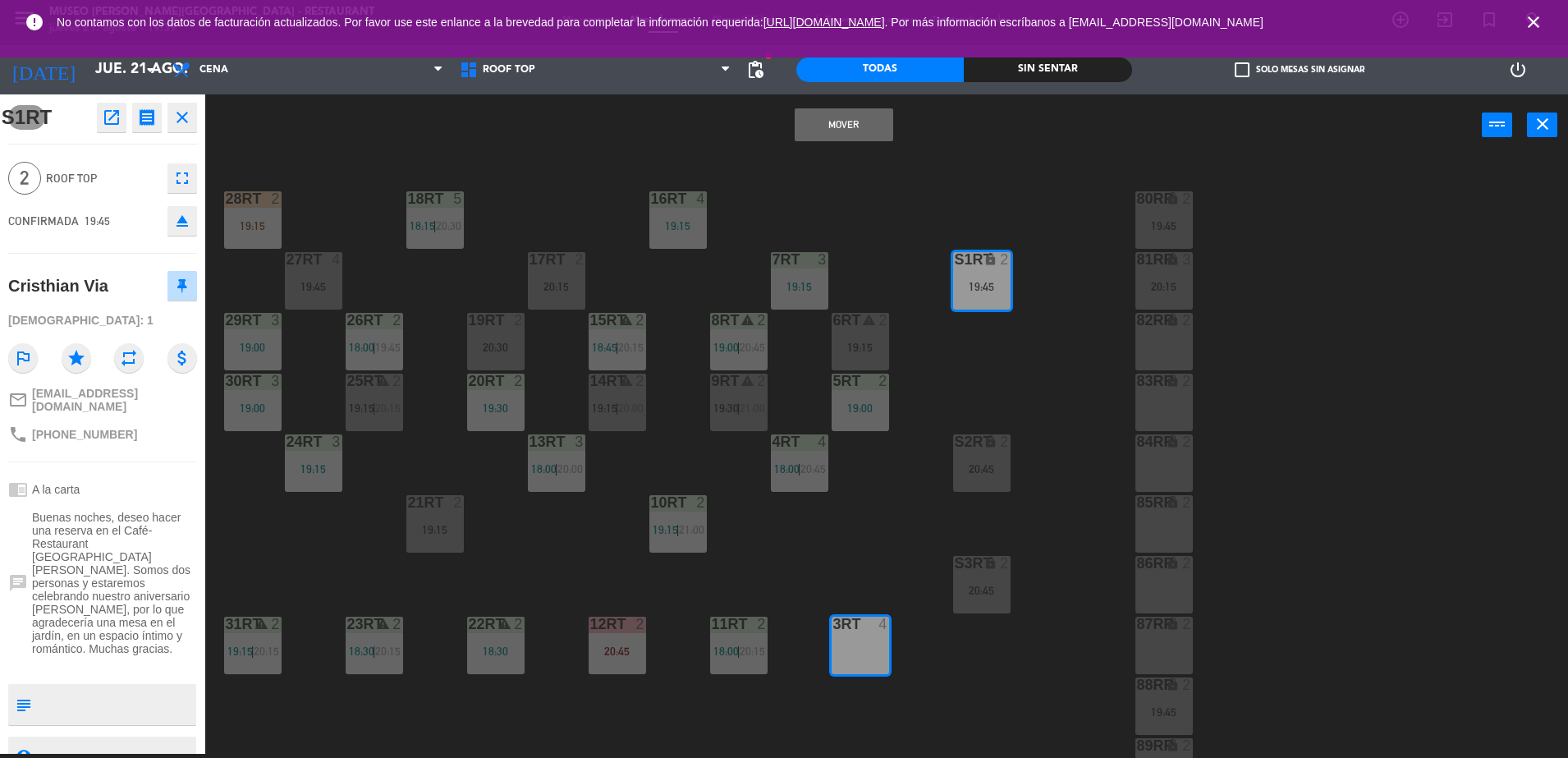
click at [801, 130] on button "Mover" at bounding box center [844, 125] width 98 height 32
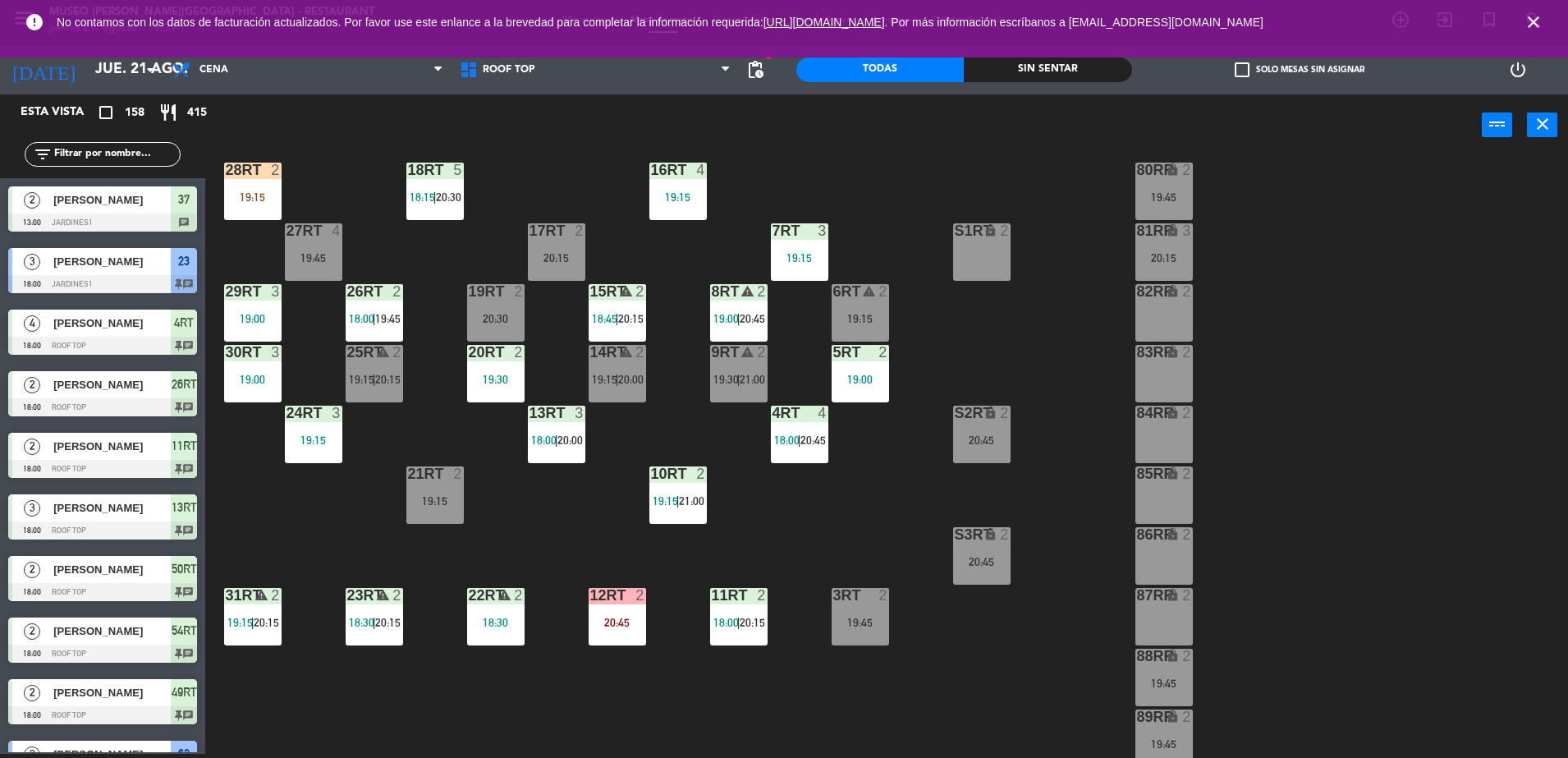
scroll to position [89, 0]
click at [975, 422] on div "S2RT lock 2 20:45" at bounding box center [982, 433] width 57 height 57
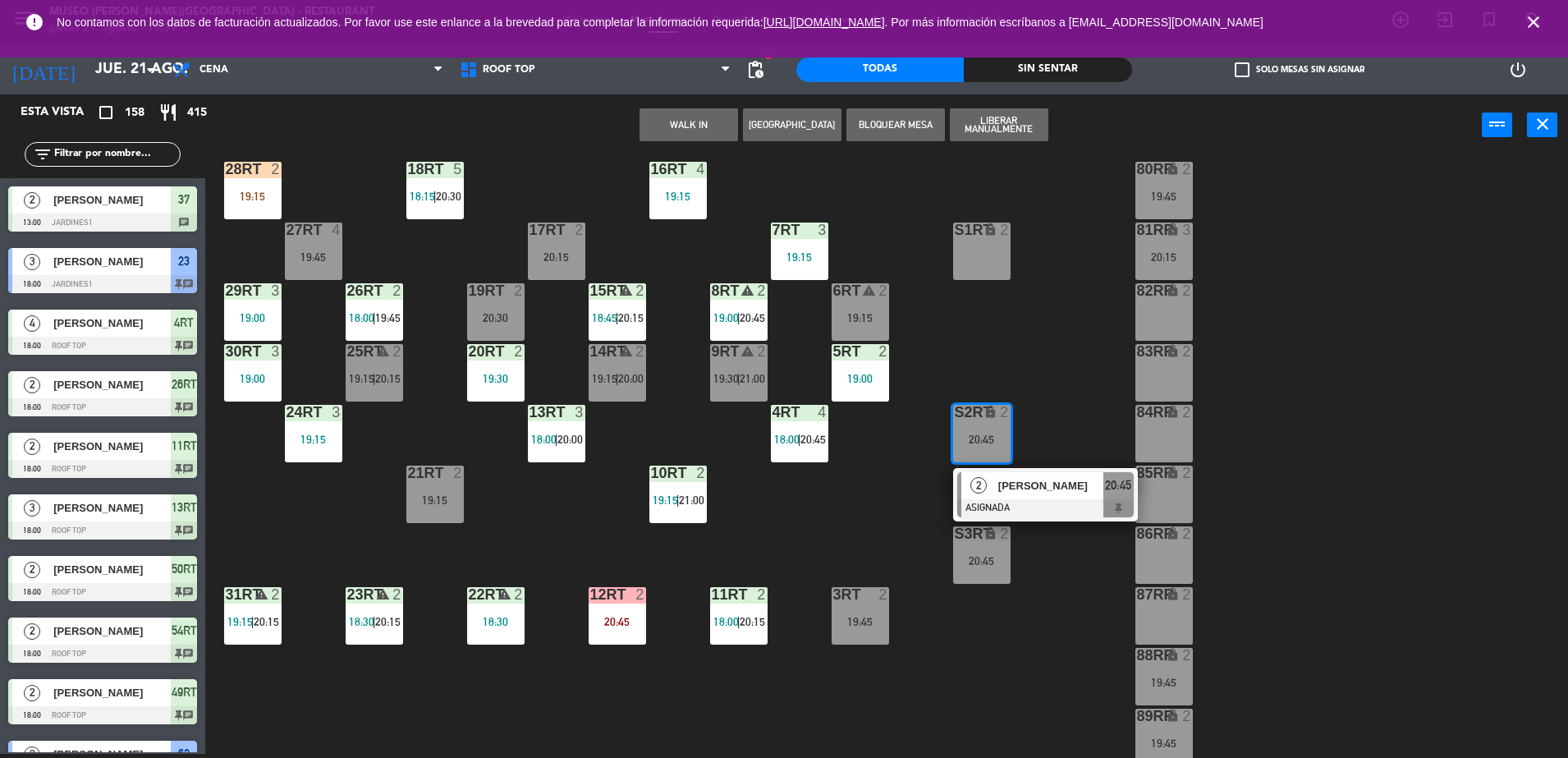
click at [1032, 493] on span "[PERSON_NAME]" at bounding box center [1051, 486] width 105 height 17
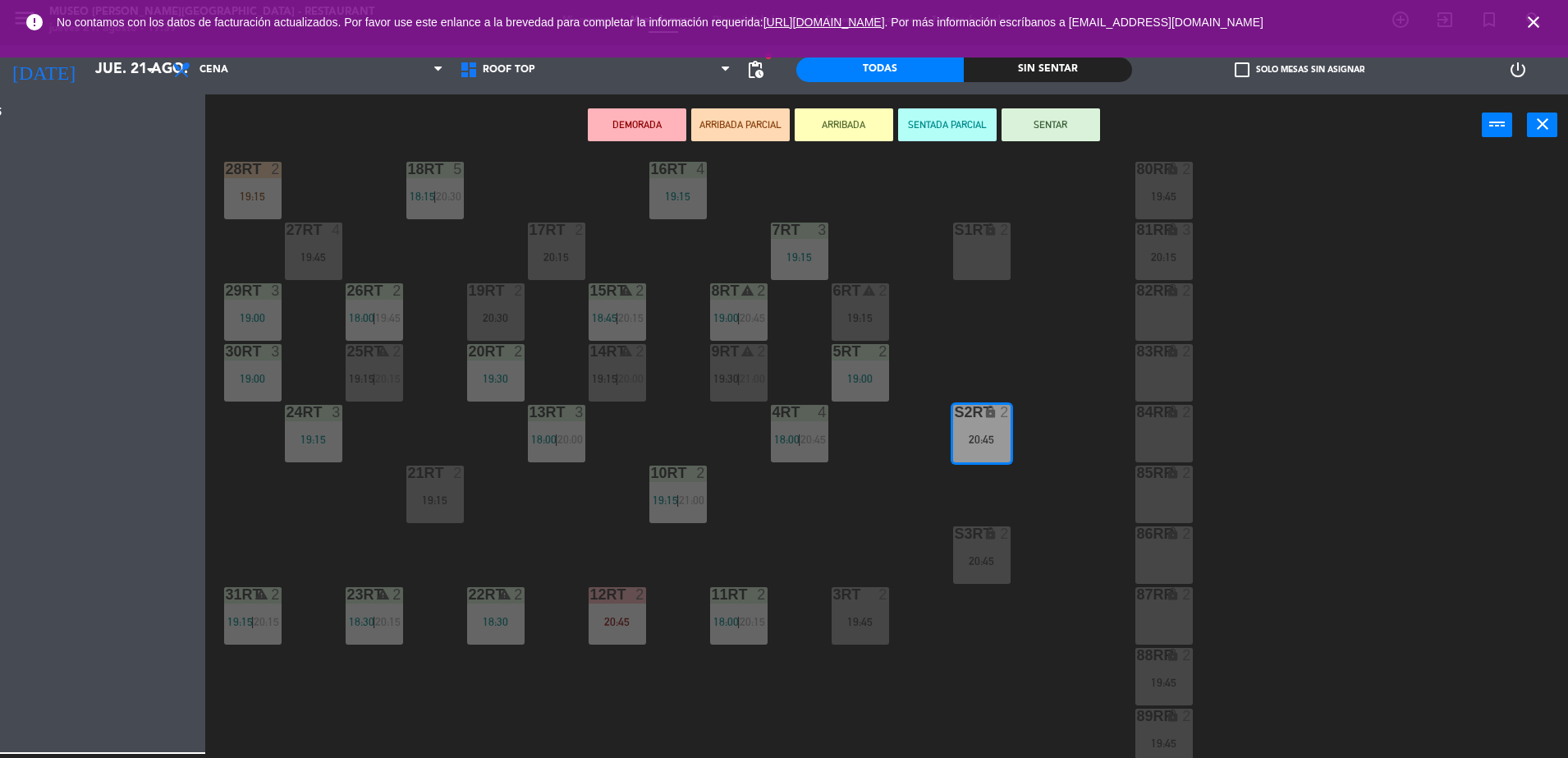
click at [1032, 493] on div "18RT 5 18:15 | 20:30 16RT 4 19:15 28RT 2 19:15 80RR lock 2 19:45 27RT 4 19:45 7…" at bounding box center [894, 459] width 1347 height 598
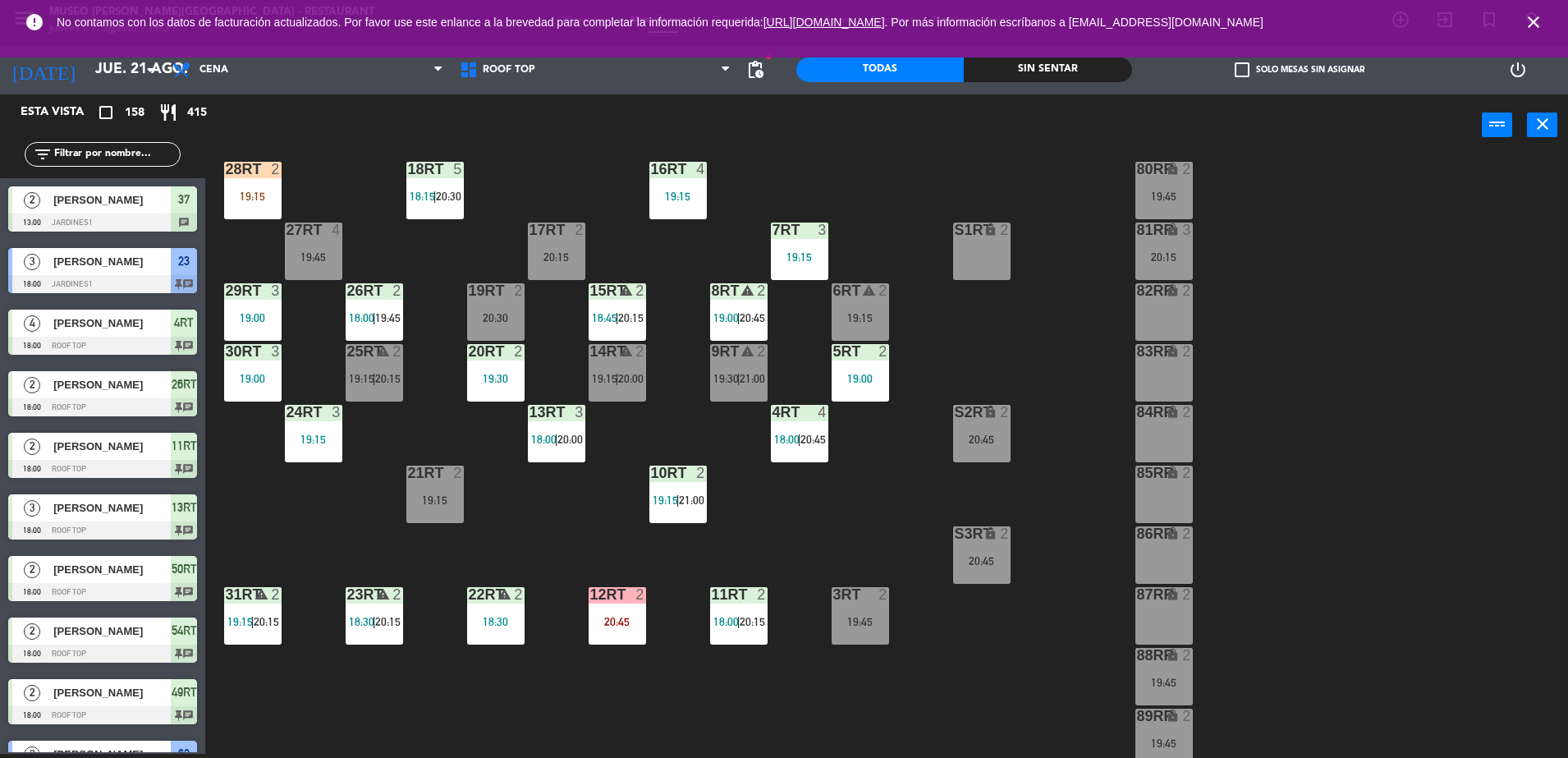
scroll to position [2243, 0]
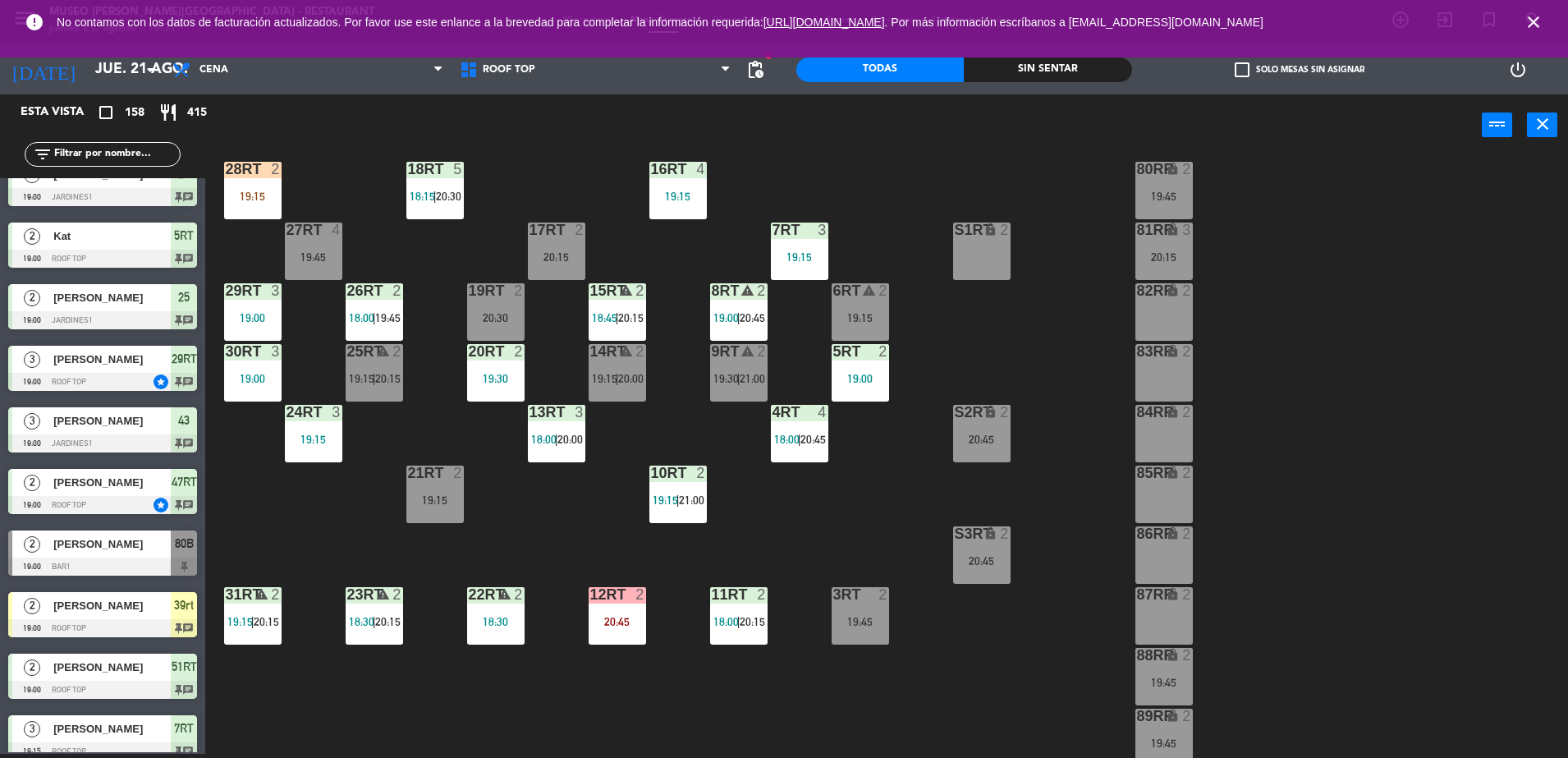
click at [955, 416] on div "S2RT" at bounding box center [955, 412] width 1 height 15
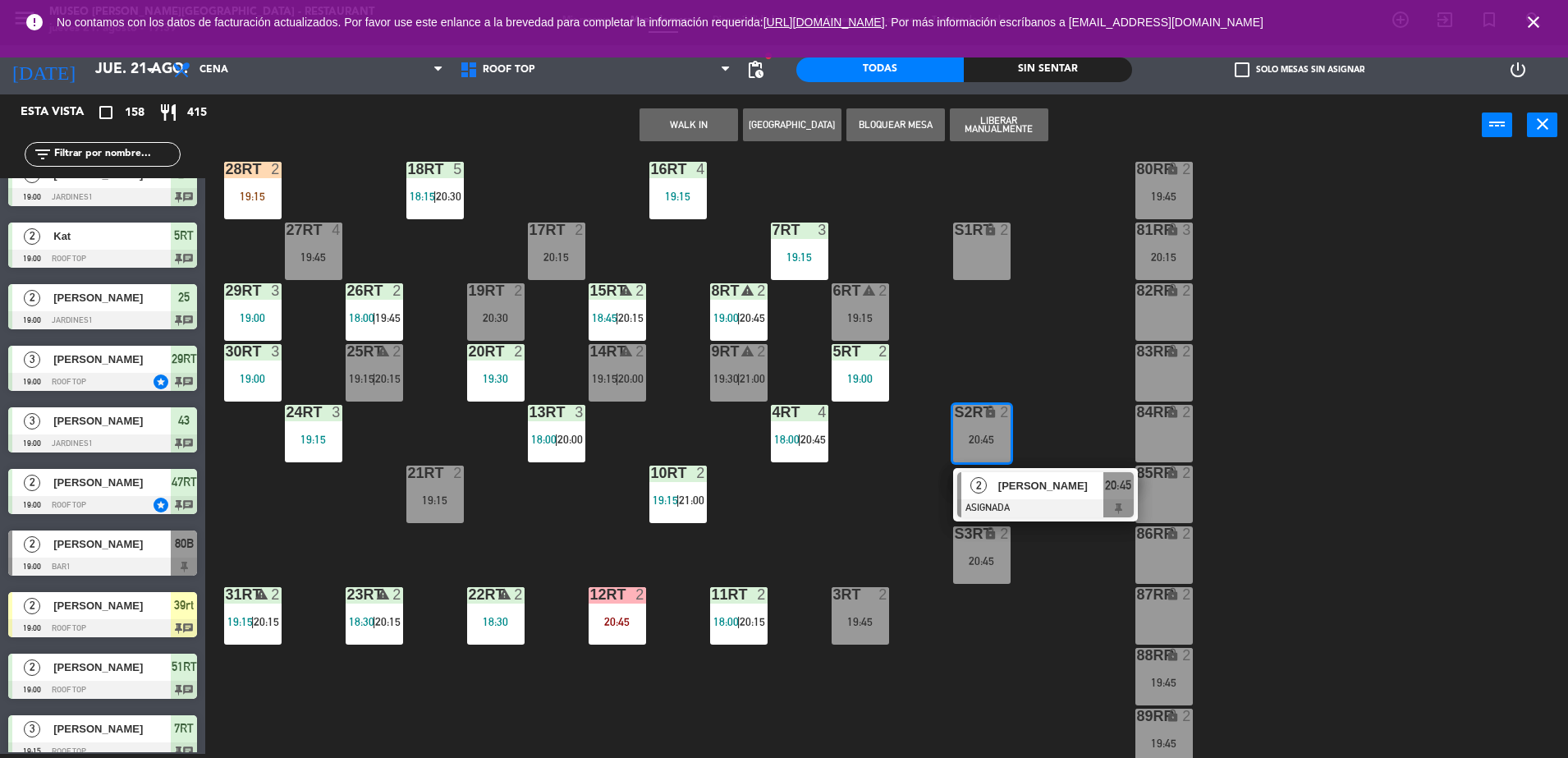
click at [1011, 474] on div "[PERSON_NAME]" at bounding box center [1050, 486] width 107 height 27
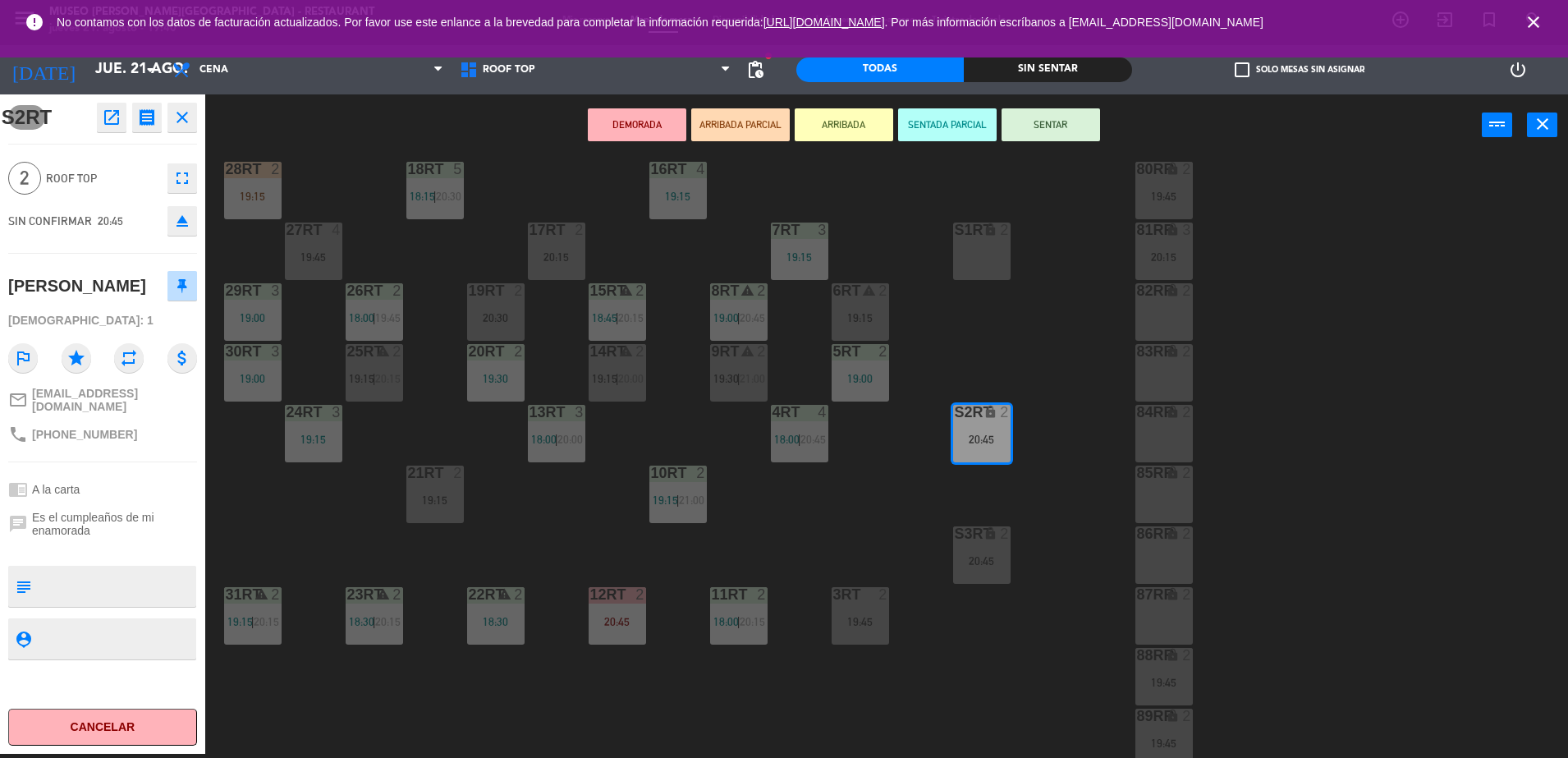
click at [840, 331] on div "6RT warning 2 19:15" at bounding box center [861, 311] width 57 height 57
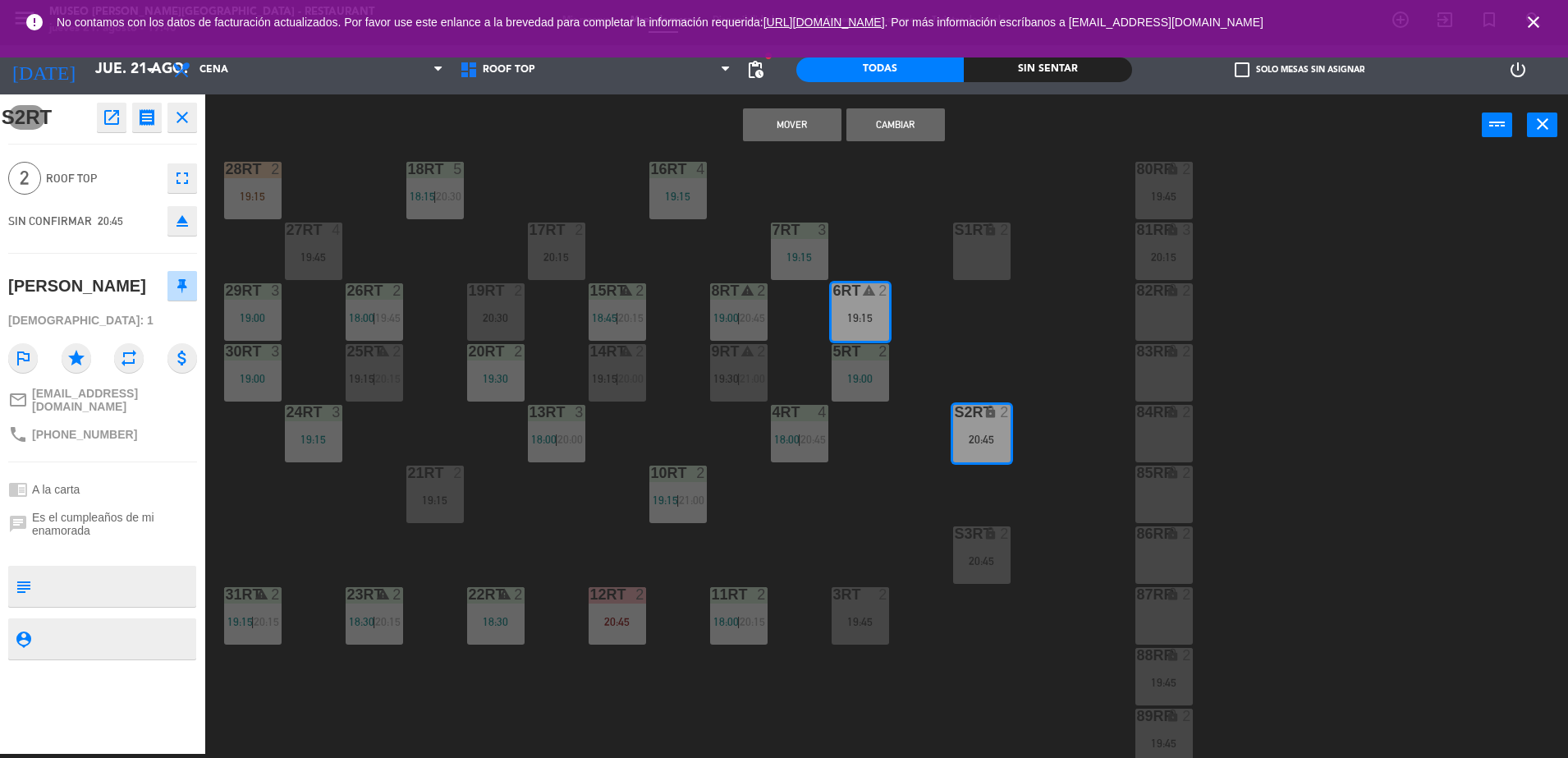
click at [784, 128] on button "Mover" at bounding box center [791, 125] width 98 height 32
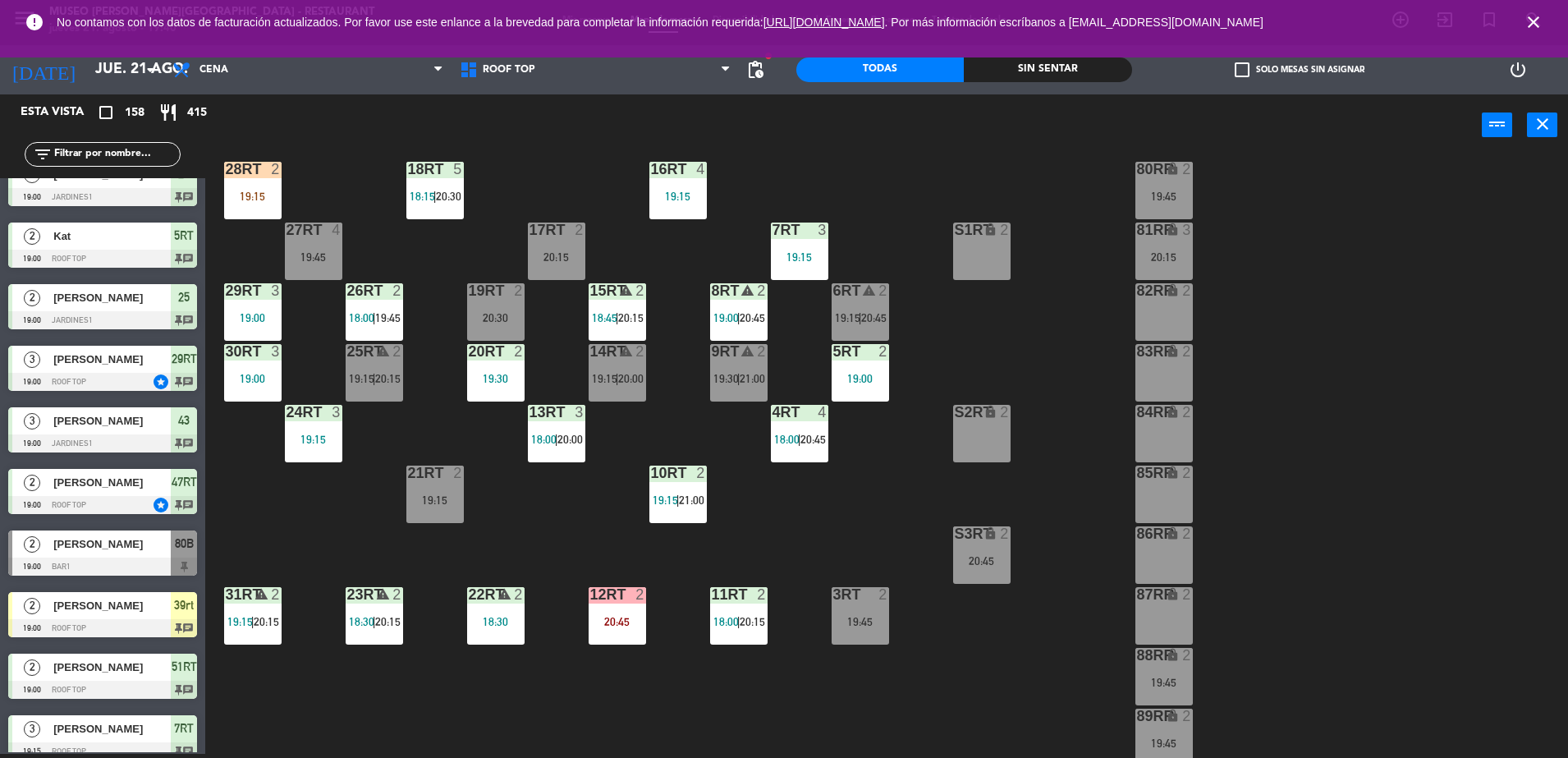
click at [985, 555] on div "20:45" at bounding box center [982, 561] width 57 height 11
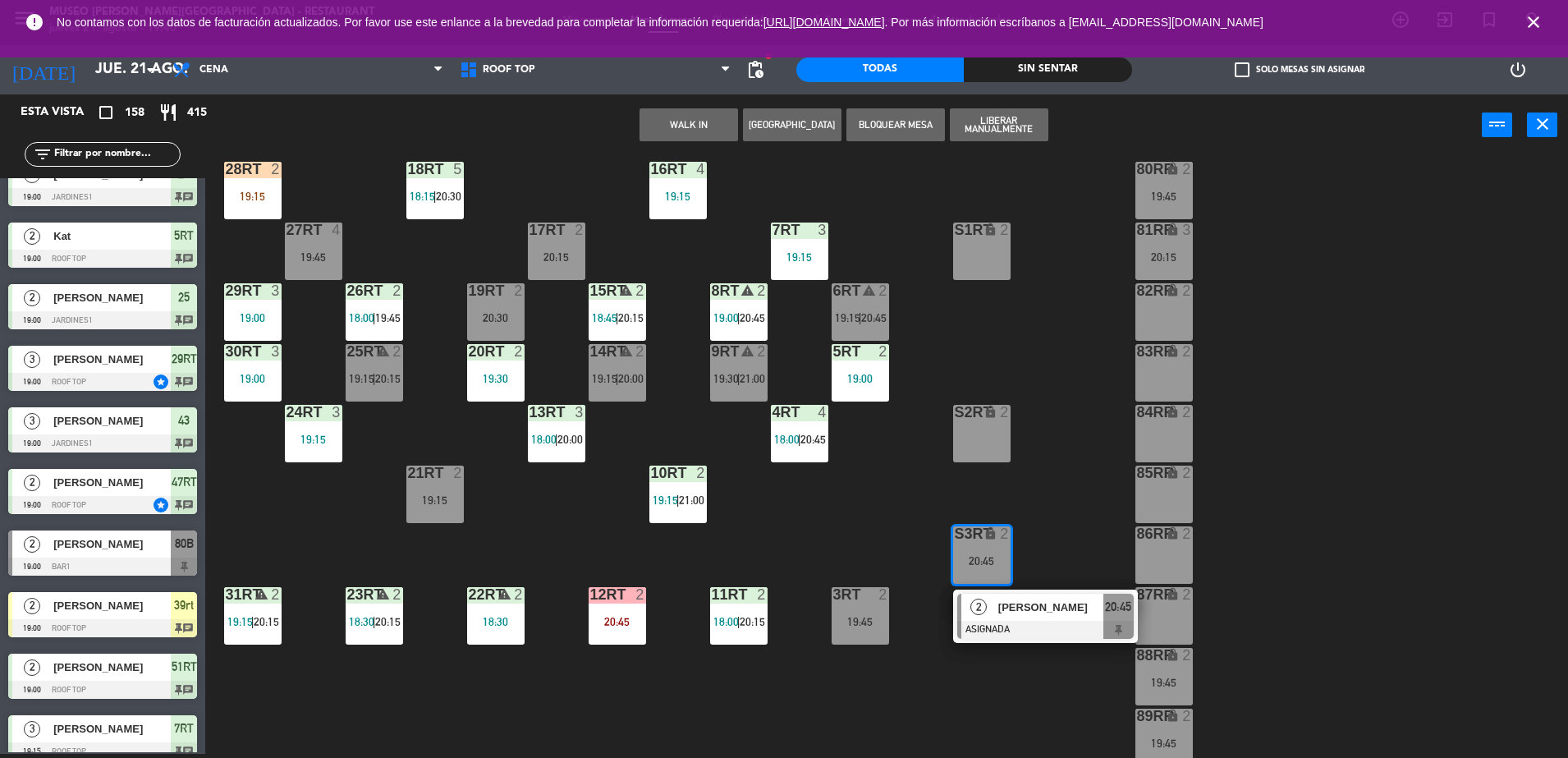
click at [1016, 611] on span "[PERSON_NAME]" at bounding box center [1051, 608] width 105 height 17
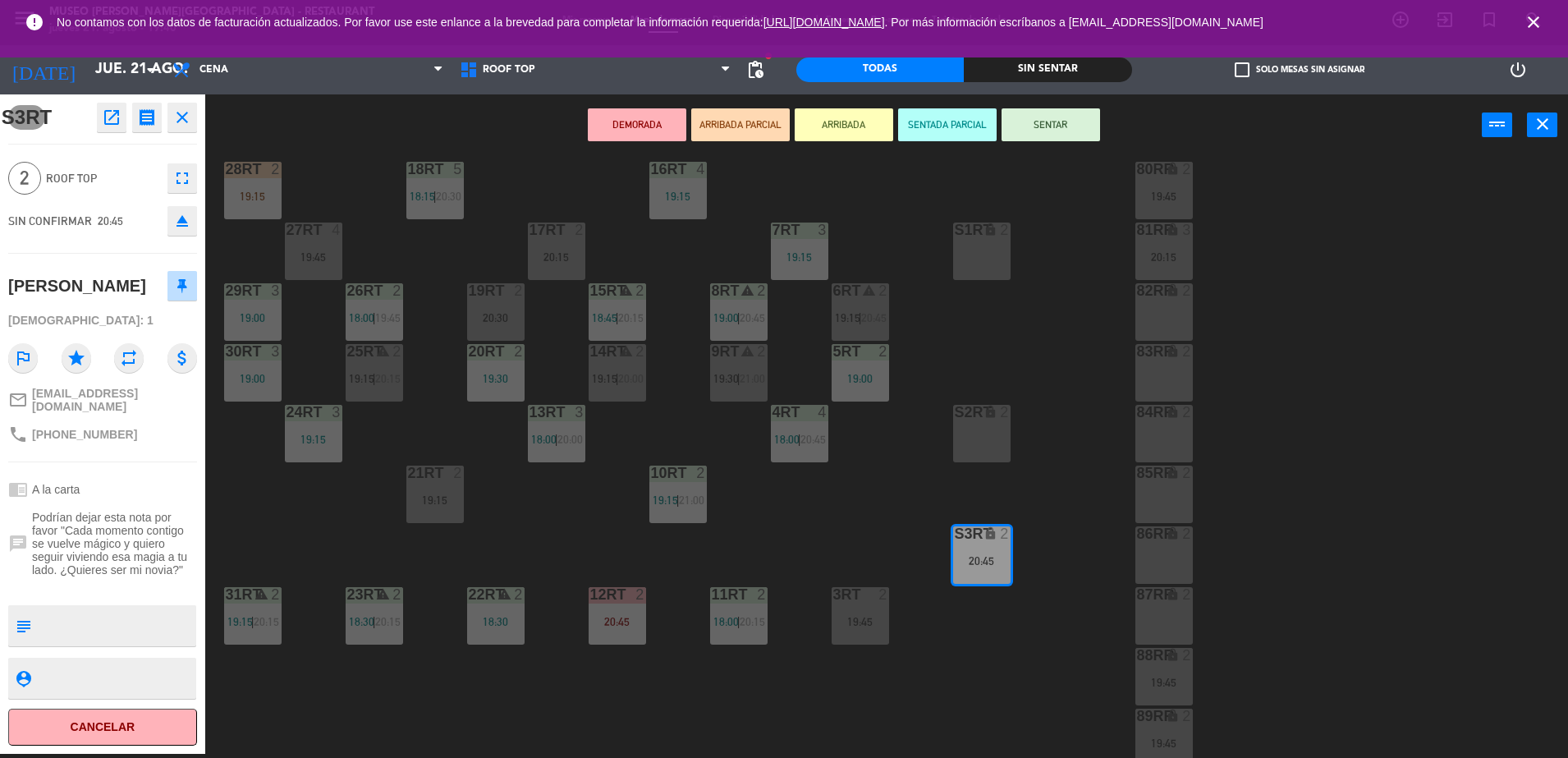
click at [847, 626] on div "19:45" at bounding box center [861, 622] width 57 height 11
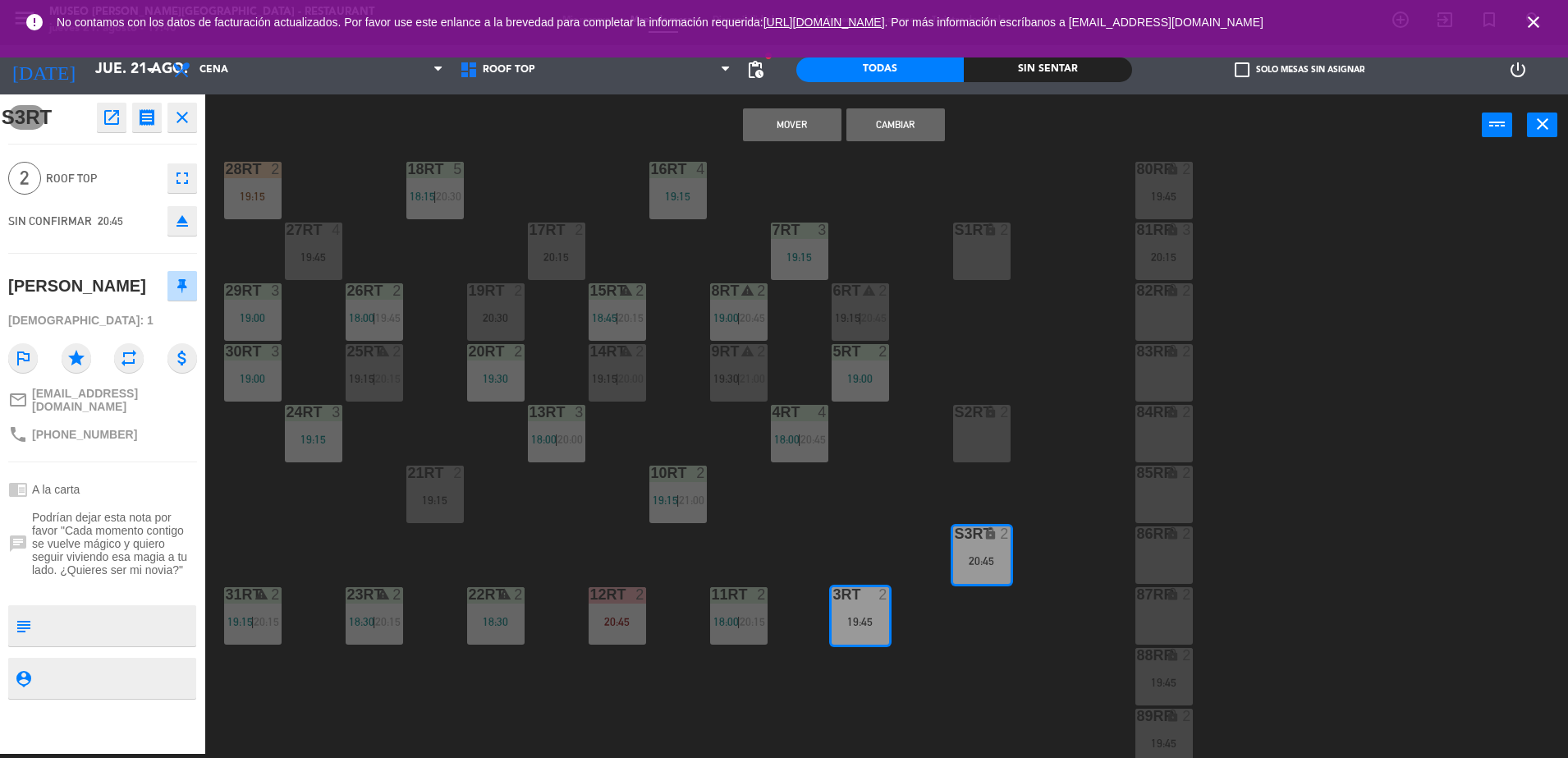
click at [816, 129] on button "Mover" at bounding box center [791, 125] width 98 height 32
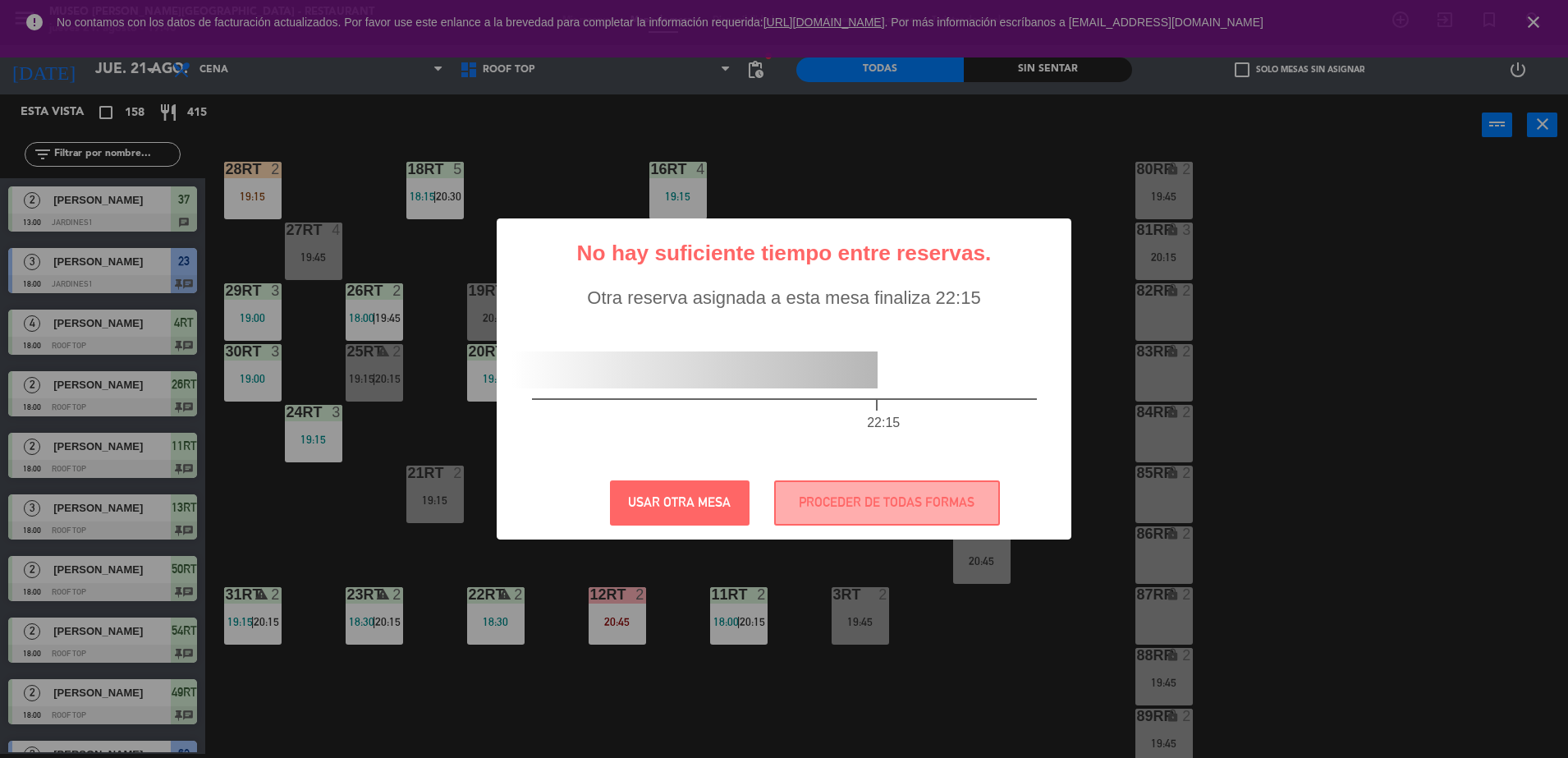
scroll to position [2365, 0]
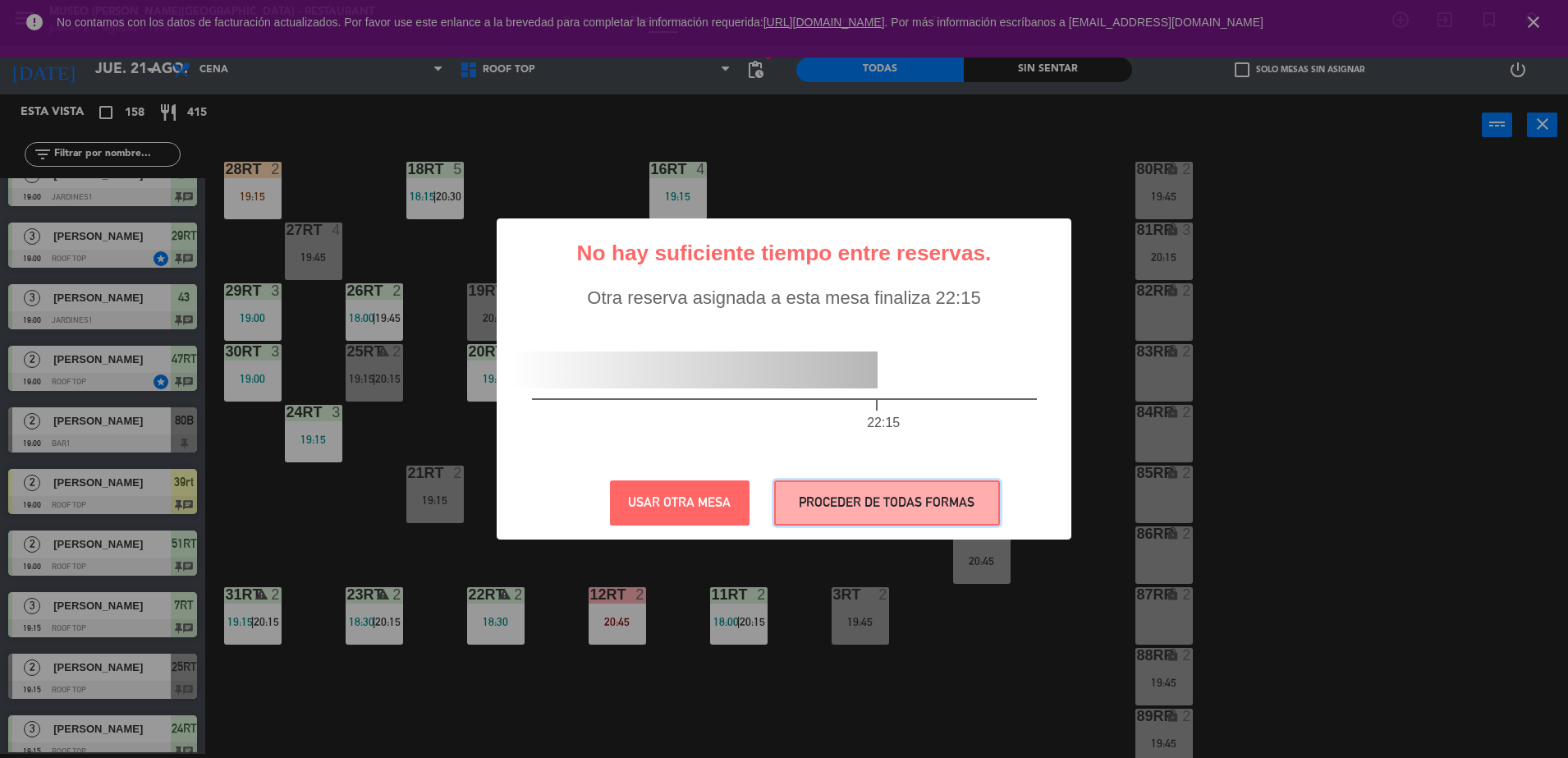
click at [962, 493] on button "PROCEDER DE TODAS FORMAS" at bounding box center [886, 502] width 226 height 45
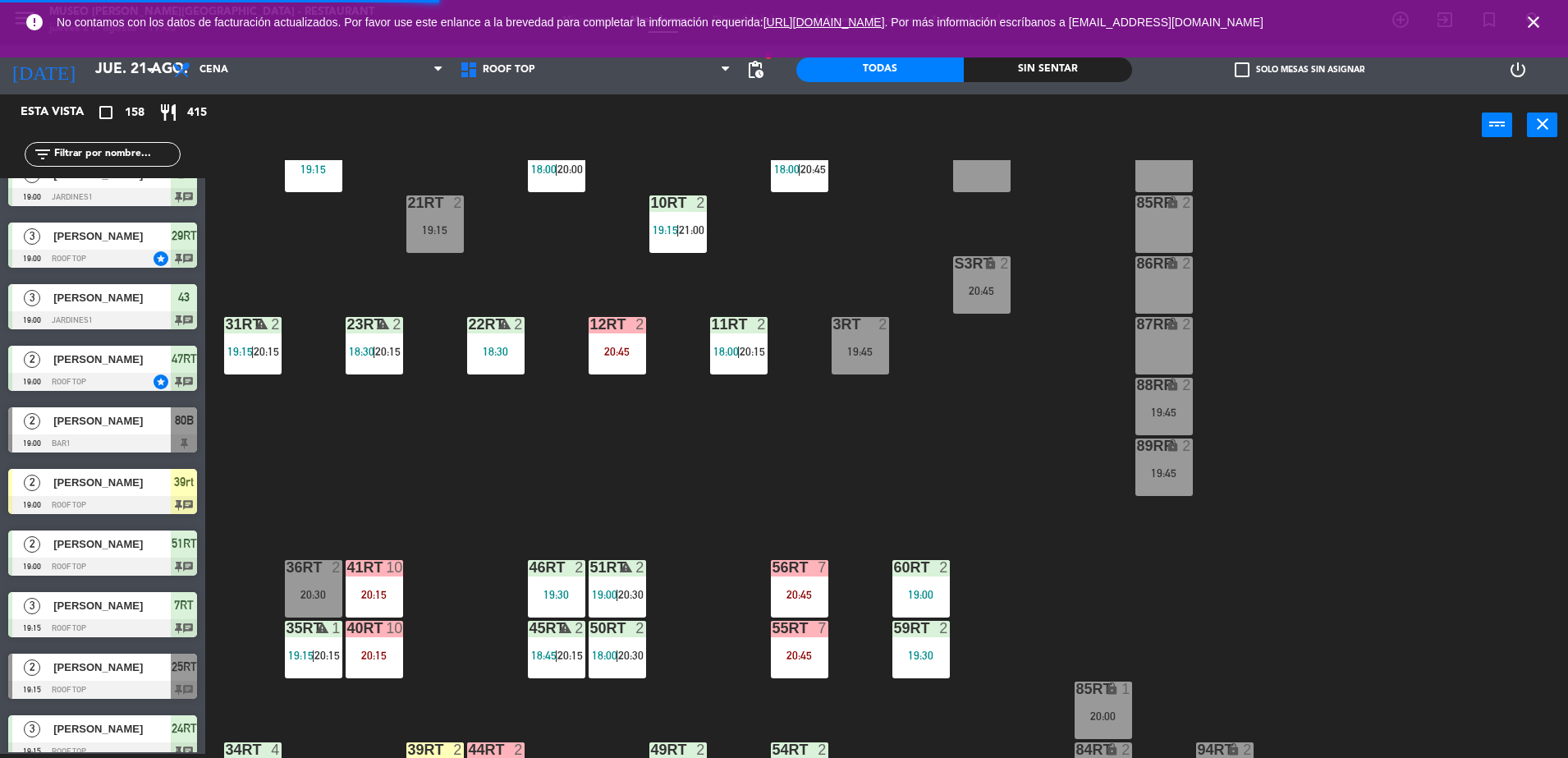
scroll to position [360, 0]
click at [1172, 483] on div "89RR lock 2 19:45" at bounding box center [1164, 467] width 57 height 57
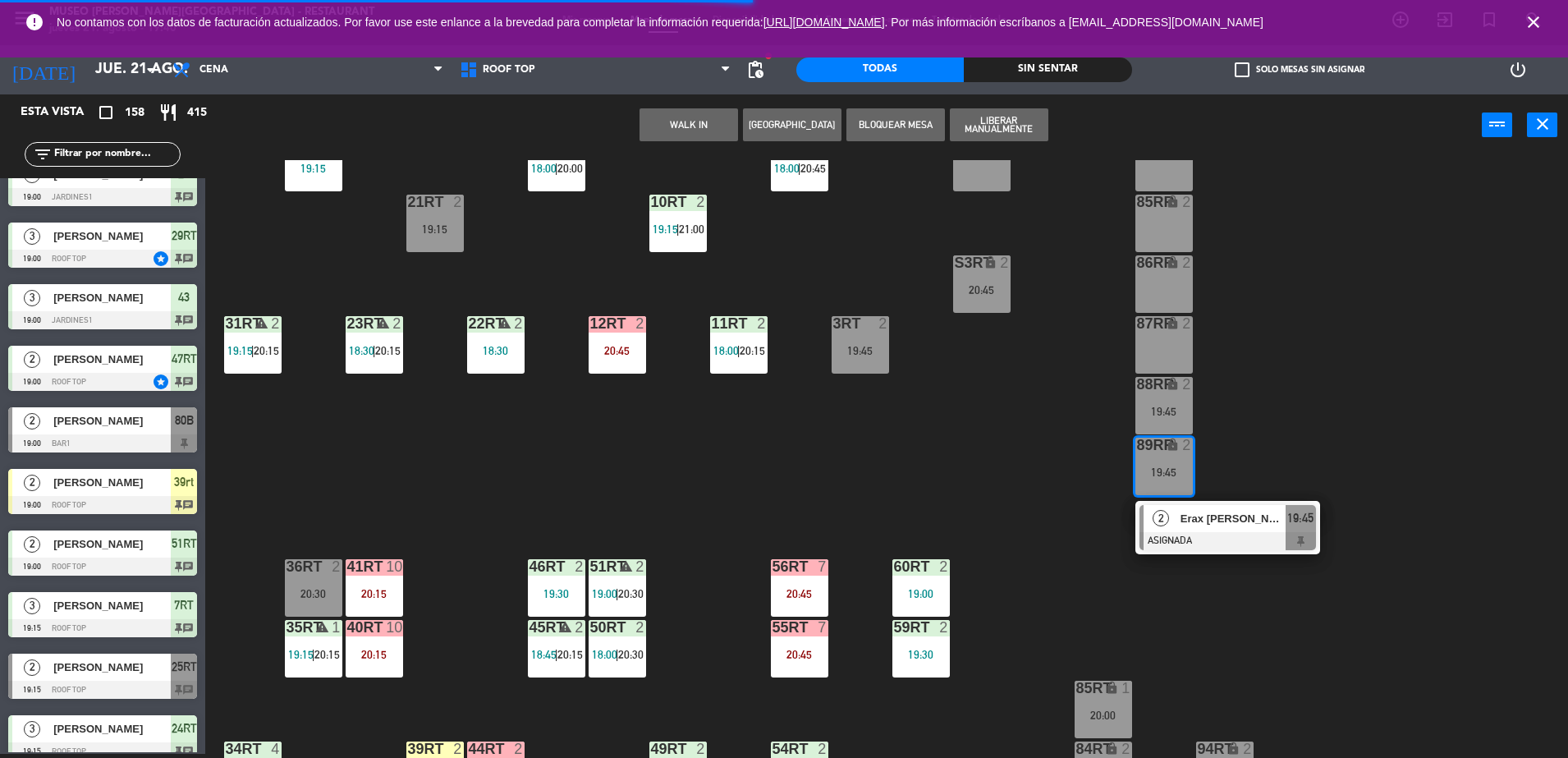
click at [1203, 534] on div at bounding box center [1227, 541] width 176 height 18
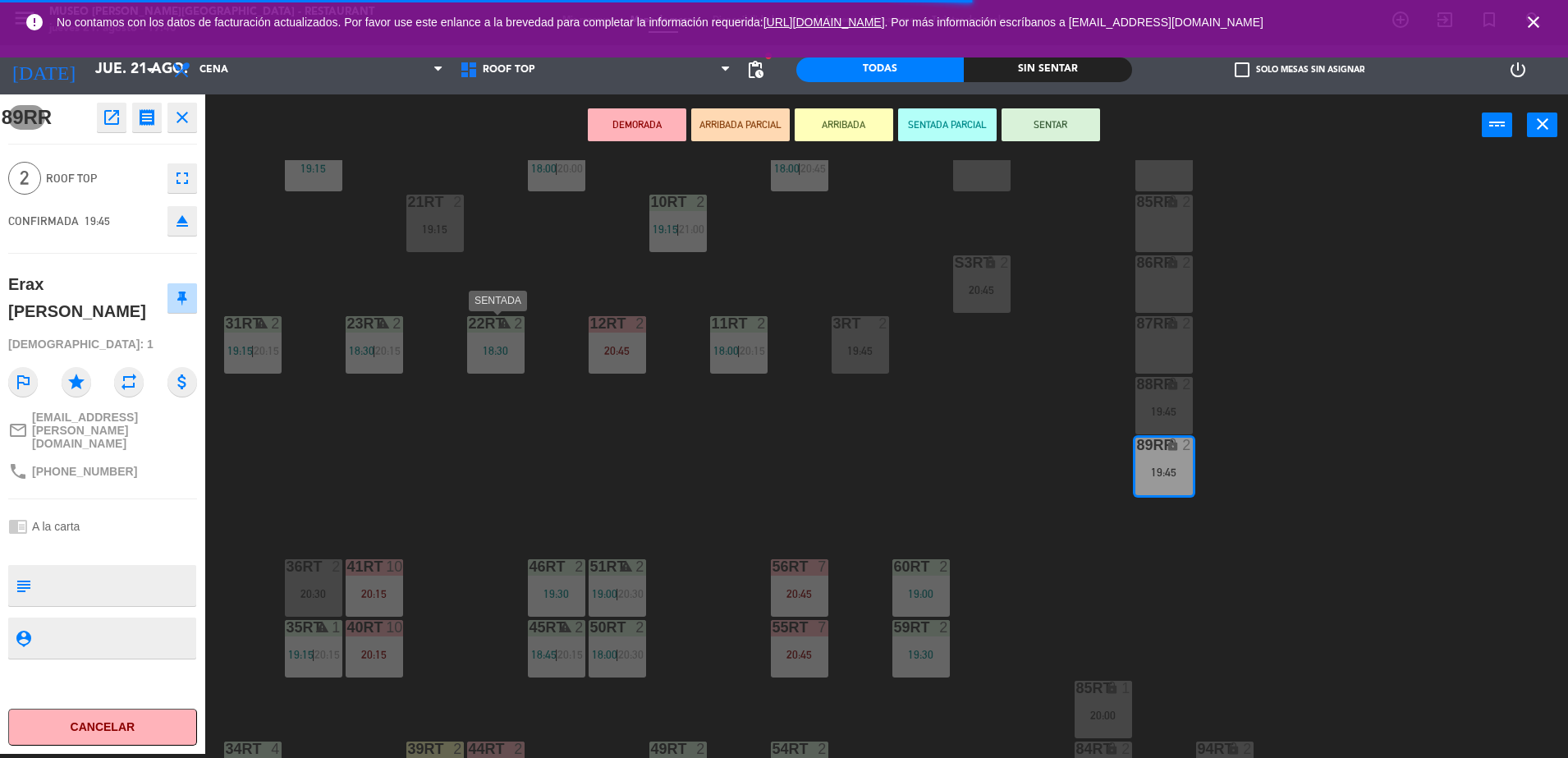
click at [501, 345] on div "18:30" at bounding box center [496, 350] width 57 height 11
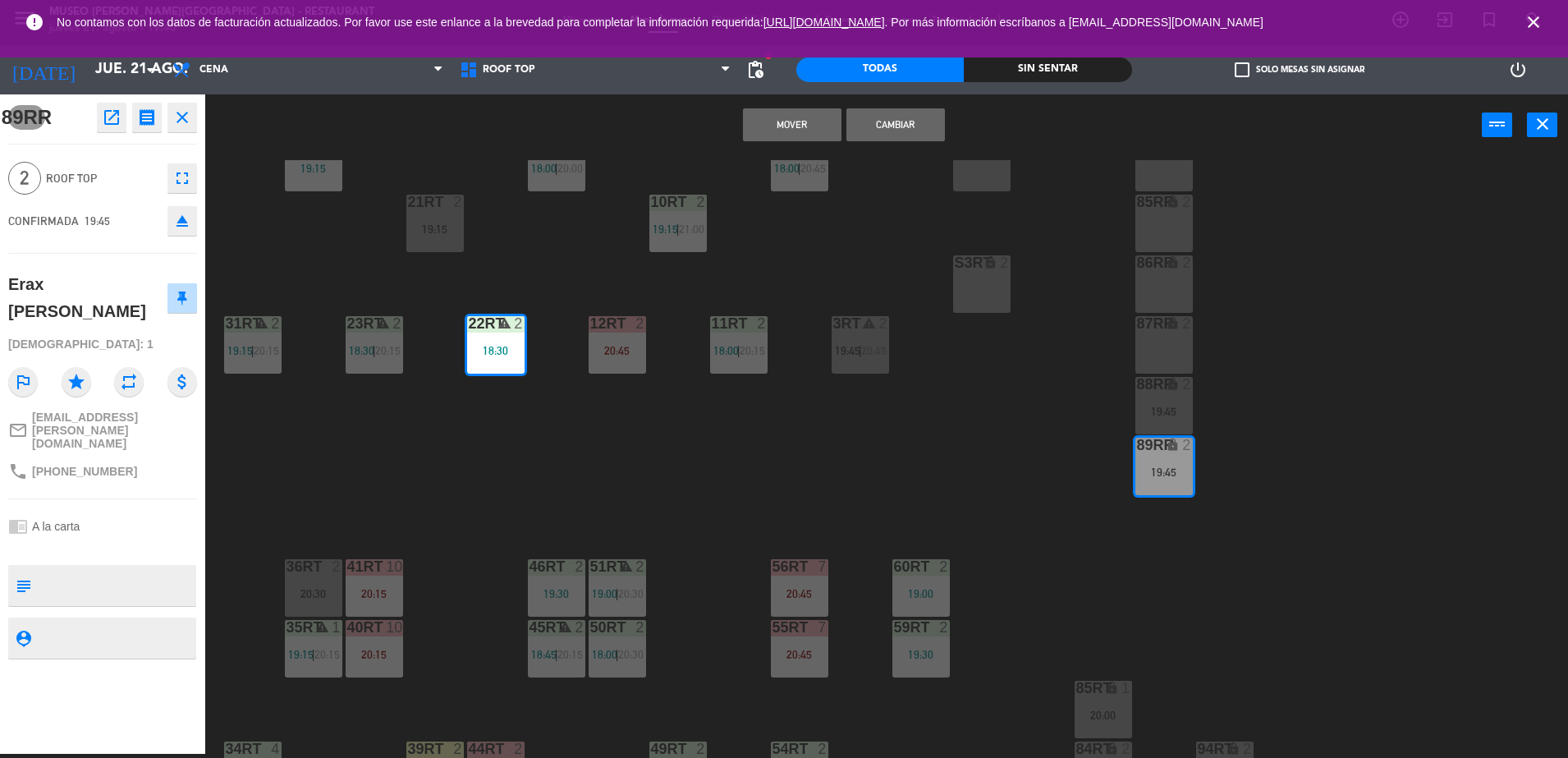
click at [808, 129] on button "Mover" at bounding box center [791, 125] width 98 height 32
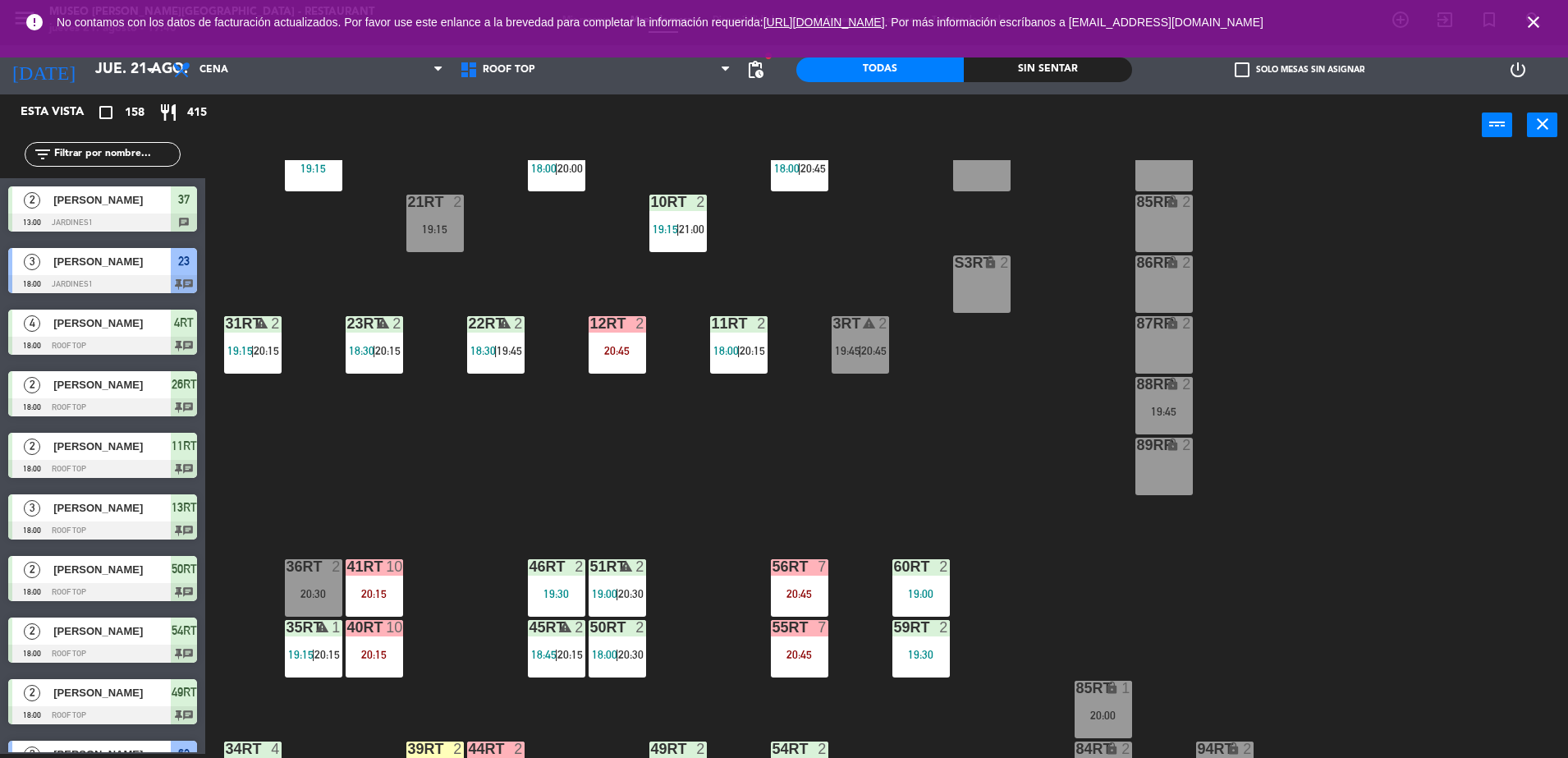
scroll to position [4, 0]
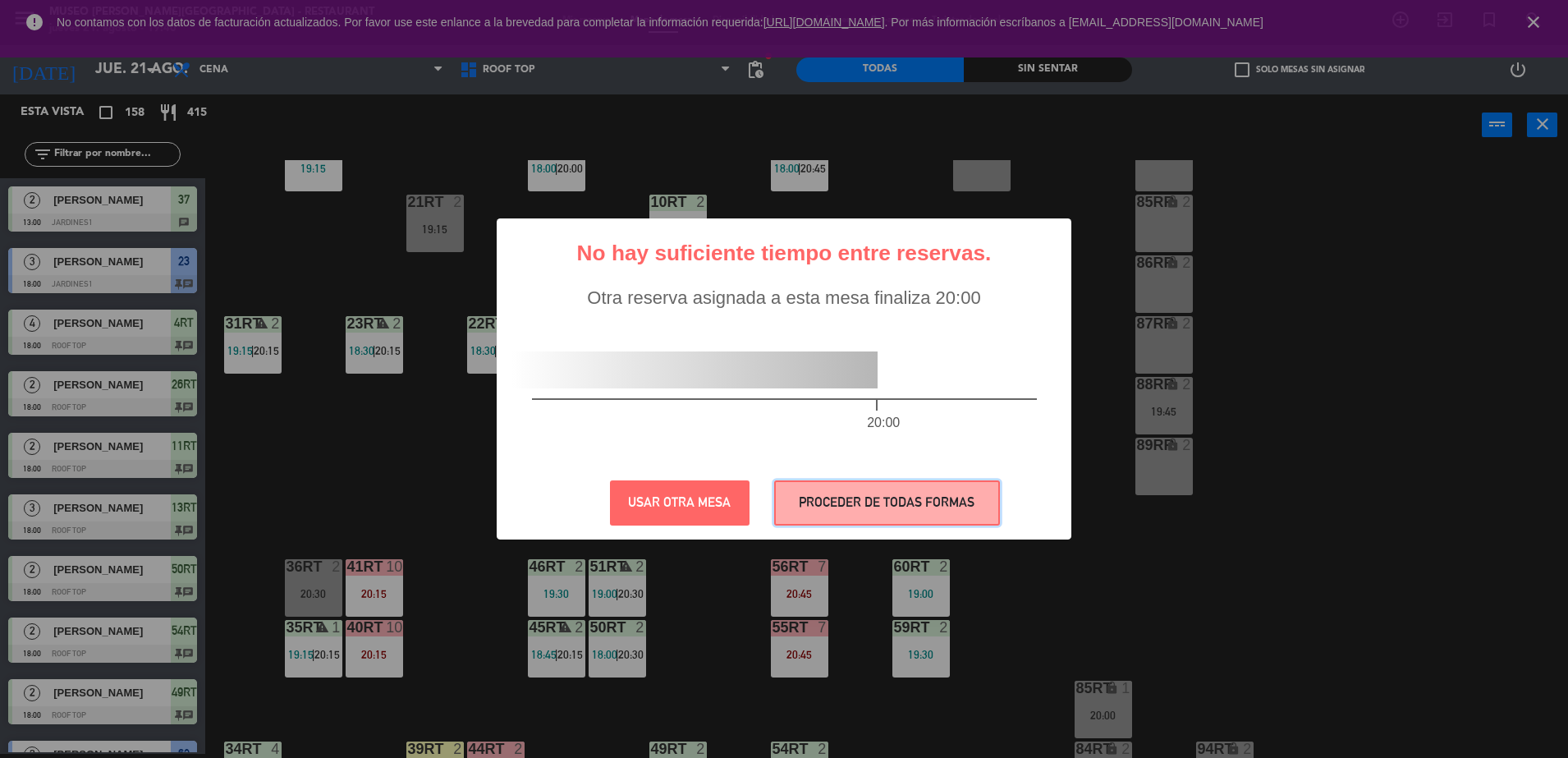
click at [907, 509] on button "PROCEDER DE TODAS FORMAS" at bounding box center [886, 502] width 226 height 45
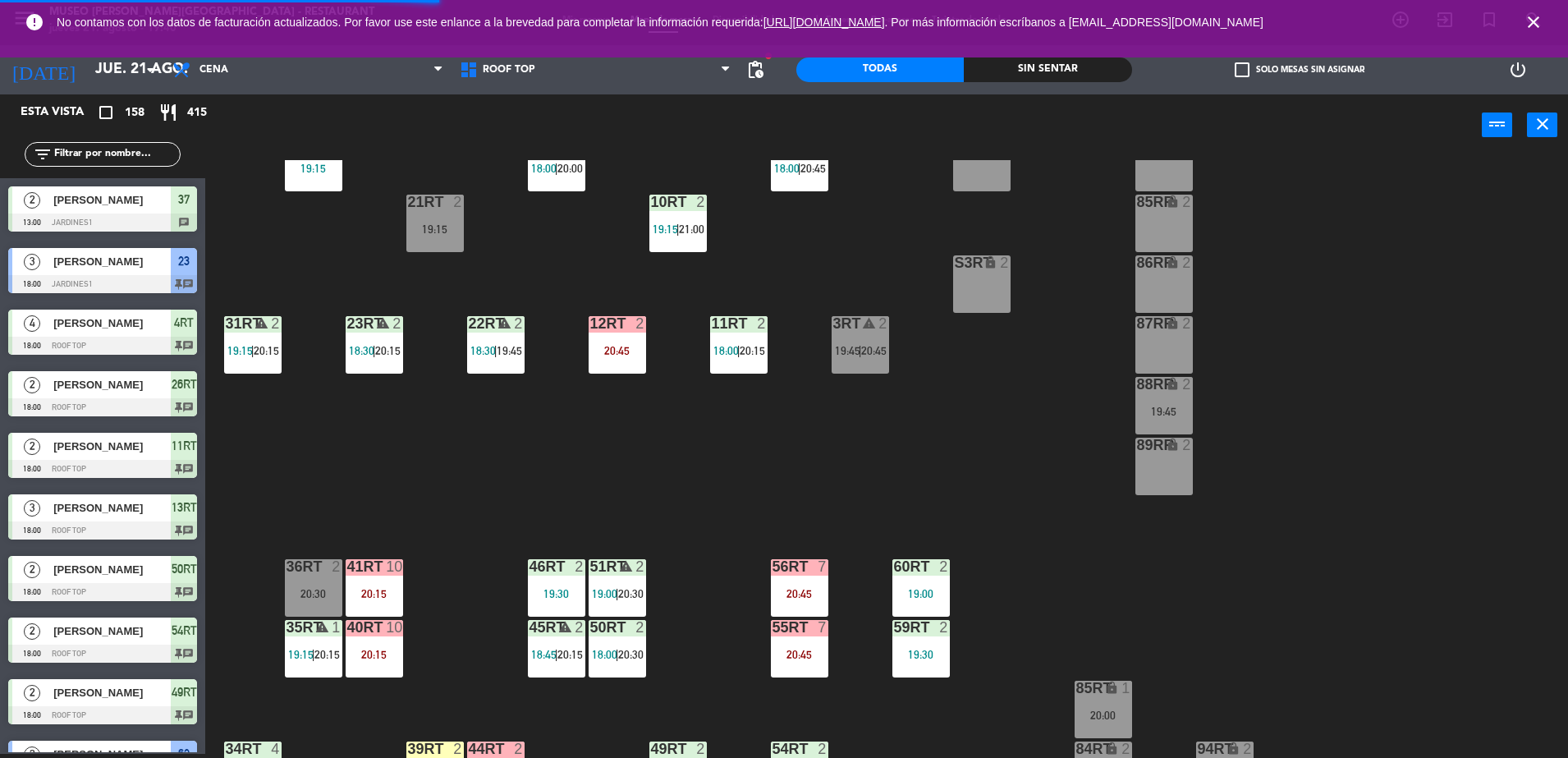
scroll to position [644, 0]
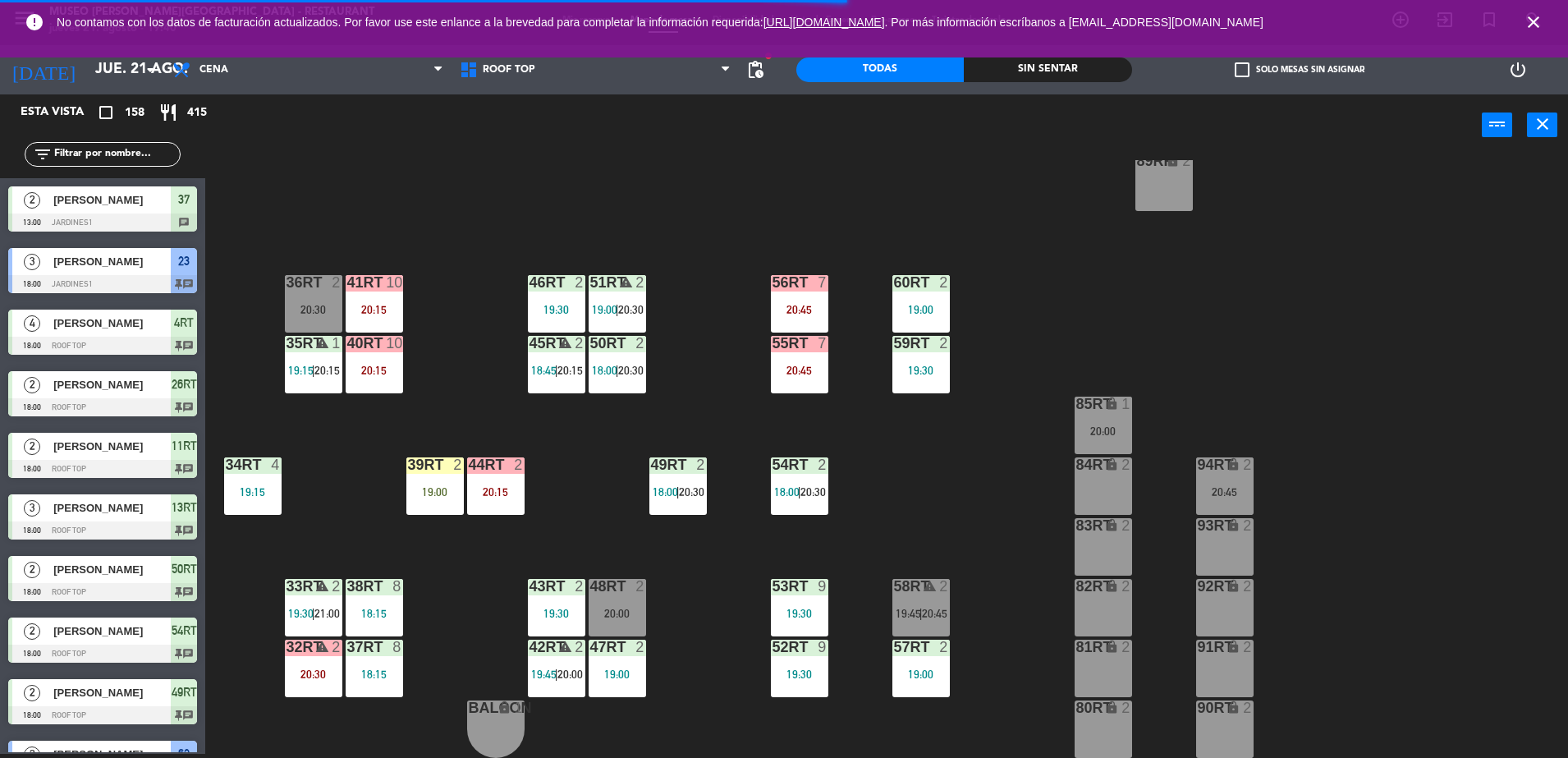
click at [1106, 434] on div "20:00" at bounding box center [1103, 431] width 57 height 11
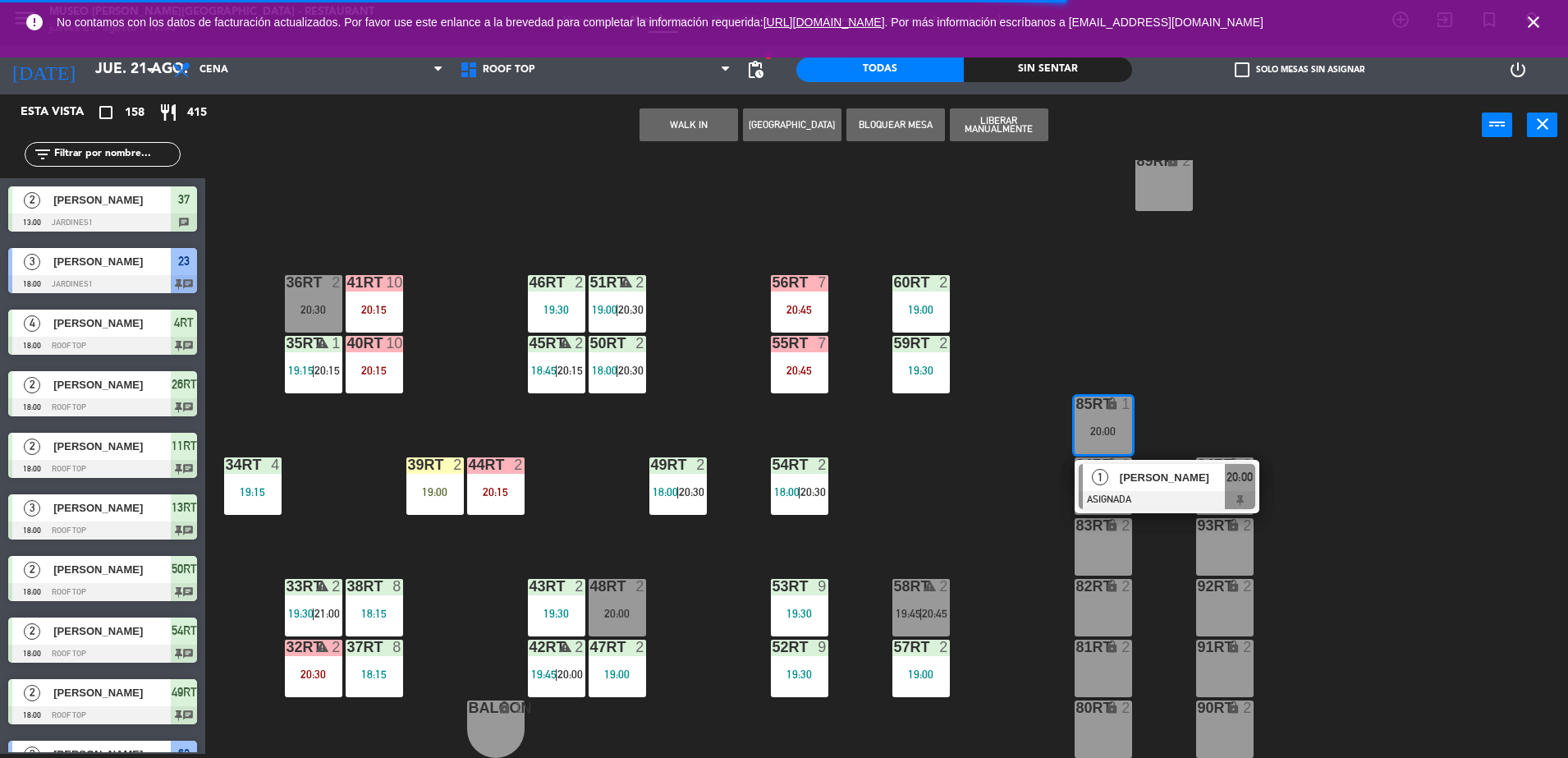
click at [1201, 319] on div "18RT 5 18:15 | 20:30 16RT 4 19:15 28RT 2 19:15 80RR lock 2 19:45 27RT 4 19:45 7…" at bounding box center [894, 459] width 1347 height 598
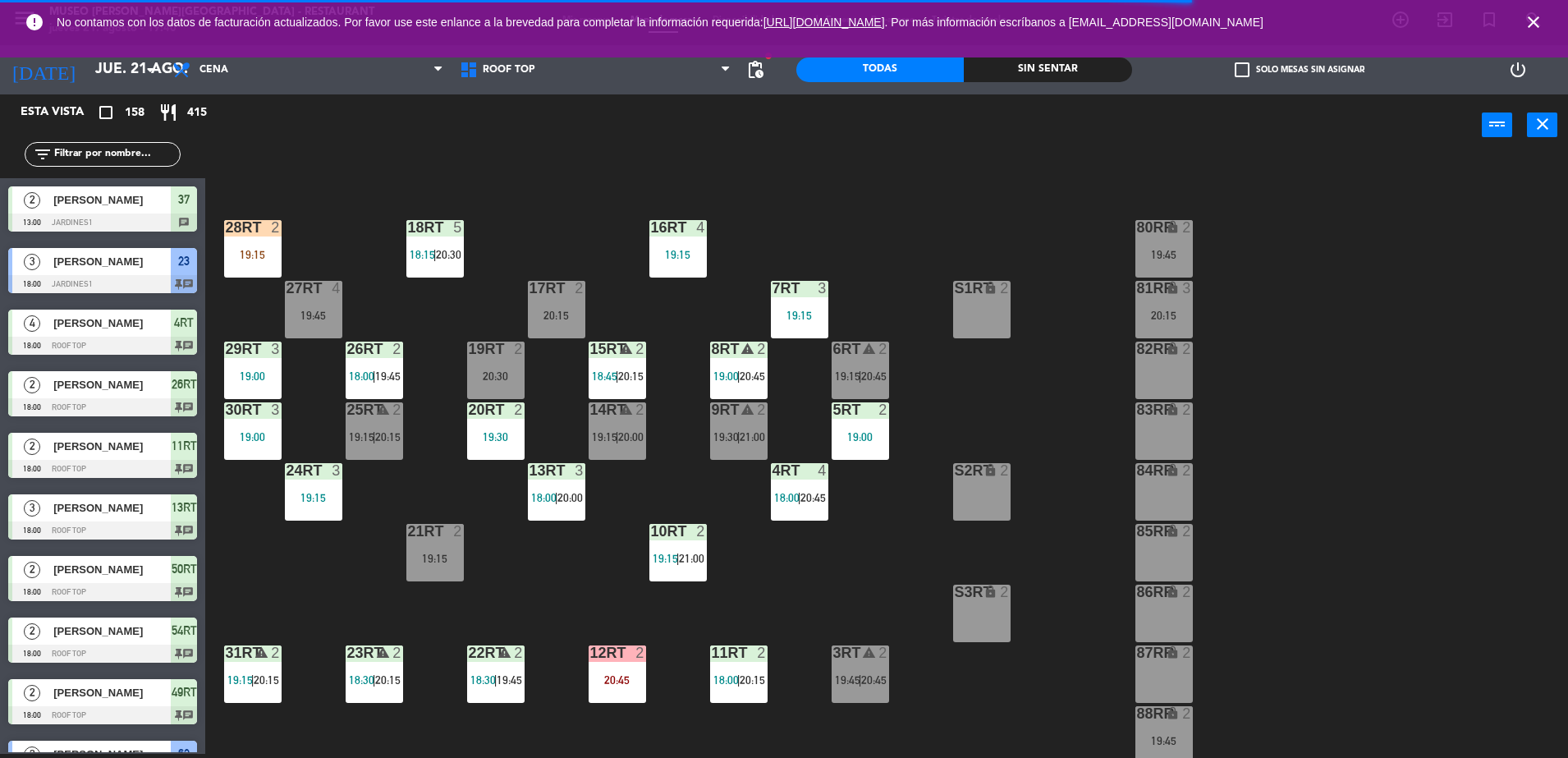
scroll to position [0, 0]
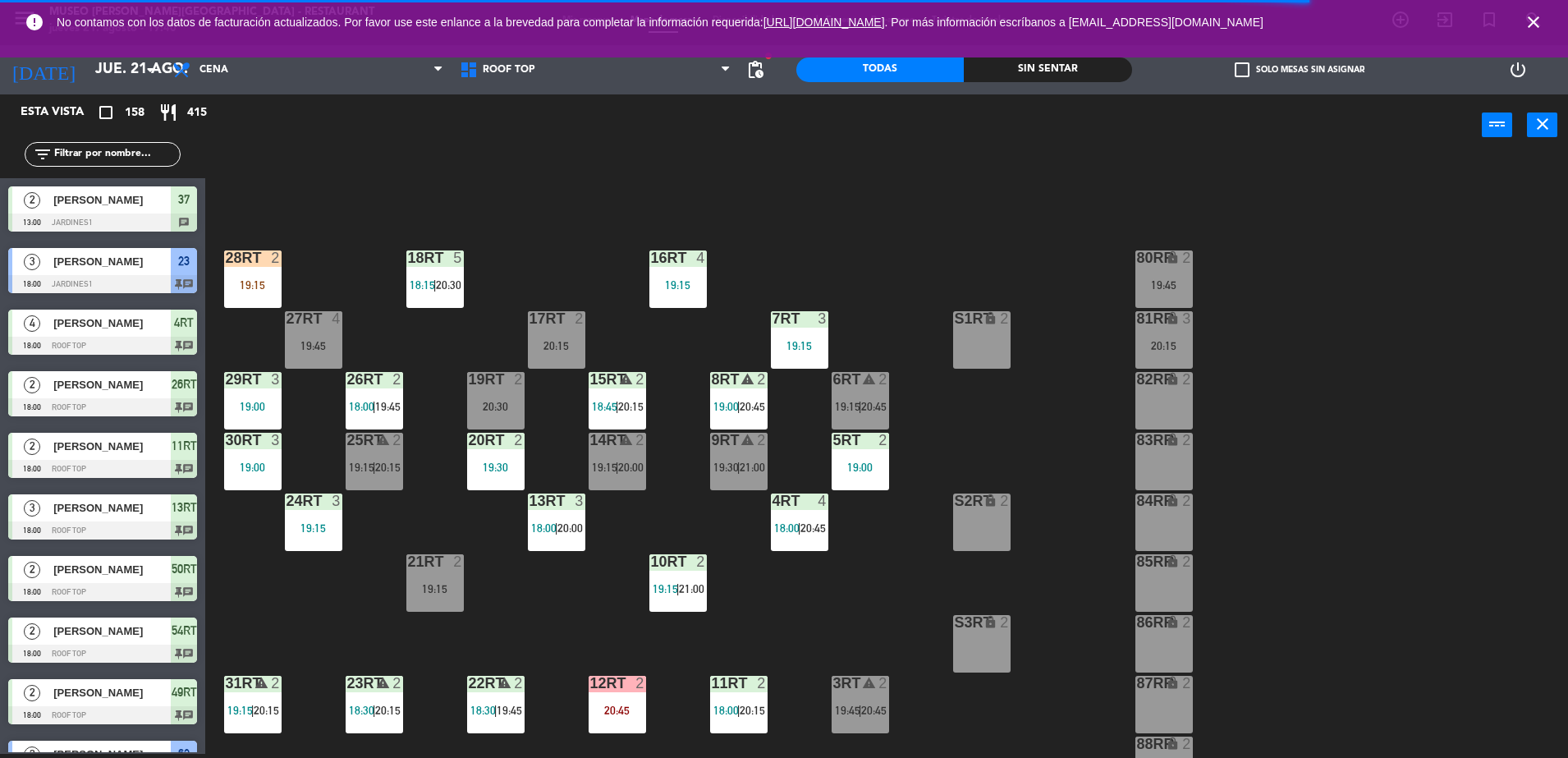
click at [164, 157] on input "text" at bounding box center [116, 154] width 128 height 18
click at [244, 290] on div "19:15" at bounding box center [252, 285] width 57 height 11
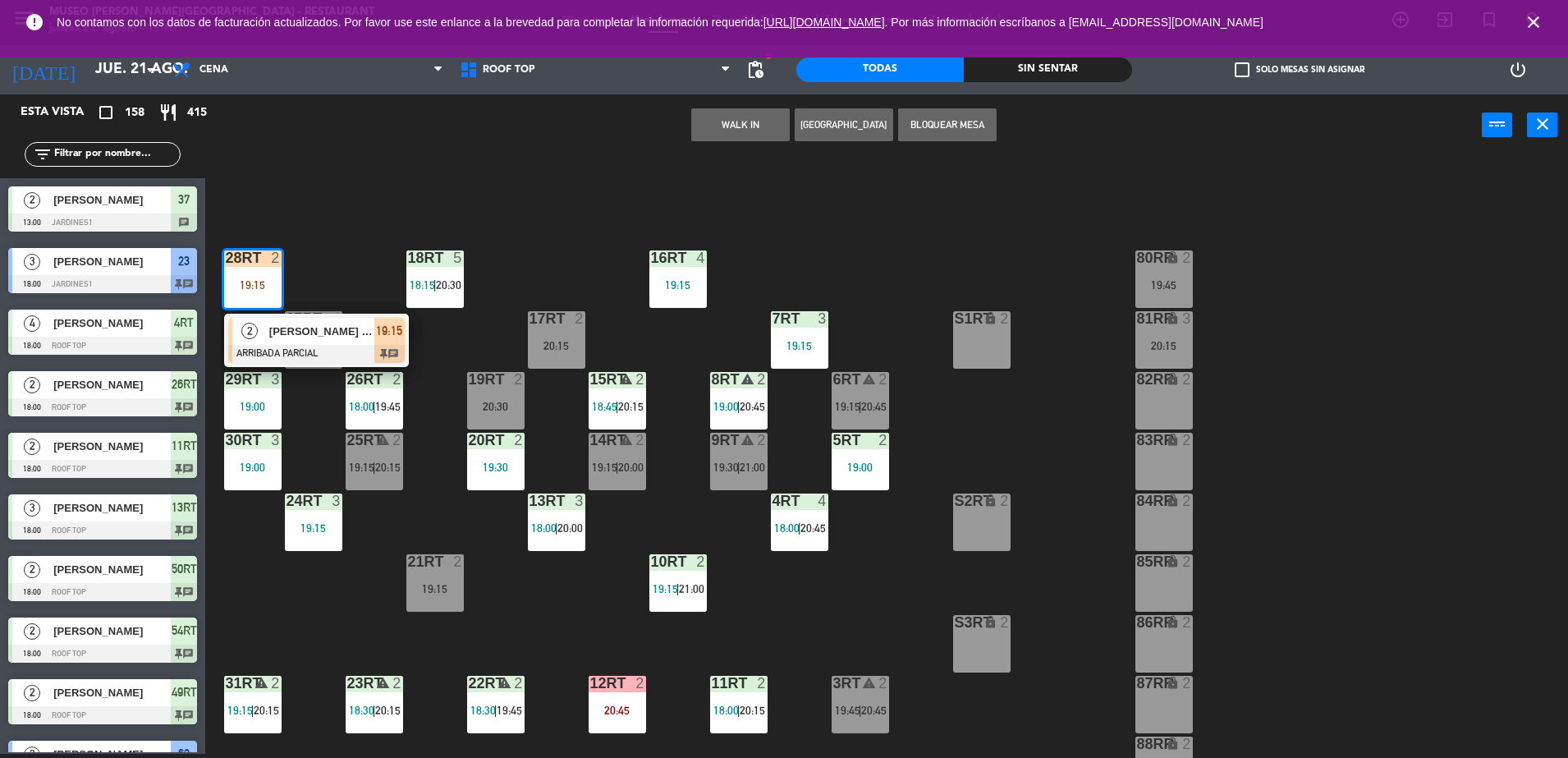
click at [309, 355] on div at bounding box center [316, 353] width 176 height 18
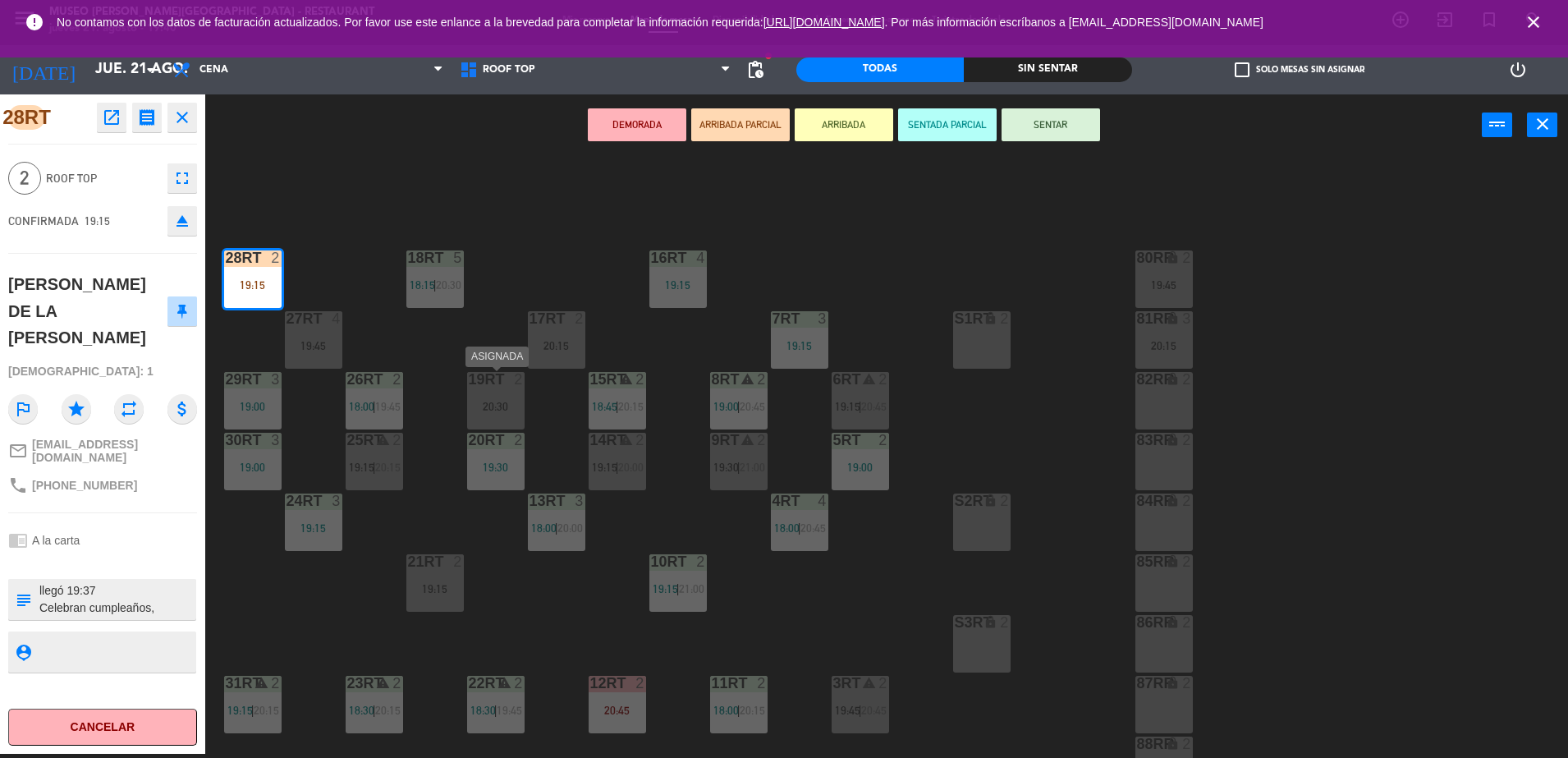
click at [508, 417] on div "19RT 2 20:30" at bounding box center [496, 401] width 57 height 57
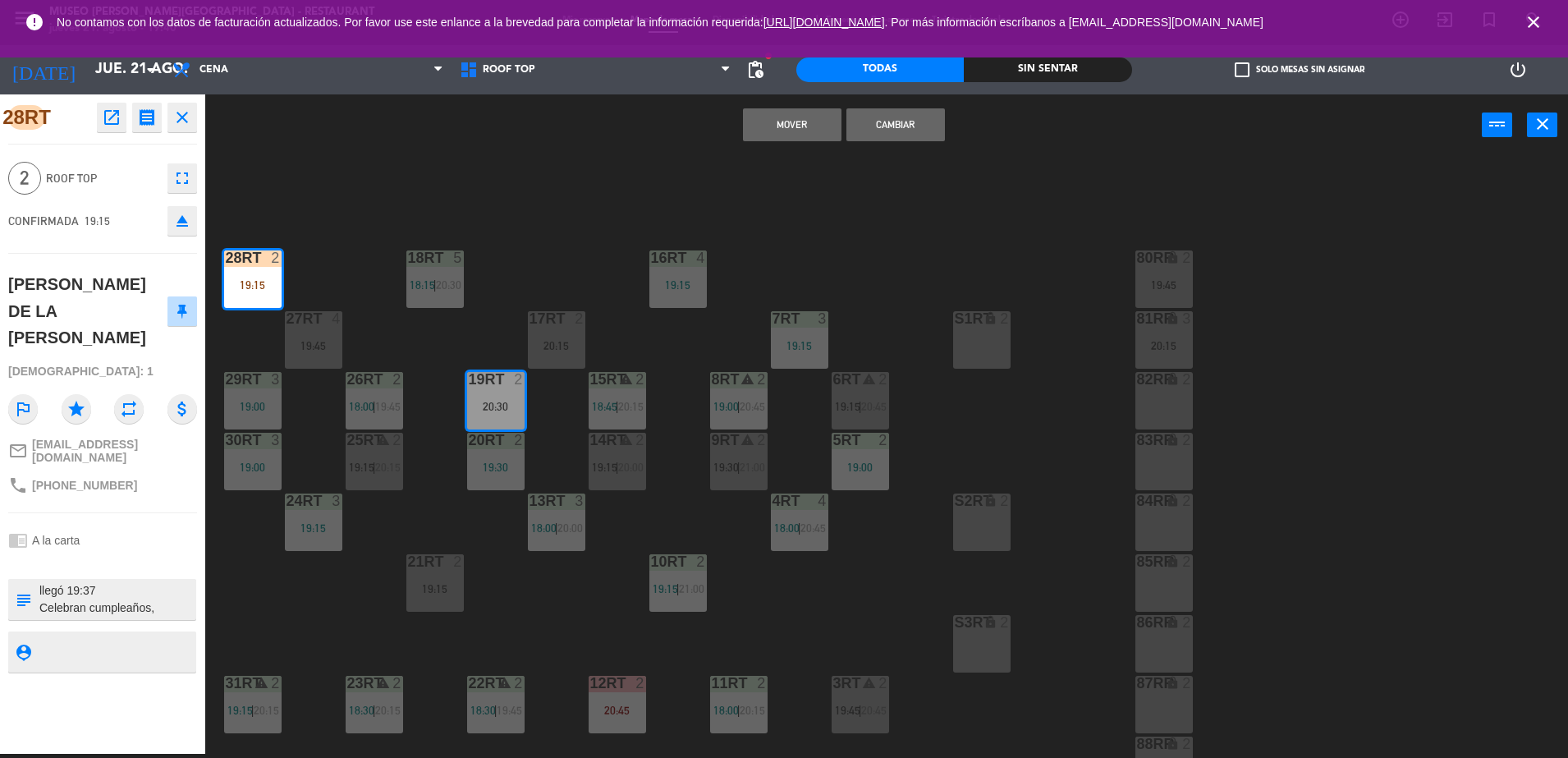
click at [898, 123] on button "Cambiar" at bounding box center [895, 125] width 98 height 32
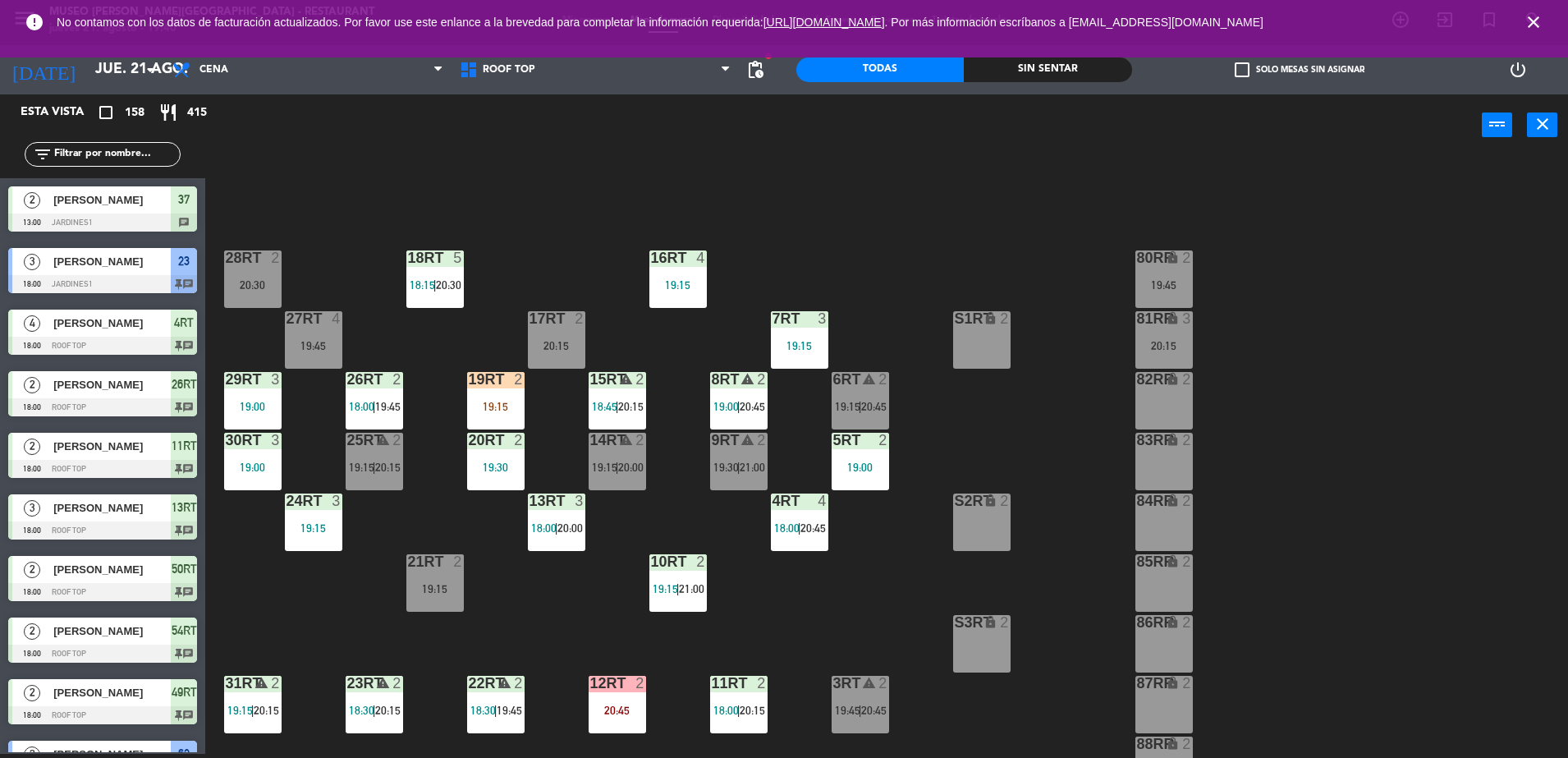
scroll to position [3289, 0]
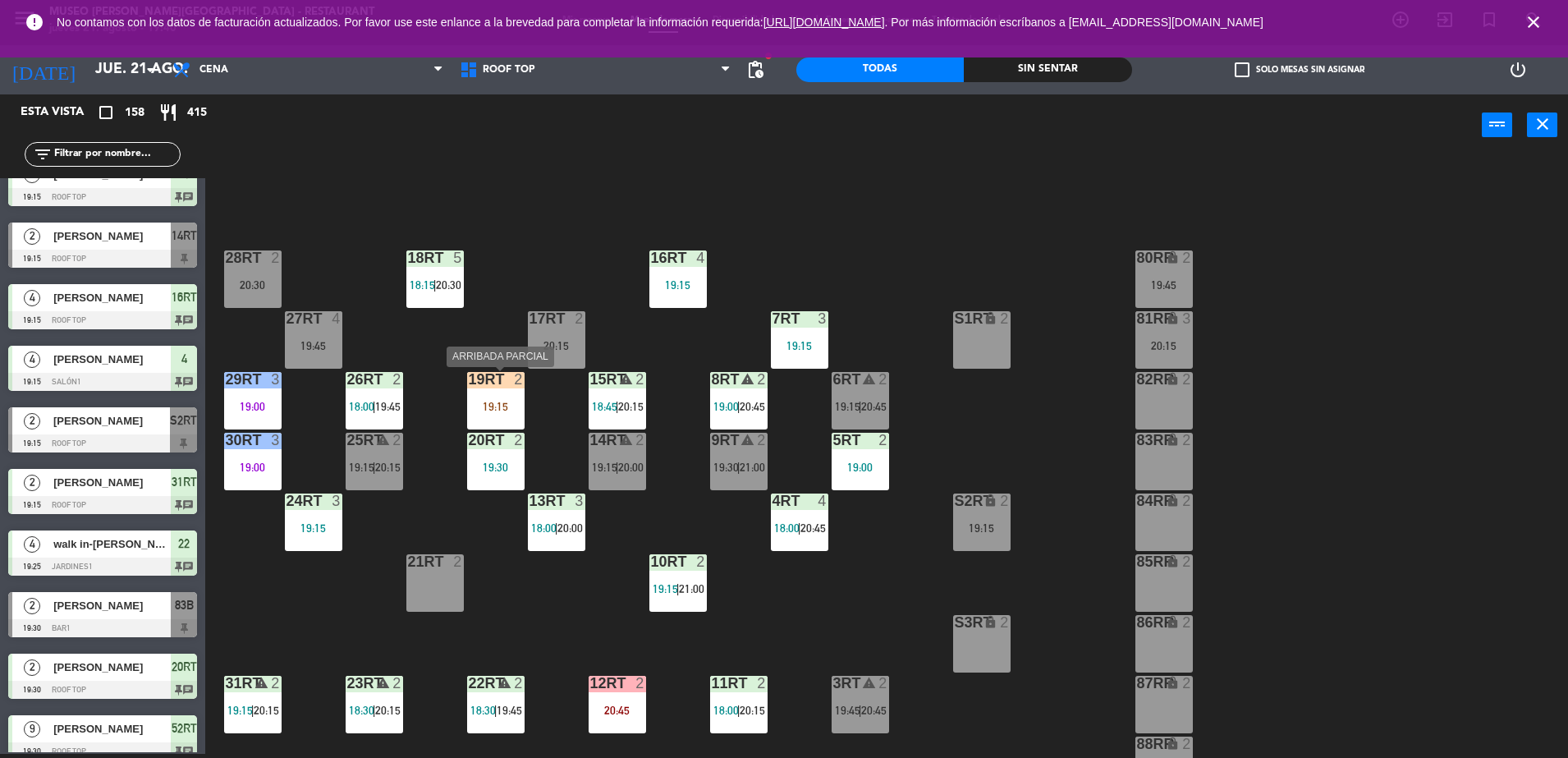
click at [492, 412] on div "19:15" at bounding box center [496, 407] width 57 height 11
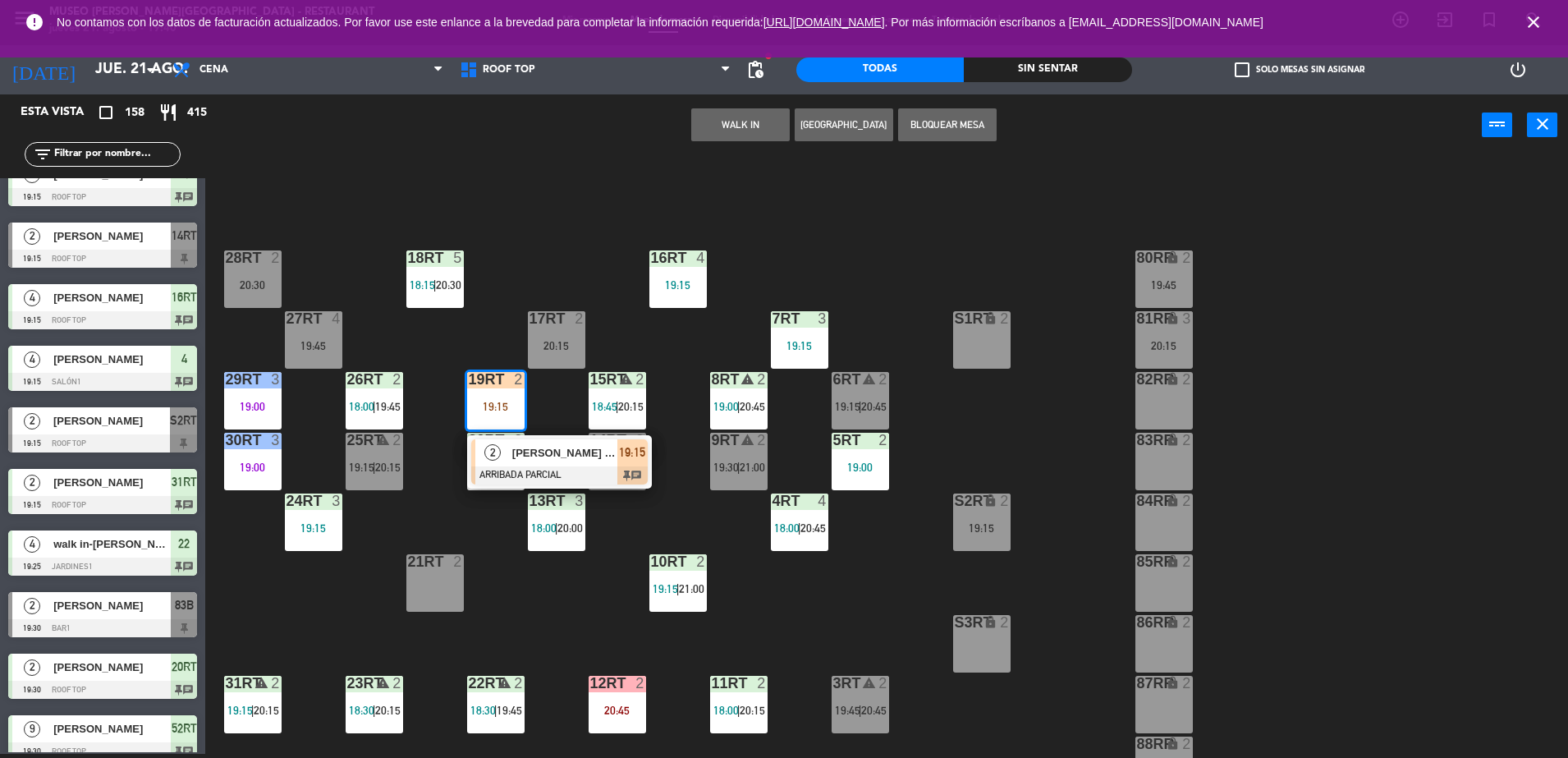
click at [540, 462] on div "[PERSON_NAME] DE LA [PERSON_NAME]" at bounding box center [564, 452] width 107 height 27
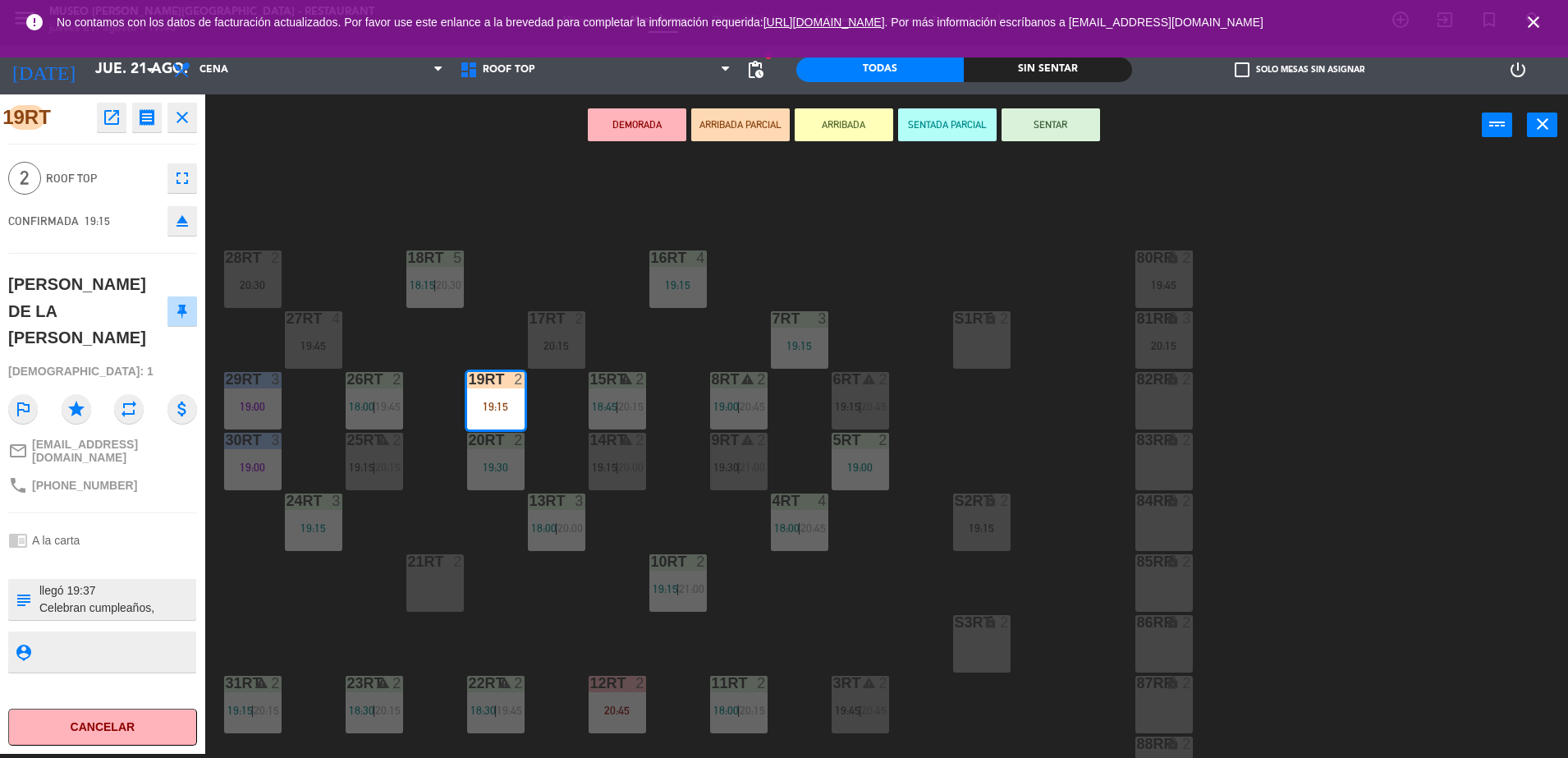
click at [39, 582] on textarea at bounding box center [116, 599] width 157 height 34
type textarea "M19RT llegó 19:37 Celebran cumpleaños, colocar cartelito de cumpleaños en mesa …"
click at [122, 525] on div "chrome_reader_mode A la carta" at bounding box center [103, 540] width 189 height 31
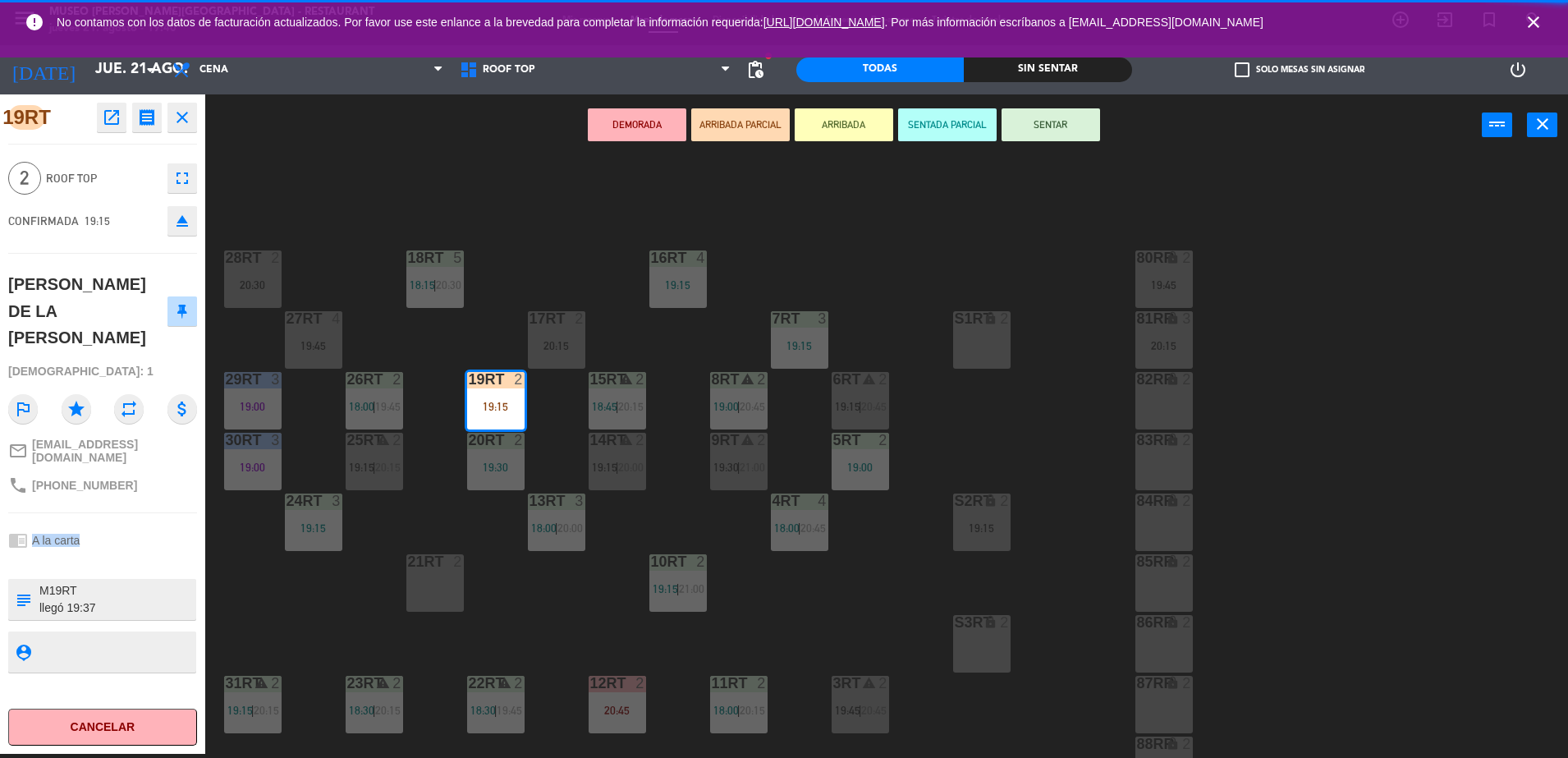
click at [122, 525] on div "chrome_reader_mode A la carta" at bounding box center [103, 540] width 189 height 31
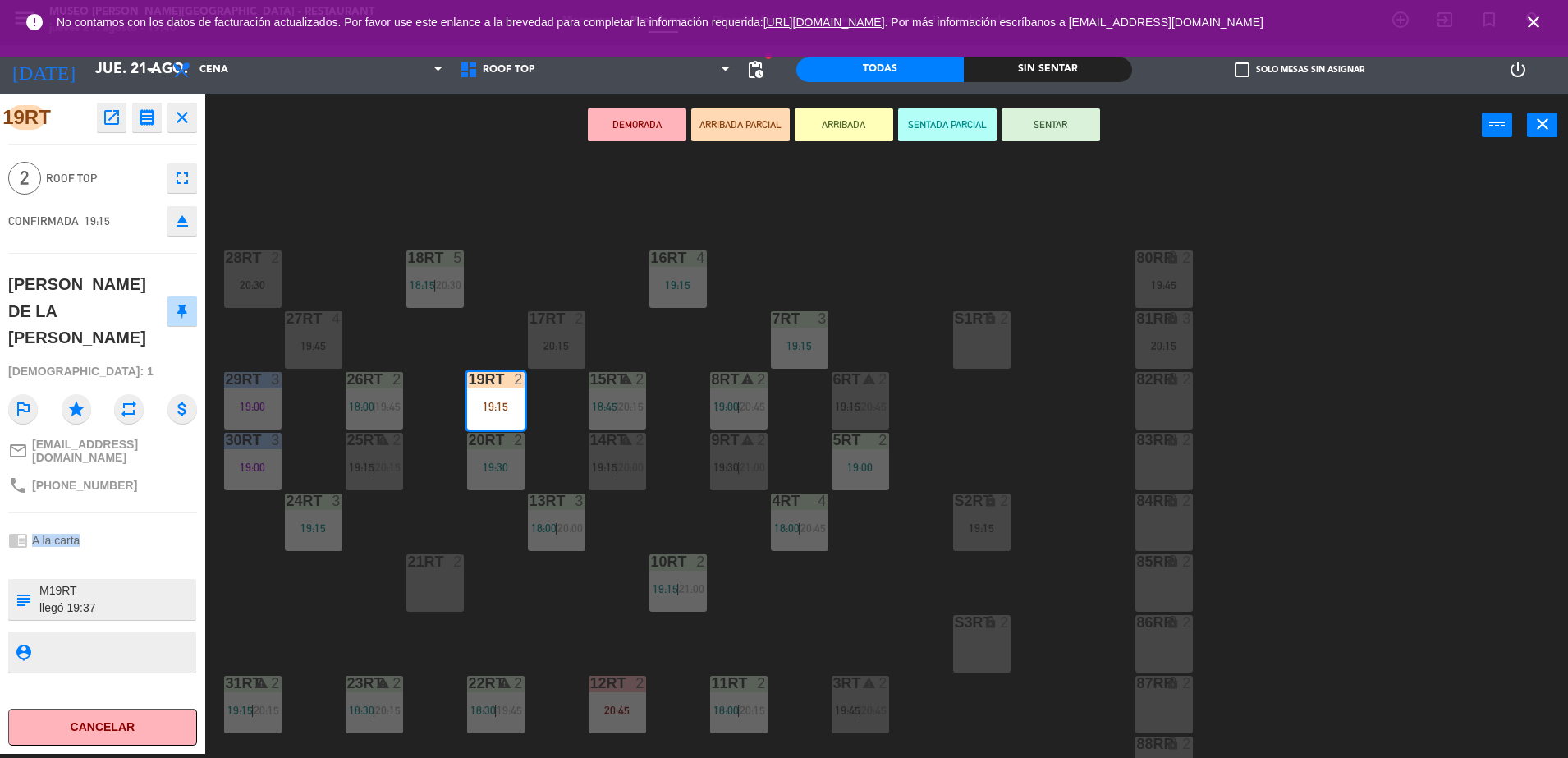
click at [1076, 125] on button "SENTAR" at bounding box center [1050, 125] width 98 height 32
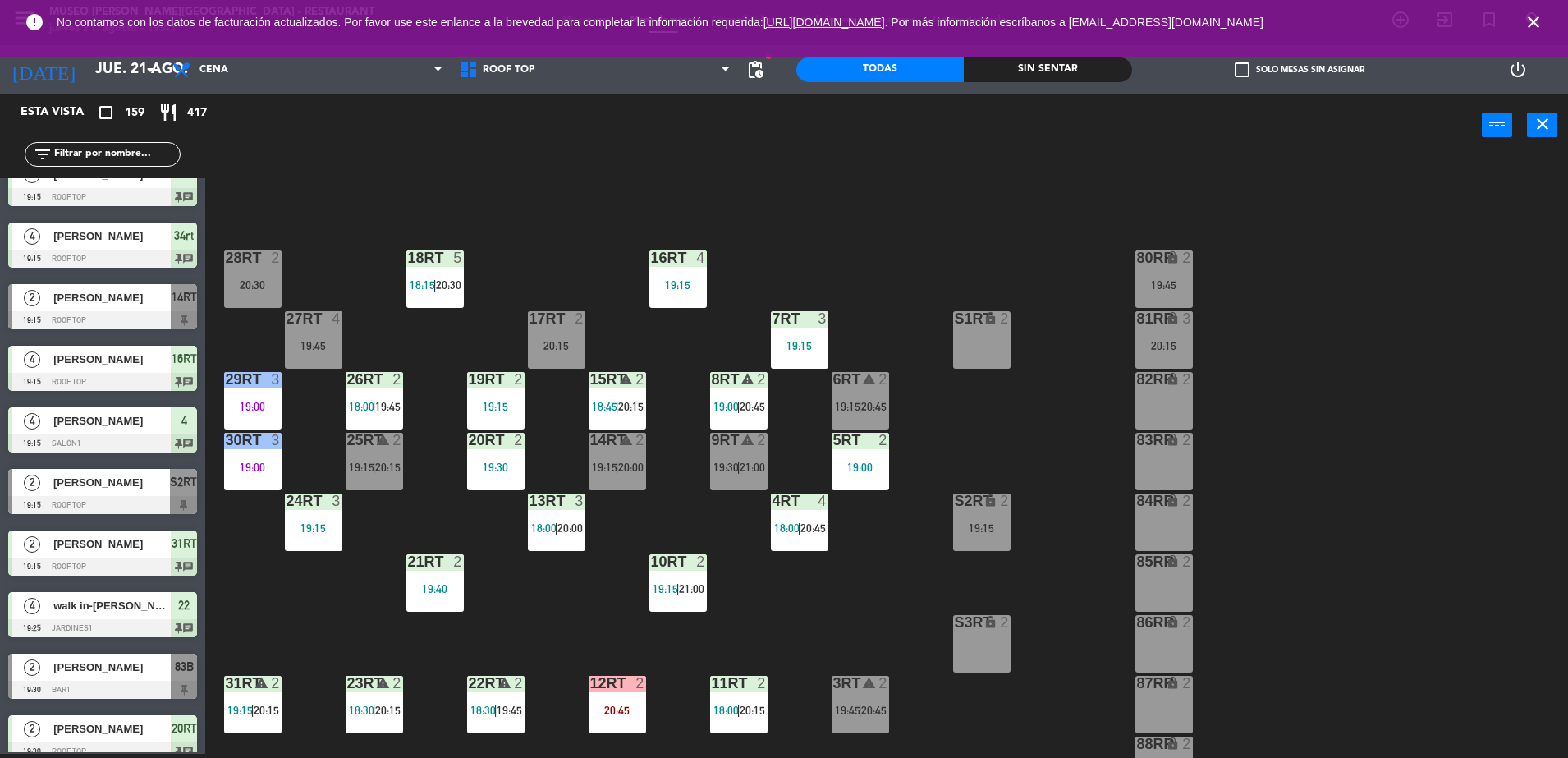
click at [1533, 16] on icon "close" at bounding box center [1533, 22] width 20 height 20
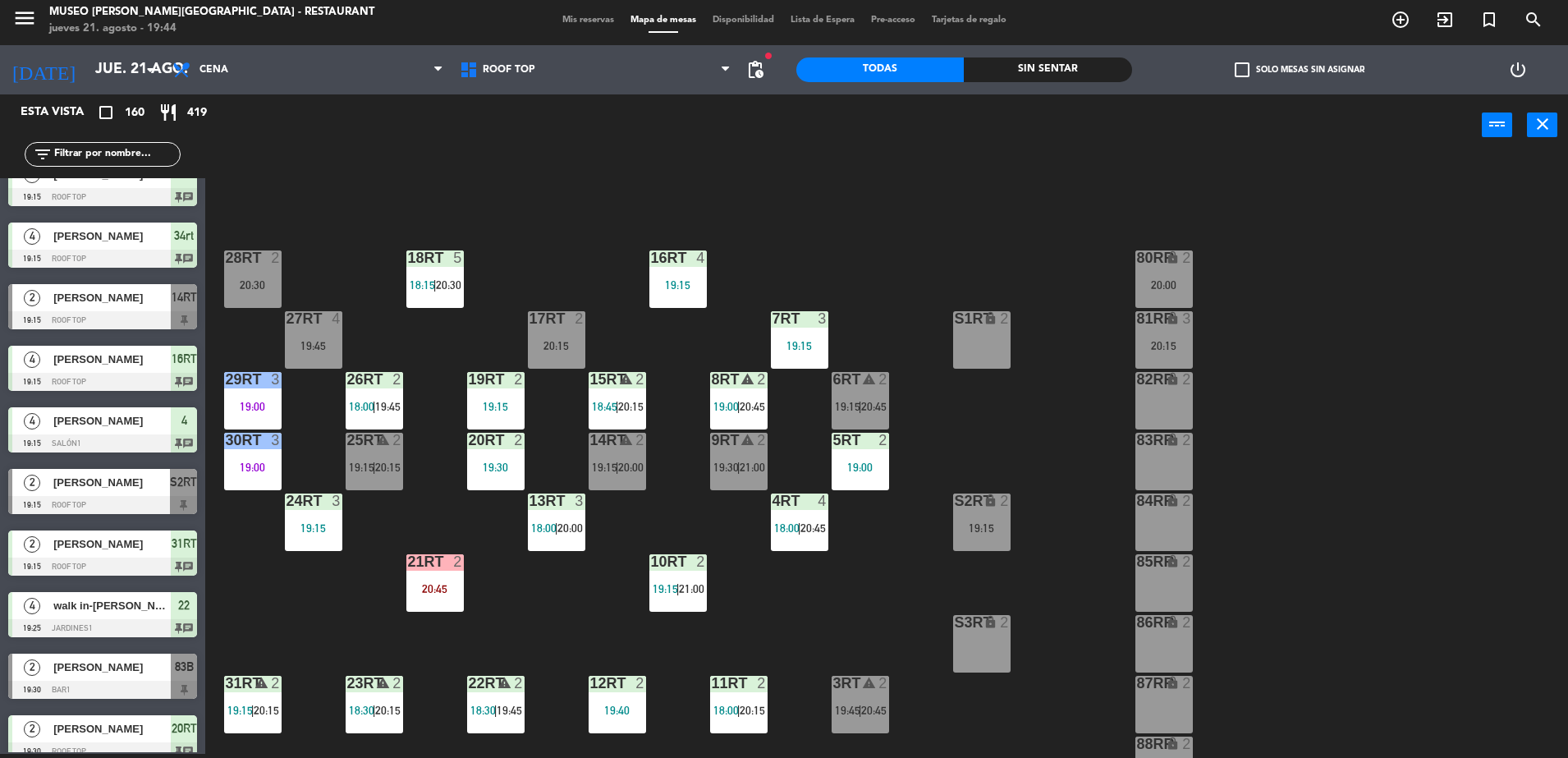
click at [581, 23] on span "Mis reservas" at bounding box center [588, 19] width 69 height 9
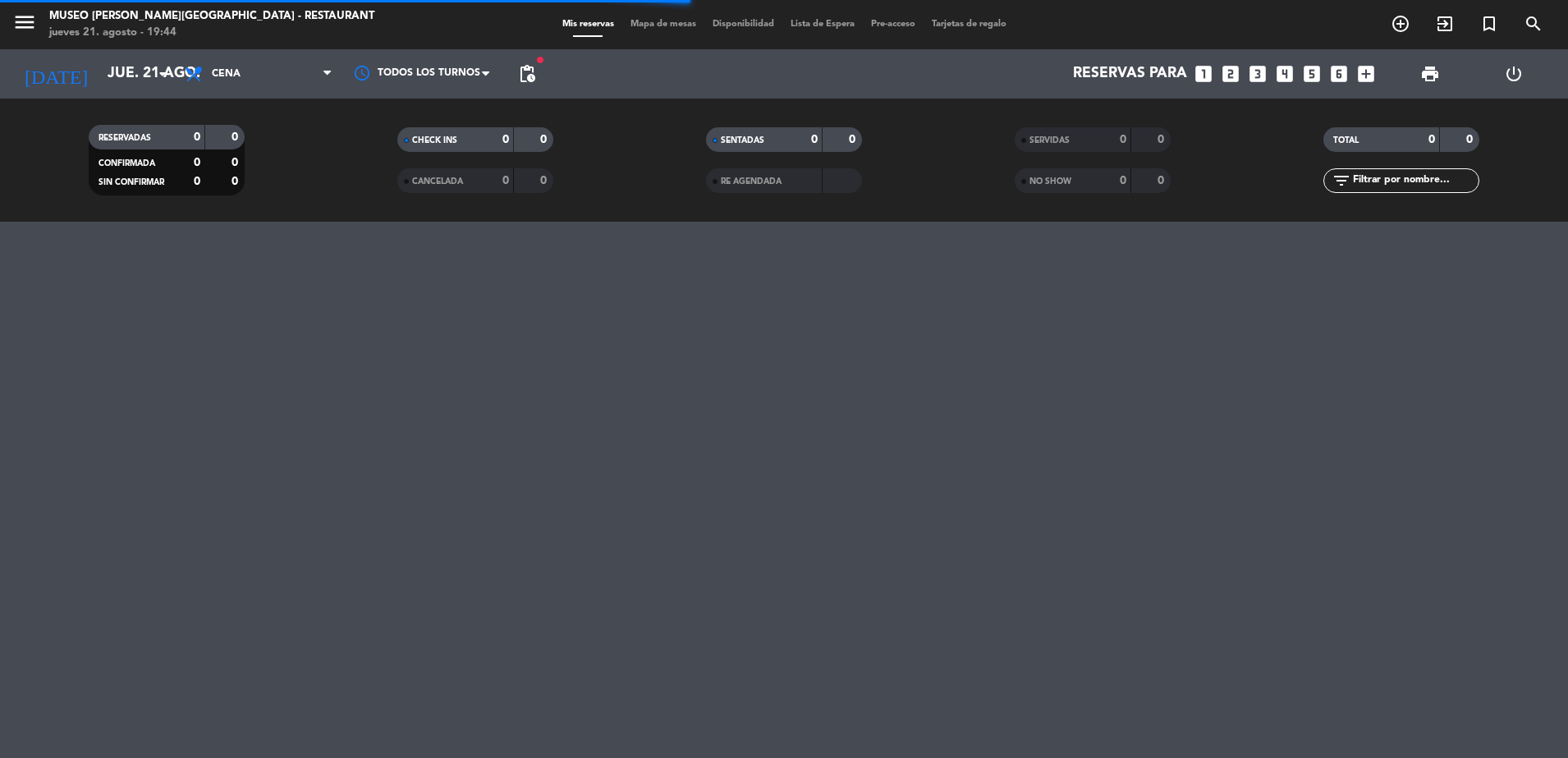
click at [1070, 184] on span "NO SHOW" at bounding box center [1050, 181] width 42 height 9
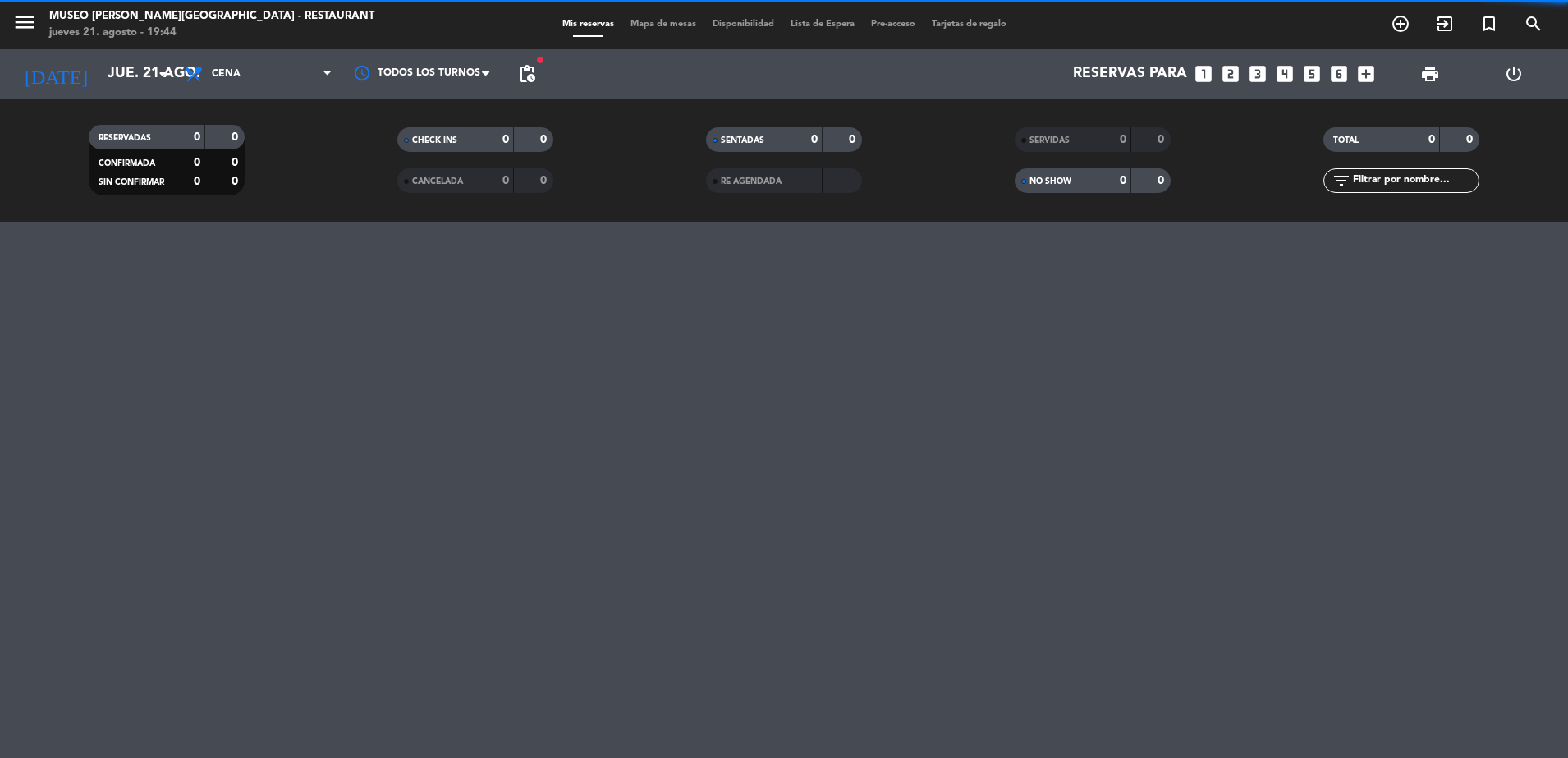
click at [1066, 131] on div "SERVIDAS" at bounding box center [1056, 140] width 75 height 19
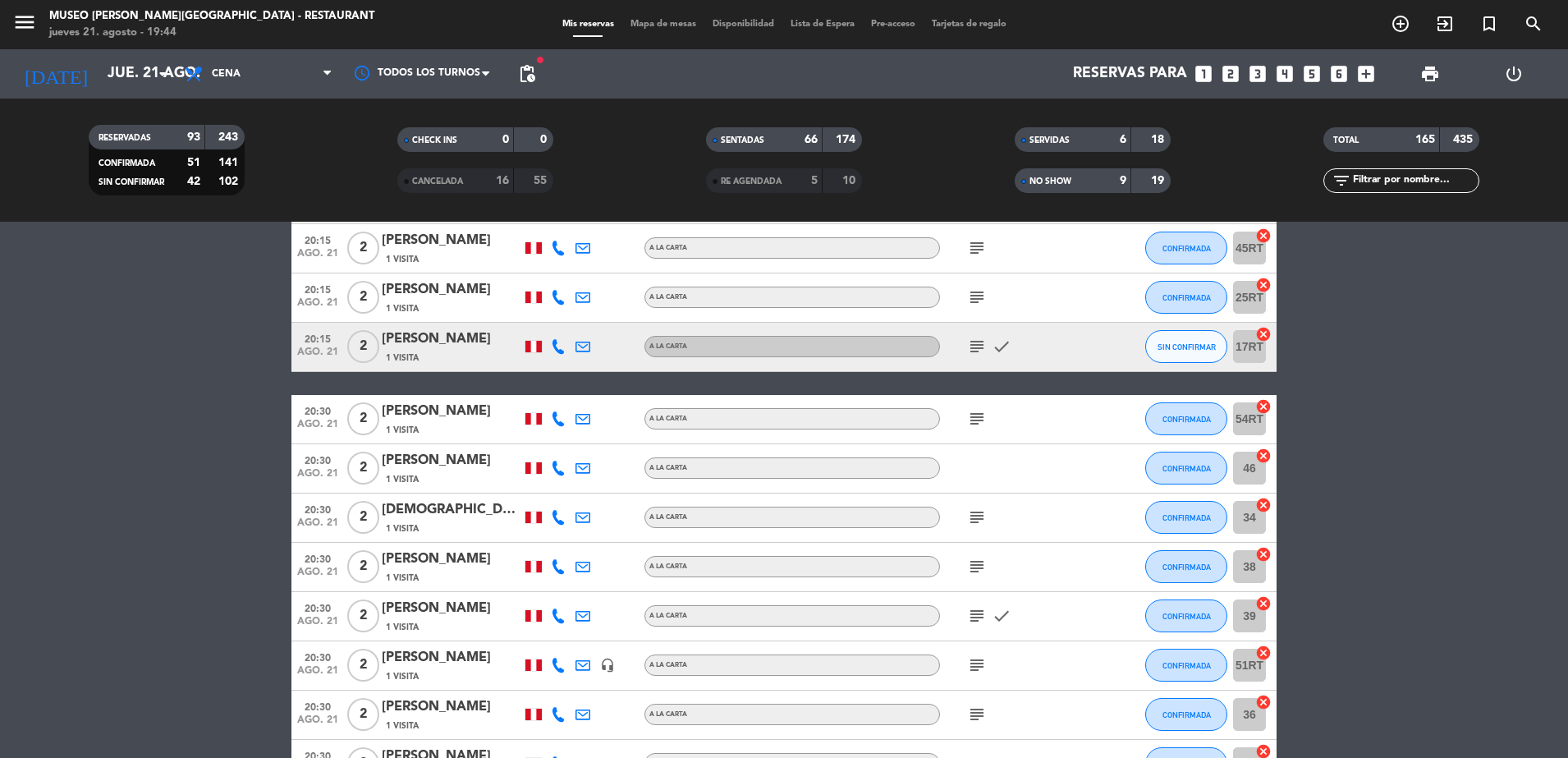
scroll to position [7382, 0]
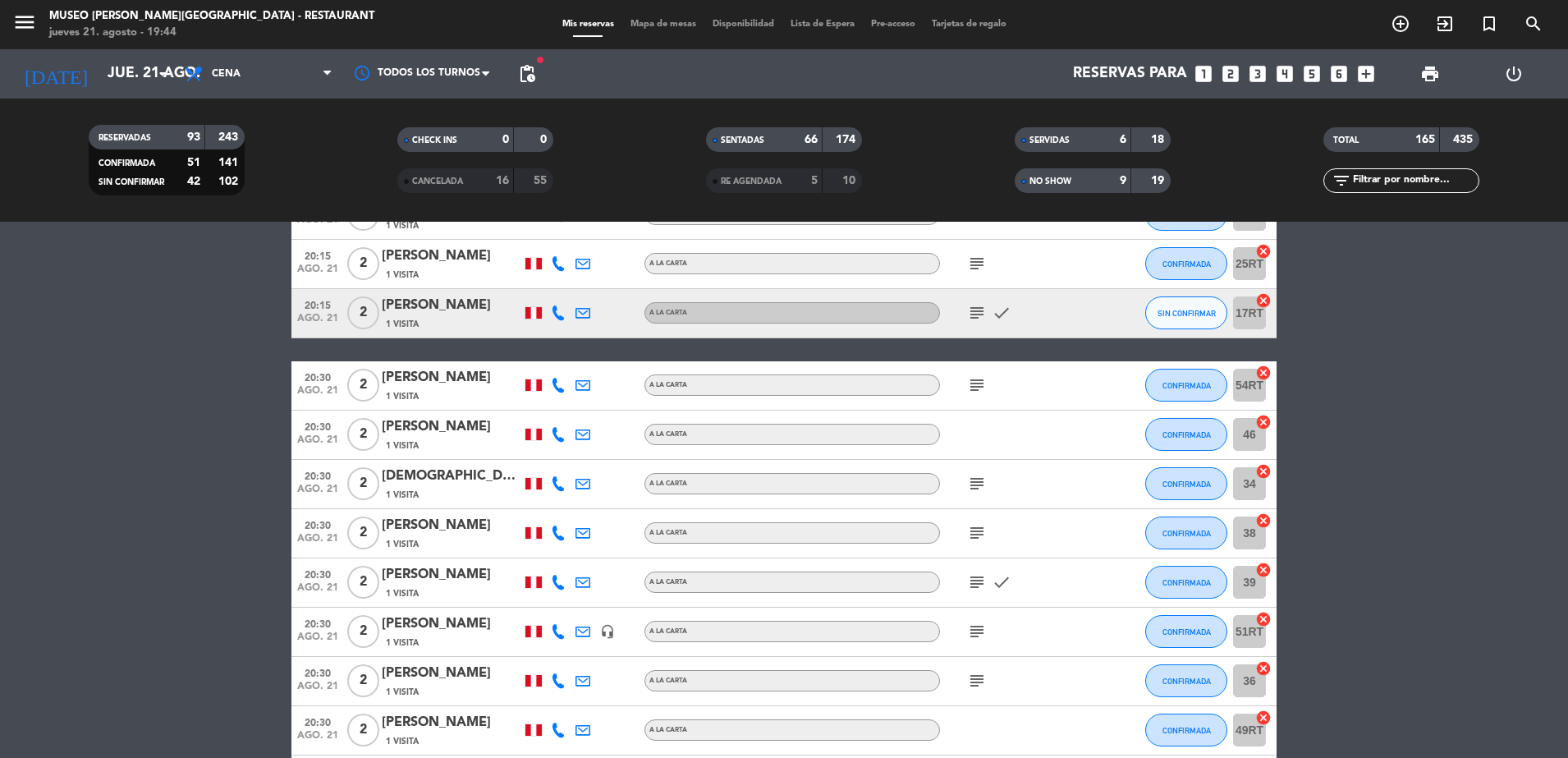
click at [1398, 182] on input "text" at bounding box center [1415, 180] width 128 height 18
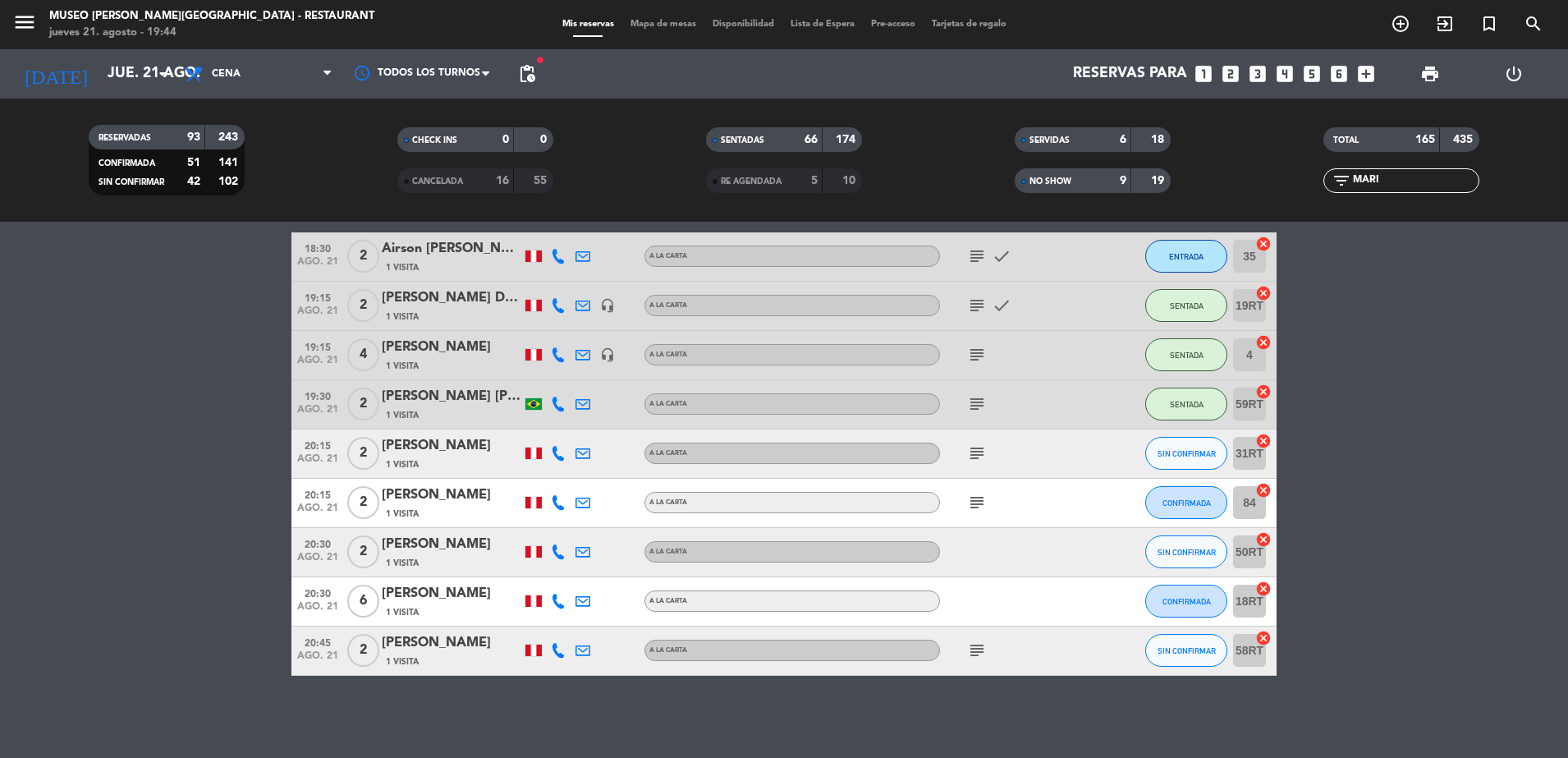
scroll to position [278, 0]
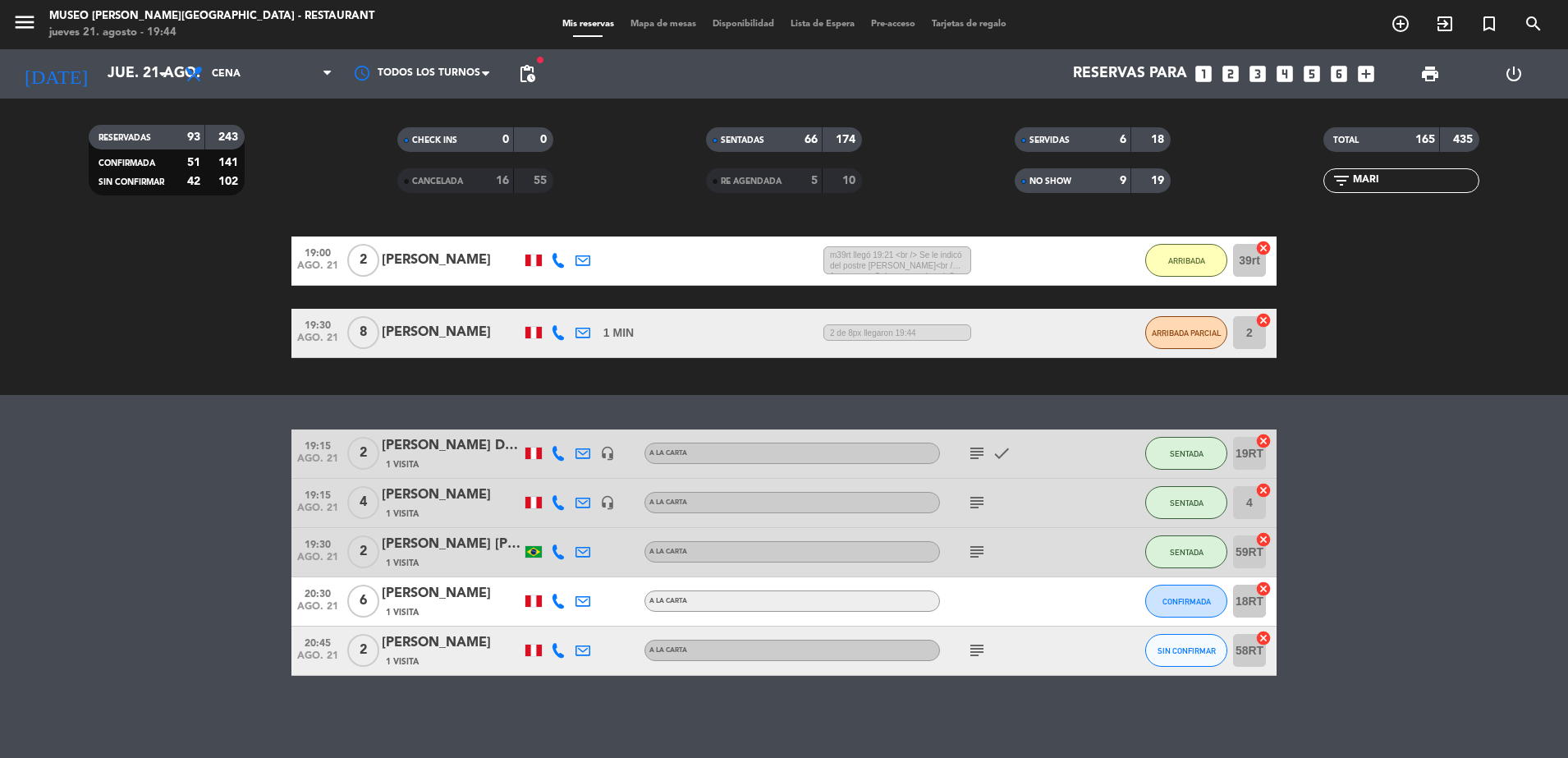
type input "MARI"
